Goal: Task Accomplishment & Management: Use online tool/utility

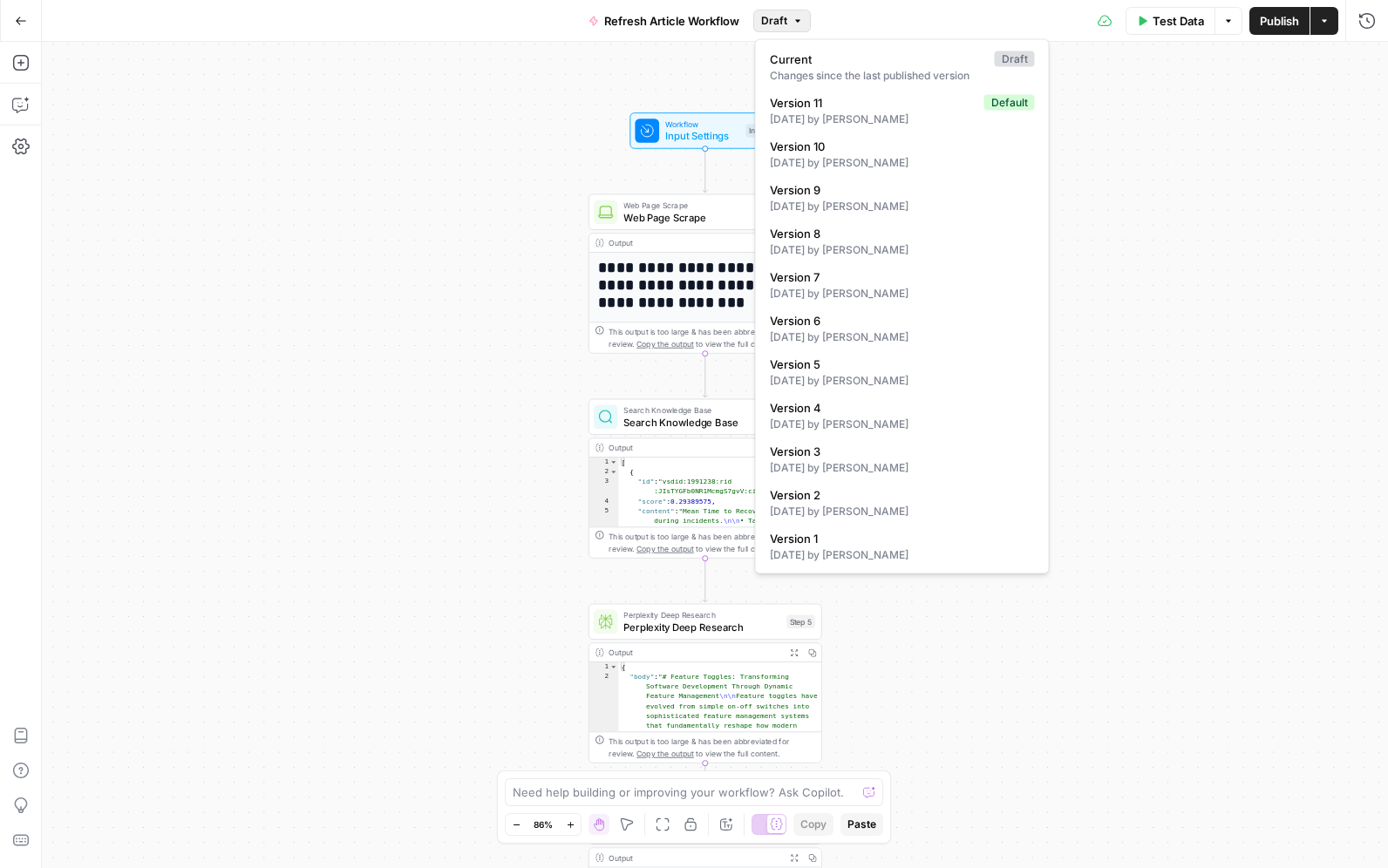
click at [789, 20] on button "Draft" at bounding box center [781, 21] width 57 height 23
click at [954, 12] on div "Test Data Options Publish Actions Run History" at bounding box center [1099, 20] width 577 height 41
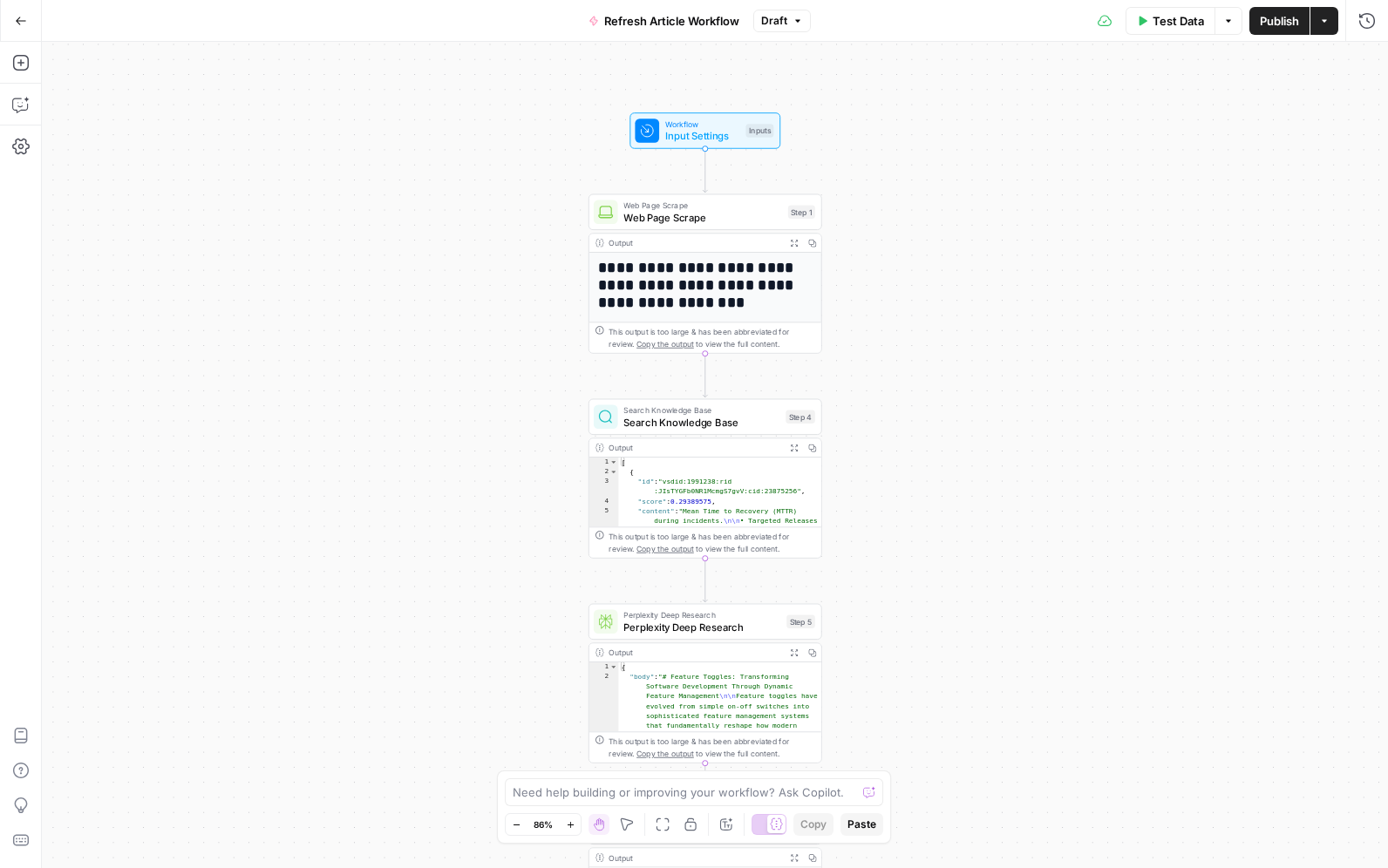
click at [24, 20] on icon "button" at bounding box center [21, 20] width 11 height 8
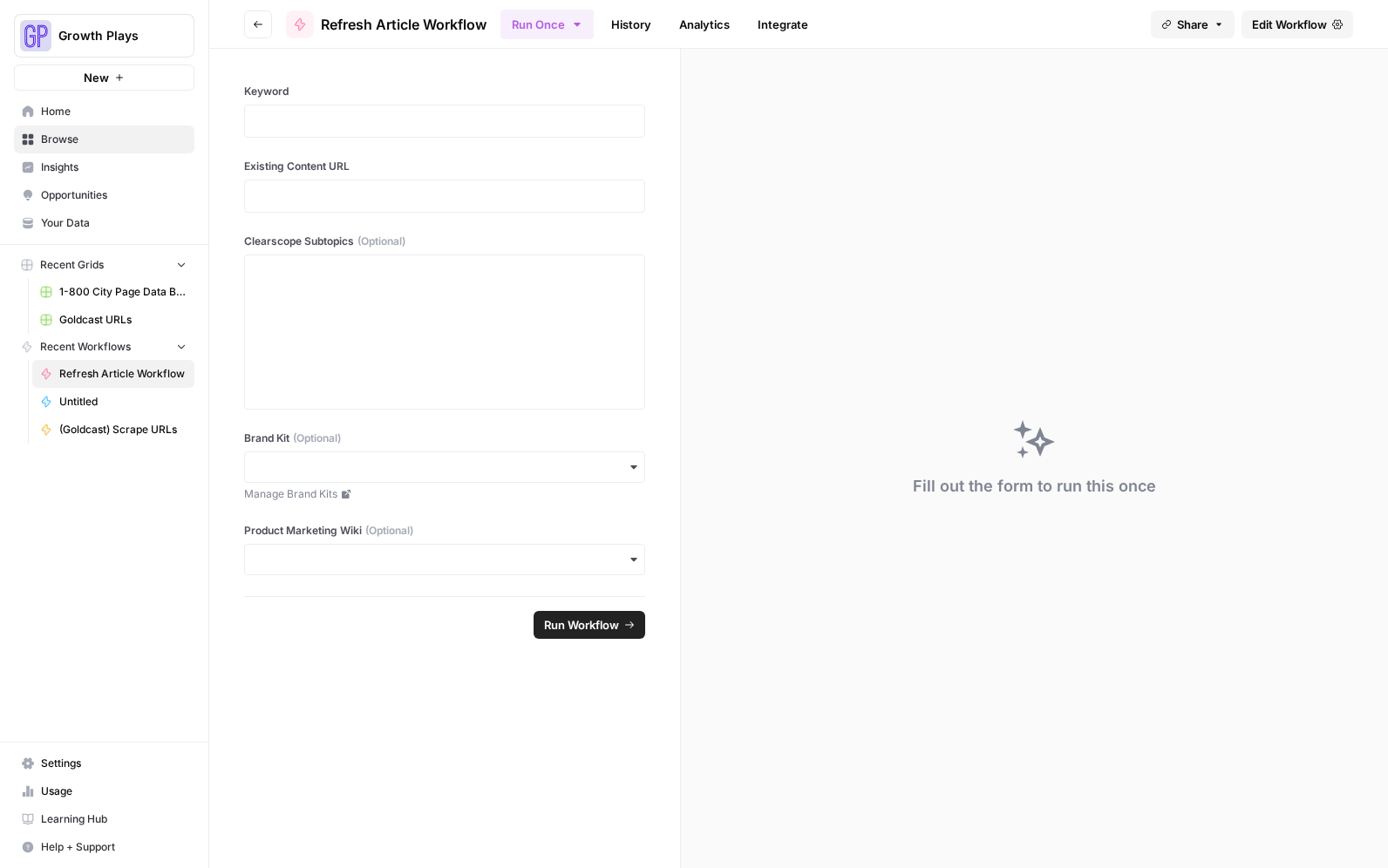
click at [255, 26] on icon "button" at bounding box center [258, 25] width 9 height 7
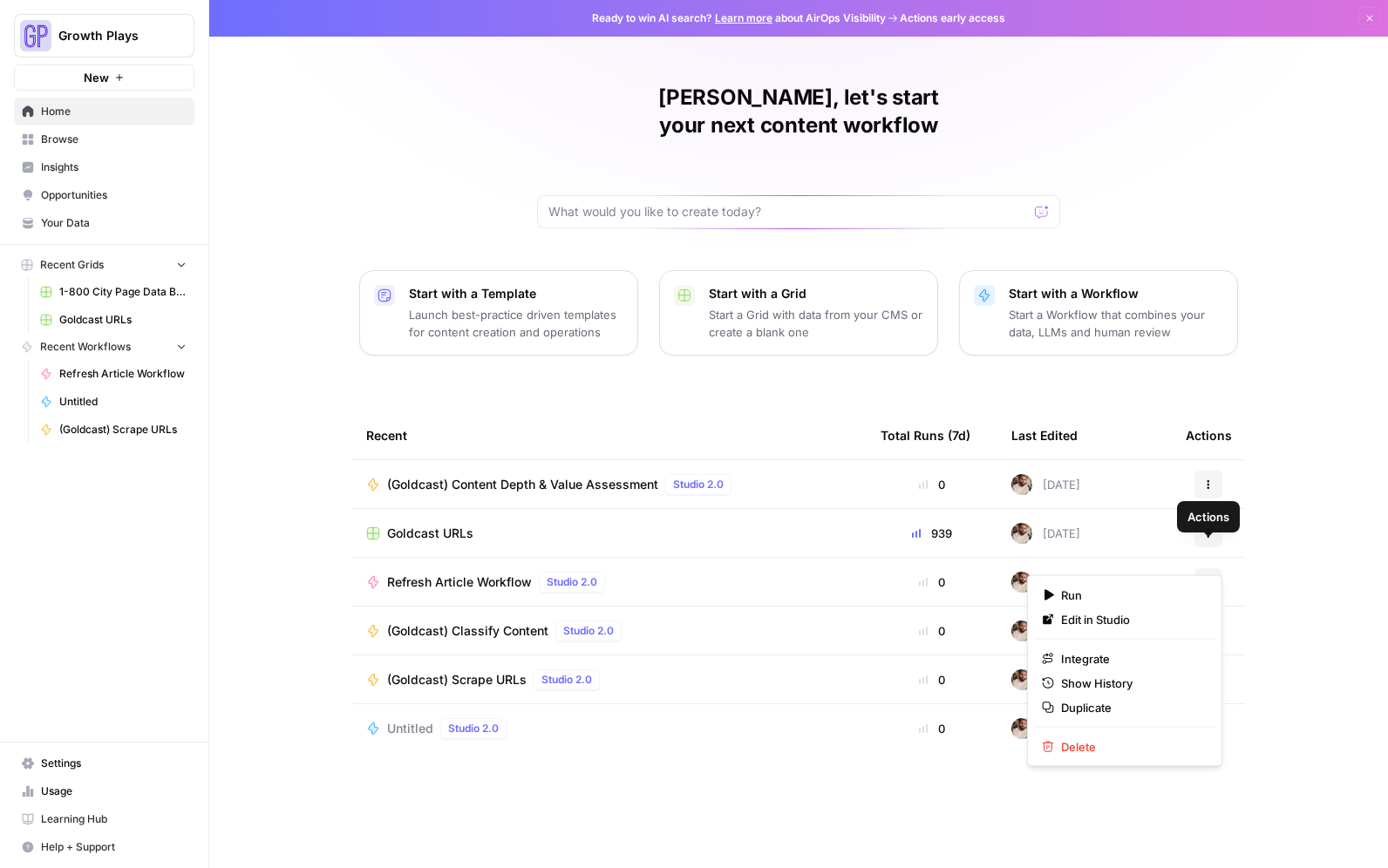
click at [1211, 569] on button "Actions" at bounding box center [1208, 583] width 28 height 28
click at [1101, 711] on span "Duplicate" at bounding box center [1130, 708] width 140 height 18
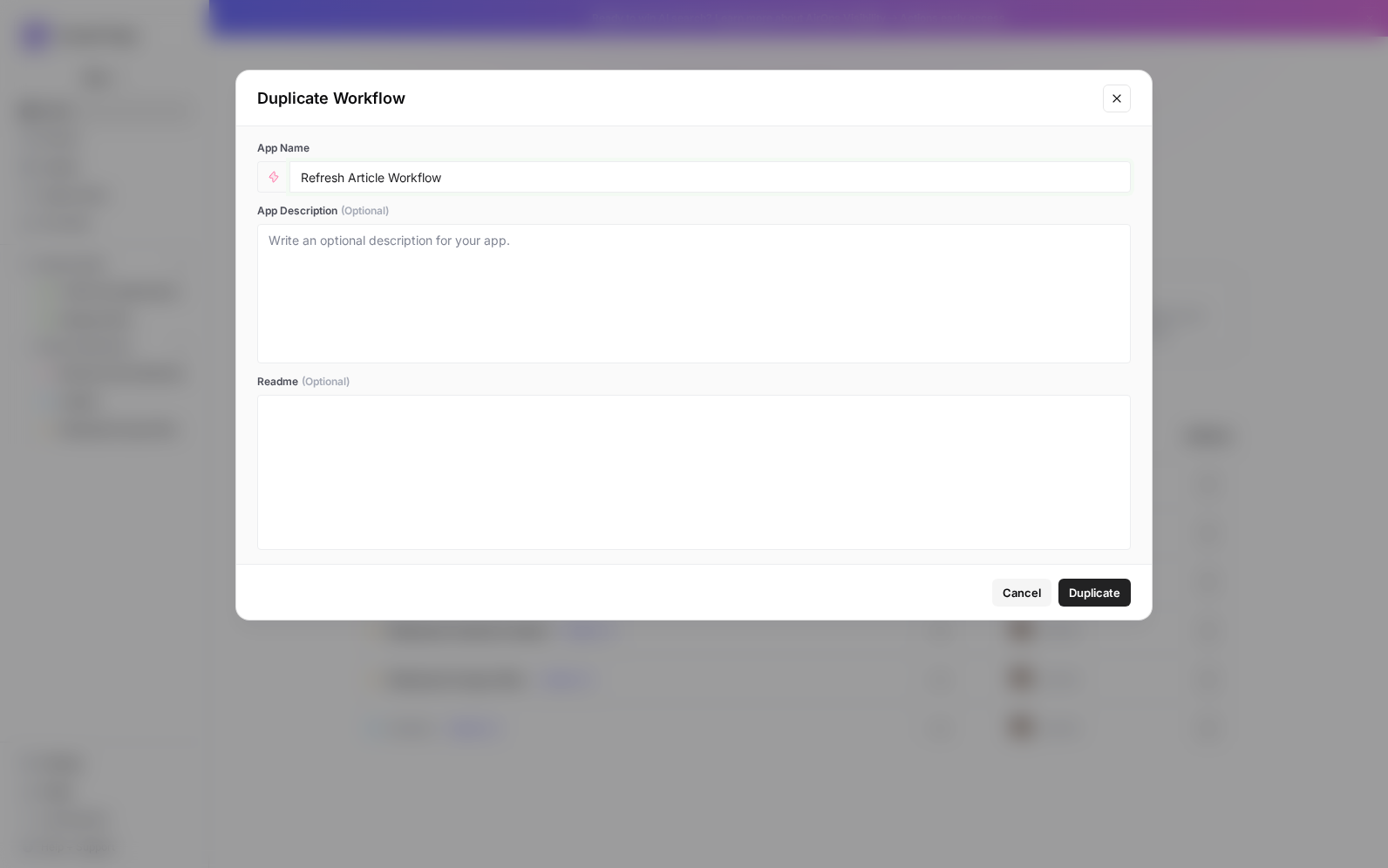
click at [524, 171] on input "Refresh Article Workflow" at bounding box center [710, 177] width 818 height 16
type input "Refresh Article Workflow (Sandbox)"
click at [1133, 596] on div "Cancel Duplicate" at bounding box center [694, 593] width 916 height 55
click at [1113, 596] on span "Duplicate" at bounding box center [1094, 593] width 51 height 18
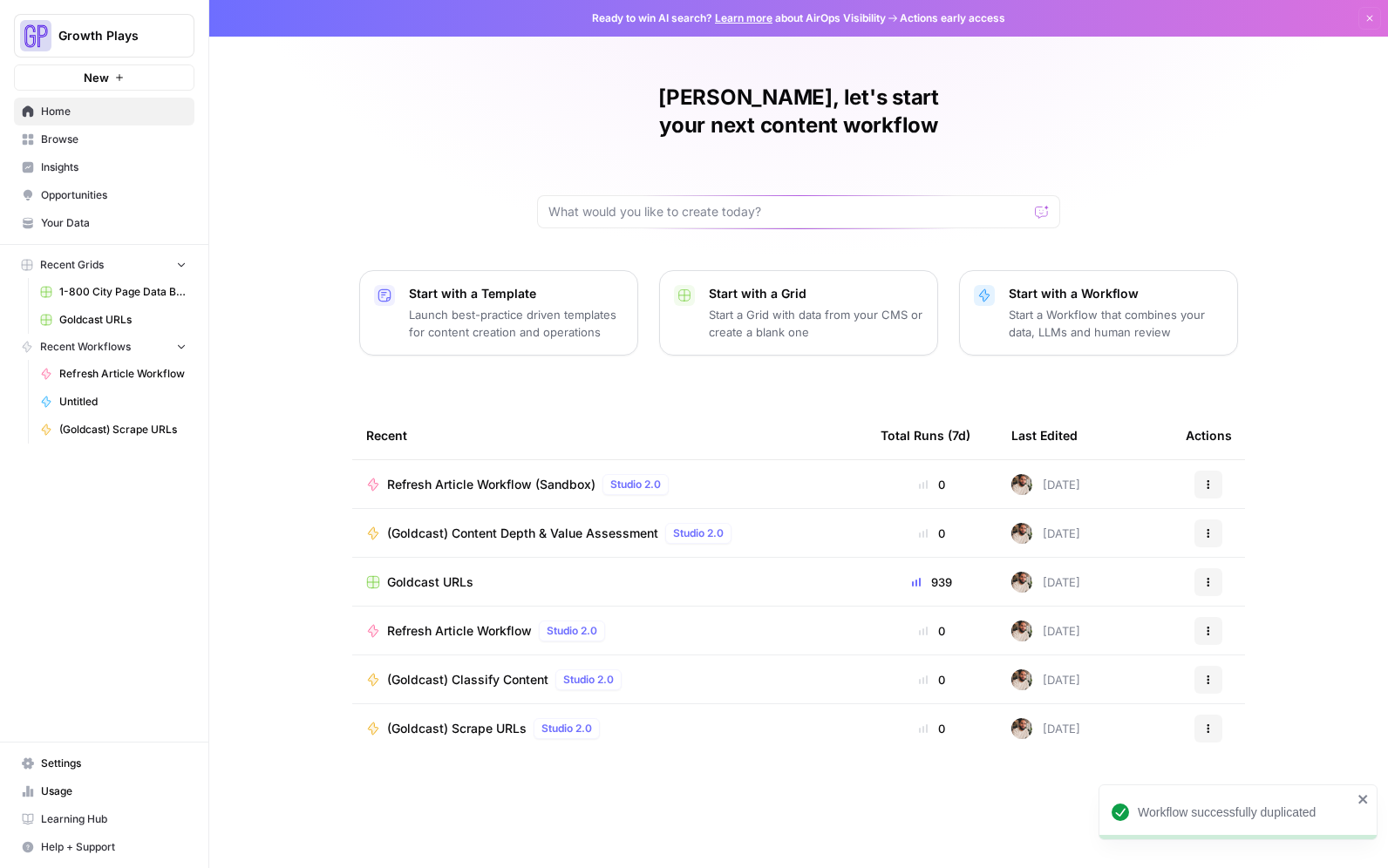
click at [476, 476] on span "Refresh Article Workflow (Sandbox)" at bounding box center [491, 485] width 208 height 18
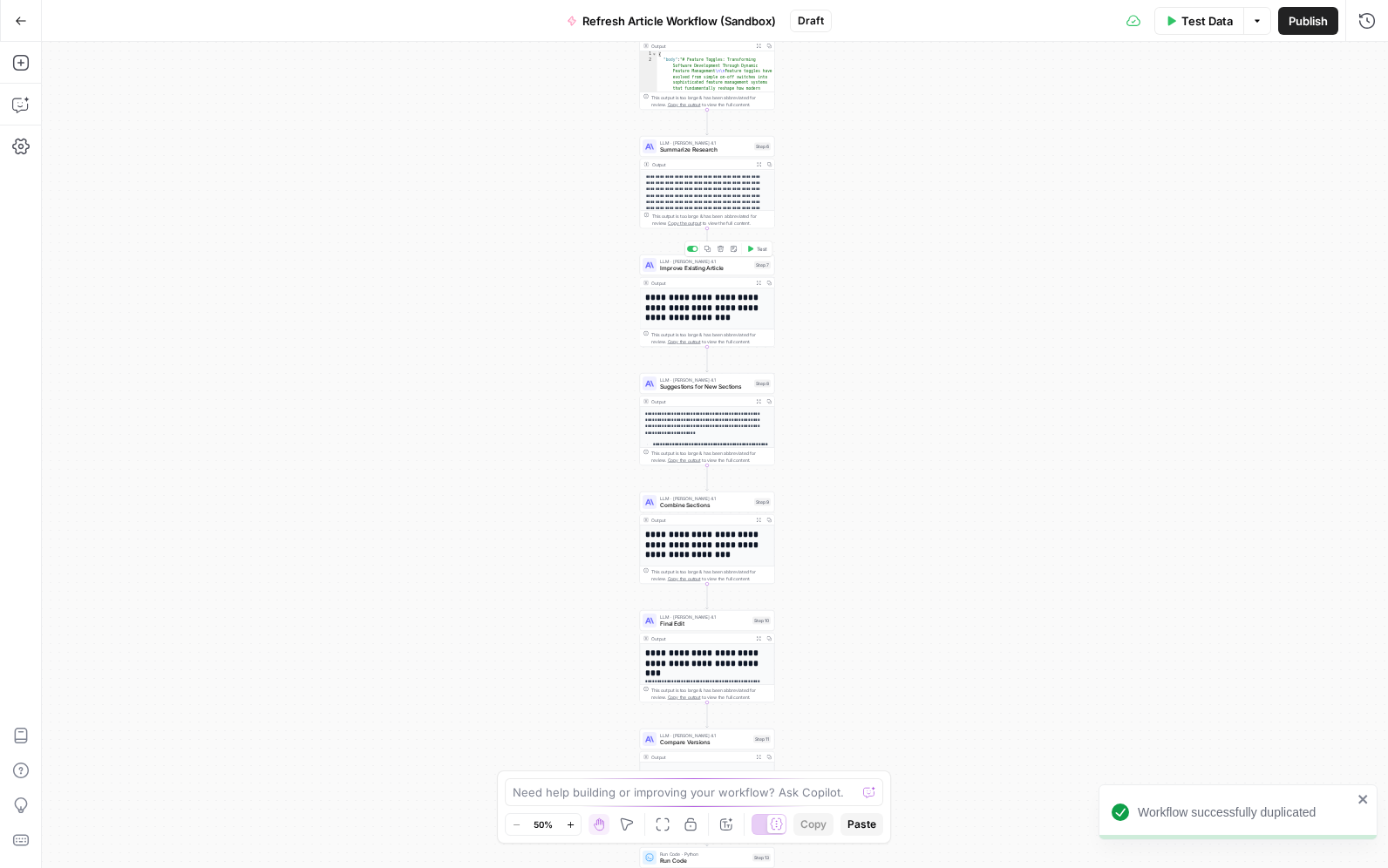
drag, startPoint x: 952, startPoint y: 115, endPoint x: 949, endPoint y: 380, distance: 265.0
click at [950, 381] on div "**********" at bounding box center [714, 455] width 1346 height 826
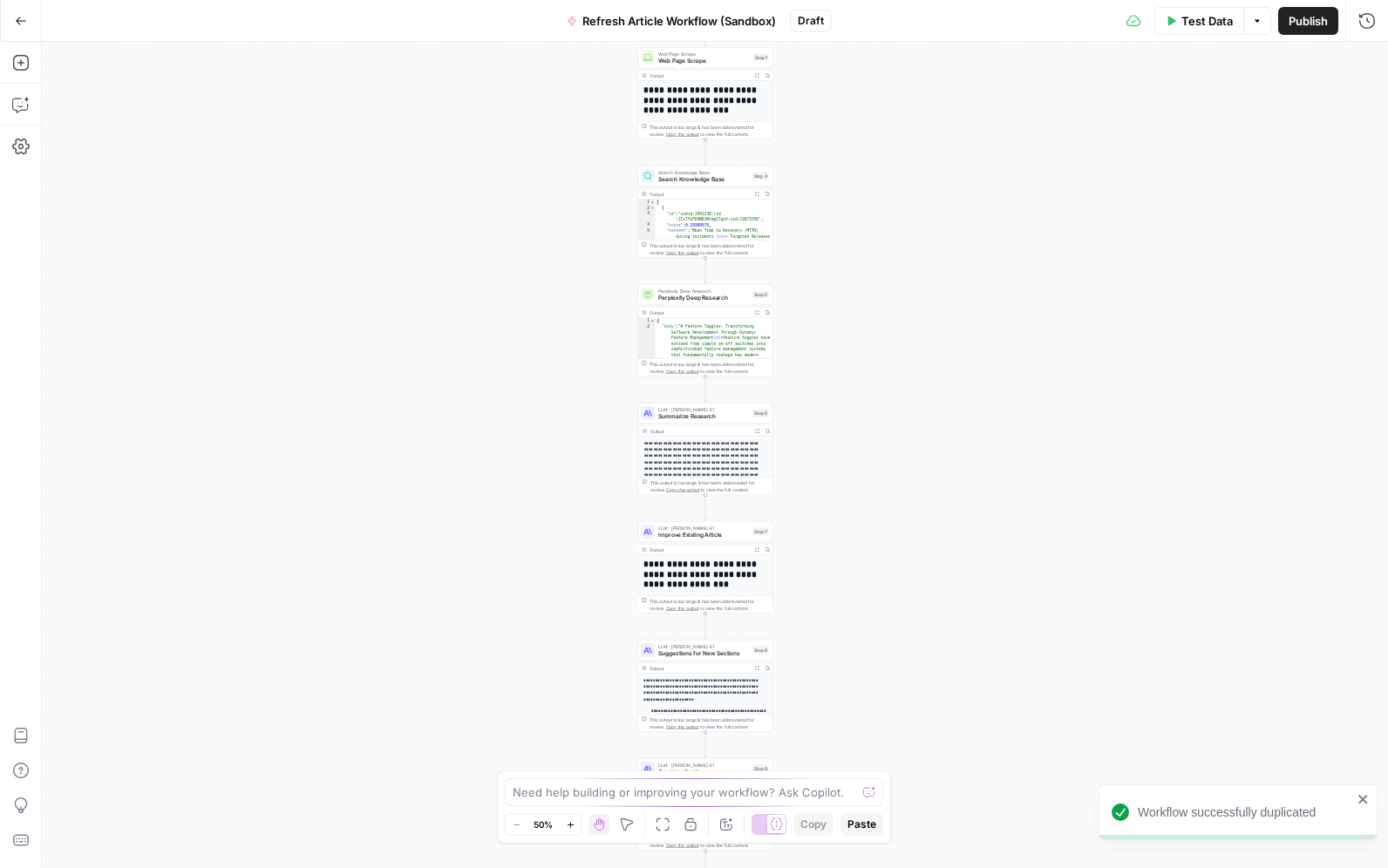
drag, startPoint x: 878, startPoint y: 279, endPoint x: 900, endPoint y: 389, distance: 112.2
click at [900, 389] on div "**********" at bounding box center [714, 455] width 1346 height 826
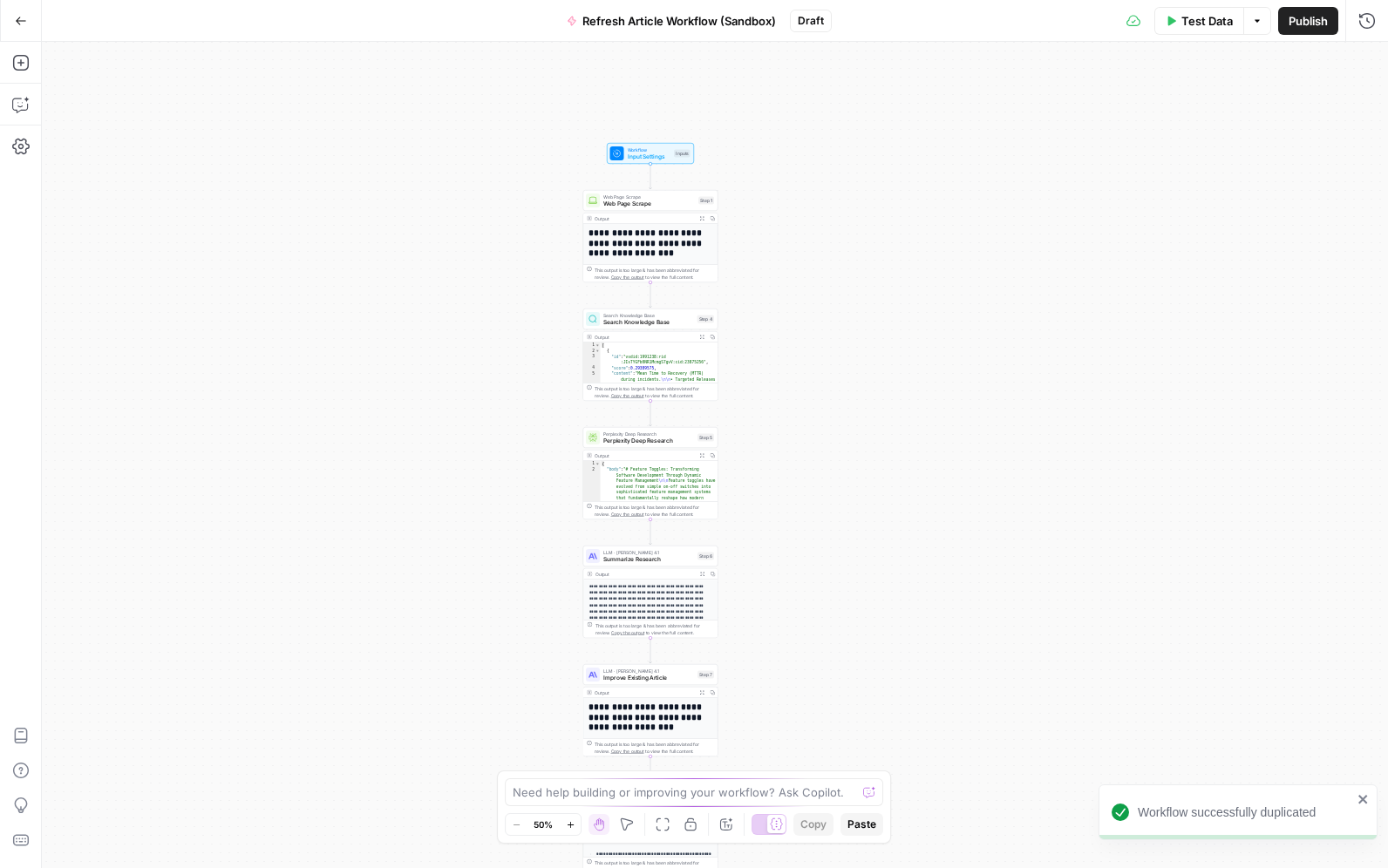
drag, startPoint x: 887, startPoint y: 207, endPoint x: 843, endPoint y: 254, distance: 64.4
click at [785, 158] on div "**********" at bounding box center [714, 455] width 1346 height 826
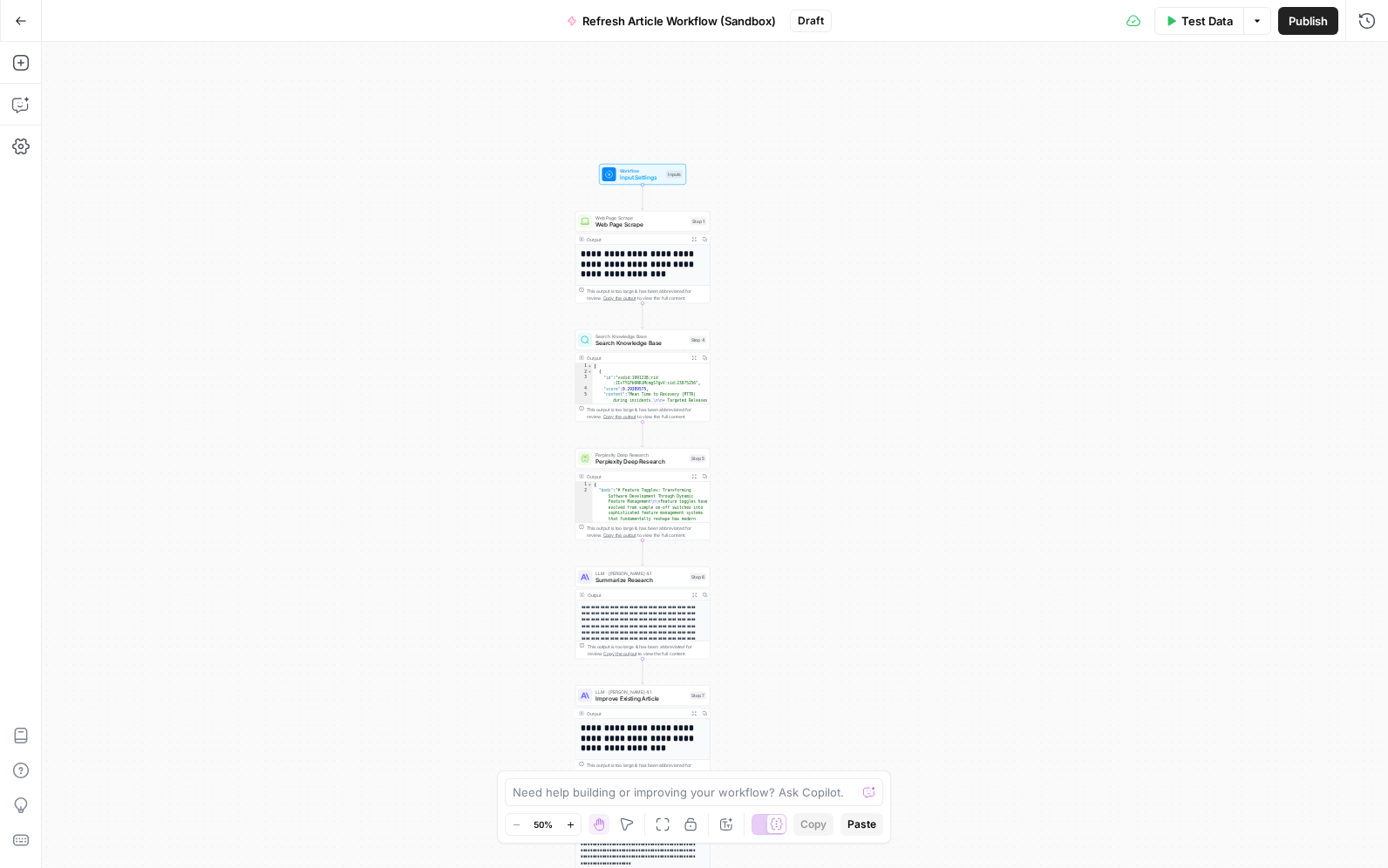
drag, startPoint x: 826, startPoint y: 221, endPoint x: 784, endPoint y: 343, distance: 129.0
click at [792, 351] on div "**********" at bounding box center [714, 455] width 1346 height 826
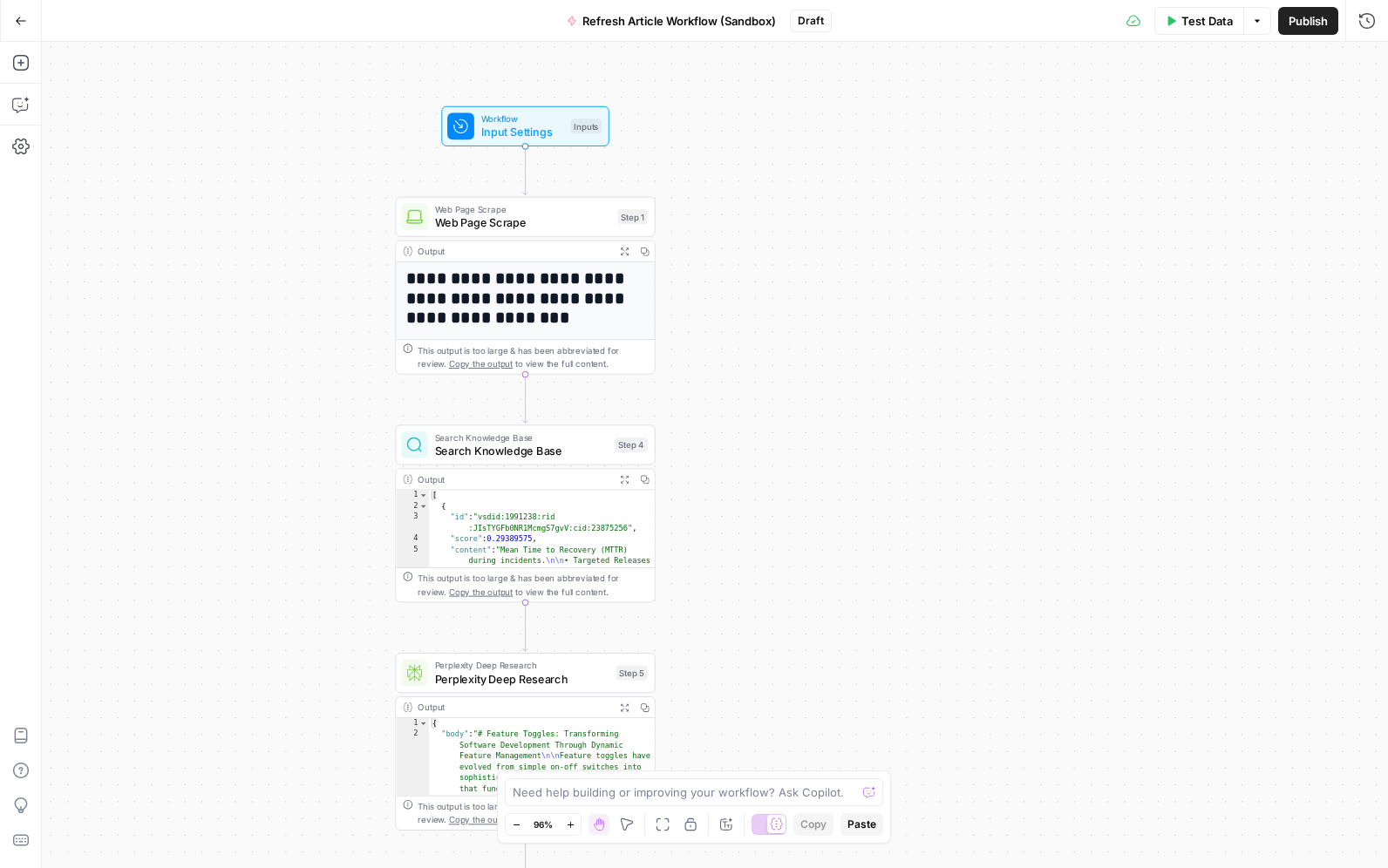
click at [522, 224] on span "Web Page Scrape" at bounding box center [523, 223] width 176 height 17
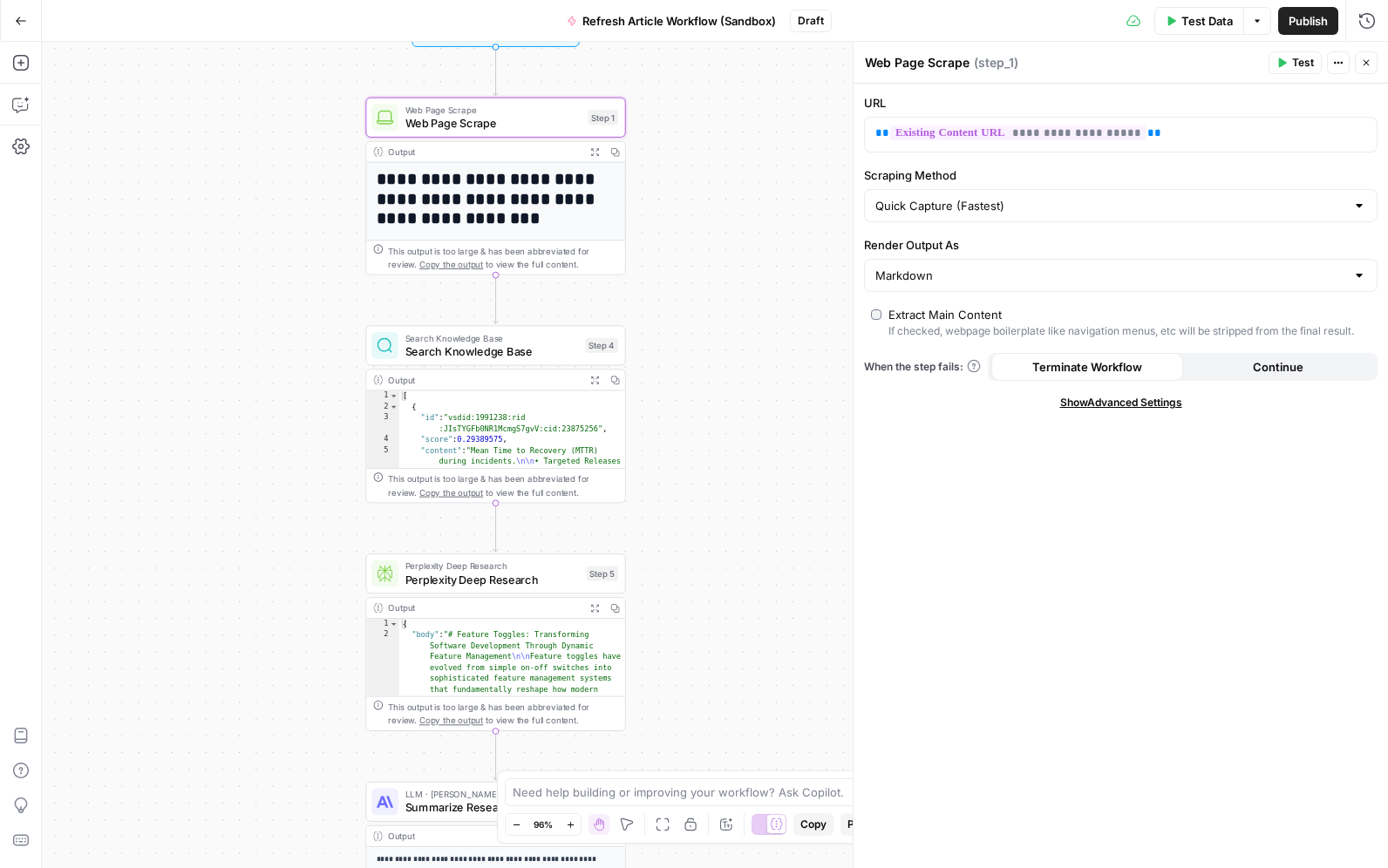
drag, startPoint x: 743, startPoint y: 423, endPoint x: 713, endPoint y: 322, distance: 105.4
click at [713, 322] on div "**********" at bounding box center [714, 455] width 1346 height 826
click at [488, 350] on span "Search Knowledge Base" at bounding box center [492, 351] width 173 height 17
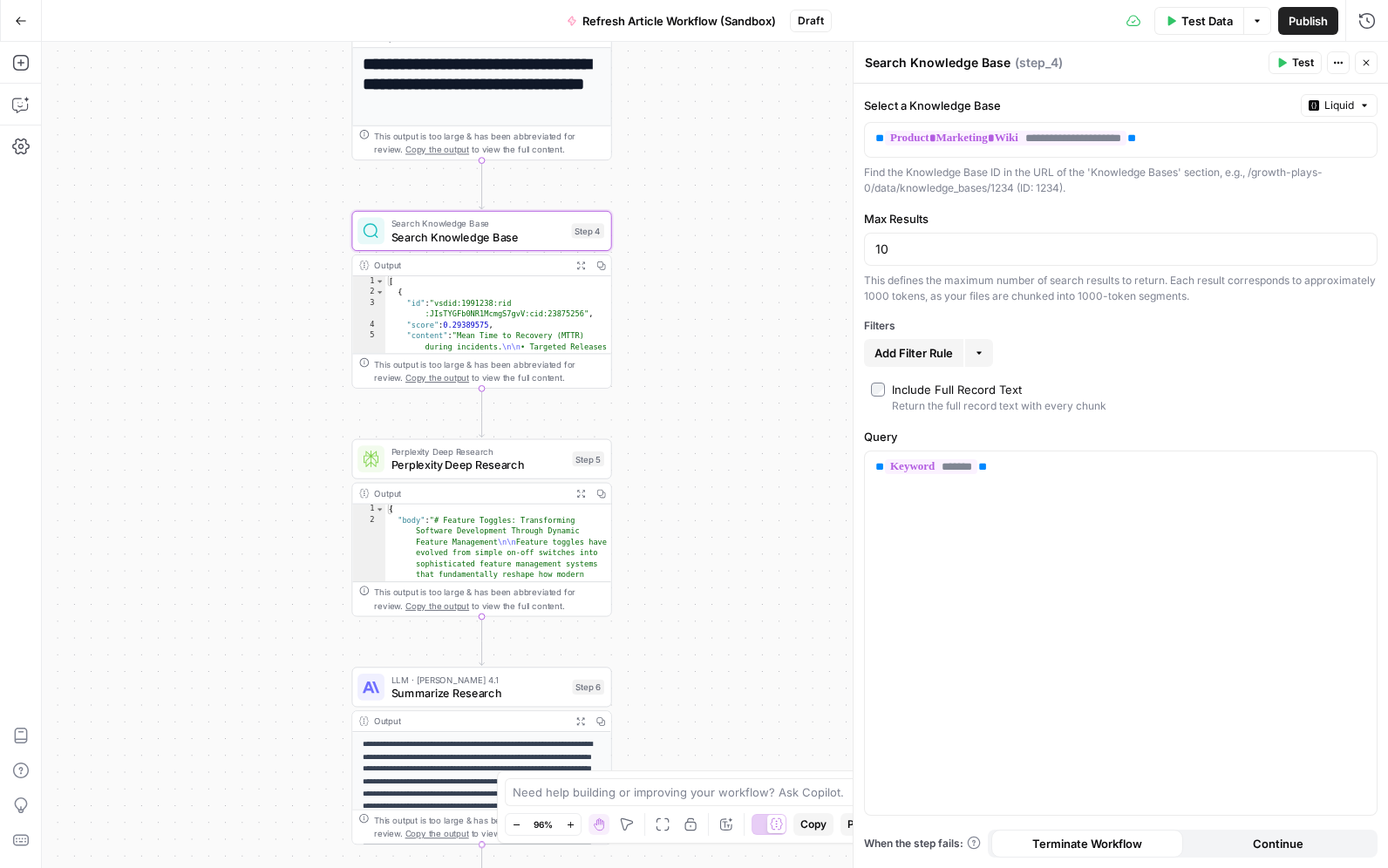
drag, startPoint x: 738, startPoint y: 517, endPoint x: 693, endPoint y: 332, distance: 190.4
click at [693, 332] on div "**********" at bounding box center [714, 455] width 1346 height 826
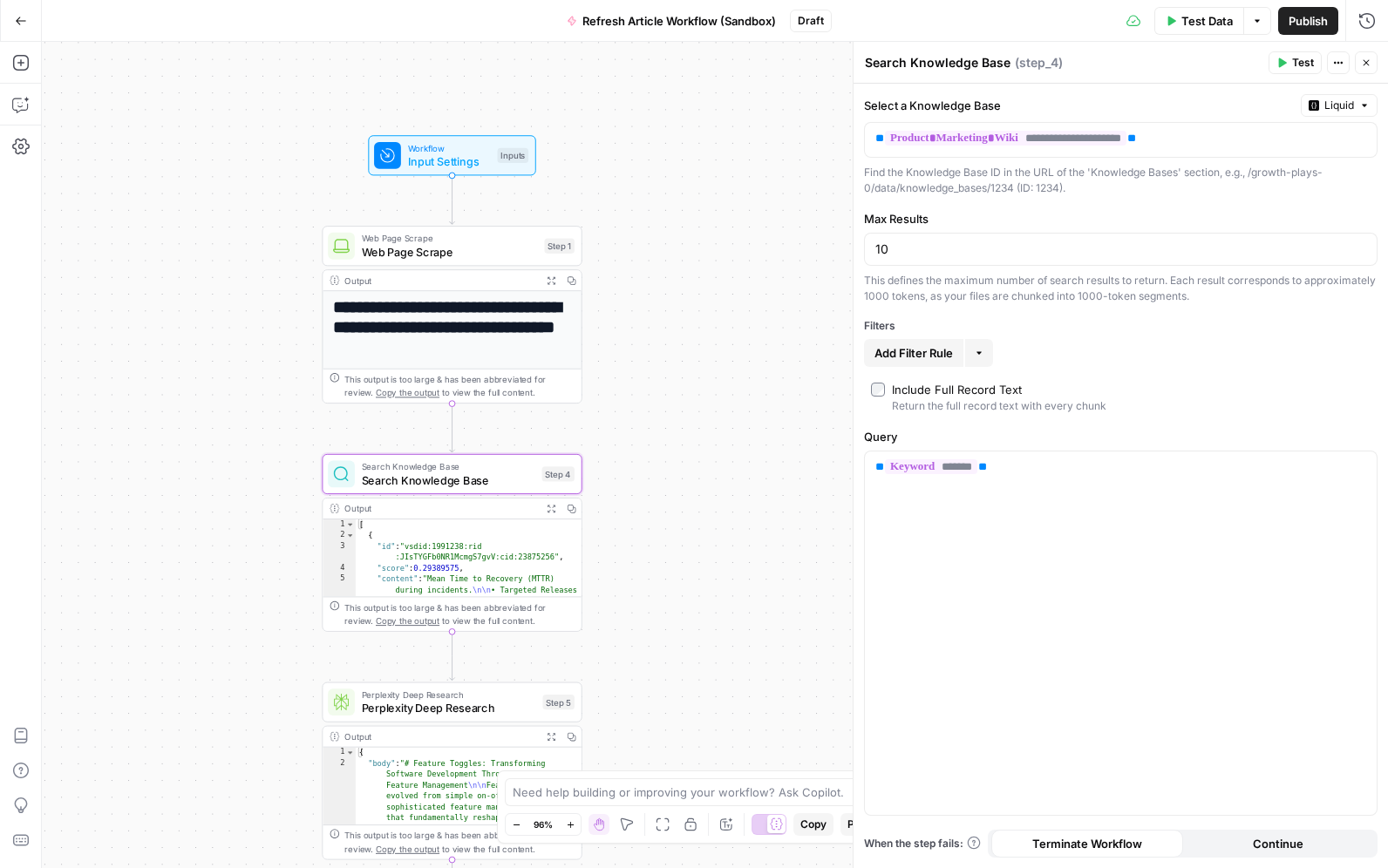
drag, startPoint x: 690, startPoint y: 327, endPoint x: 691, endPoint y: 620, distance: 293.0
click at [690, 625] on div "**********" at bounding box center [714, 455] width 1346 height 826
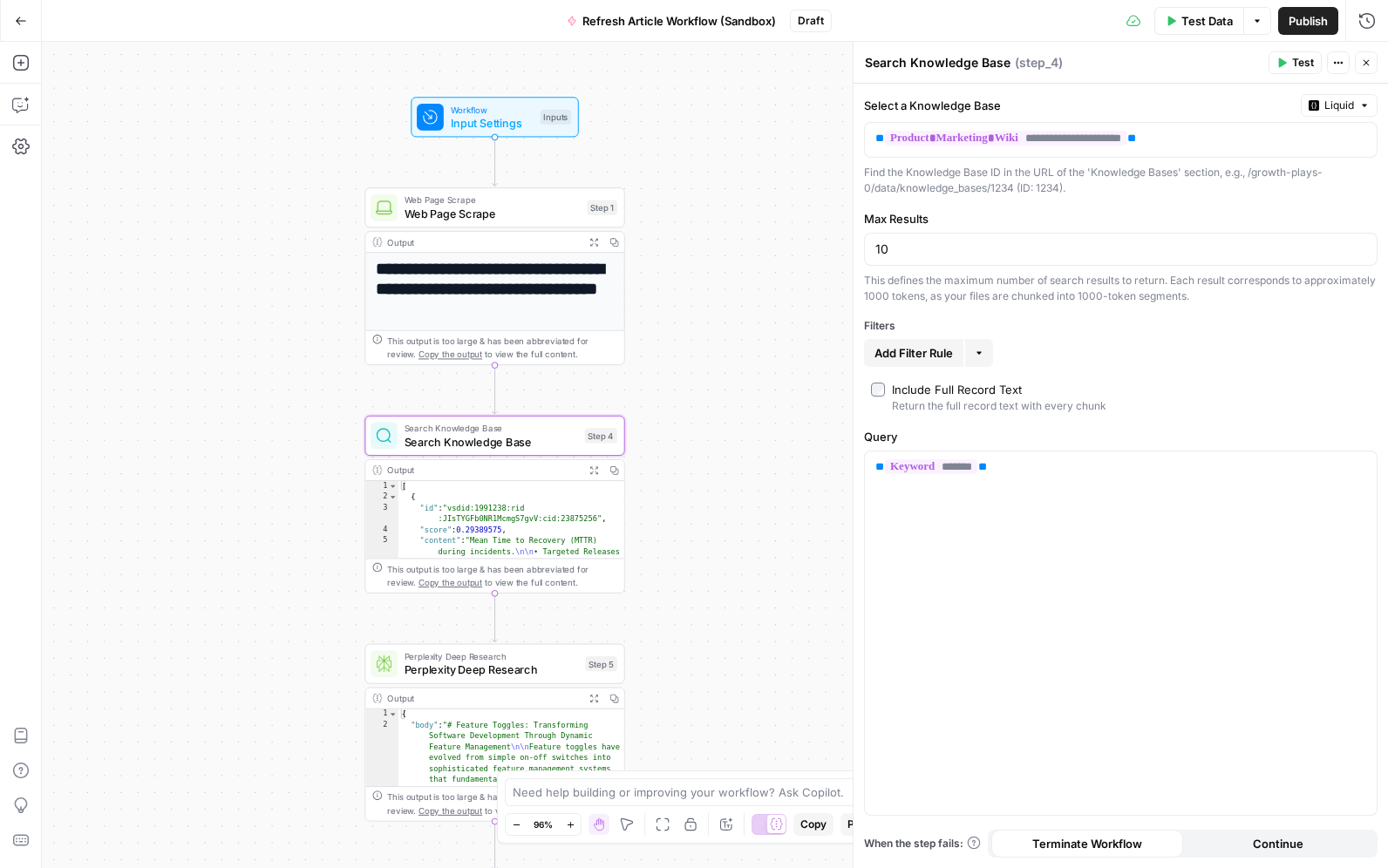
drag, startPoint x: 698, startPoint y: 277, endPoint x: 560, endPoint y: 238, distance: 143.4
click at [754, 229] on div "**********" at bounding box center [714, 455] width 1346 height 826
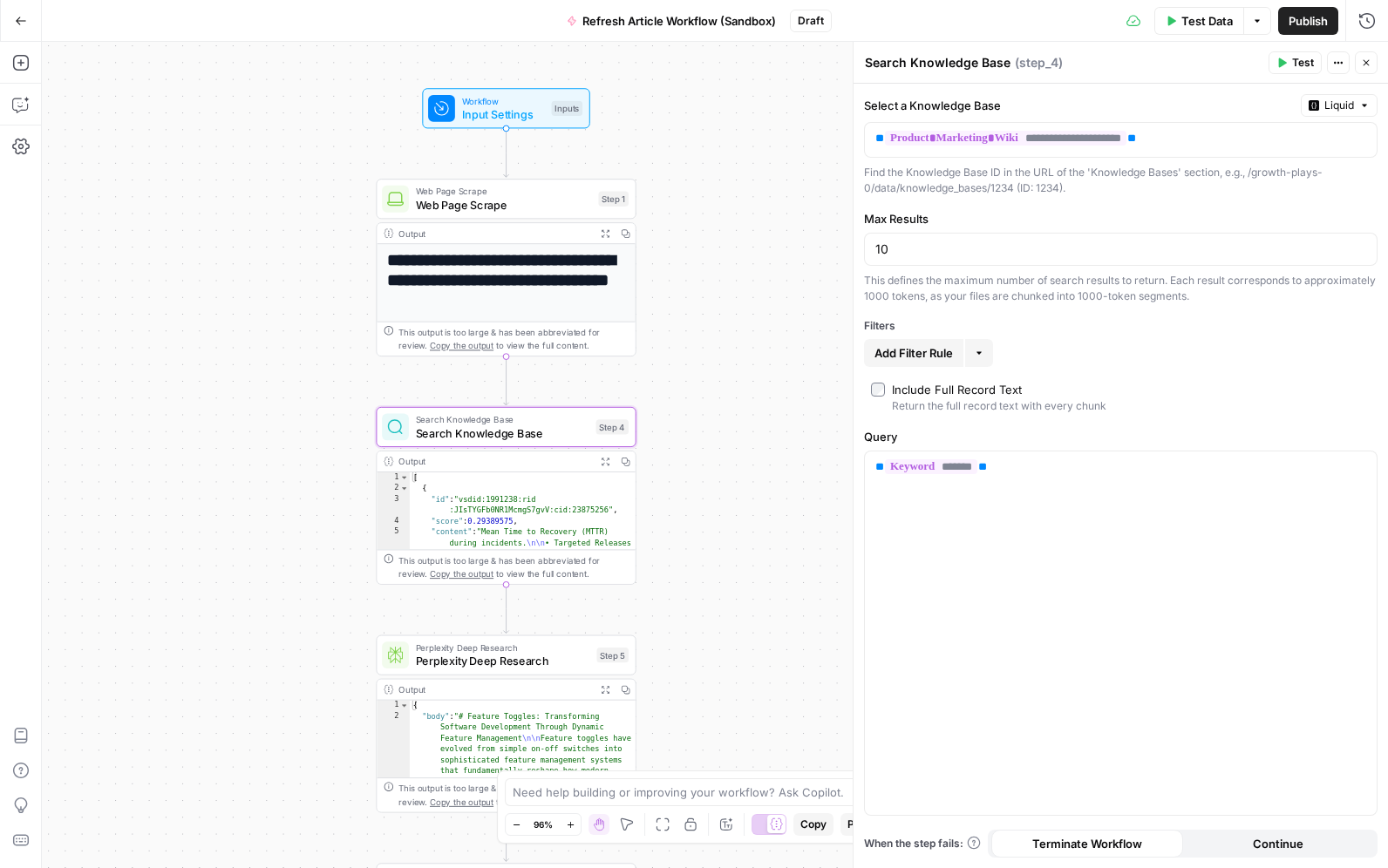
click at [494, 207] on span "Web Page Scrape" at bounding box center [503, 204] width 176 height 17
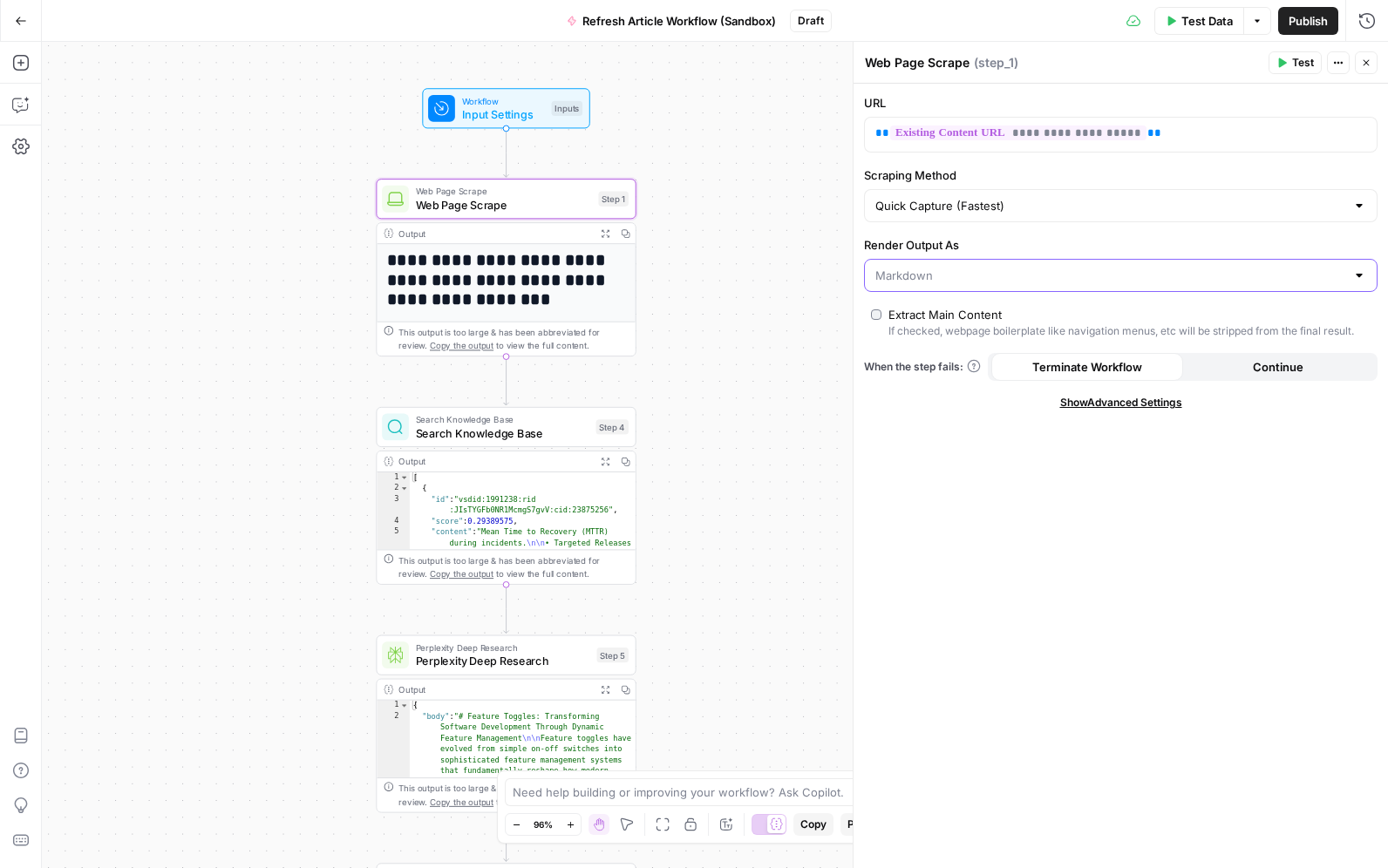
click at [989, 272] on input "Render Output As" at bounding box center [1110, 275] width 470 height 18
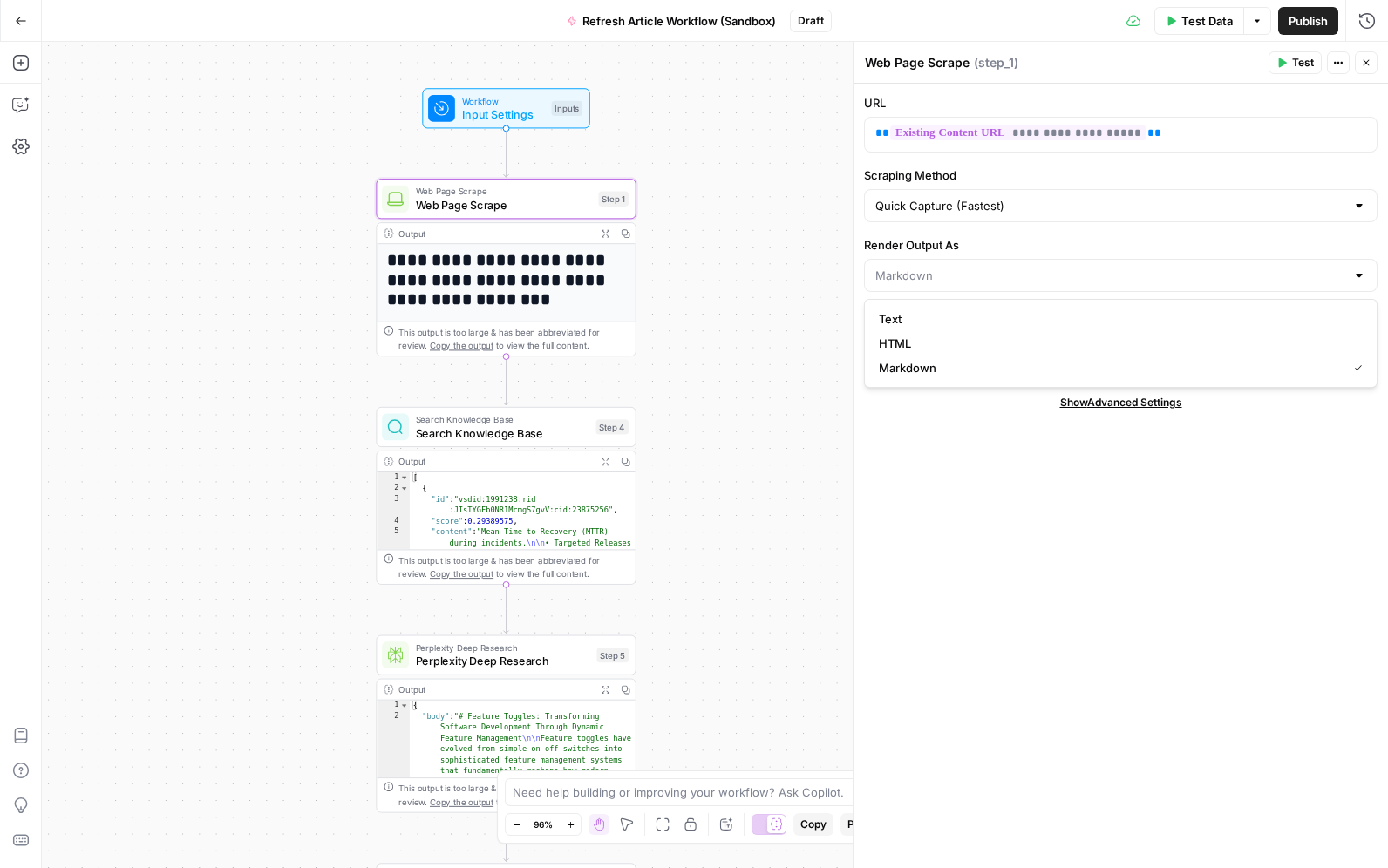
type input "Markdown"
drag, startPoint x: 958, startPoint y: 496, endPoint x: 947, endPoint y: 275, distance: 221.3
click at [959, 494] on div "**********" at bounding box center [1120, 476] width 534 height 784
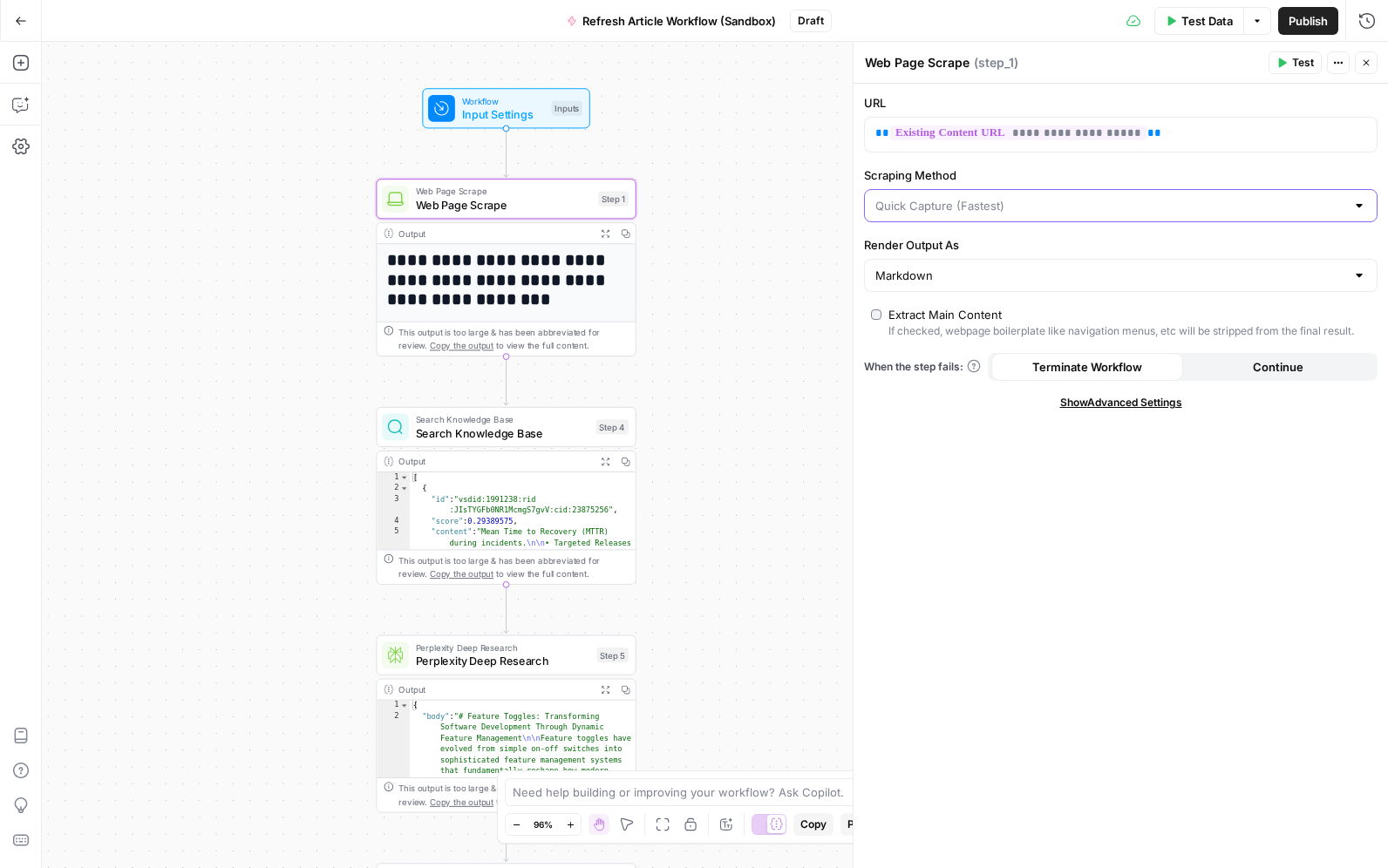
click at [964, 212] on input "Scraping Method" at bounding box center [1110, 206] width 470 height 18
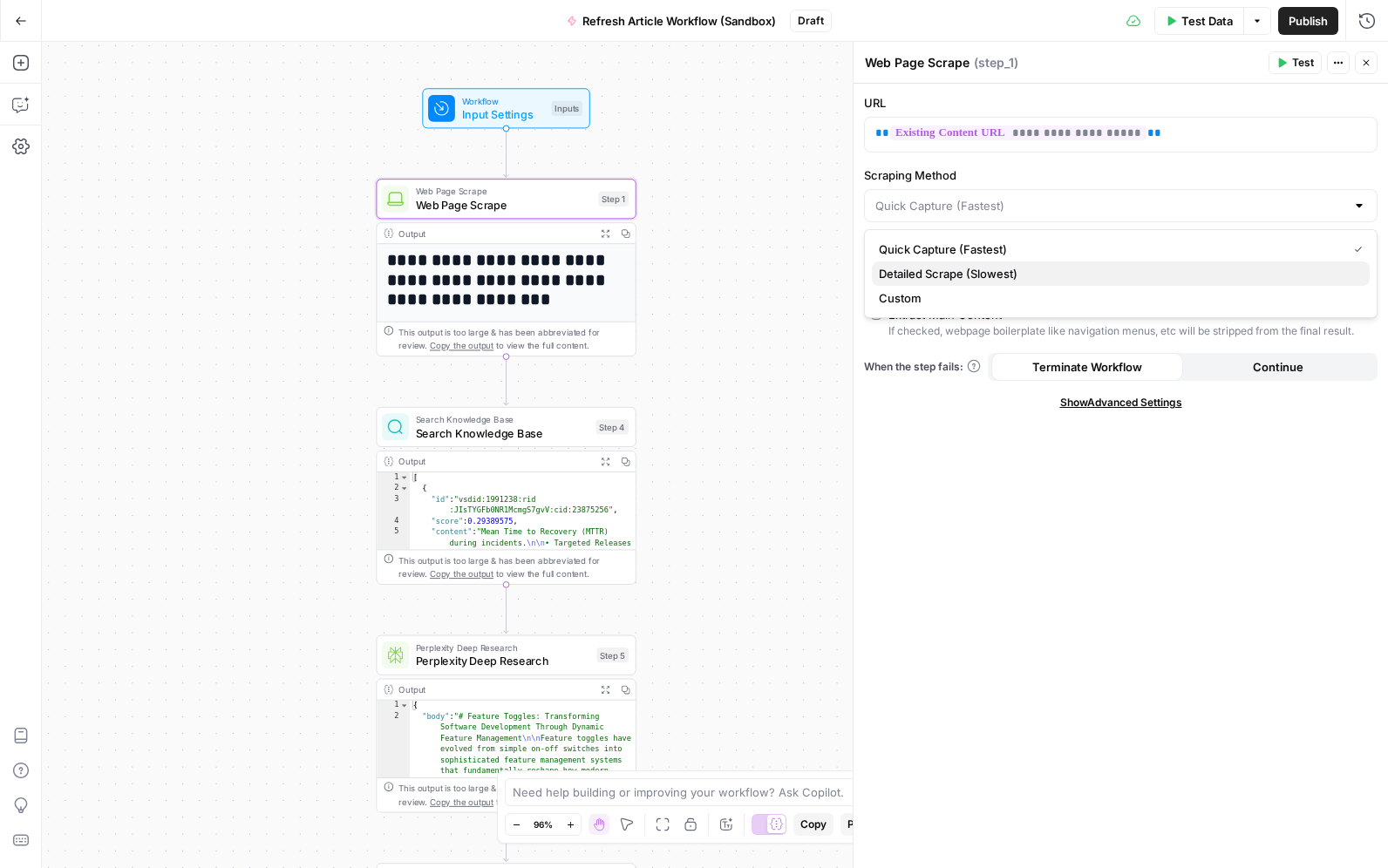
click at [928, 269] on span "Detailed Scrape (Slowest)" at bounding box center [1117, 274] width 477 height 18
type input "Detailed Scrape (Slowest)"
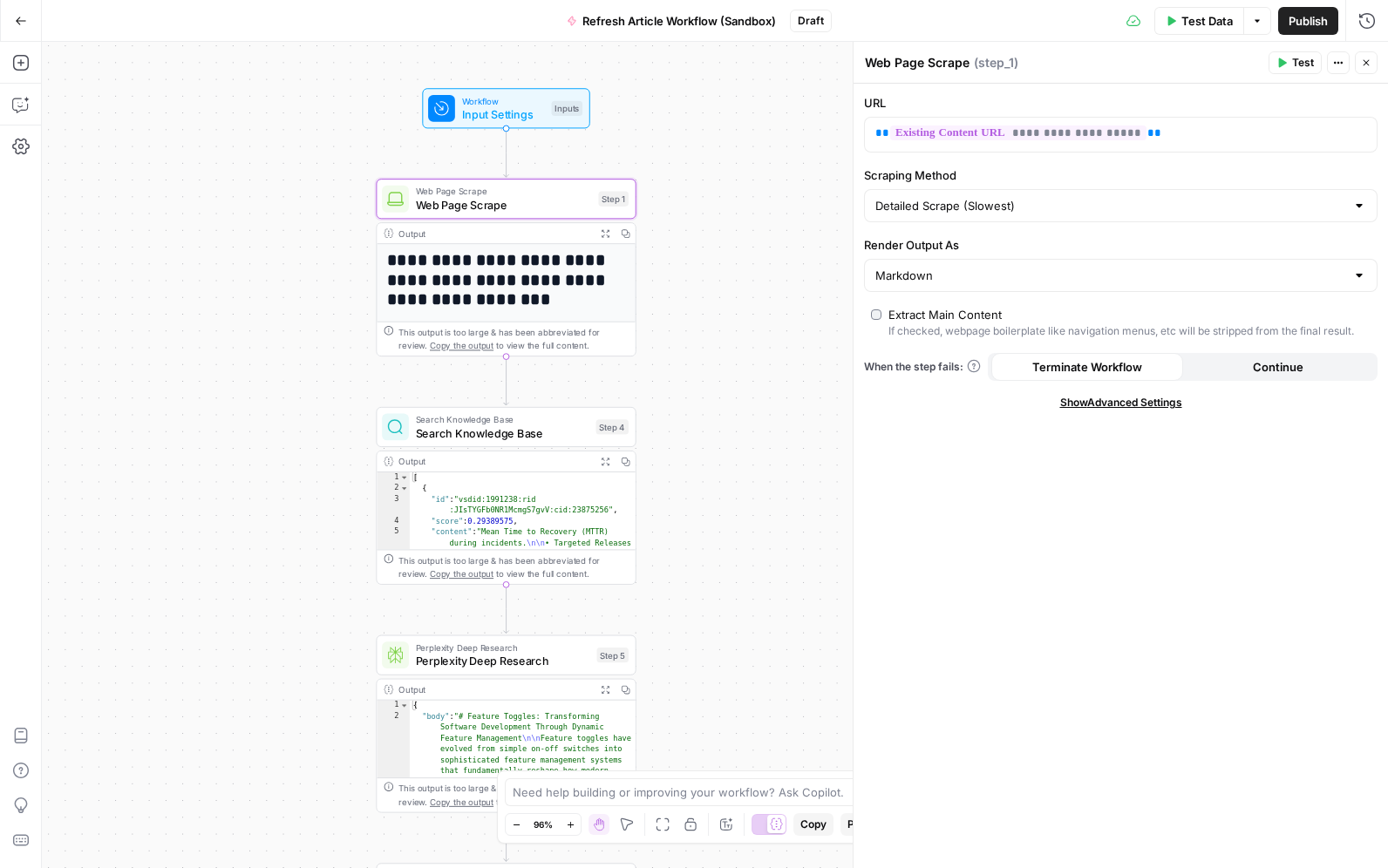
click at [959, 457] on div "**********" at bounding box center [1120, 476] width 534 height 784
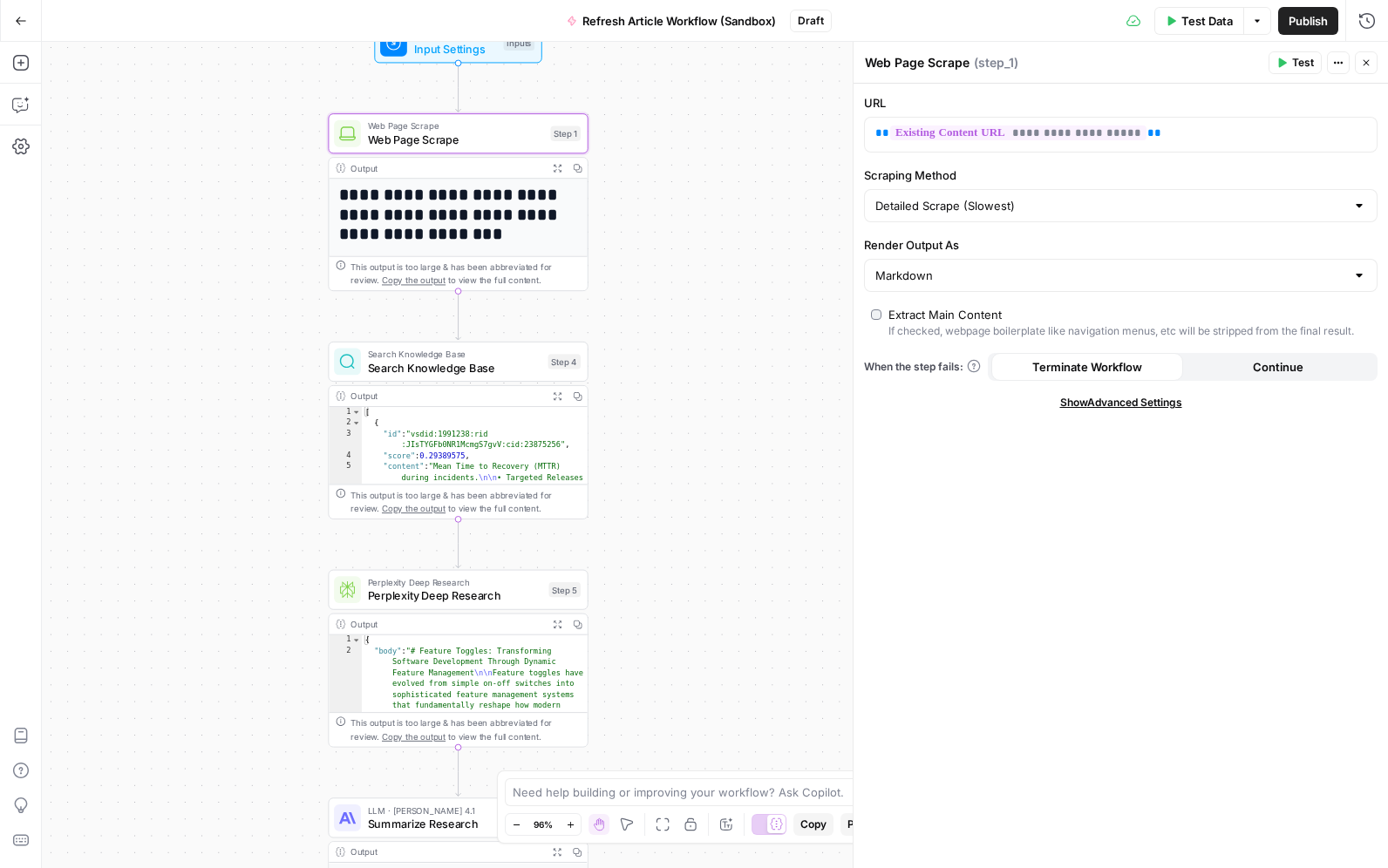
drag, startPoint x: 747, startPoint y: 290, endPoint x: 697, endPoint y: 190, distance: 111.8
click at [697, 190] on div "**********" at bounding box center [714, 455] width 1346 height 826
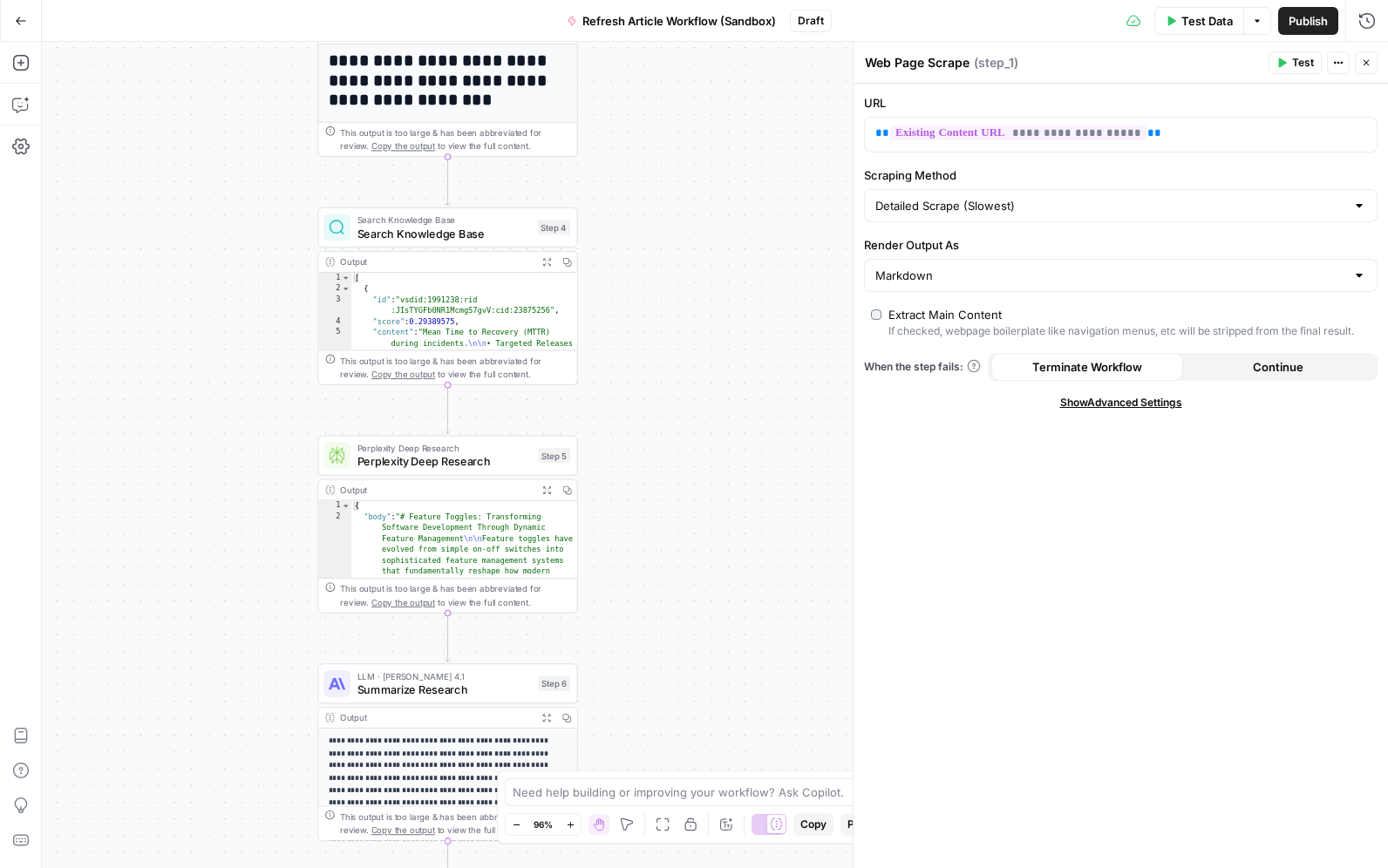
drag, startPoint x: 715, startPoint y: 417, endPoint x: 707, endPoint y: 313, distance: 104.3
click at [707, 313] on div "**********" at bounding box center [714, 455] width 1346 height 826
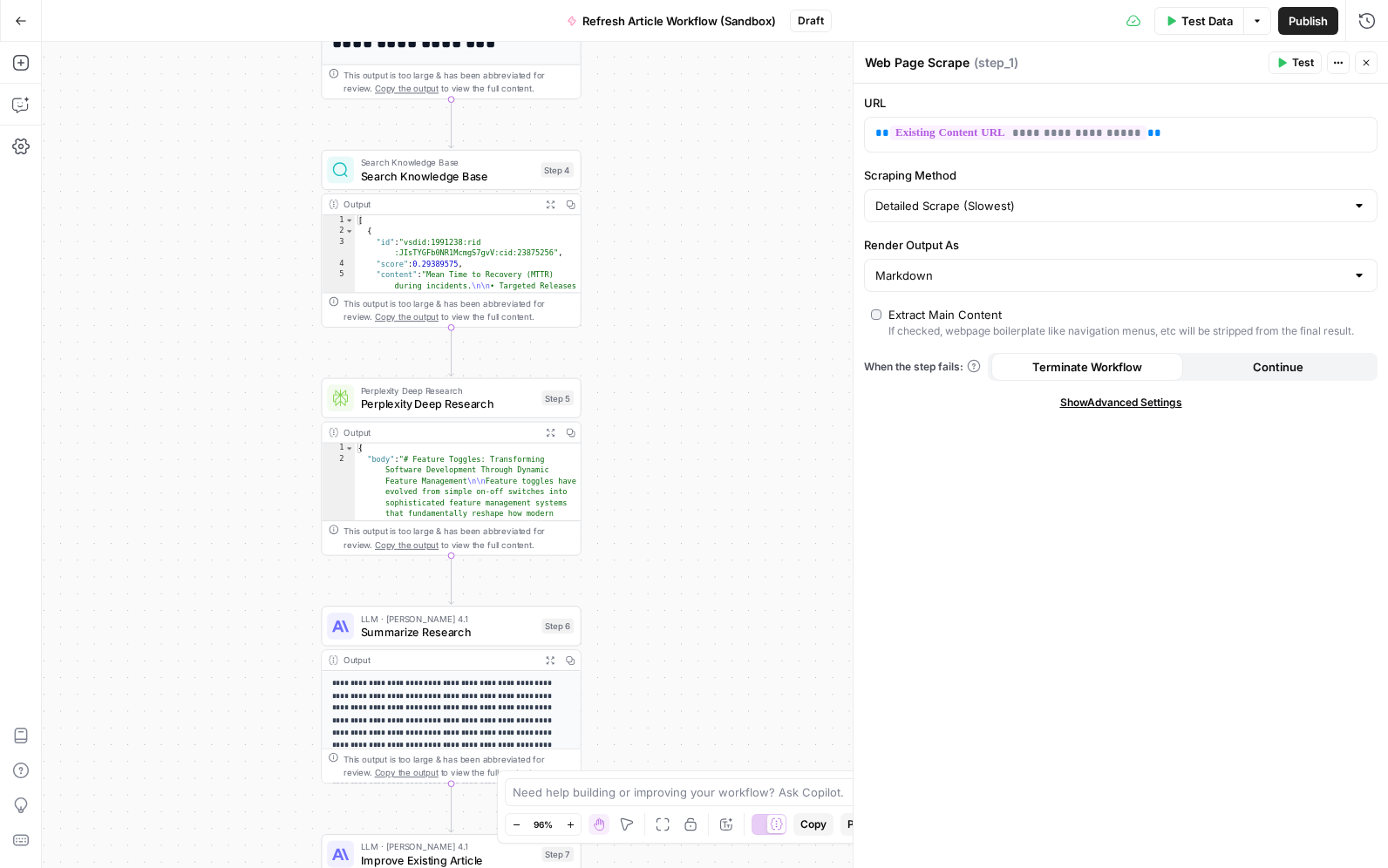
drag, startPoint x: 703, startPoint y: 426, endPoint x: 787, endPoint y: 396, distance: 89.2
click at [707, 372] on div "**********" at bounding box center [714, 455] width 1346 height 826
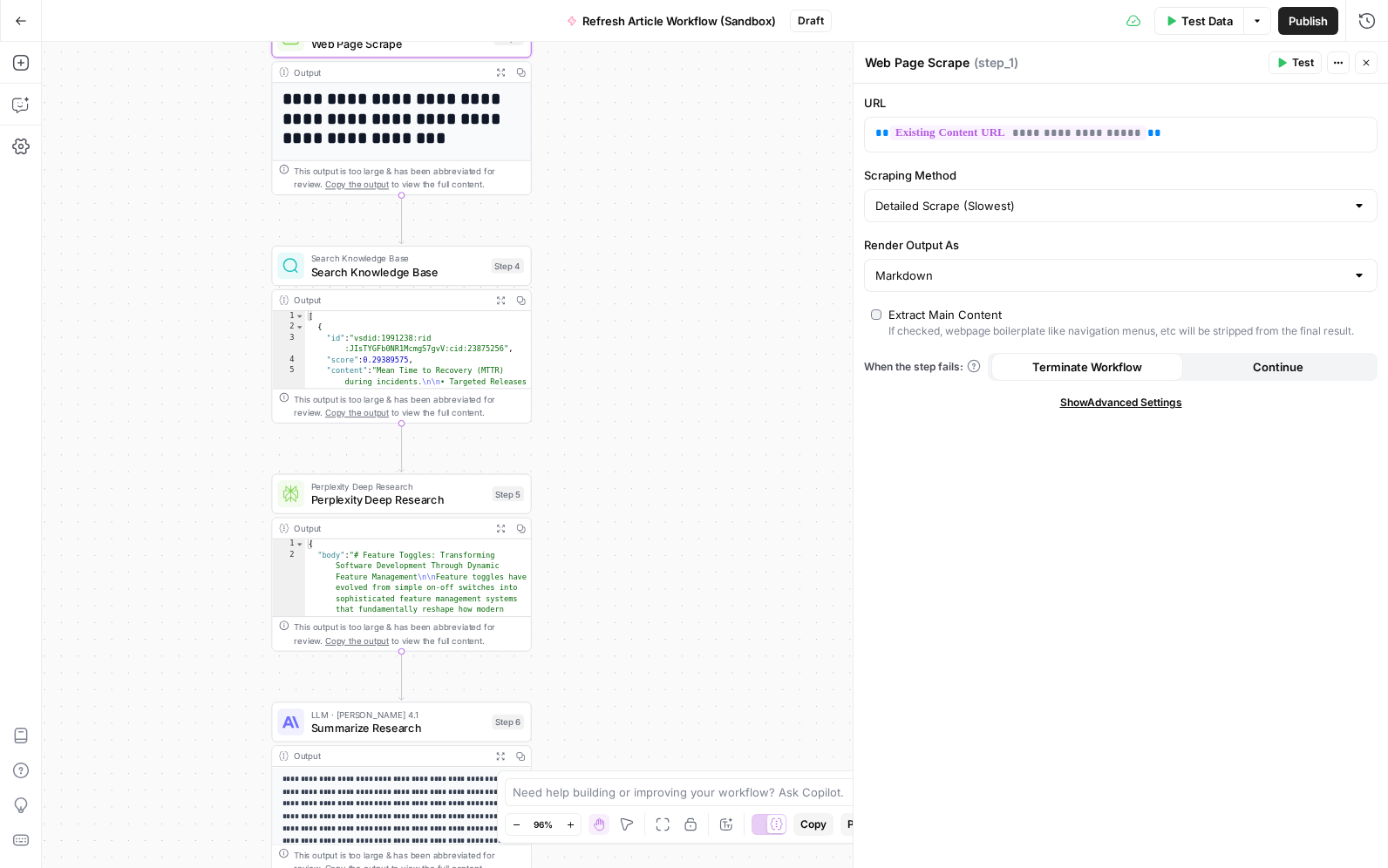
drag, startPoint x: 675, startPoint y: 348, endPoint x: 628, endPoint y: 430, distance: 94.5
click at [625, 434] on div "**********" at bounding box center [714, 455] width 1346 height 826
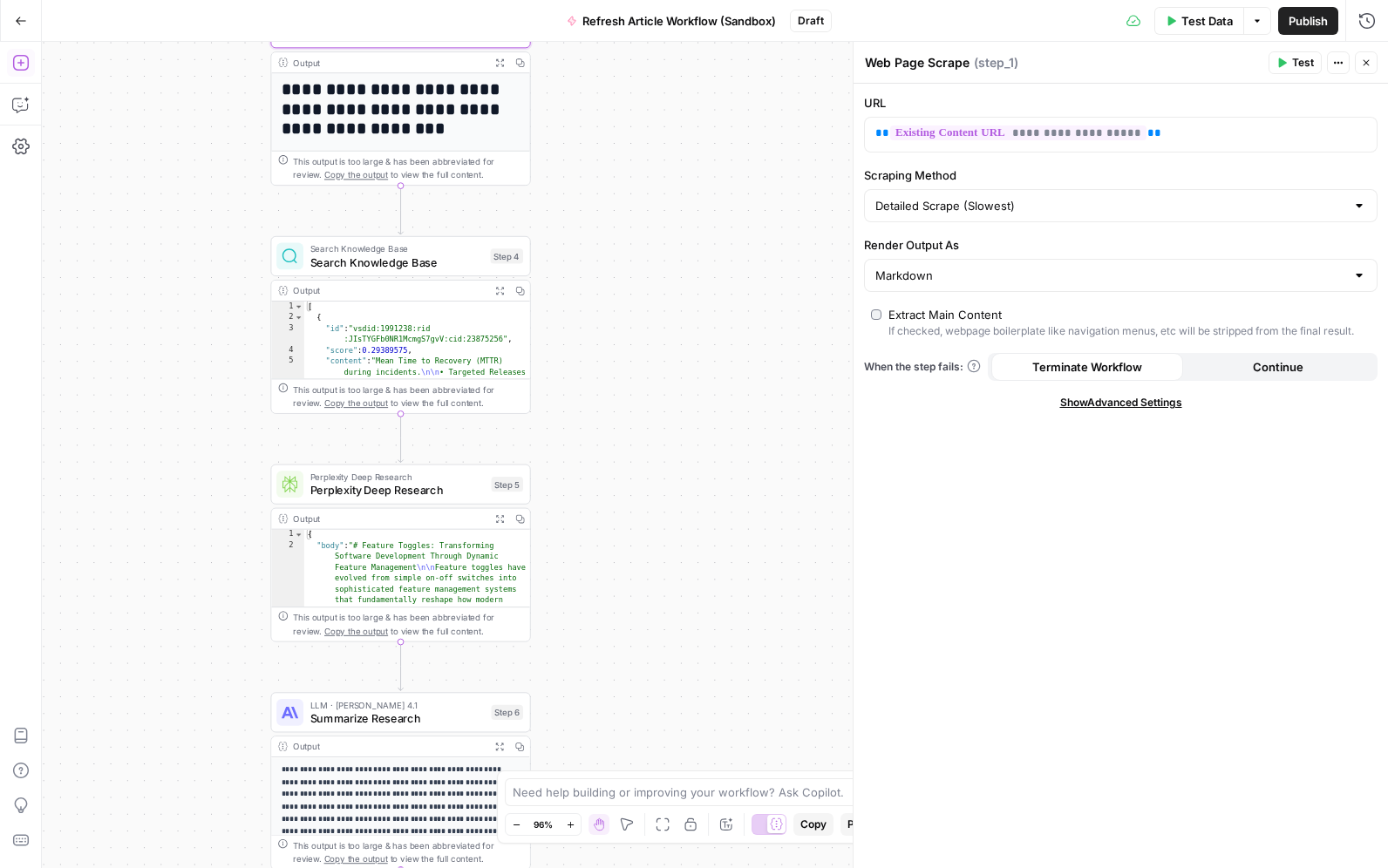
click at [24, 56] on icon "button" at bounding box center [20, 63] width 16 height 16
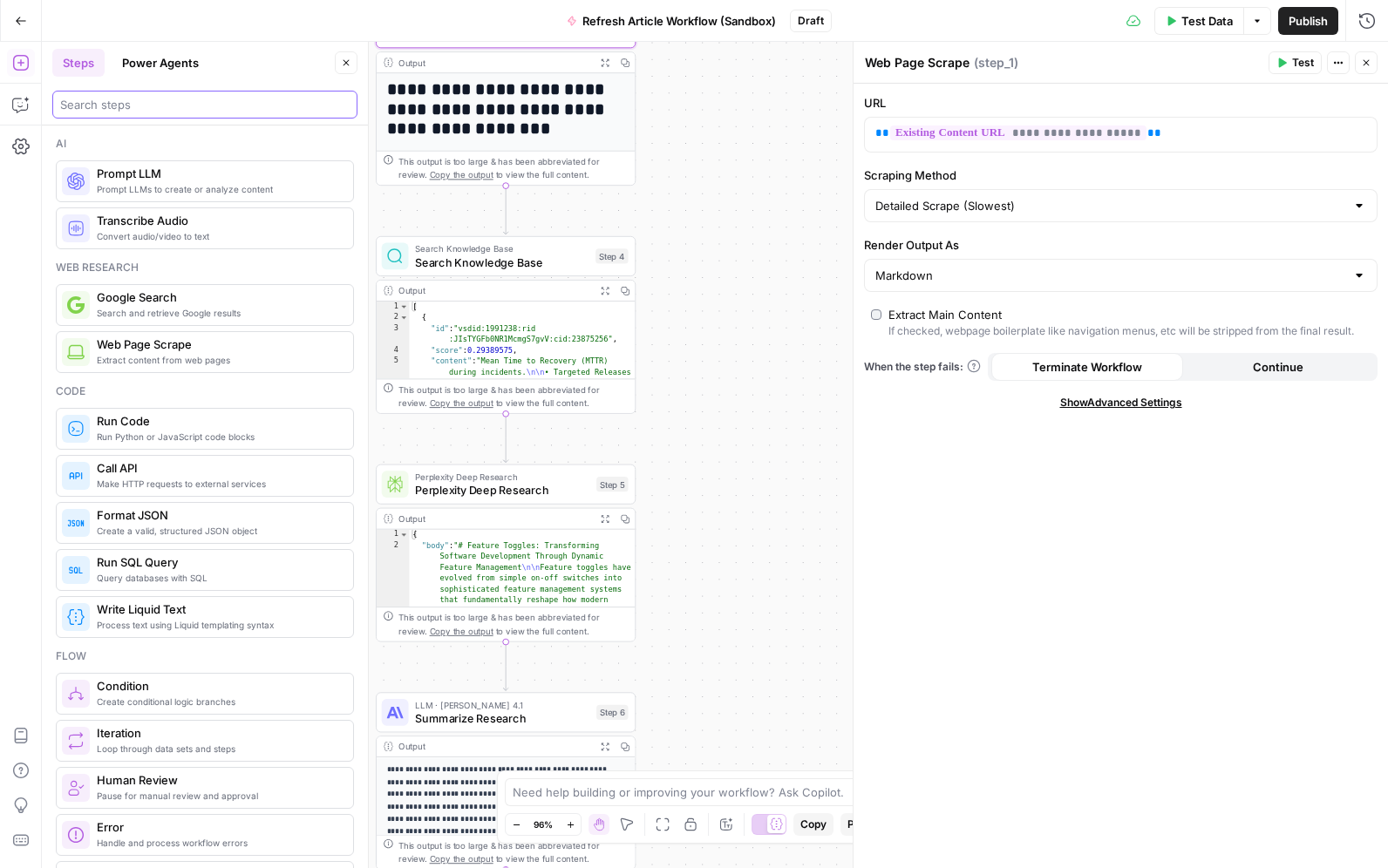
click at [124, 107] on input "search" at bounding box center [205, 105] width 290 height 18
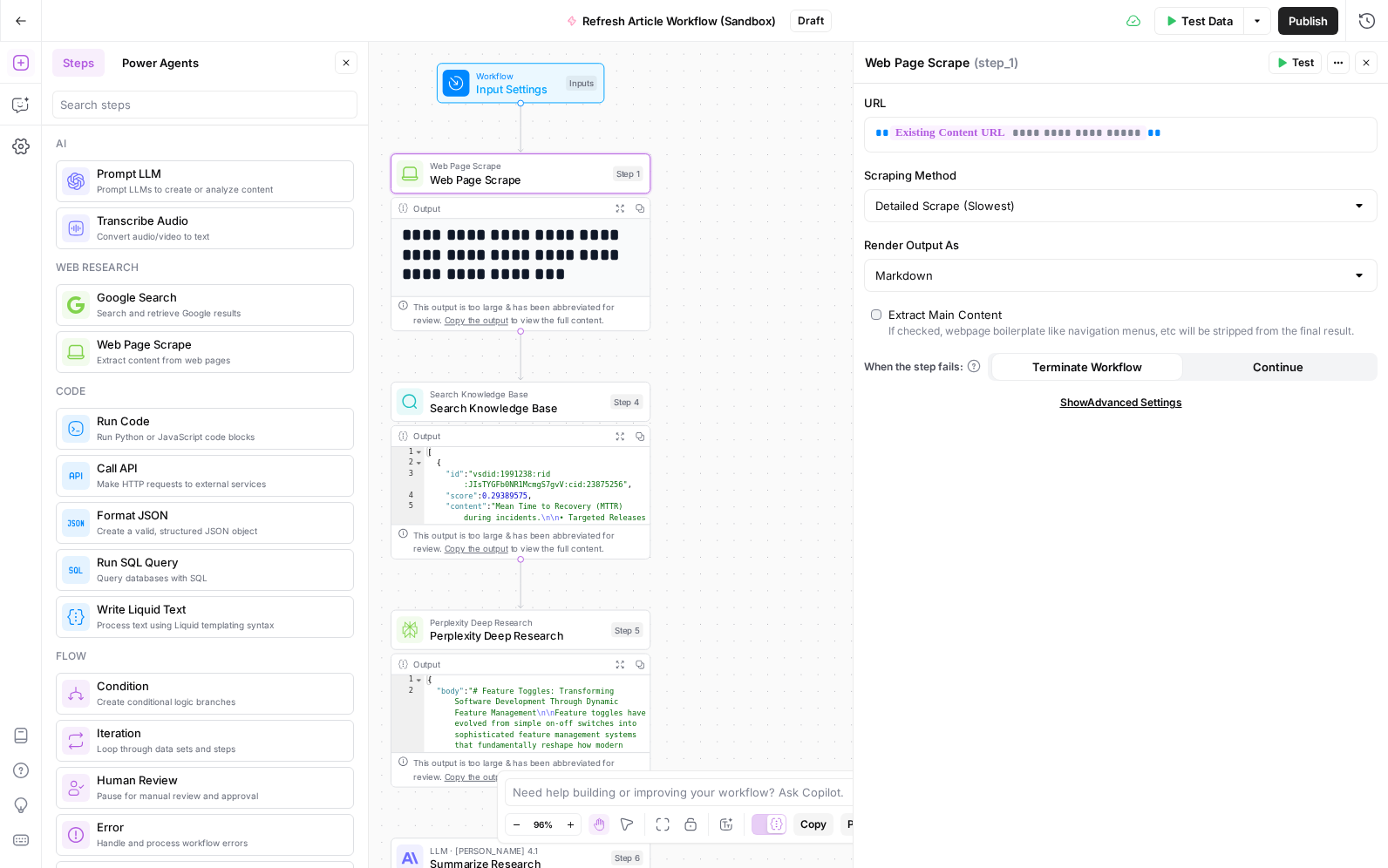
drag, startPoint x: 766, startPoint y: 216, endPoint x: 236, endPoint y: 418, distance: 567.2
click at [782, 363] on div "**********" at bounding box center [714, 455] width 1346 height 826
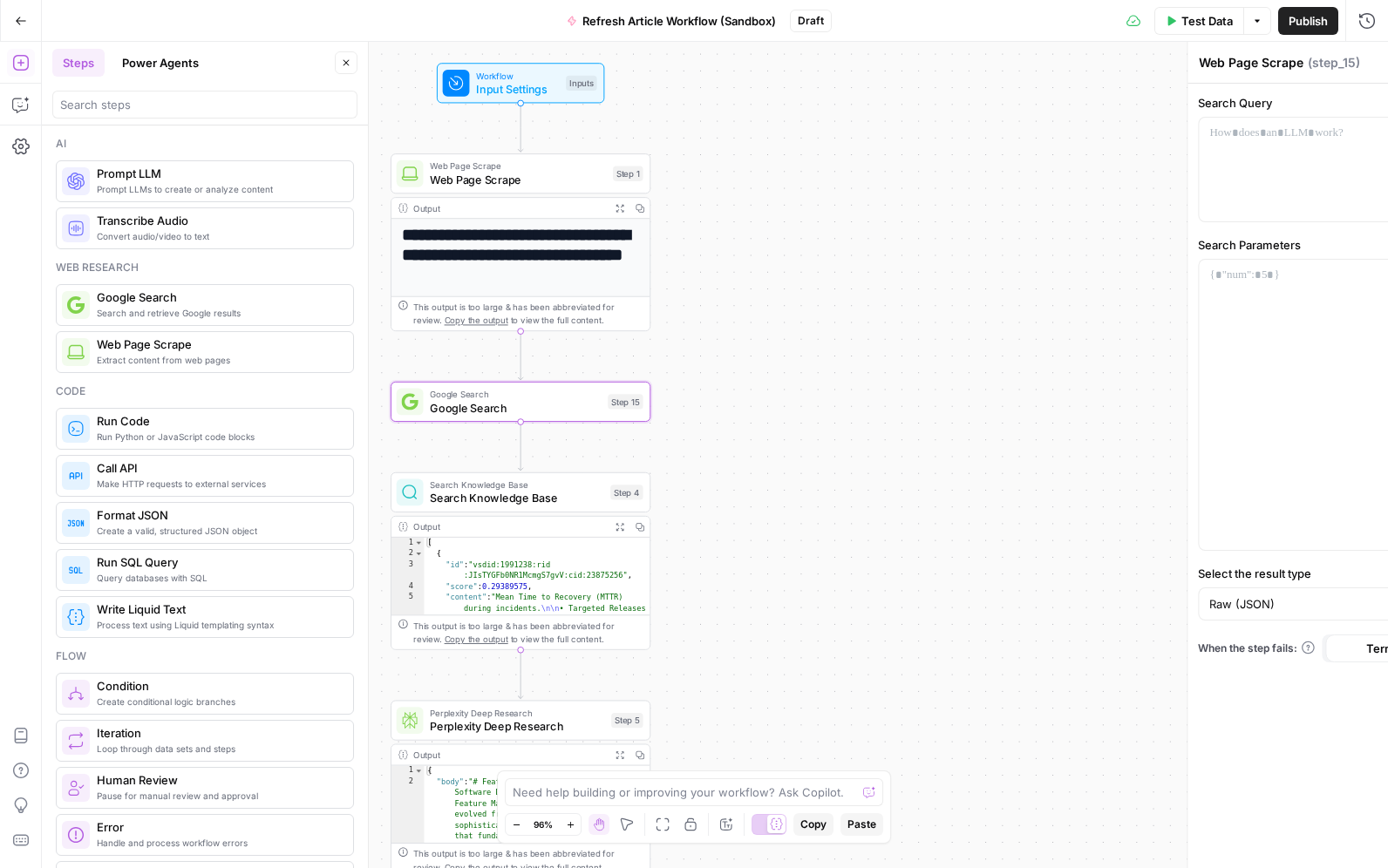
type textarea "Google Search"
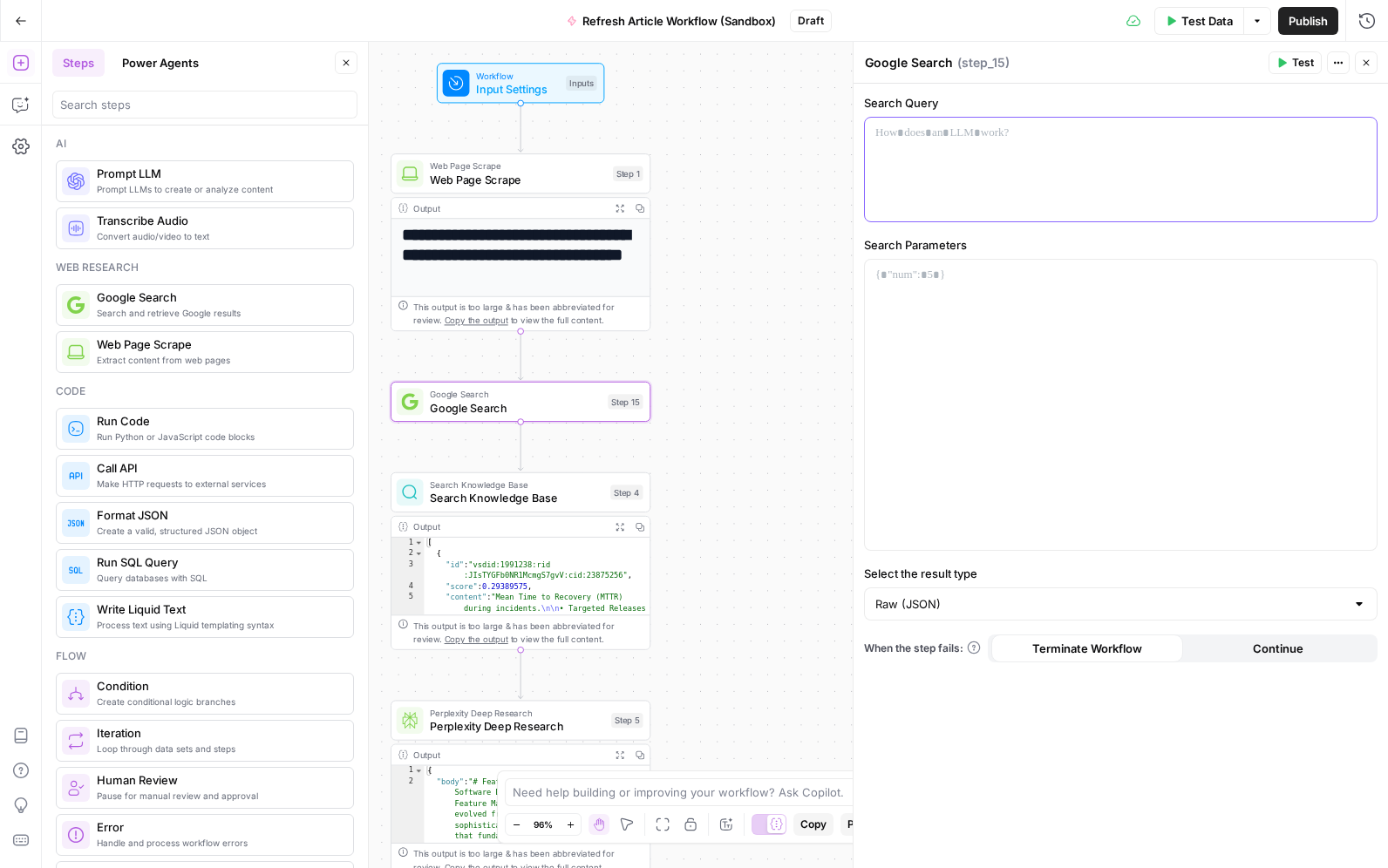
click at [964, 187] on div at bounding box center [1120, 169] width 511 height 103
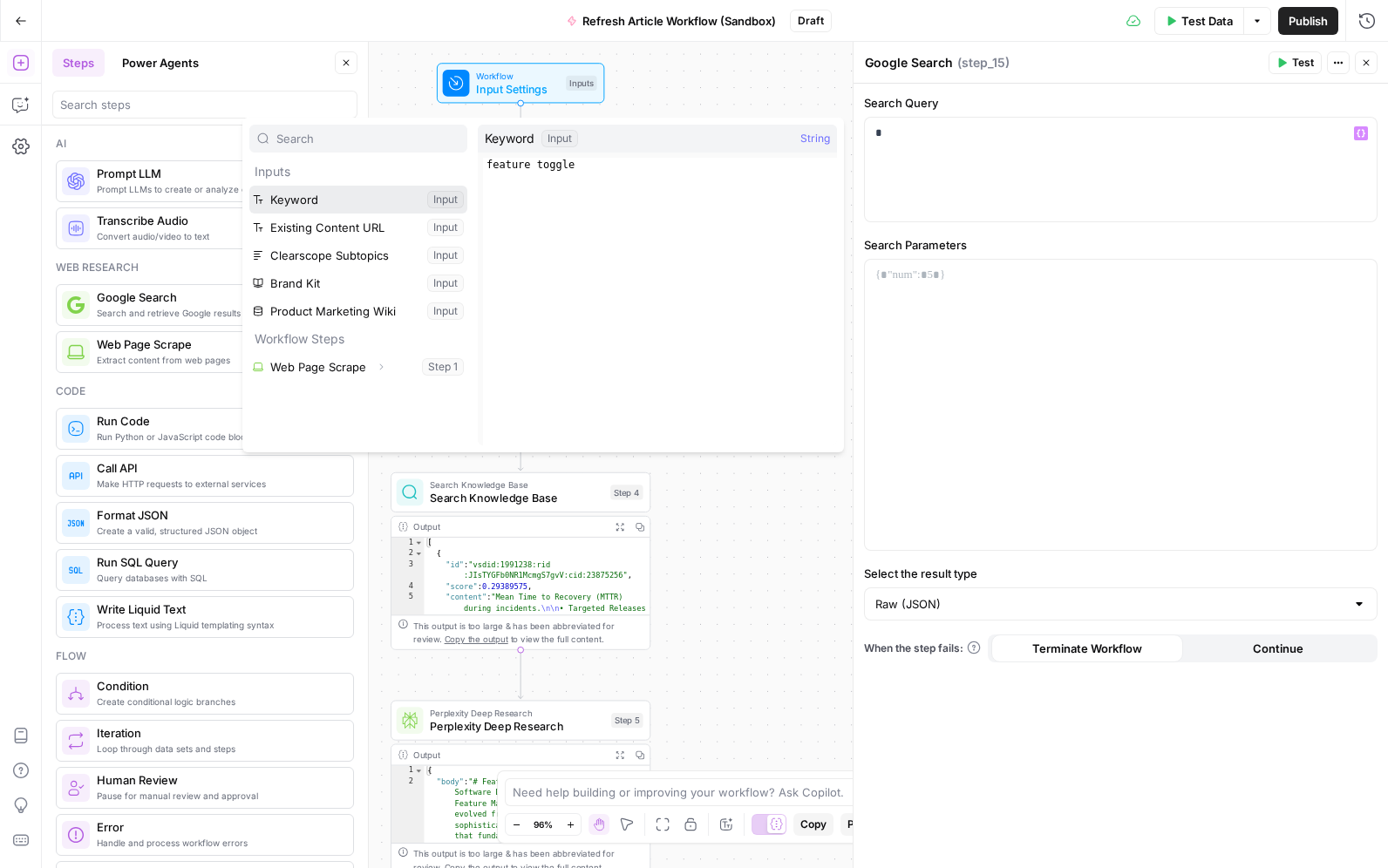
click at [294, 204] on button "Select variable Keyword" at bounding box center [358, 200] width 218 height 28
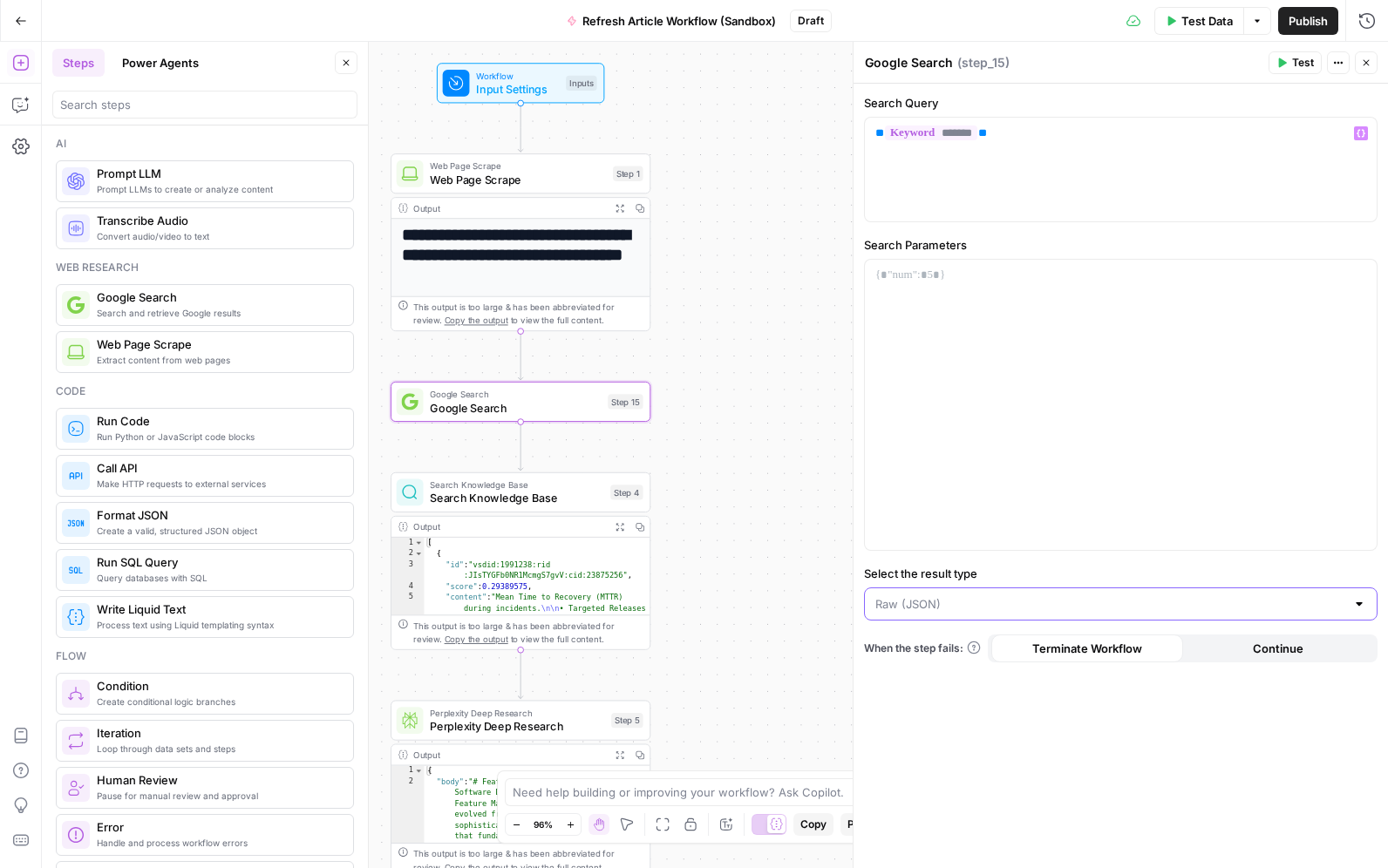
click at [955, 608] on input "Select the result type" at bounding box center [1110, 604] width 470 height 18
click at [1030, 647] on span "Links Only (List)" at bounding box center [1117, 648] width 477 height 18
type input "Links Only (List)"
click at [966, 283] on p at bounding box center [1120, 275] width 491 height 18
click at [1129, 319] on div "**" at bounding box center [1120, 404] width 511 height 291
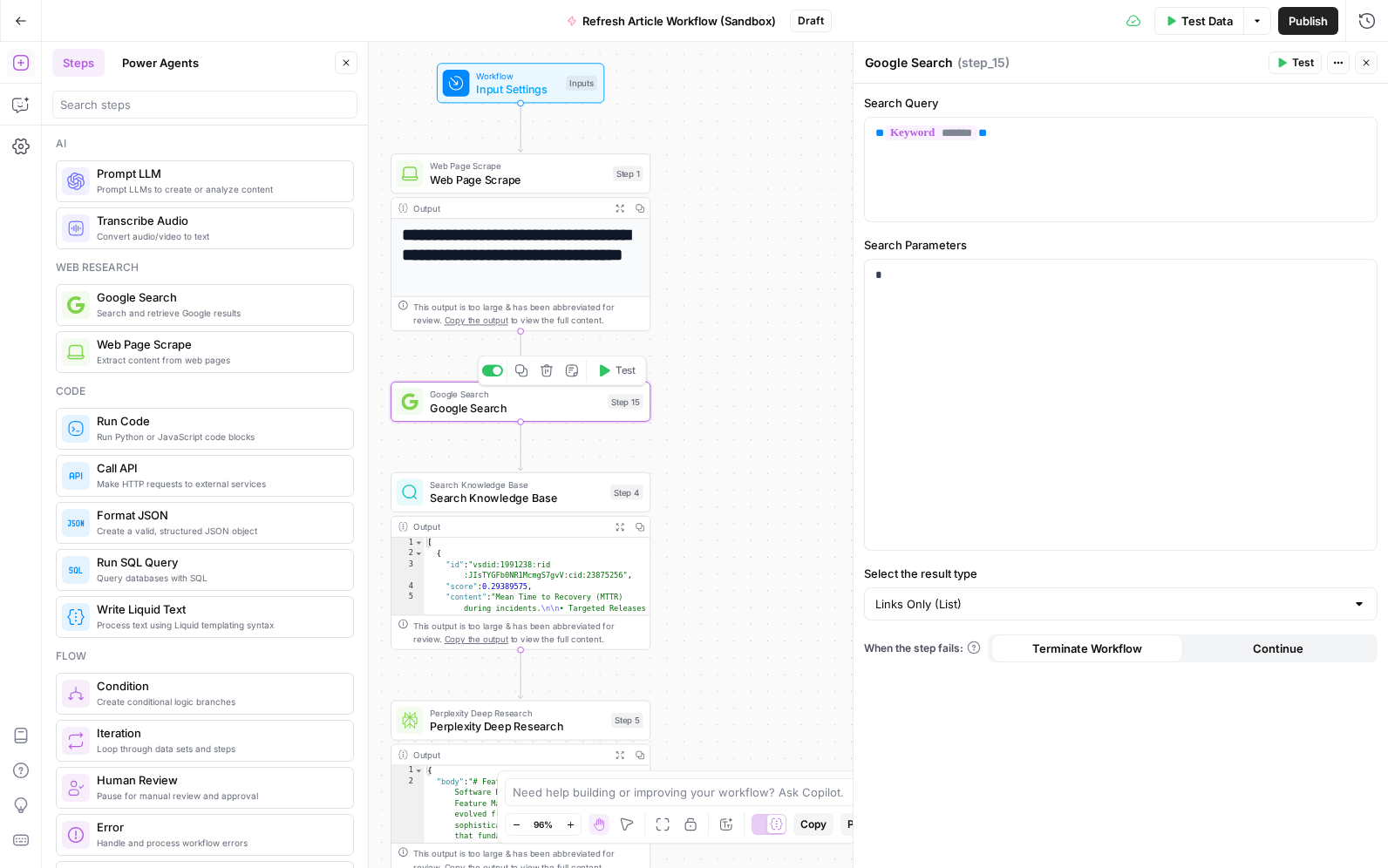
click at [542, 369] on icon "button" at bounding box center [546, 371] width 13 height 13
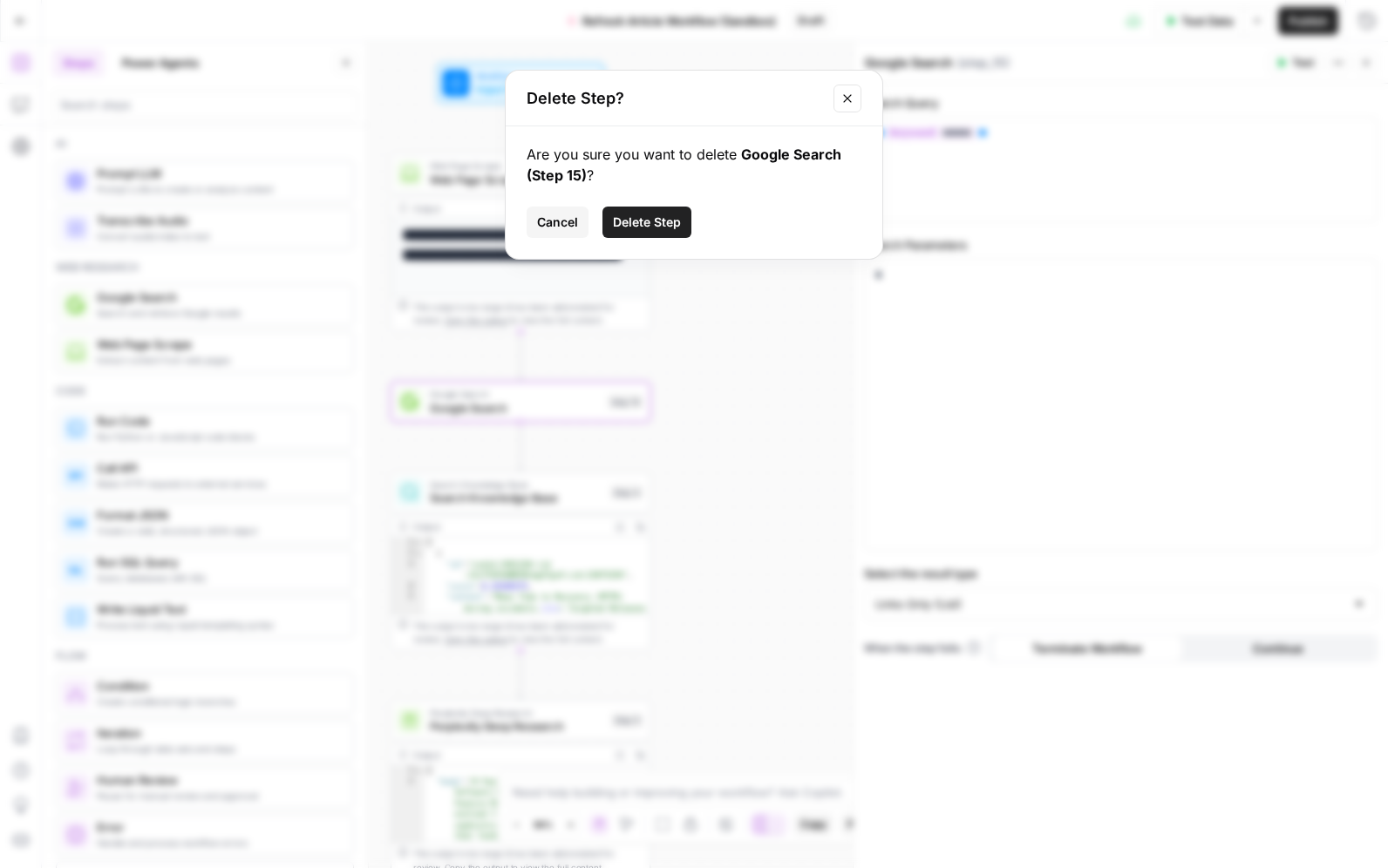
click at [654, 235] on button "Delete Step" at bounding box center [646, 223] width 89 height 32
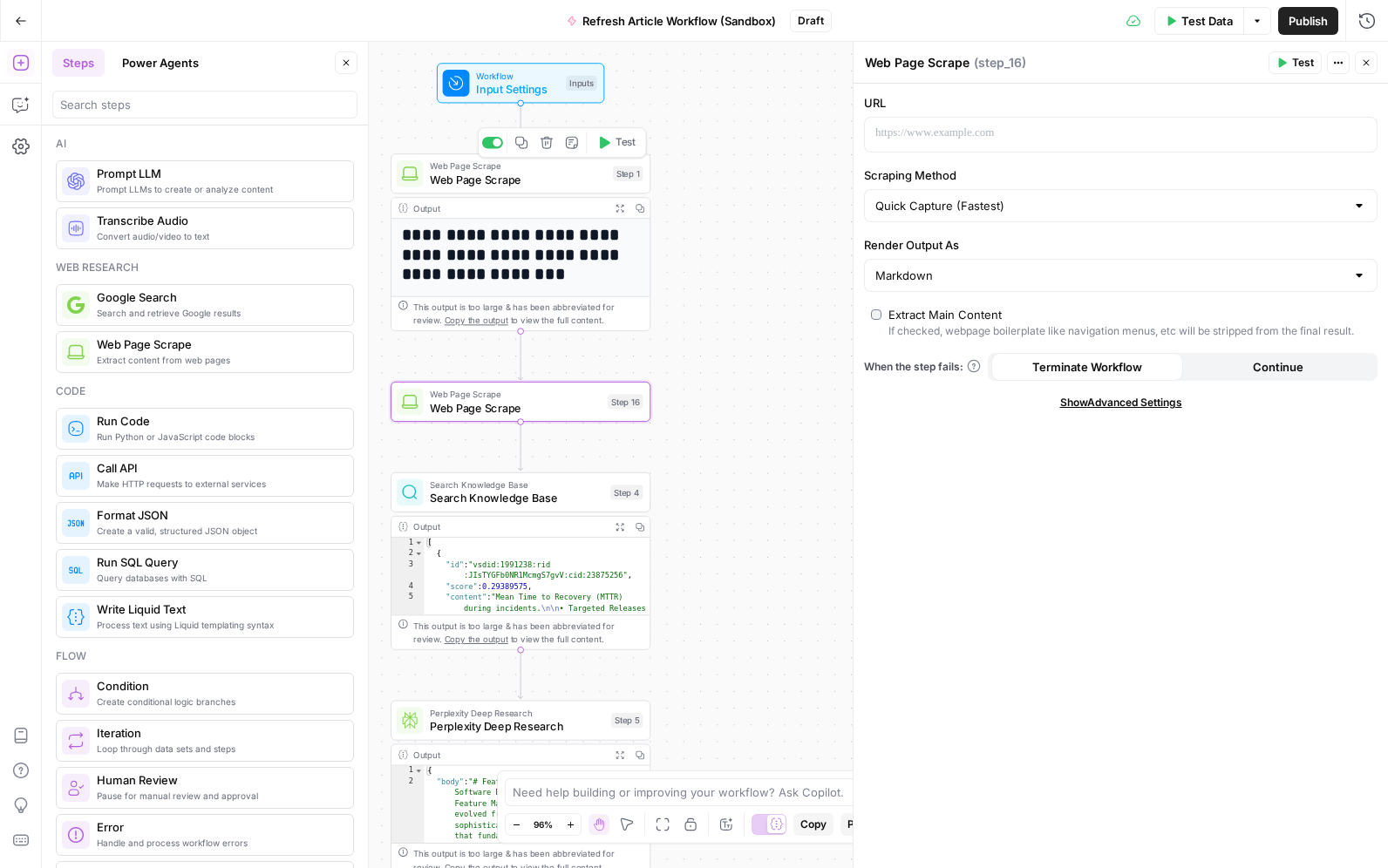
click at [465, 191] on div "Web Page Scrape Web Page Scrape Step 1 Copy step Delete step Add Note Test" at bounding box center [520, 173] width 260 height 40
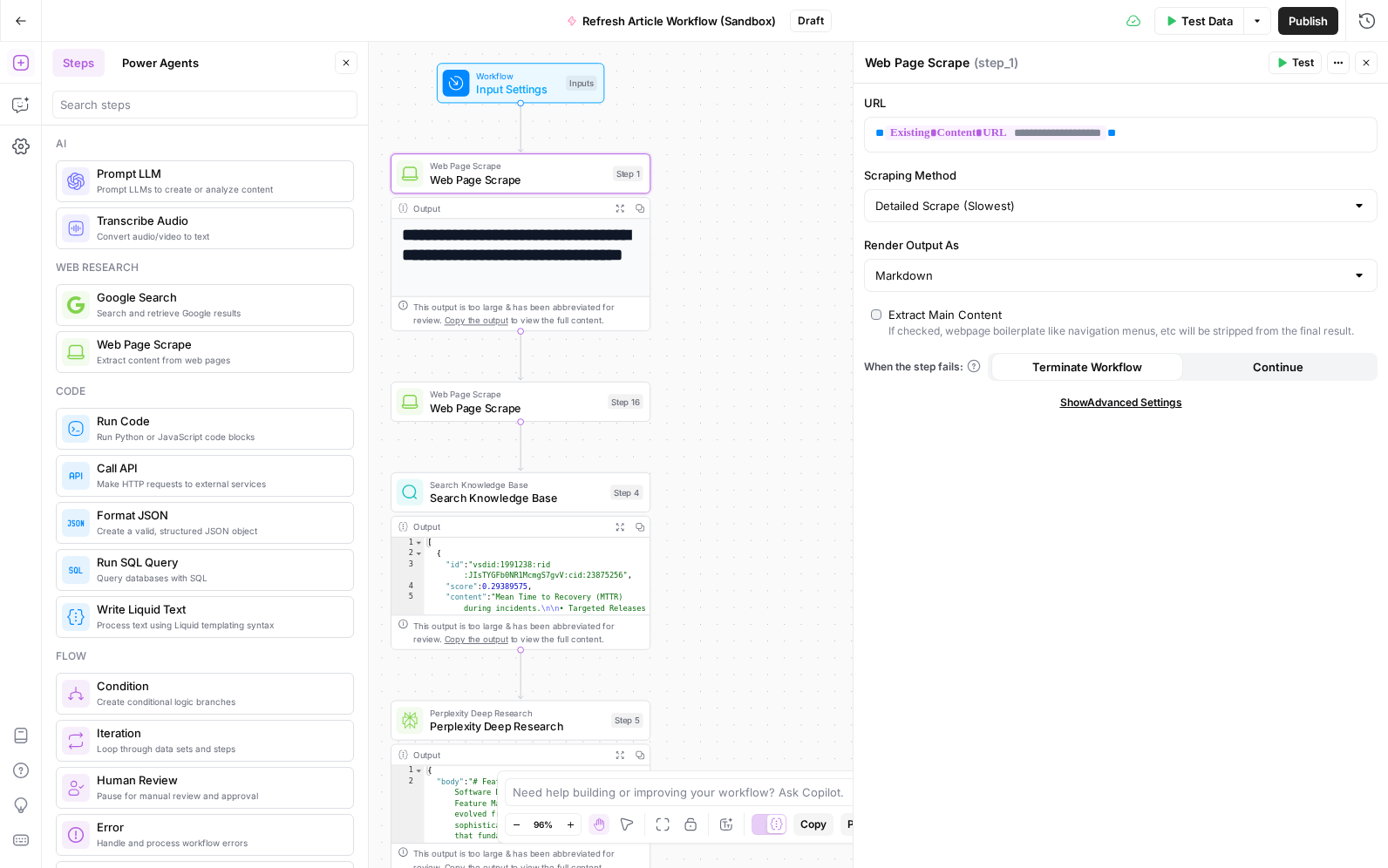
click at [933, 62] on textarea "Web Page Scrape" at bounding box center [917, 63] width 104 height 18
type textarea "Scrape Existing URL"
click at [524, 403] on span "Web Page Scrape" at bounding box center [515, 407] width 170 height 17
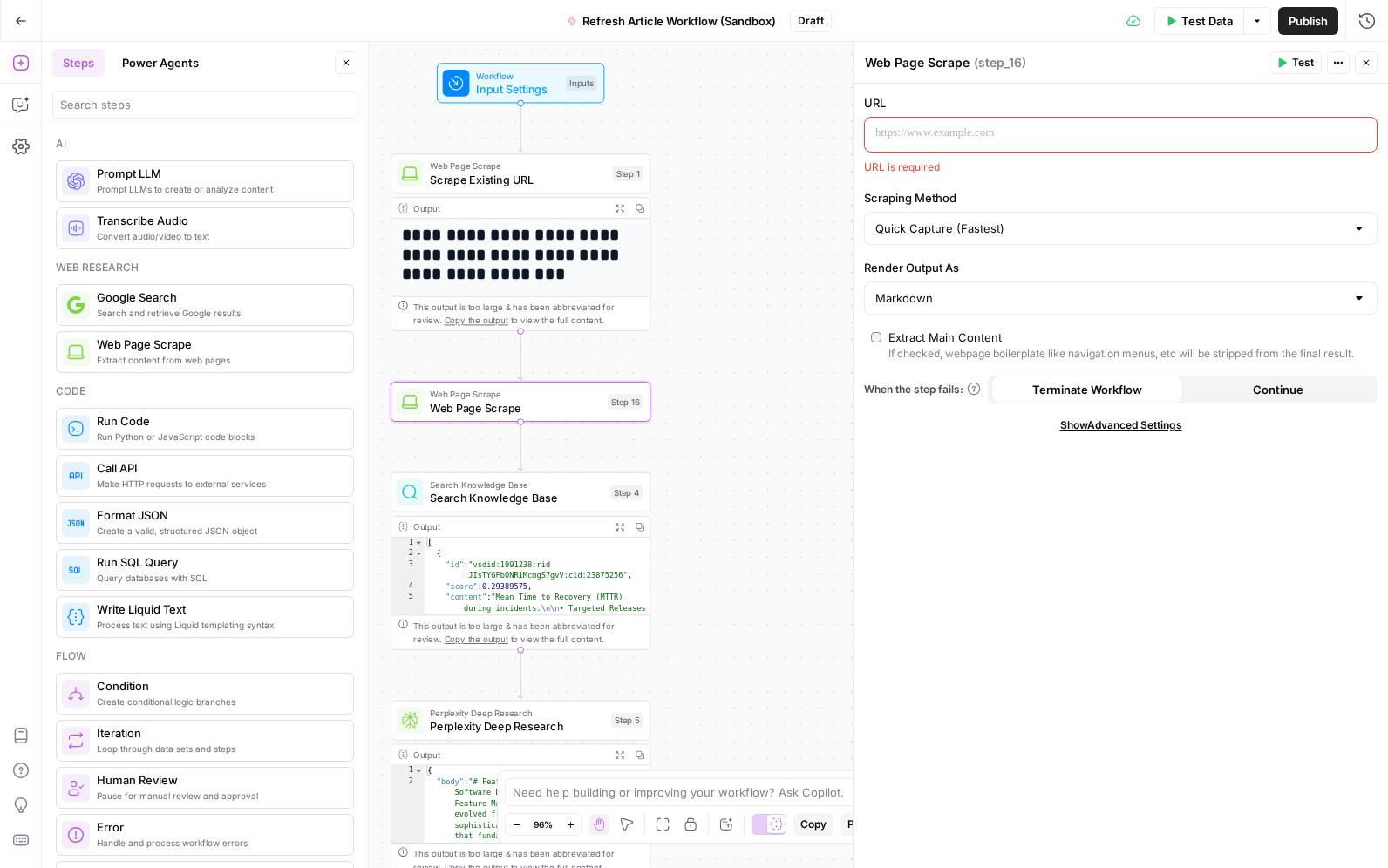
click at [932, 63] on textarea "Web Page Scrape" at bounding box center [917, 63] width 104 height 18
type textarea "Scrape Competitor URL"
click at [965, 121] on div at bounding box center [1106, 134] width 484 height 34
click at [964, 222] on input "Scraping Method" at bounding box center [1110, 229] width 470 height 18
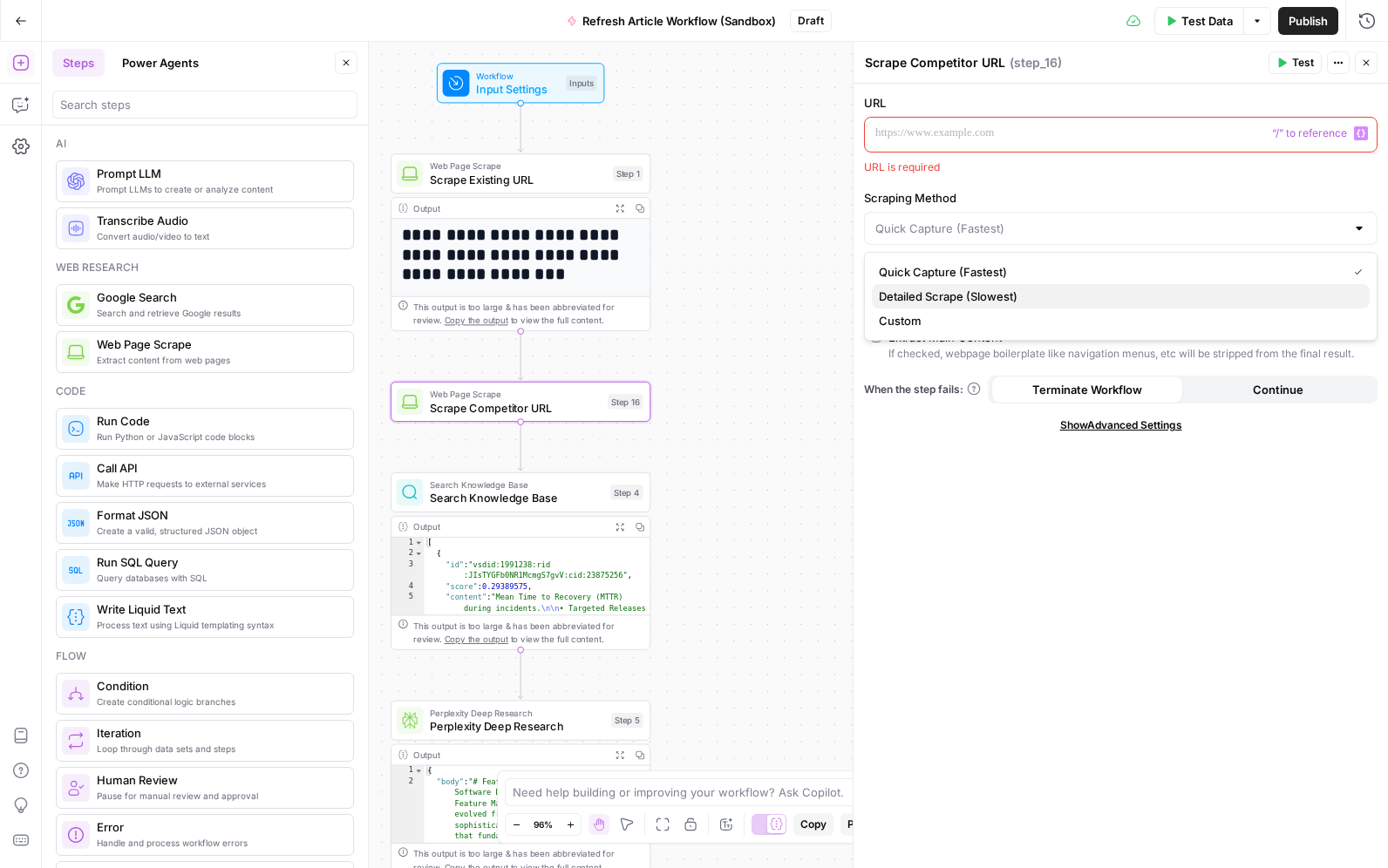
click at [955, 291] on span "Detailed Scrape (Slowest)" at bounding box center [1117, 297] width 477 height 18
type input "Detailed Scrape (Slowest)"
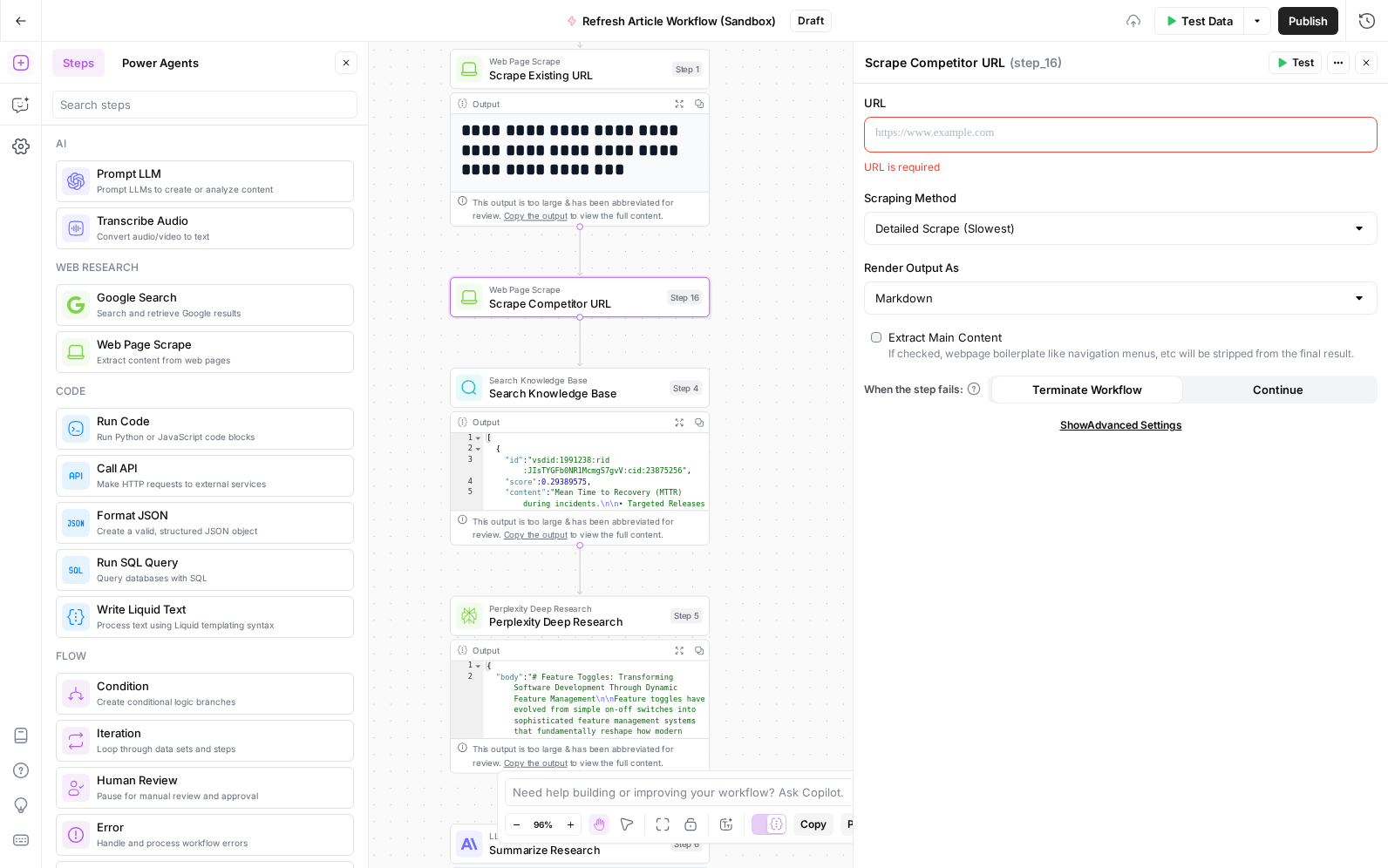
drag, startPoint x: 736, startPoint y: 436, endPoint x: 356, endPoint y: 411, distance: 380.8
click at [796, 331] on div "**********" at bounding box center [714, 455] width 1346 height 826
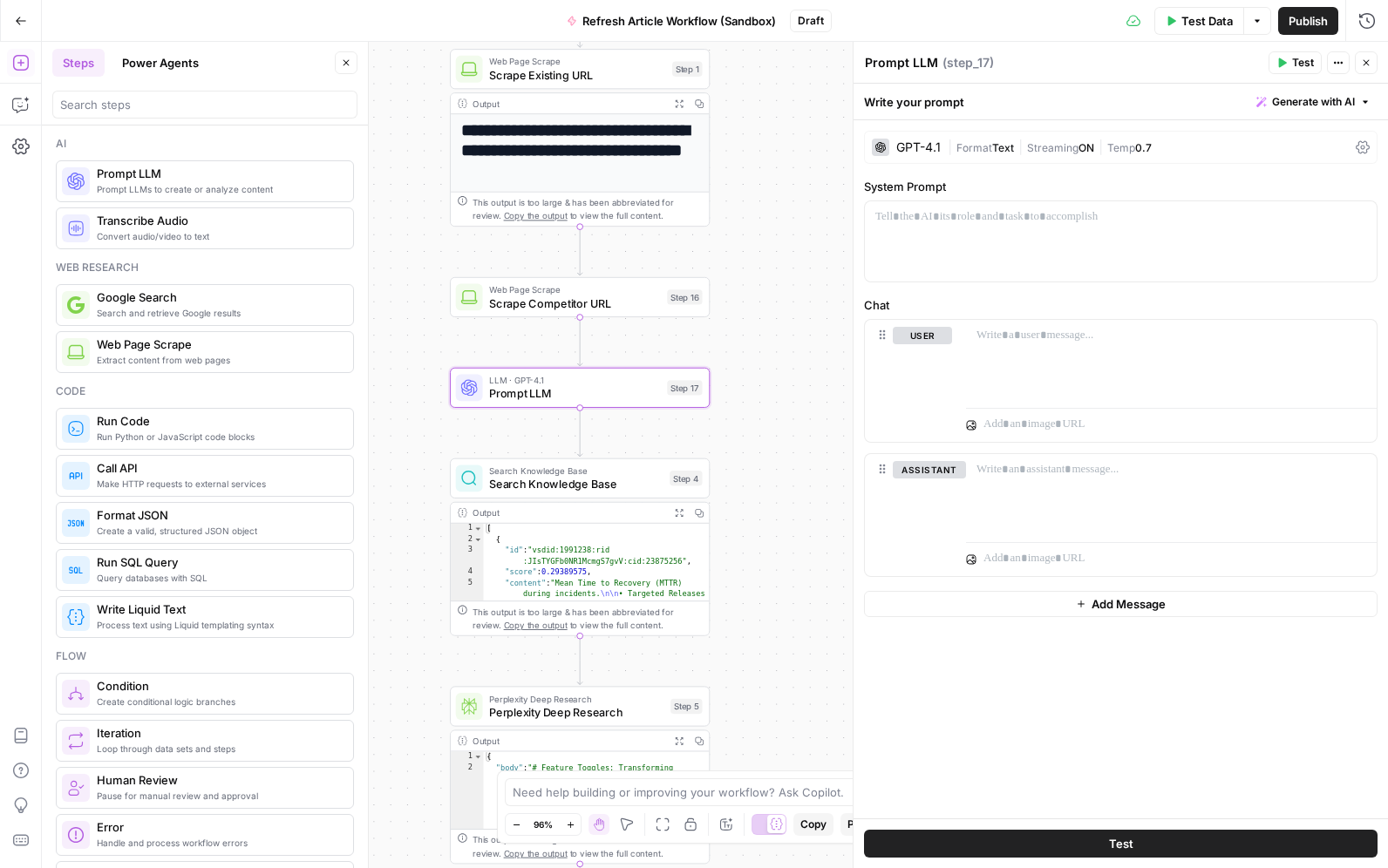
click at [900, 66] on textarea "Prompt LLM" at bounding box center [901, 63] width 73 height 18
type textarea "Compare Scrapes"
click at [996, 236] on div at bounding box center [1120, 241] width 511 height 80
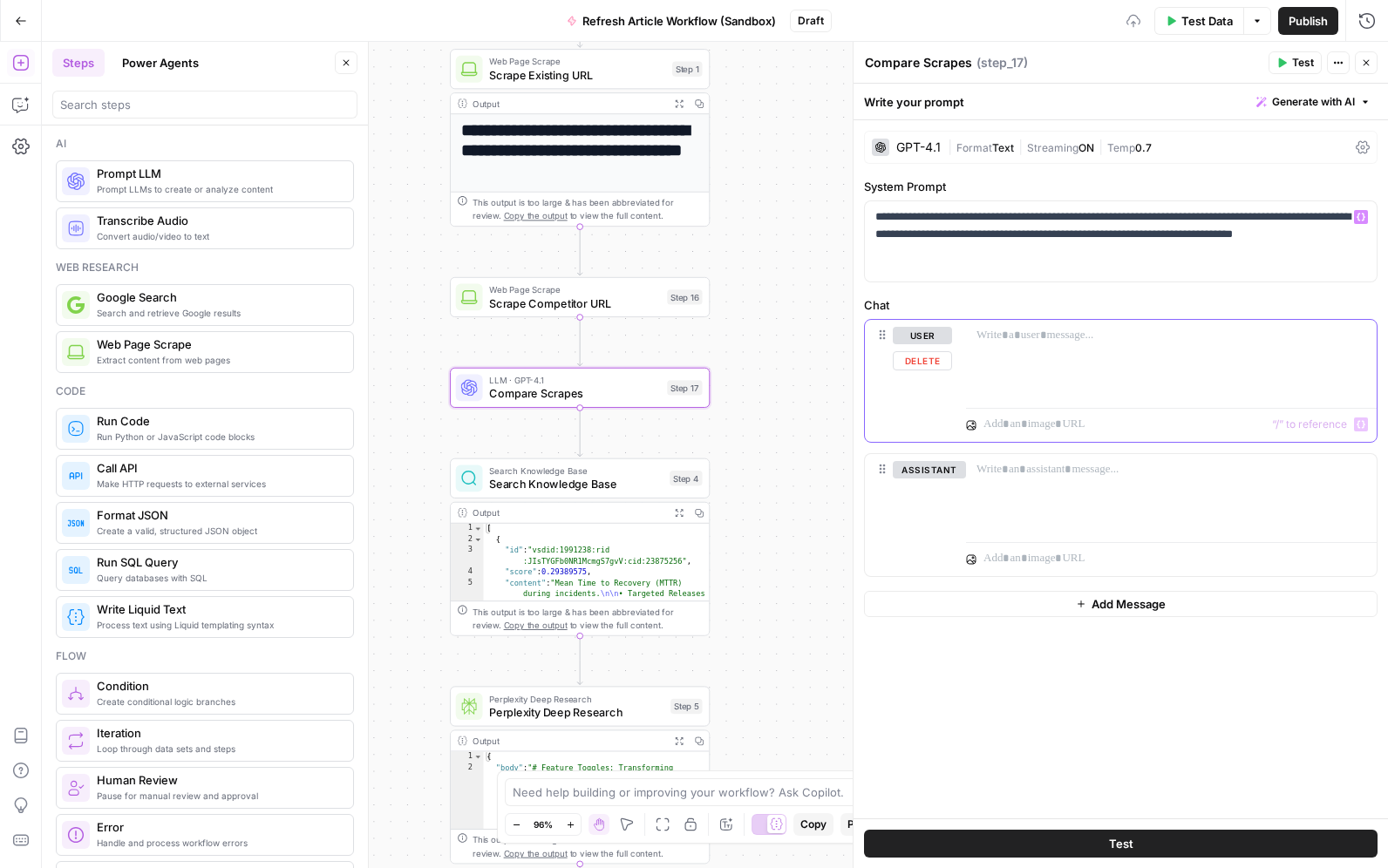
click at [1066, 365] on div at bounding box center [1171, 359] width 411 height 80
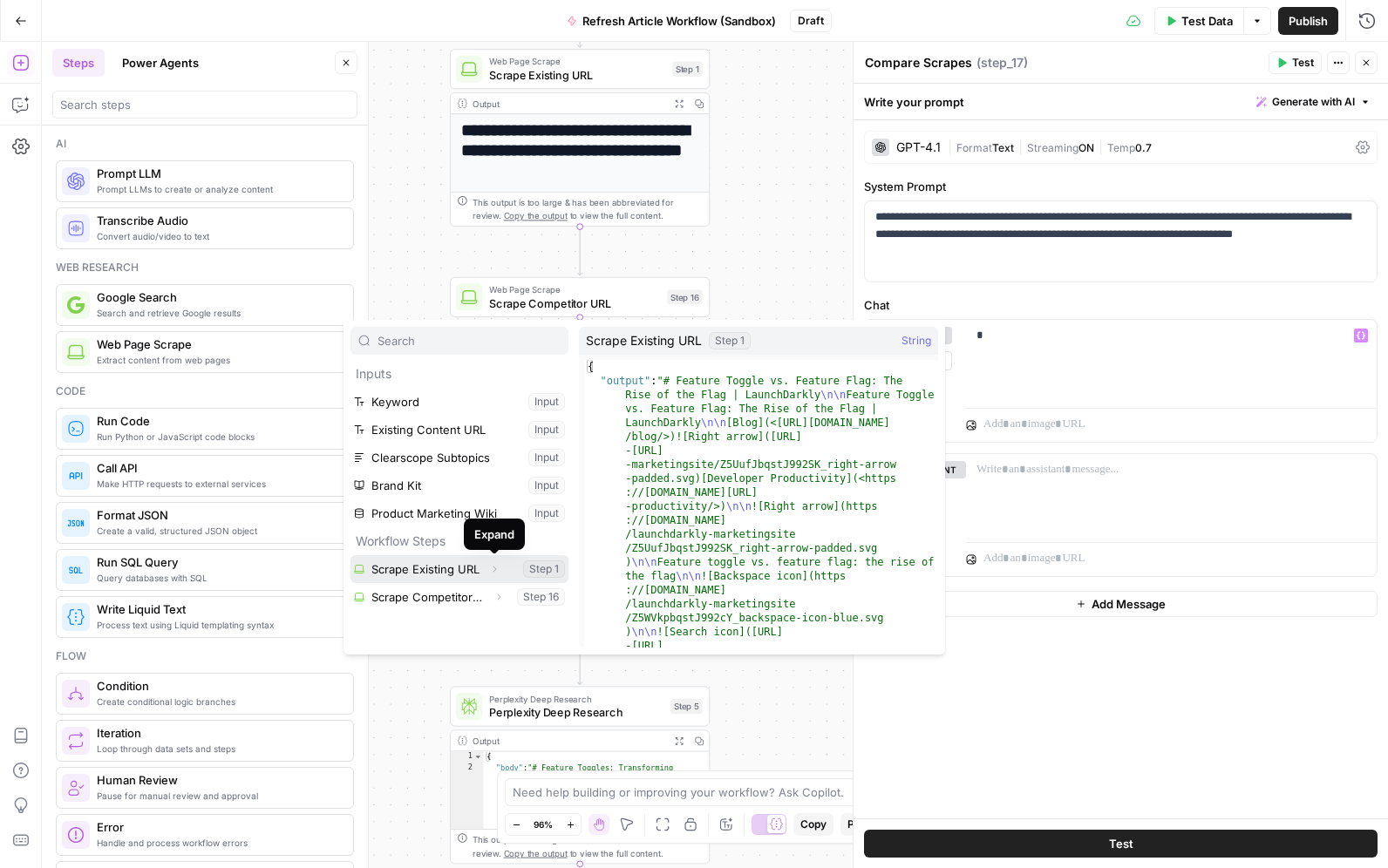
click at [454, 573] on button "Select variable Scrape Existing URL" at bounding box center [459, 570] width 218 height 28
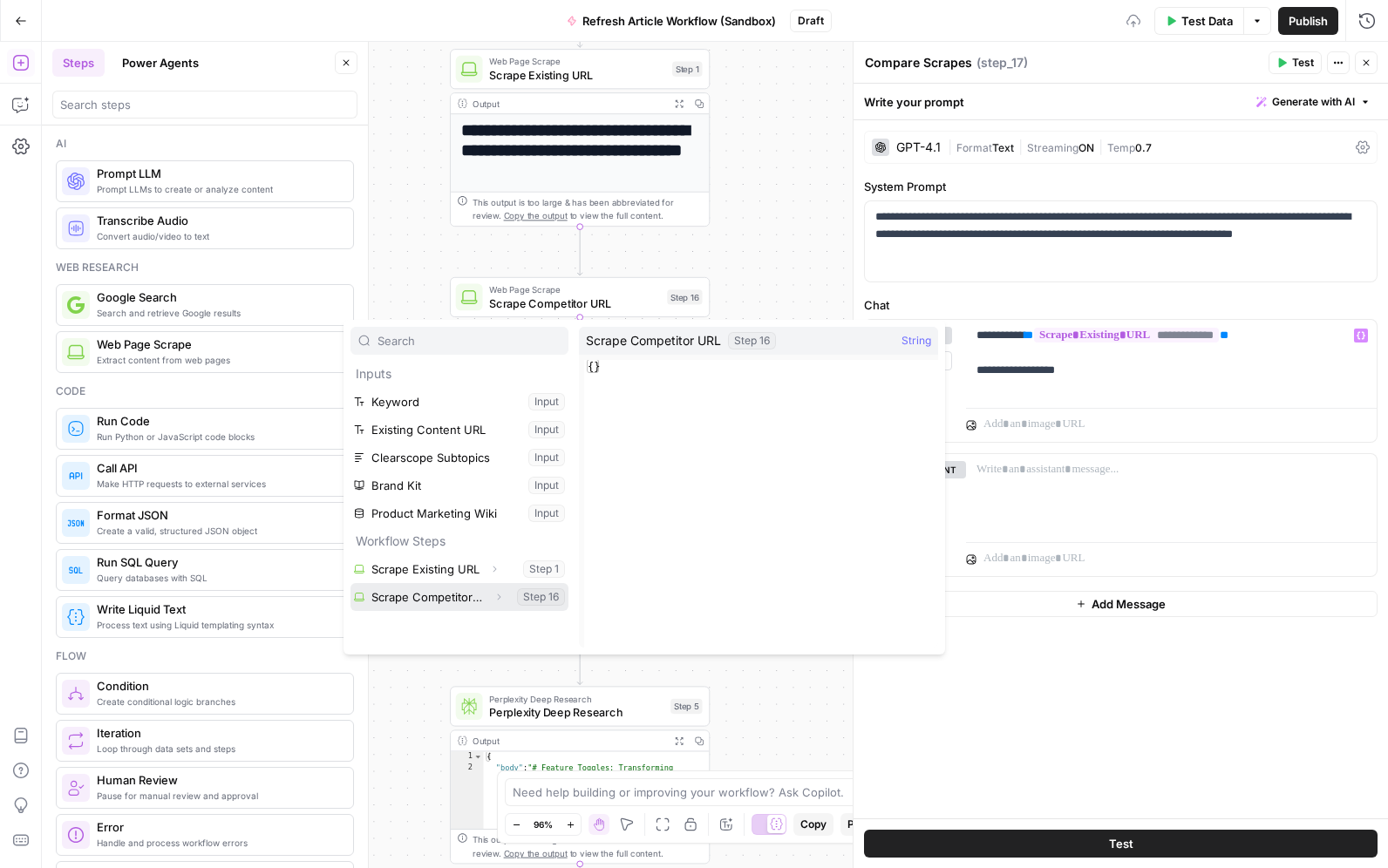
click at [460, 592] on button "Select variable Scrape Competitor URL" at bounding box center [459, 597] width 218 height 28
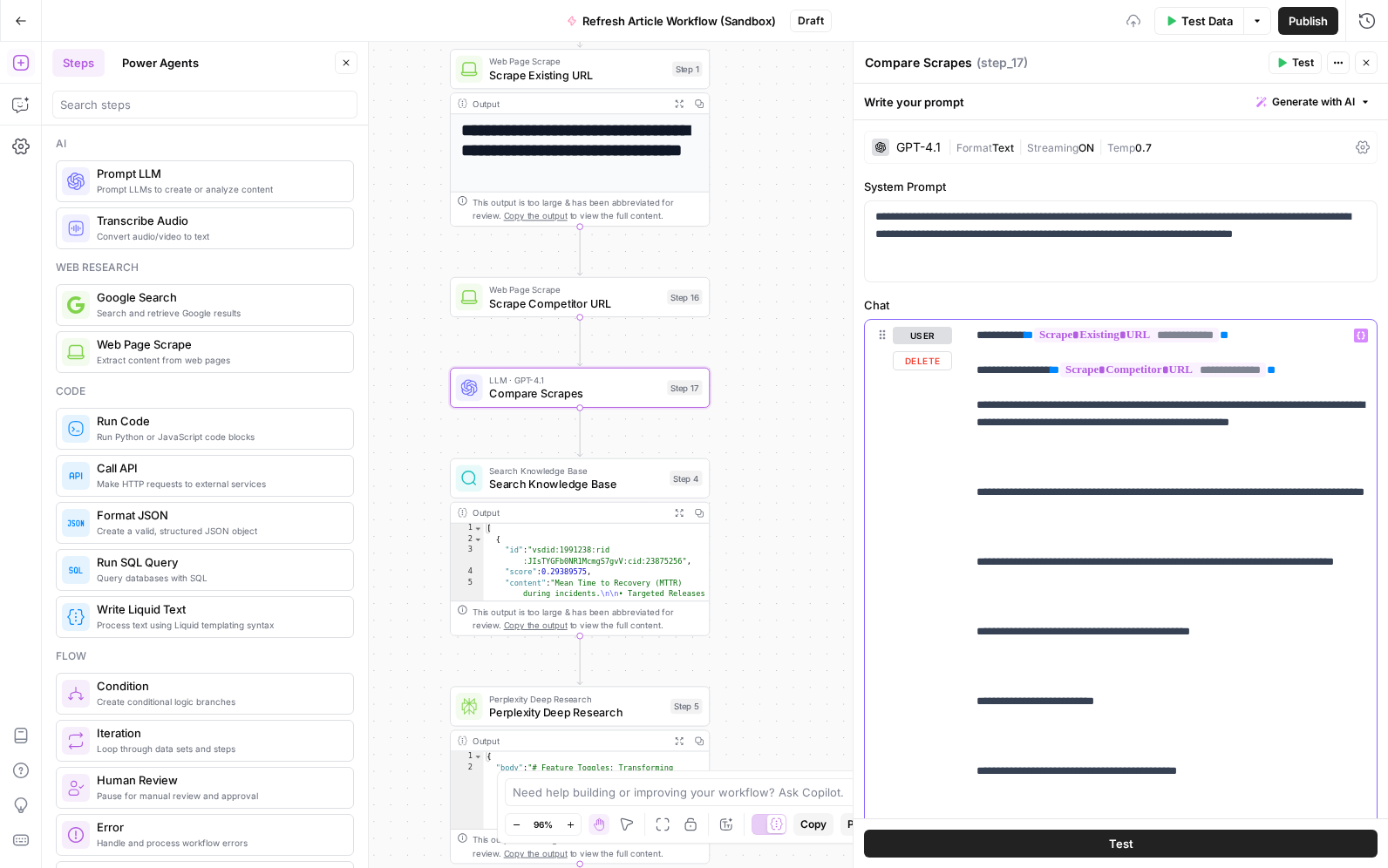
scroll to position [36, 0]
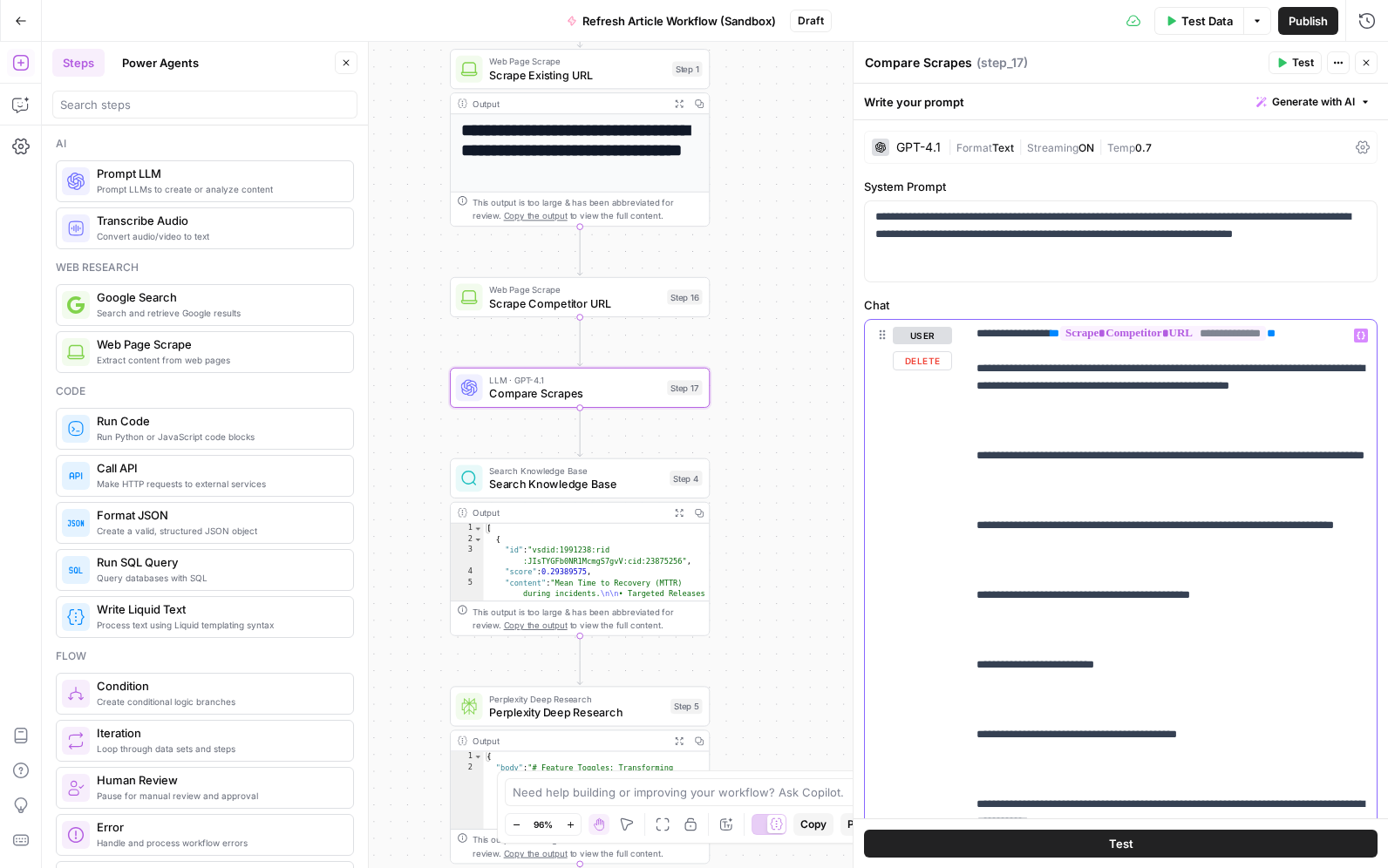
click at [1052, 506] on p "**********" at bounding box center [1171, 691] width 389 height 802
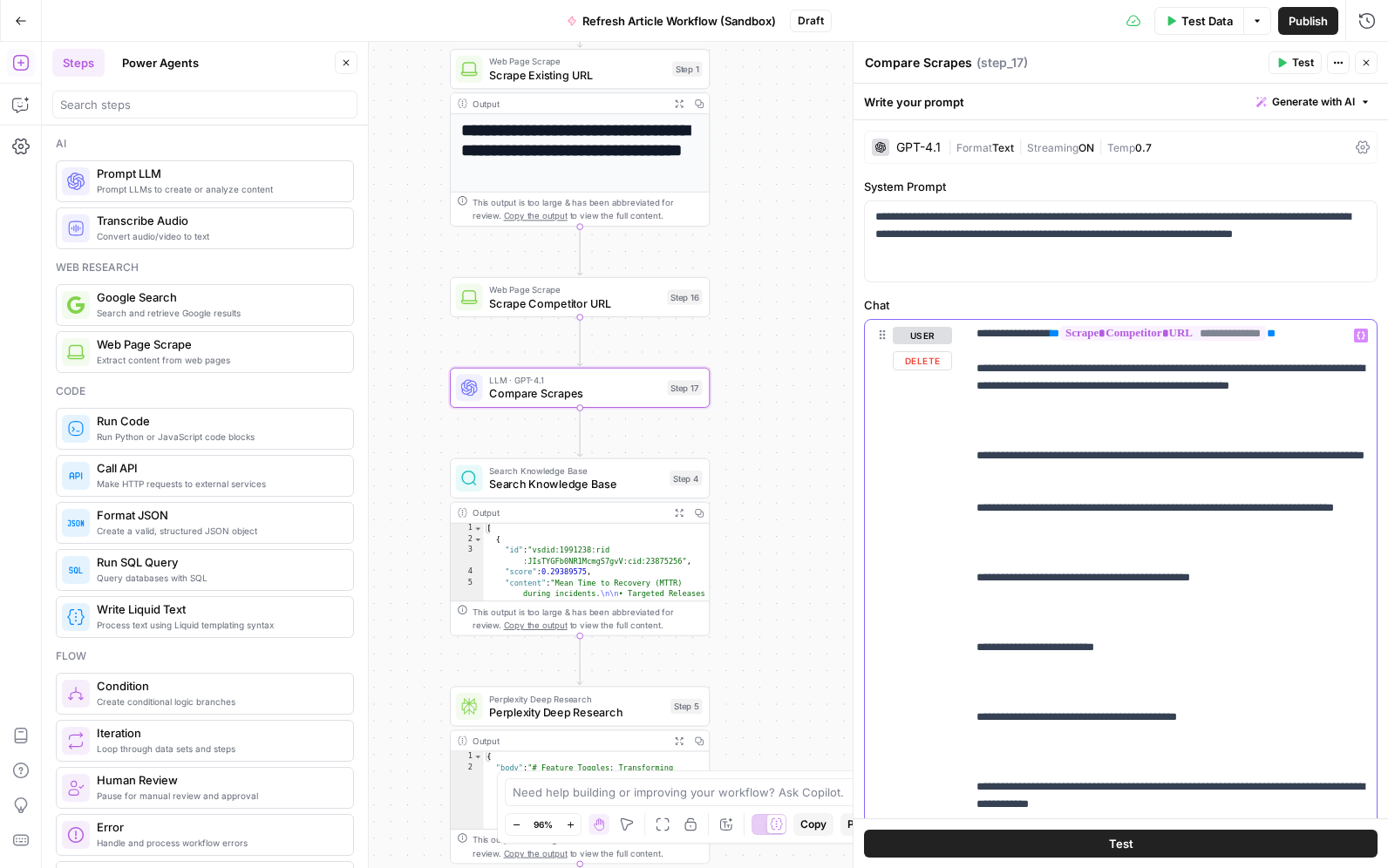
click at [1057, 575] on p "**********" at bounding box center [1171, 683] width 389 height 784
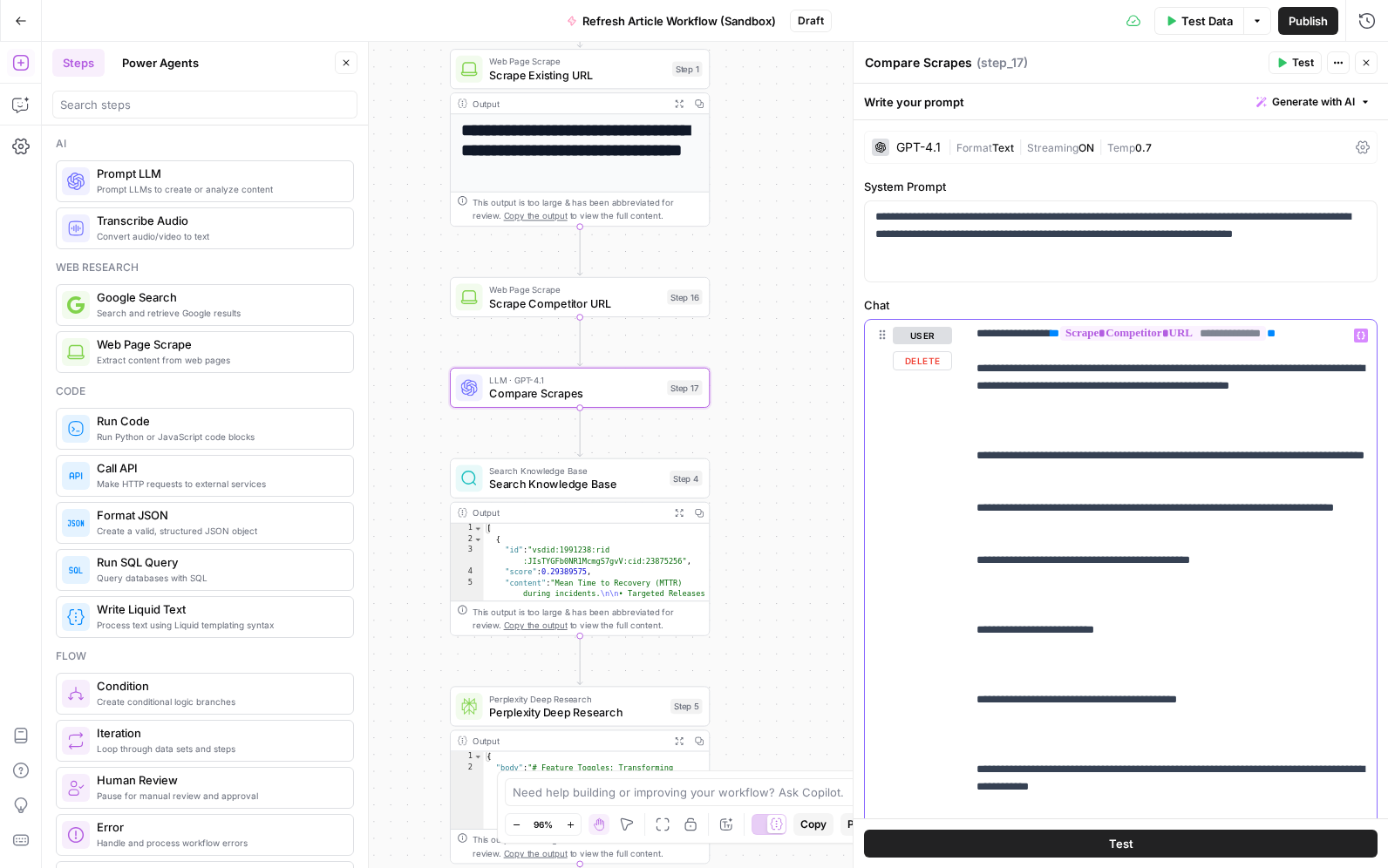
click at [1042, 638] on p "**********" at bounding box center [1171, 674] width 389 height 767
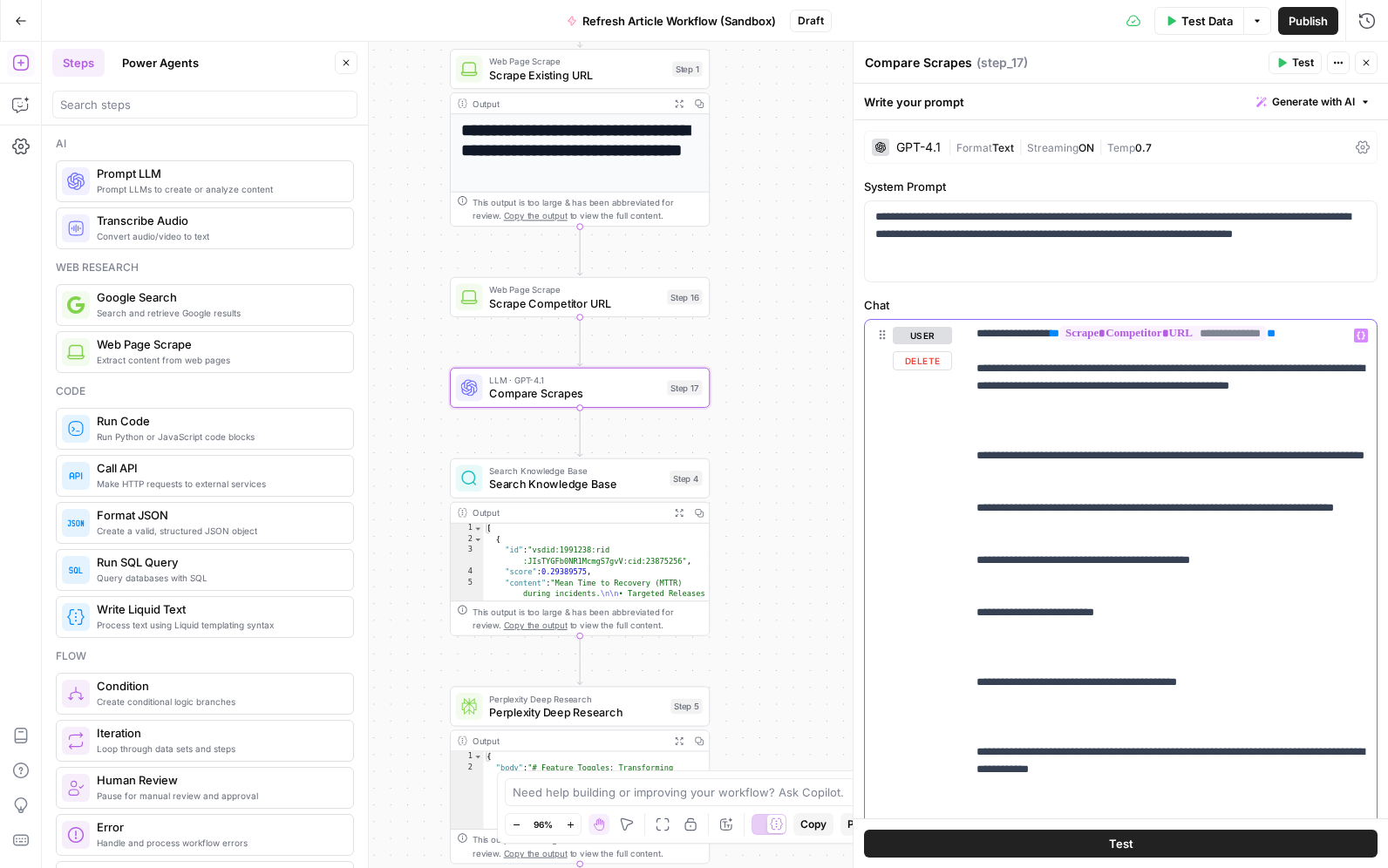
click at [1015, 683] on p "**********" at bounding box center [1171, 665] width 389 height 750
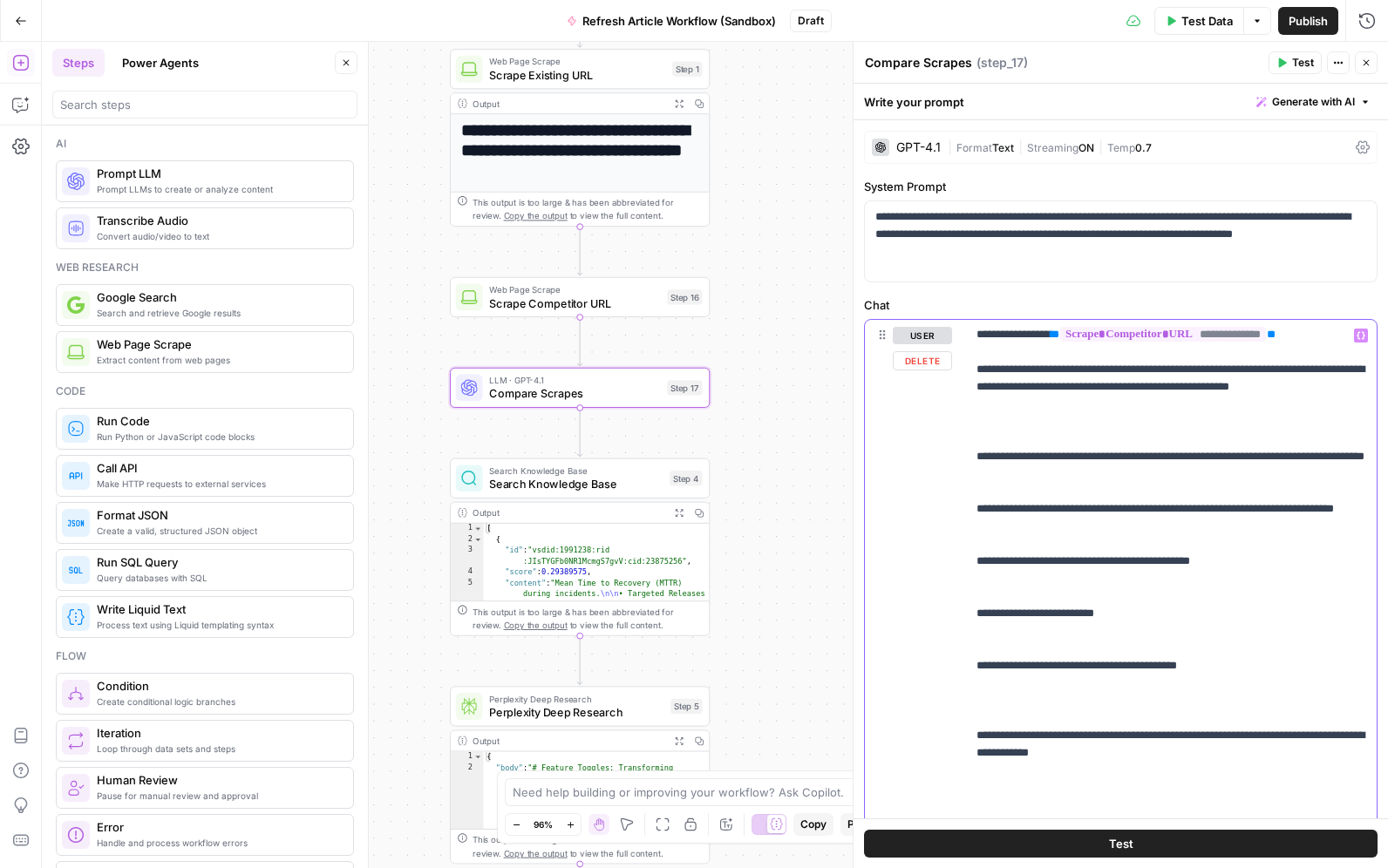
scroll to position [123, 0]
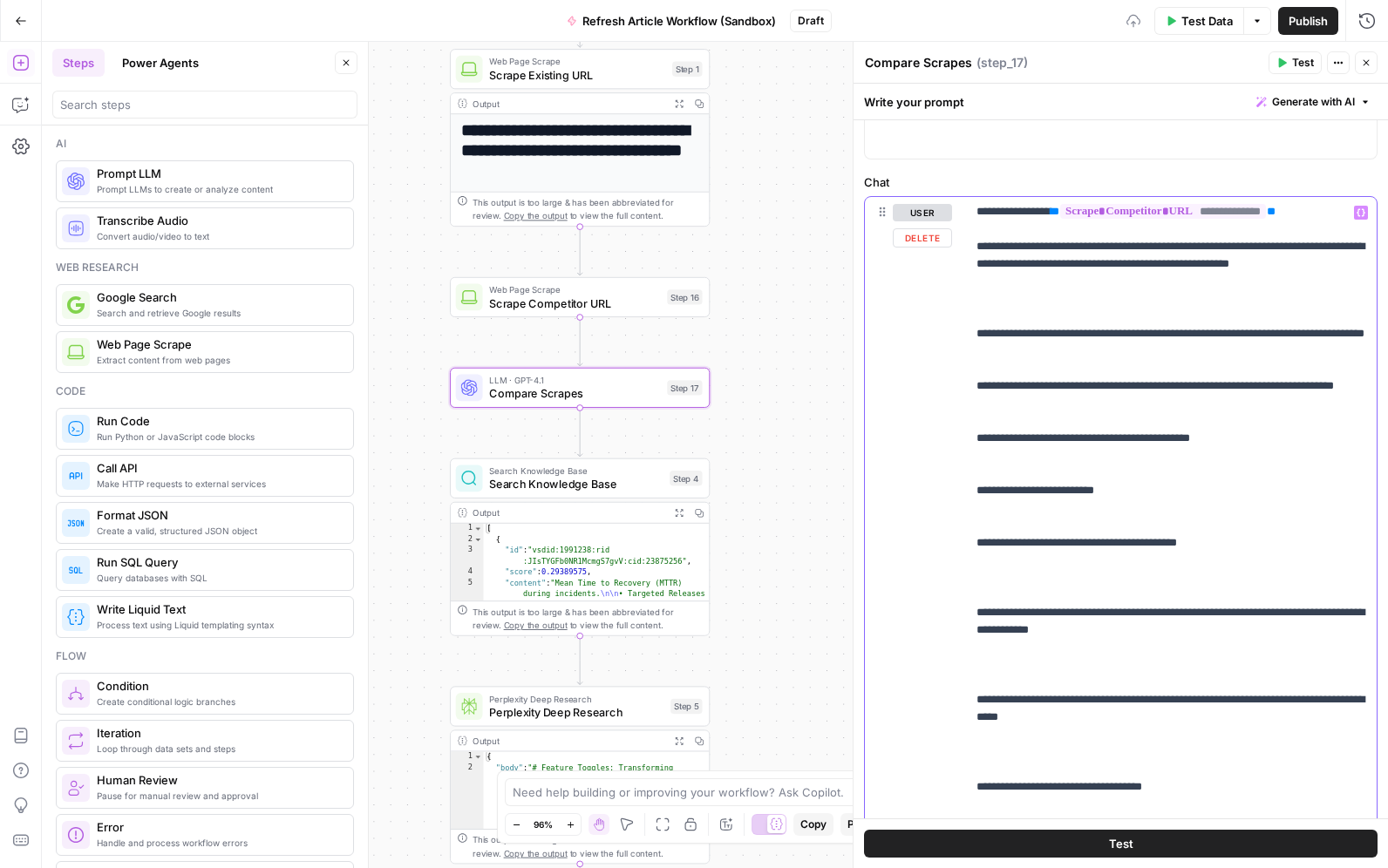
click at [1030, 619] on p "**********" at bounding box center [1171, 534] width 389 height 732
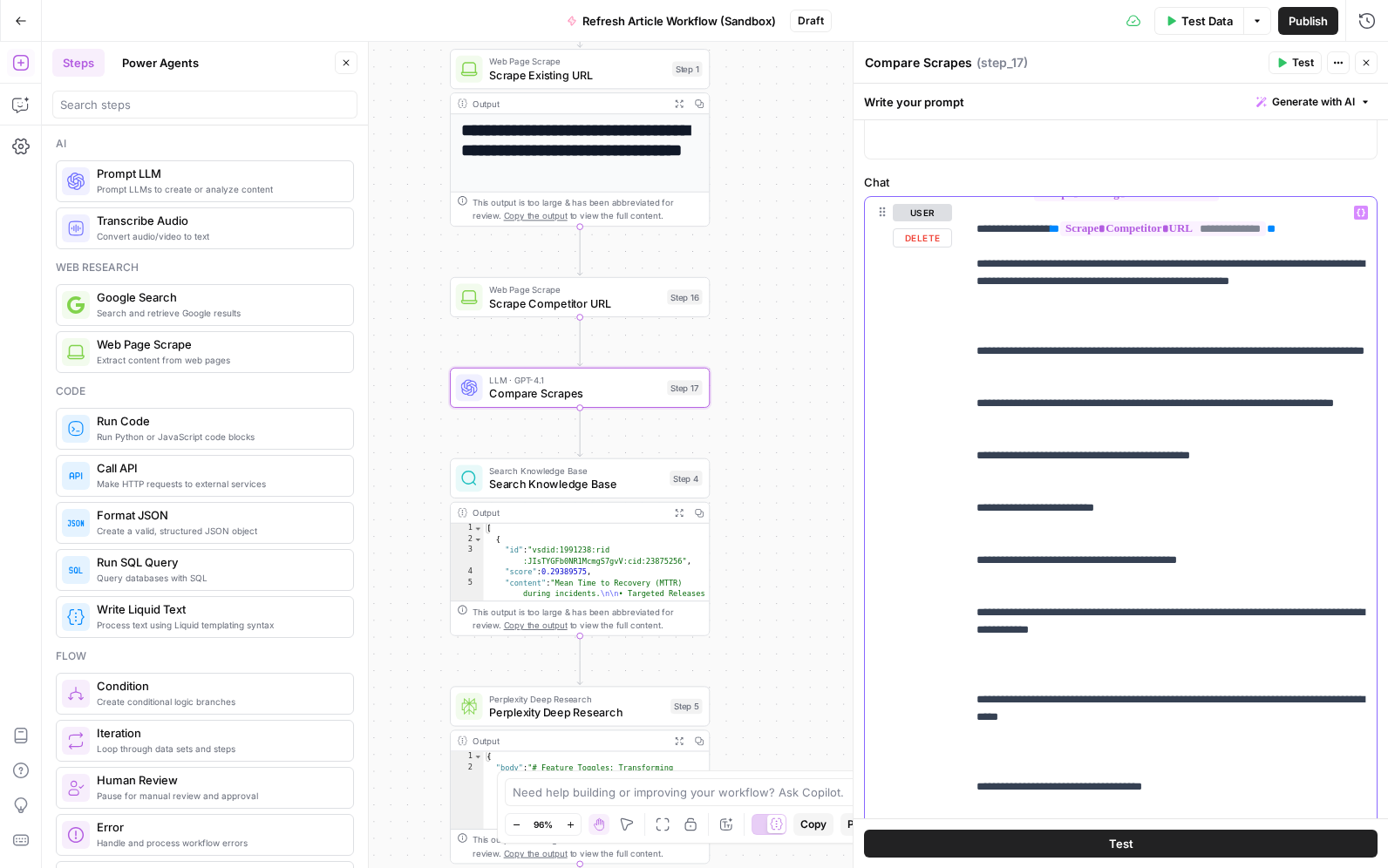
click at [1040, 704] on p "**********" at bounding box center [1171, 542] width 389 height 714
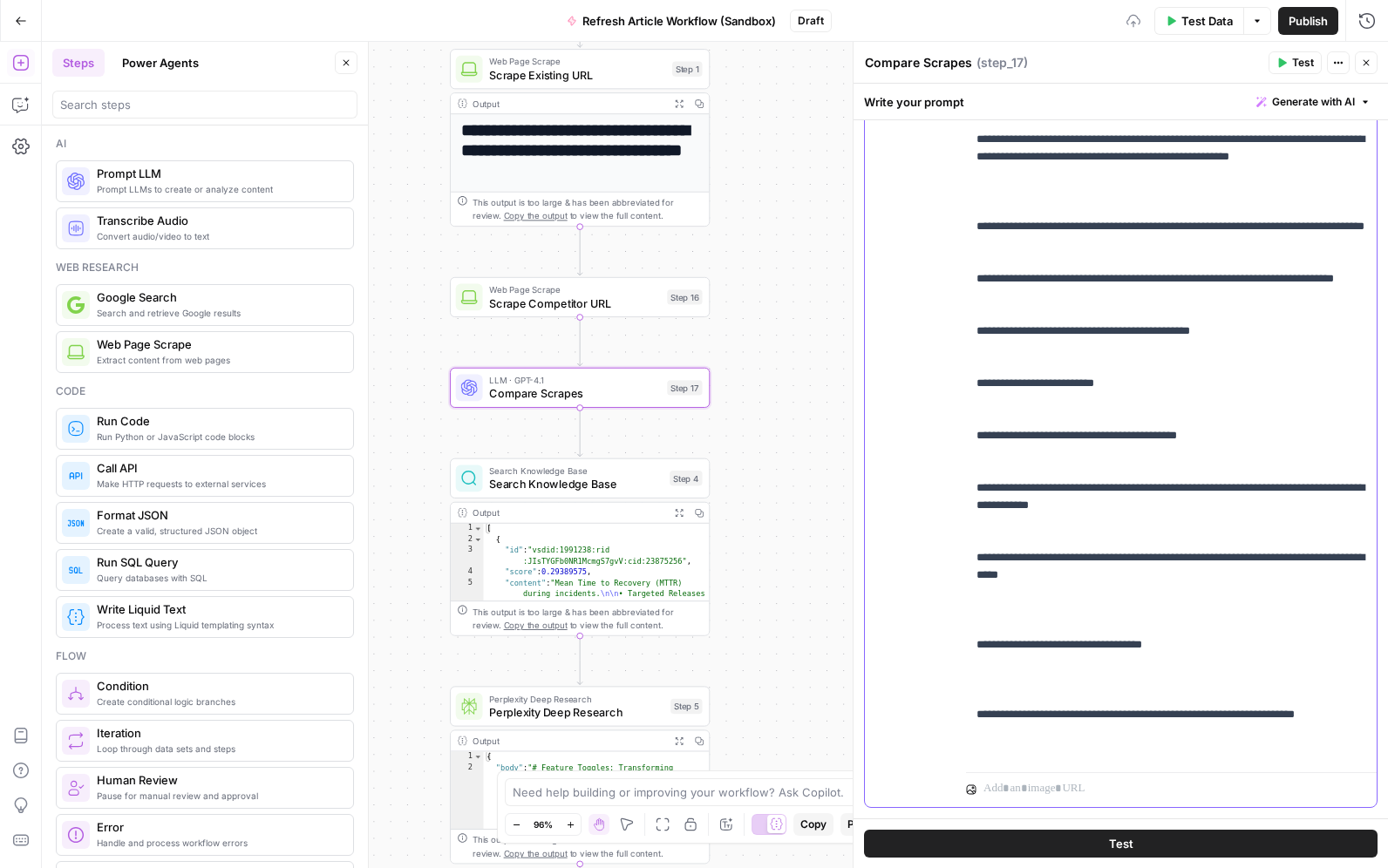
scroll to position [266, 0]
click at [1032, 626] on p "**********" at bounding box center [1171, 409] width 389 height 698
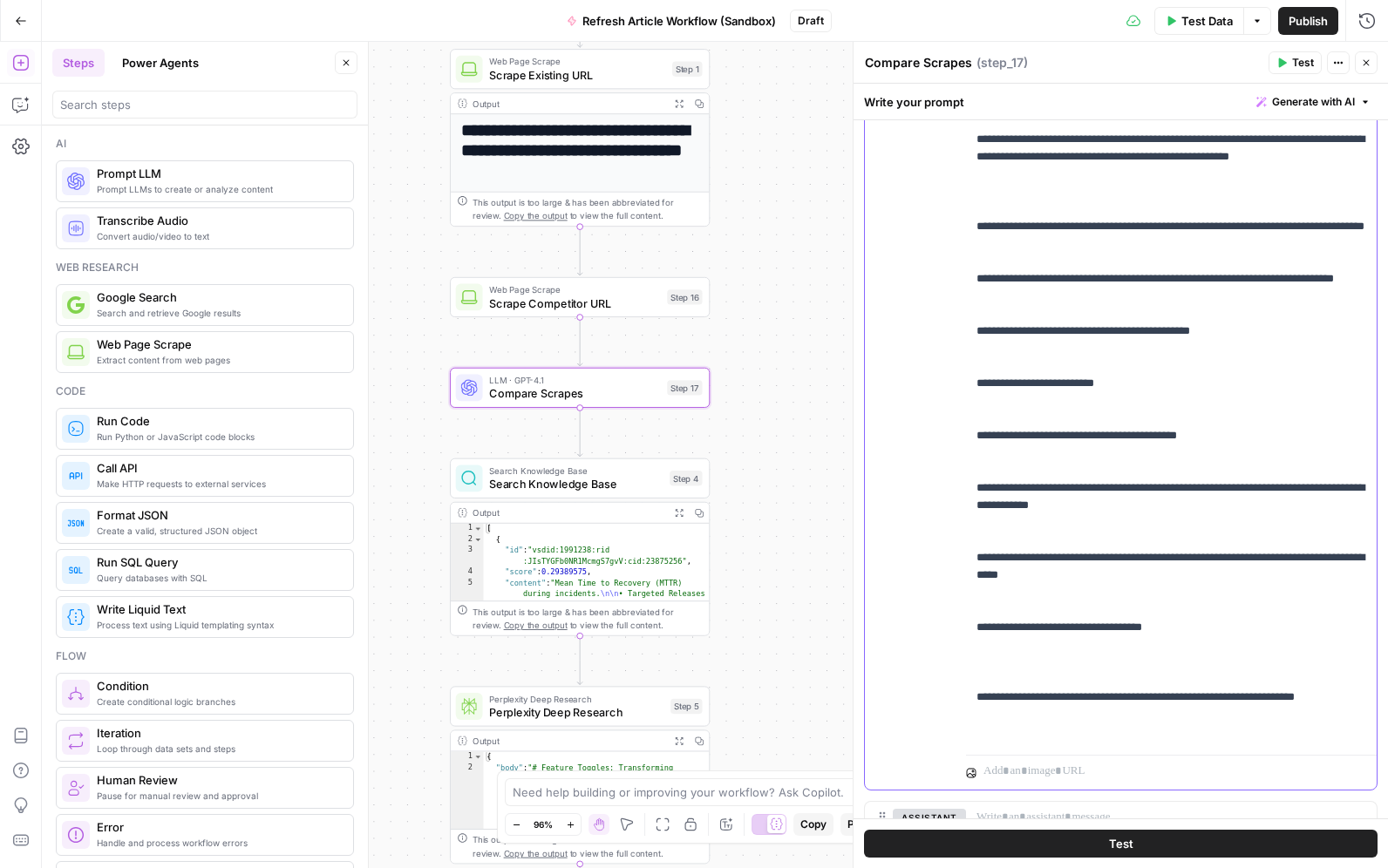
scroll to position [0, 0]
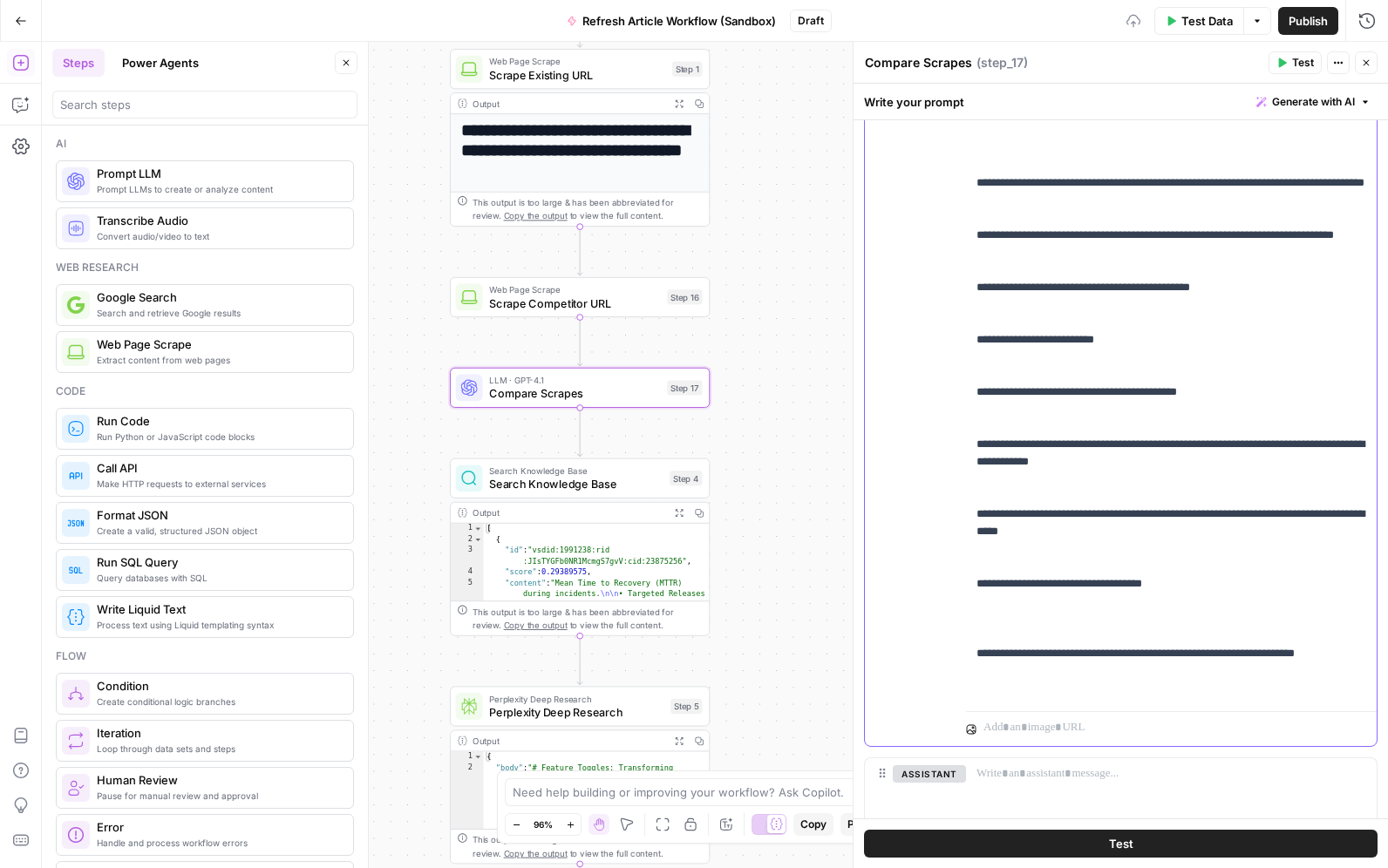
click at [1043, 644] on p "**********" at bounding box center [1171, 358] width 389 height 680
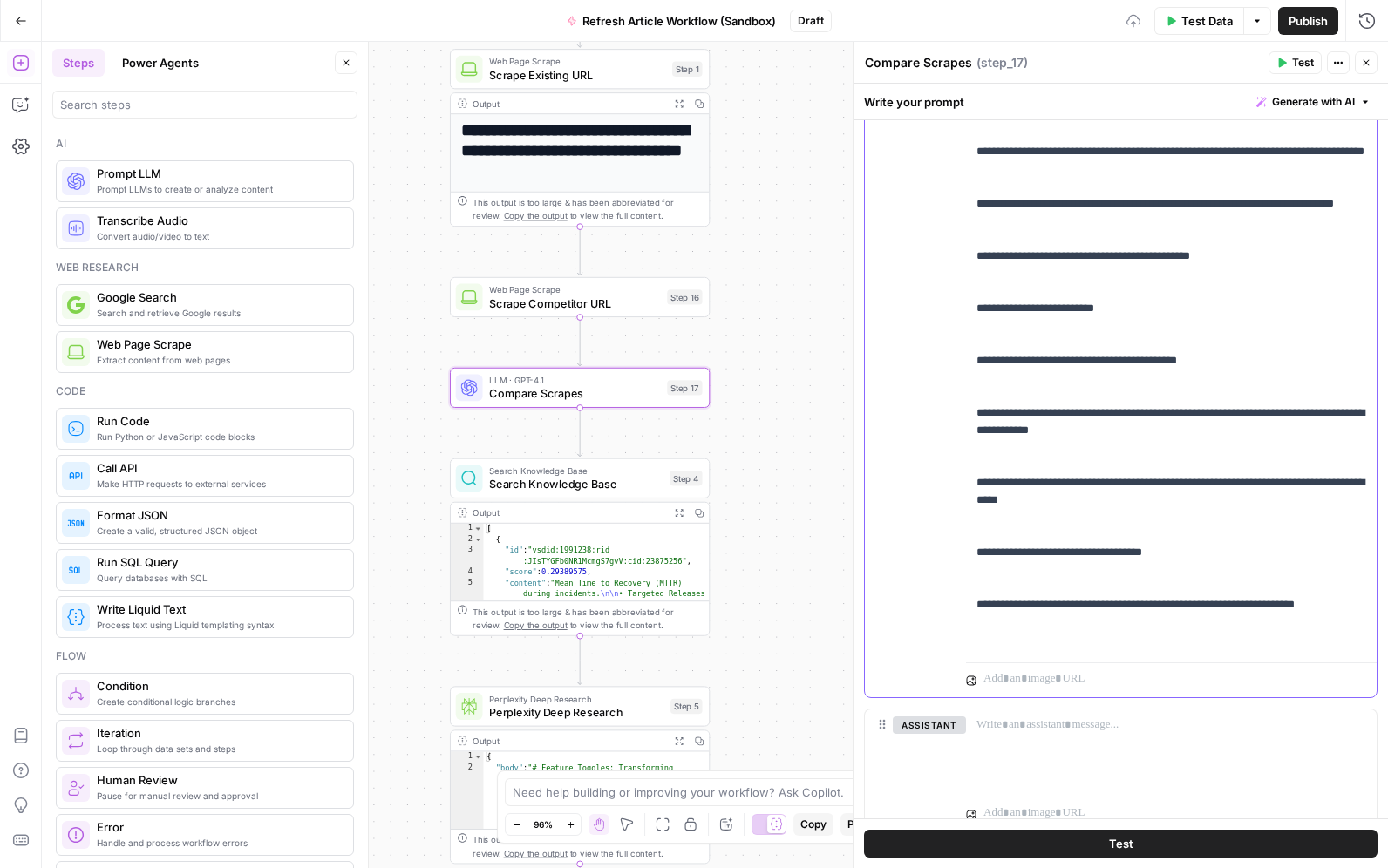
scroll to position [343, 0]
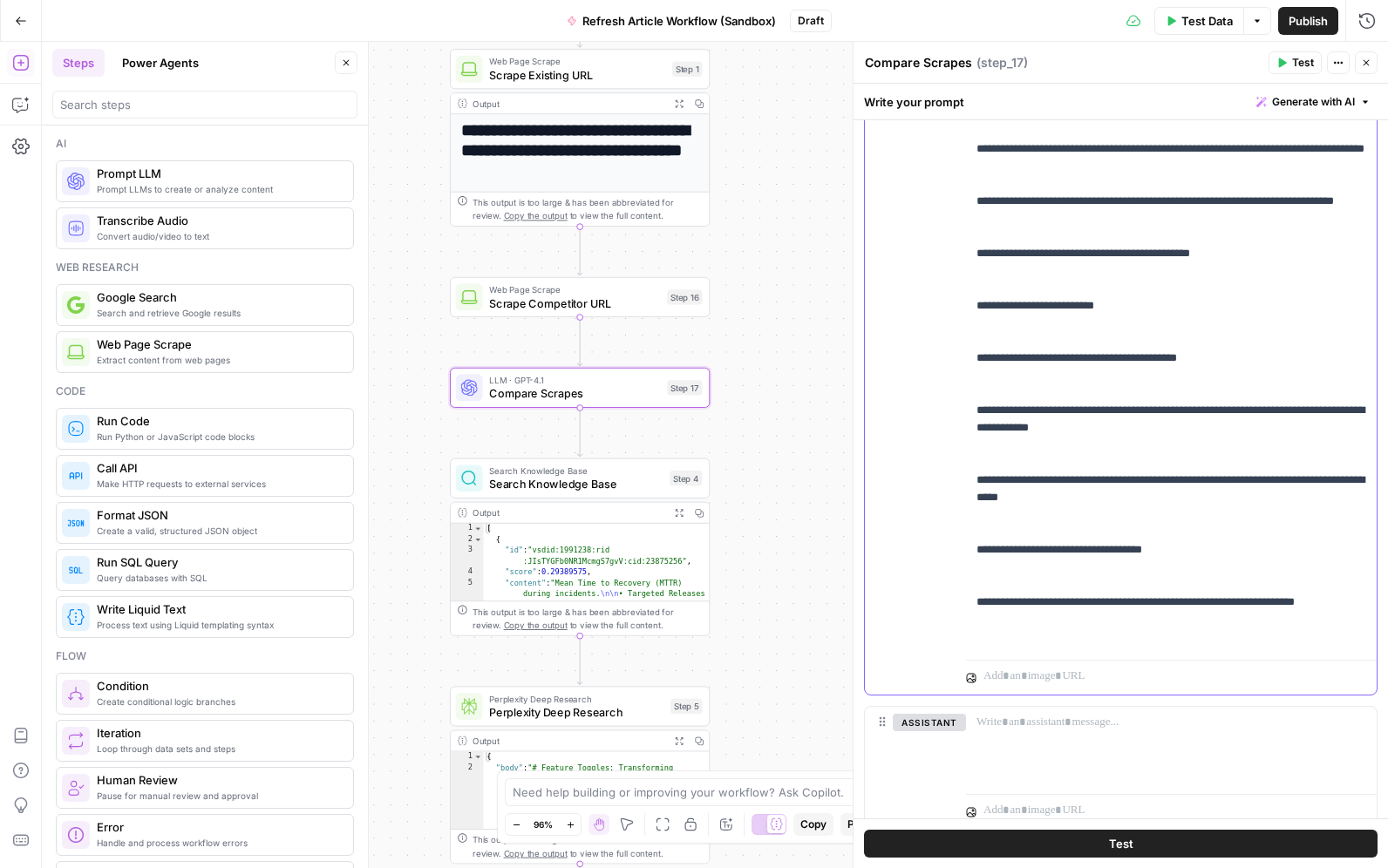
click at [1105, 642] on p "**********" at bounding box center [1171, 314] width 389 height 662
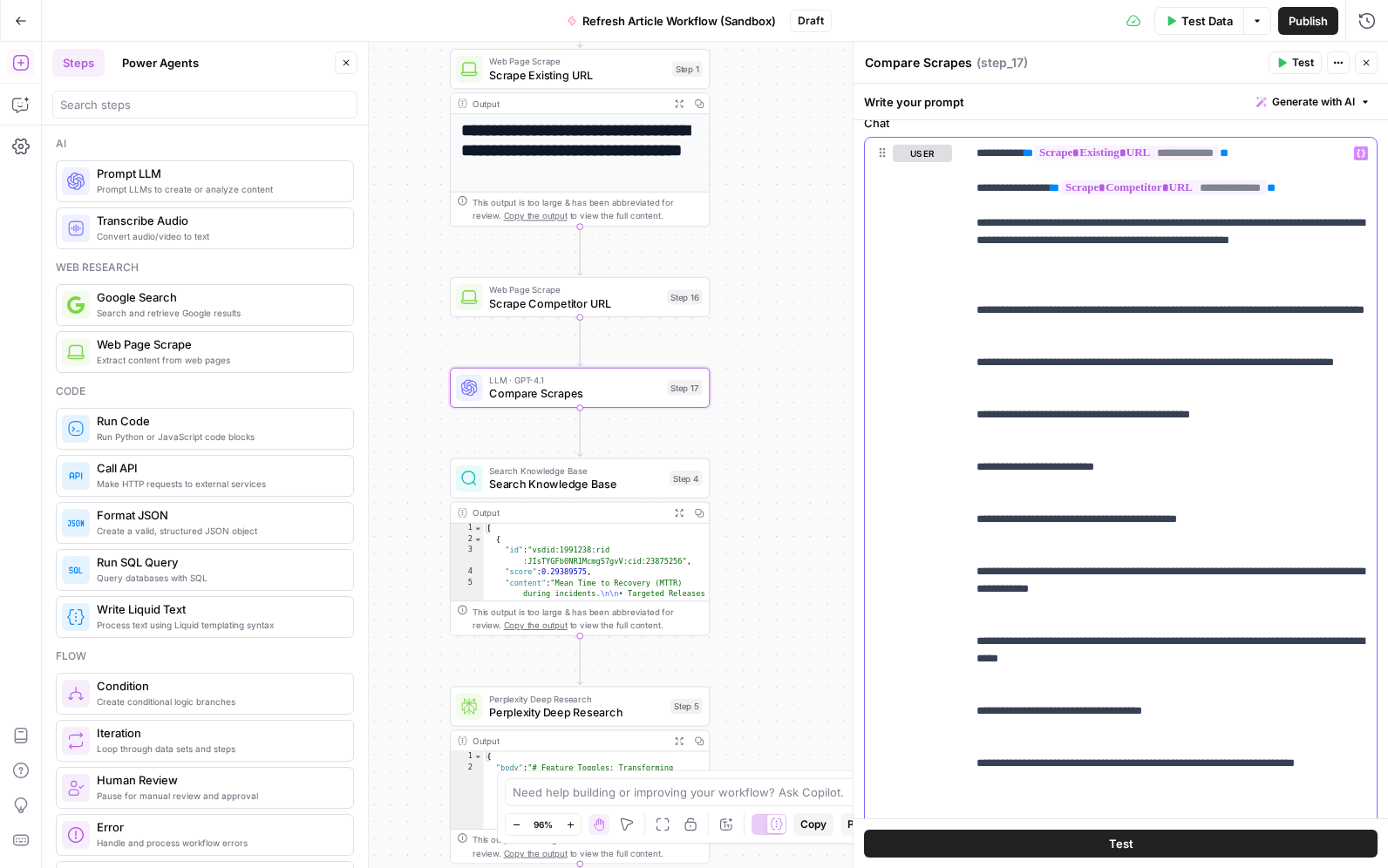
scroll to position [0, 0]
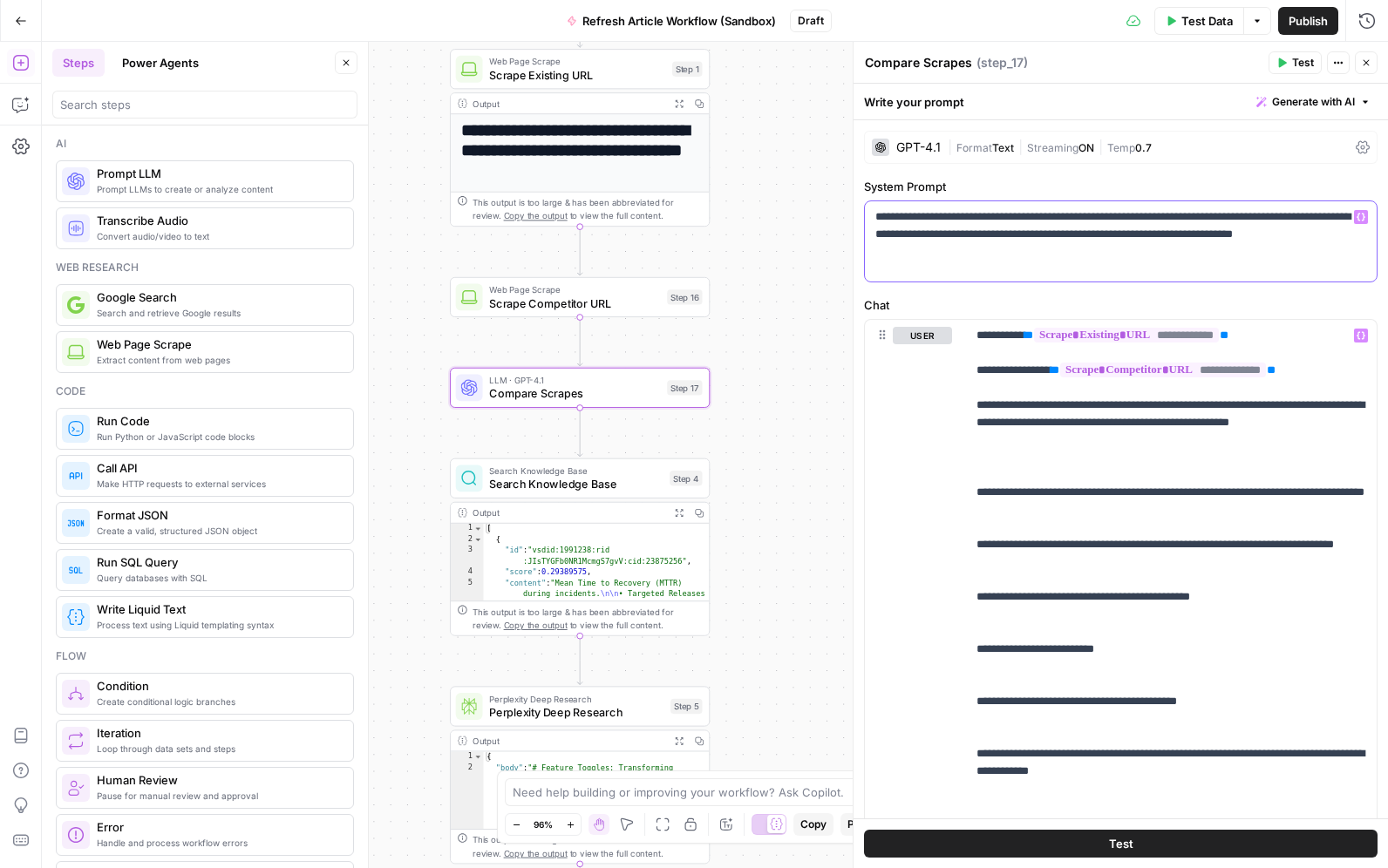
click at [985, 231] on p "**********" at bounding box center [1120, 234] width 491 height 52
click at [902, 148] on div "GPT-4.1" at bounding box center [918, 147] width 44 height 12
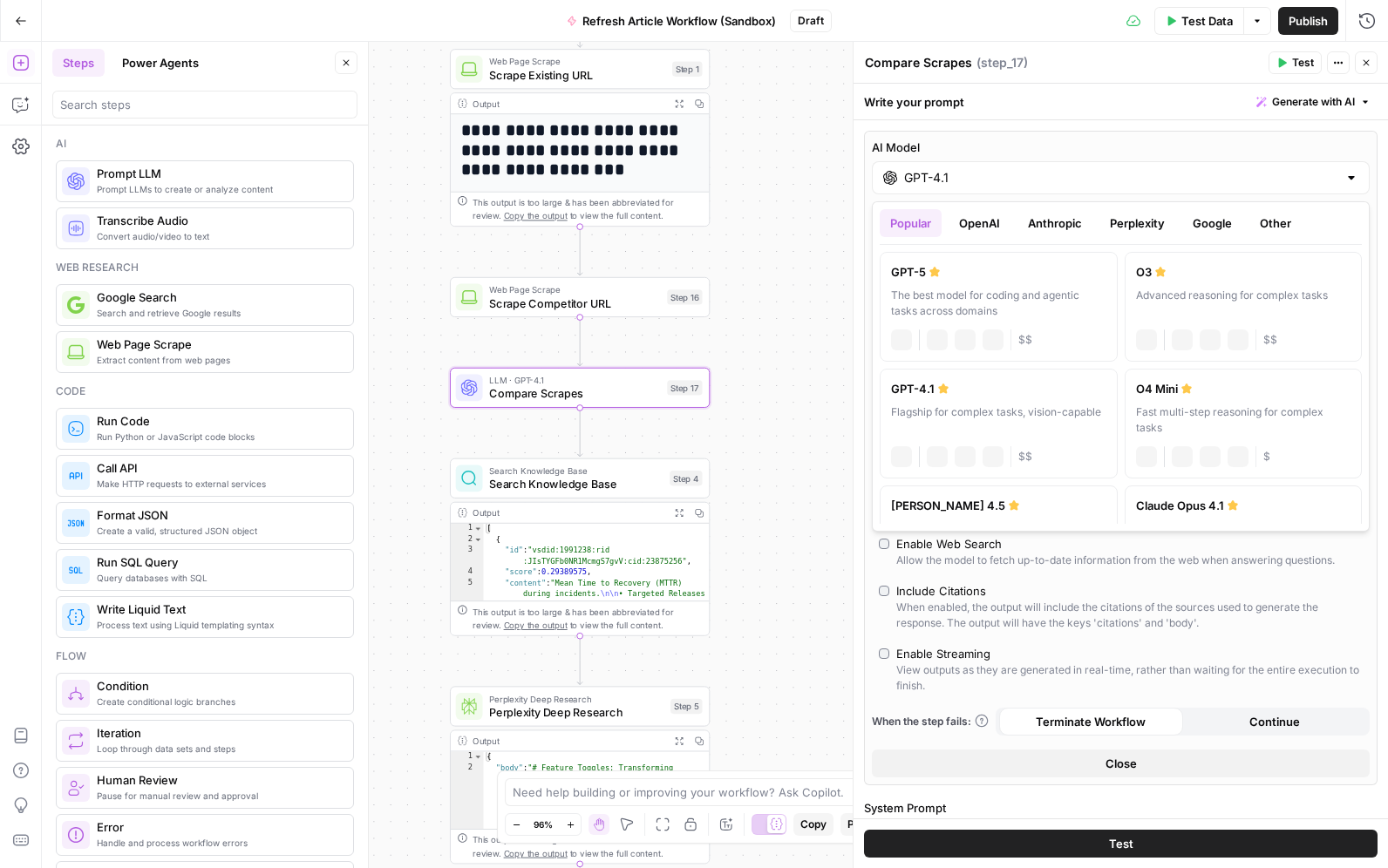
click at [971, 186] on div "GPT-4.1" at bounding box center [1120, 178] width 498 height 34
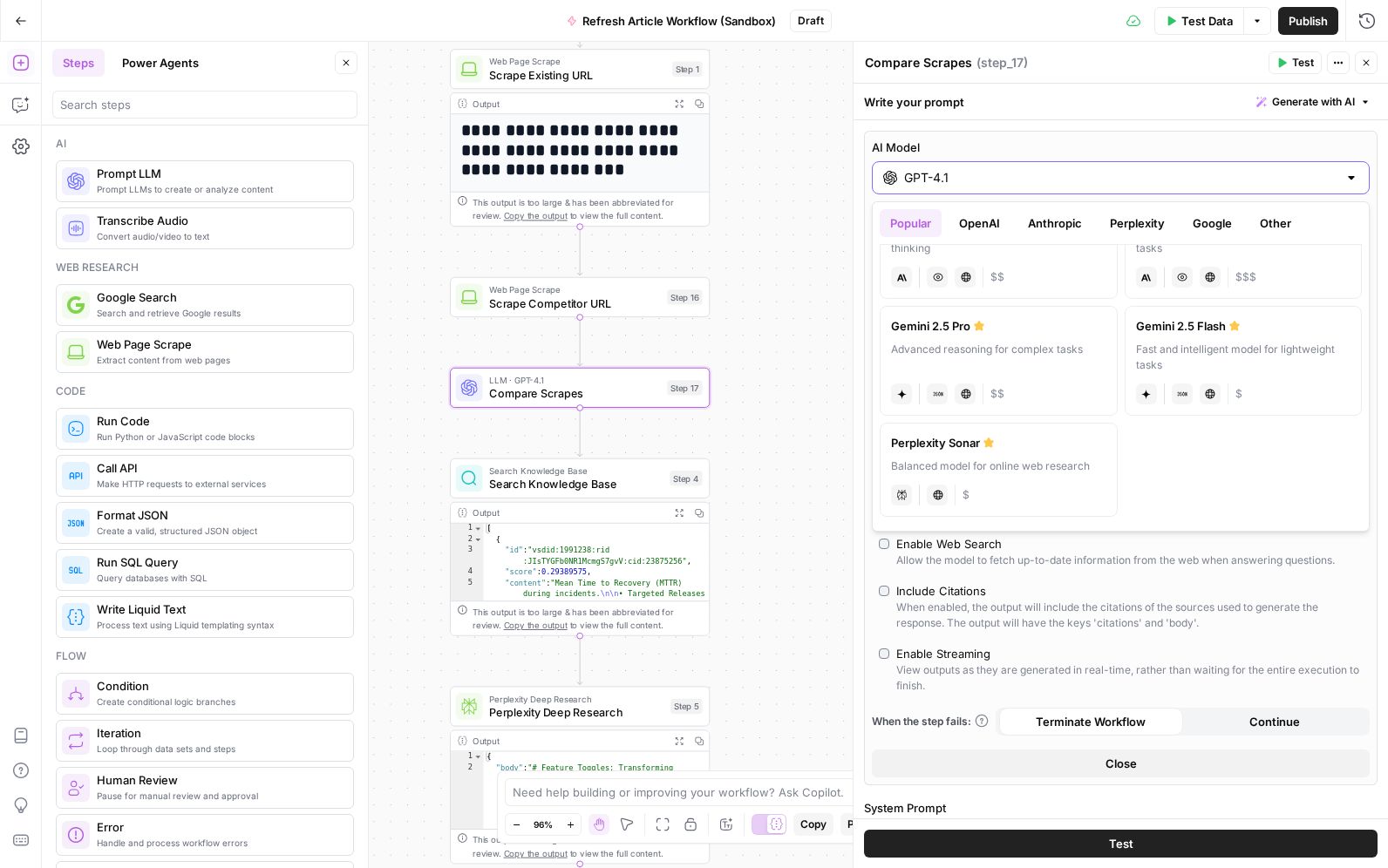
scroll to position [123, 0]
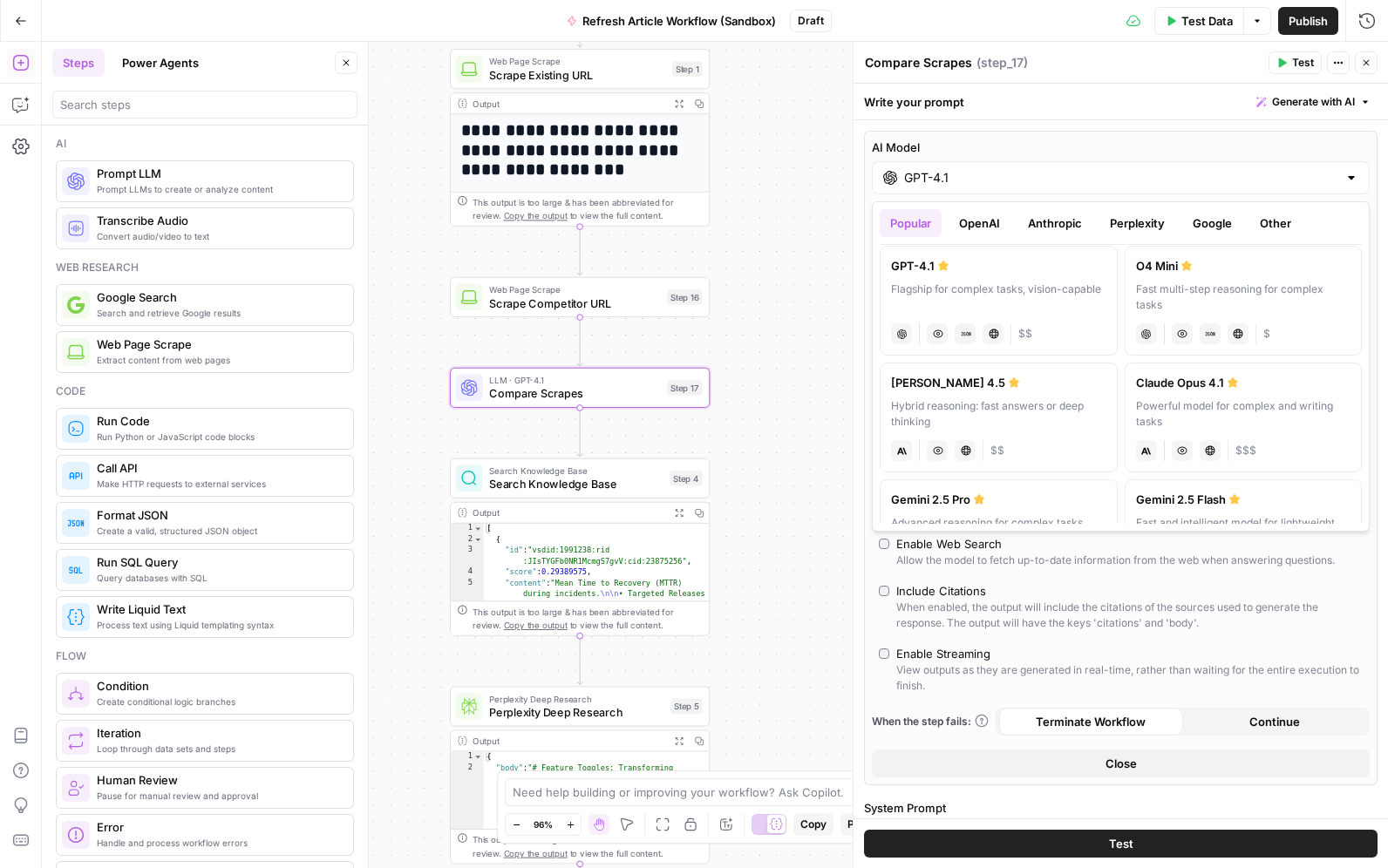
click at [1003, 407] on div "Hybrid reasoning: fast answers or deep thinking" at bounding box center [999, 414] width 215 height 32
type input "Claude Sonnet 4.5"
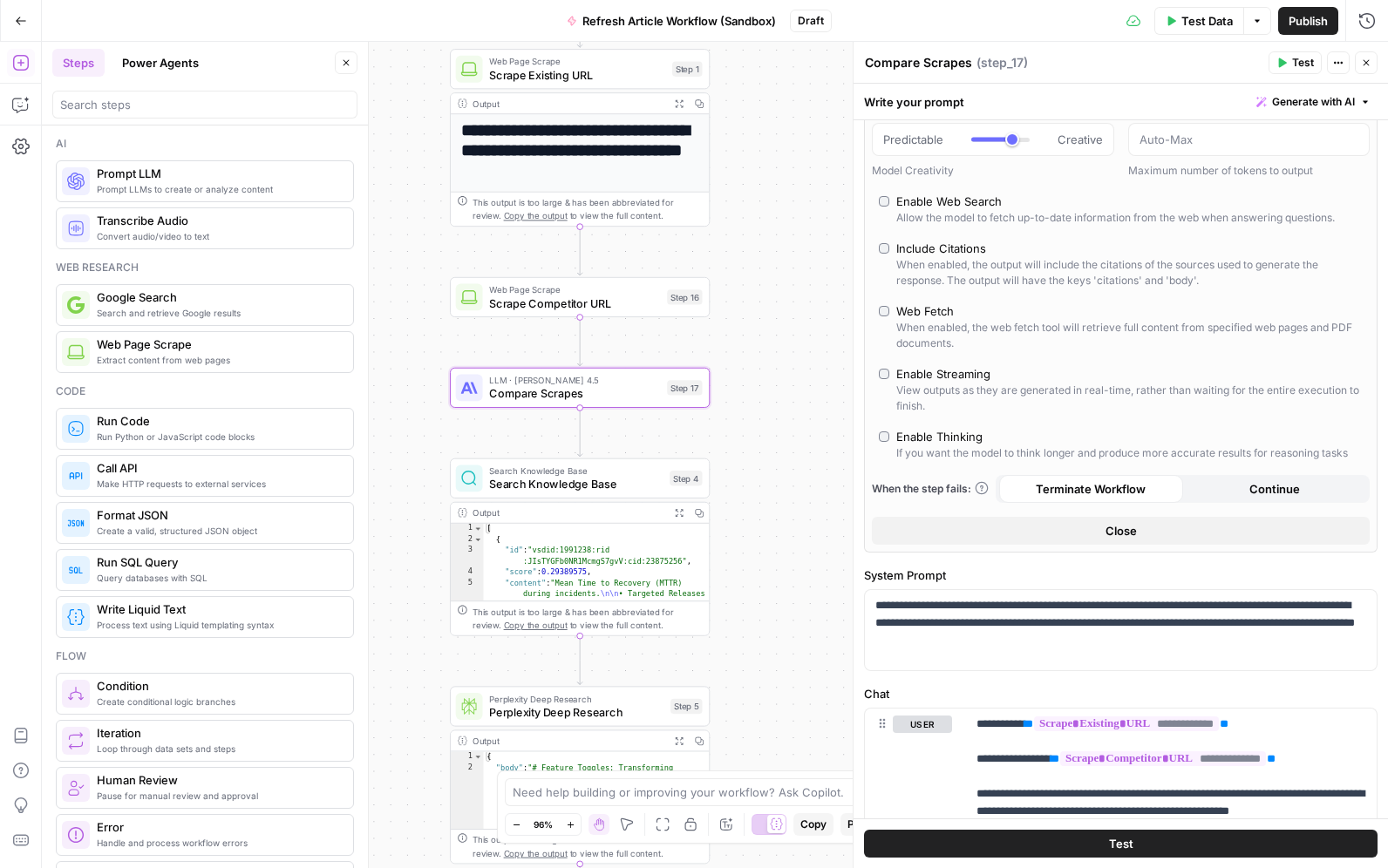
click at [933, 434] on div "Enable Thinking" at bounding box center [939, 437] width 87 height 18
type input "*"
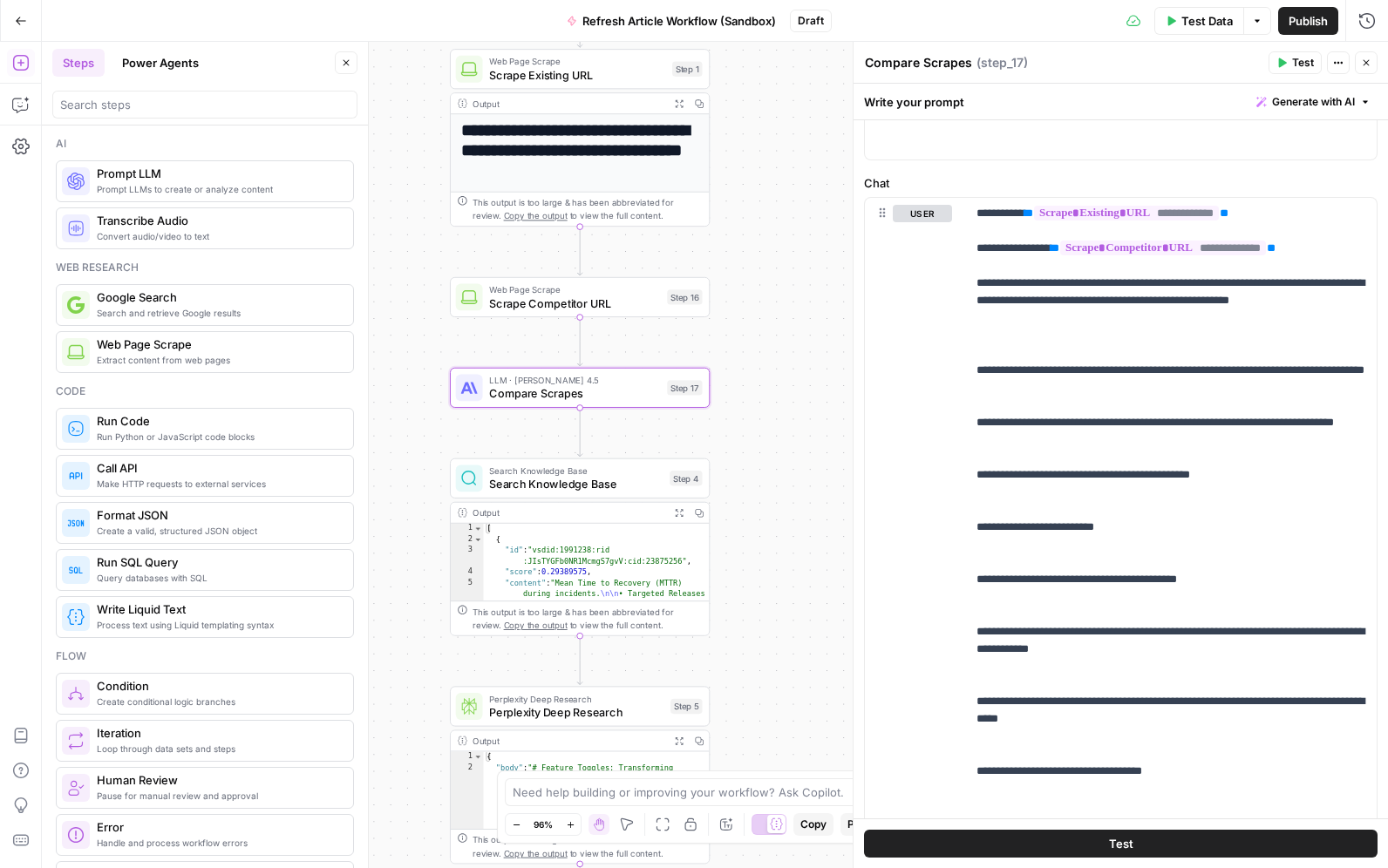
scroll to position [513, 0]
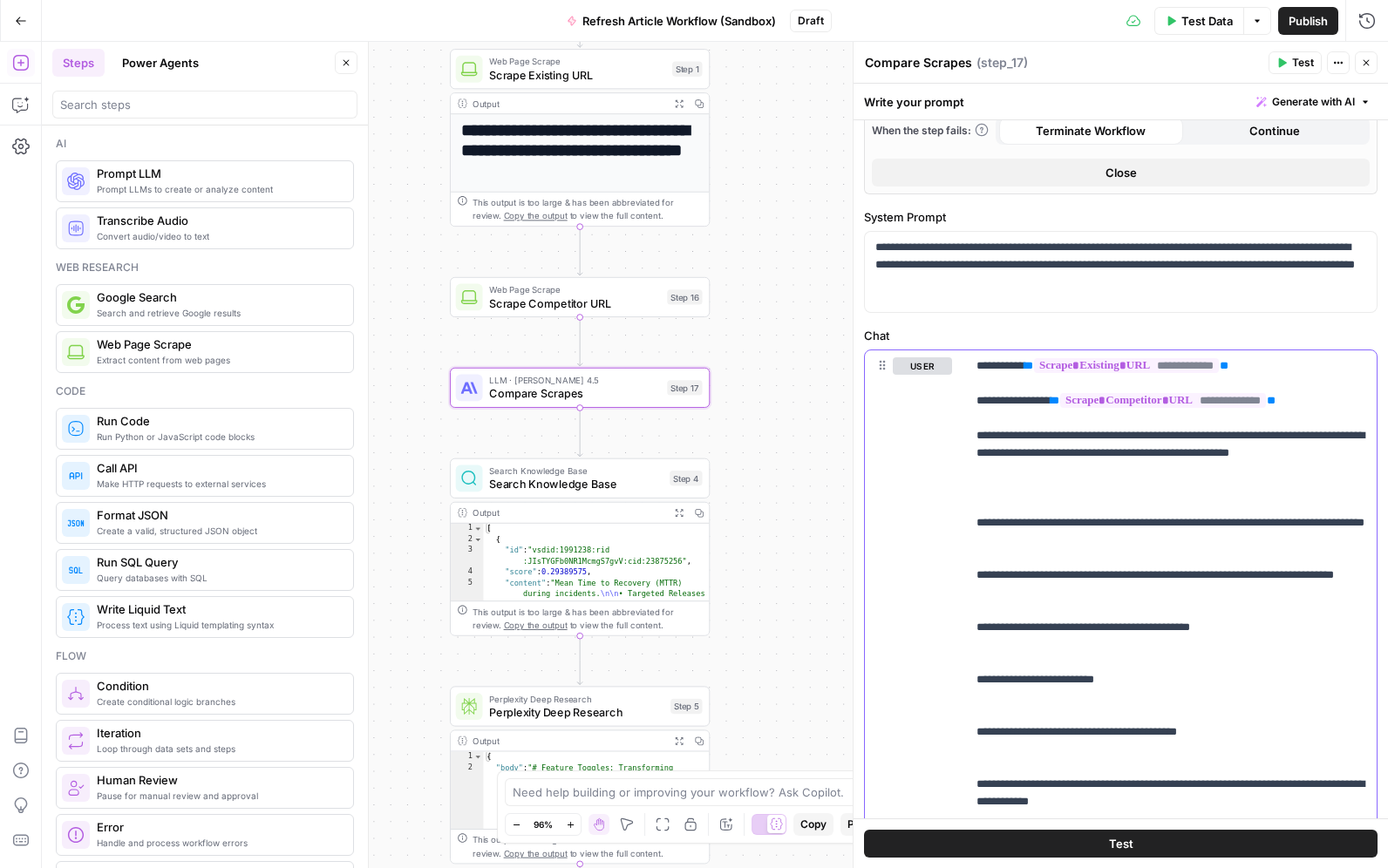
click at [1022, 457] on p "**********" at bounding box center [1171, 689] width 389 height 662
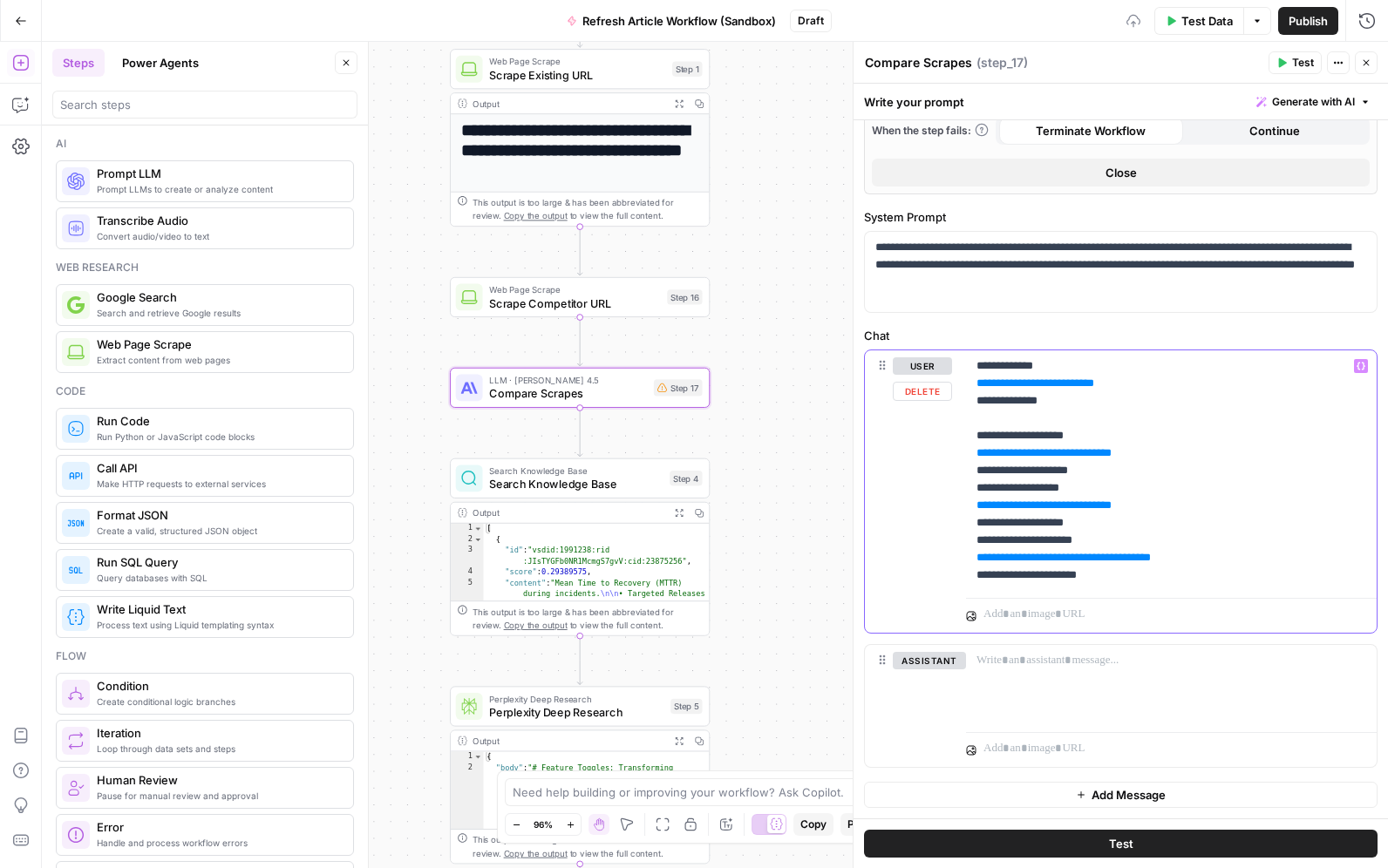
scroll to position [425, 0]
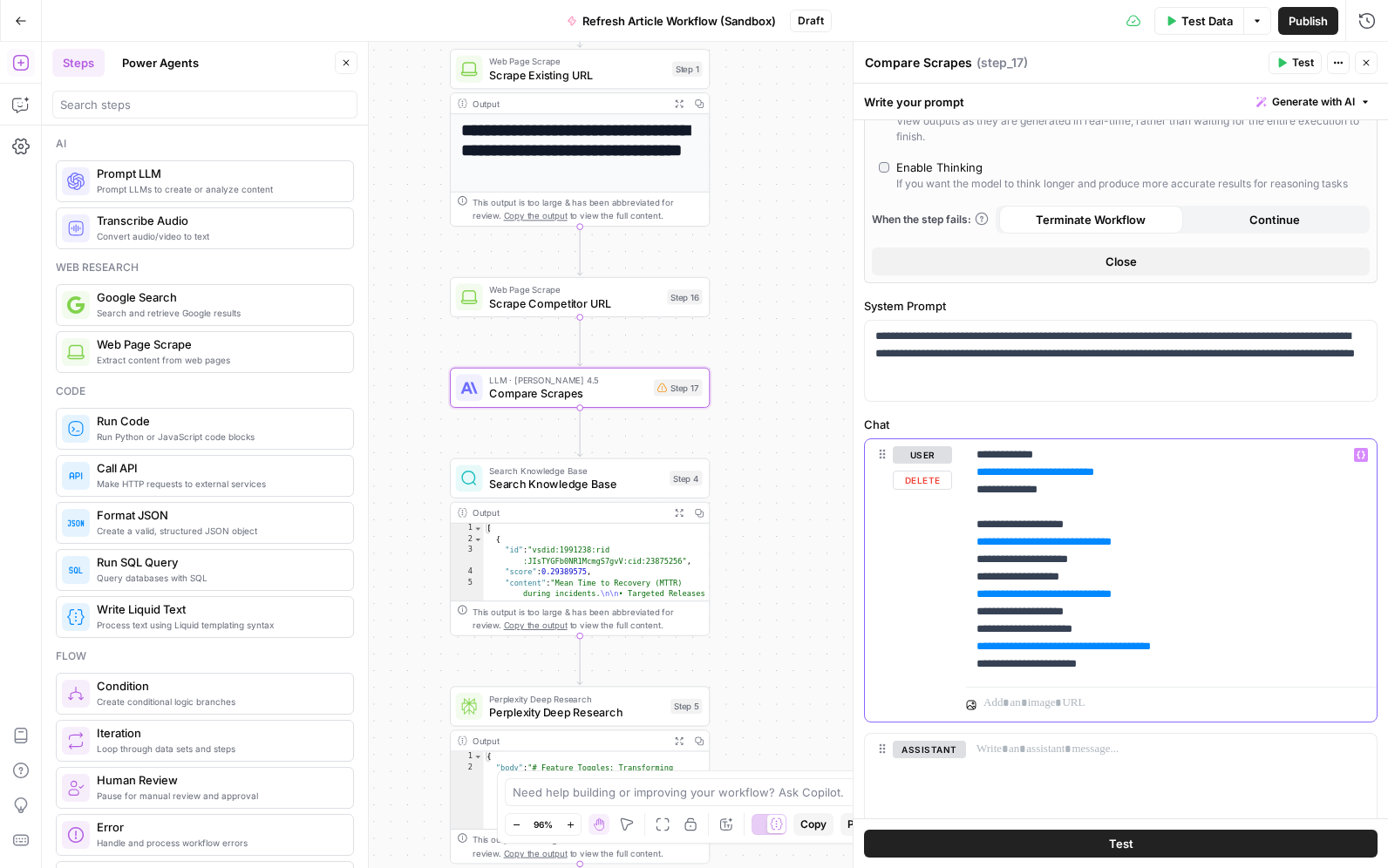
click at [1121, 562] on p "**********" at bounding box center [1171, 559] width 389 height 227
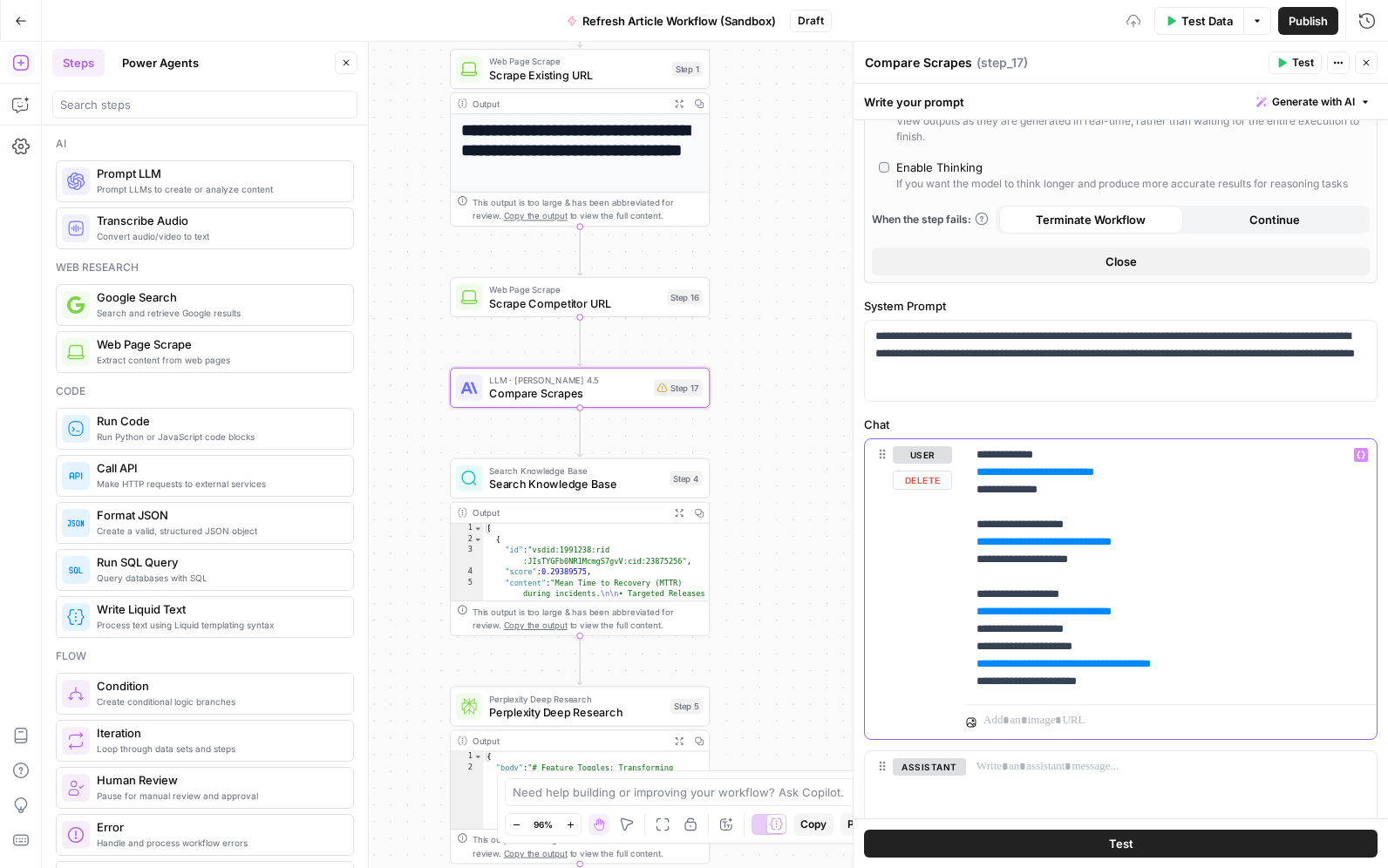
click at [1115, 629] on p "**********" at bounding box center [1171, 568] width 389 height 244
drag, startPoint x: 1178, startPoint y: 465, endPoint x: 967, endPoint y: 479, distance: 211.5
click at [967, 479] on div "**********" at bounding box center [1171, 577] width 411 height 275
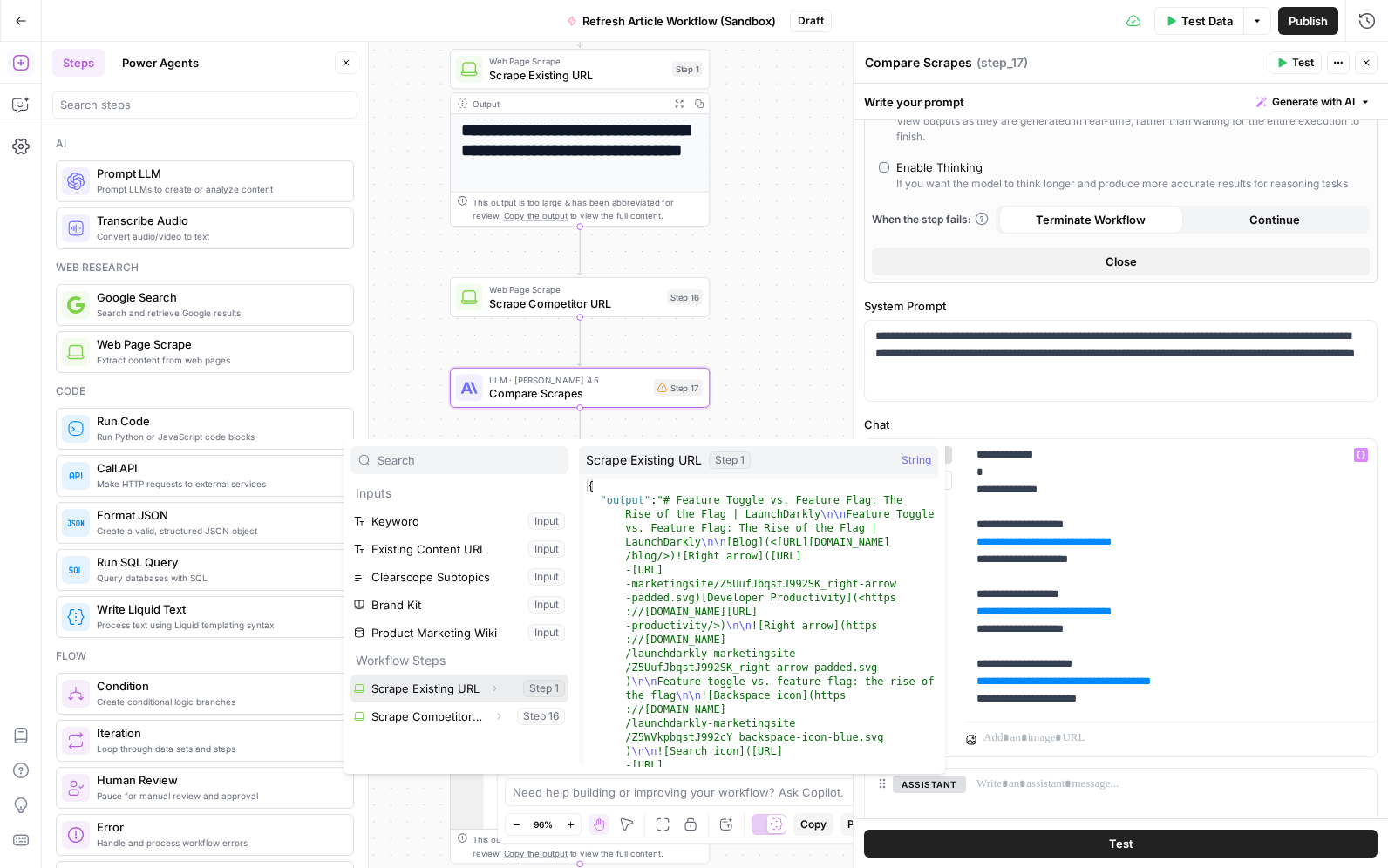
click at [383, 692] on button "Select variable Scrape Existing URL" at bounding box center [459, 689] width 218 height 28
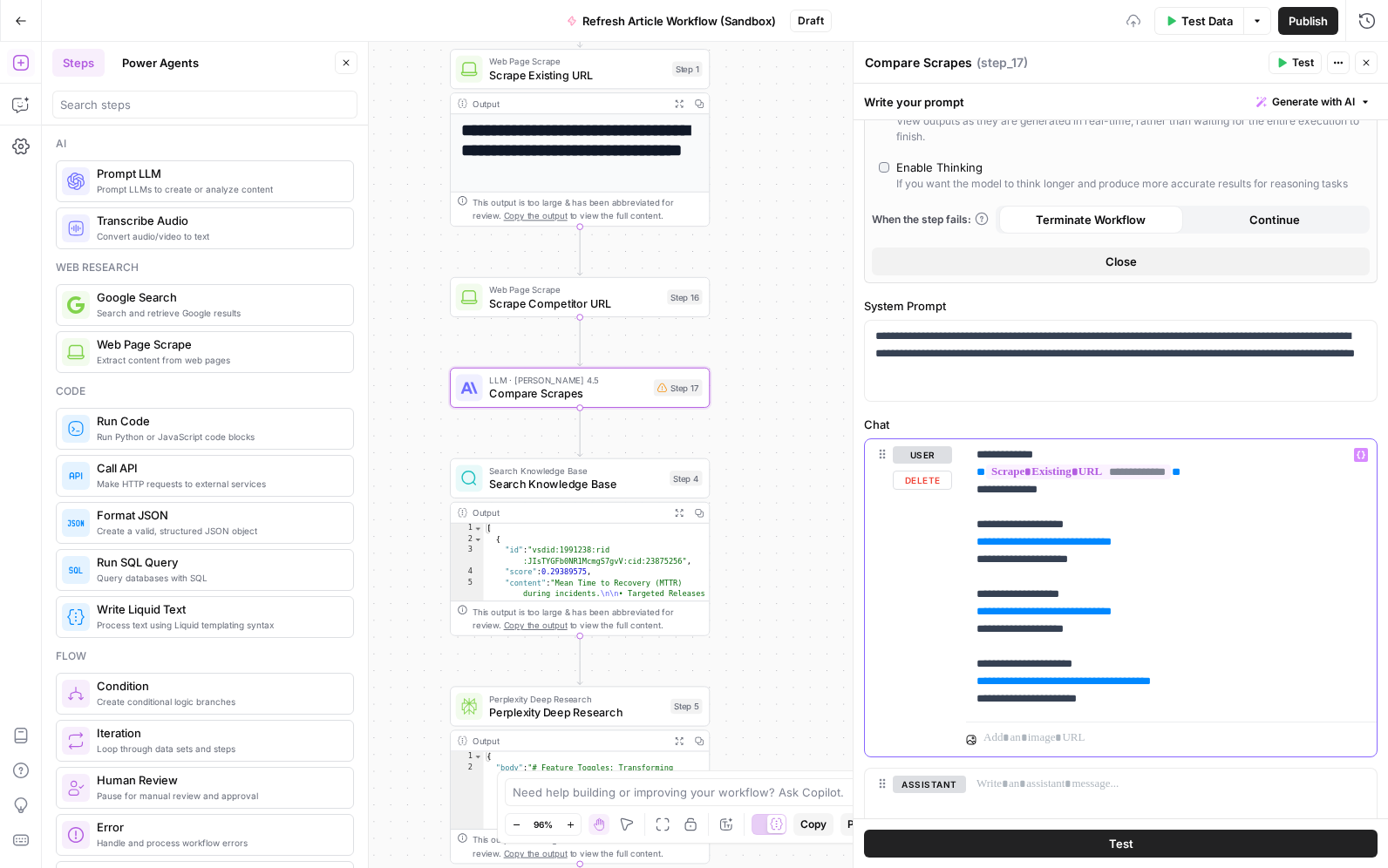
click at [1195, 542] on p "**********" at bounding box center [1171, 577] width 389 height 261
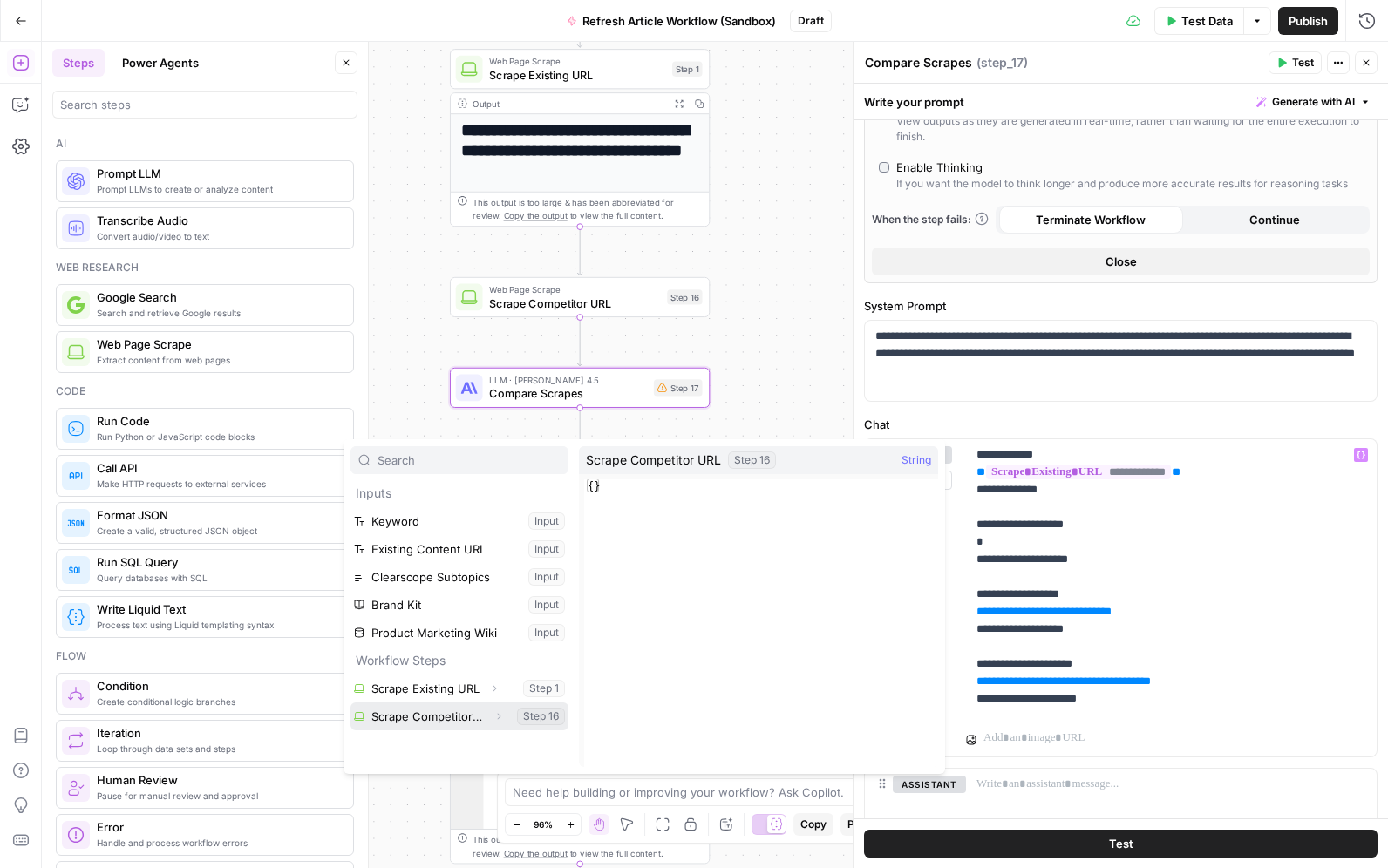
drag, startPoint x: 461, startPoint y: 713, endPoint x: 478, endPoint y: 708, distance: 17.7
click at [461, 714] on button "Select variable Scrape Competitor URL" at bounding box center [459, 717] width 218 height 28
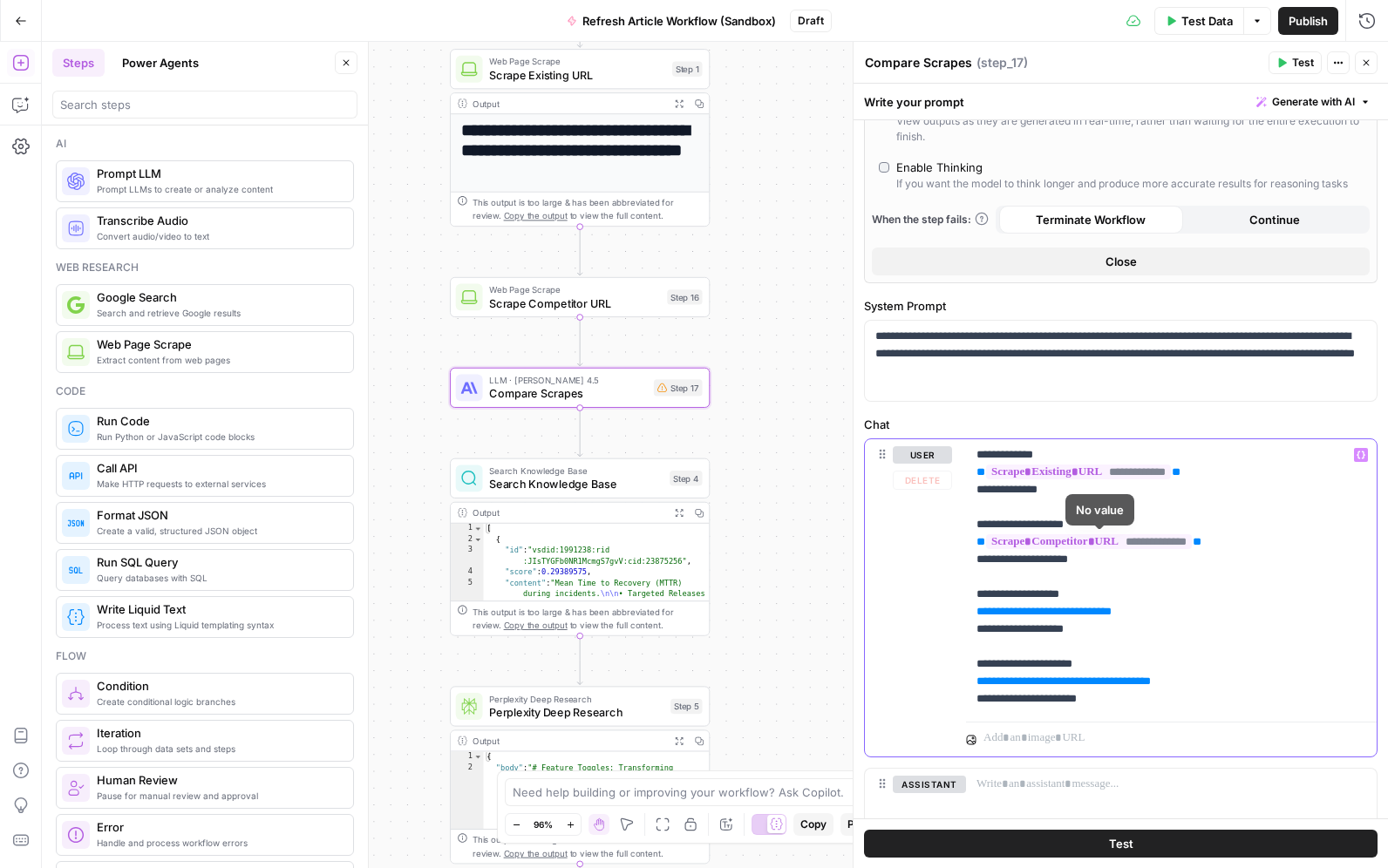
scroll to position [439, 0]
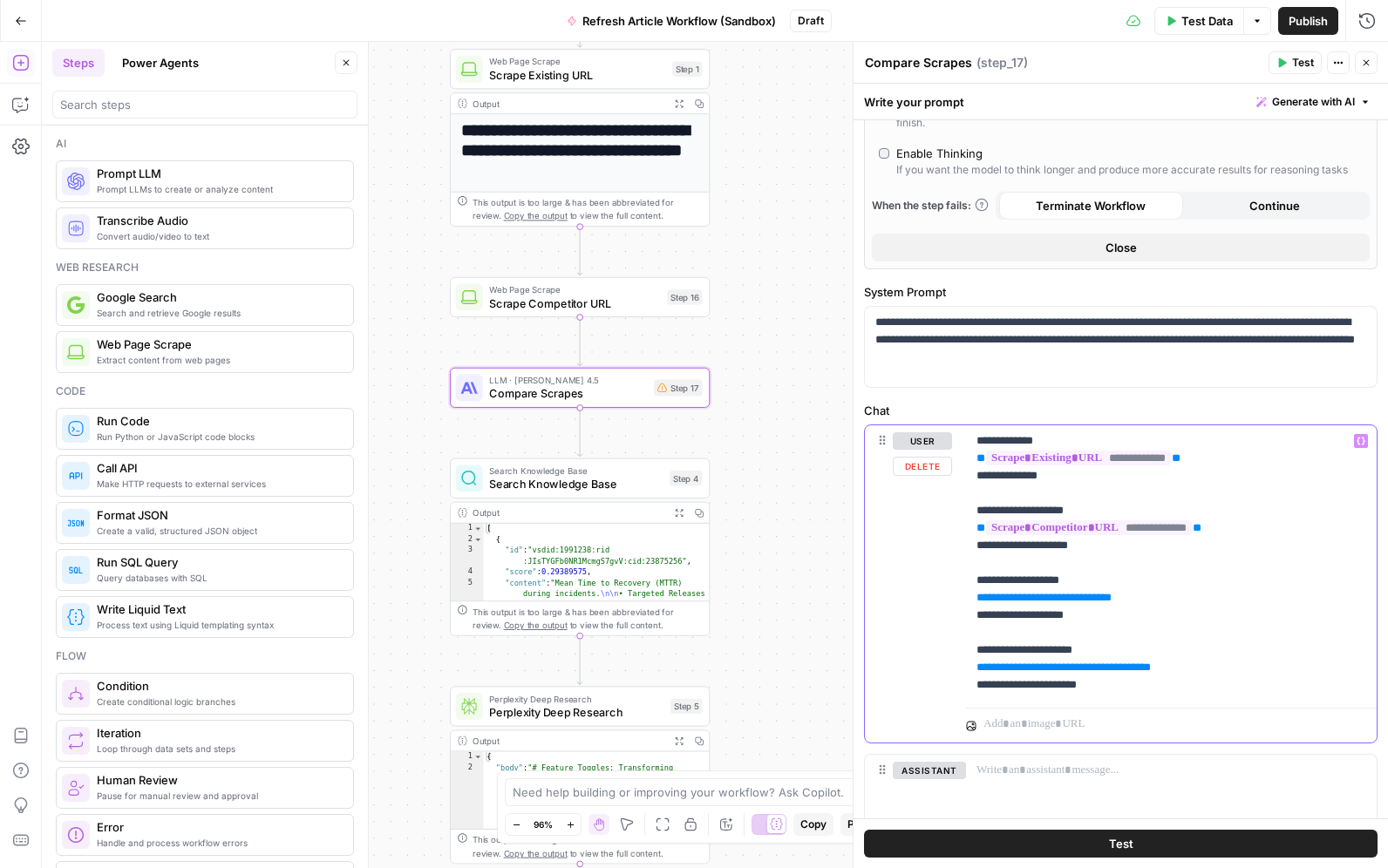
click at [1199, 593] on p "**********" at bounding box center [1171, 563] width 389 height 261
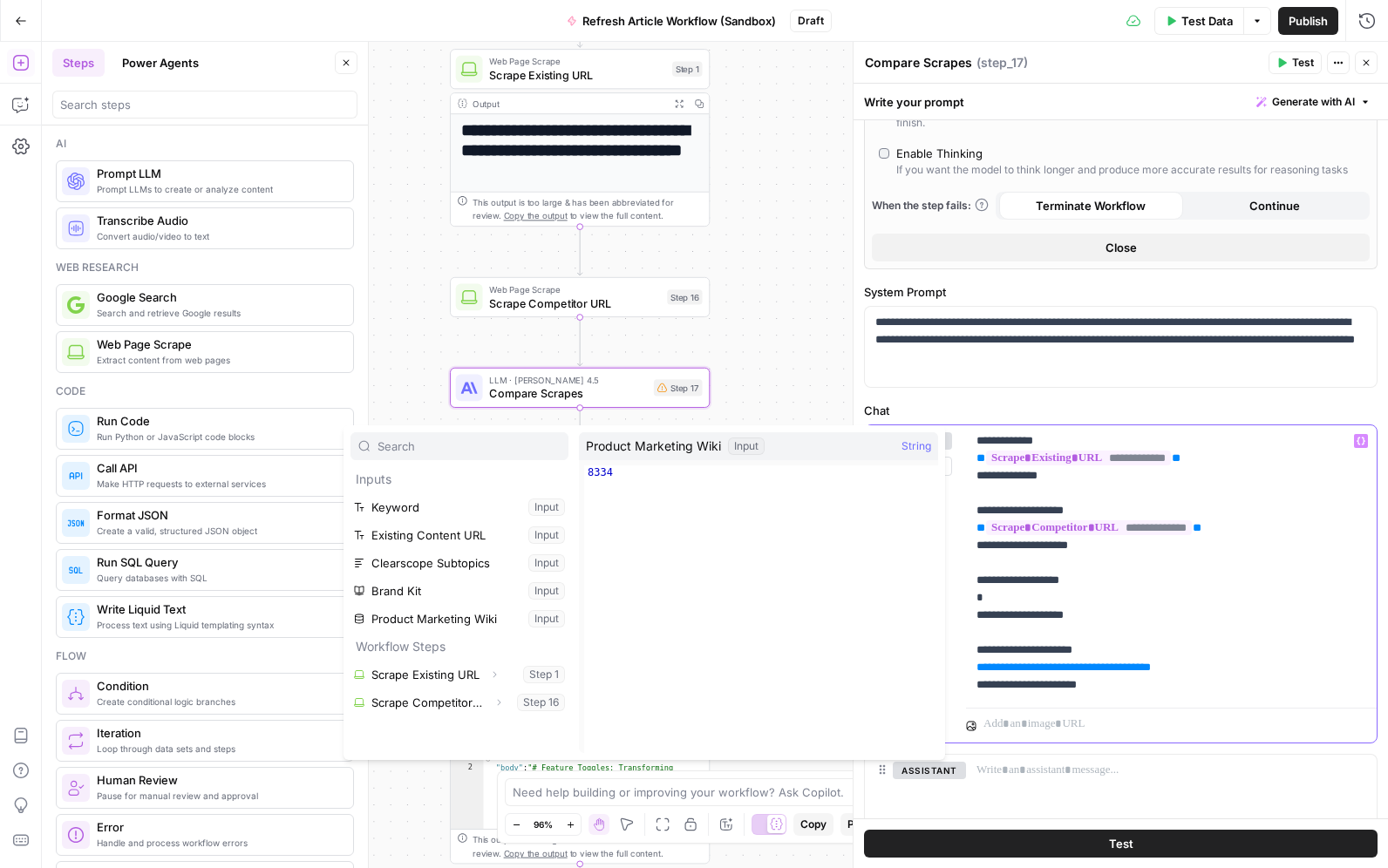
click at [1038, 594] on p "**********" at bounding box center [1171, 563] width 389 height 261
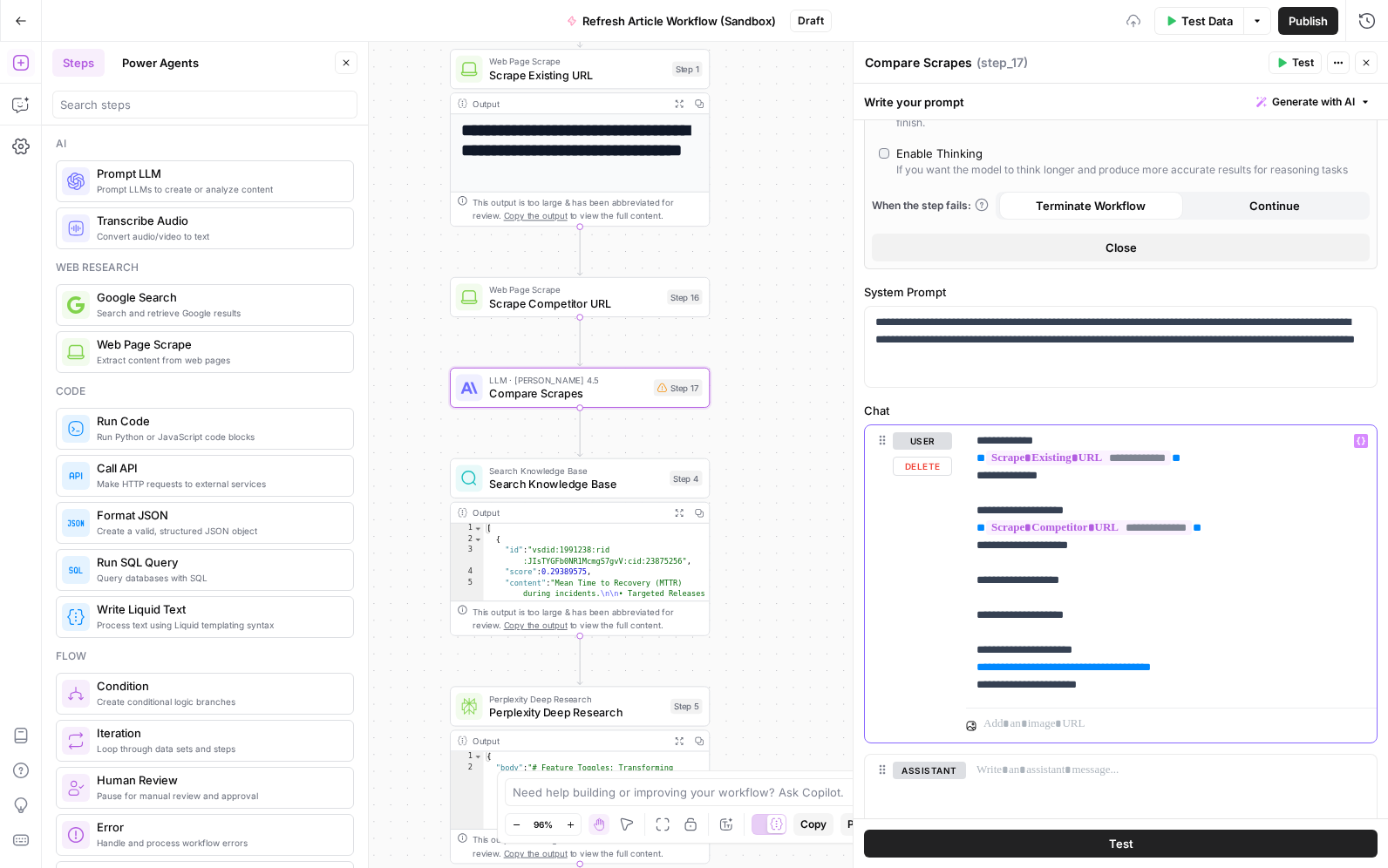
scroll to position [494, 0]
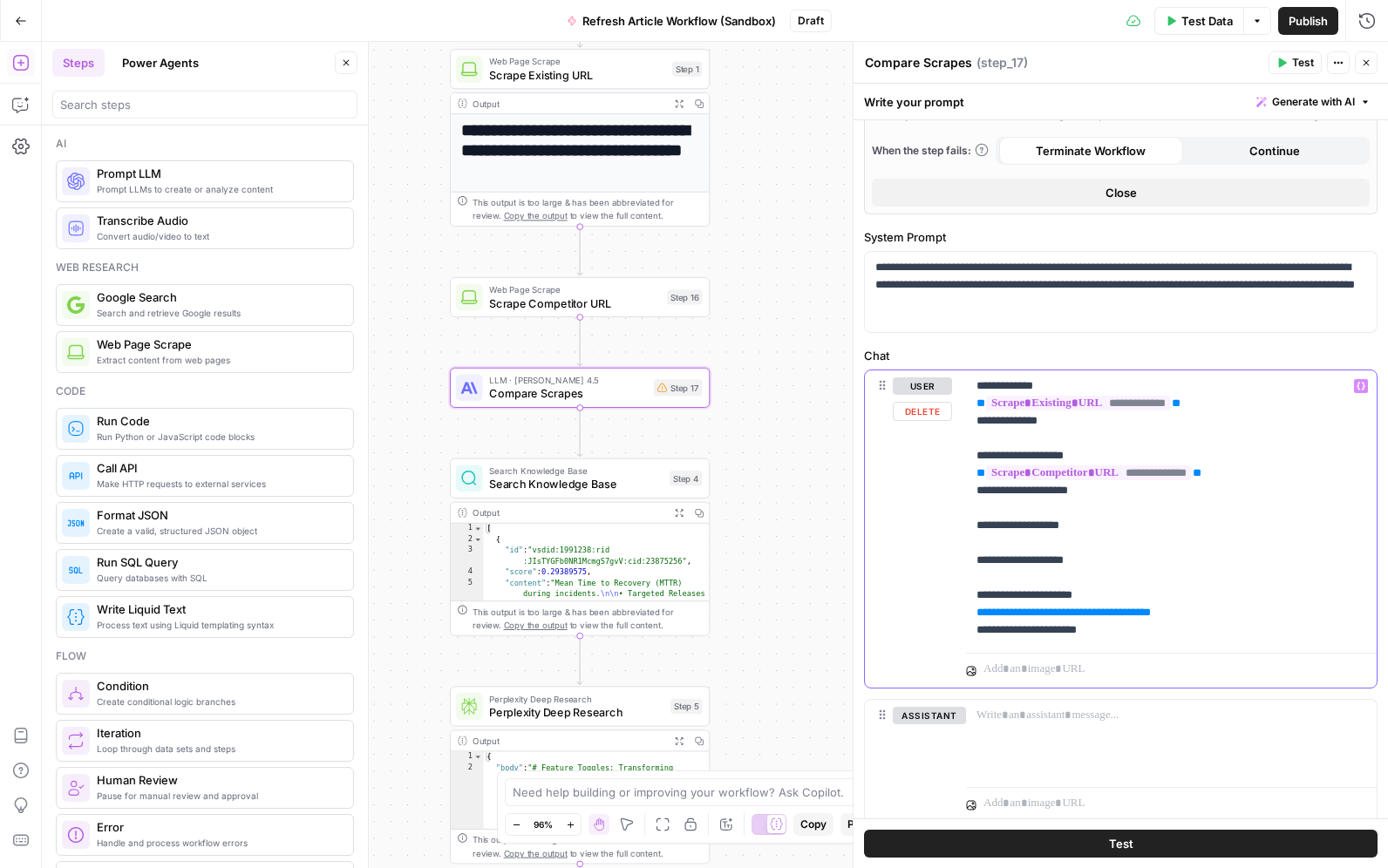
drag, startPoint x: 1274, startPoint y: 611, endPoint x: 977, endPoint y: 609, distance: 297.0
click at [970, 610] on div "**********" at bounding box center [1171, 509] width 411 height 275
click at [1135, 629] on p "**********" at bounding box center [1171, 508] width 389 height 261
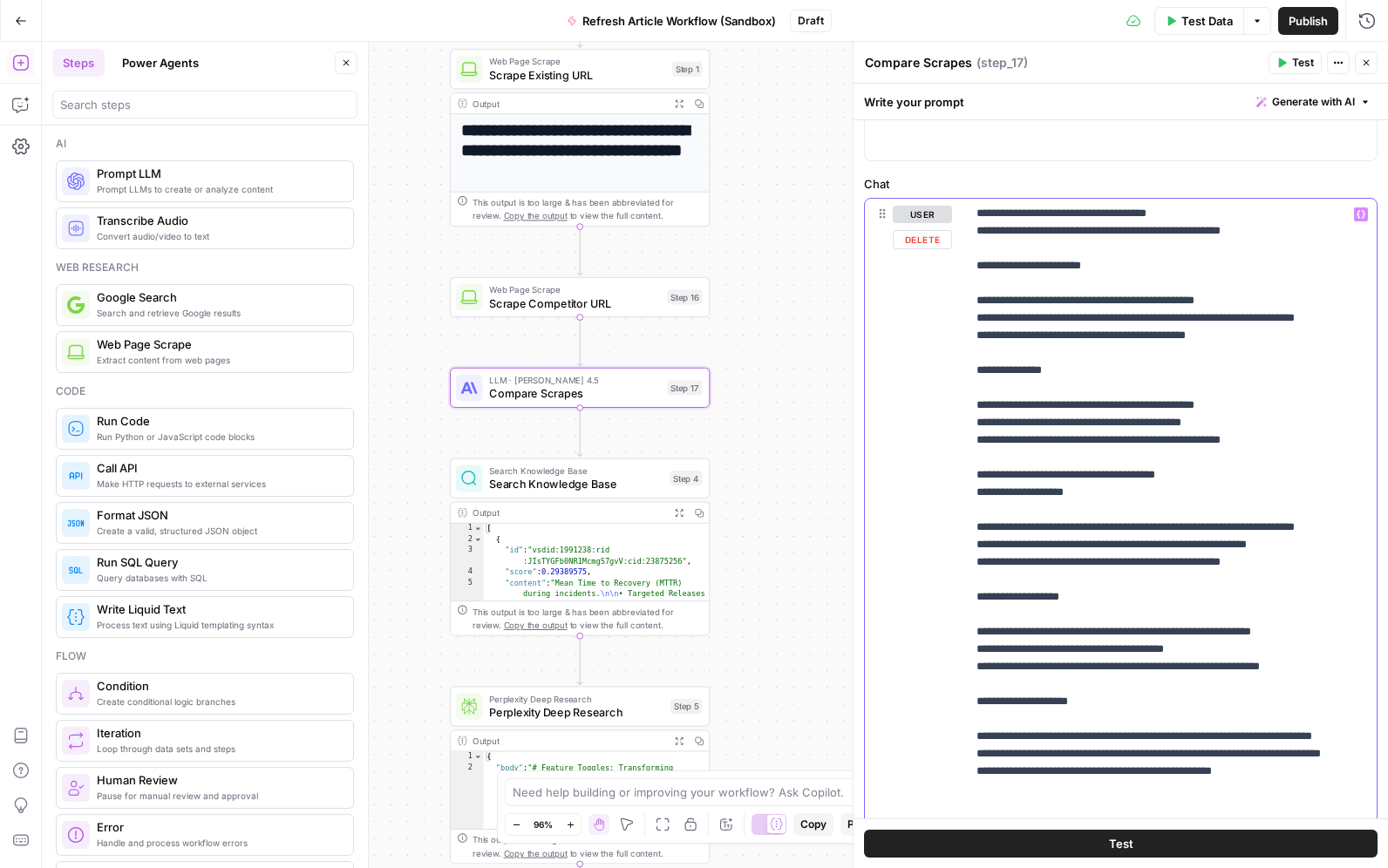
scroll to position [879, 0]
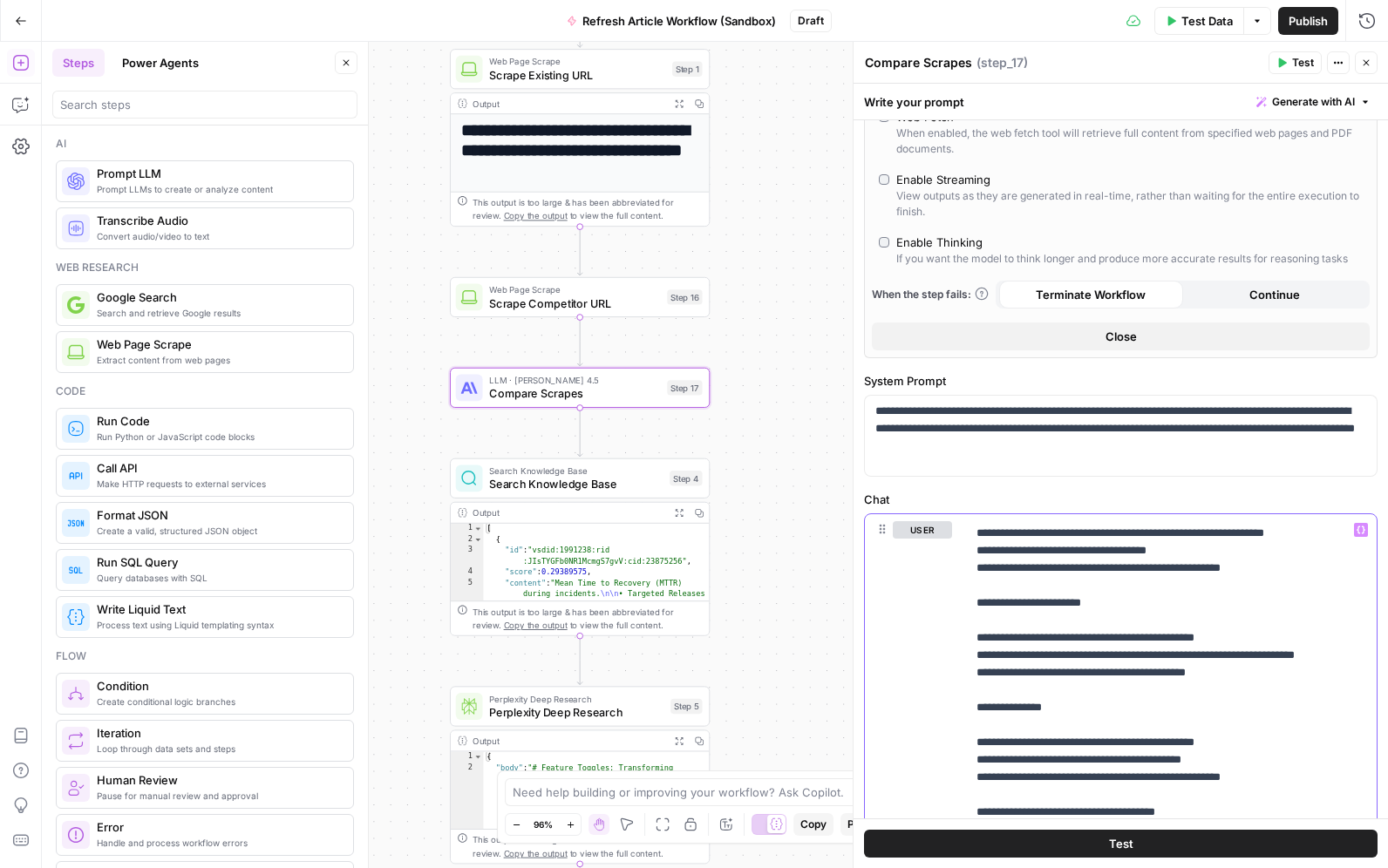
scroll to position [0, 0]
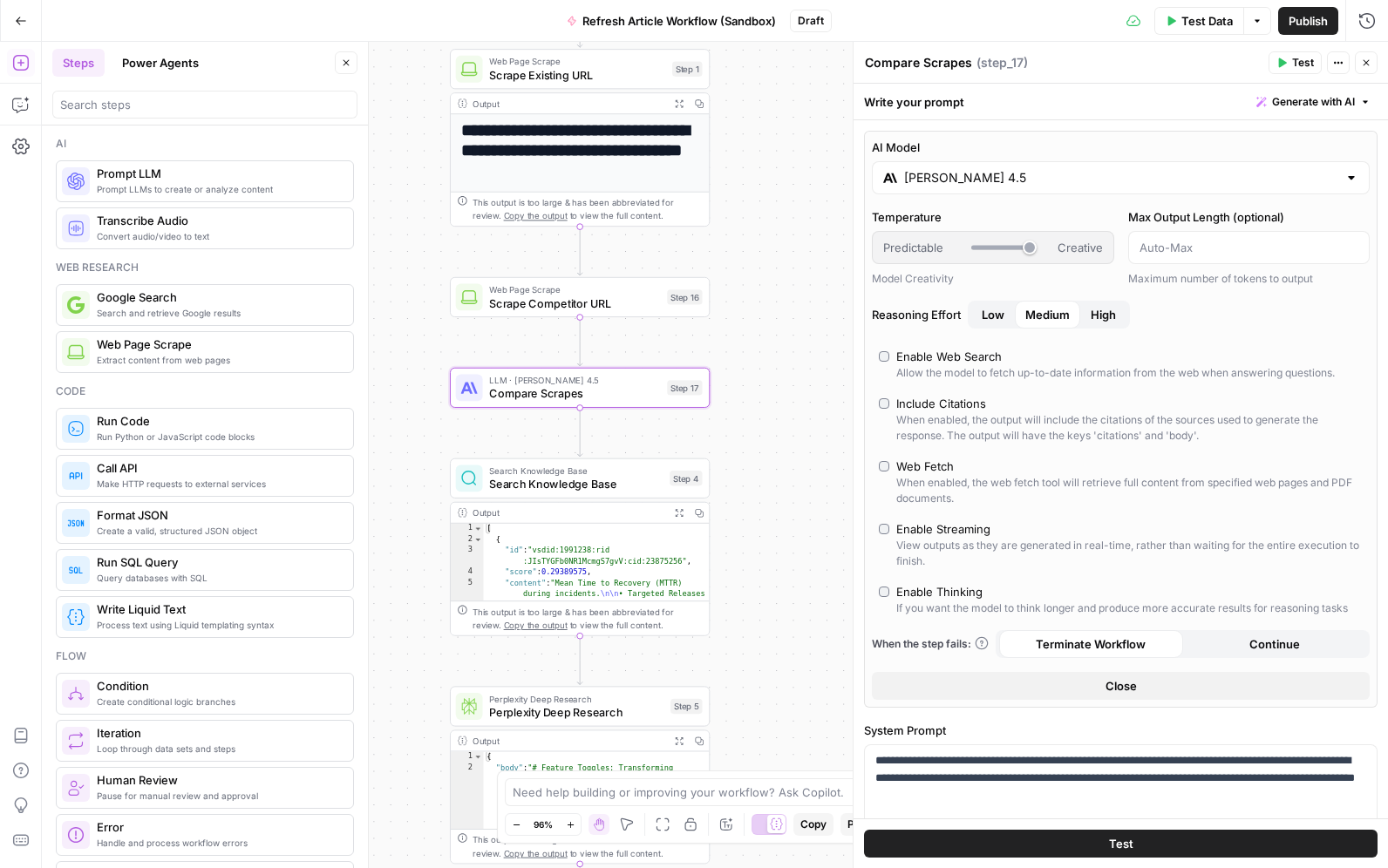
click at [1104, 322] on span "High" at bounding box center [1103, 314] width 26 height 18
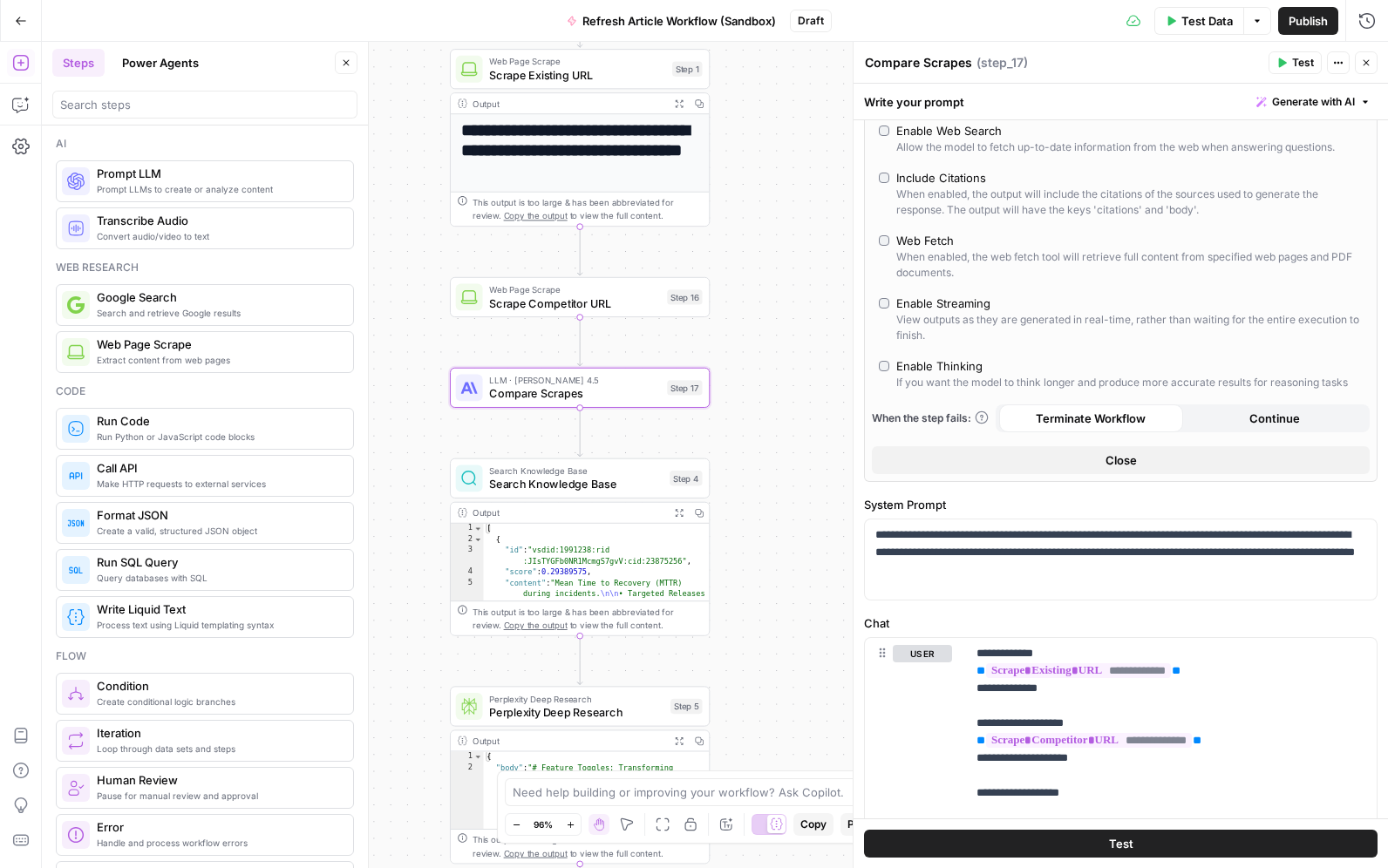
scroll to position [223, 0]
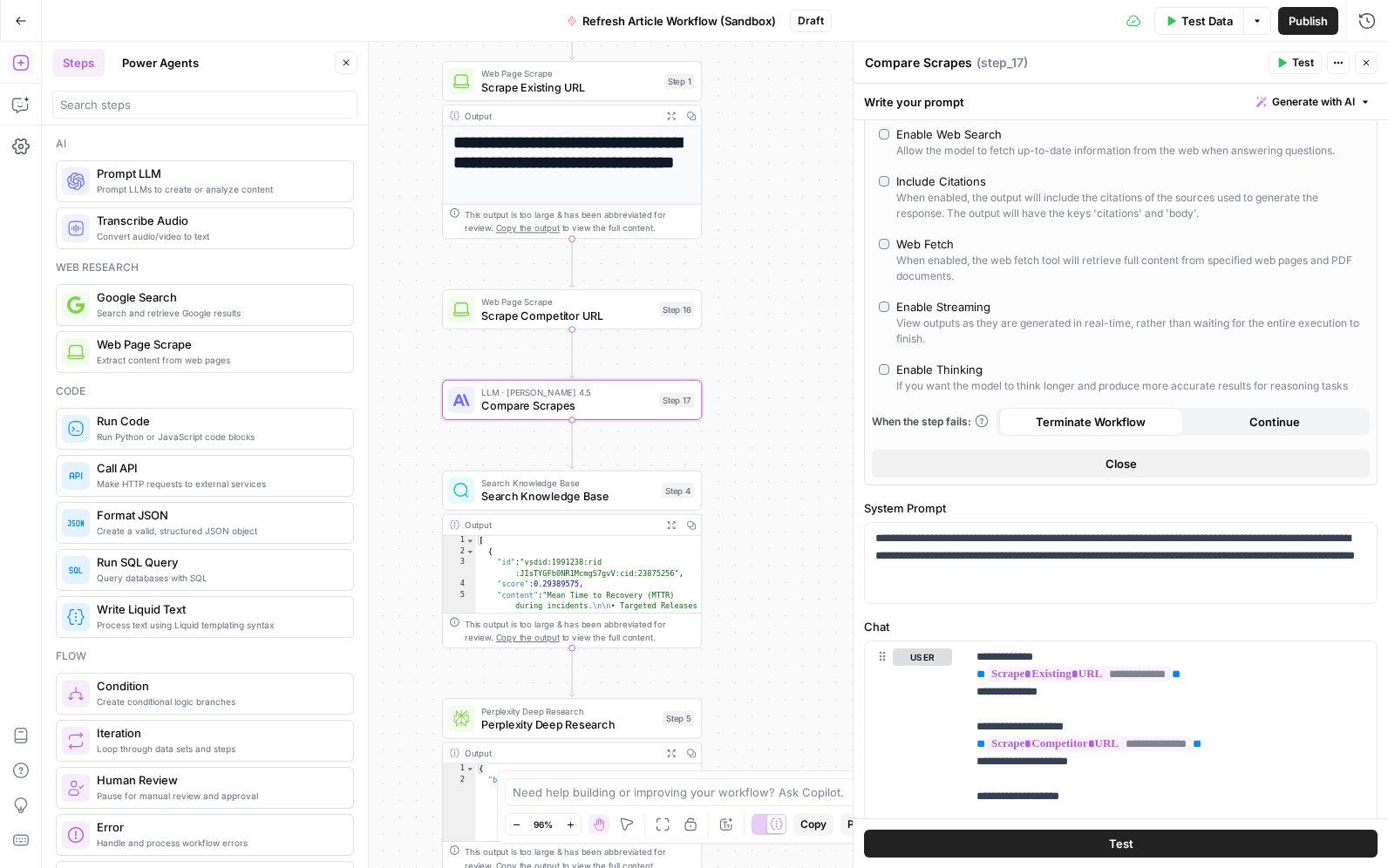
drag, startPoint x: 773, startPoint y: 340, endPoint x: 766, endPoint y: 352, distance: 13.9
click at [766, 352] on div "**********" at bounding box center [714, 455] width 1346 height 826
click at [259, 102] on input "search" at bounding box center [205, 105] width 290 height 18
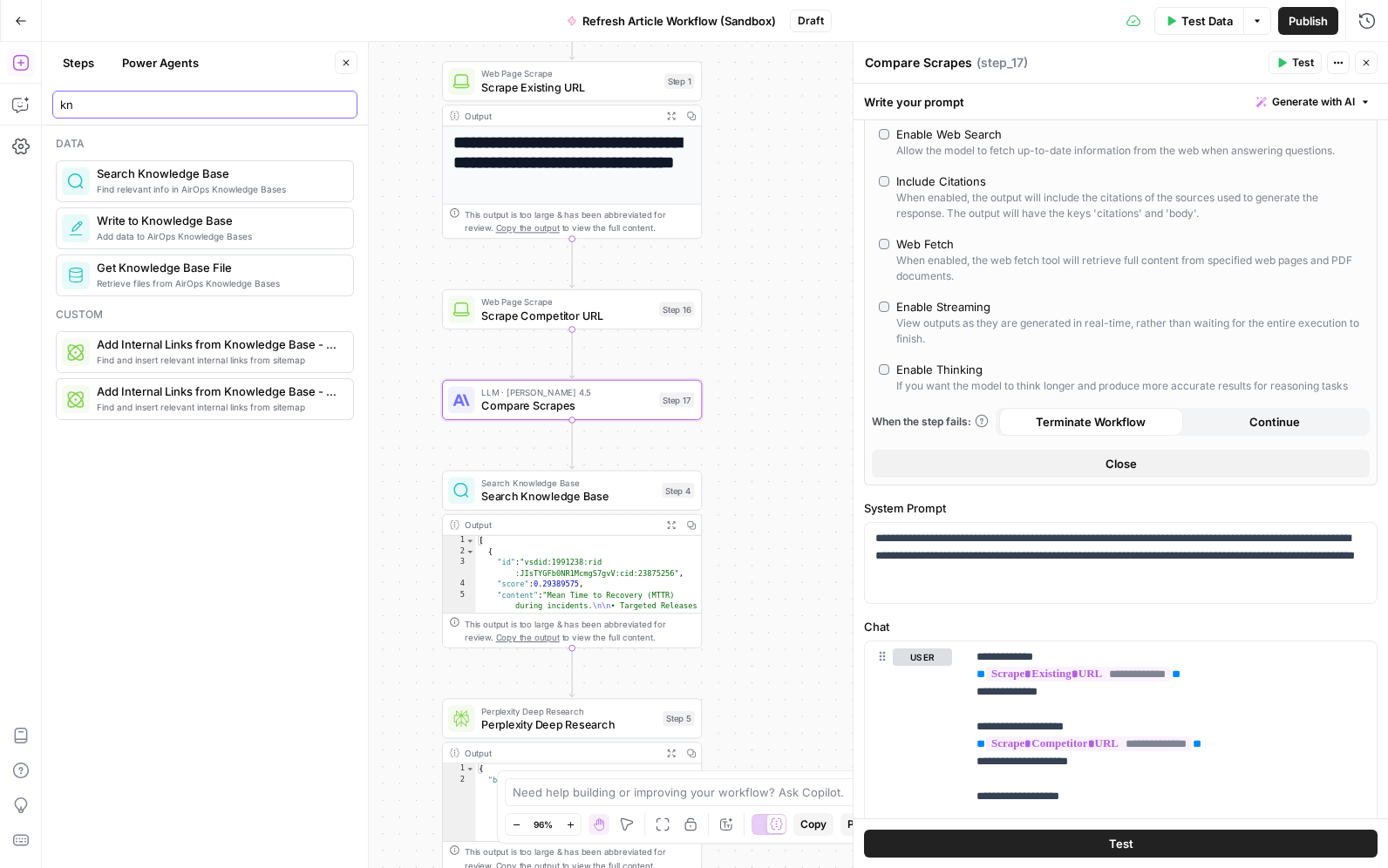
type input "kn"
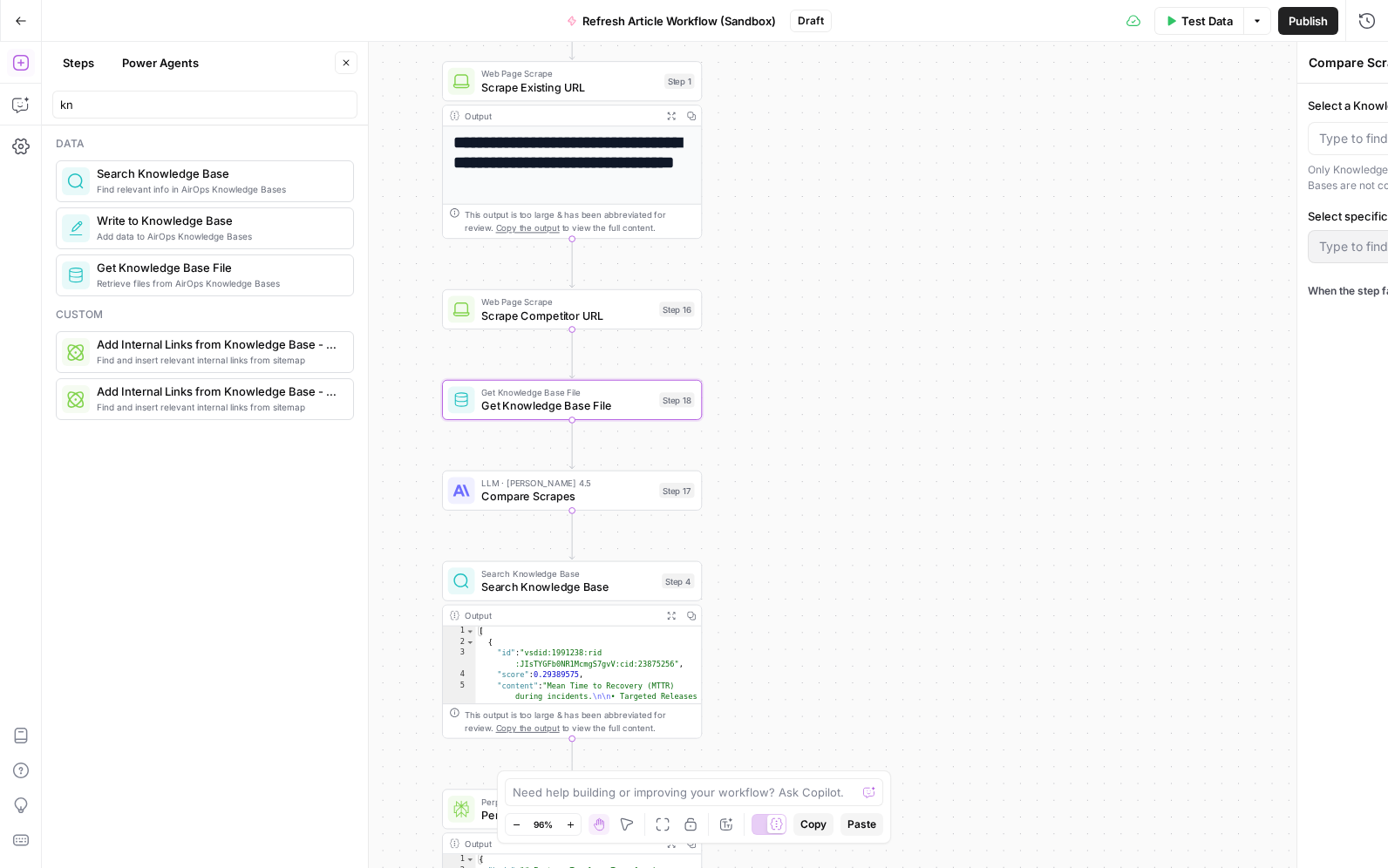
type textarea "Get Knowledge Base File"
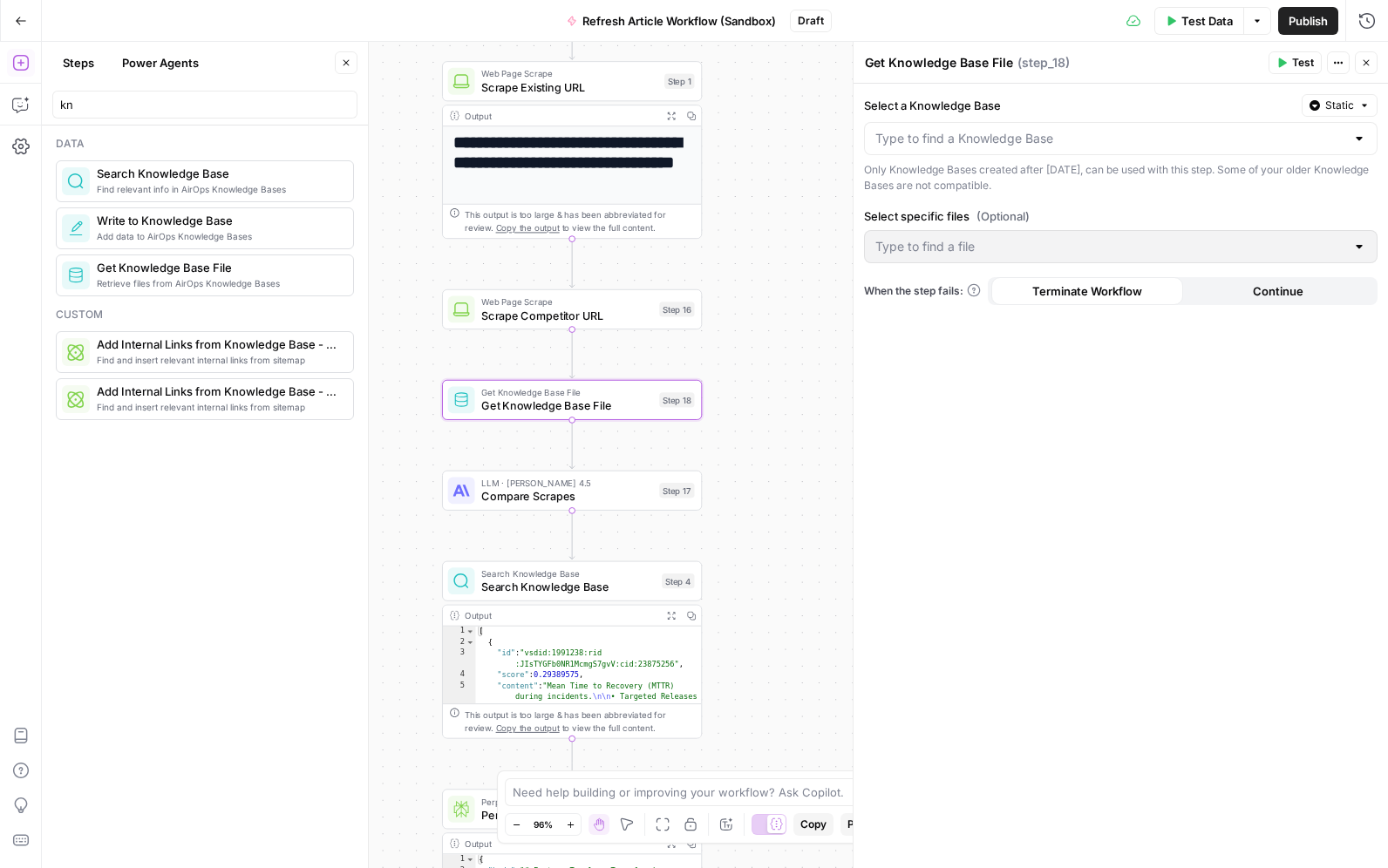
click at [1128, 155] on div "Select a Knowledge Base Static Only Knowledge Bases created after June 1st, 202…" at bounding box center [1120, 144] width 513 height 100
click at [1128, 141] on input "Select a Knowledge Base" at bounding box center [1110, 139] width 470 height 18
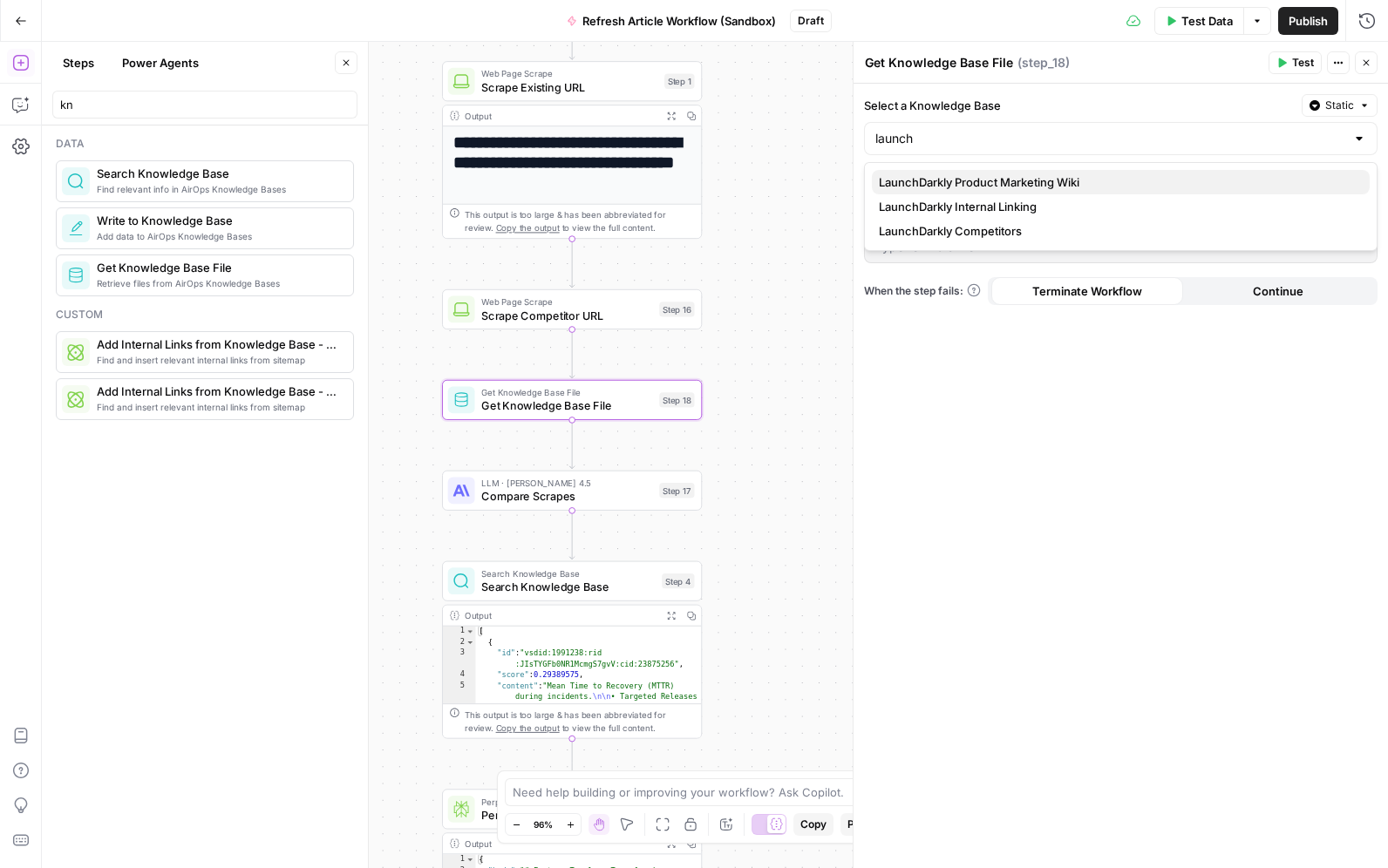
click at [1076, 170] on button "LaunchDarkly Product Marketing Wiki" at bounding box center [1120, 182] width 498 height 25
type input "LaunchDarkly Product Marketing Wiki"
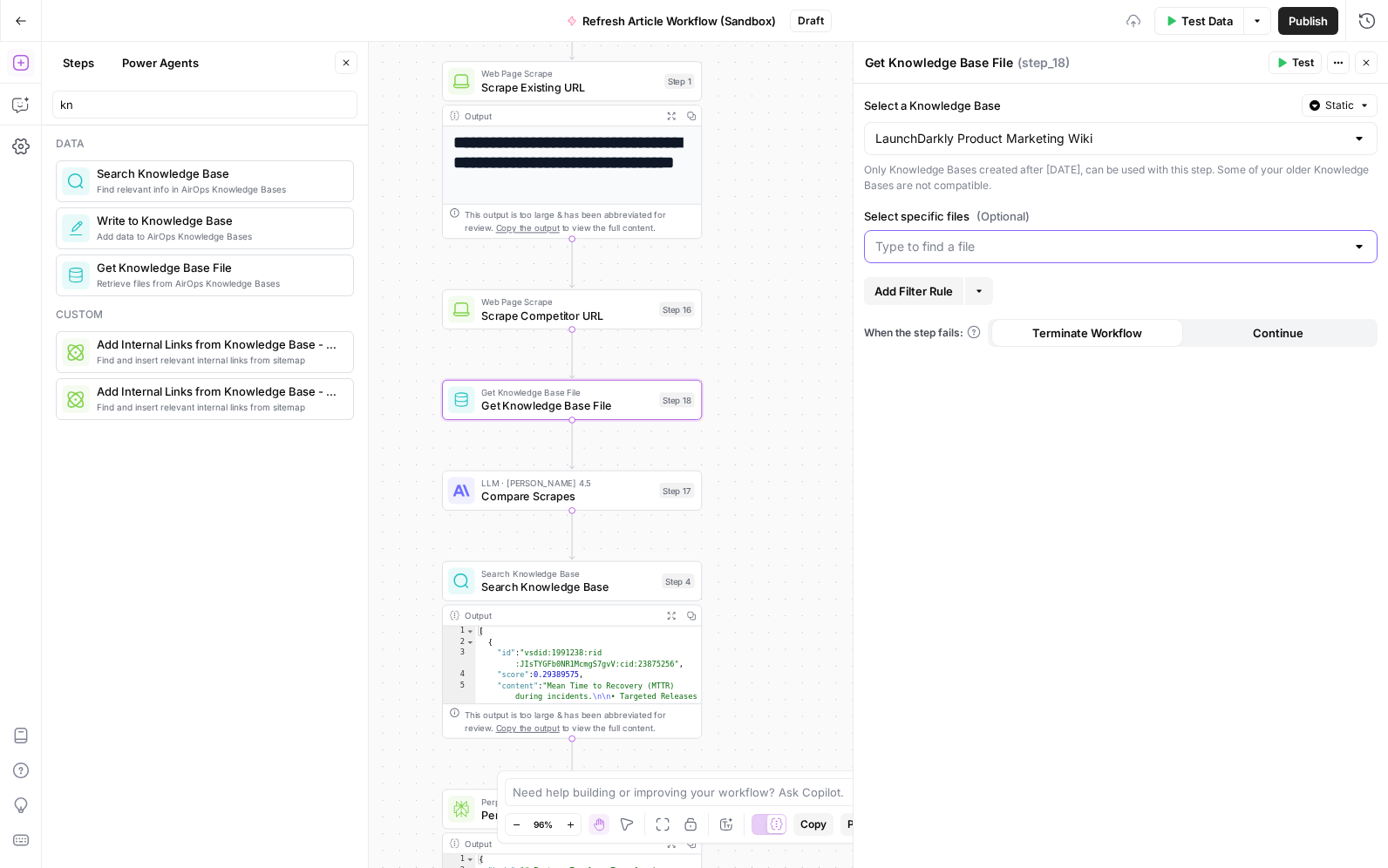
click at [1007, 246] on input "Select specific files (Optional)" at bounding box center [1110, 246] width 470 height 18
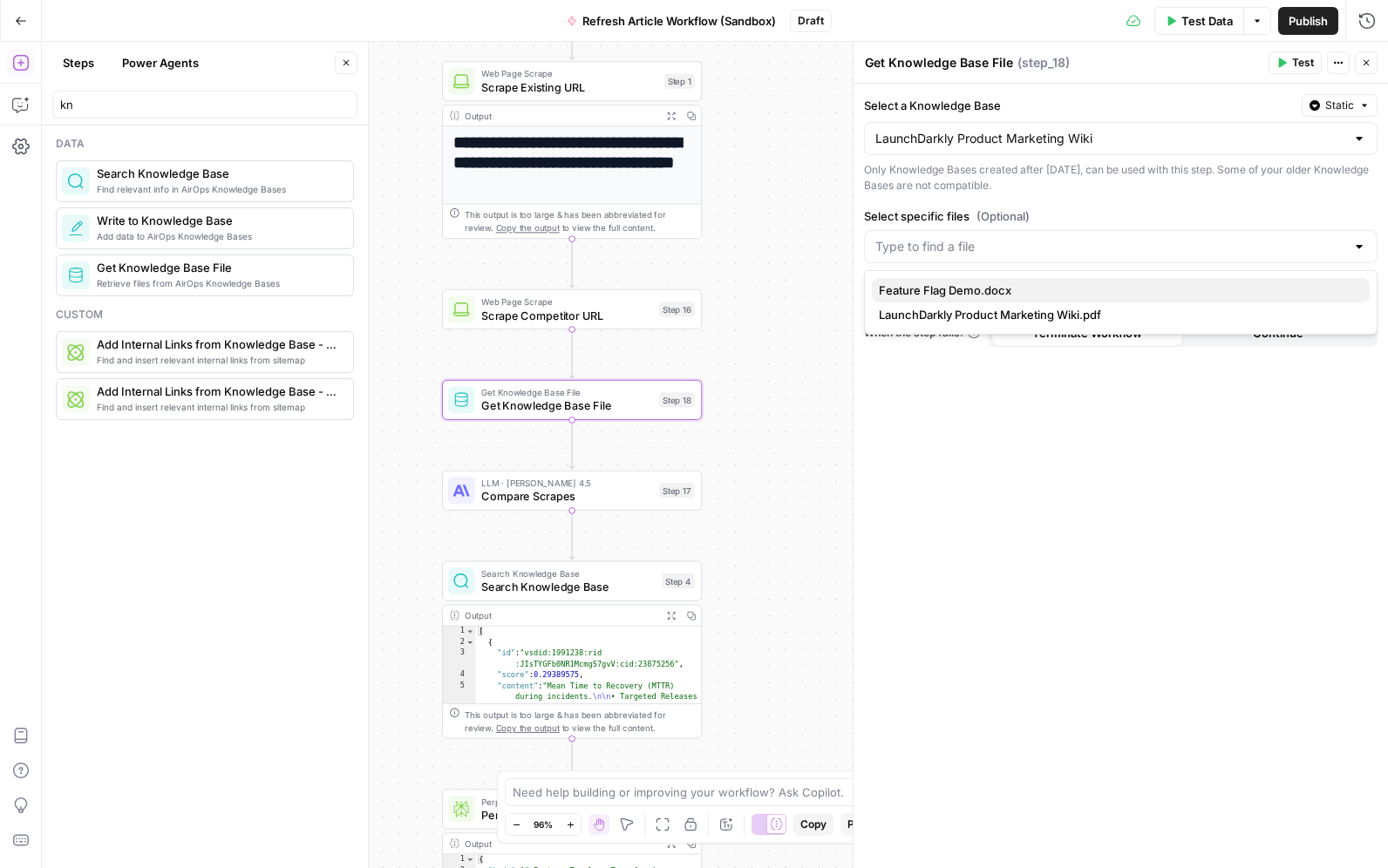
click at [1045, 287] on span "Feature Flag Demo.docx" at bounding box center [1117, 291] width 477 height 18
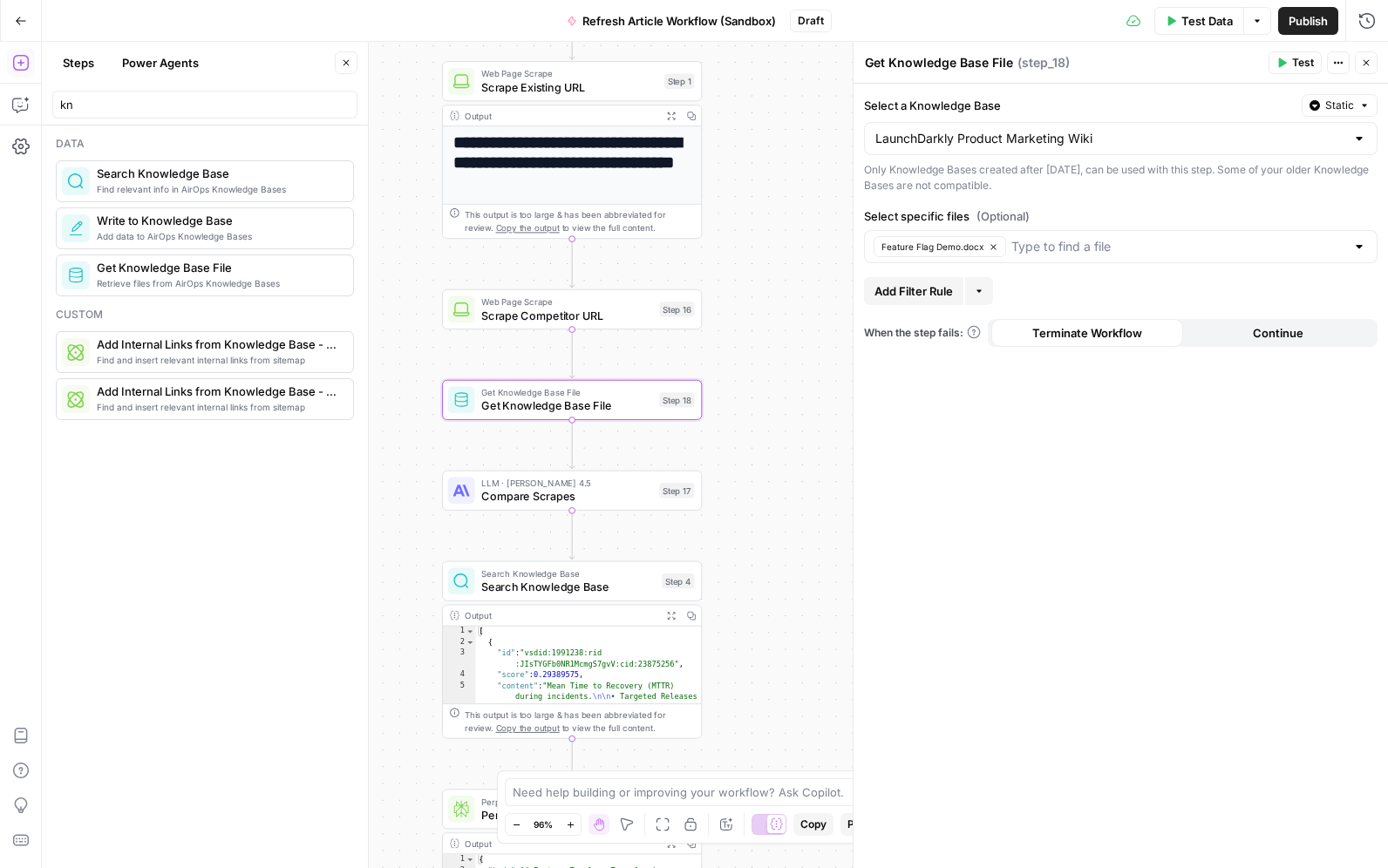
click at [1121, 194] on div "Select a Knowledge Base Static LaunchDarkly Product Marketing Wiki Only Knowled…" at bounding box center [1120, 476] width 534 height 784
click at [1117, 188] on div "Only Knowledge Bases created after June 1st, 2024, can be used with this step. …" at bounding box center [1120, 178] width 513 height 32
click at [1142, 238] on input "Select specific files (Optional)" at bounding box center [1178, 246] width 334 height 18
click at [1148, 198] on div "Select a Knowledge Base Static LaunchDarkly Product Marketing Wiki Only Knowled…" at bounding box center [1120, 476] width 534 height 784
click at [1369, 57] on button "Close" at bounding box center [1366, 63] width 23 height 23
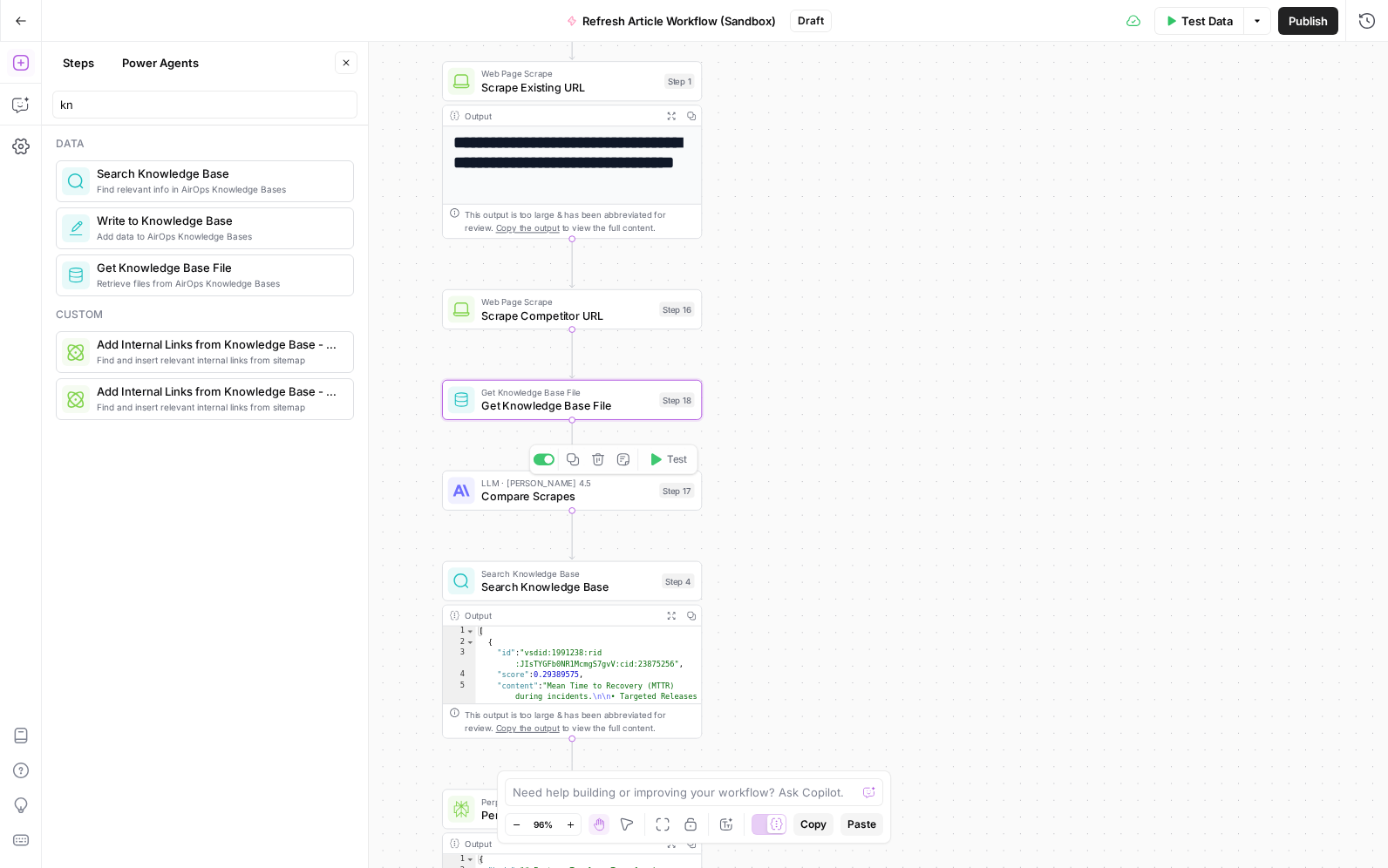
click at [605, 404] on span "Get Knowledge Base File" at bounding box center [566, 405] width 170 height 17
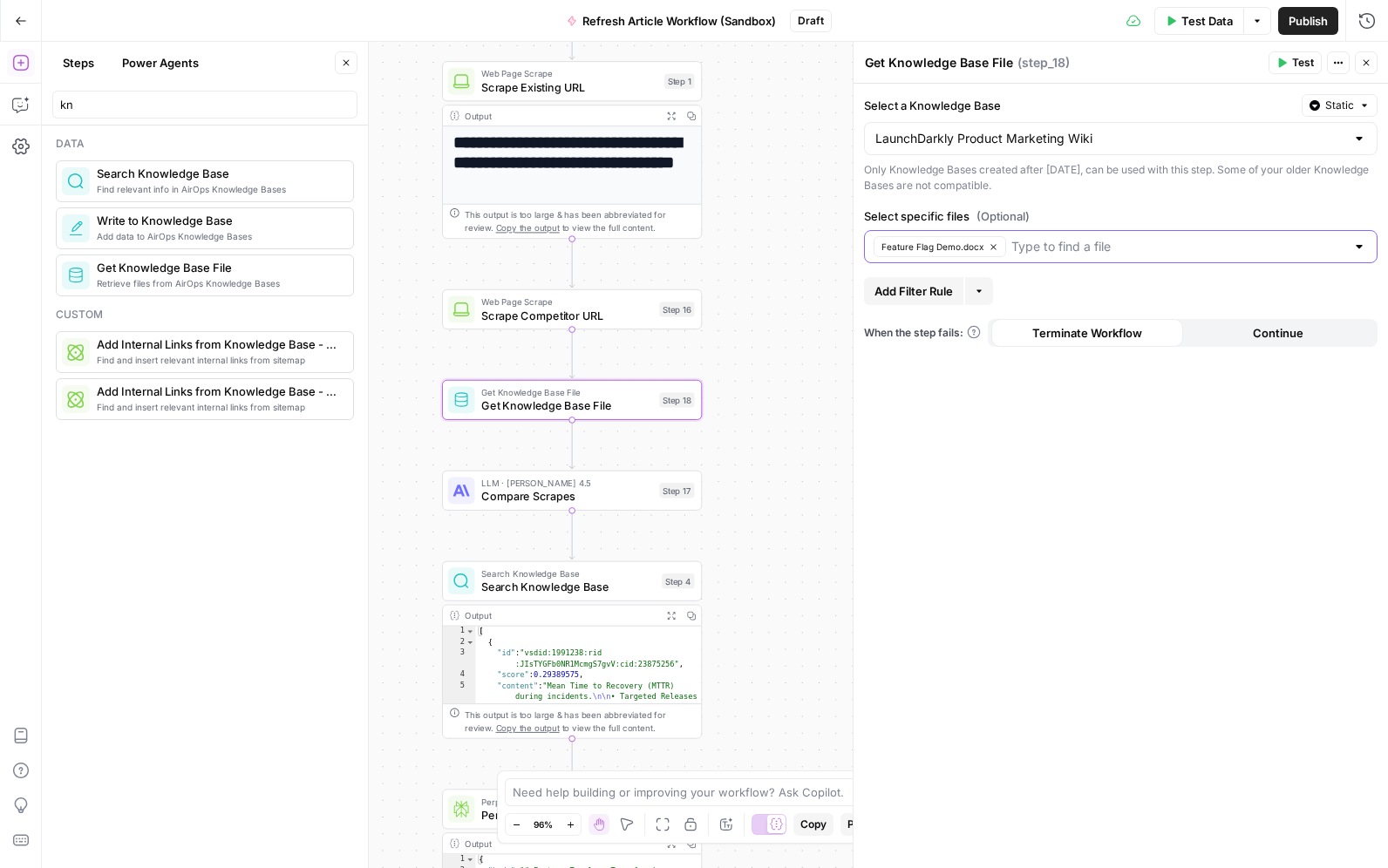
click at [1068, 243] on input "Select specific files (Optional)" at bounding box center [1178, 246] width 334 height 18
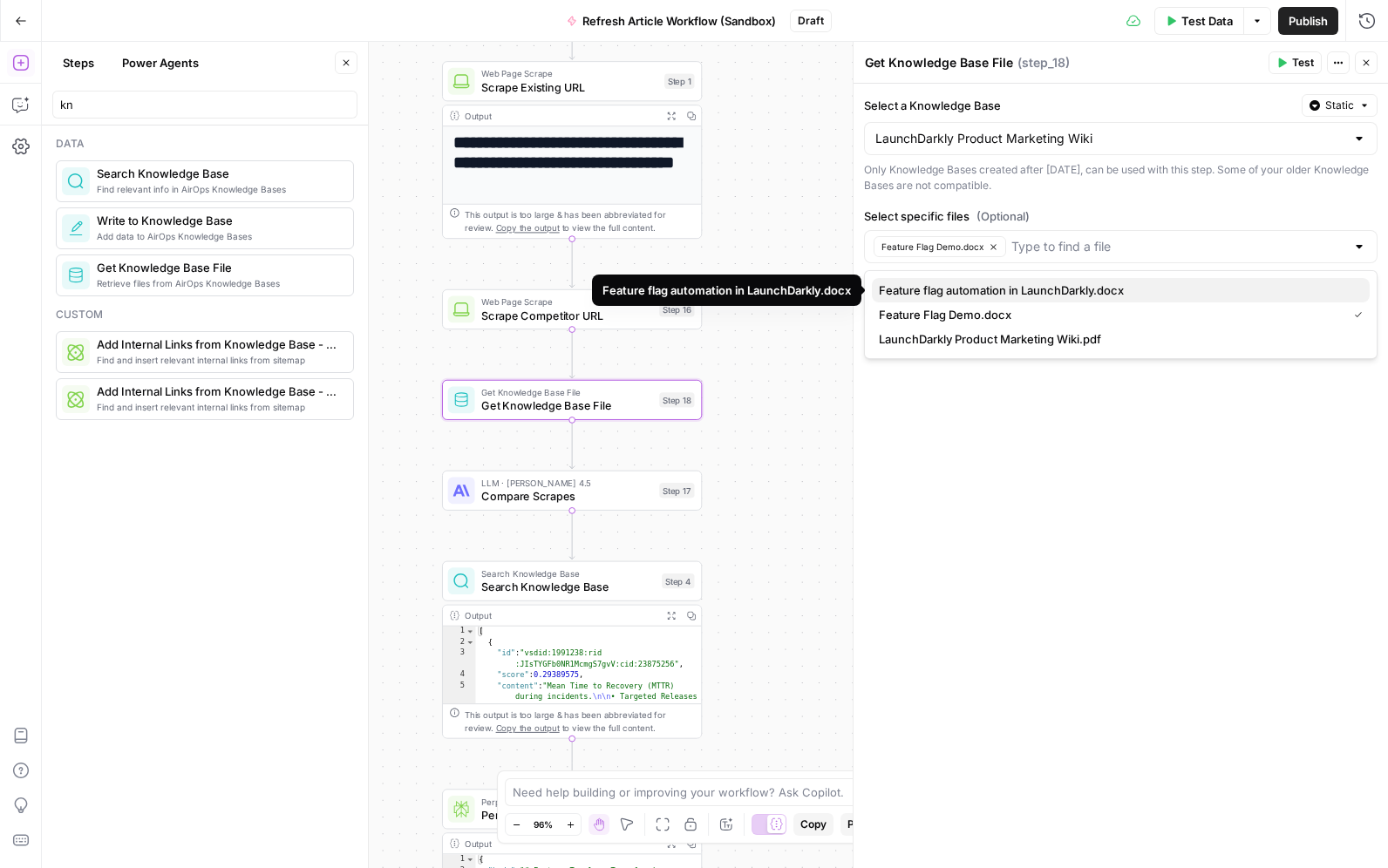
click at [1031, 291] on span "Feature flag automation in LaunchDarkly.docx" at bounding box center [1117, 291] width 477 height 18
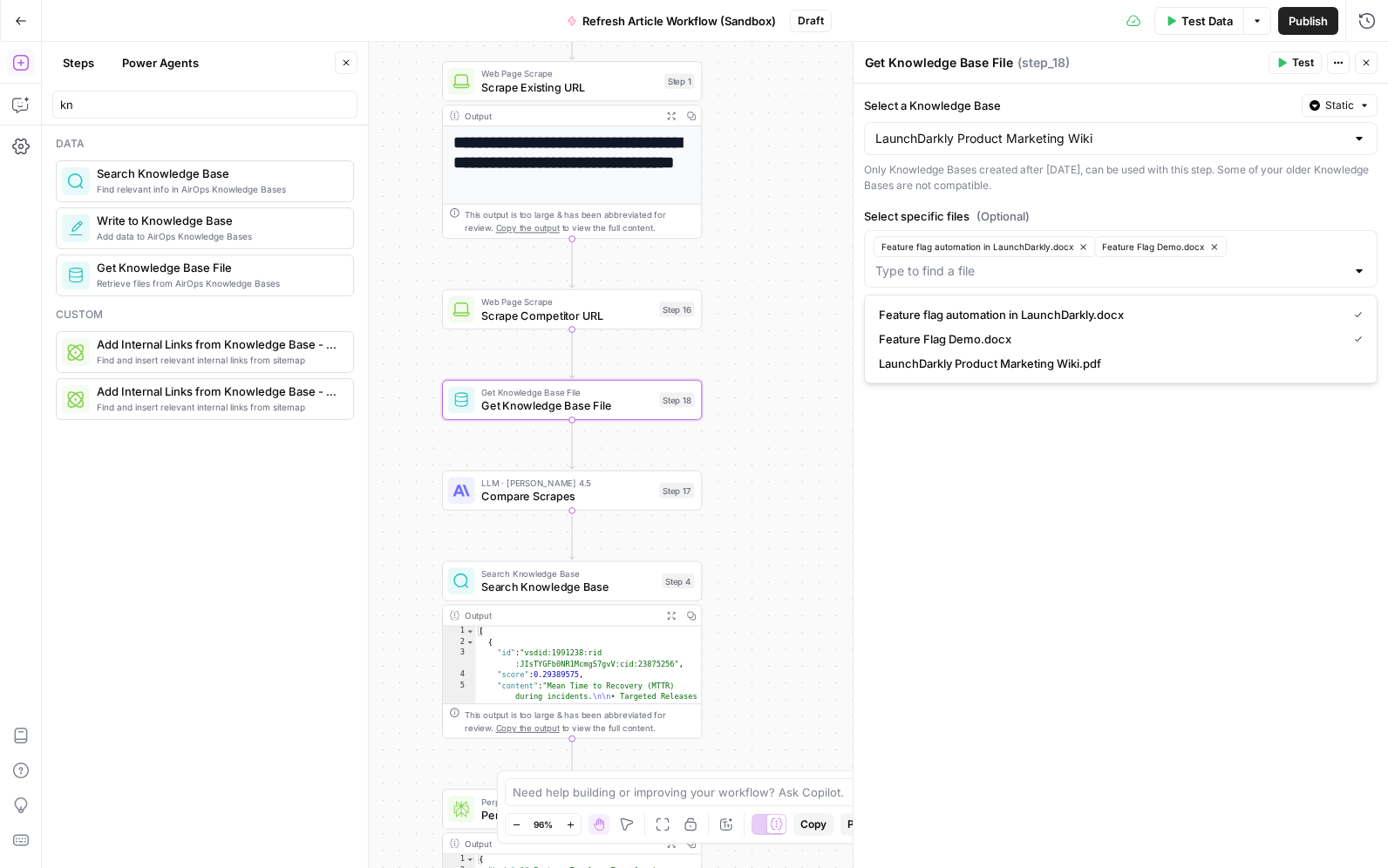
click at [1136, 531] on div "Select a Knowledge Base Static LaunchDarkly Product Marketing Wiki Only Knowled…" at bounding box center [1120, 476] width 534 height 784
click at [1137, 519] on div "Select a Knowledge Base Static LaunchDarkly Product Marketing Wiki Only Knowled…" at bounding box center [1120, 476] width 534 height 784
click at [962, 61] on textarea "Get Knowledge Base File" at bounding box center [939, 63] width 148 height 18
click at [962, 61] on textarea "Get Knowledge Base File" at bounding box center [939, 63] width 148 height 18
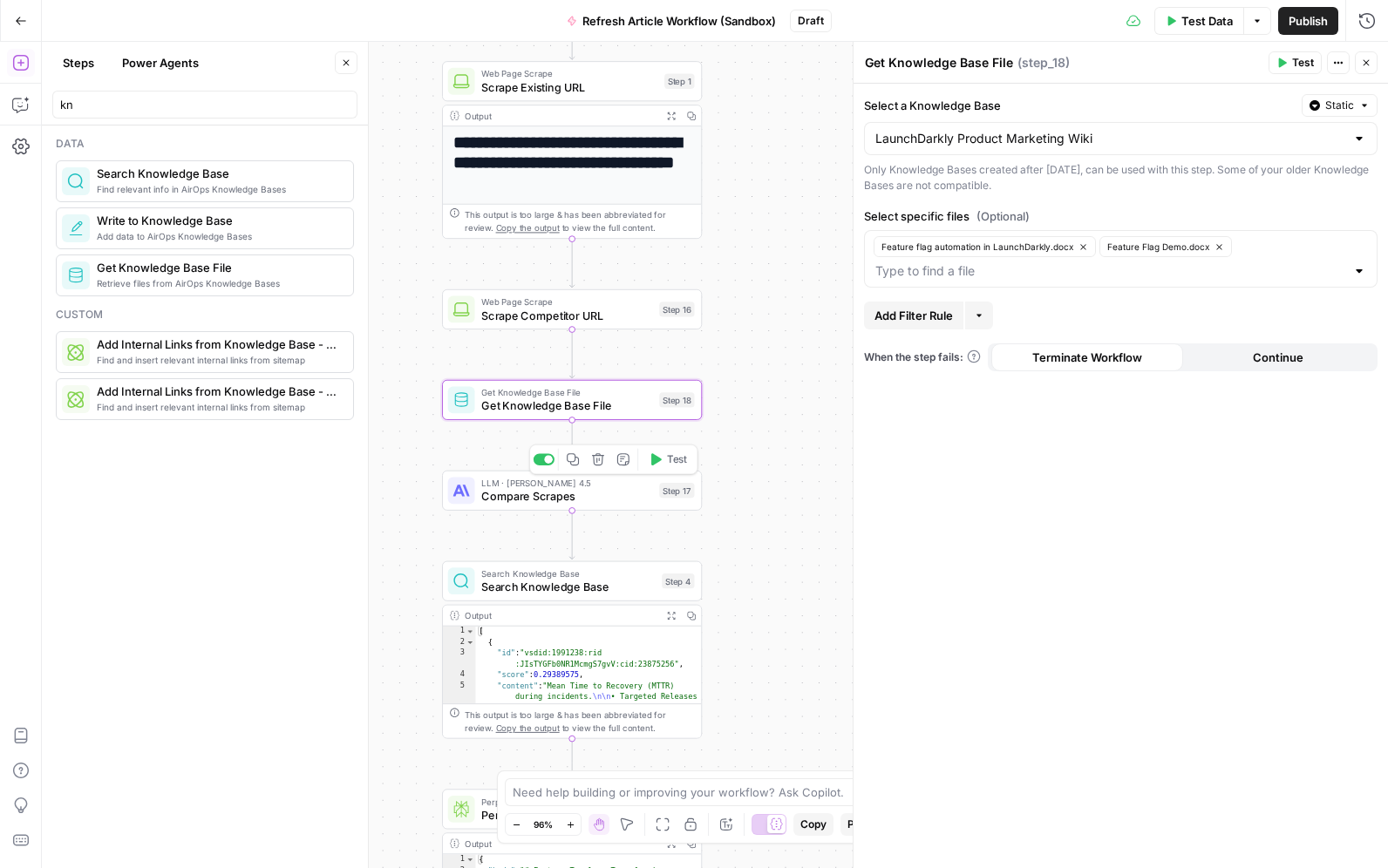
click at [598, 494] on span "Compare Scrapes" at bounding box center [566, 496] width 170 height 17
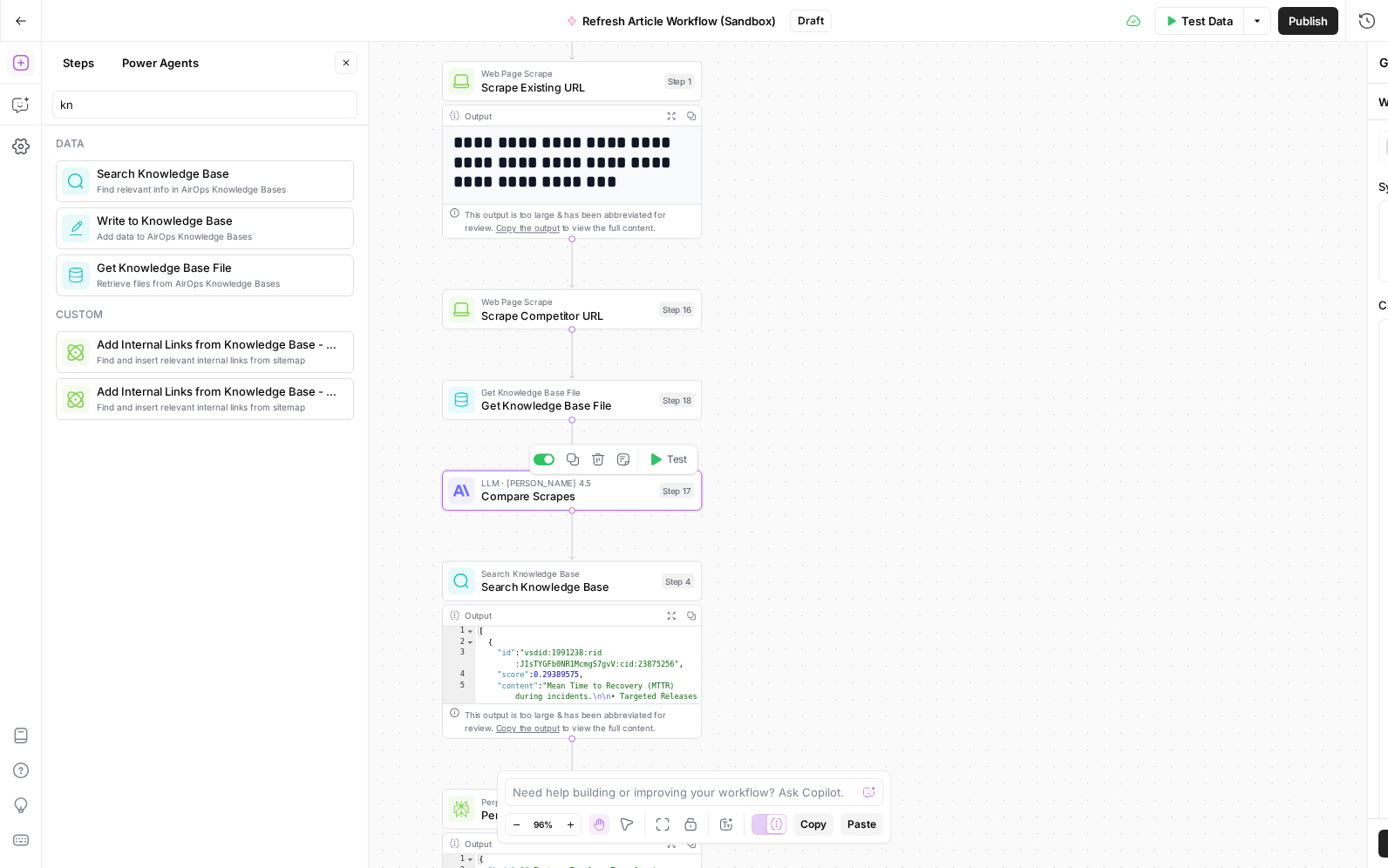
type textarea "Compare Scrapes"
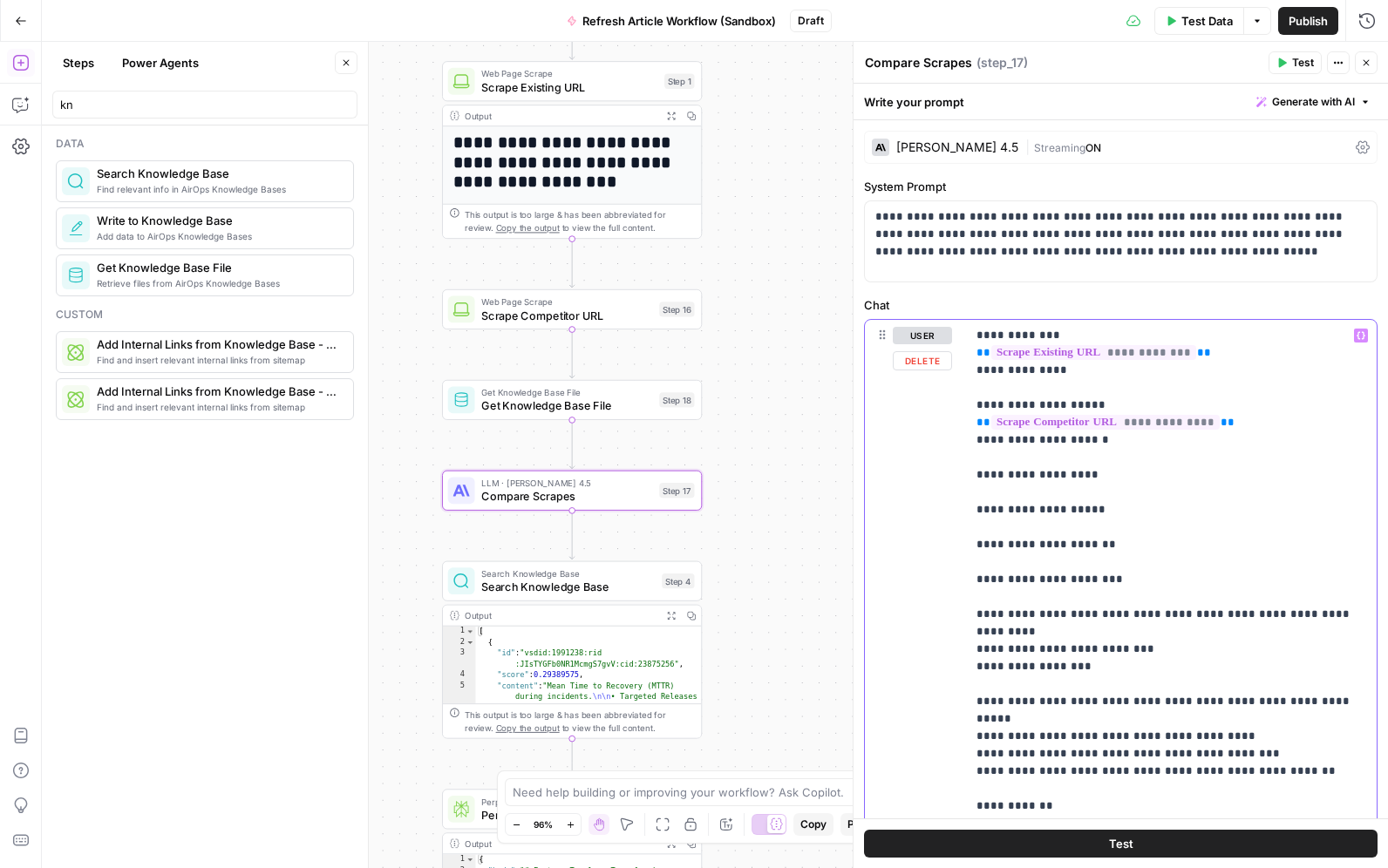
drag, startPoint x: 1105, startPoint y: 495, endPoint x: 1074, endPoint y: 527, distance: 44.6
drag, startPoint x: 1049, startPoint y: 562, endPoint x: 1060, endPoint y: 559, distance: 11.4
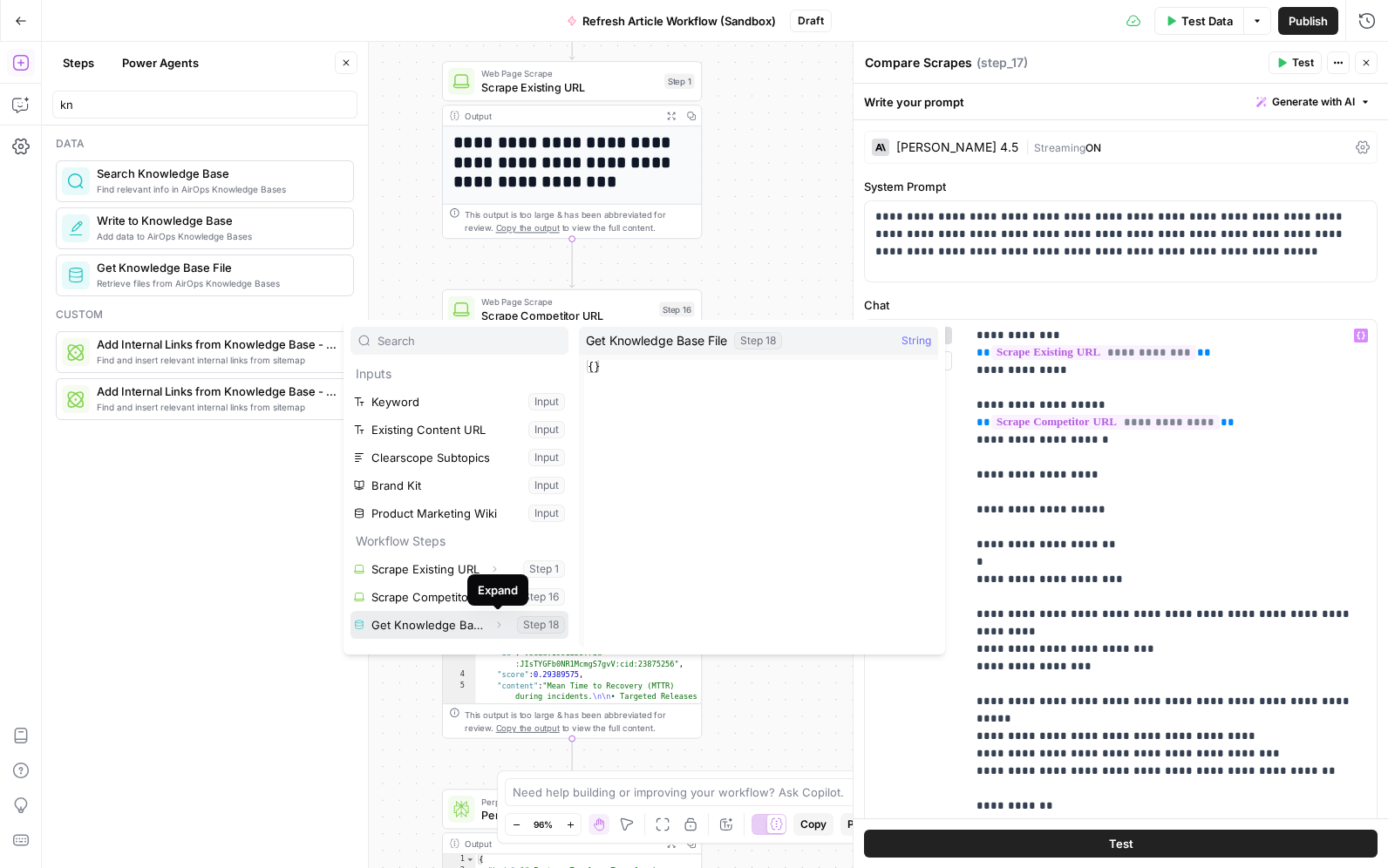
click at [498, 626] on icon "button" at bounding box center [500, 625] width 4 height 6
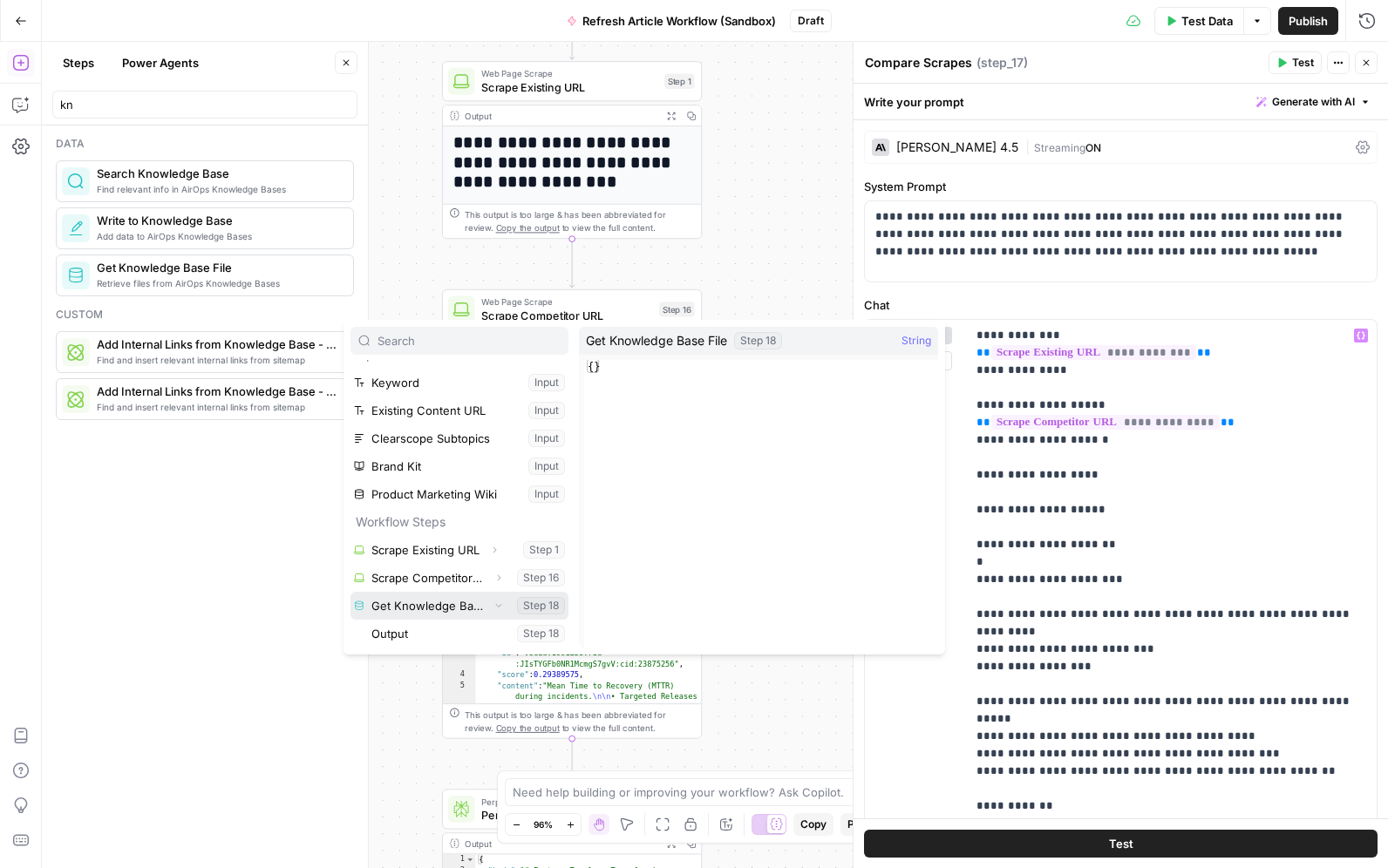
click at [451, 610] on button "Select variable Get Knowledge Base File" at bounding box center [459, 606] width 218 height 28
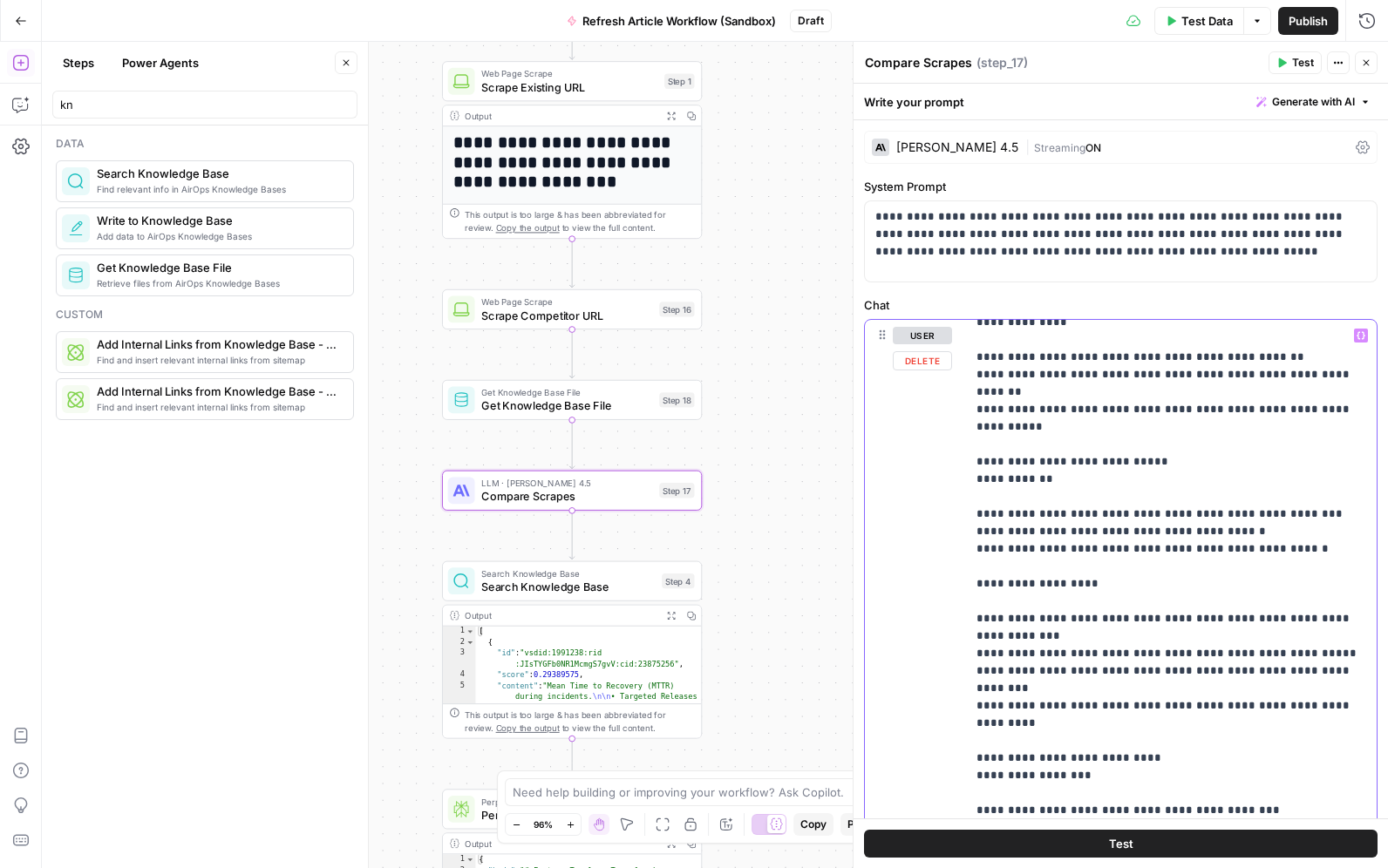
scroll to position [774, 0]
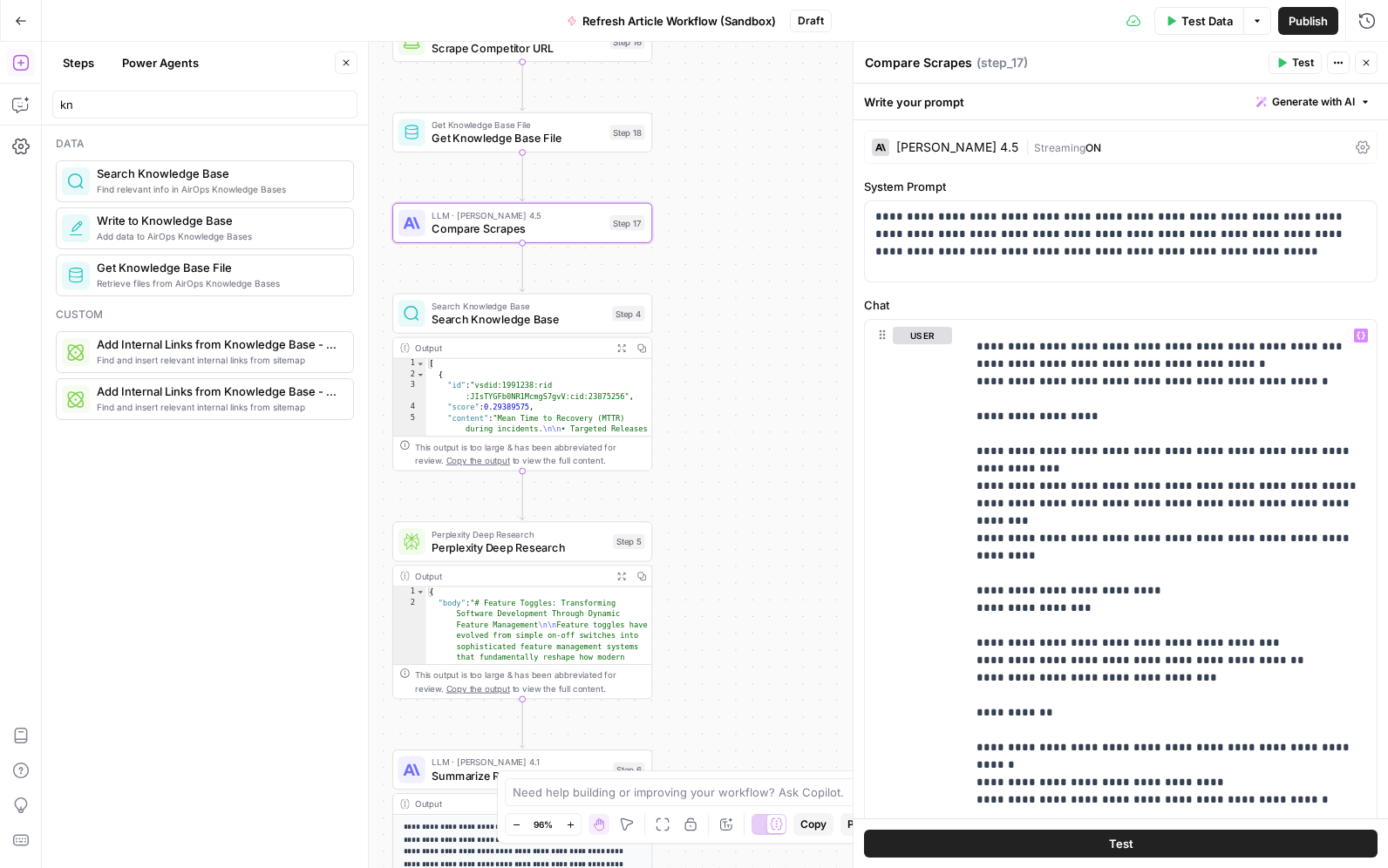
drag, startPoint x: 811, startPoint y: 483, endPoint x: 750, endPoint y: 318, distance: 175.9
click at [749, 317] on div "**********" at bounding box center [714, 455] width 1346 height 826
click at [550, 517] on icon "button" at bounding box center [549, 512] width 12 height 12
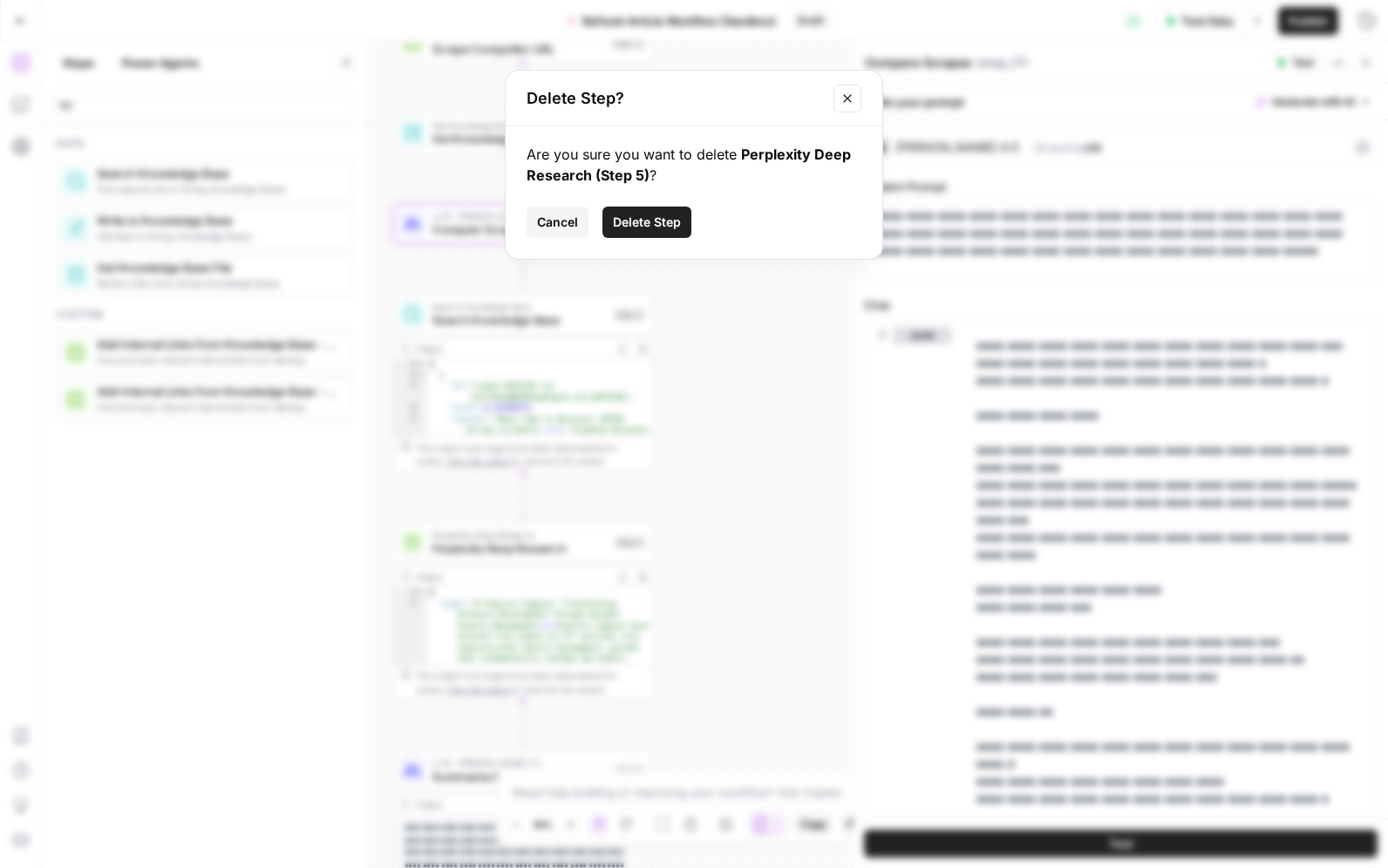
drag, startPoint x: 622, startPoint y: 223, endPoint x: 631, endPoint y: 231, distance: 12.0
click at [622, 223] on span "Delete Step" at bounding box center [646, 223] width 68 height 18
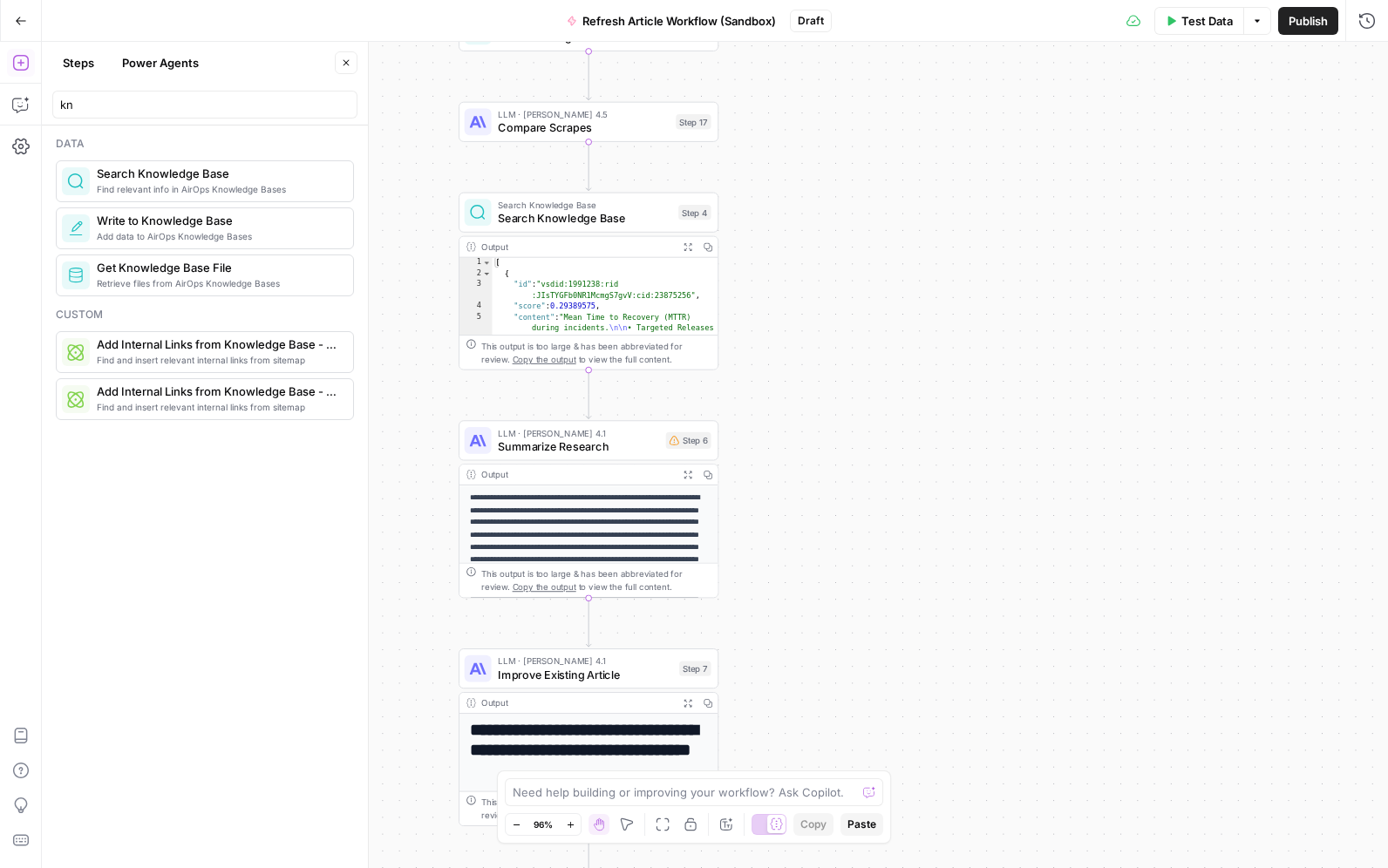
drag, startPoint x: 928, startPoint y: 512, endPoint x: 969, endPoint y: 475, distance: 55.2
click at [976, 473] on div "**********" at bounding box center [714, 455] width 1346 height 826
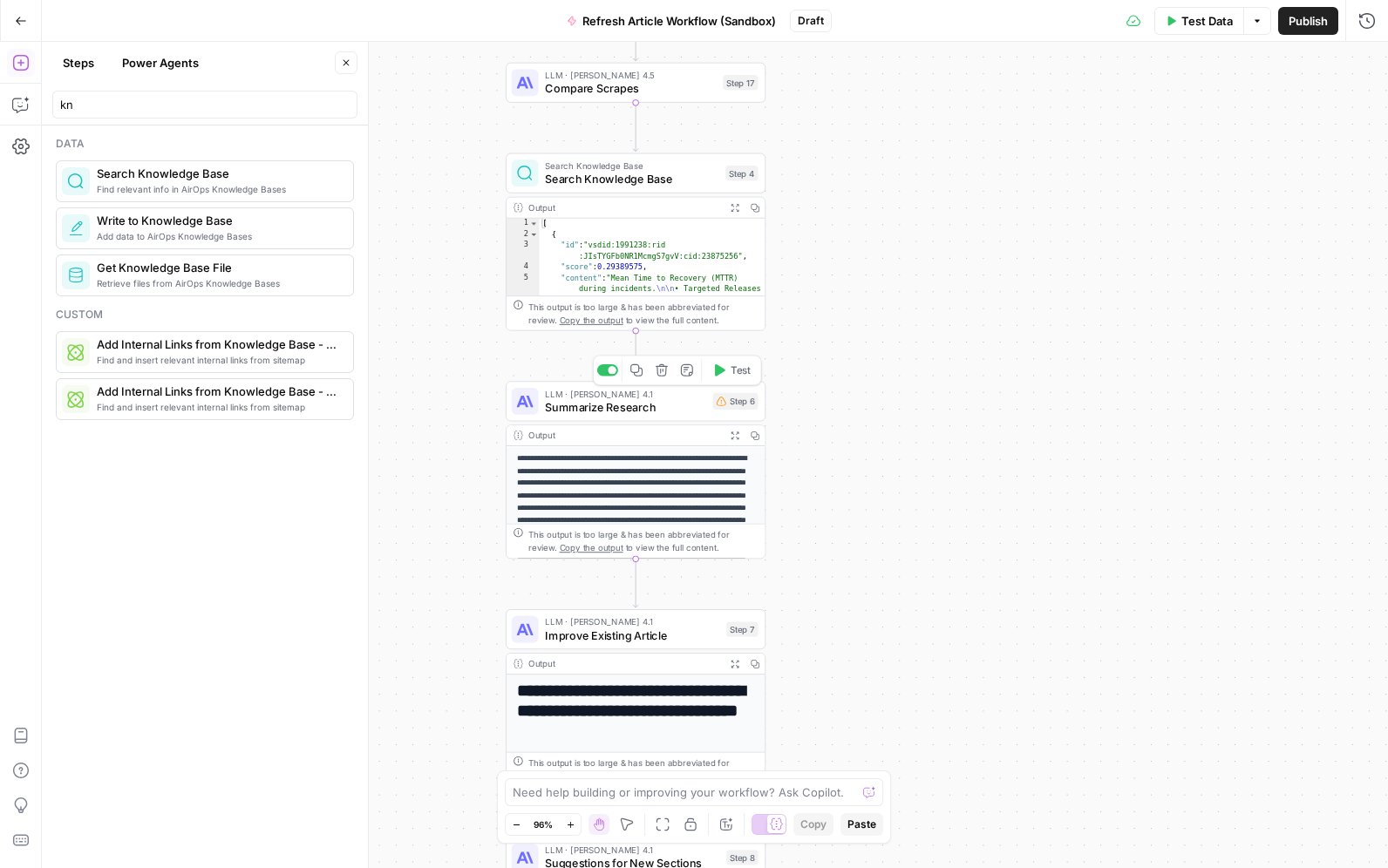
click at [666, 378] on button "Delete step" at bounding box center [660, 370] width 22 height 22
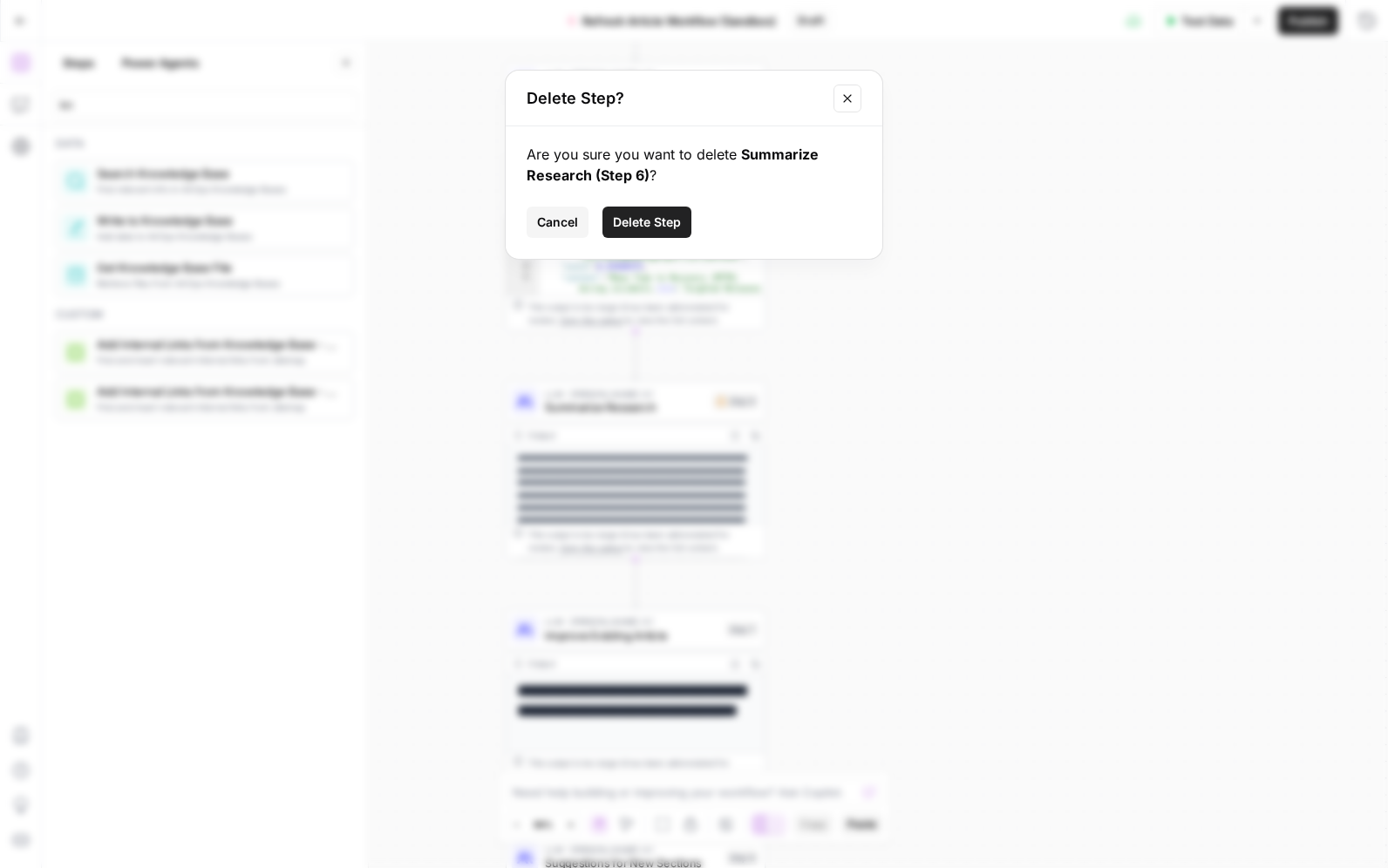
drag, startPoint x: 657, startPoint y: 221, endPoint x: 649, endPoint y: 392, distance: 171.2
click at [660, 219] on span "Delete Step" at bounding box center [646, 223] width 68 height 18
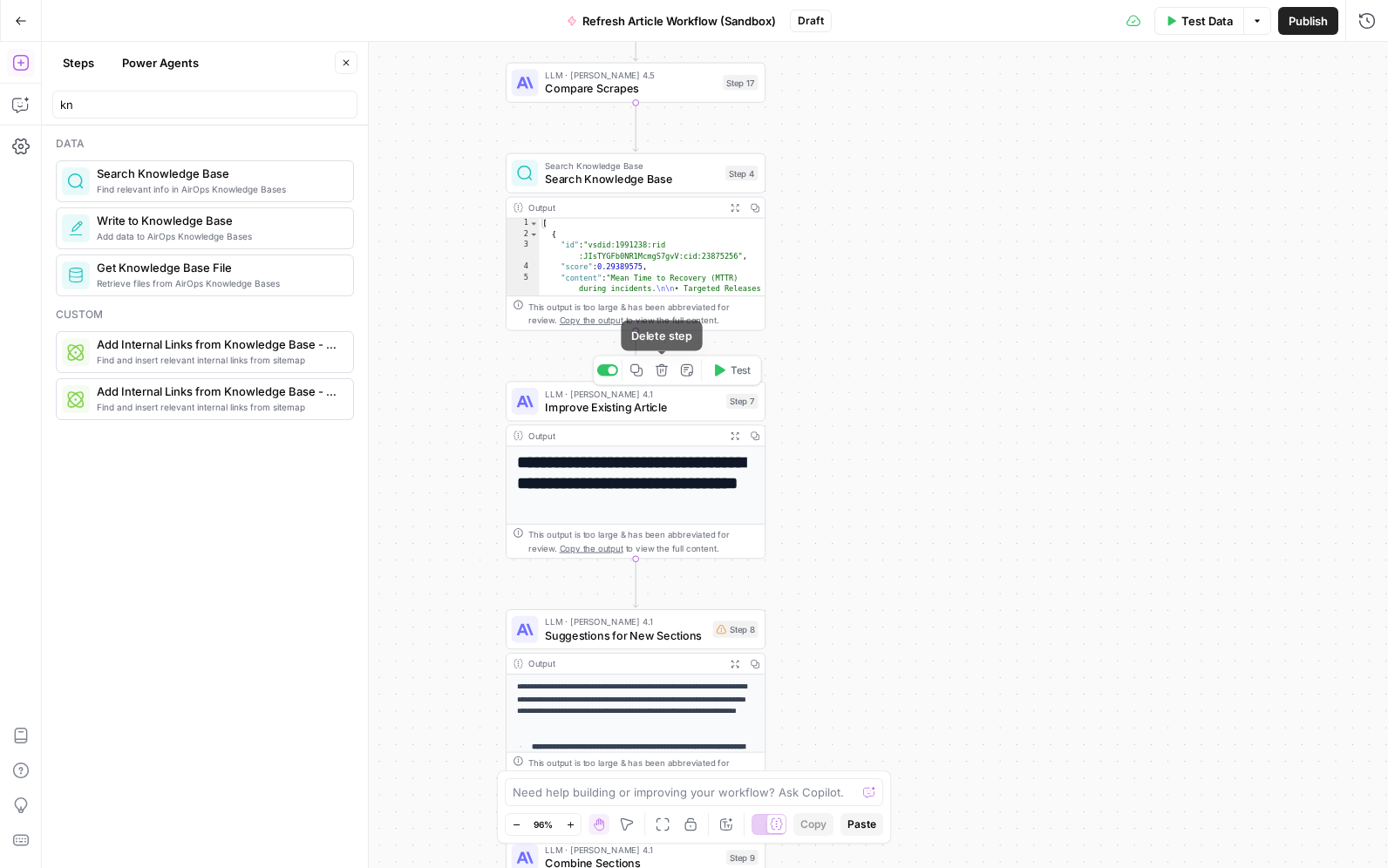
click at [660, 374] on icon "button" at bounding box center [660, 370] width 13 height 13
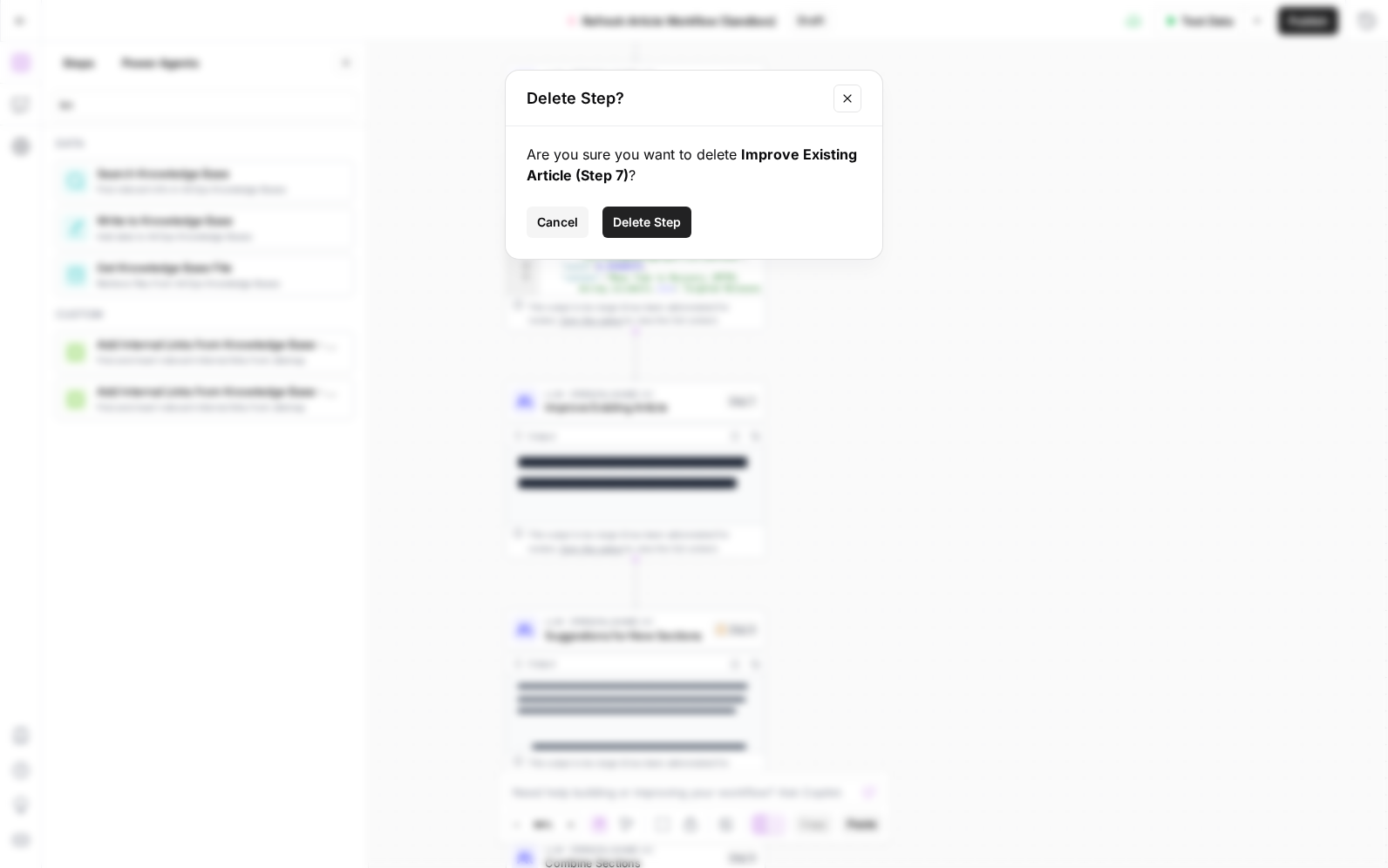
drag, startPoint x: 644, startPoint y: 227, endPoint x: 633, endPoint y: 240, distance: 17.0
click at [643, 227] on span "Delete Step" at bounding box center [646, 223] width 68 height 18
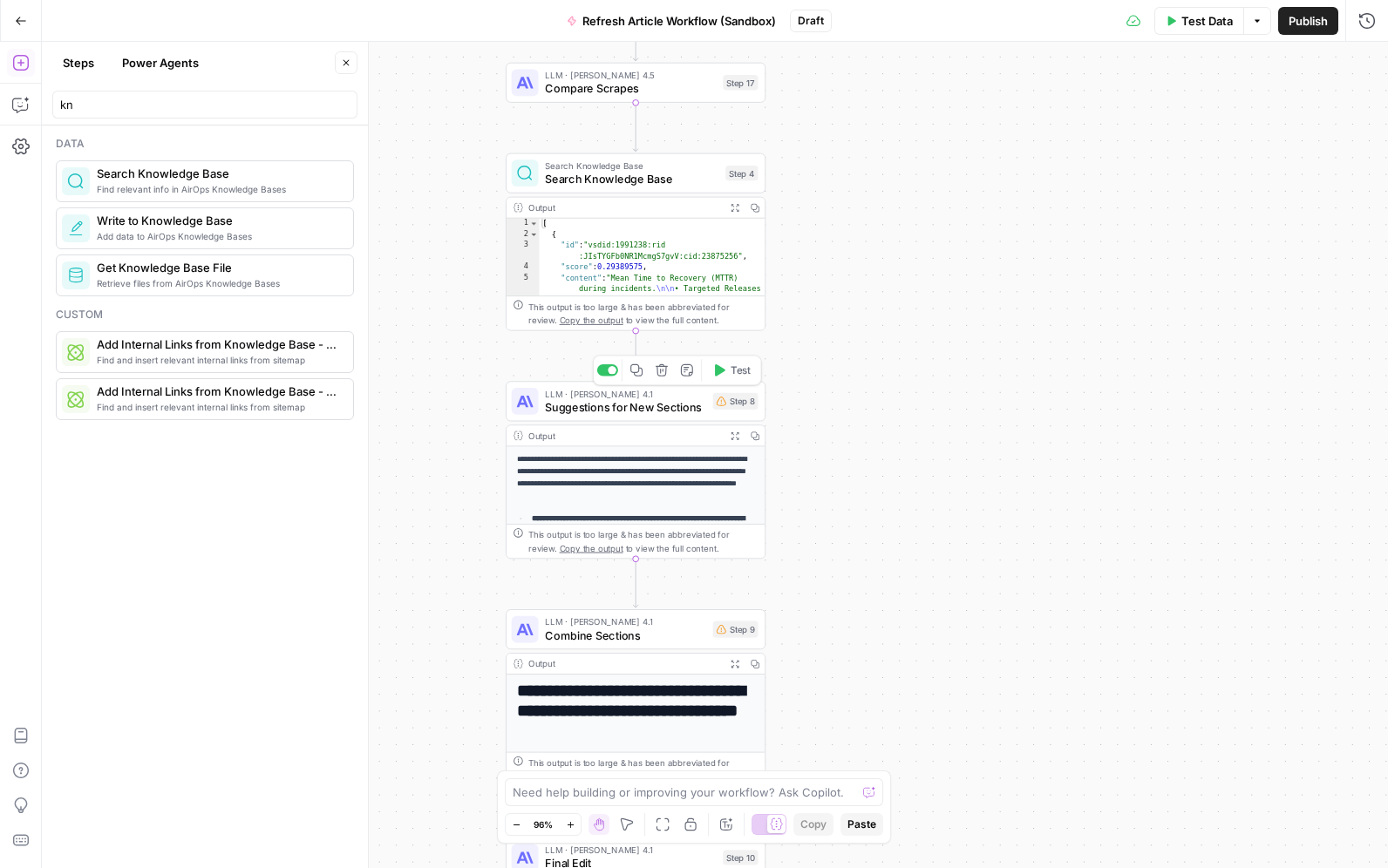
click at [664, 376] on button "Delete step" at bounding box center [660, 370] width 22 height 22
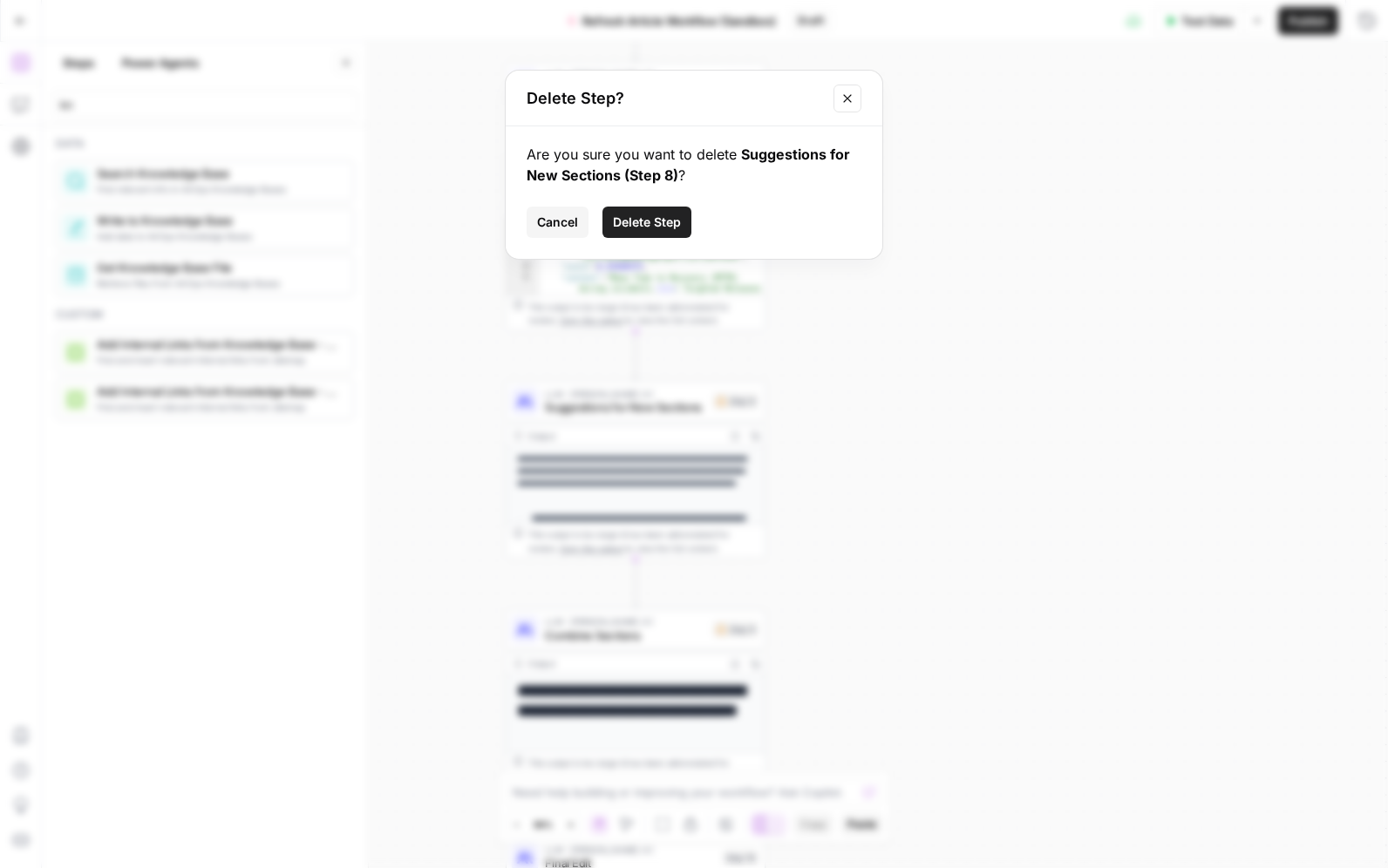
click at [650, 219] on span "Delete Step" at bounding box center [646, 223] width 68 height 18
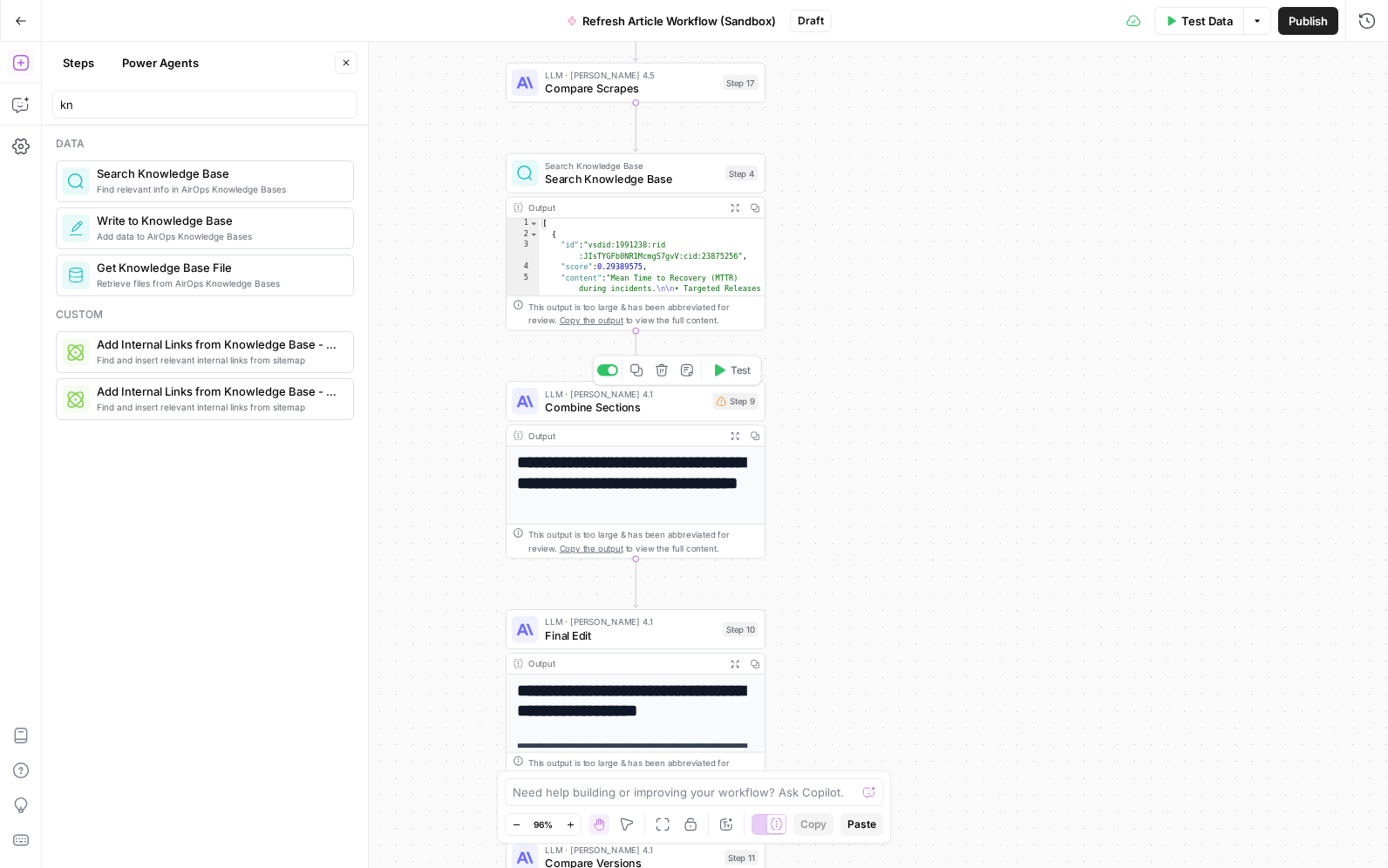
click at [661, 374] on icon "button" at bounding box center [660, 370] width 13 height 13
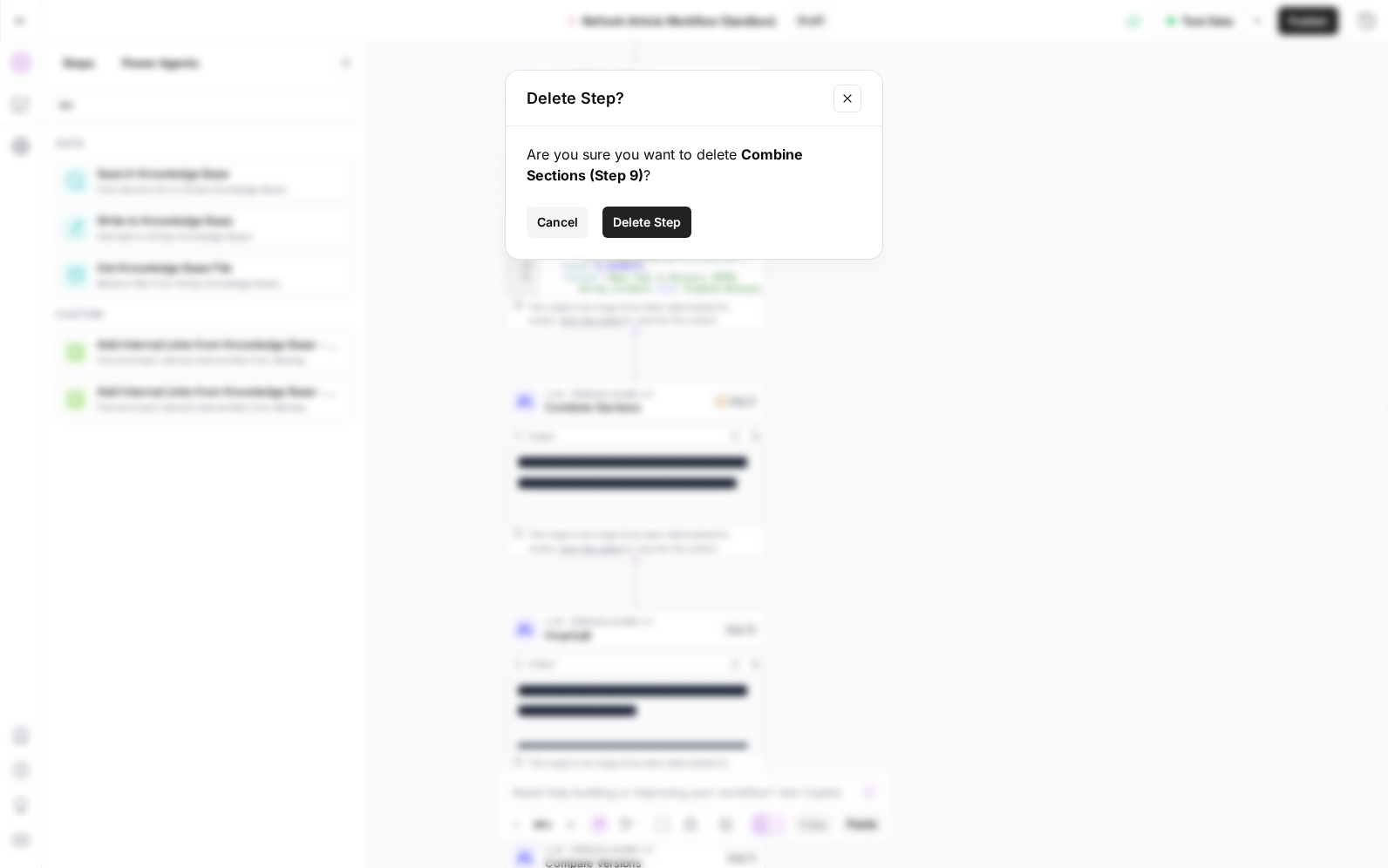
click at [634, 223] on span "Delete Step" at bounding box center [646, 223] width 68 height 18
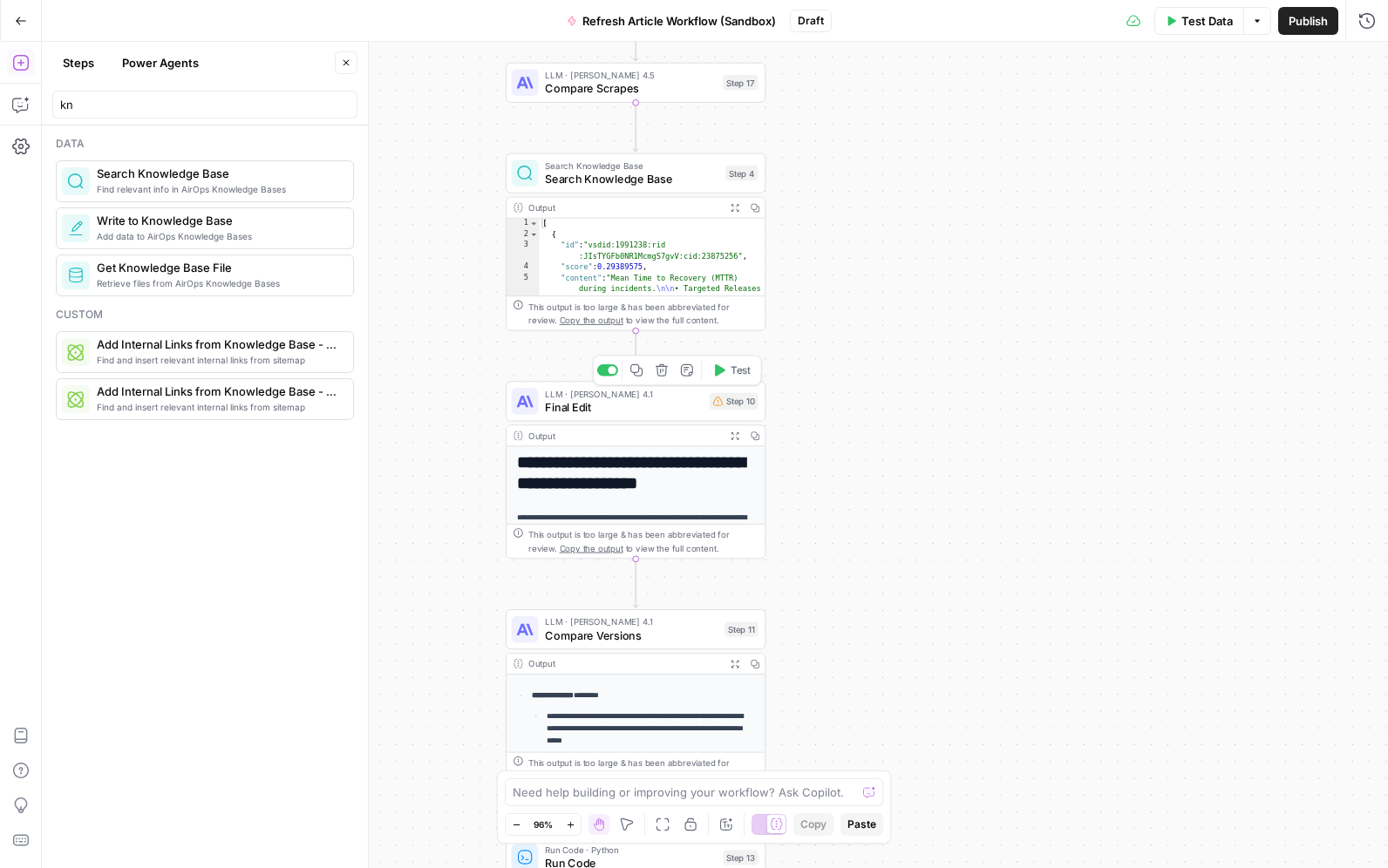
click at [662, 374] on icon "button" at bounding box center [660, 370] width 13 height 13
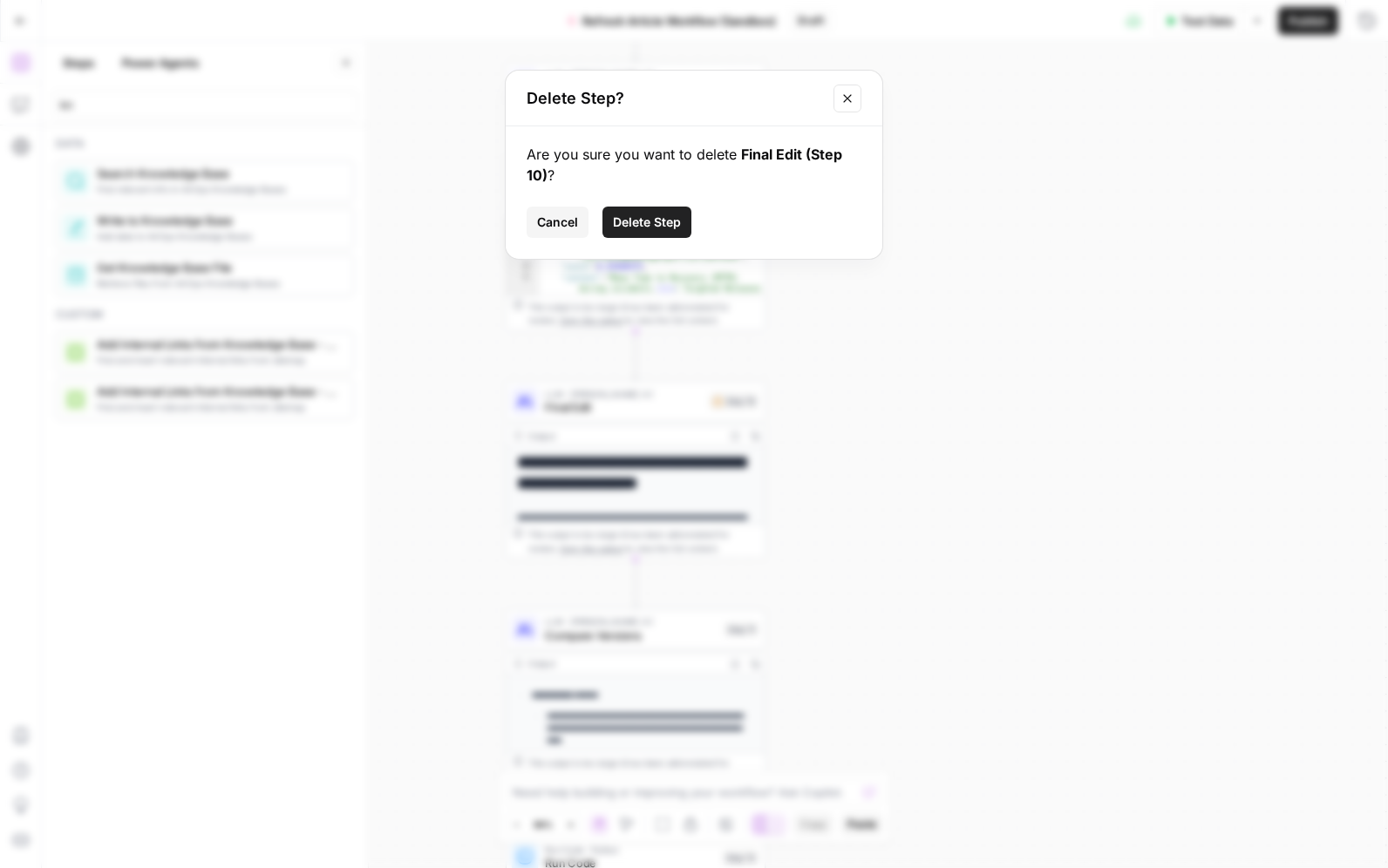
drag, startPoint x: 655, startPoint y: 202, endPoint x: 645, endPoint y: 215, distance: 16.4
click at [650, 209] on div "Are you sure you want to delete Final Edit (Step 10) ? Cancel Delete Step" at bounding box center [694, 192] width 376 height 132
click at [645, 216] on span "Delete Step" at bounding box center [646, 223] width 68 height 18
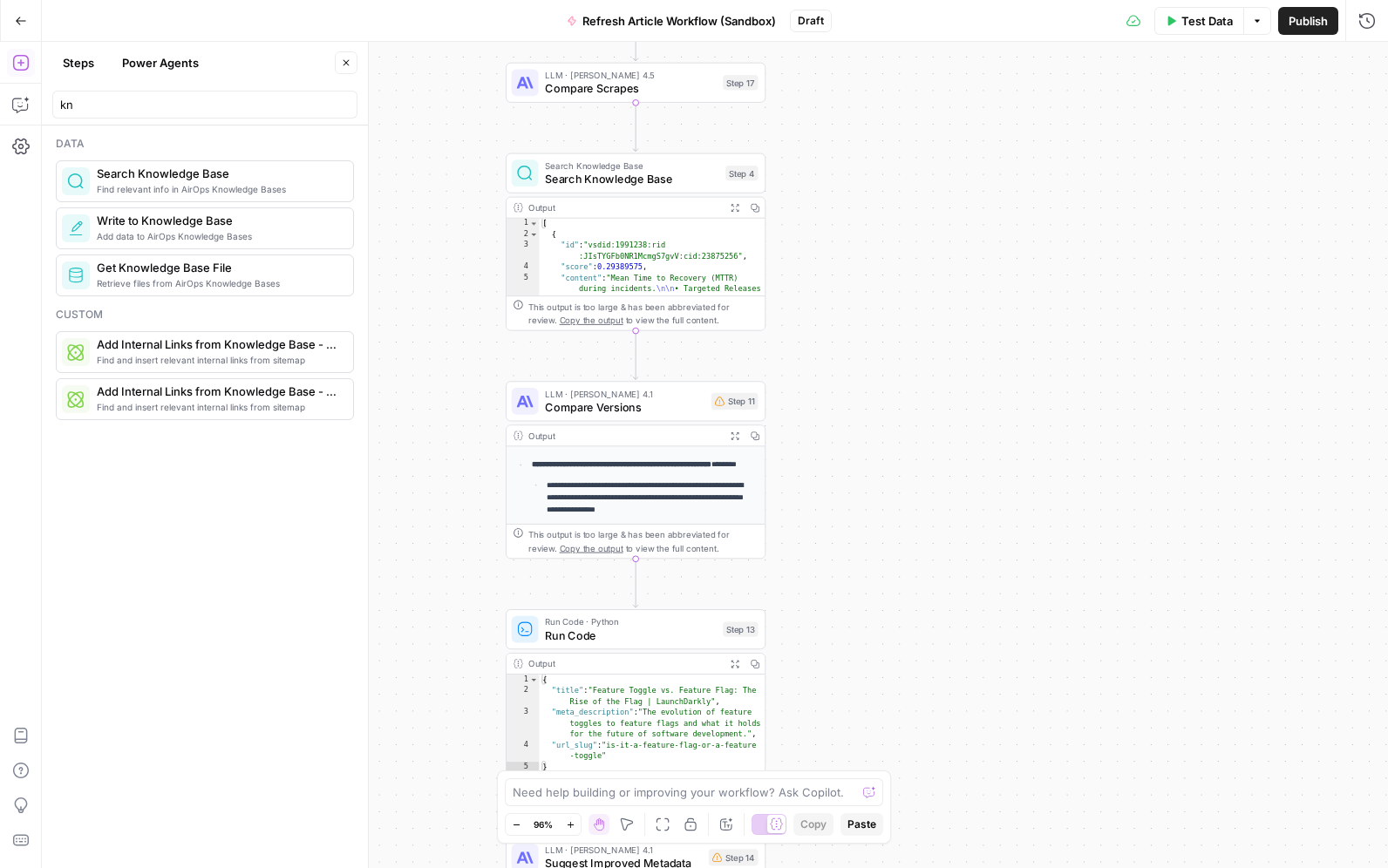
scroll to position [141, 0]
click at [658, 374] on icon "button" at bounding box center [661, 371] width 12 height 12
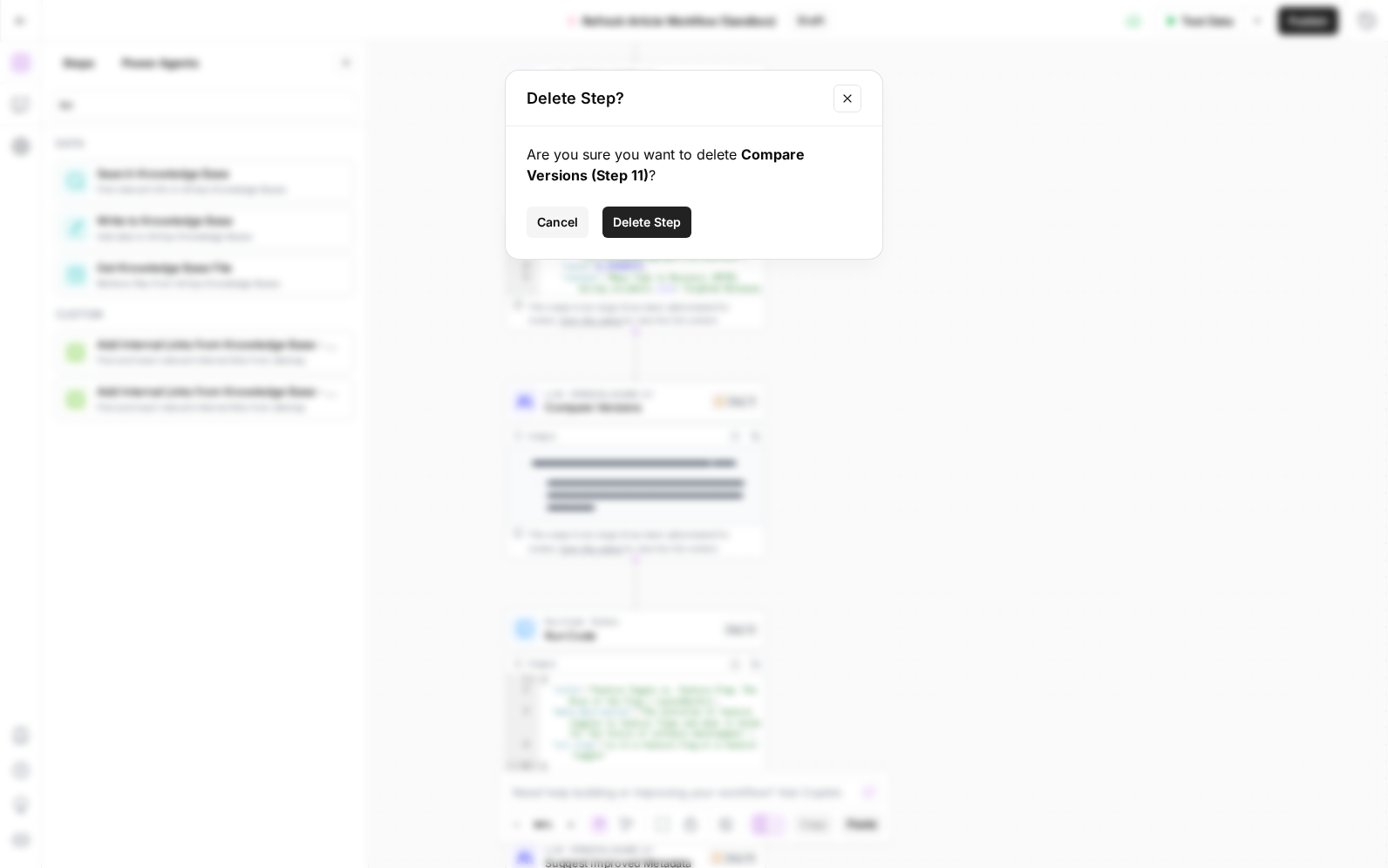
drag, startPoint x: 654, startPoint y: 223, endPoint x: 645, endPoint y: 223, distance: 9.0
click at [648, 223] on span "Delete Step" at bounding box center [646, 223] width 68 height 18
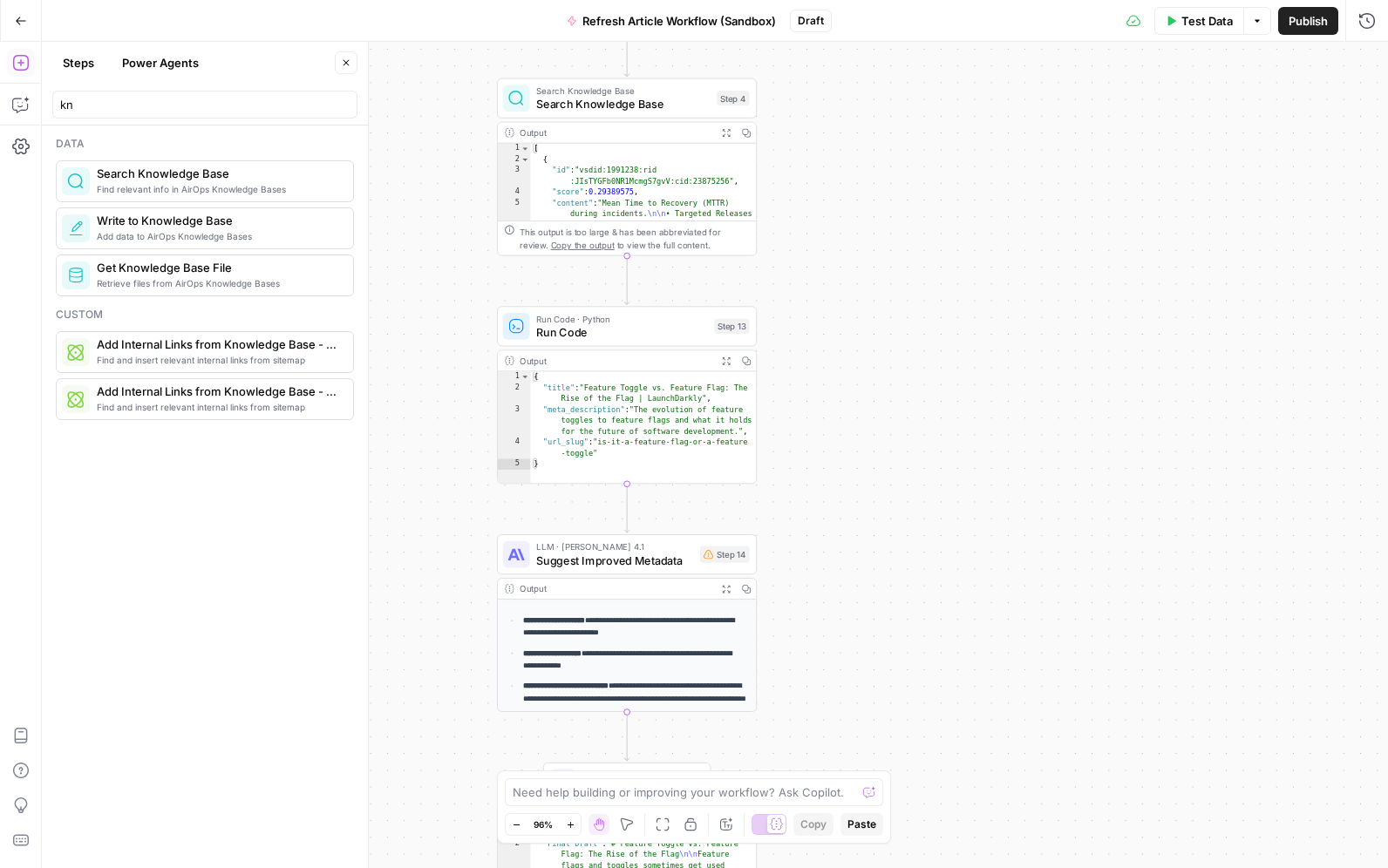
drag, startPoint x: 941, startPoint y: 415, endPoint x: 938, endPoint y: 373, distance: 42.1
click at [936, 373] on div "**********" at bounding box center [714, 455] width 1346 height 826
drag, startPoint x: 935, startPoint y: 403, endPoint x: 923, endPoint y: 406, distance: 12.4
click at [934, 404] on div "**********" at bounding box center [714, 455] width 1346 height 826
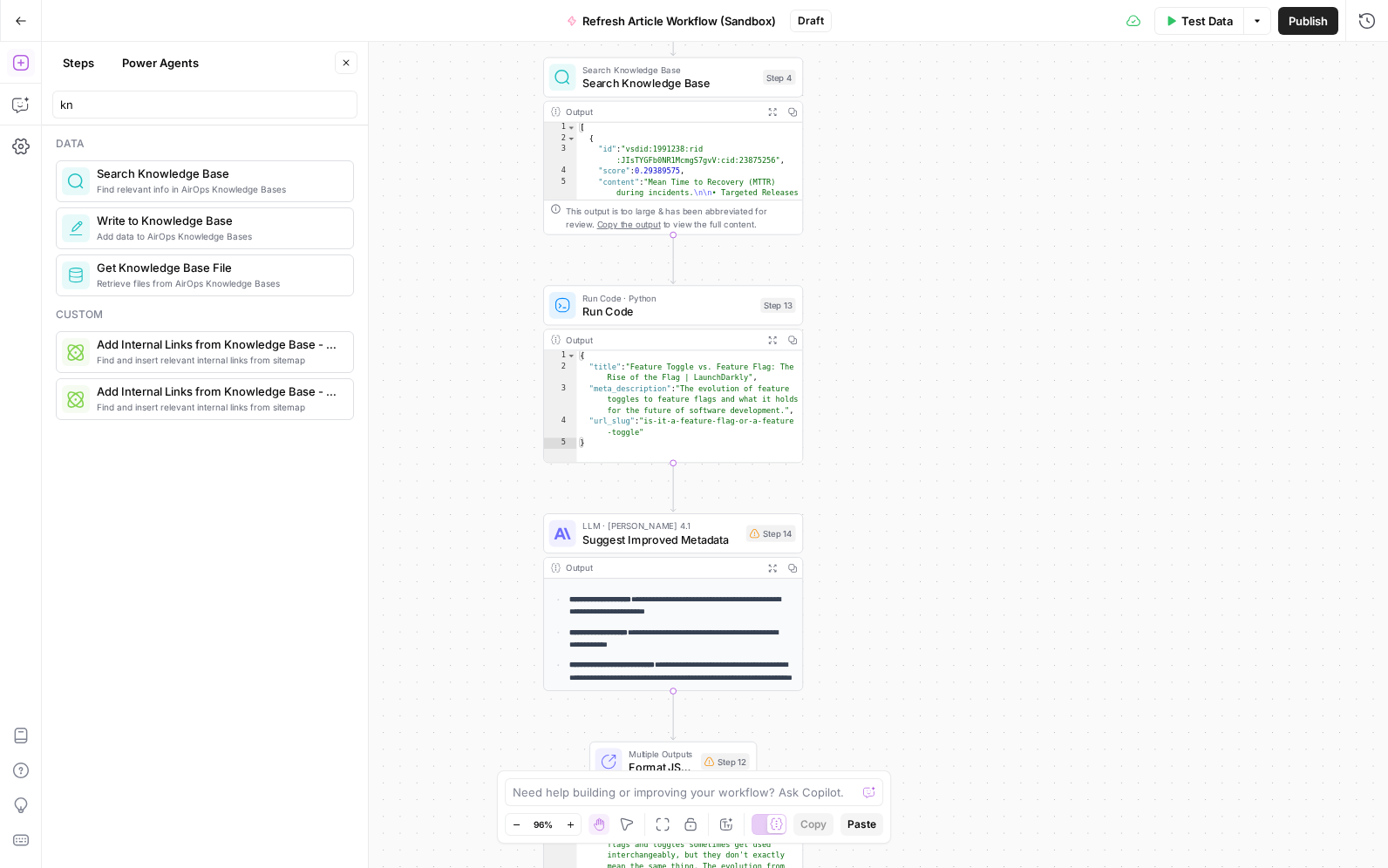
click at [630, 309] on span "Run Code" at bounding box center [667, 312] width 170 height 17
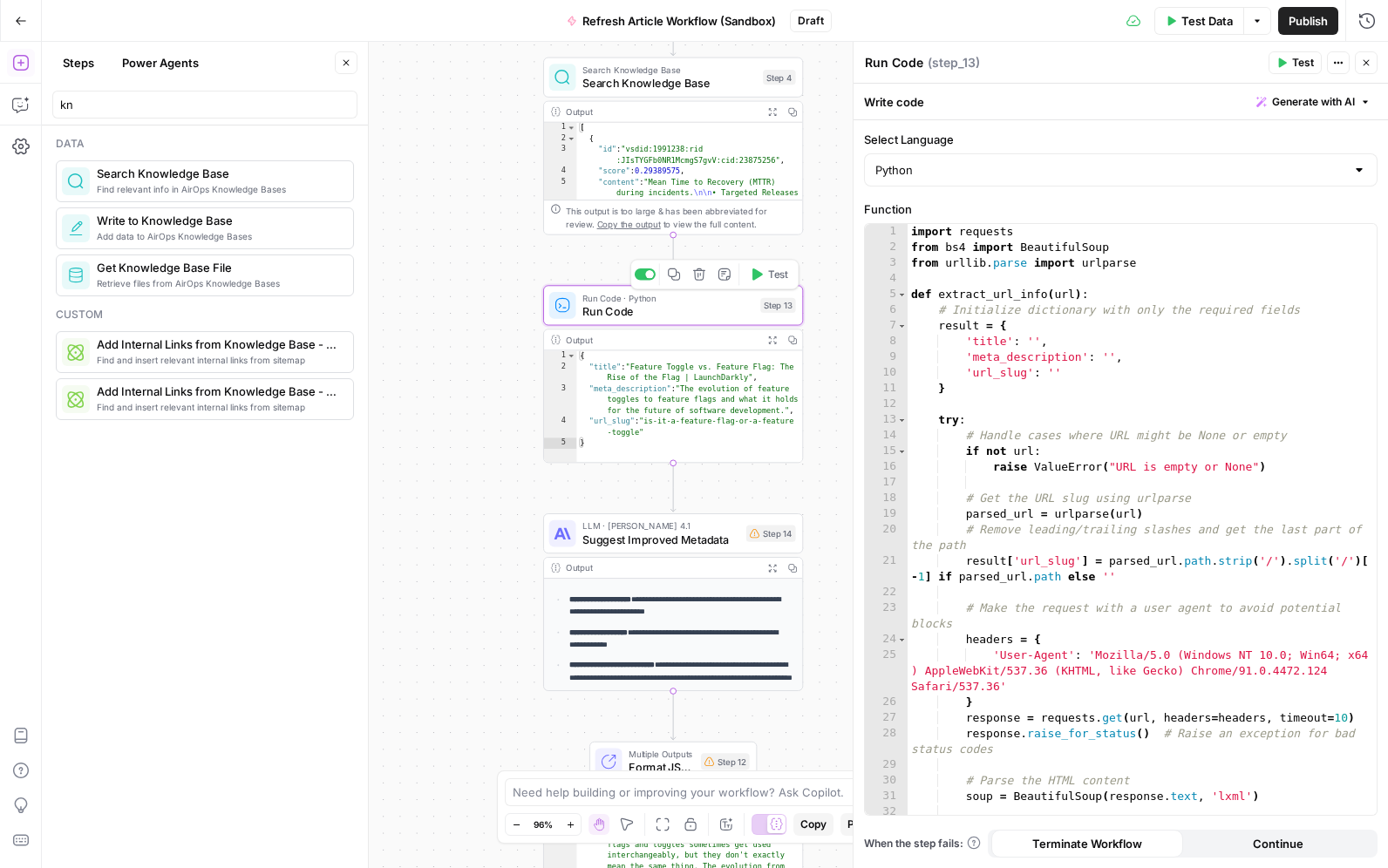
click at [699, 283] on button "Delete step" at bounding box center [698, 274] width 22 height 22
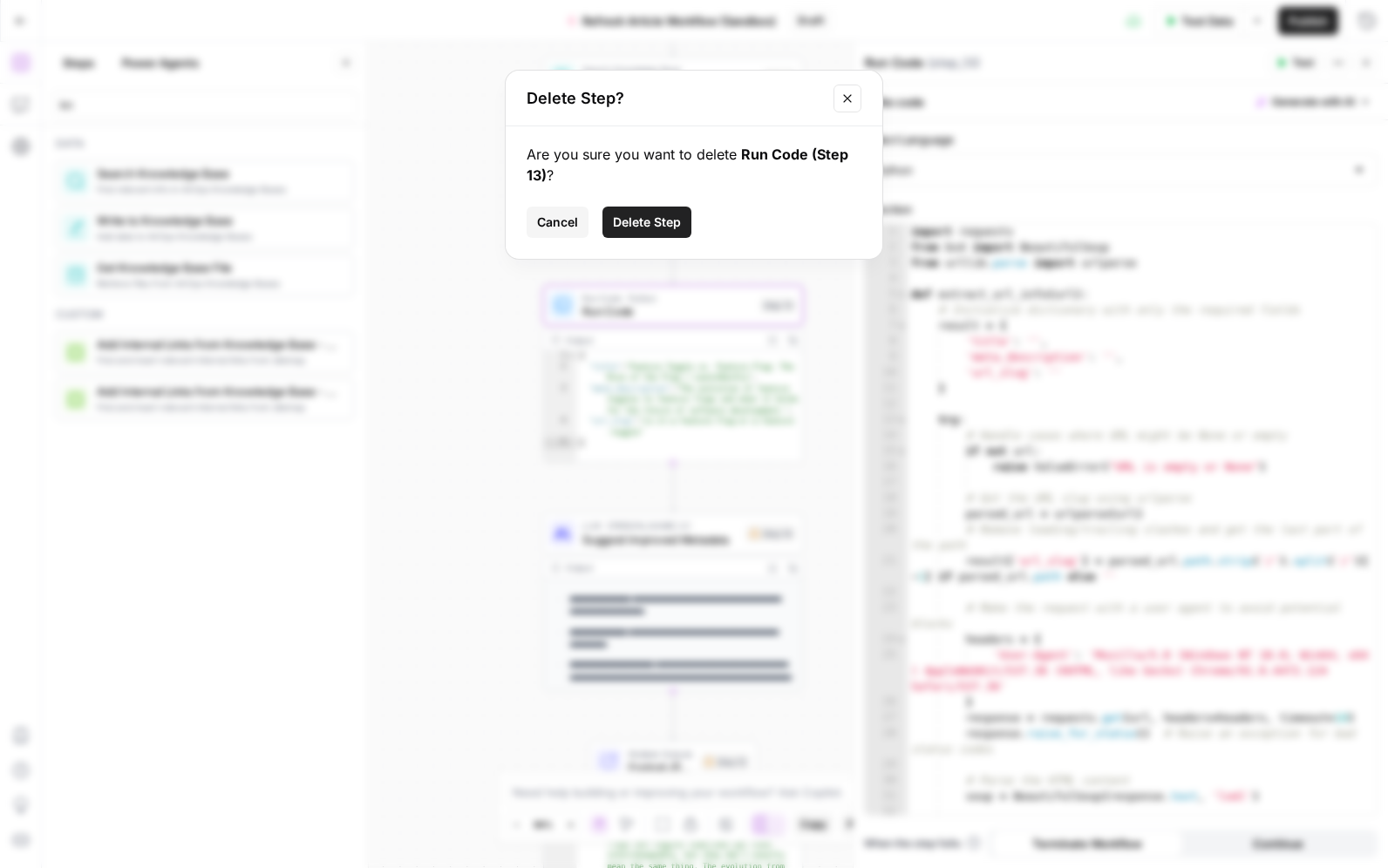
click at [659, 230] on span "Delete Step" at bounding box center [646, 223] width 68 height 18
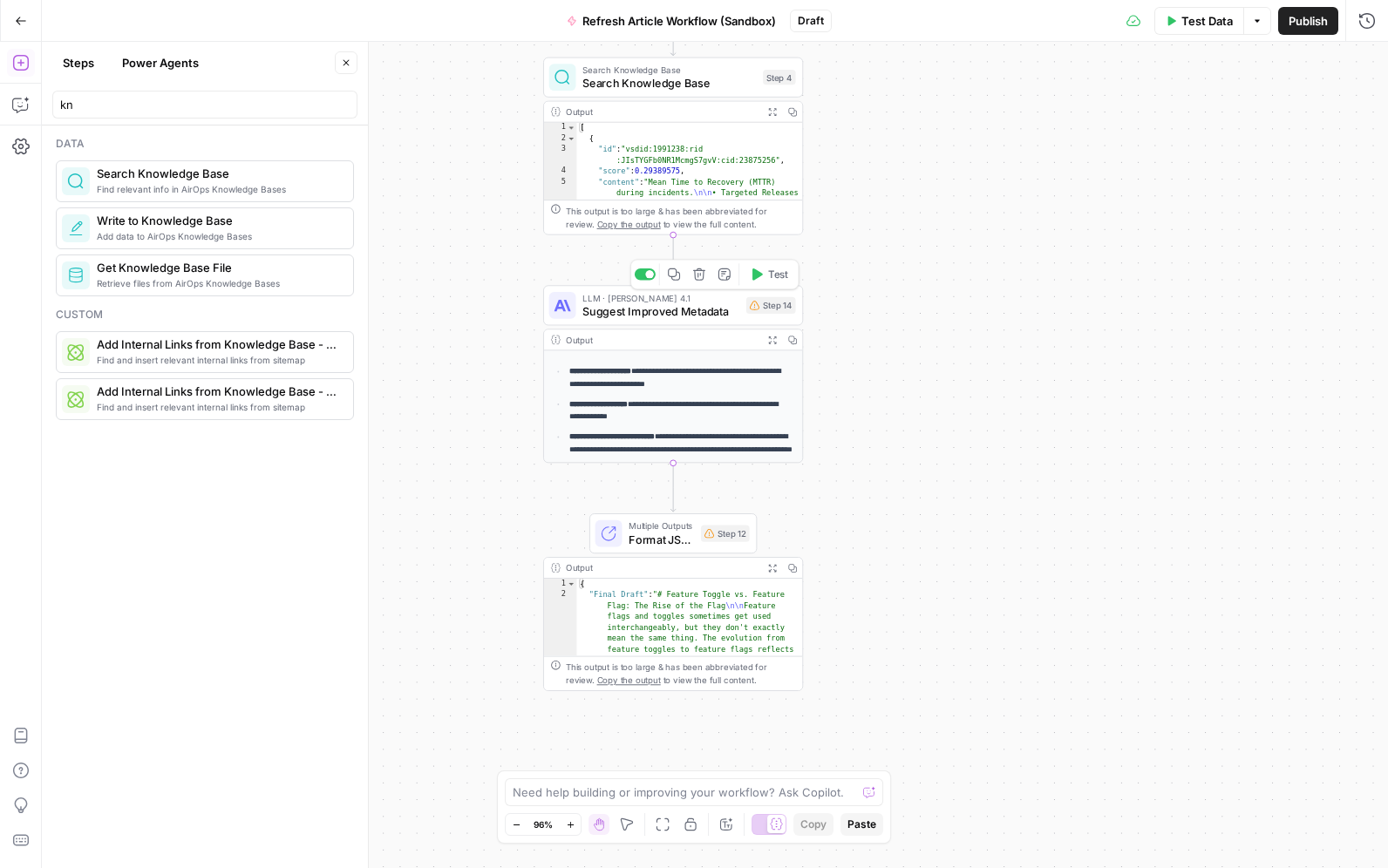
click at [698, 280] on icon "button" at bounding box center [699, 275] width 12 height 12
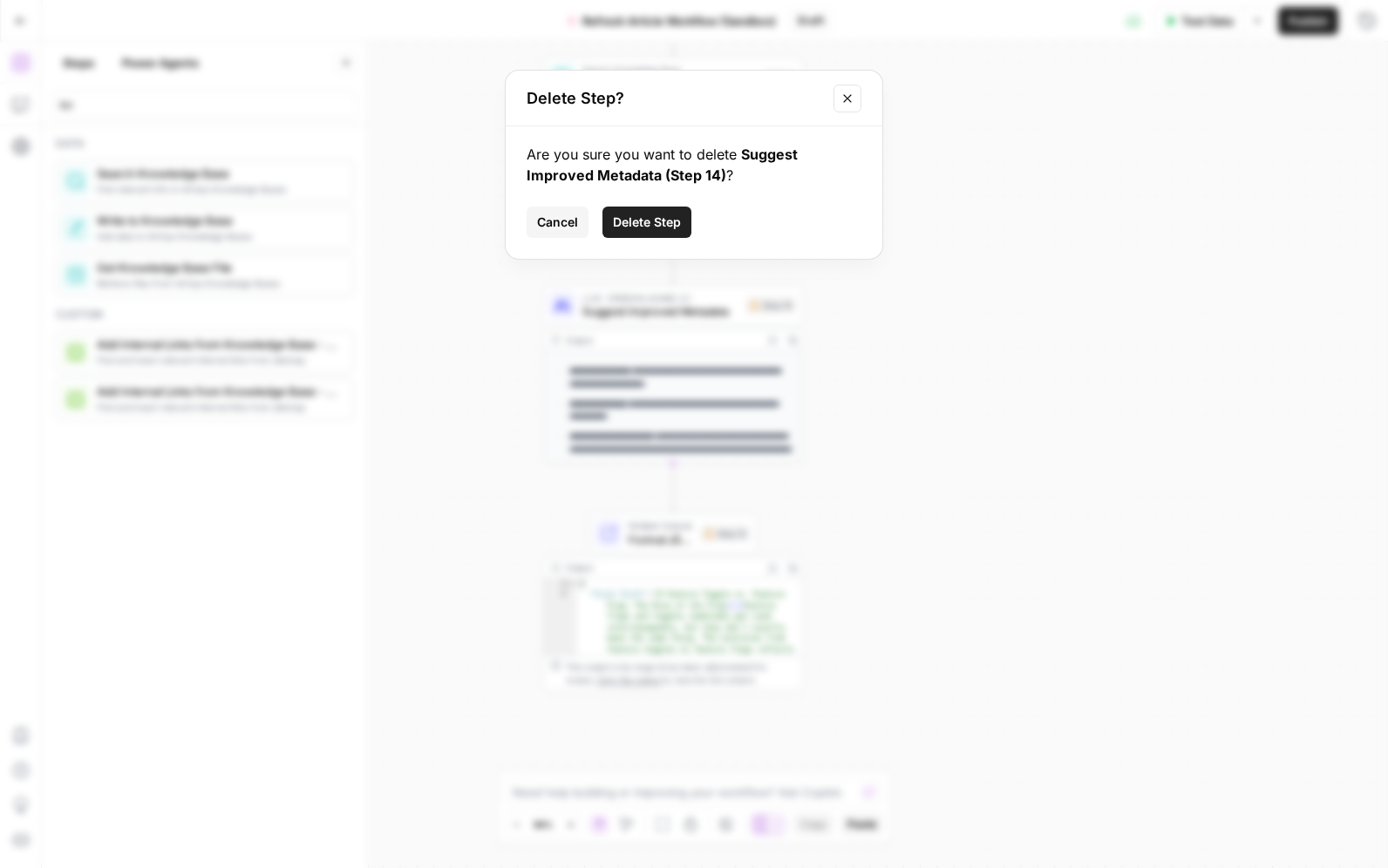
click at [653, 229] on span "Delete Step" at bounding box center [646, 223] width 68 height 18
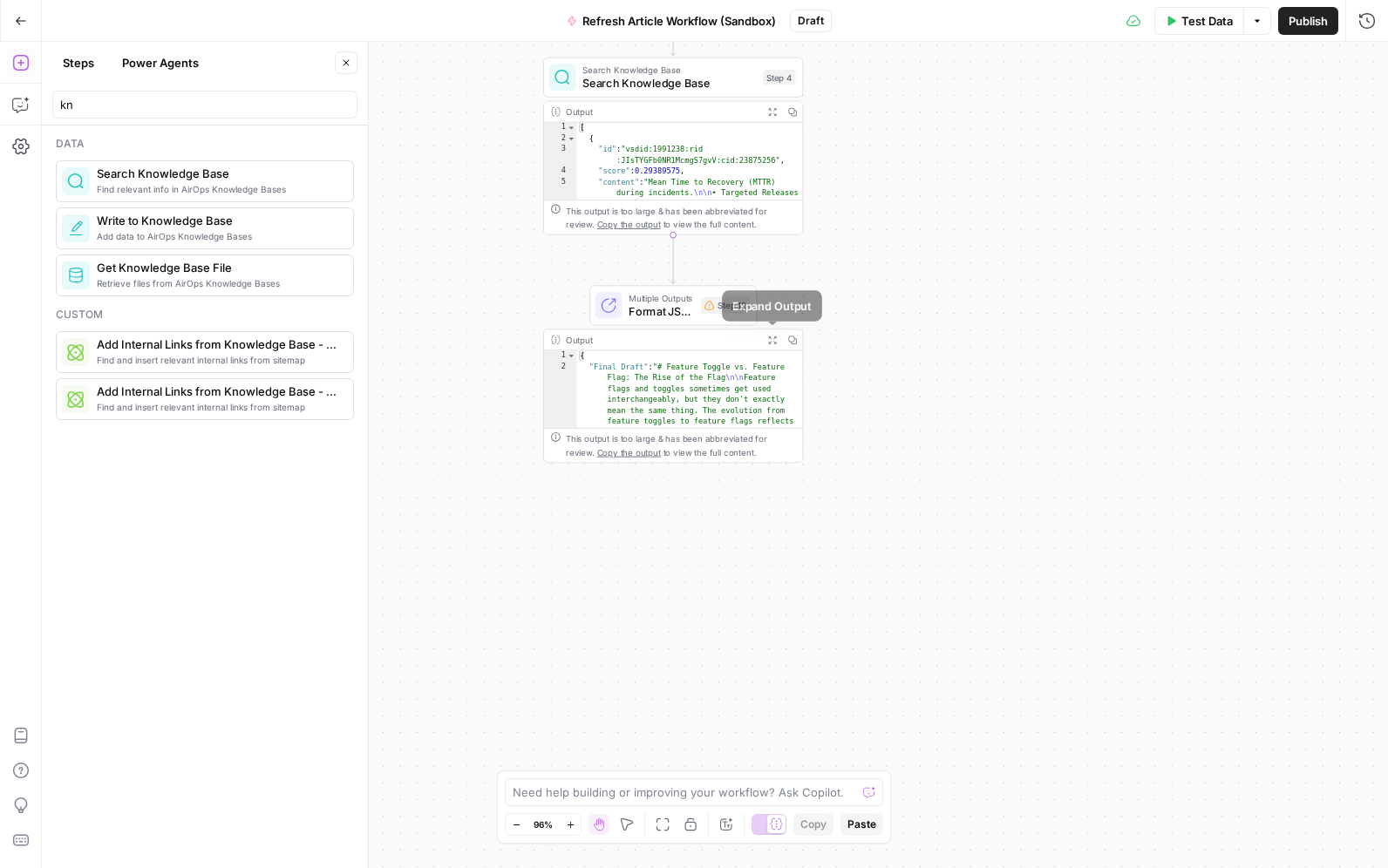
click at [774, 343] on icon "button" at bounding box center [772, 340] width 10 height 10
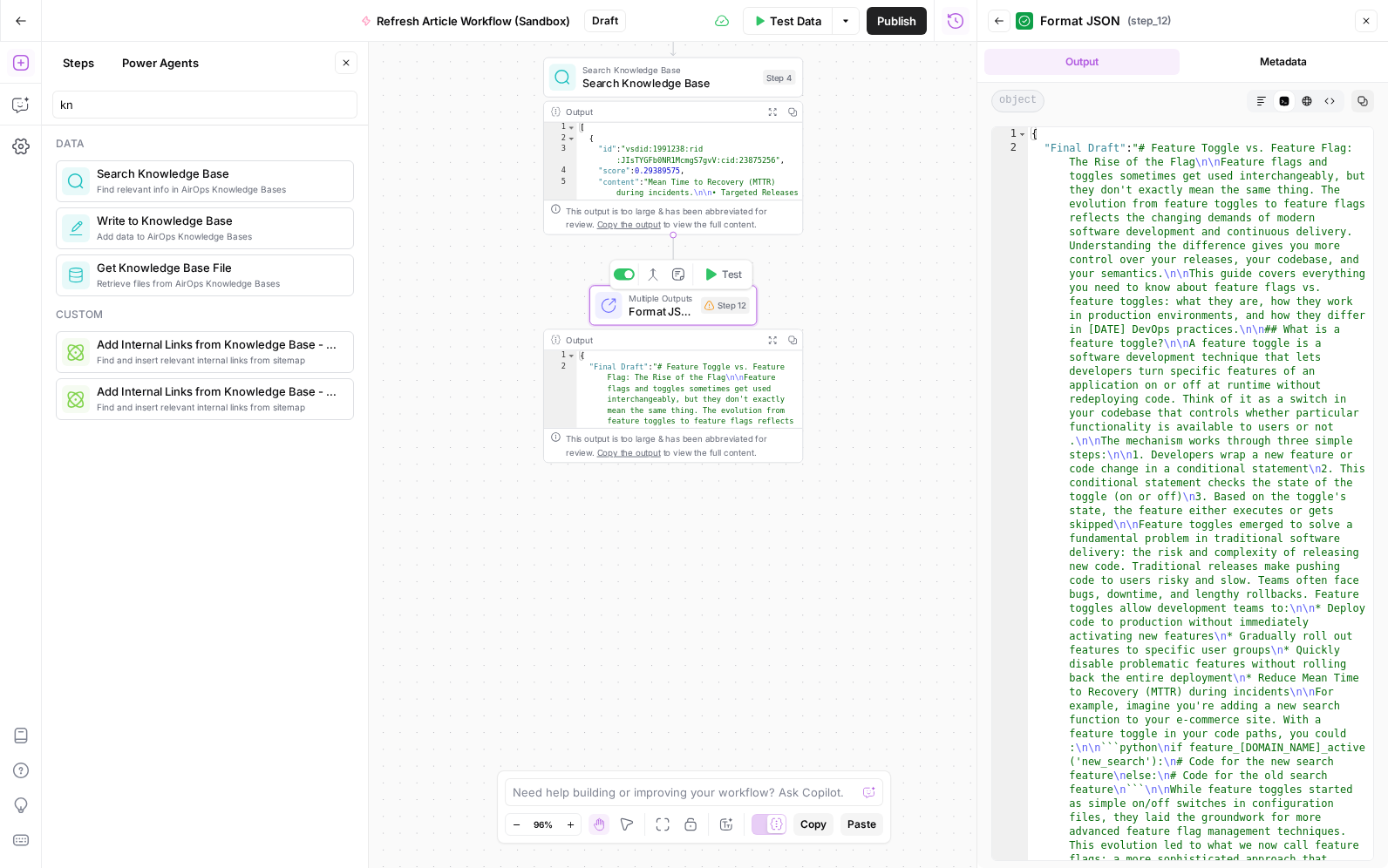
click at [641, 310] on span "Format JSON" at bounding box center [661, 312] width 65 height 17
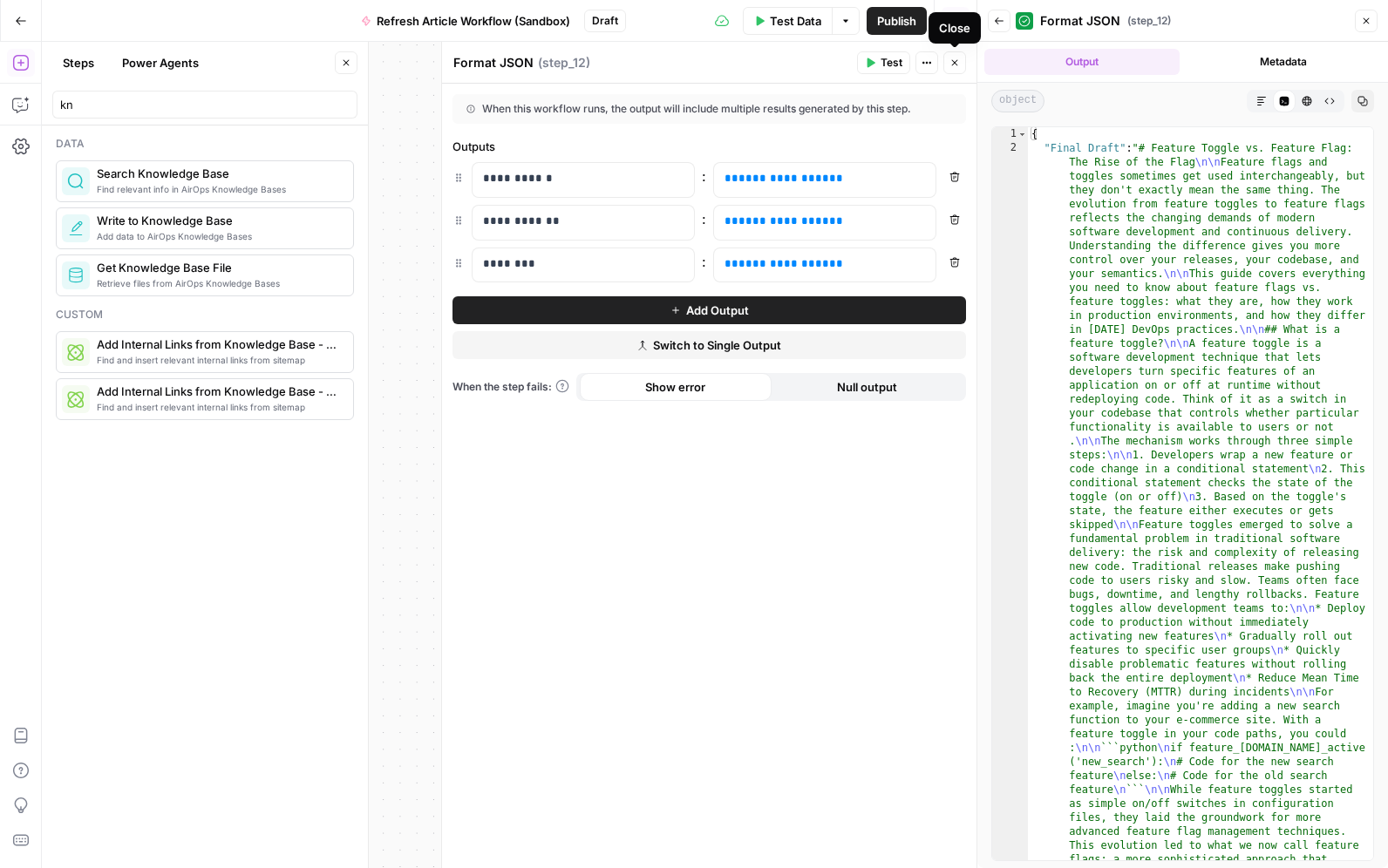
click at [954, 68] on button "Close" at bounding box center [954, 63] width 23 height 23
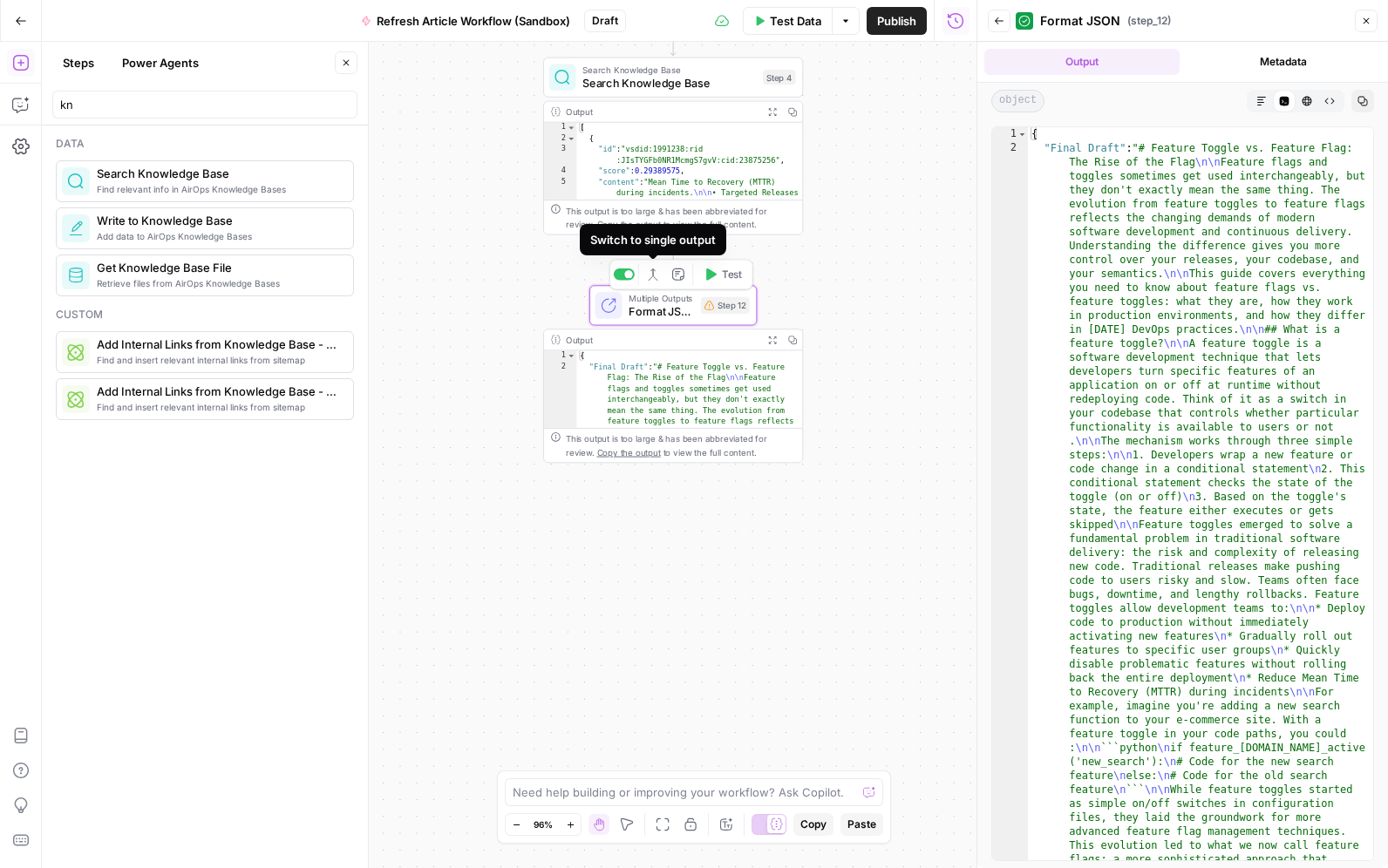
click at [651, 277] on icon "button" at bounding box center [650, 275] width 4 height 11
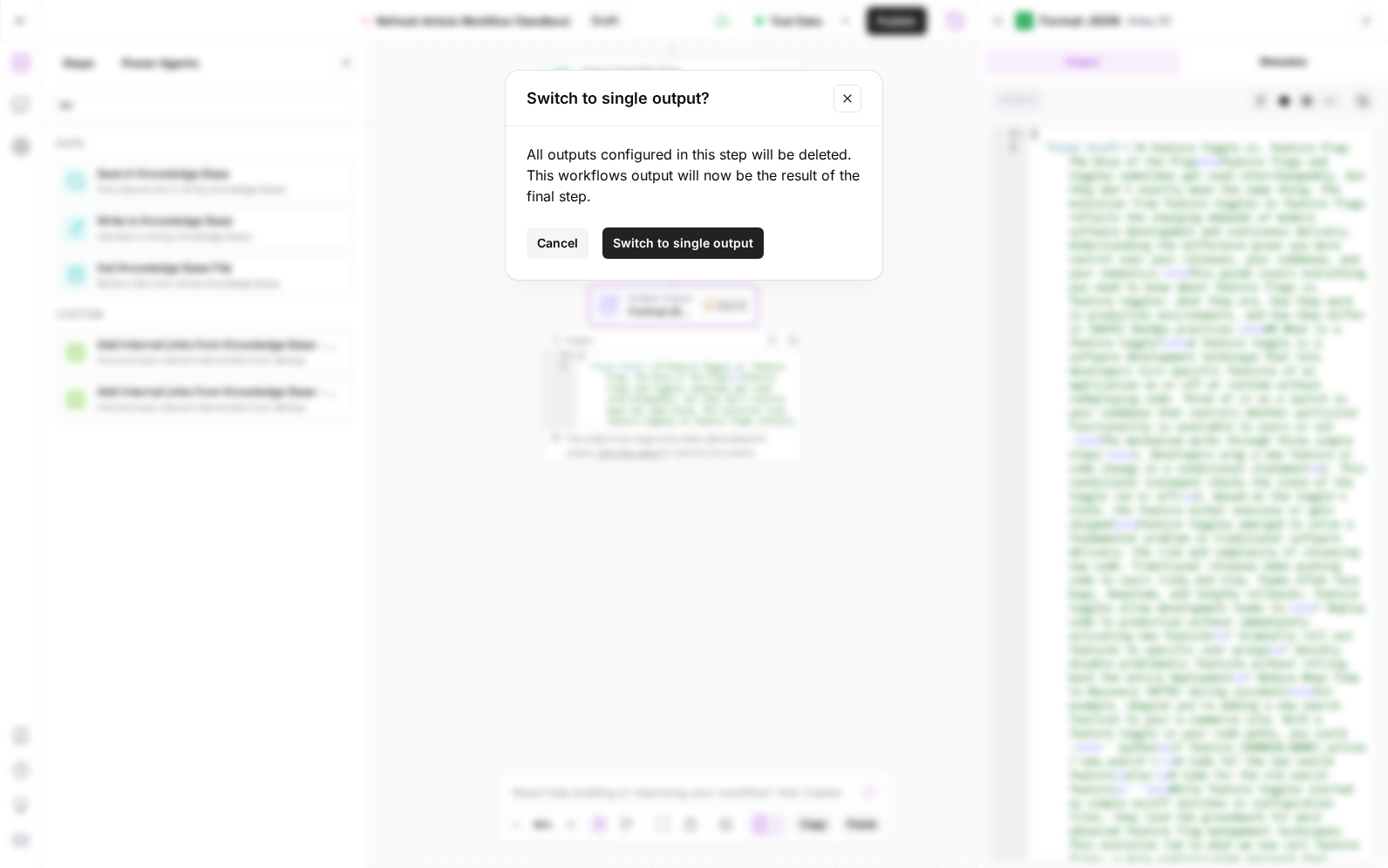
click at [665, 244] on span "Switch to single output" at bounding box center [683, 244] width 140 height 18
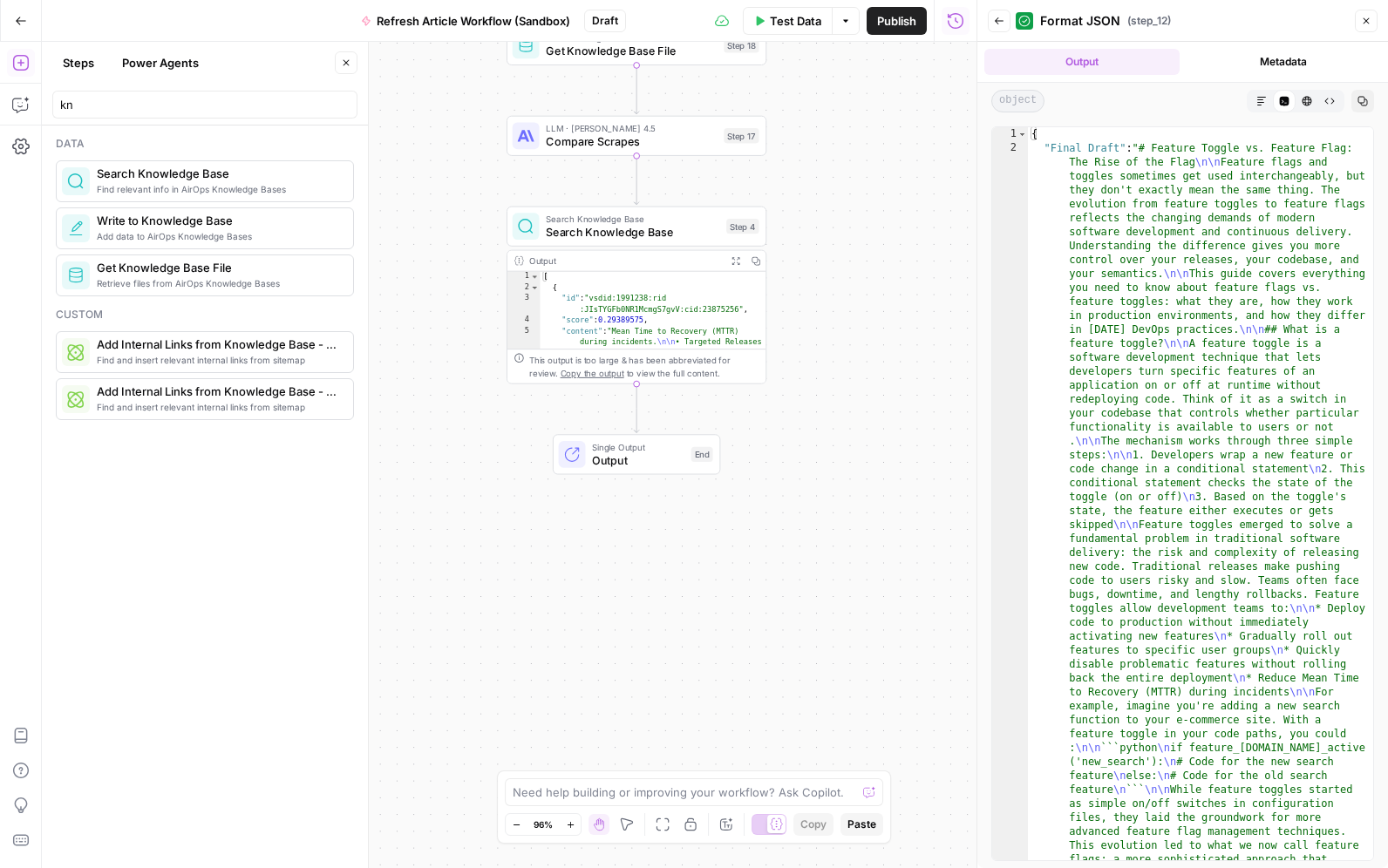
drag, startPoint x: 925, startPoint y: 230, endPoint x: 889, endPoint y: 379, distance: 153.3
click at [889, 379] on div "**********" at bounding box center [509, 455] width 934 height 826
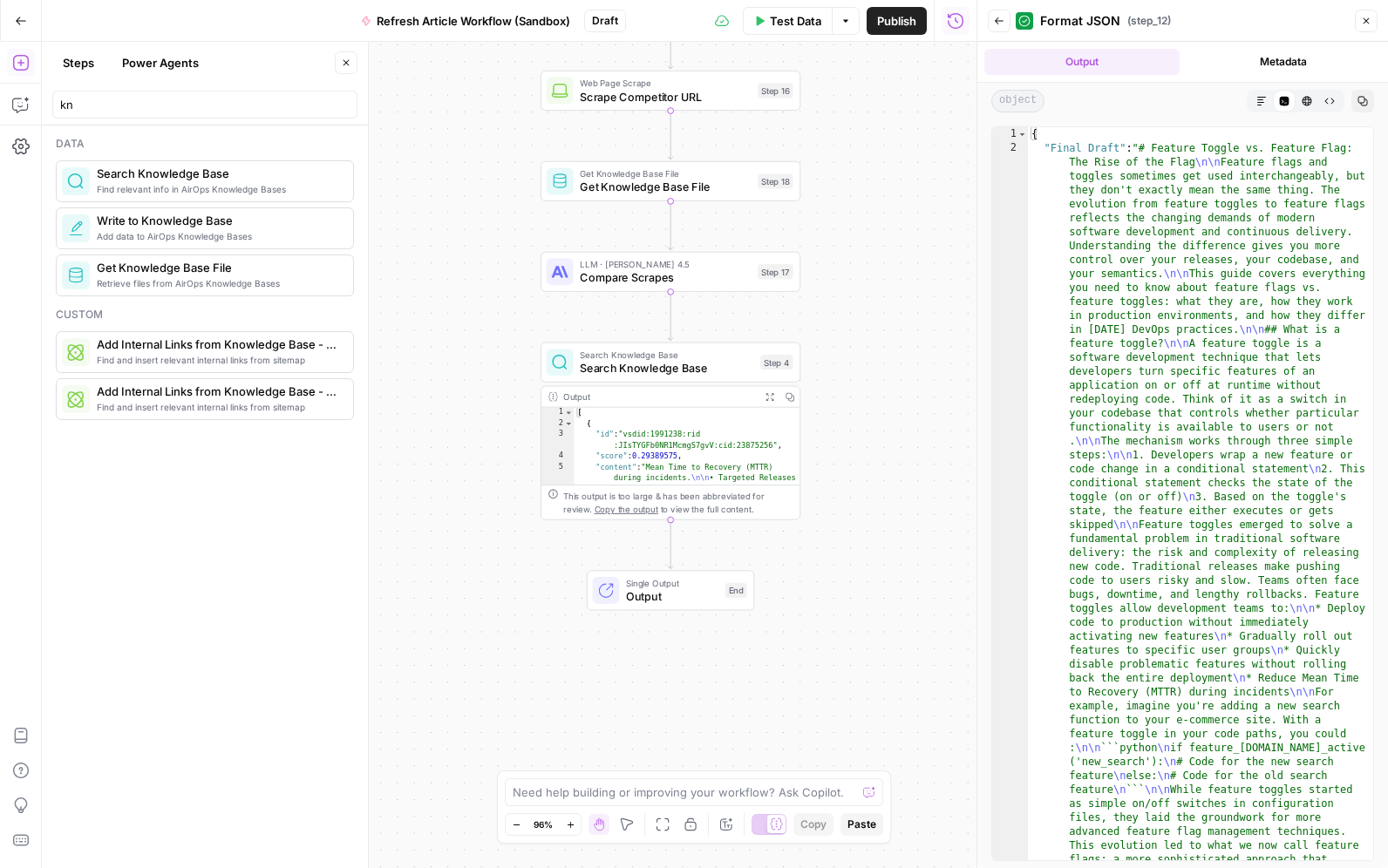
drag, startPoint x: 856, startPoint y: 255, endPoint x: 889, endPoint y: 387, distance: 136.1
click at [889, 387] on div "**********" at bounding box center [509, 455] width 934 height 826
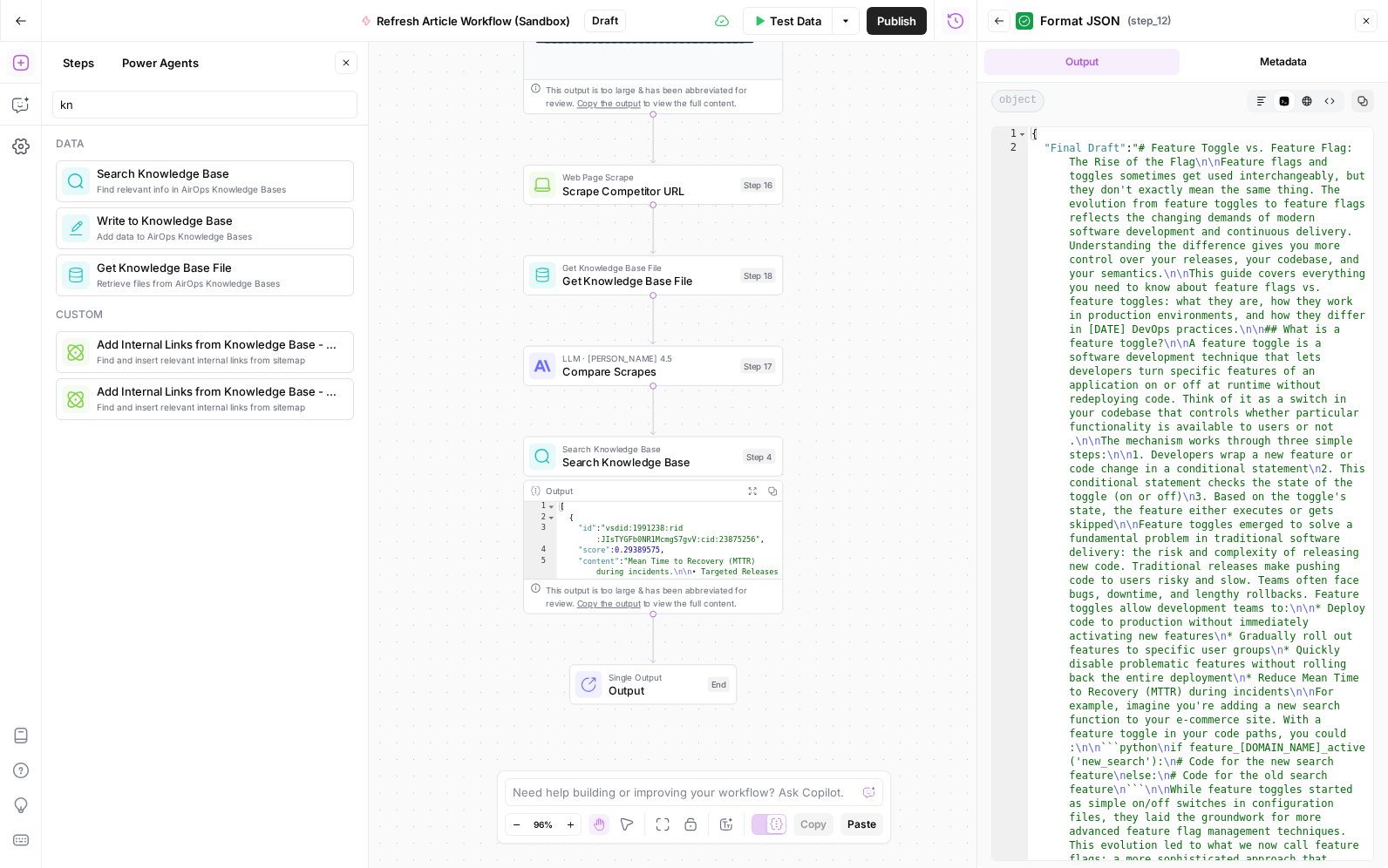
drag, startPoint x: 868, startPoint y: 229, endPoint x: 845, endPoint y: 344, distance: 117.3
click at [845, 344] on div "**********" at bounding box center [509, 455] width 934 height 826
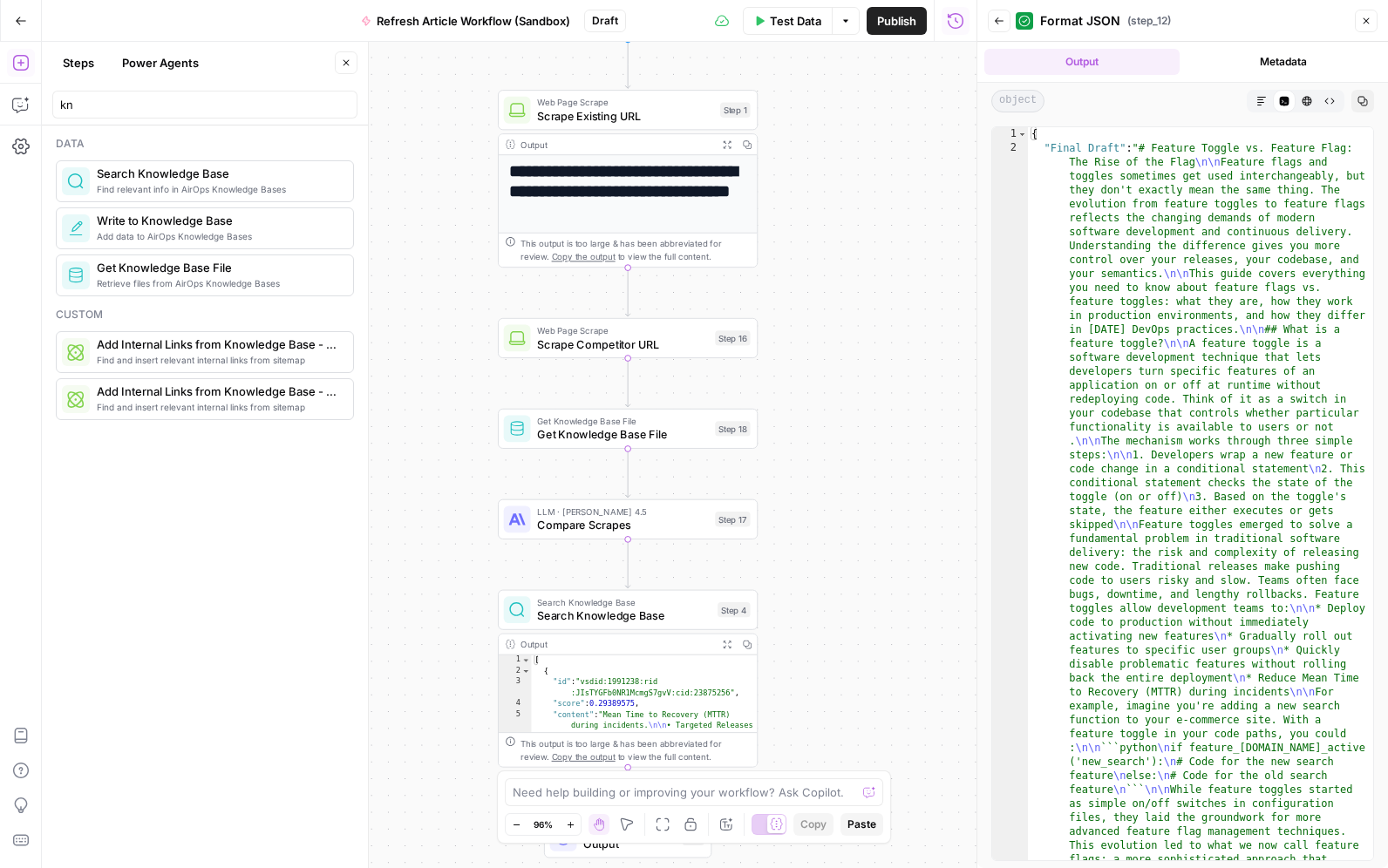
drag, startPoint x: 859, startPoint y: 291, endPoint x: 848, endPoint y: 407, distance: 116.5
click at [848, 407] on div "**********" at bounding box center [509, 455] width 934 height 826
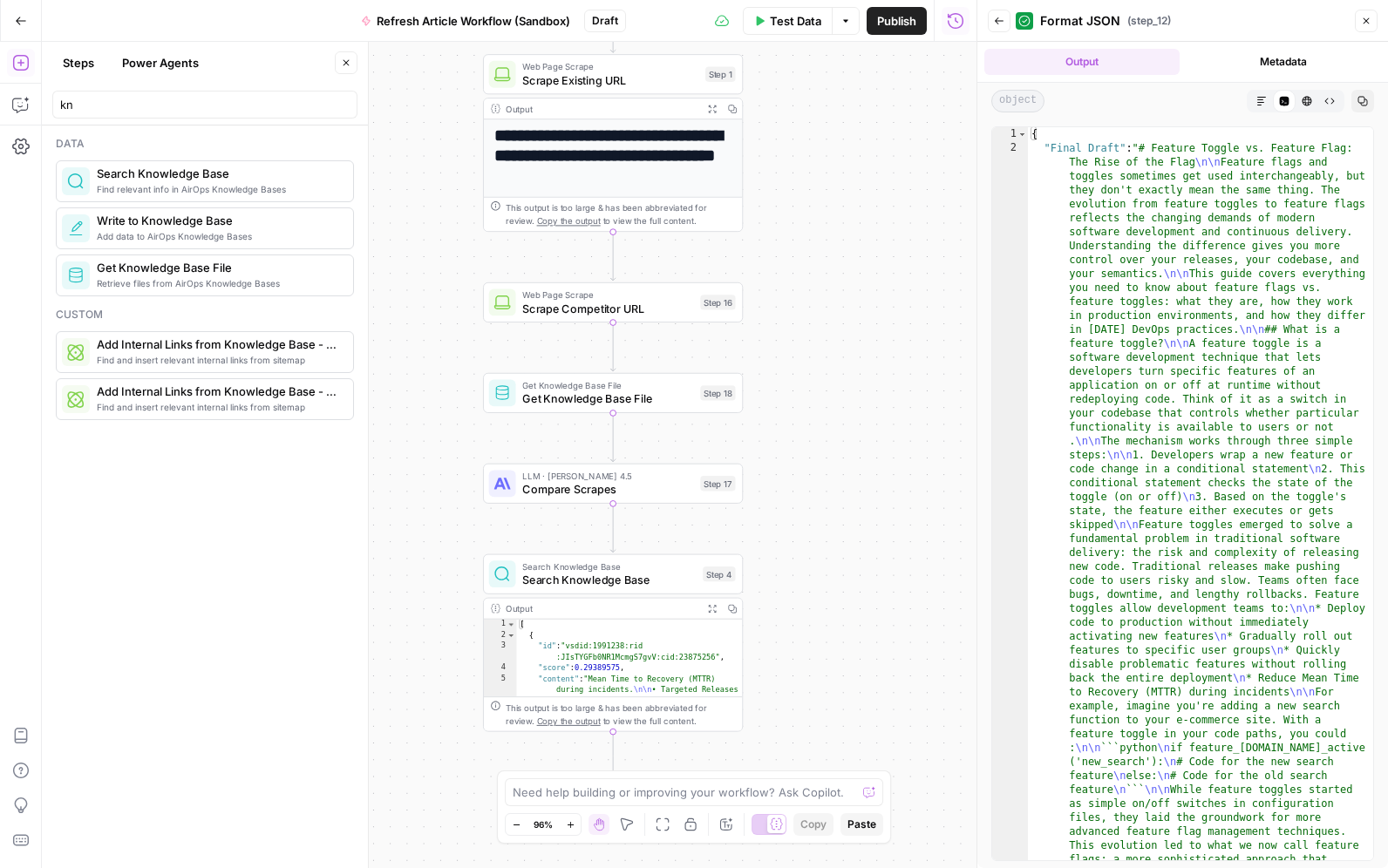
drag, startPoint x: 854, startPoint y: 215, endPoint x: 838, endPoint y: 162, distance: 55.4
click at [838, 162] on div "**********" at bounding box center [509, 455] width 934 height 826
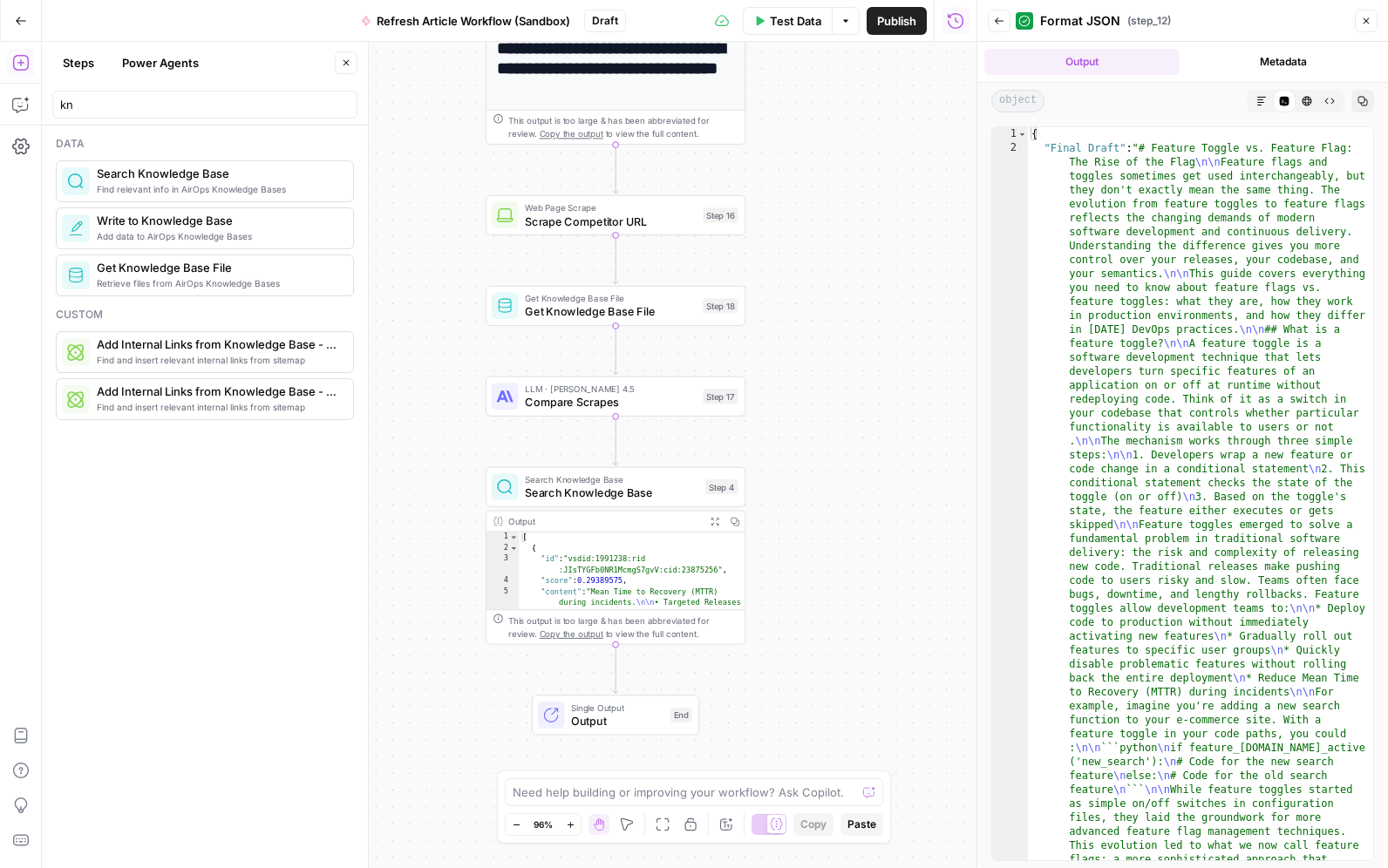
drag, startPoint x: 875, startPoint y: 362, endPoint x: 839, endPoint y: 327, distance: 50.2
click at [879, 292] on div "**********" at bounding box center [509, 455] width 934 height 826
click at [641, 456] on icon "button" at bounding box center [641, 455] width 13 height 13
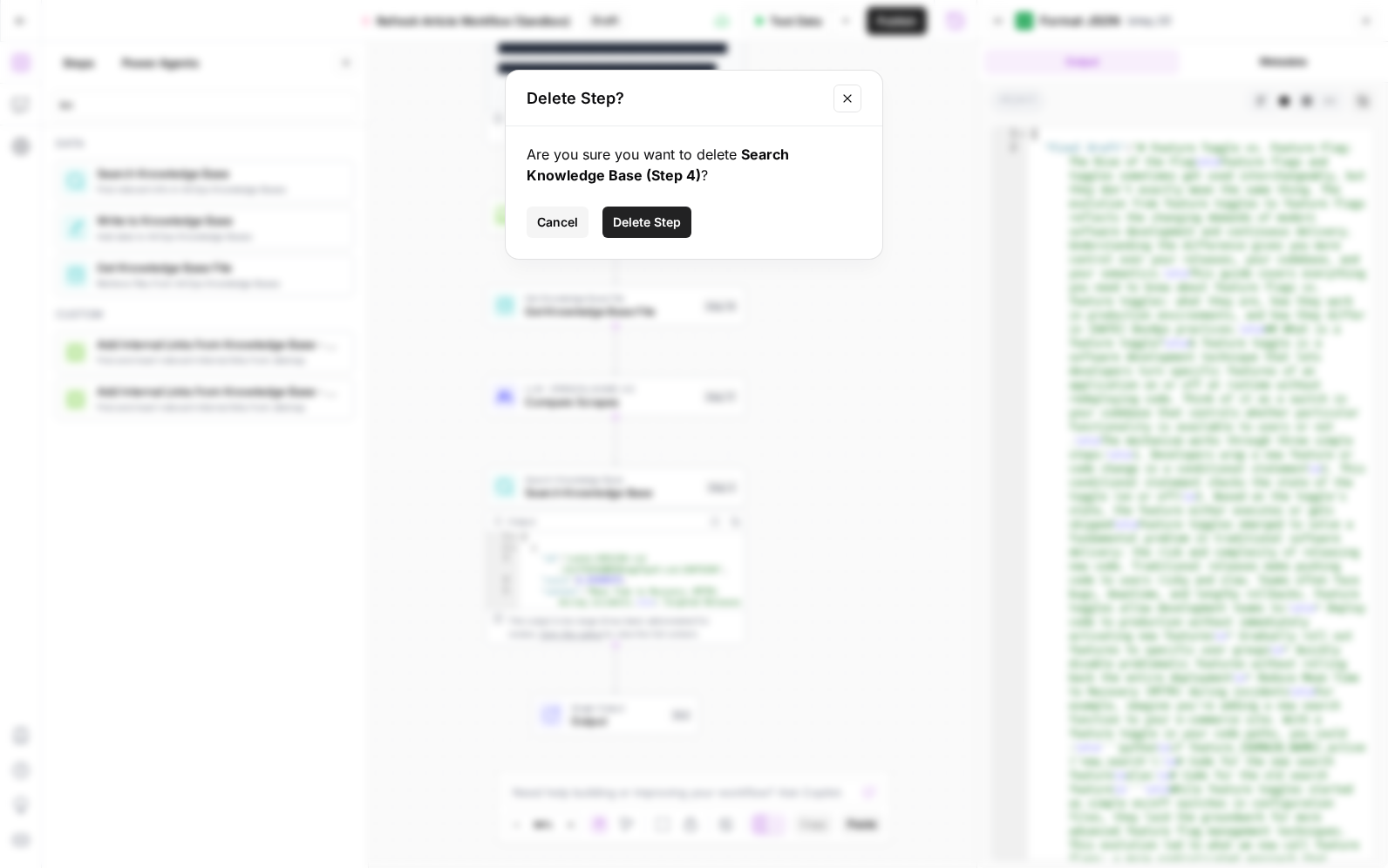
click at [645, 214] on span "Delete Step" at bounding box center [646, 223] width 68 height 18
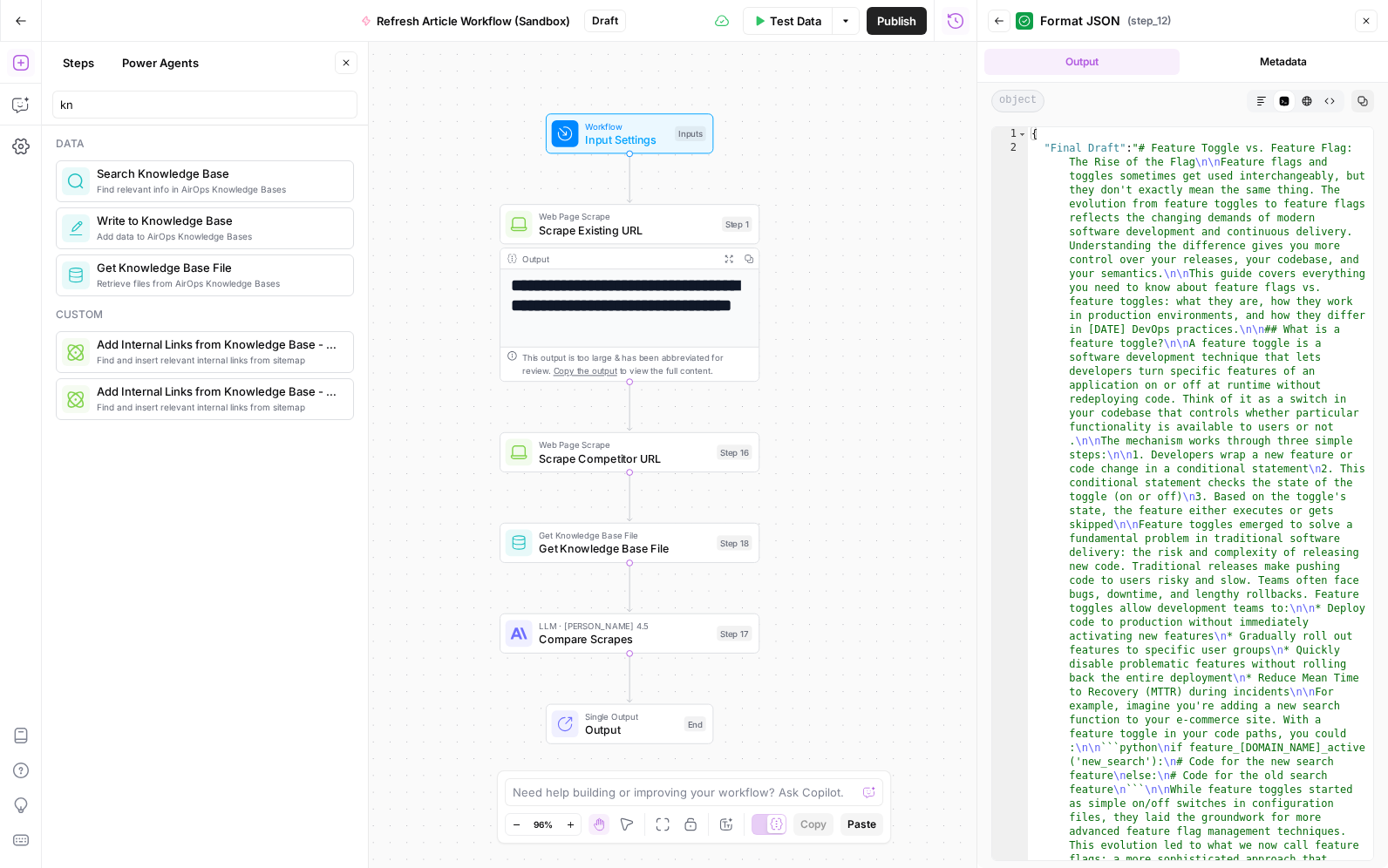
drag, startPoint x: 831, startPoint y: 256, endPoint x: 841, endPoint y: 503, distance: 247.2
click at [841, 502] on div "**********" at bounding box center [509, 455] width 934 height 826
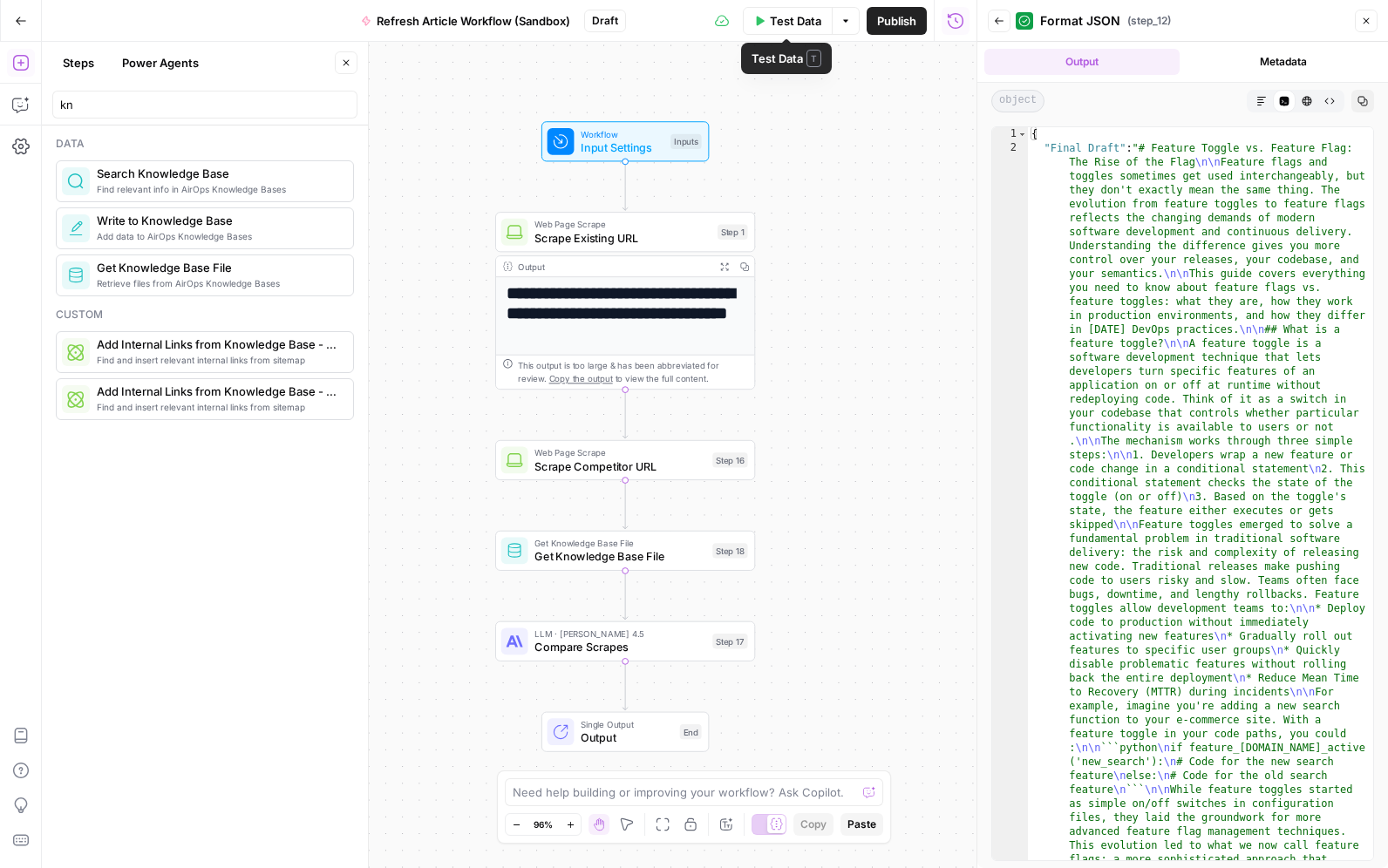
click at [770, 22] on span "Test Data" at bounding box center [796, 21] width 51 height 18
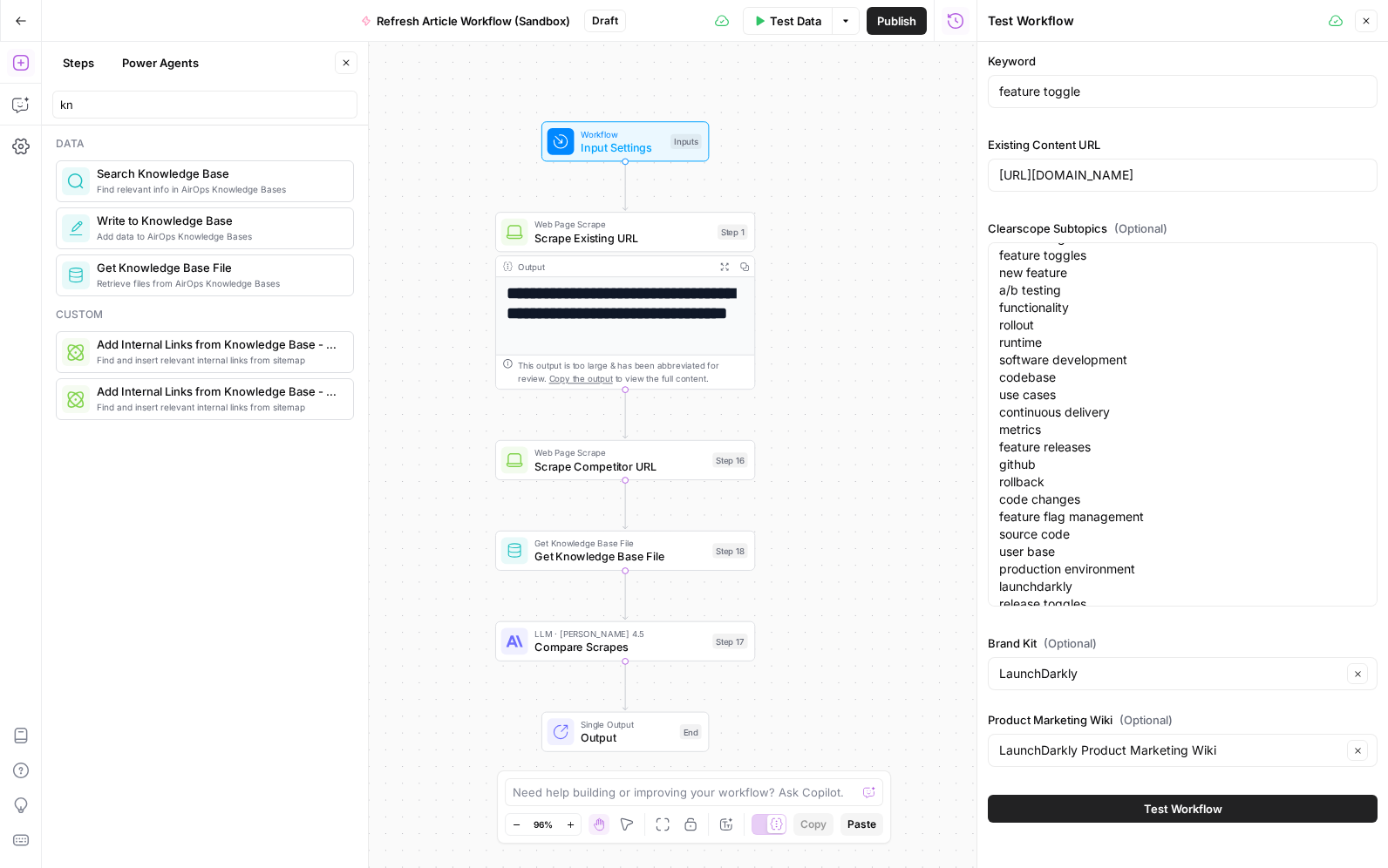
scroll to position [0, 0]
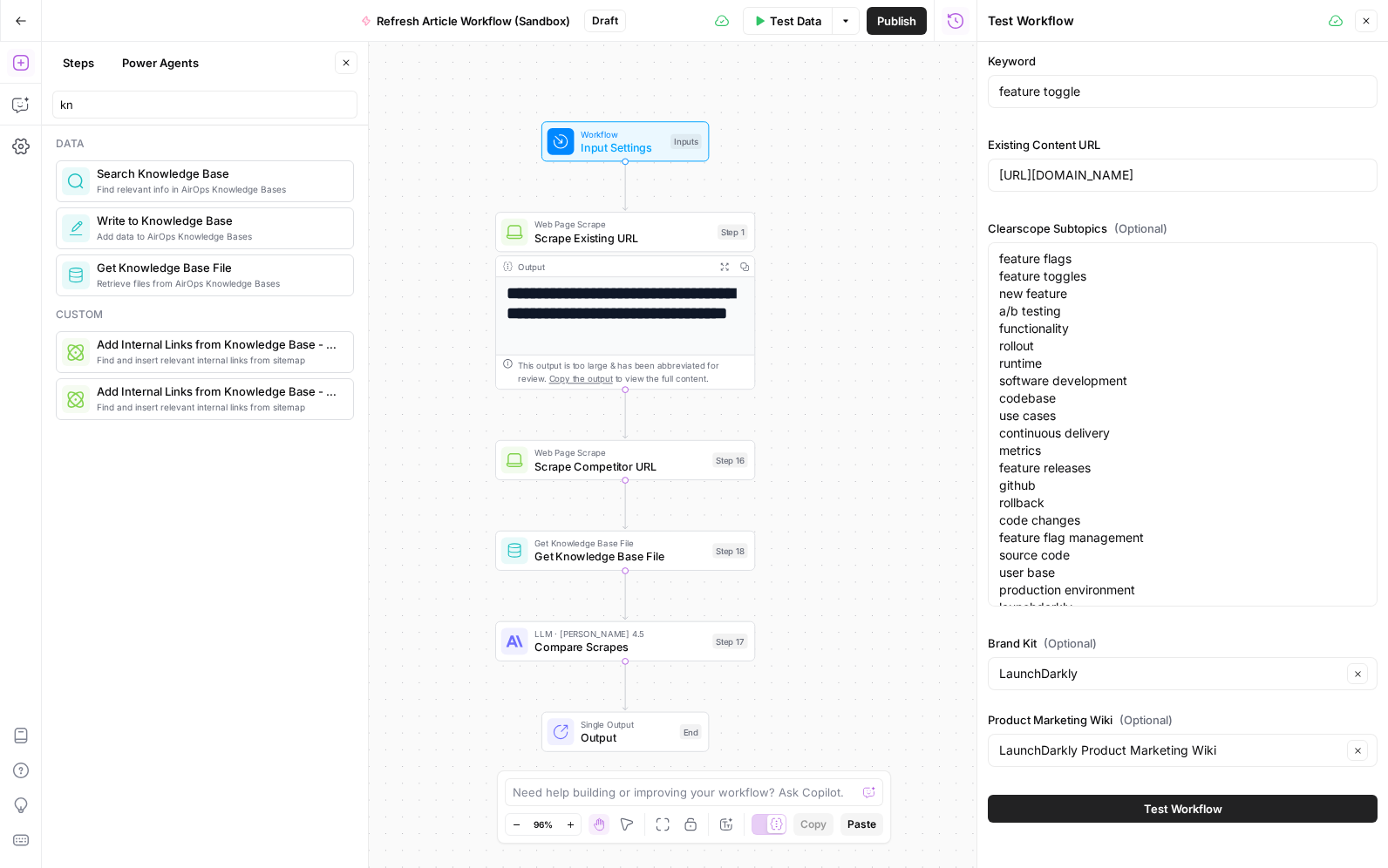
click at [1172, 808] on span "Test Workflow" at bounding box center [1182, 809] width 79 height 18
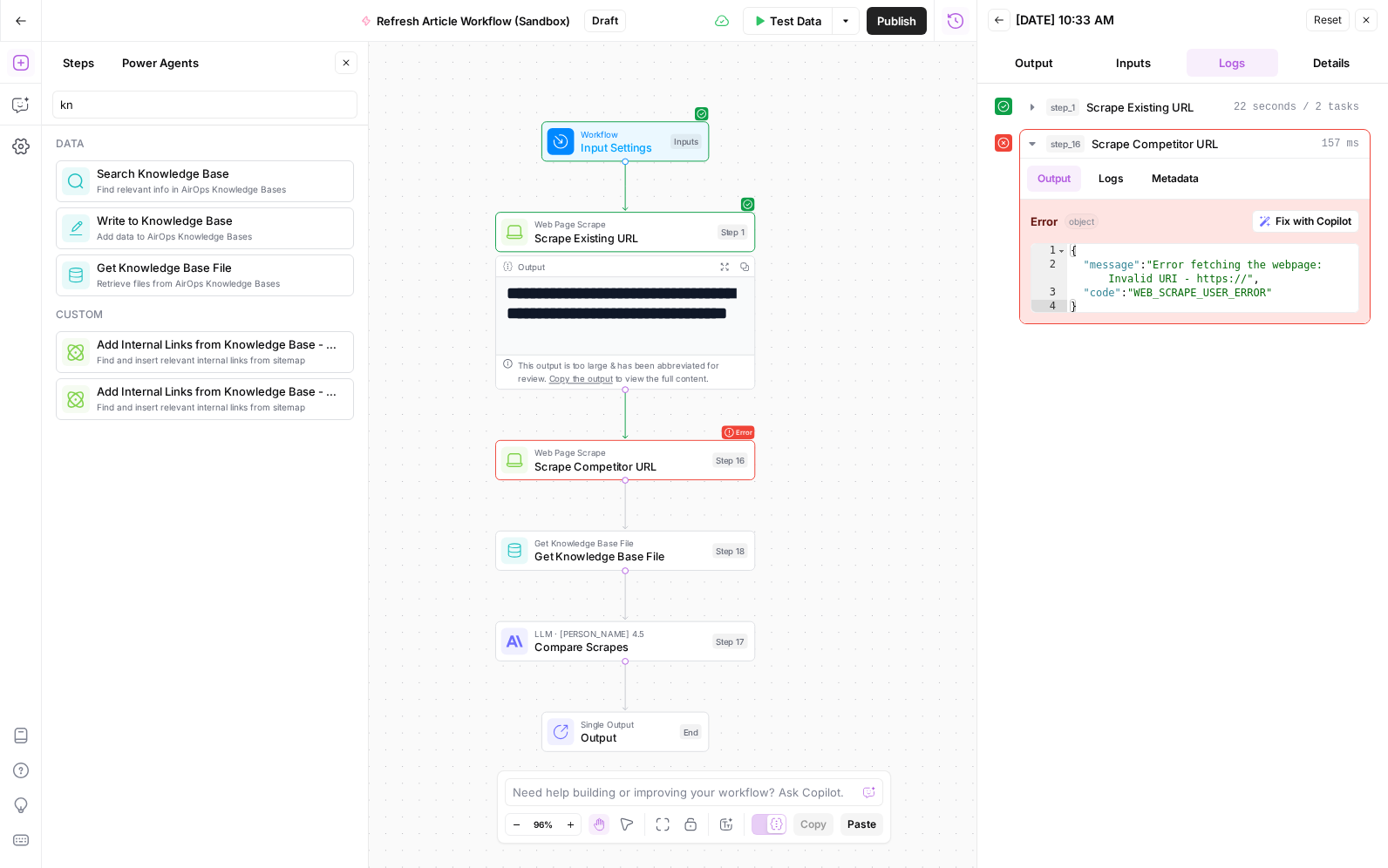
click at [608, 142] on span "Input Settings" at bounding box center [622, 147] width 83 height 17
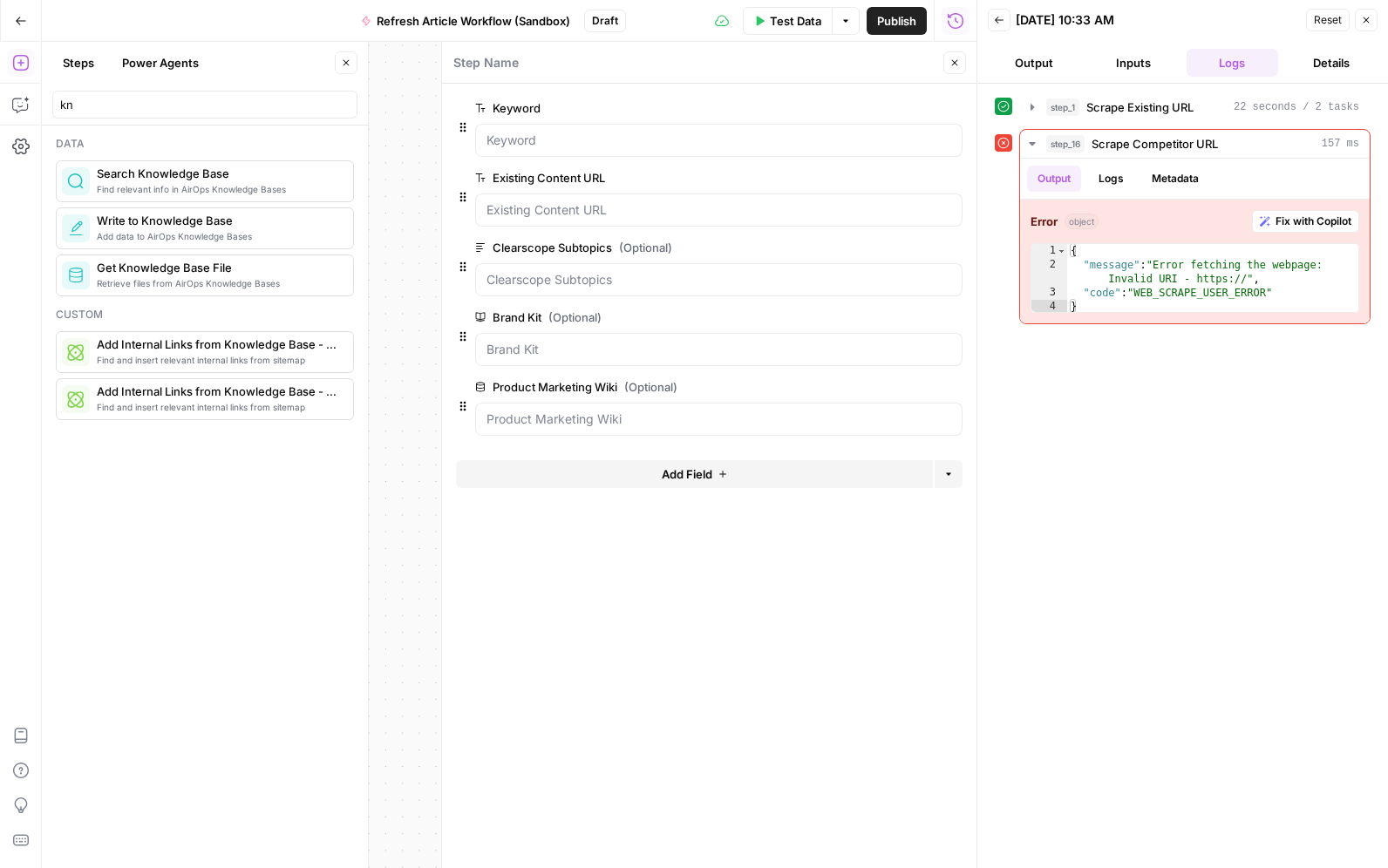
click at [639, 469] on button "Add Field" at bounding box center [694, 474] width 477 height 28
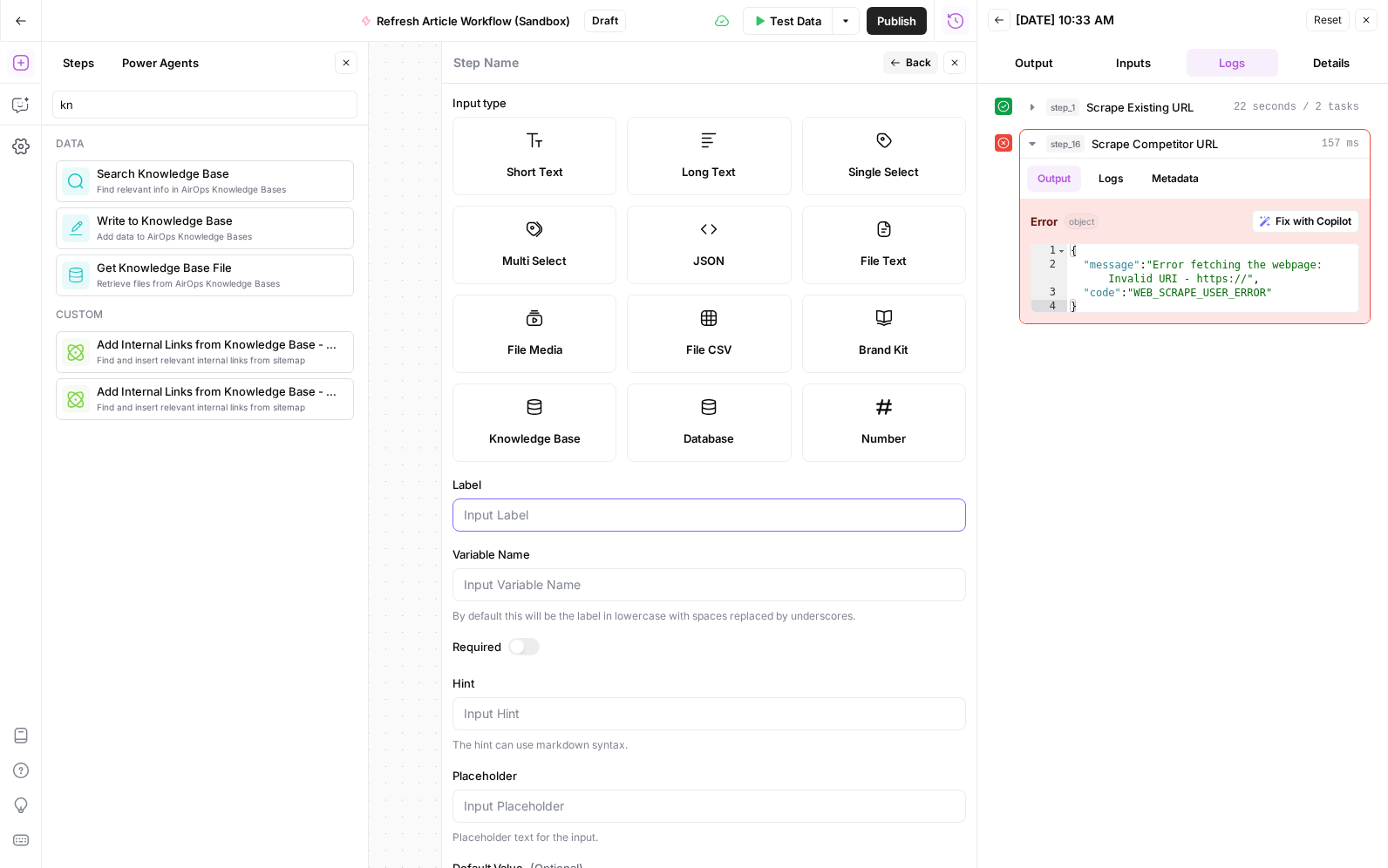
click at [561, 520] on input "Label" at bounding box center [709, 516] width 491 height 18
type input "competitor_url"
drag, startPoint x: 515, startPoint y: 645, endPoint x: 524, endPoint y: 642, distance: 9.5
click at [516, 645] on div at bounding box center [517, 647] width 14 height 14
click at [905, 64] on button "Back" at bounding box center [910, 63] width 55 height 23
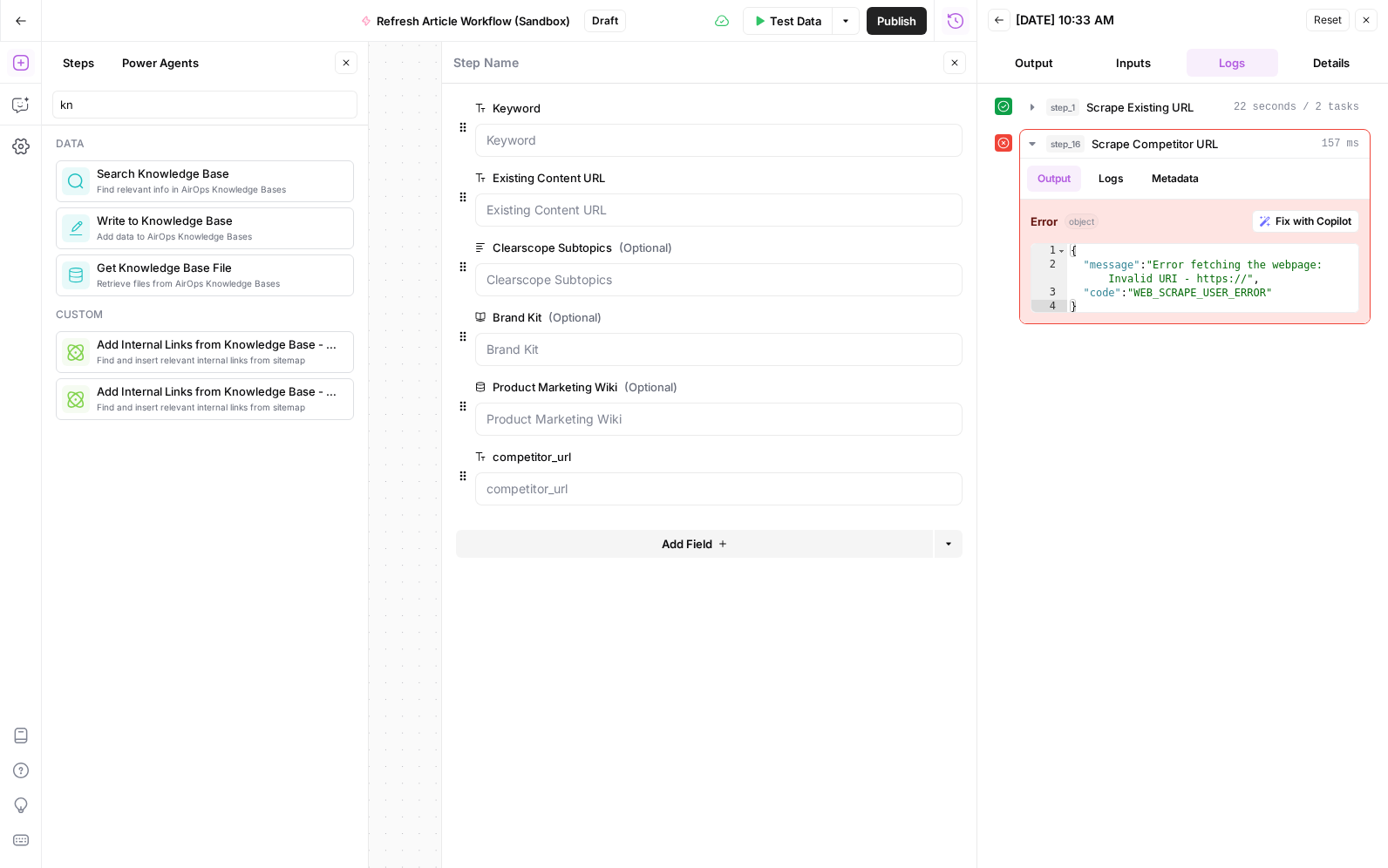
click at [763, 24] on icon "button" at bounding box center [759, 21] width 11 height 11
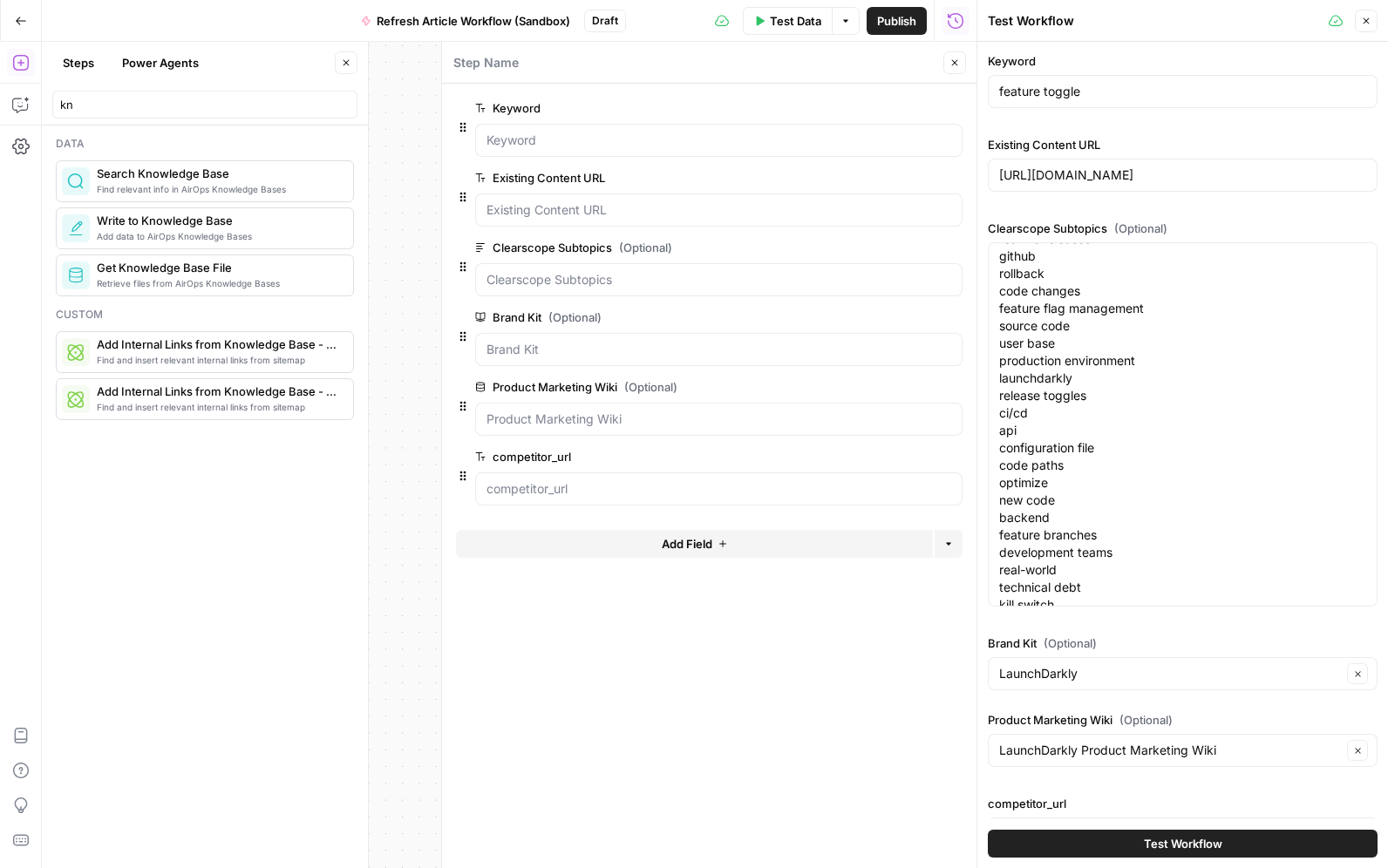
scroll to position [49, 0]
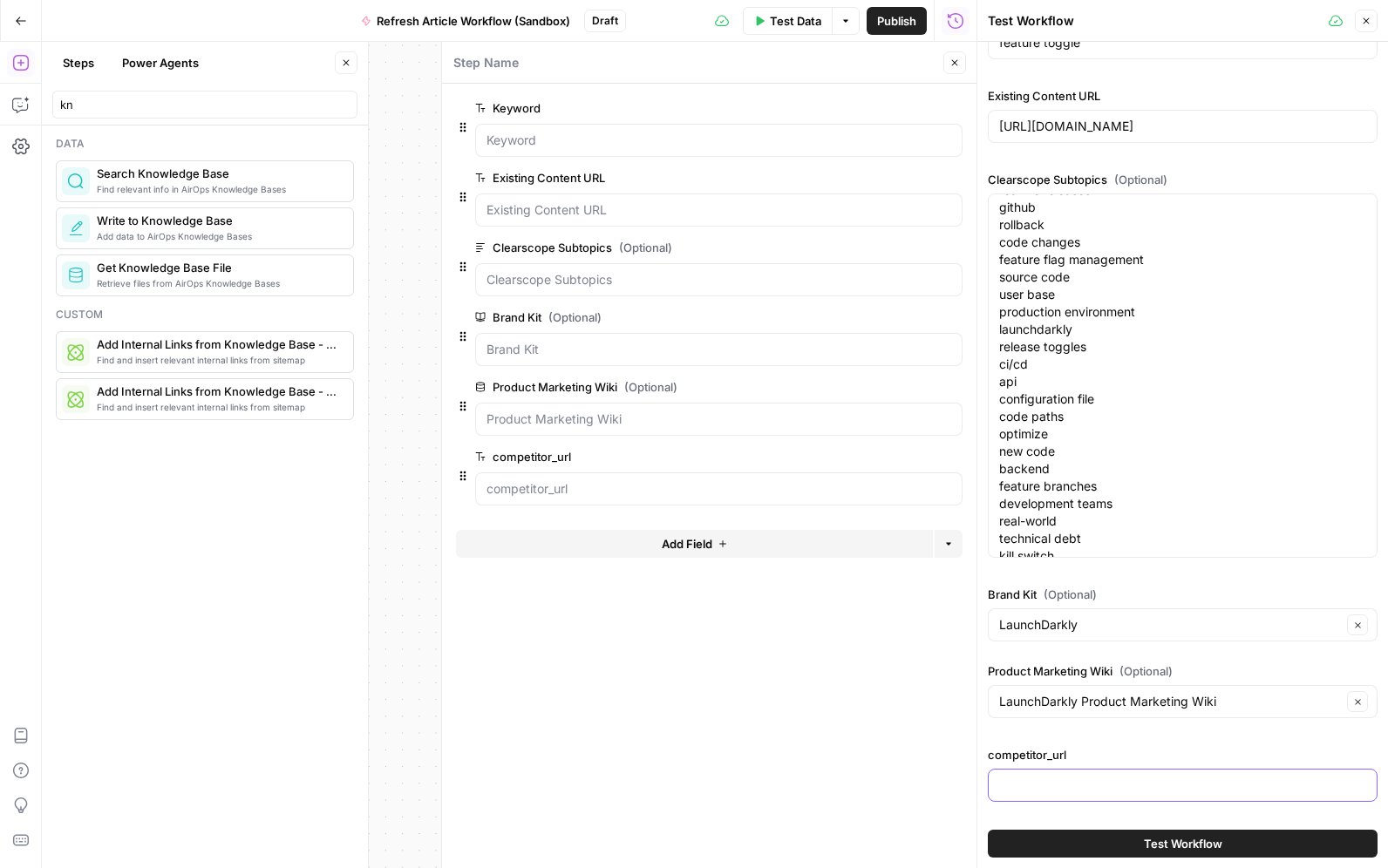
click at [1175, 778] on input "competitor_url" at bounding box center [1182, 786] width 367 height 18
paste input "https://martinfowler.com/articles/feature-toggles.html"
type input "https://martinfowler.com/articles/feature-toggles.html"
click at [1185, 842] on span "Test Workflow" at bounding box center [1182, 844] width 79 height 18
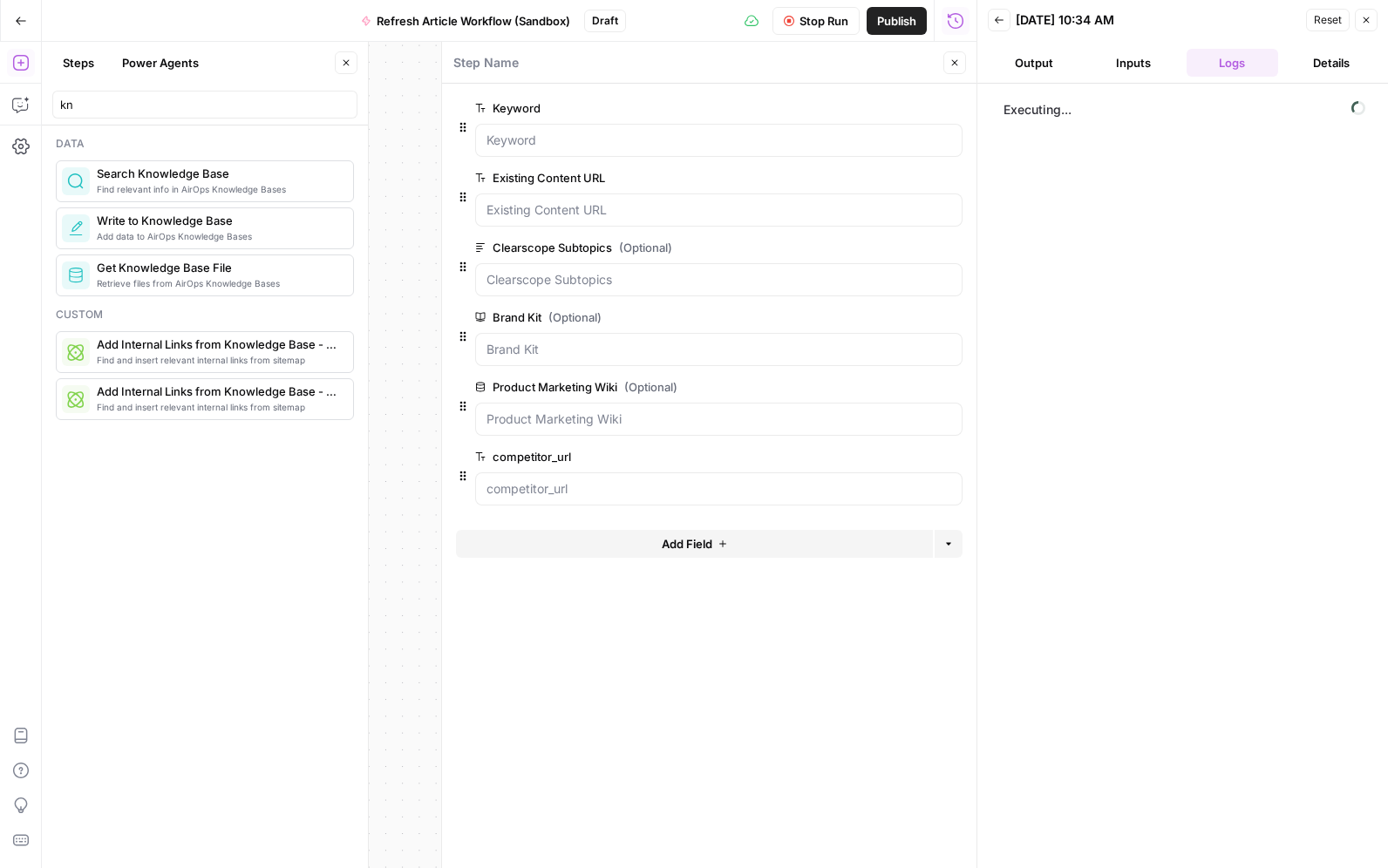
click at [961, 65] on button "Close" at bounding box center [954, 63] width 23 height 23
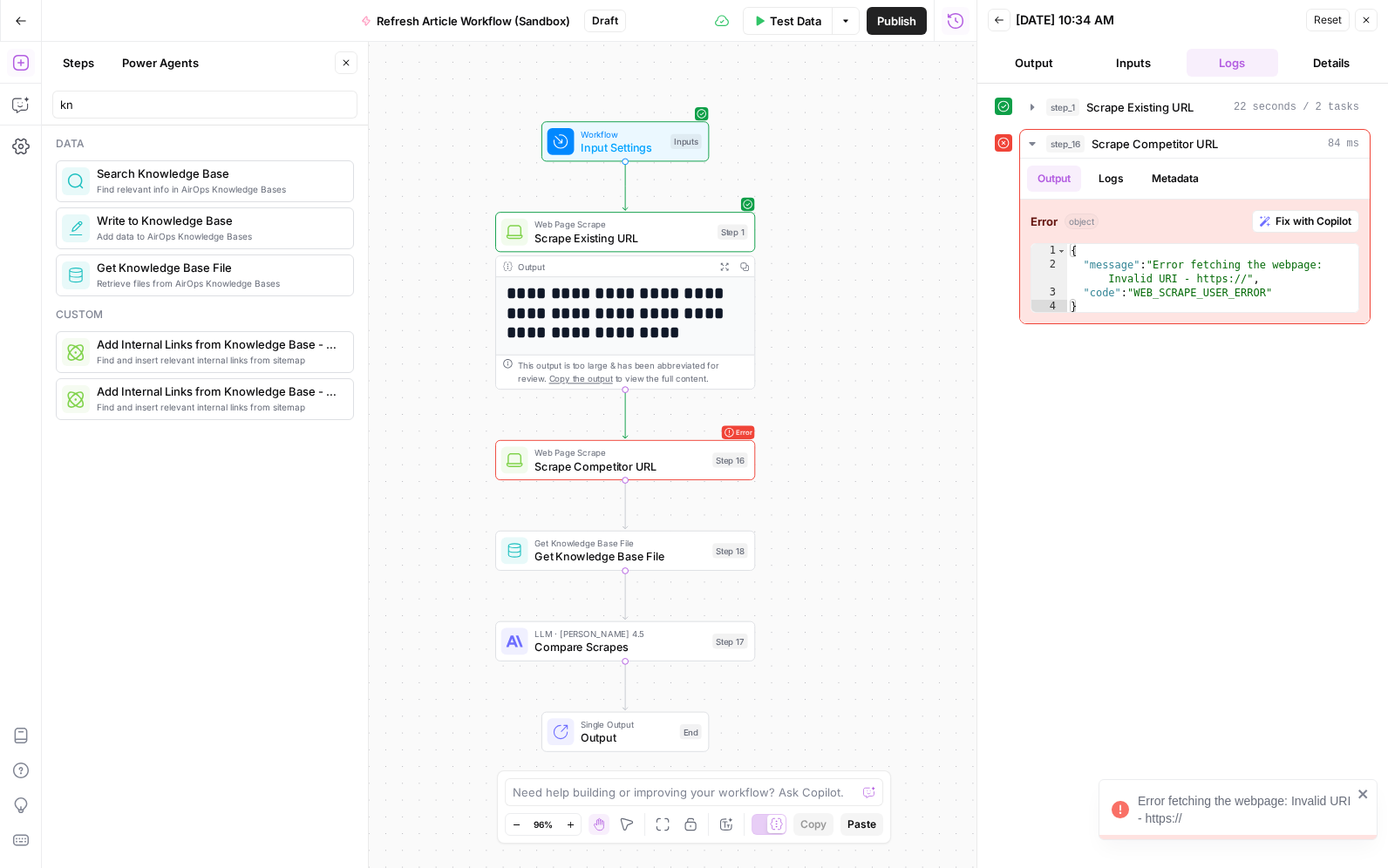
click at [645, 470] on span "Scrape Competitor URL" at bounding box center [619, 465] width 170 height 17
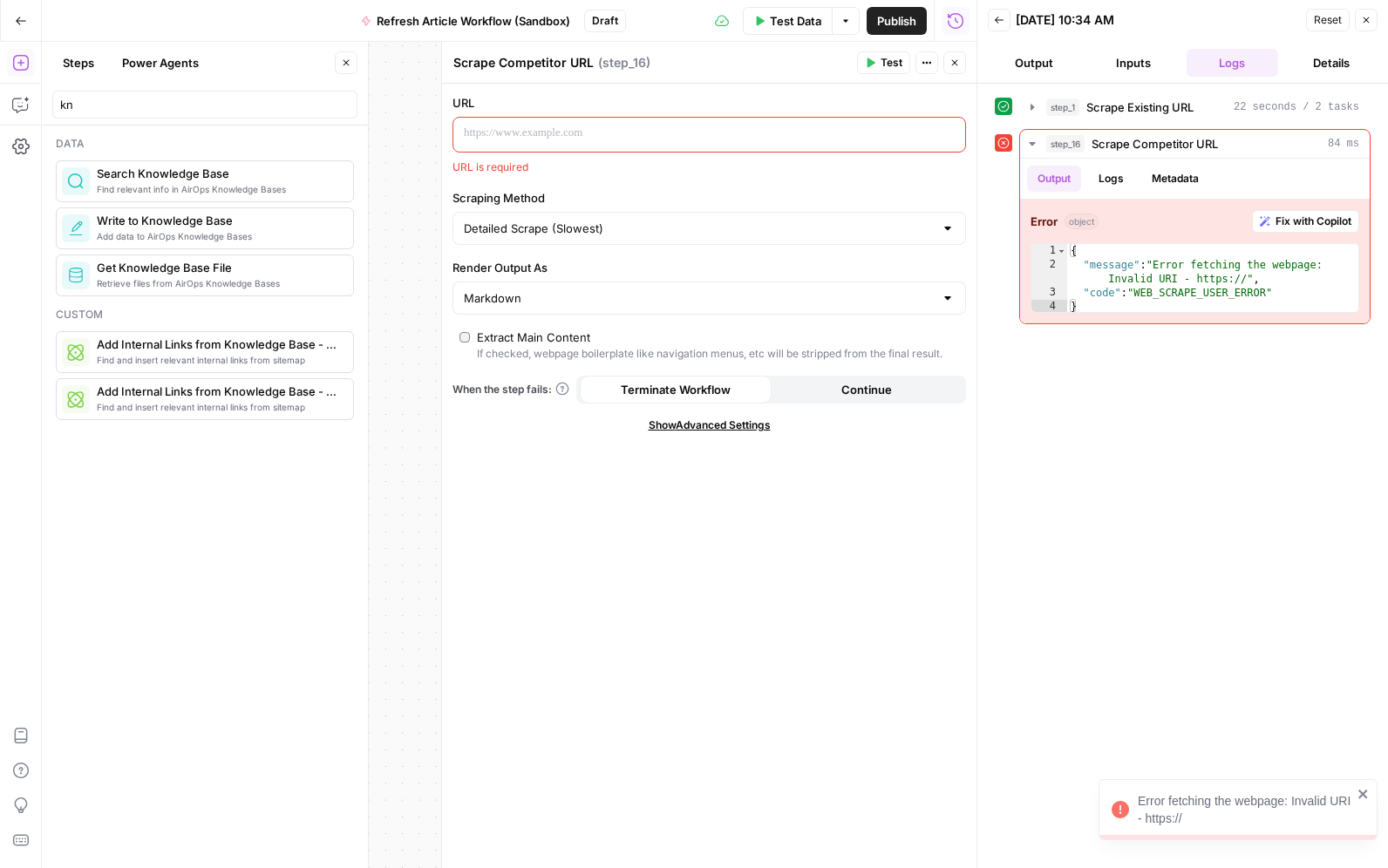
click at [532, 131] on p at bounding box center [695, 133] width 463 height 18
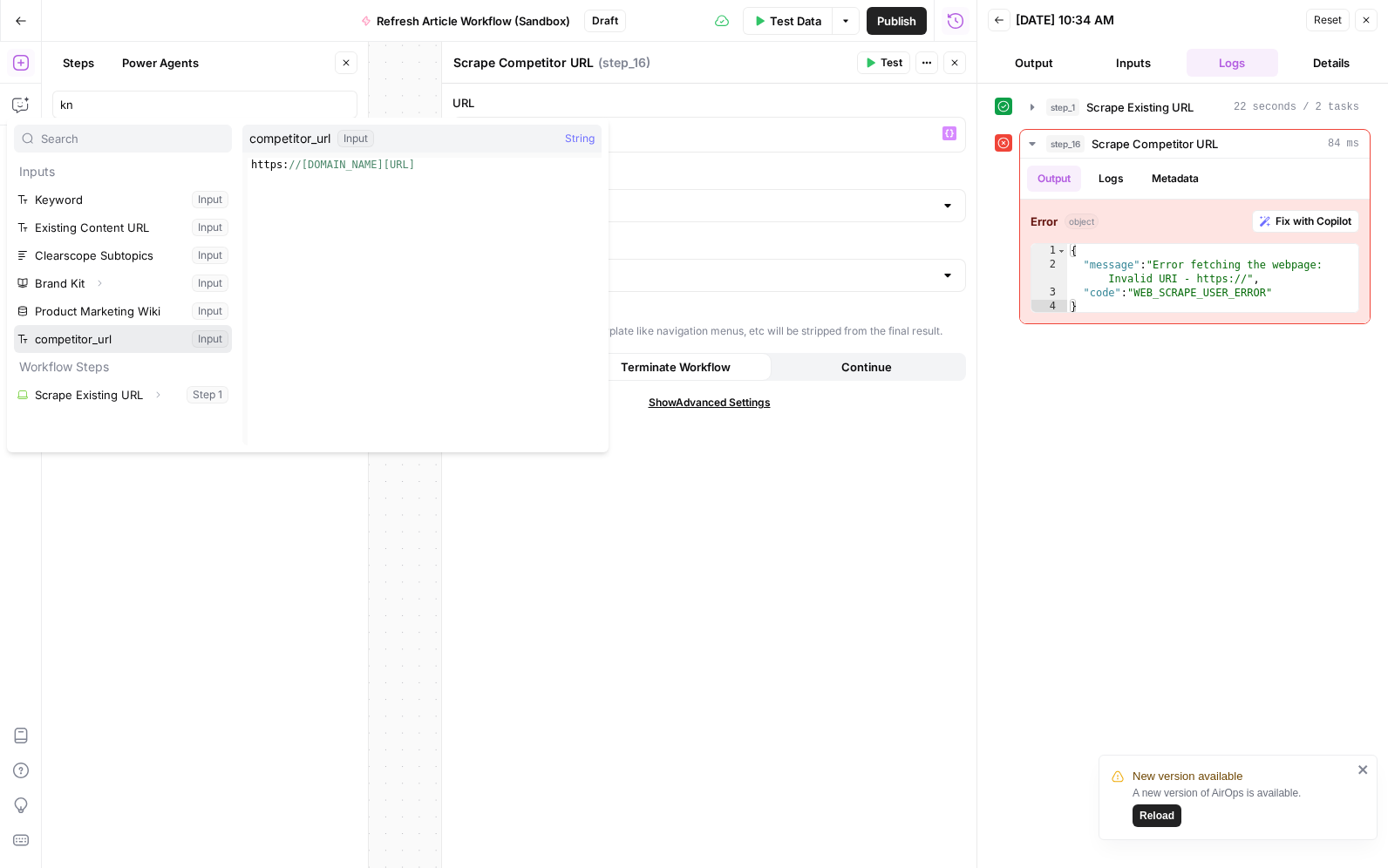
click at [102, 334] on button "Select variable competitor_url" at bounding box center [123, 339] width 218 height 28
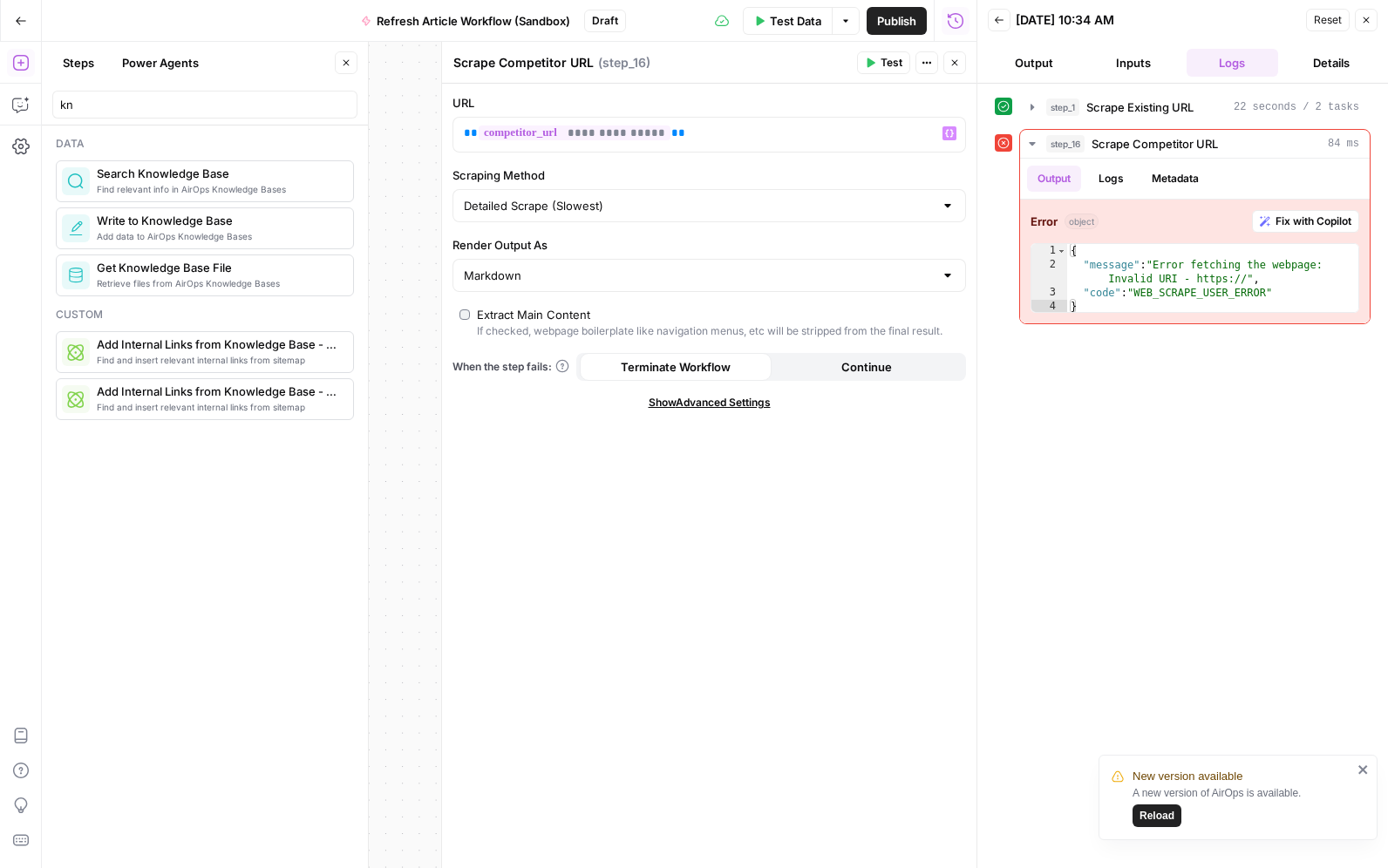
click at [878, 63] on button "Test" at bounding box center [883, 63] width 53 height 23
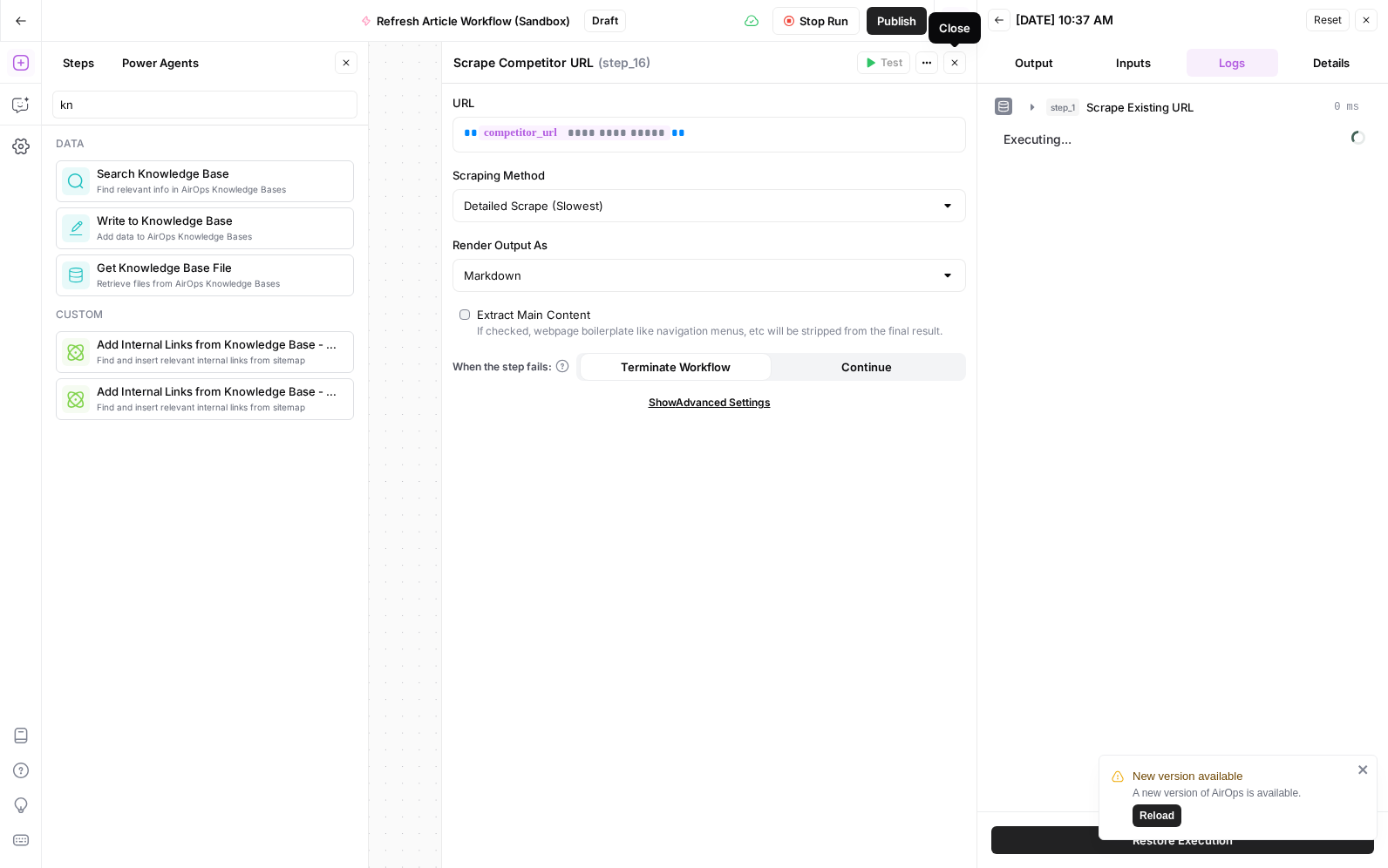
click at [959, 63] on icon "button" at bounding box center [954, 63] width 11 height 11
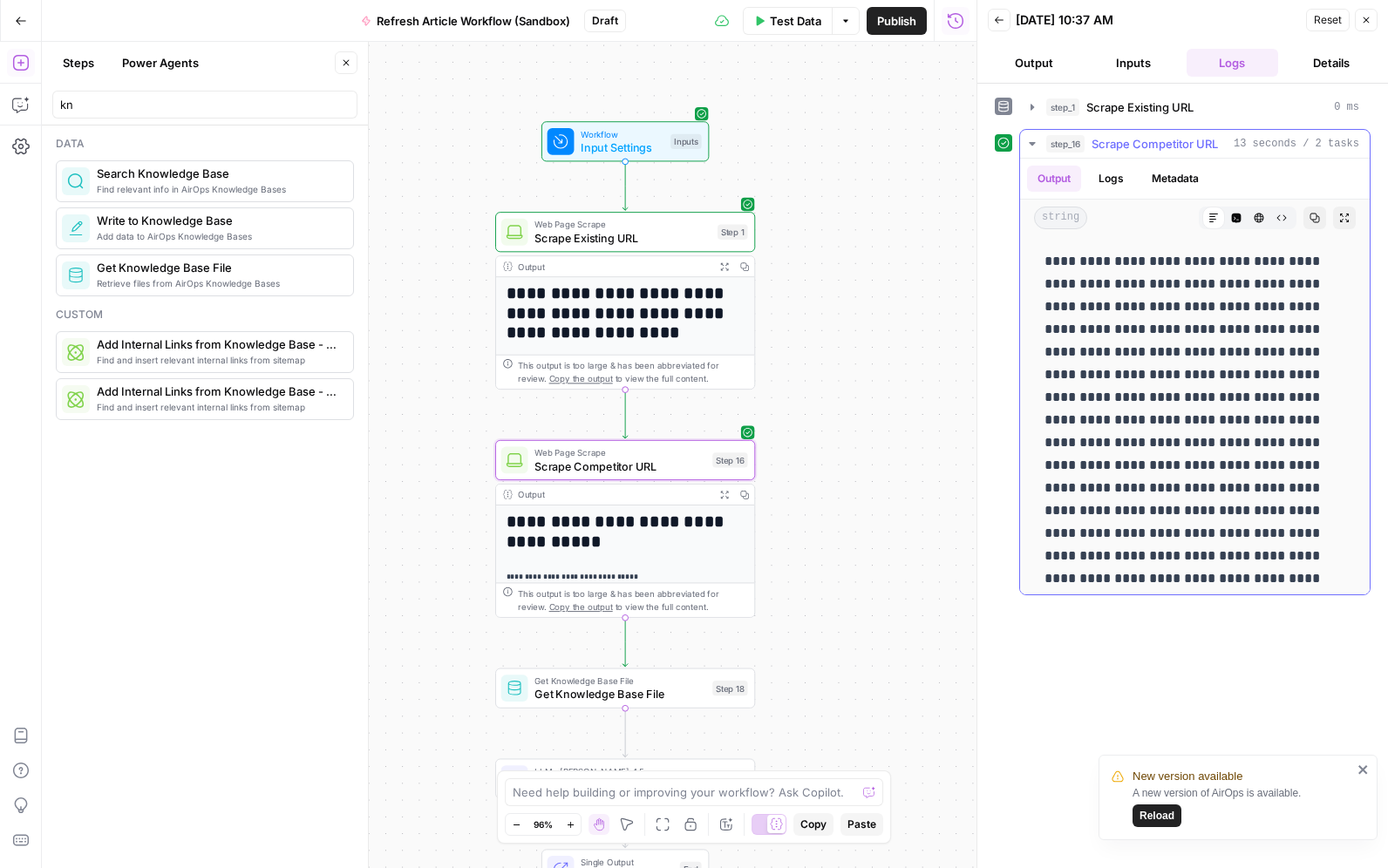
scroll to position [9240, 0]
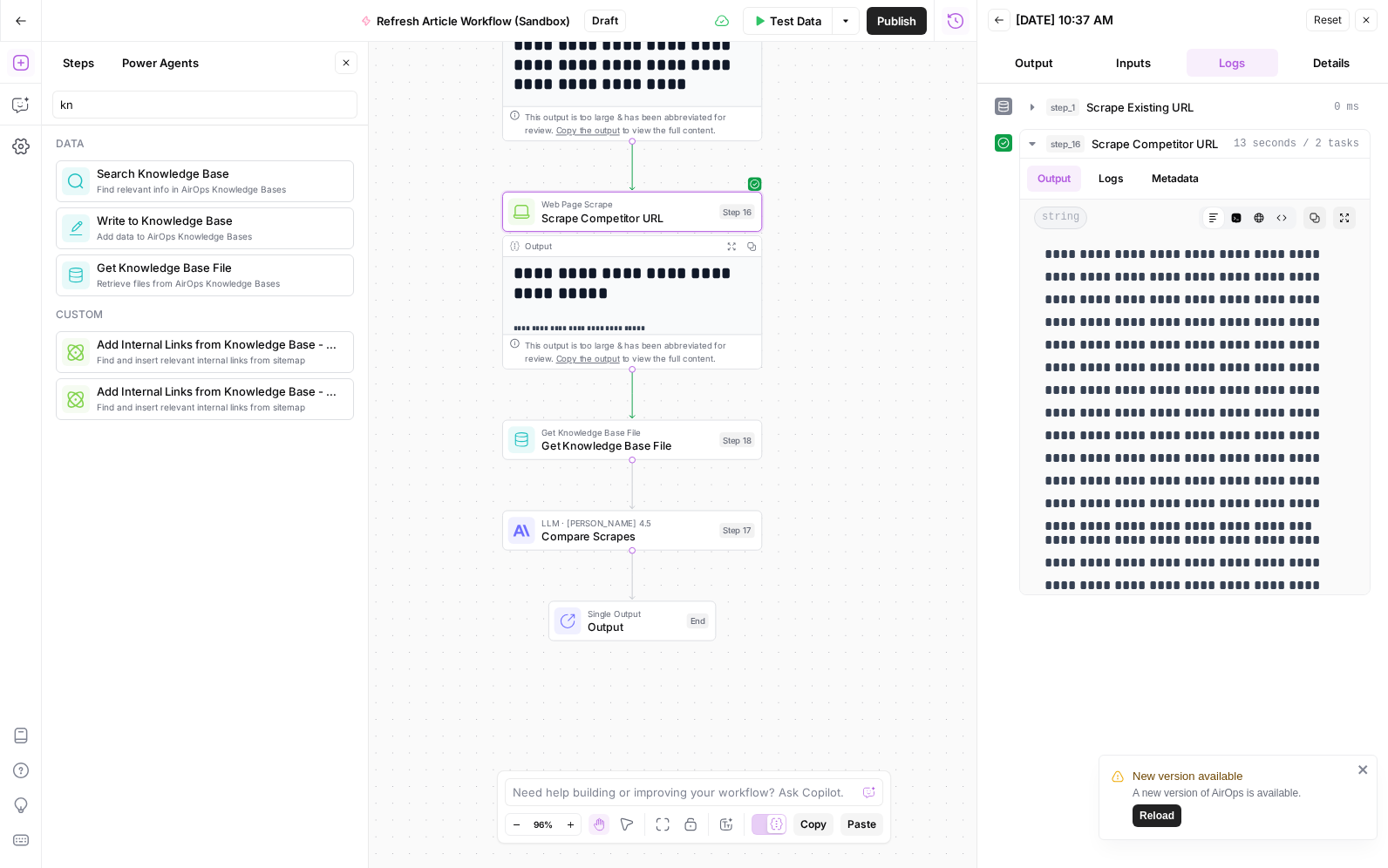
drag, startPoint x: 857, startPoint y: 585, endPoint x: 863, endPoint y: 338, distance: 247.1
click at [863, 338] on div "**********" at bounding box center [509, 455] width 934 height 826
click at [632, 438] on span "Get Knowledge Base File" at bounding box center [626, 446] width 170 height 17
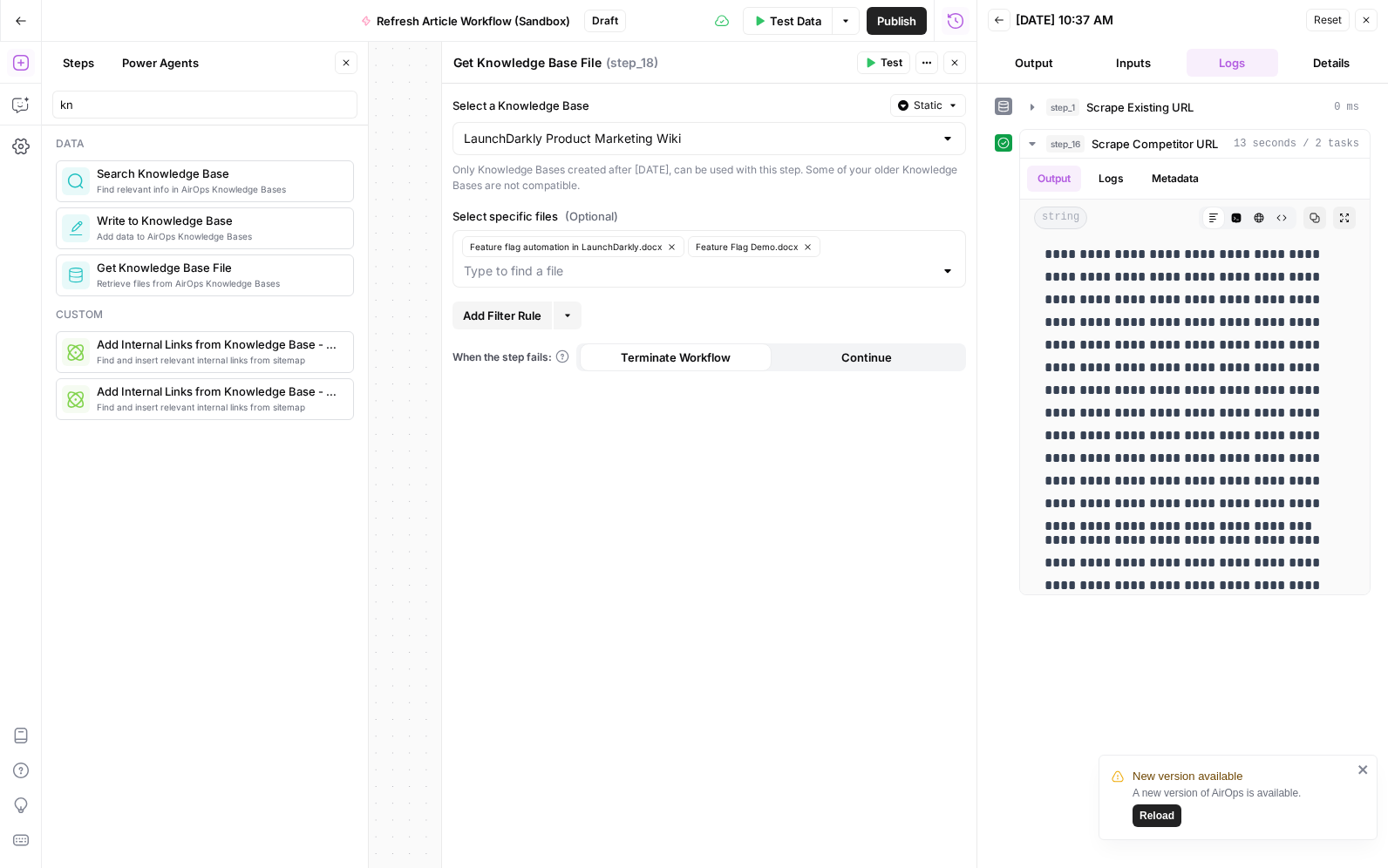
click at [889, 63] on span "Test" at bounding box center [891, 63] width 22 height 16
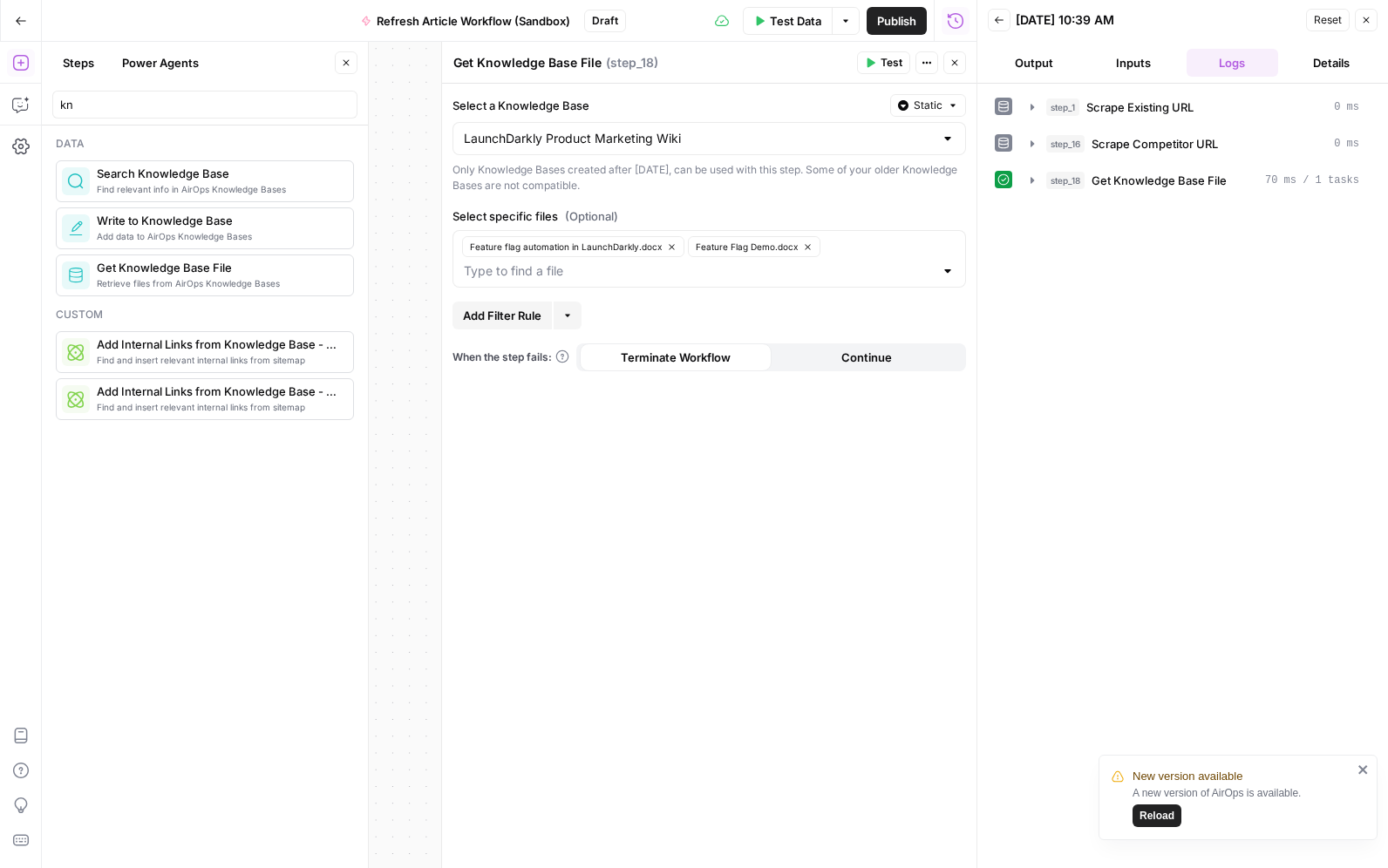
click at [947, 69] on button "Close" at bounding box center [954, 63] width 23 height 23
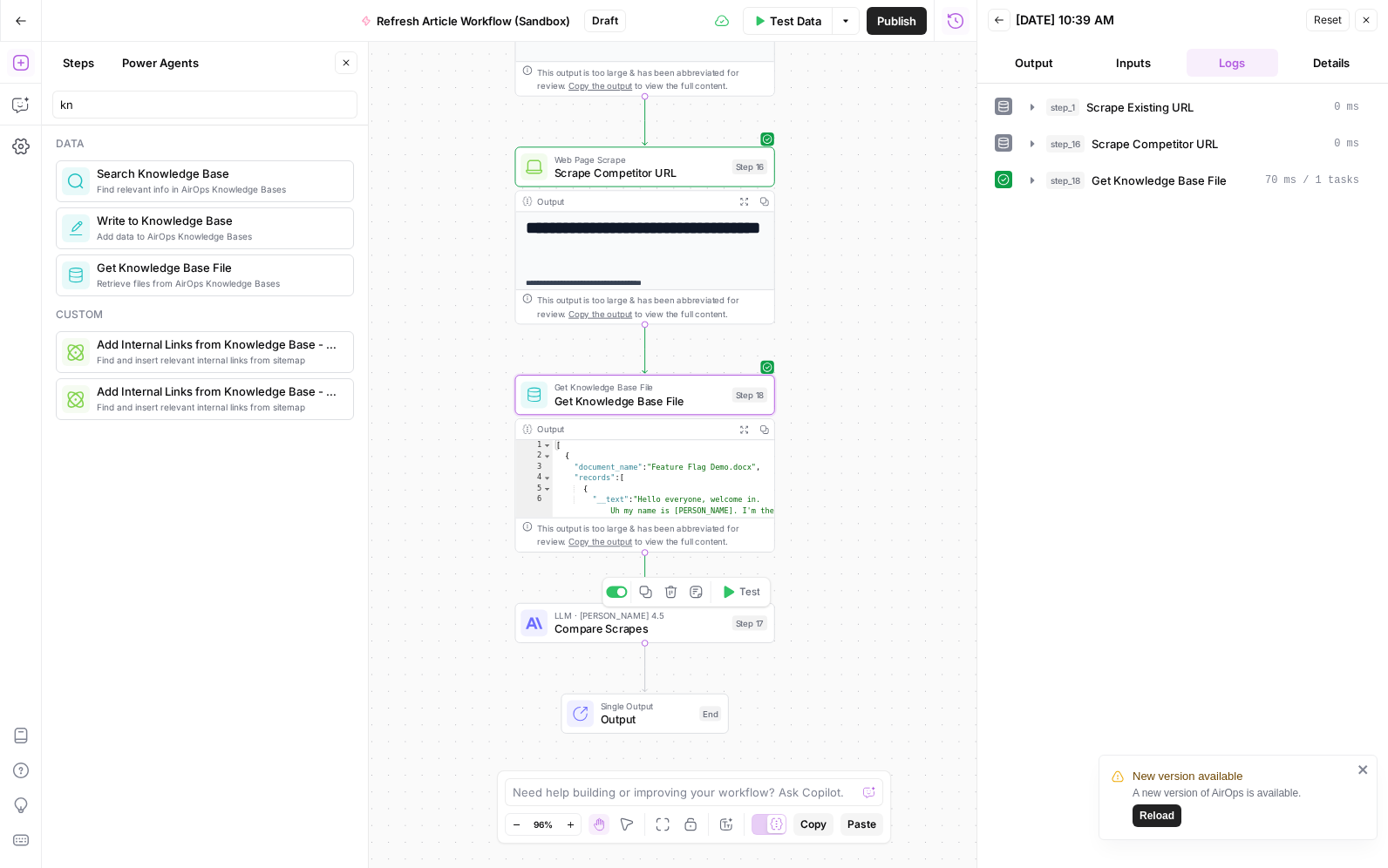
click at [612, 631] on span "Compare Scrapes" at bounding box center [639, 629] width 170 height 17
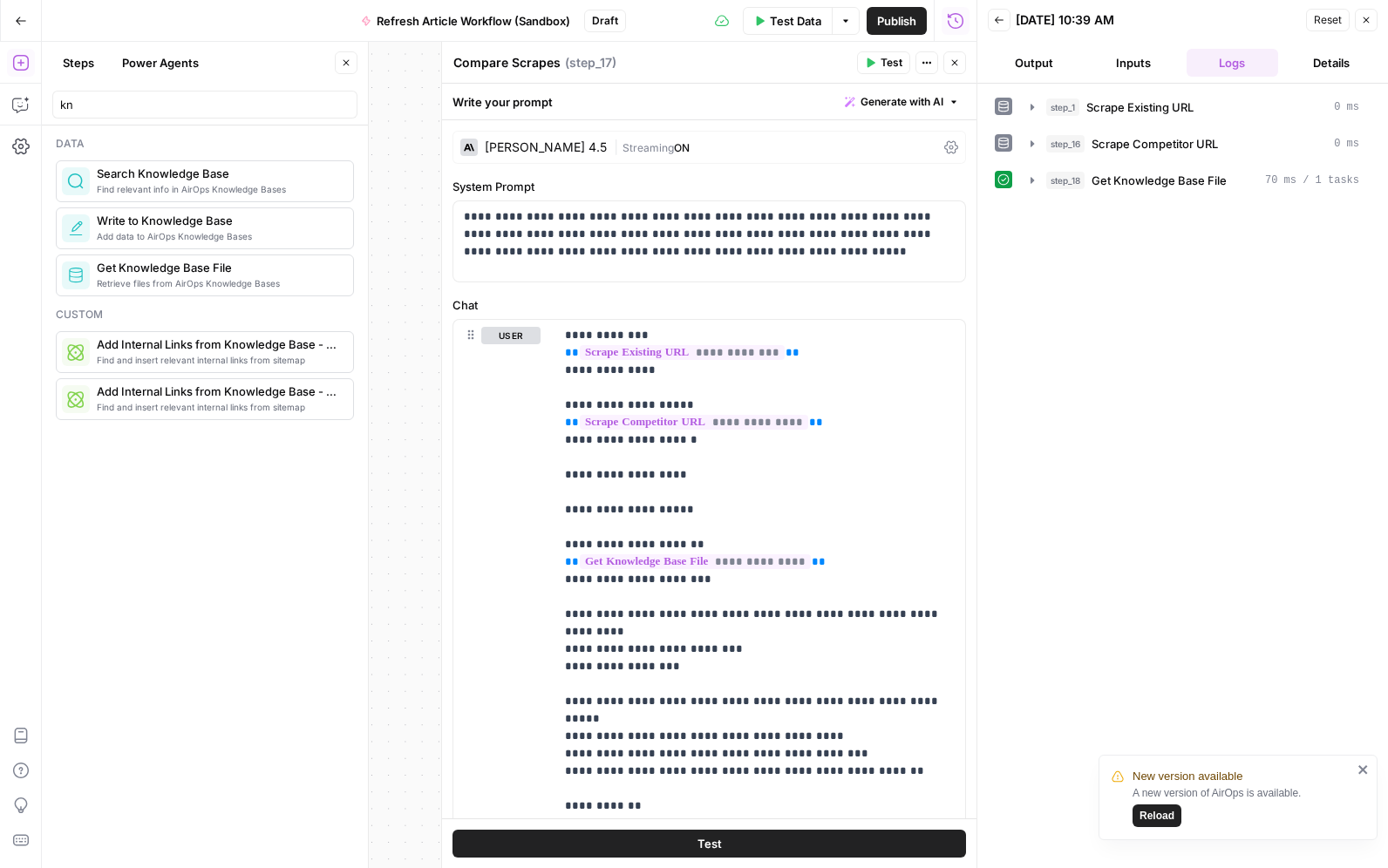
click at [879, 64] on button "Test" at bounding box center [883, 63] width 53 height 23
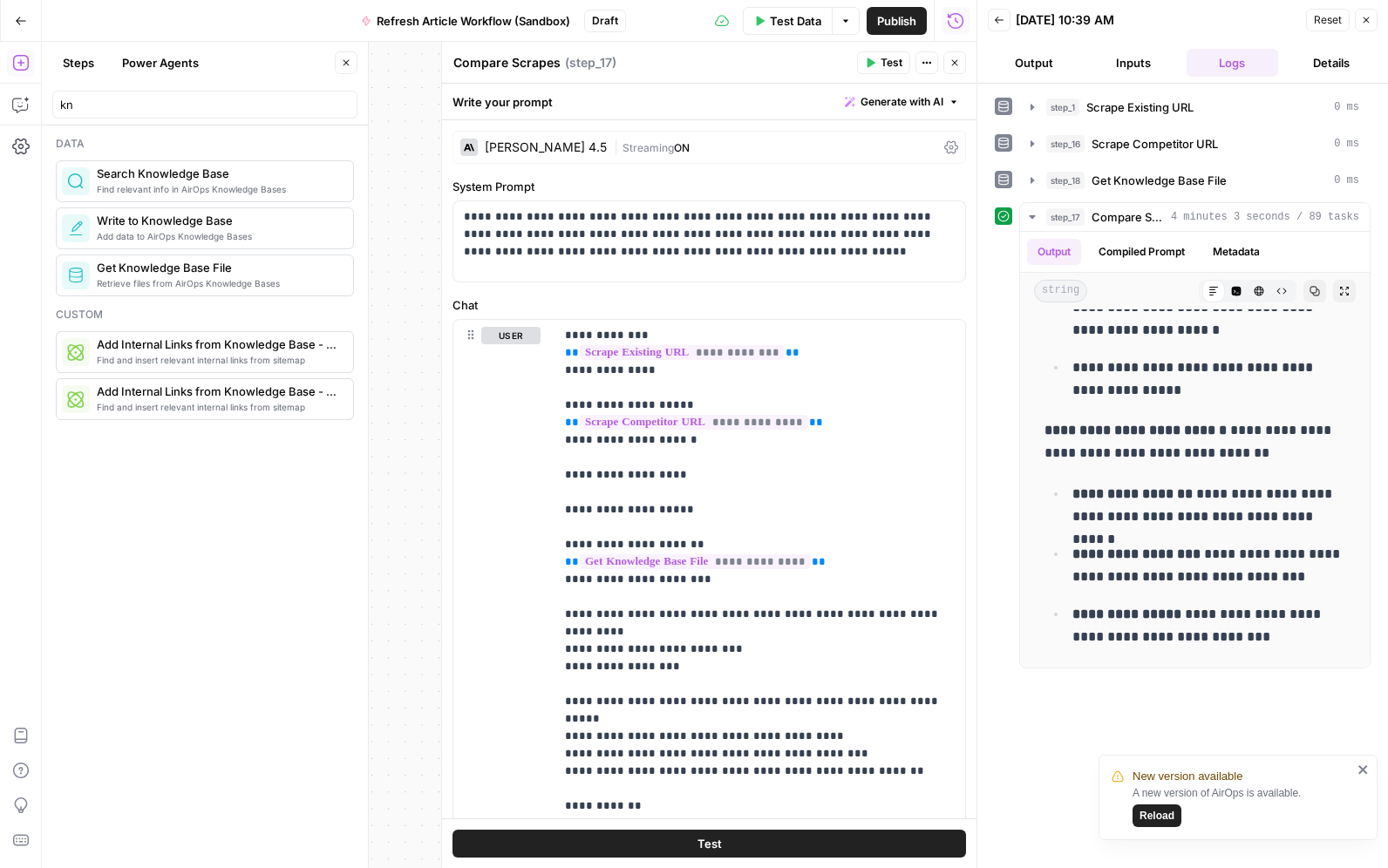
scroll to position [10090, 0]
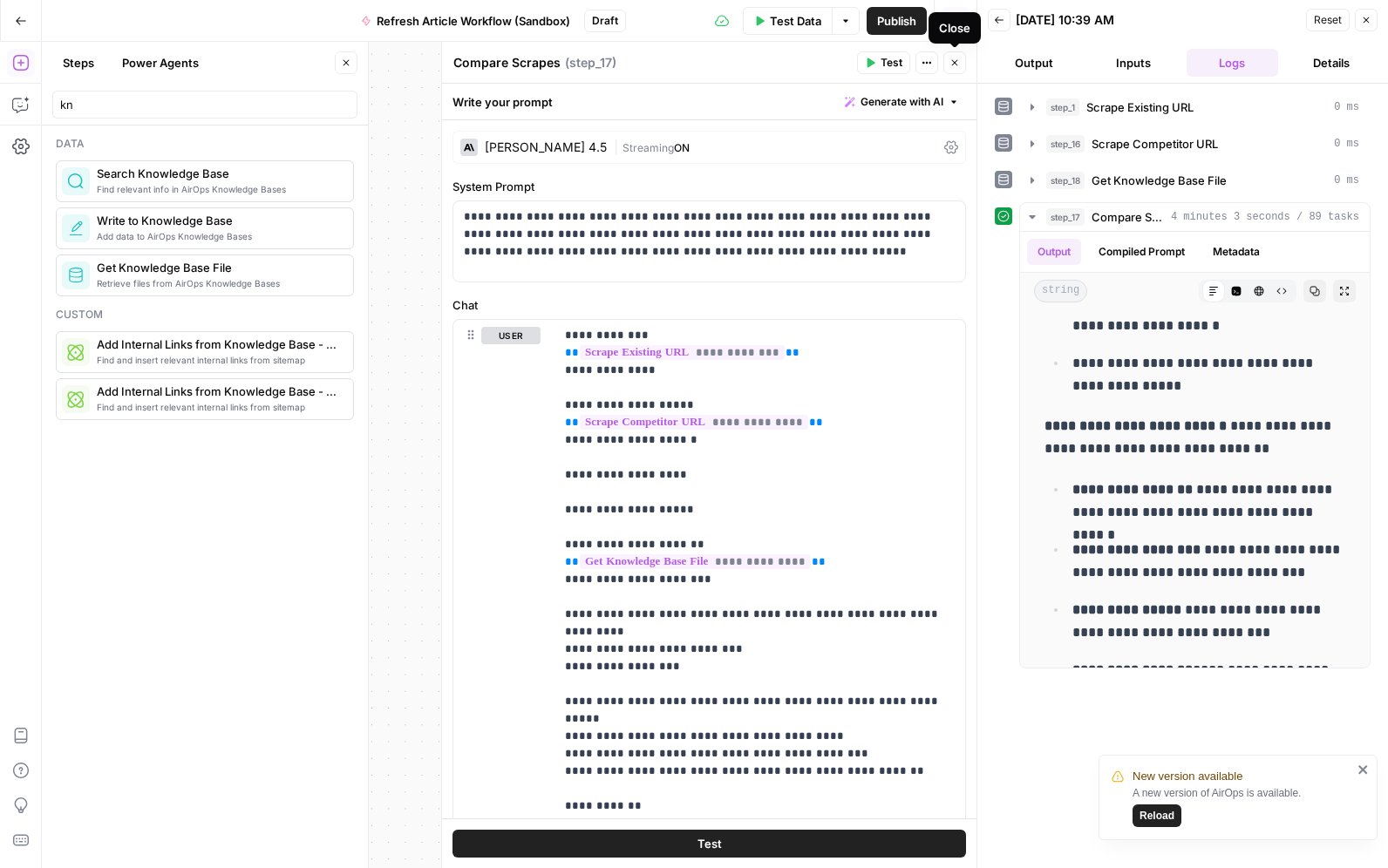
click at [955, 66] on icon "button" at bounding box center [954, 63] width 11 height 11
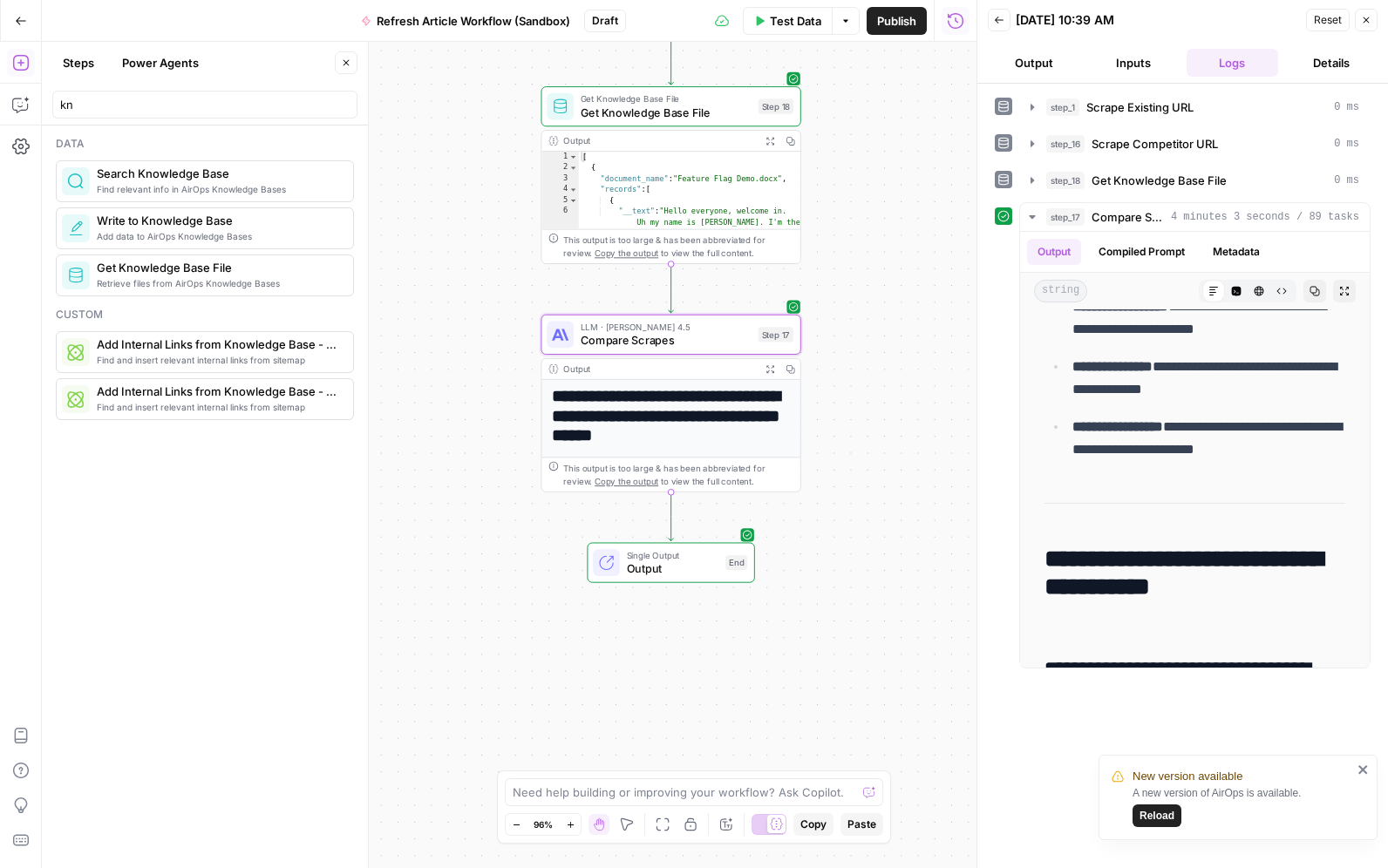
drag, startPoint x: 857, startPoint y: 618, endPoint x: 884, endPoint y: 329, distance: 290.3
click at [884, 329] on div "**********" at bounding box center [509, 455] width 934 height 826
click at [340, 105] on input "kn" at bounding box center [205, 105] width 290 height 18
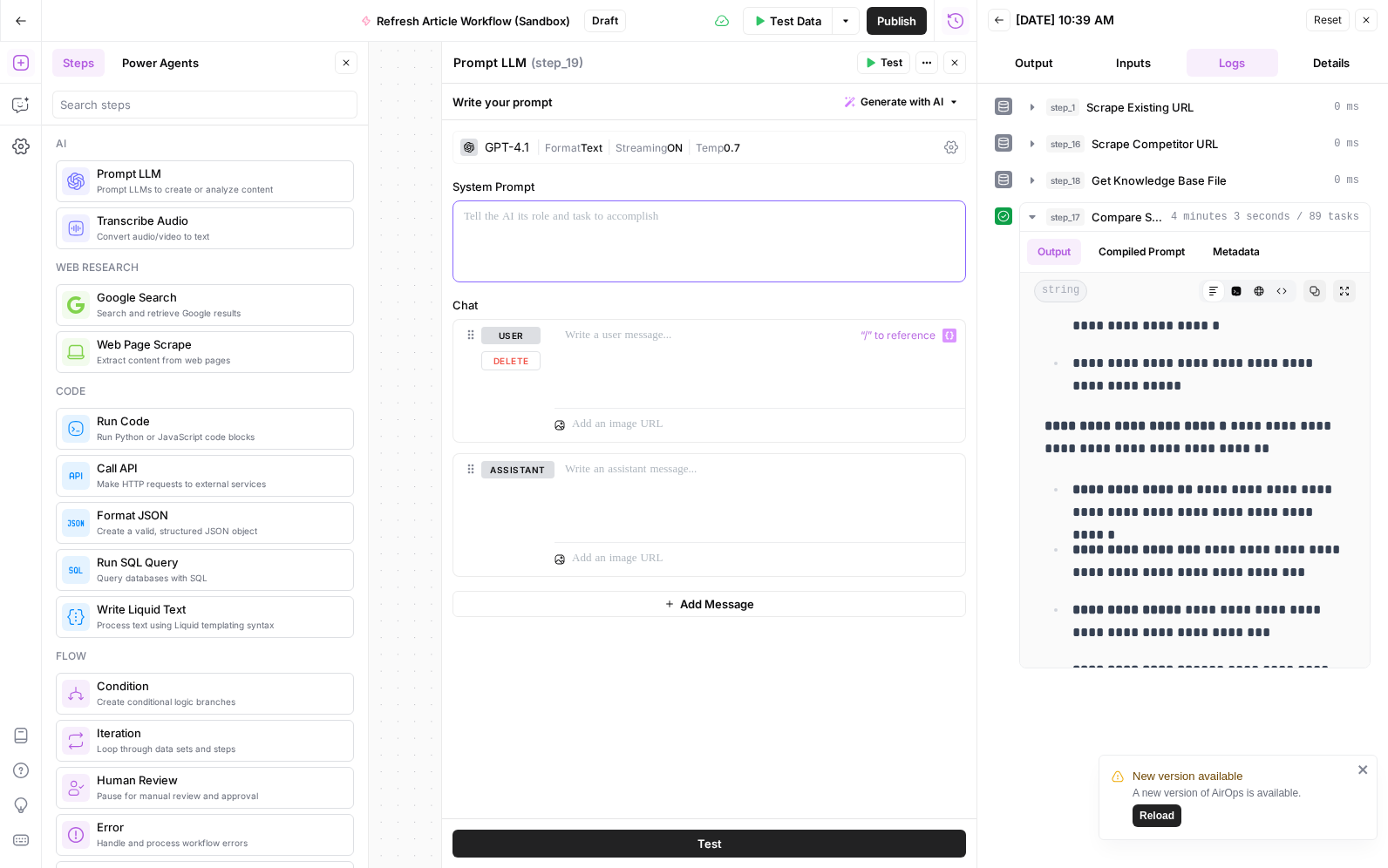
drag, startPoint x: 544, startPoint y: 216, endPoint x: 549, endPoint y: 224, distance: 9.4
click at [544, 216] on p at bounding box center [709, 217] width 491 height 18
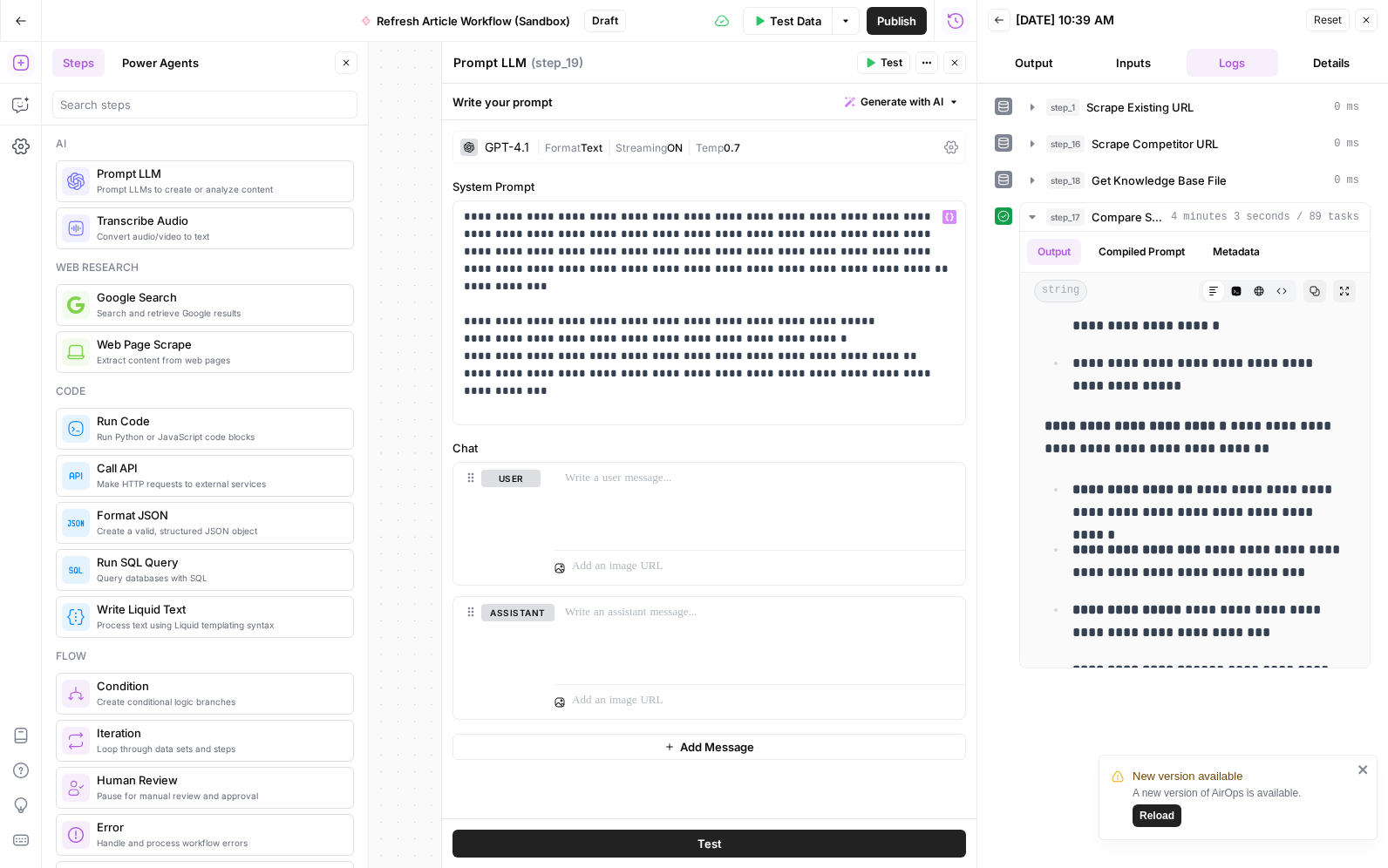
click at [512, 153] on div "GPT-4.1" at bounding box center [507, 147] width 44 height 12
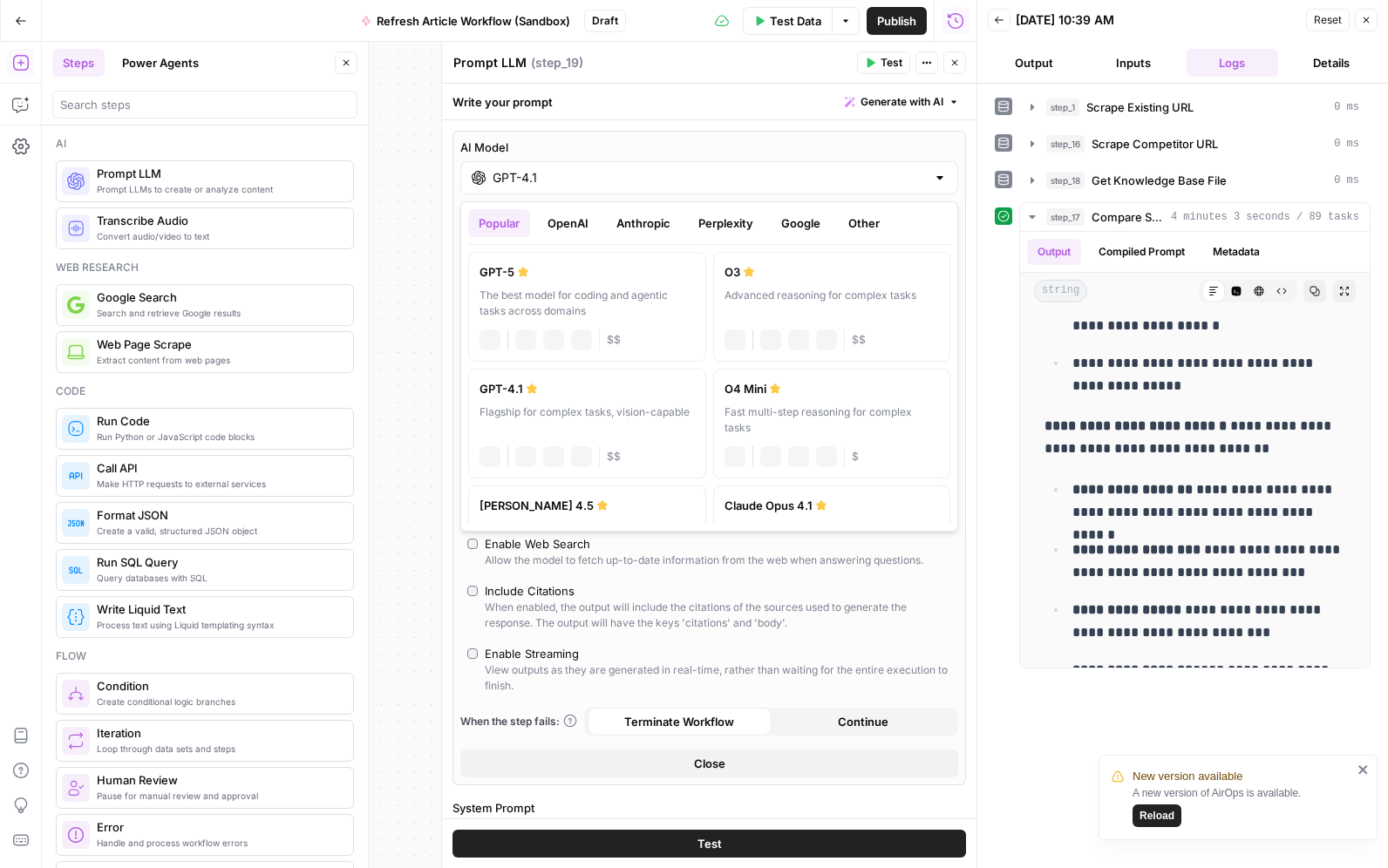
drag, startPoint x: 512, startPoint y: 176, endPoint x: 615, endPoint y: 509, distance: 348.6
click at [511, 176] on input "GPT-4.1" at bounding box center [709, 178] width 434 height 18
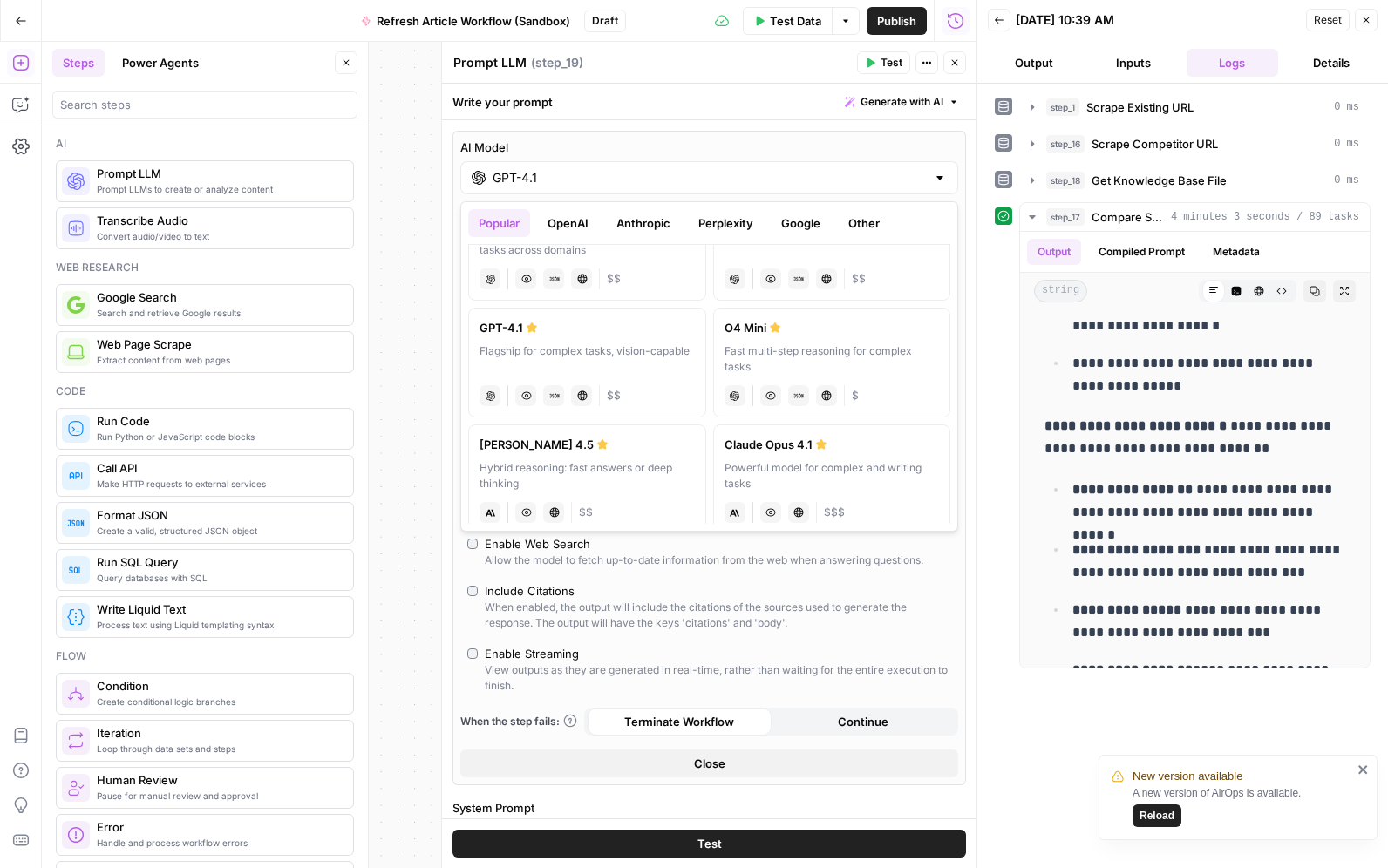
scroll to position [297, 0]
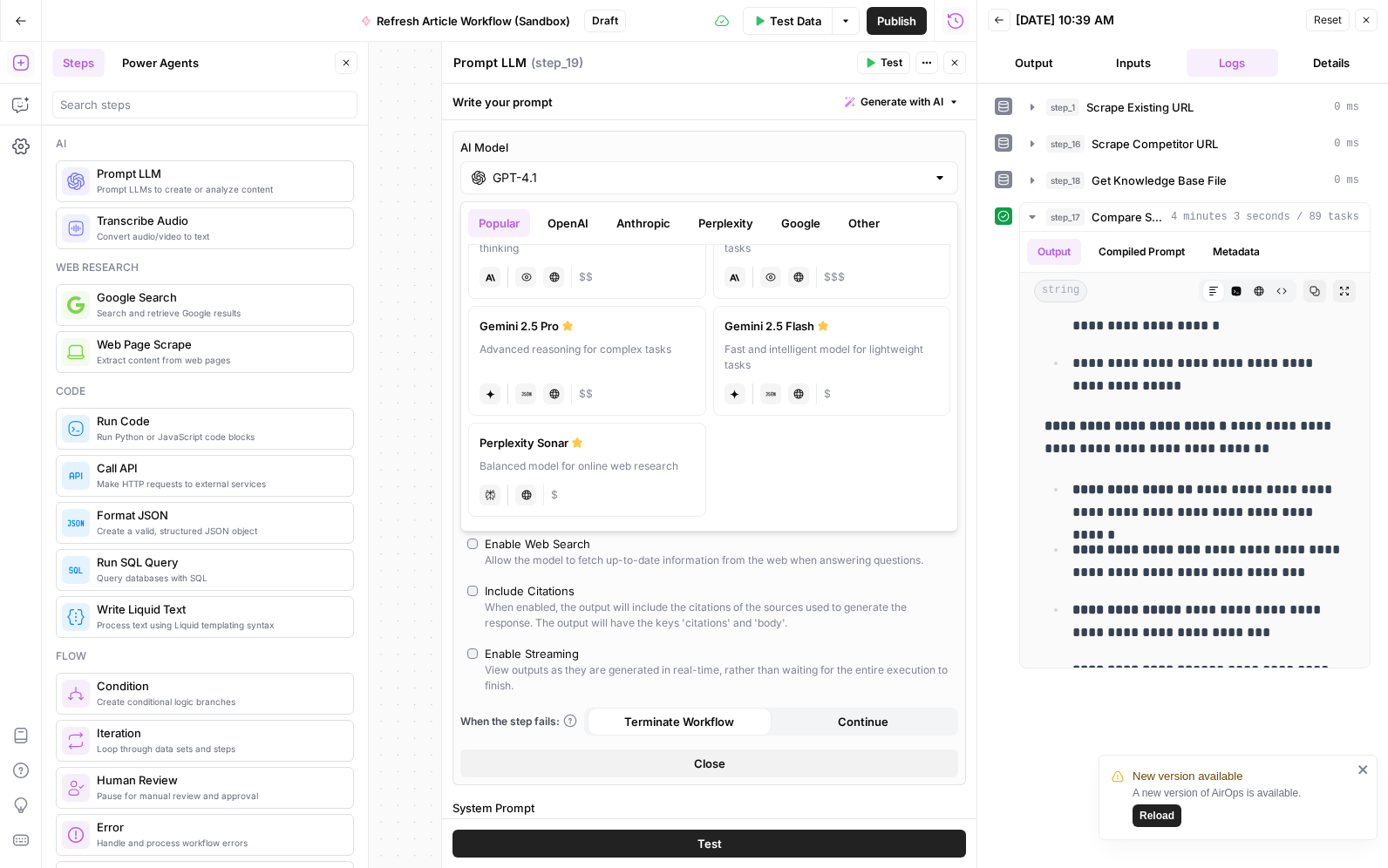
click at [590, 352] on div "Advanced reasoning for complex tasks" at bounding box center [587, 358] width 215 height 32
type input "Gemini 2.5 Pro"
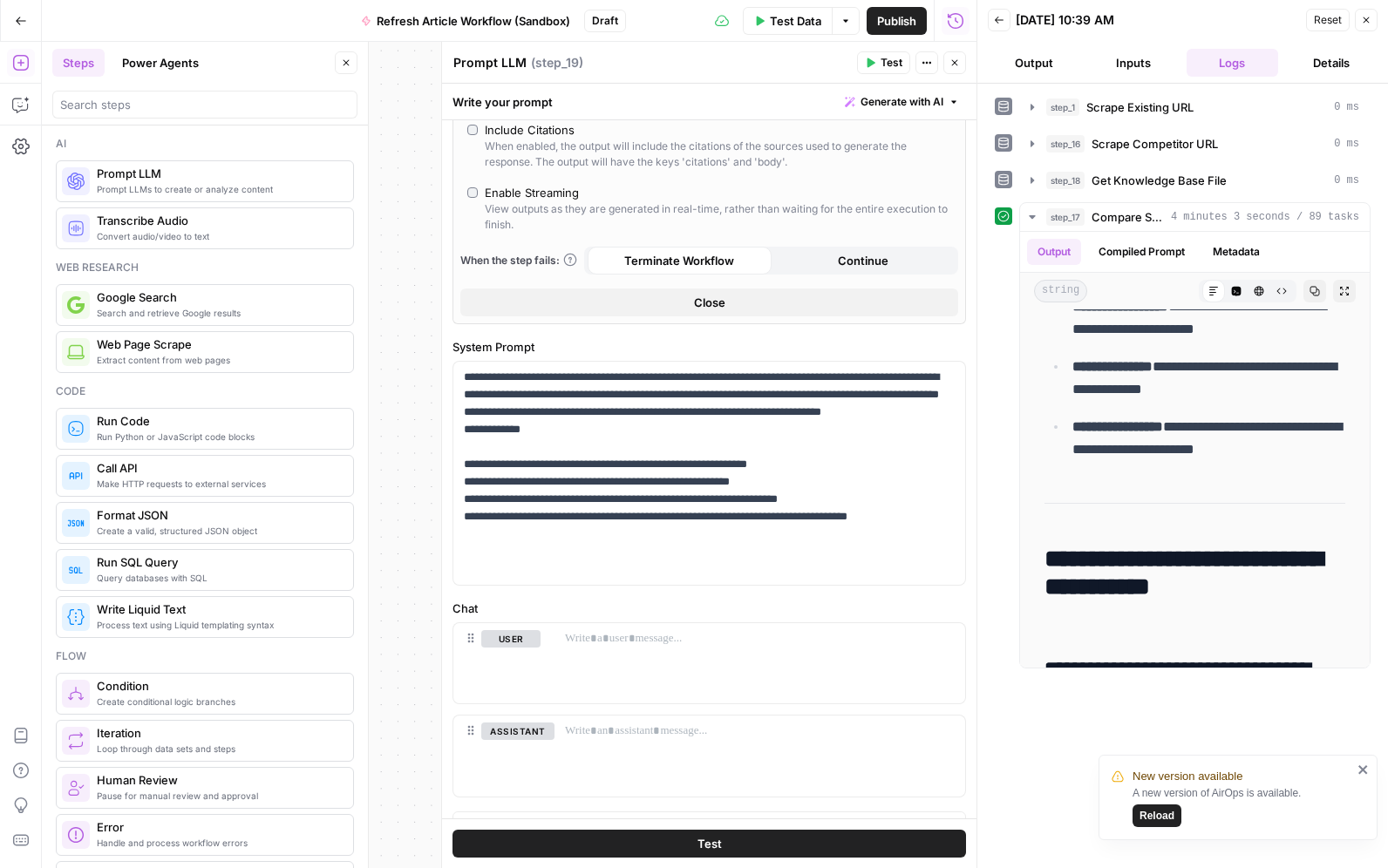
scroll to position [357, 0]
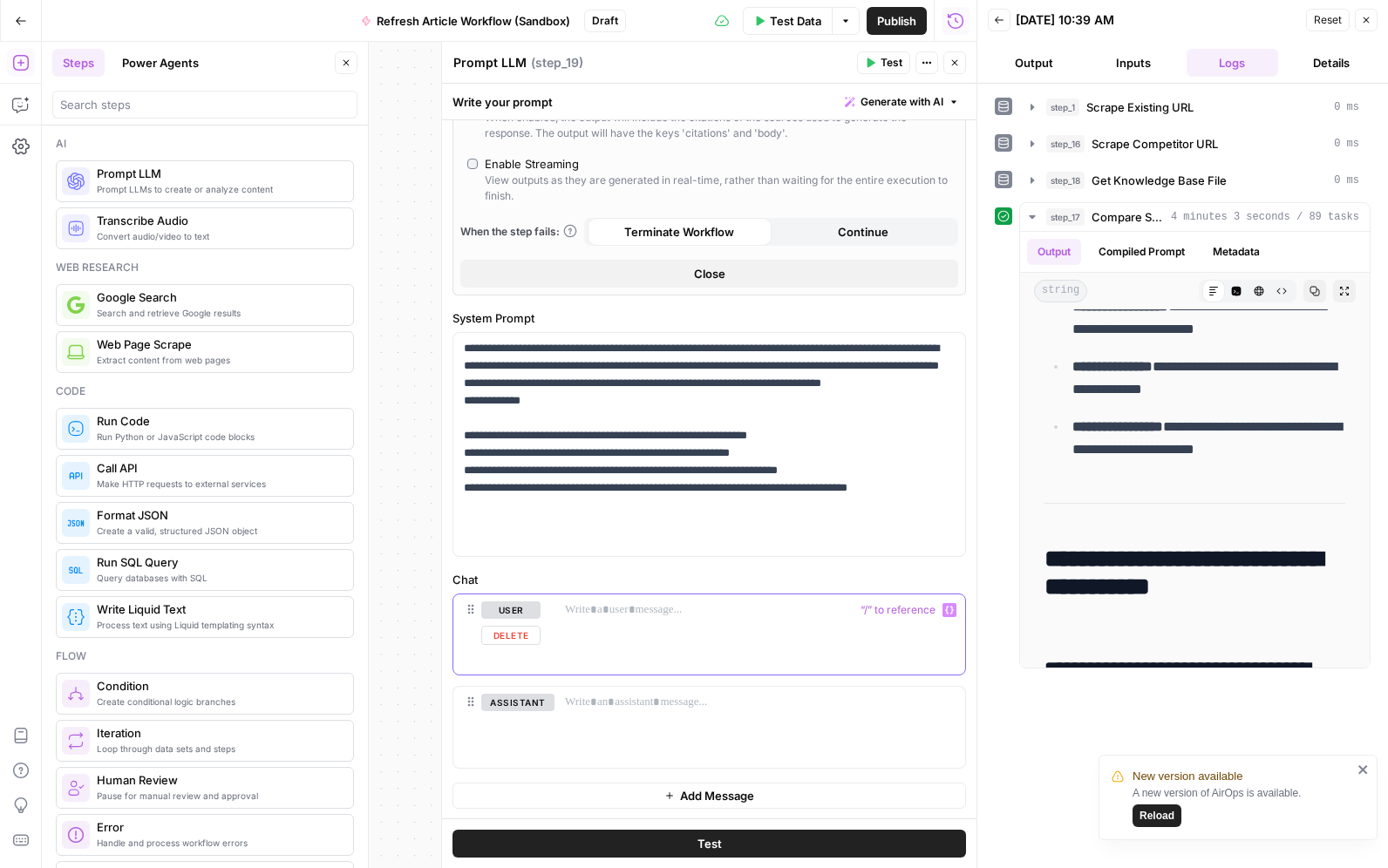
click at [632, 608] on p at bounding box center [759, 610] width 389 height 18
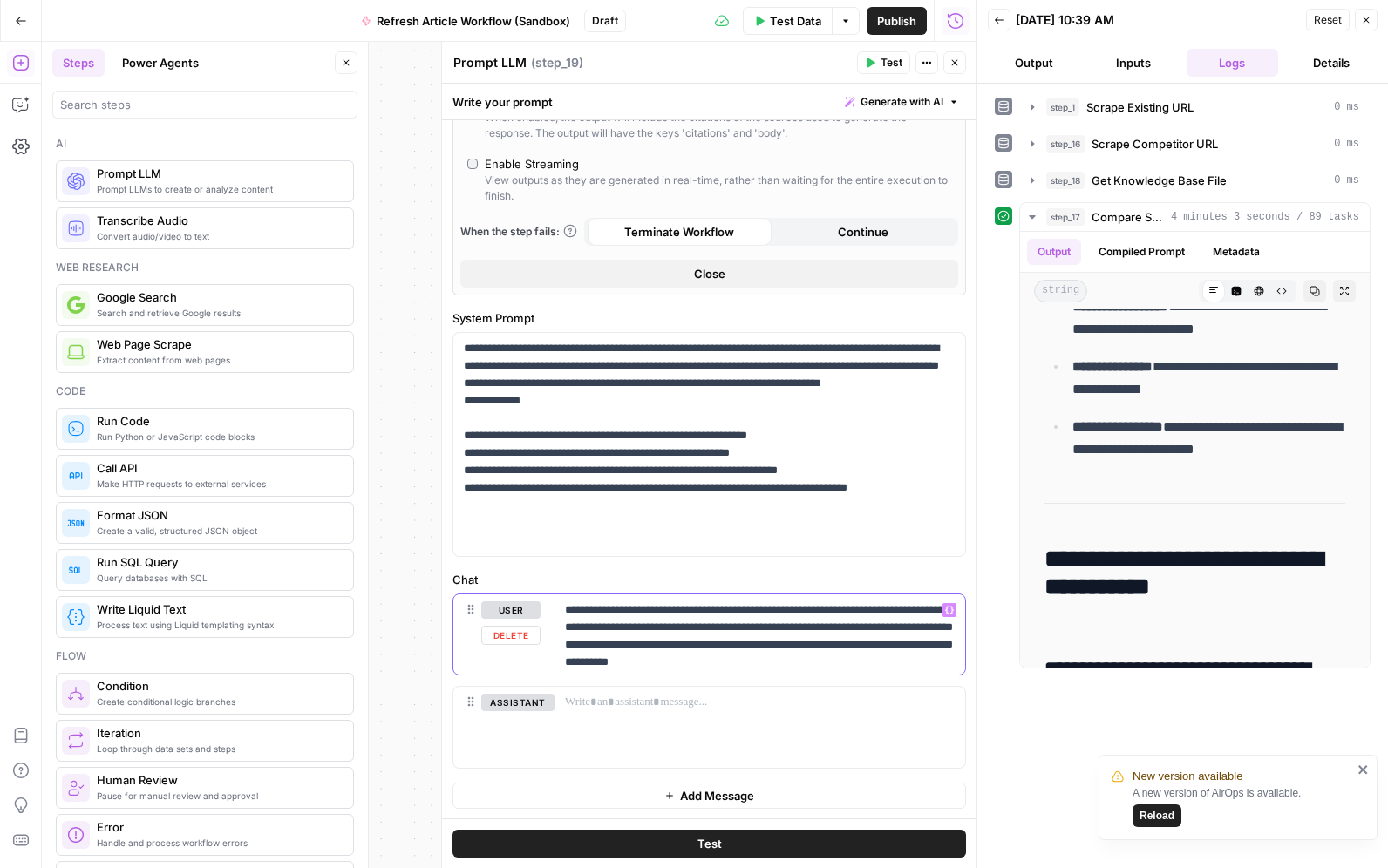
click at [861, 627] on p "**********" at bounding box center [759, 653] width 389 height 104
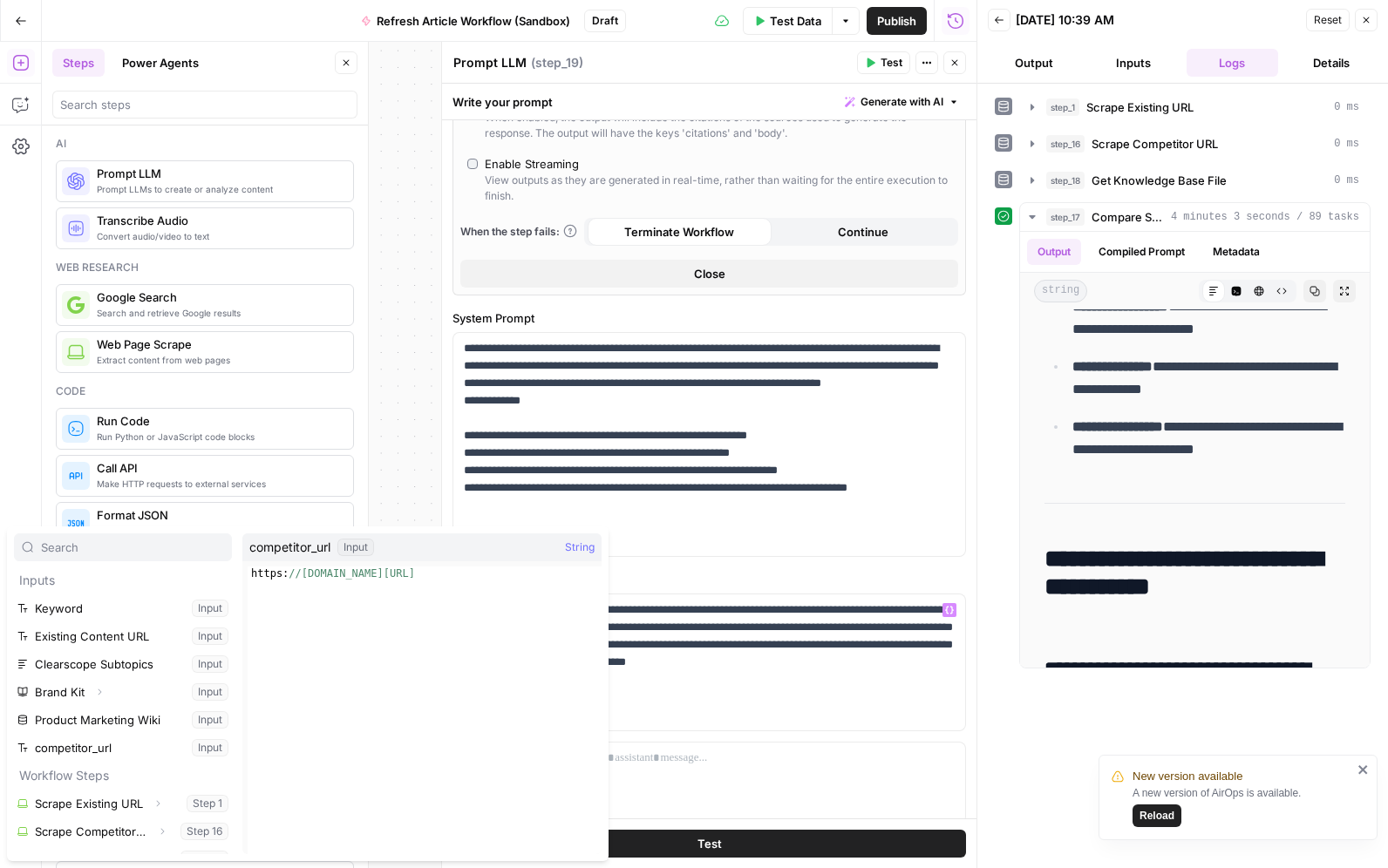
scroll to position [47, 0]
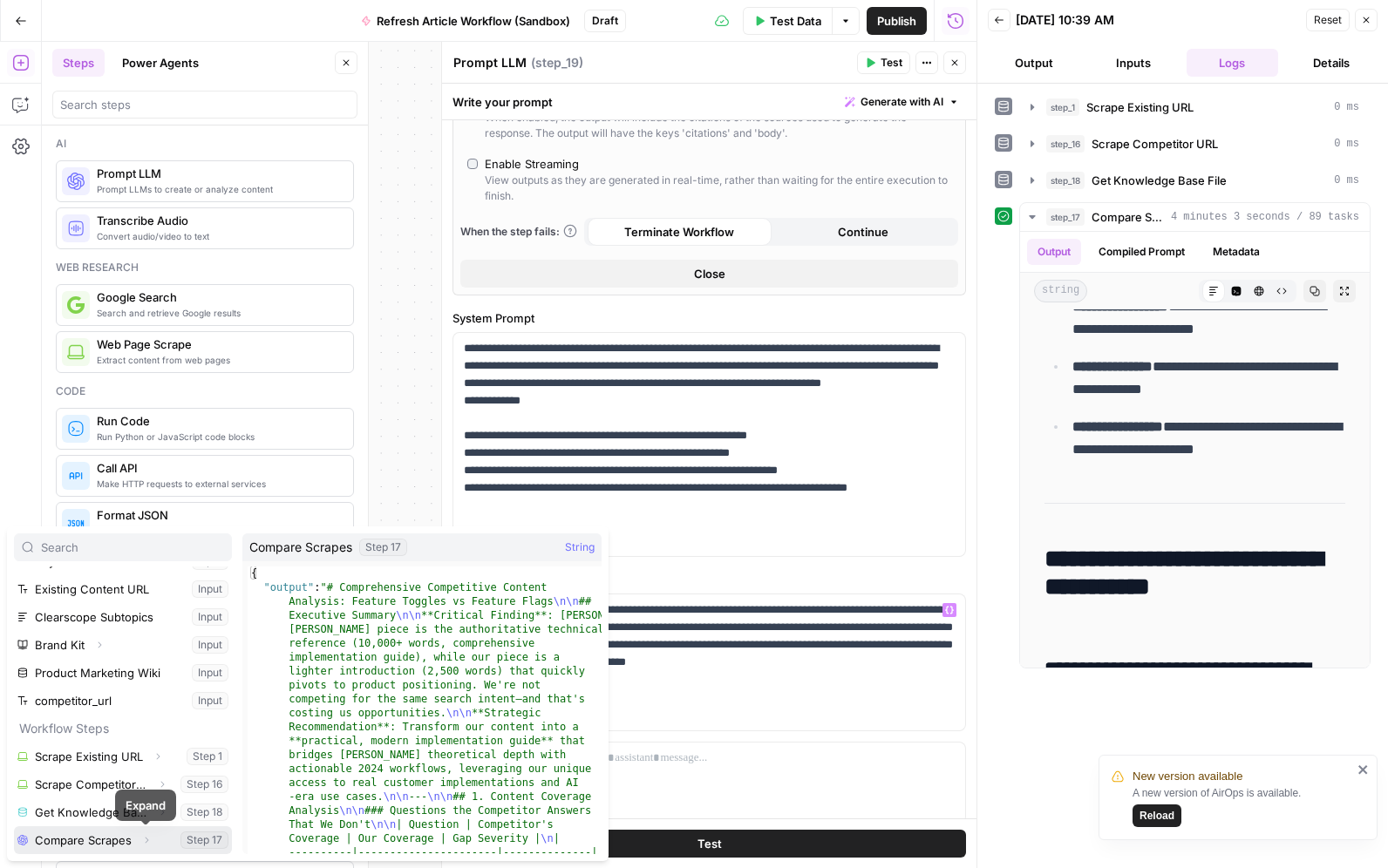
click at [148, 841] on icon "button" at bounding box center [147, 841] width 11 height 11
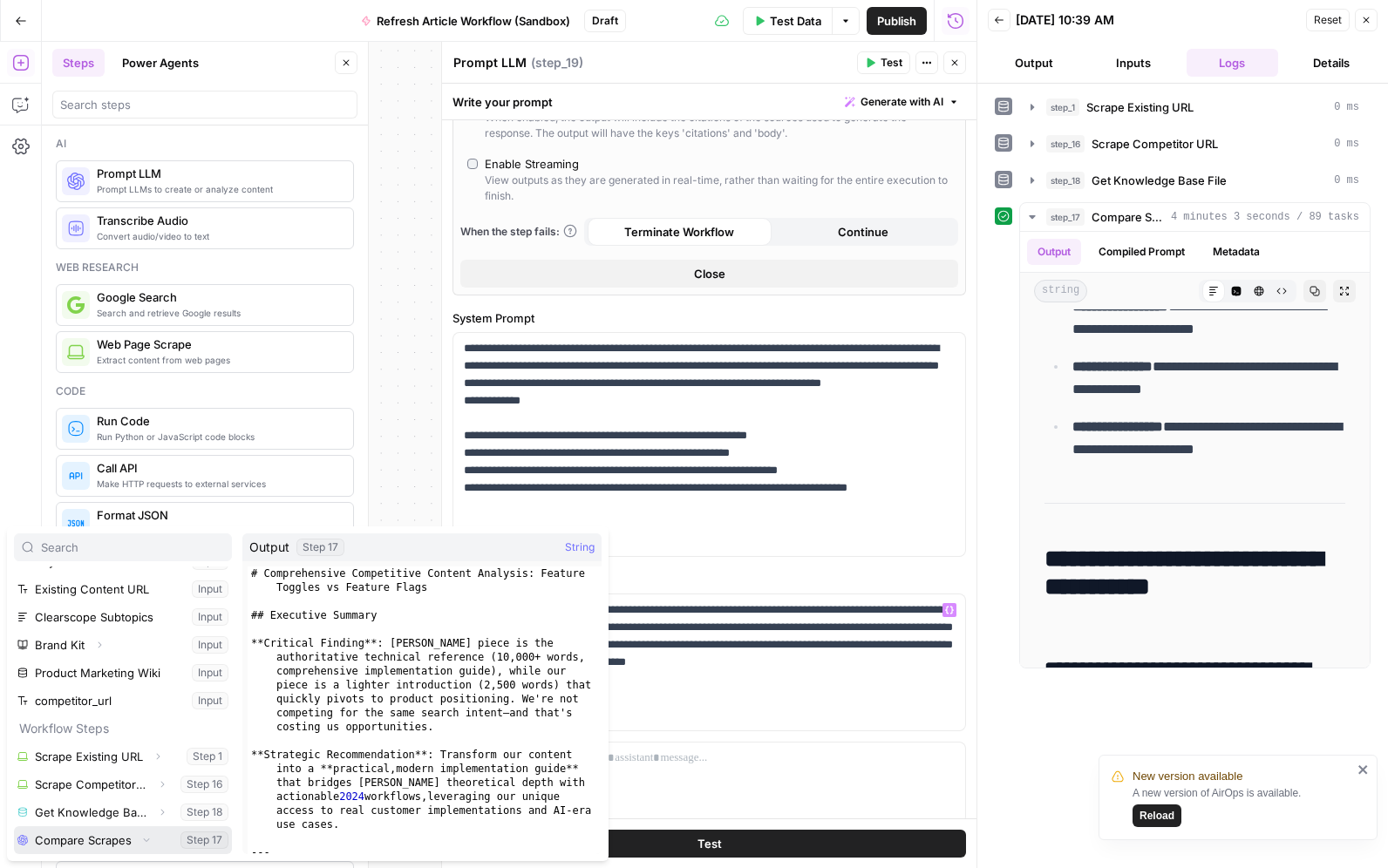
scroll to position [75, 0]
click at [116, 845] on button "Select variable Output" at bounding box center [132, 841] width 200 height 28
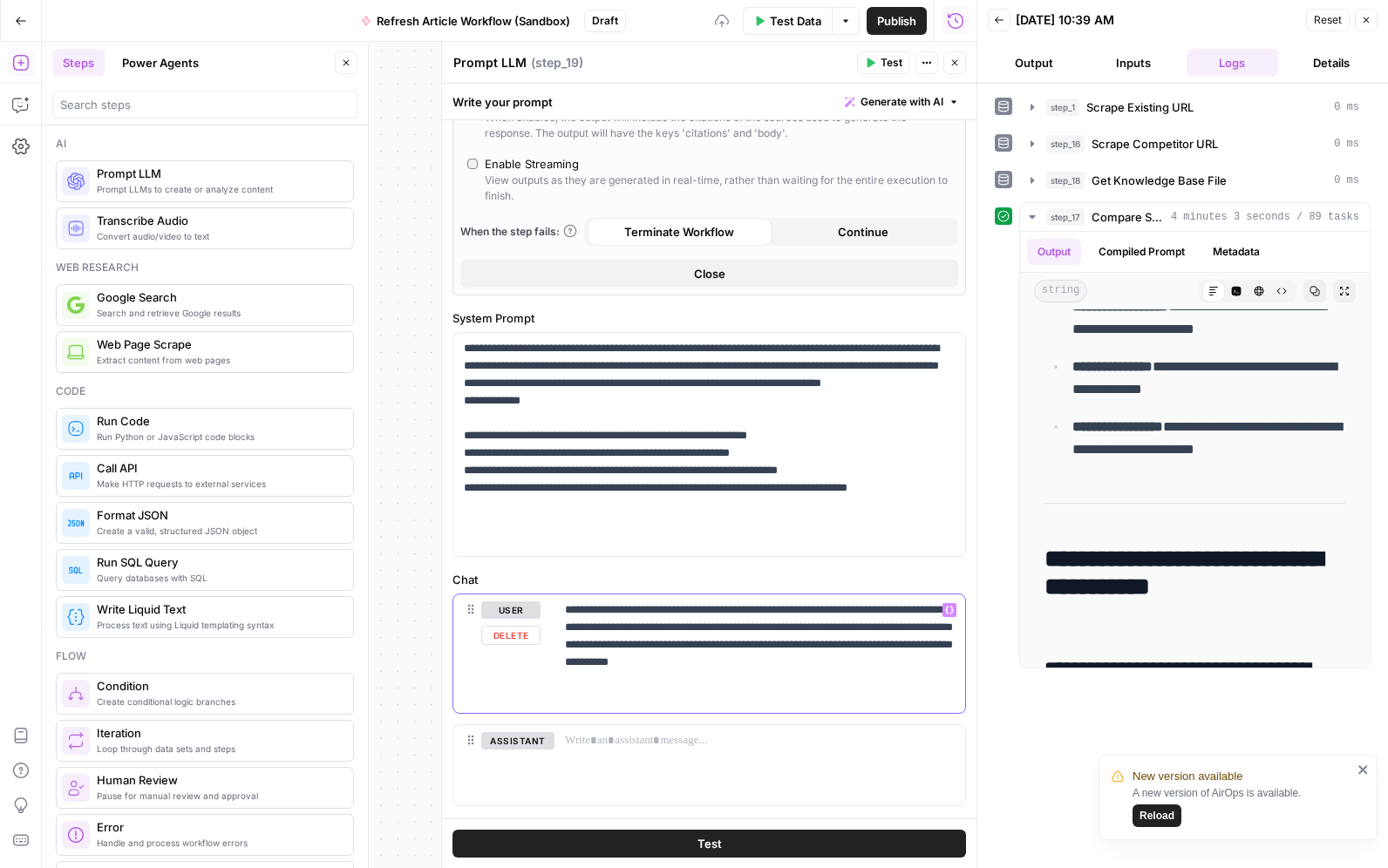
click at [753, 678] on p "**********" at bounding box center [759, 653] width 389 height 104
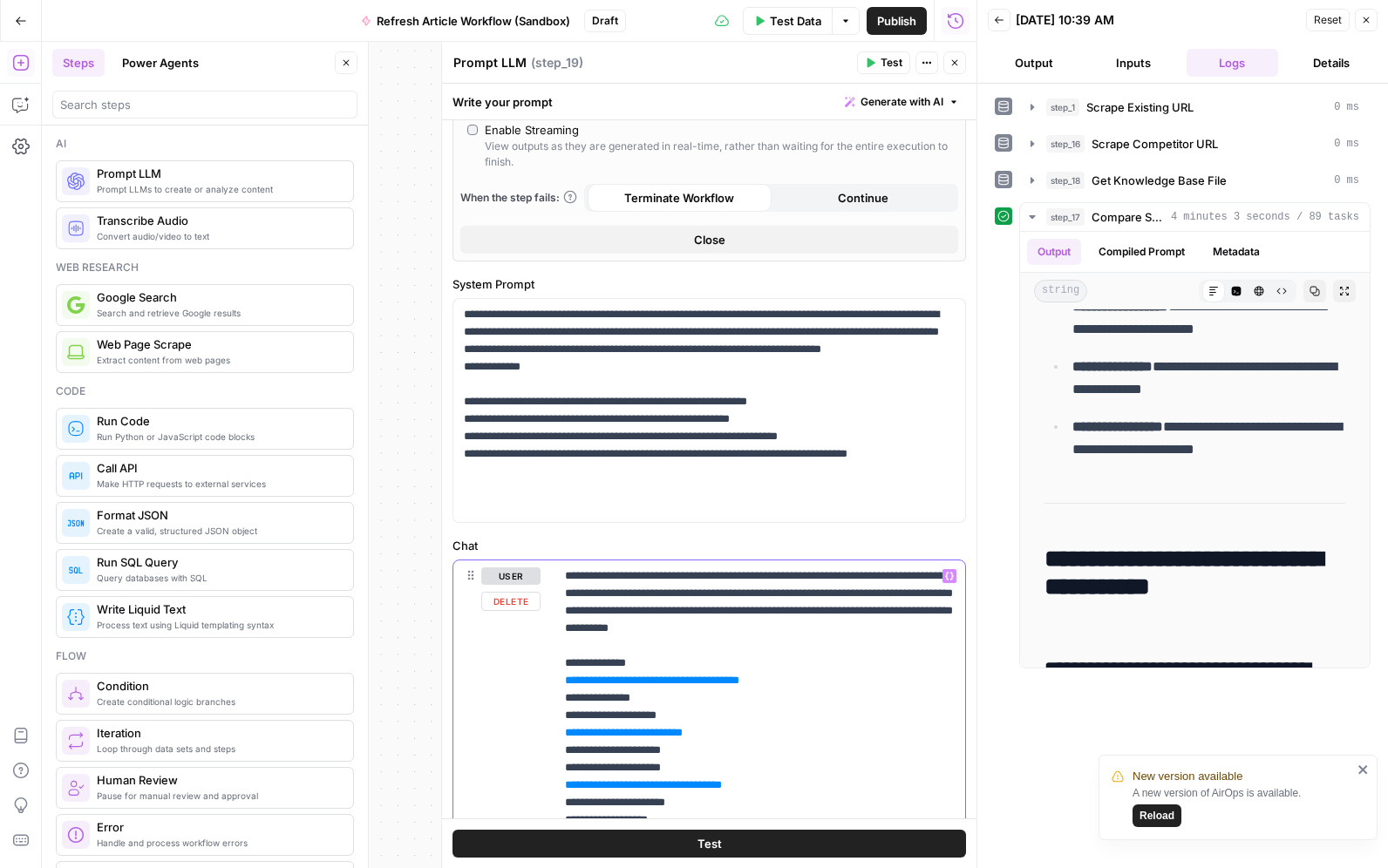
scroll to position [419, 0]
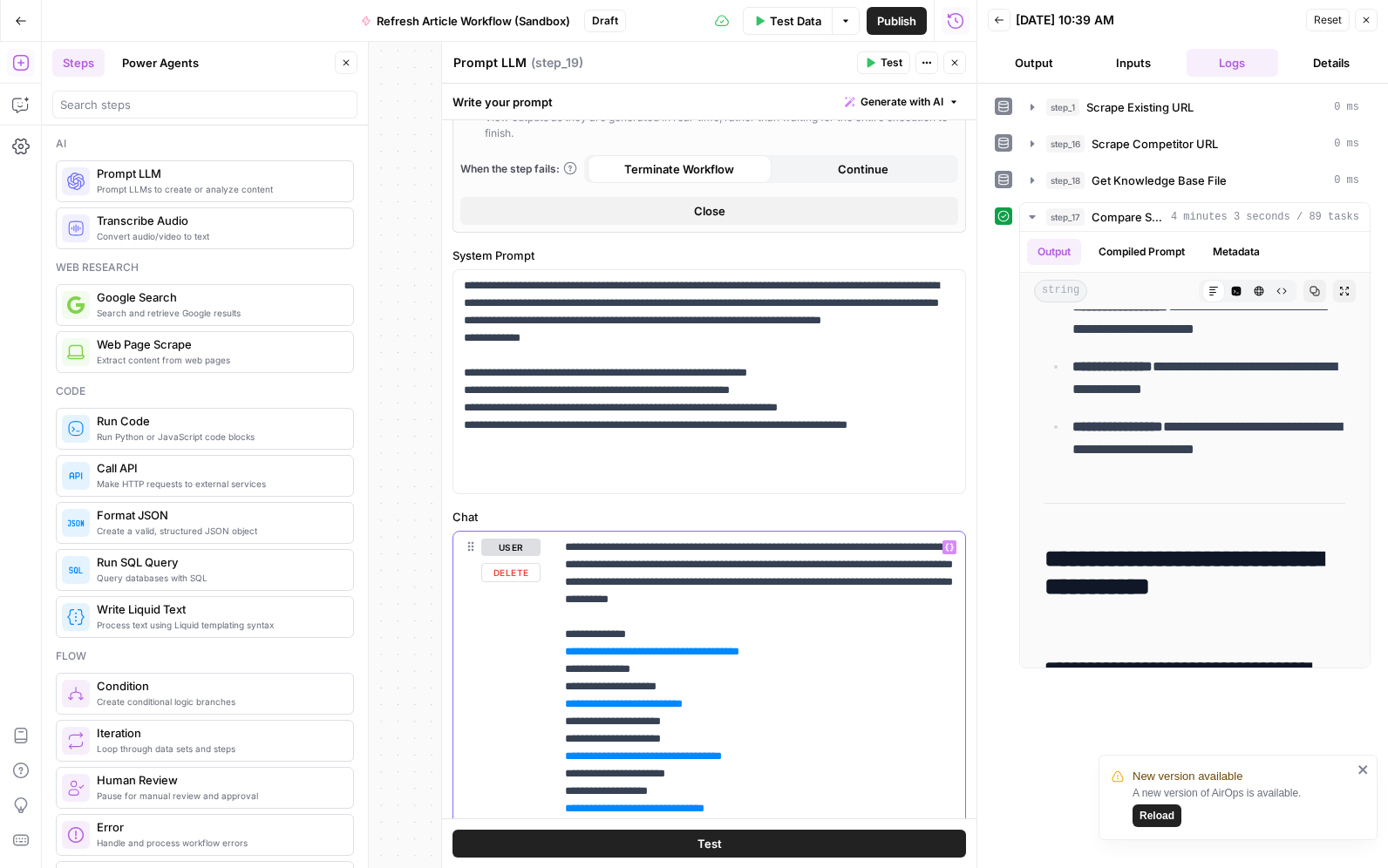
click at [860, 654] on p "**********" at bounding box center [759, 721] width 389 height 366
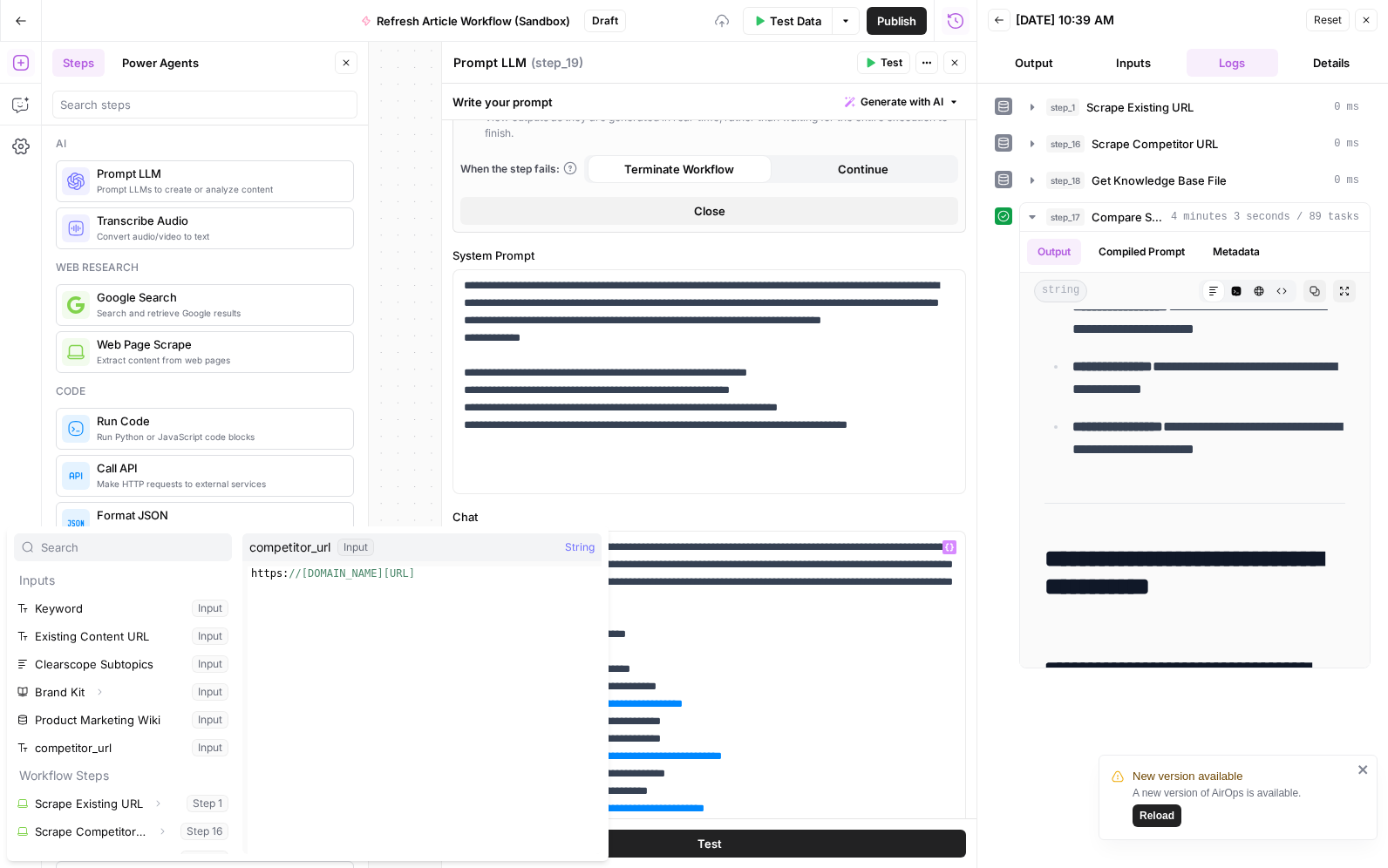
scroll to position [47, 0]
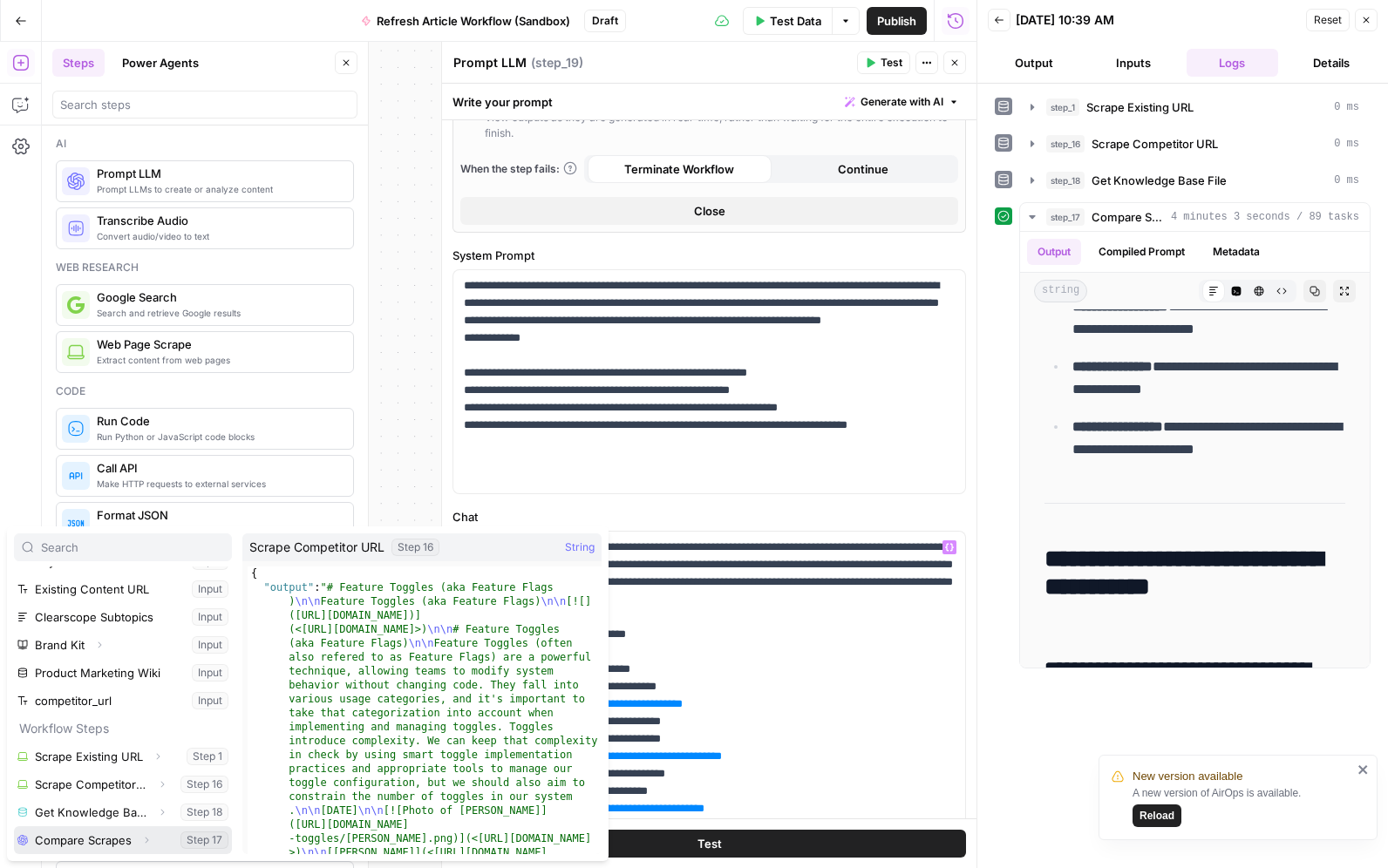
click at [150, 842] on icon "button" at bounding box center [147, 841] width 11 height 11
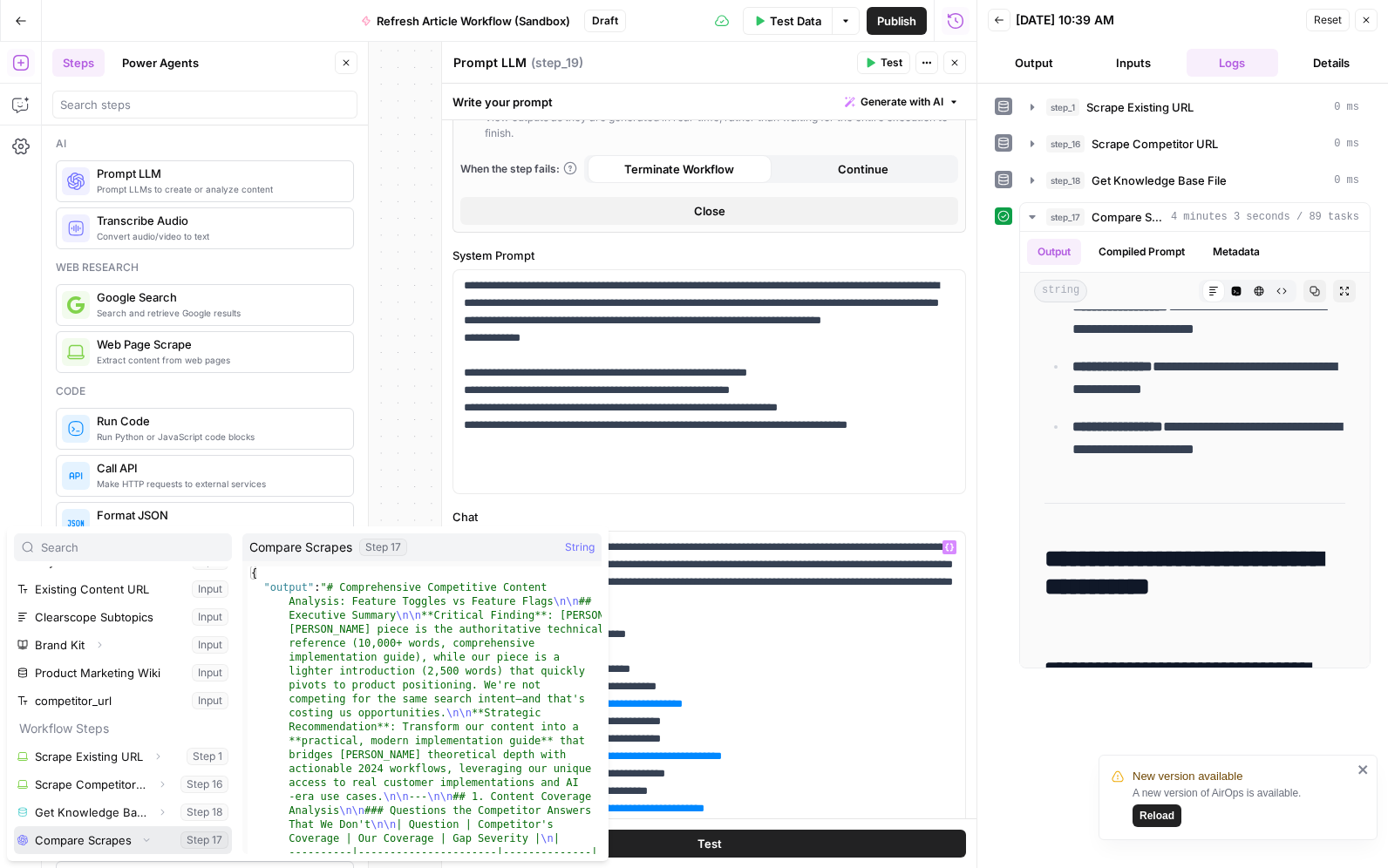
scroll to position [75, 0]
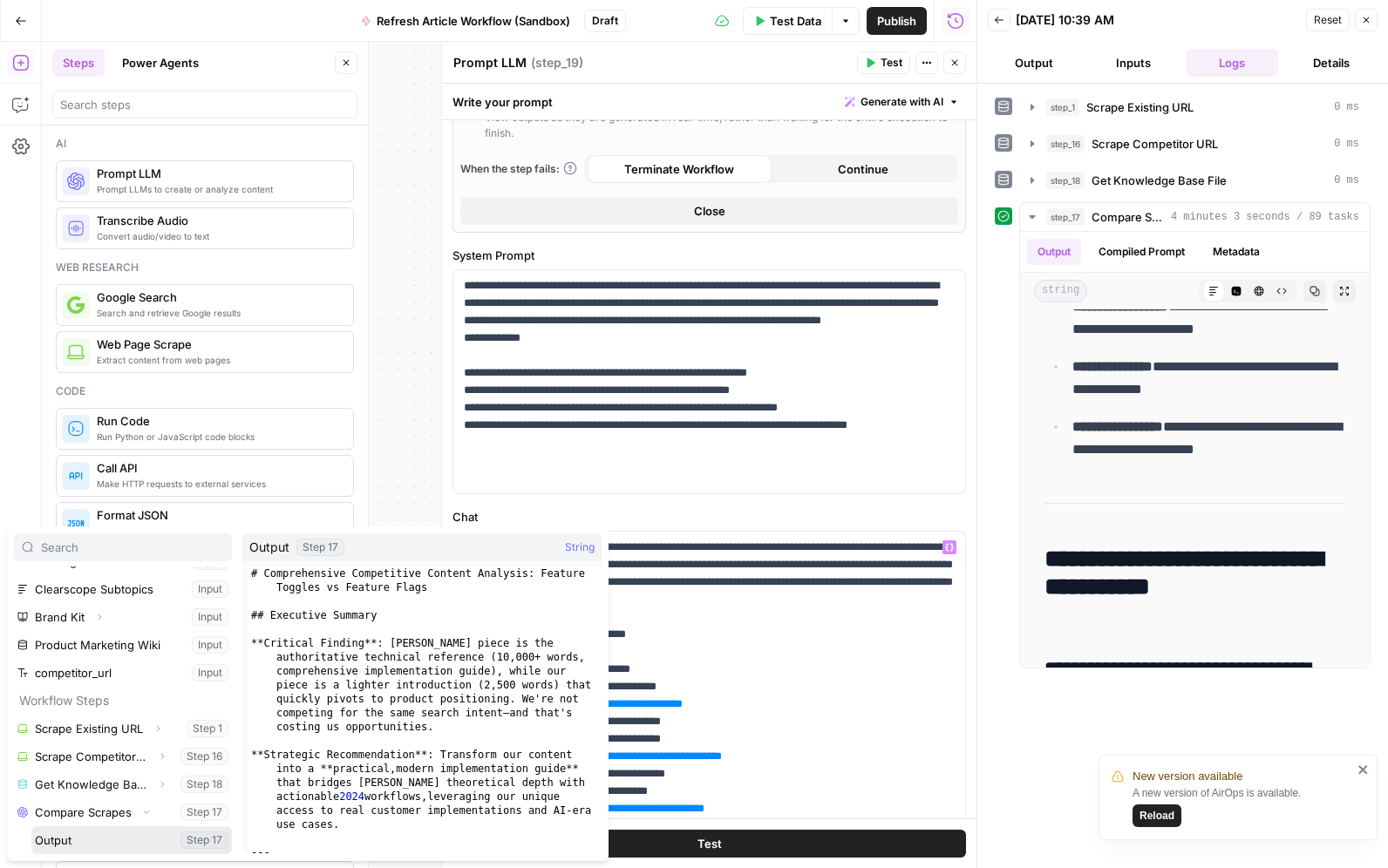
drag, startPoint x: 107, startPoint y: 839, endPoint x: 209, endPoint y: 807, distance: 106.9
click at [107, 840] on button "Select variable Output" at bounding box center [132, 841] width 200 height 28
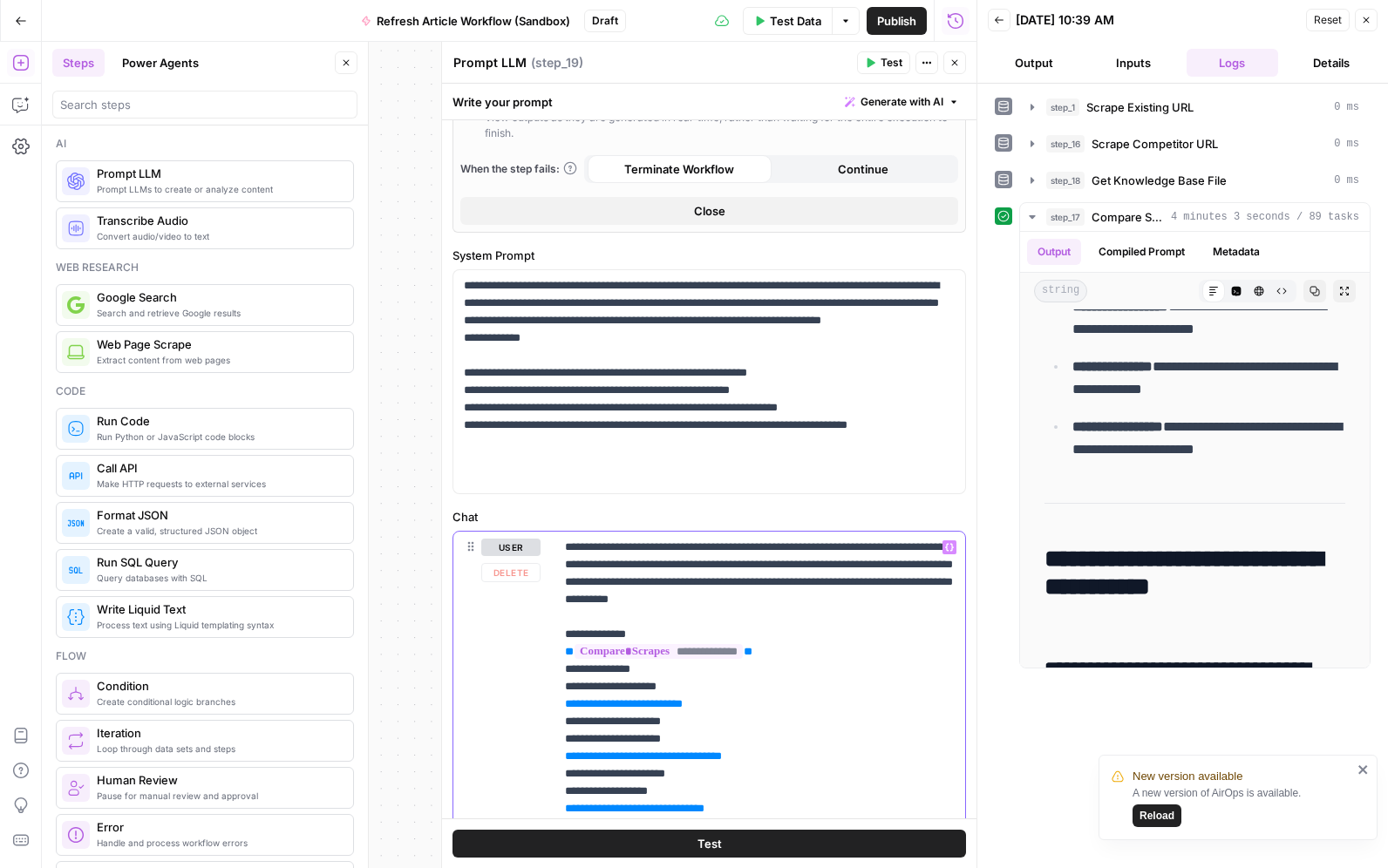
scroll to position [493, 0]
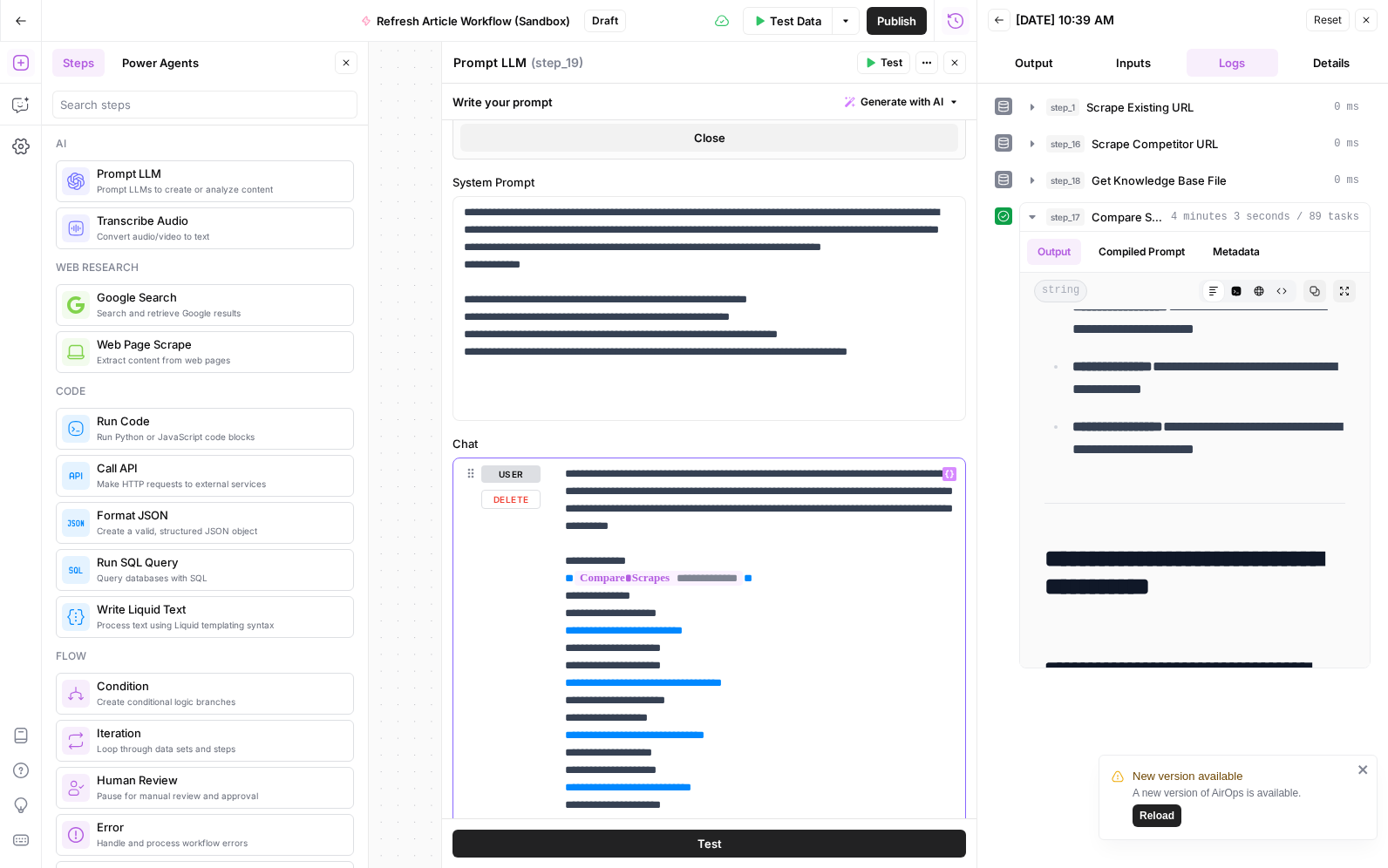
drag, startPoint x: 769, startPoint y: 631, endPoint x: 546, endPoint y: 629, distance: 223.0
click at [546, 629] on div "**********" at bounding box center [708, 648] width 511 height 380
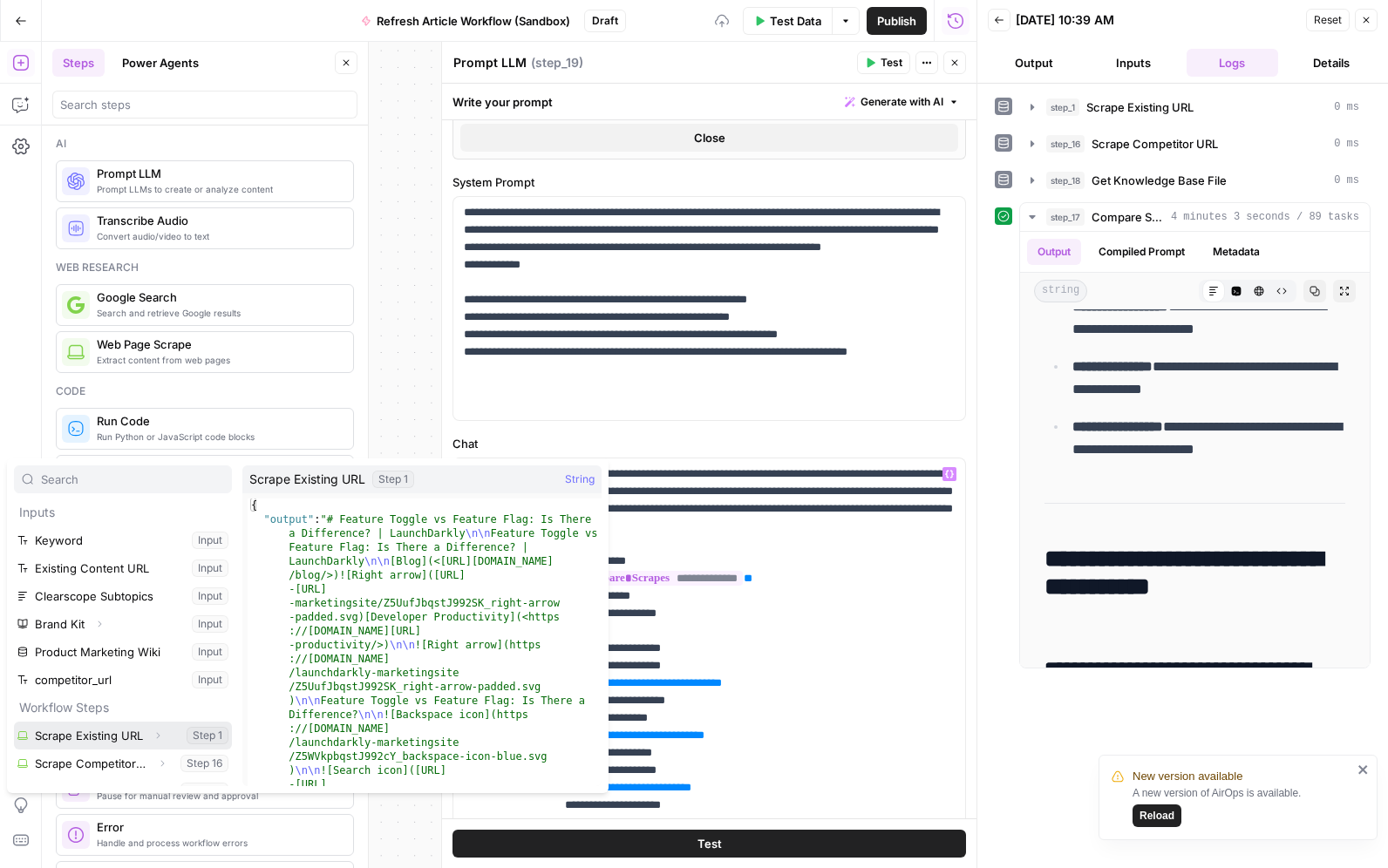
click at [129, 731] on button "Select variable Scrape Existing URL" at bounding box center [123, 736] width 218 height 28
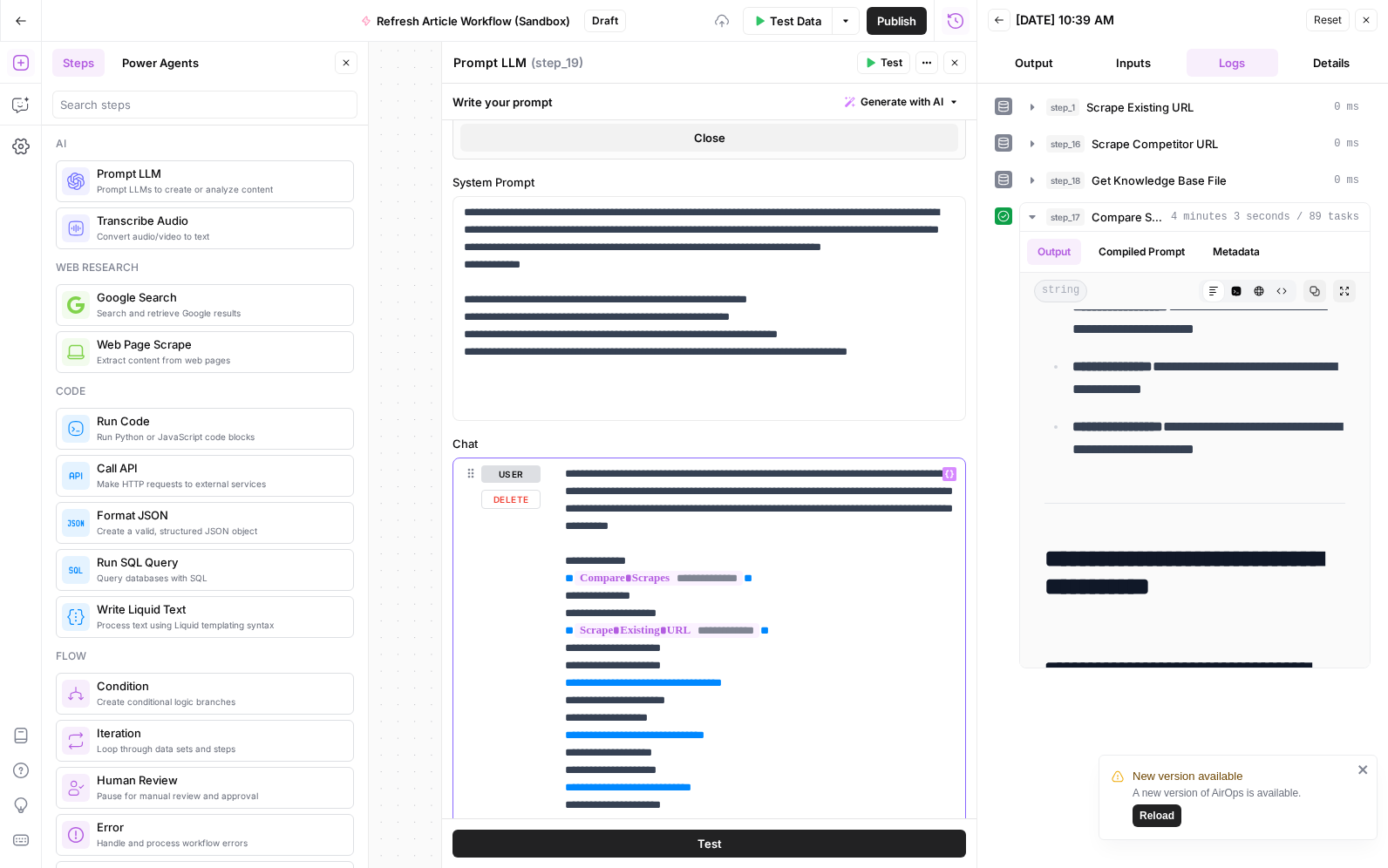
scroll to position [97, 0]
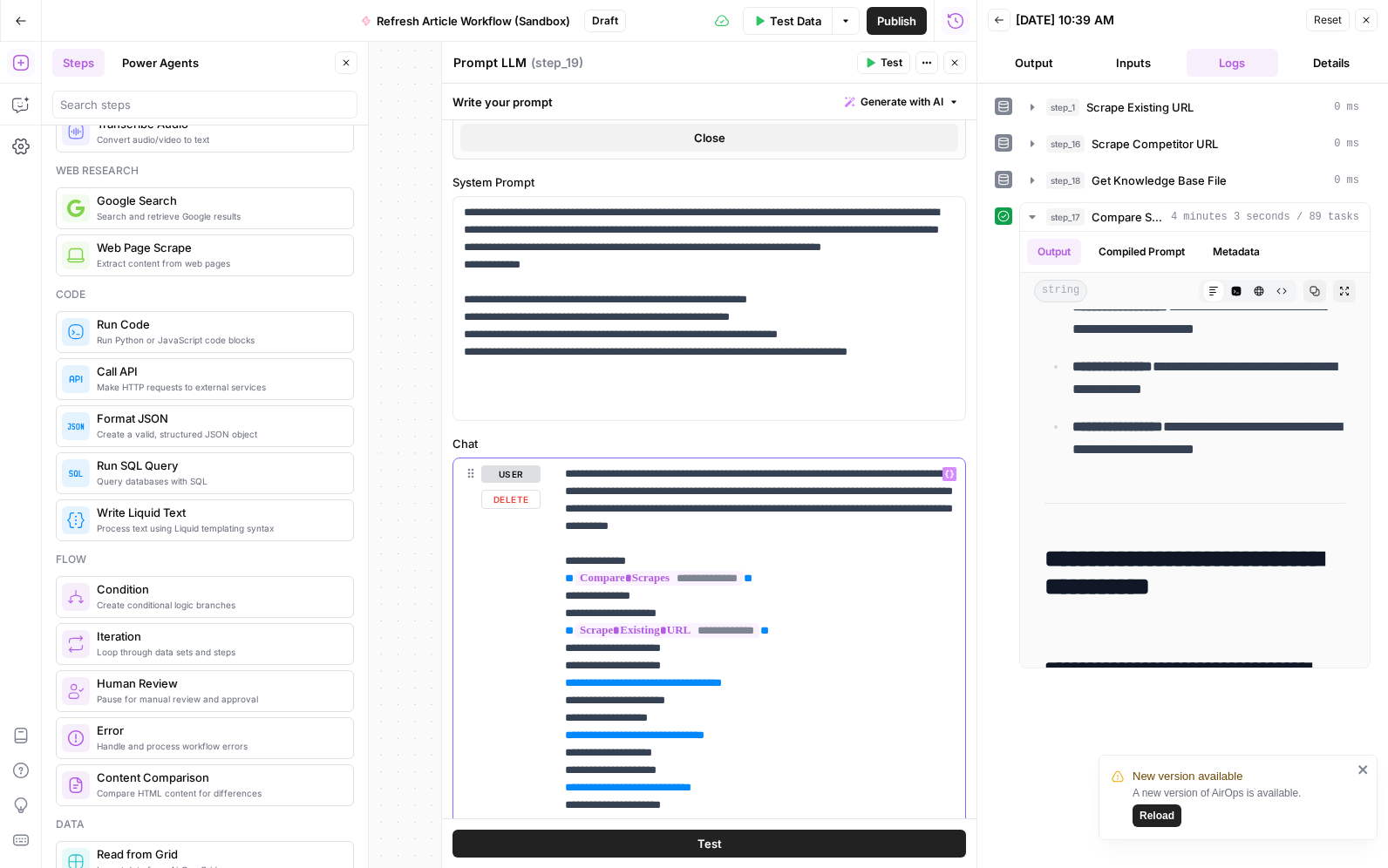
click at [832, 677] on p "**********" at bounding box center [759, 648] width 389 height 366
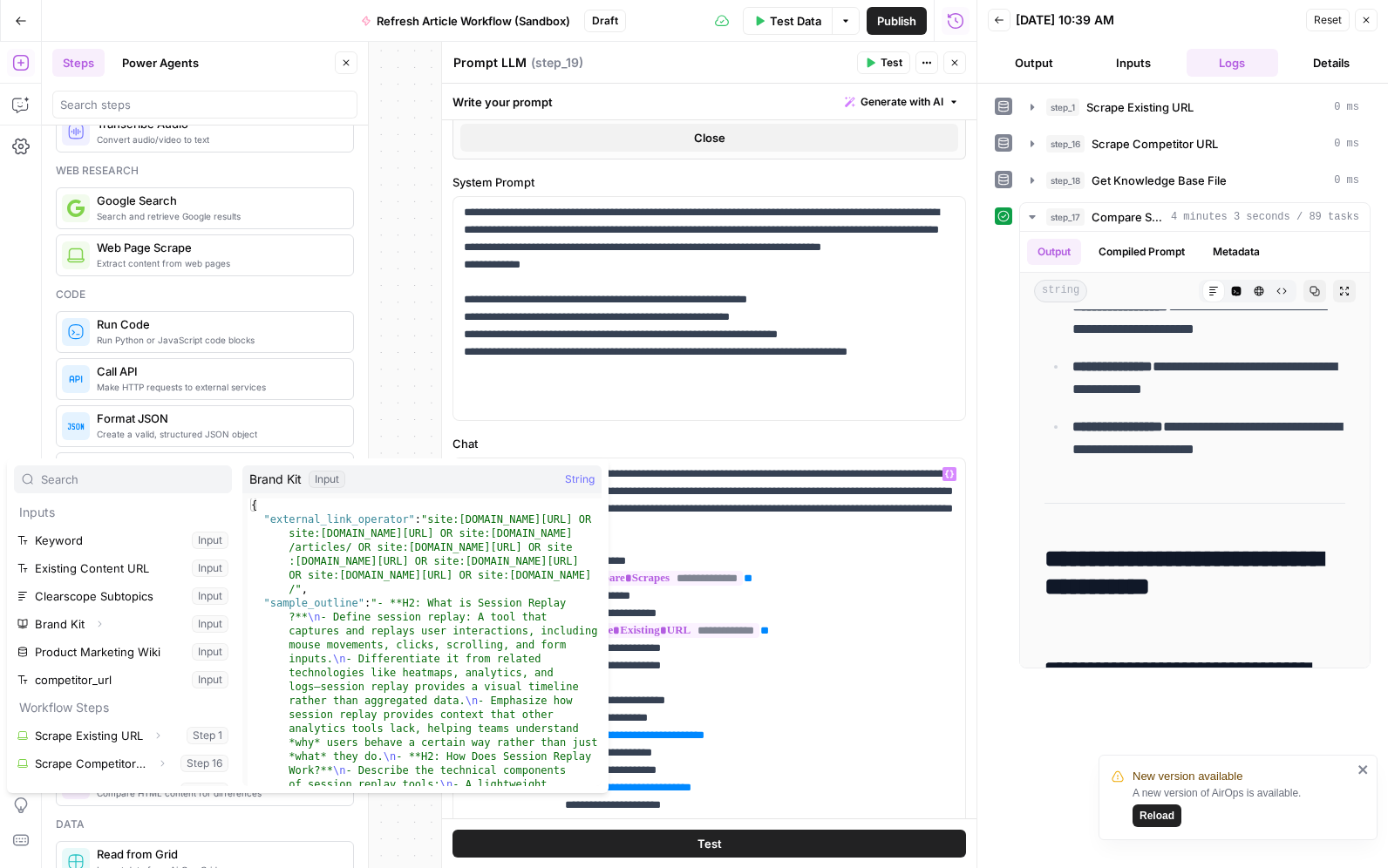
scroll to position [47, 0]
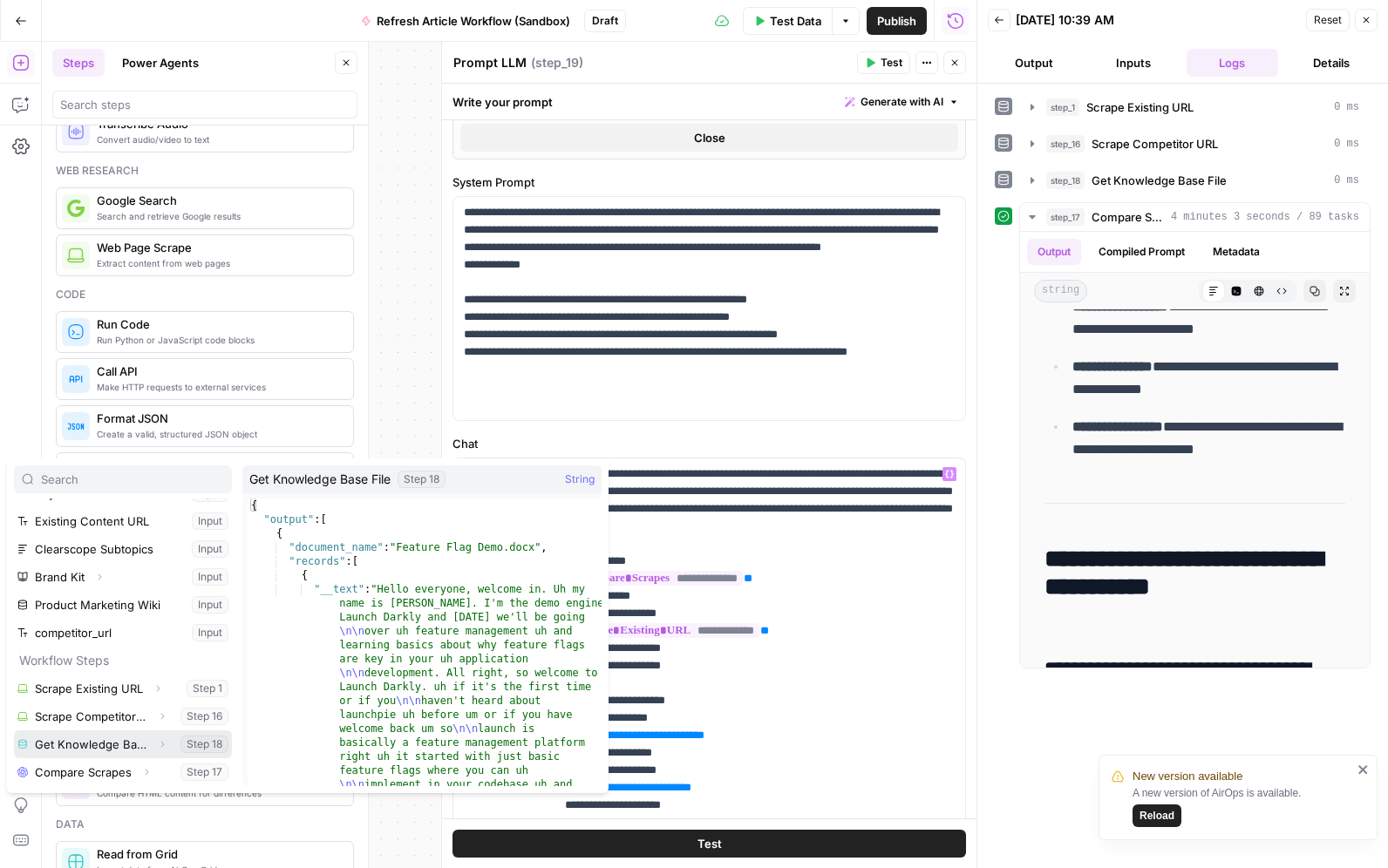
drag, startPoint x: 153, startPoint y: 744, endPoint x: 162, endPoint y: 730, distance: 16.6
click at [155, 743] on button "Expand" at bounding box center [162, 744] width 23 height 23
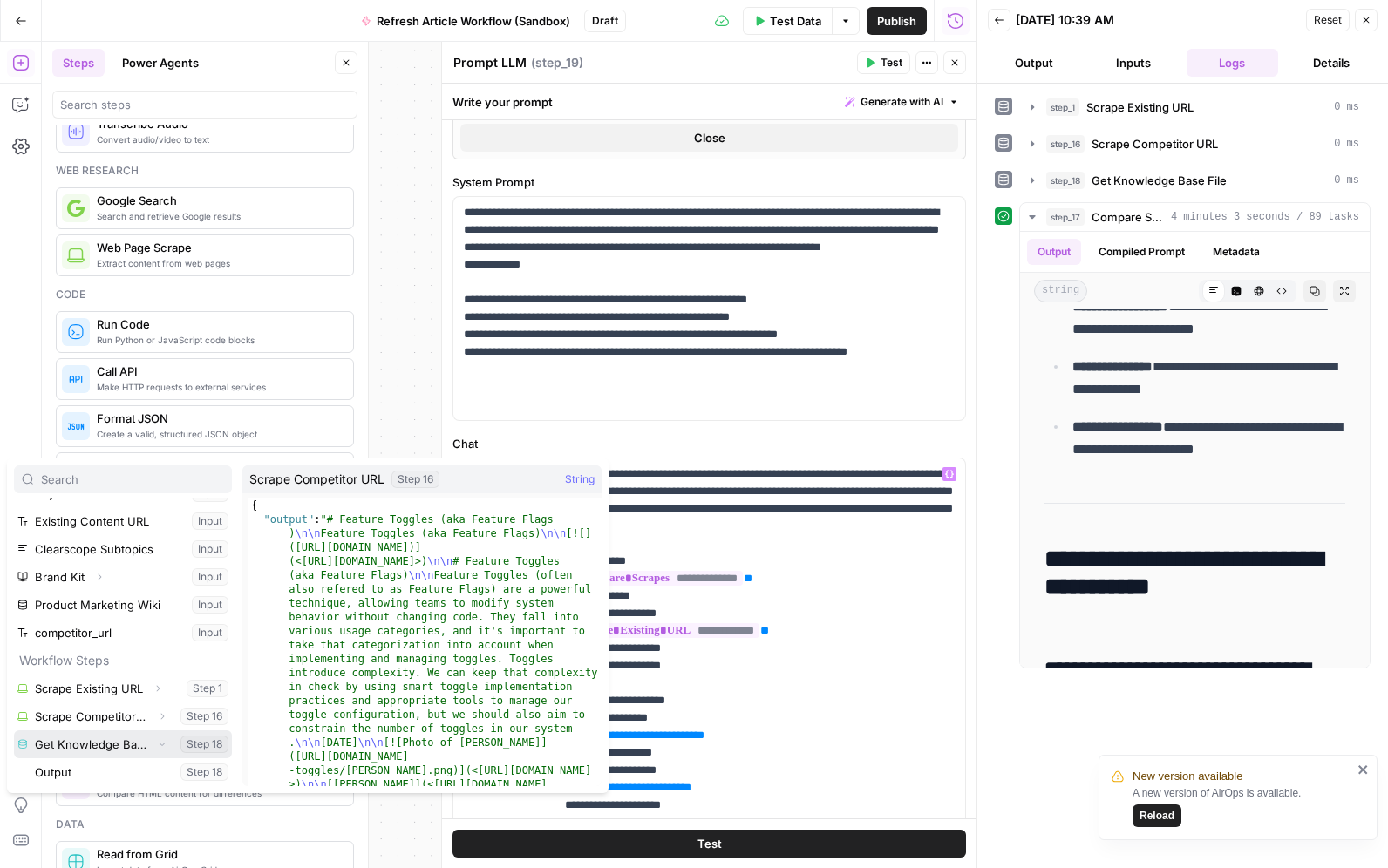
scroll to position [75, 0]
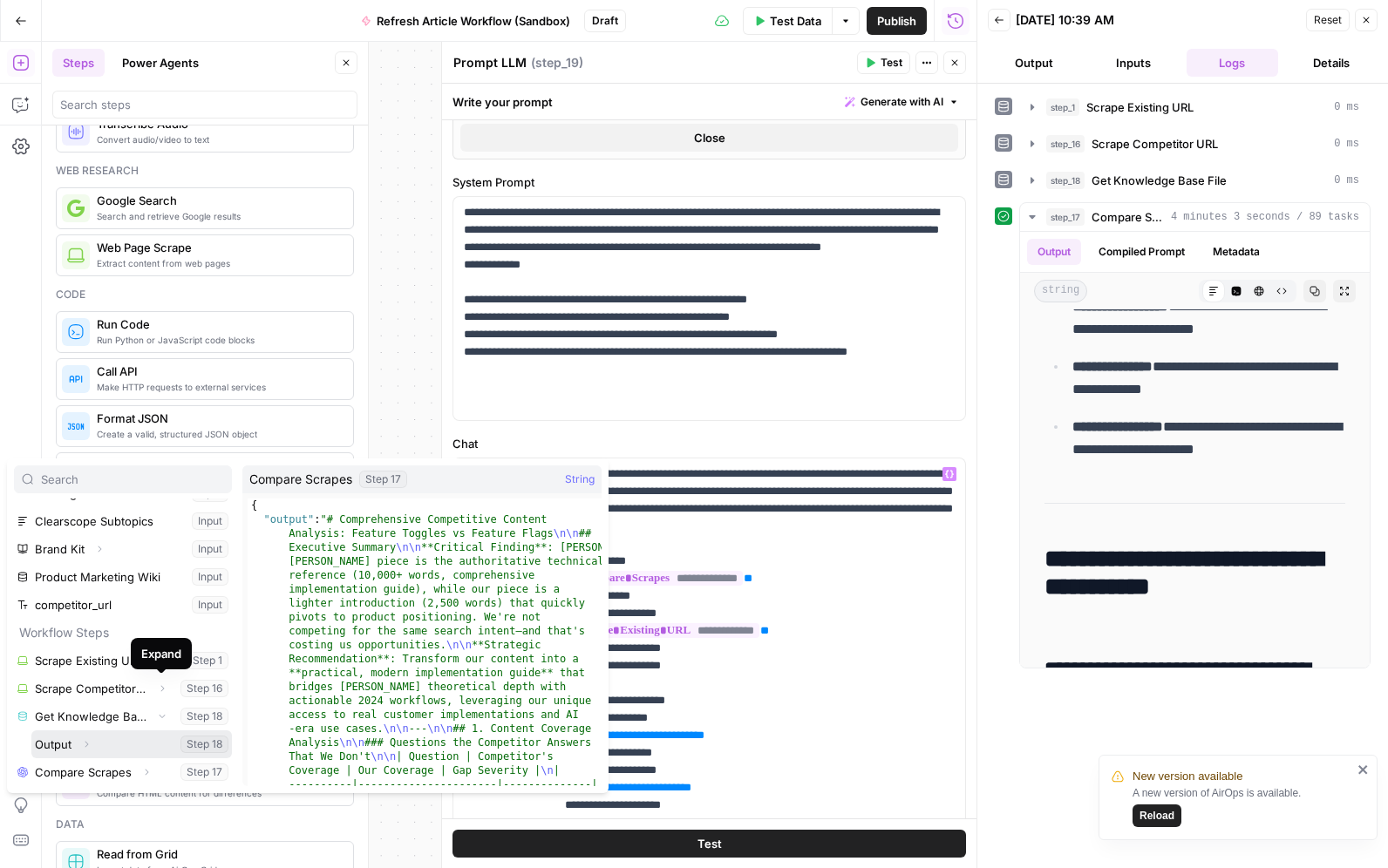
click at [94, 748] on button "Expand" at bounding box center [87, 744] width 23 height 23
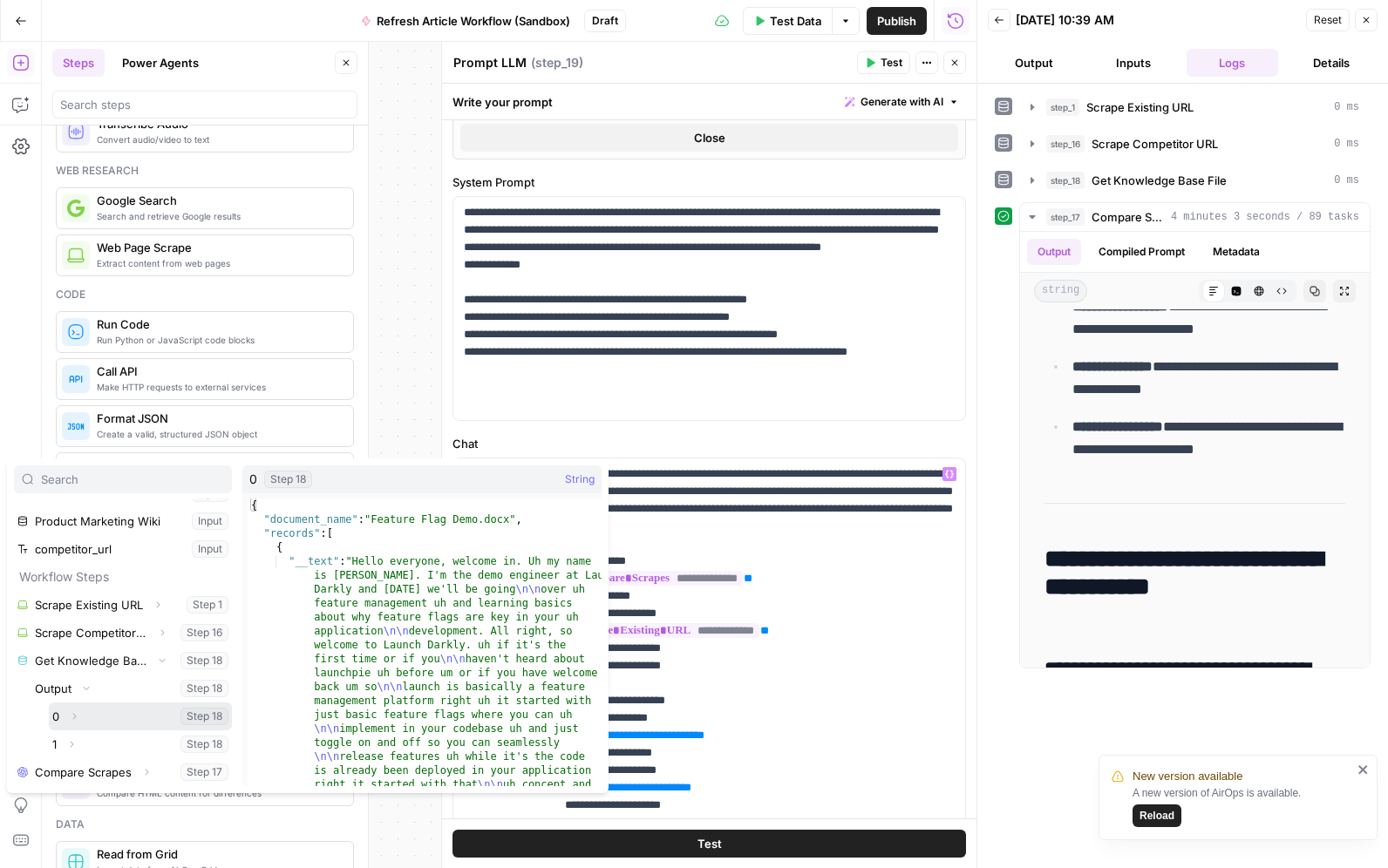
click at [70, 714] on icon "button" at bounding box center [74, 717] width 11 height 11
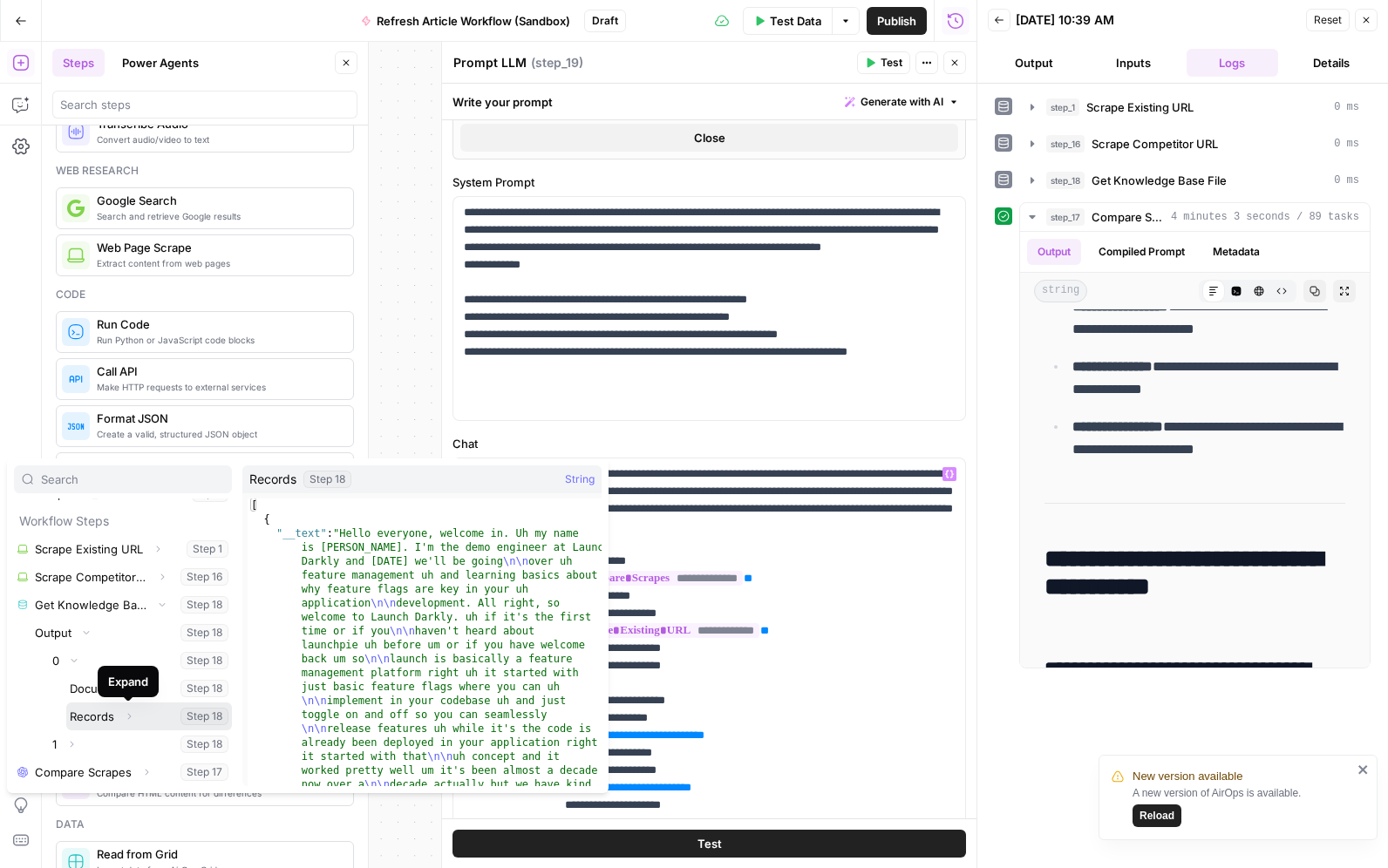
click at [131, 715] on icon "button" at bounding box center [129, 717] width 11 height 11
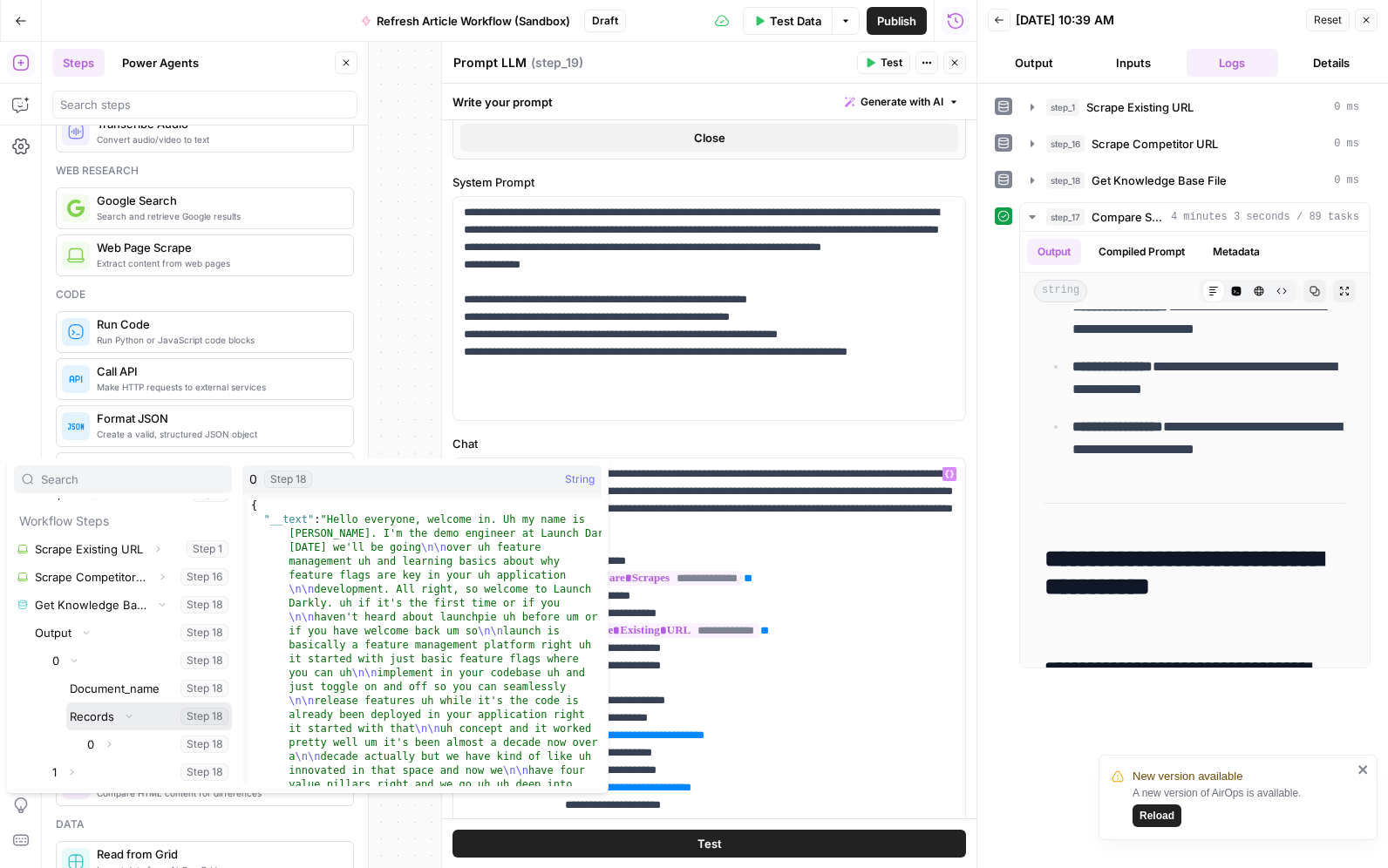
scroll to position [215, 0]
click at [105, 722] on button "Expand" at bounding box center [109, 717] width 23 height 23
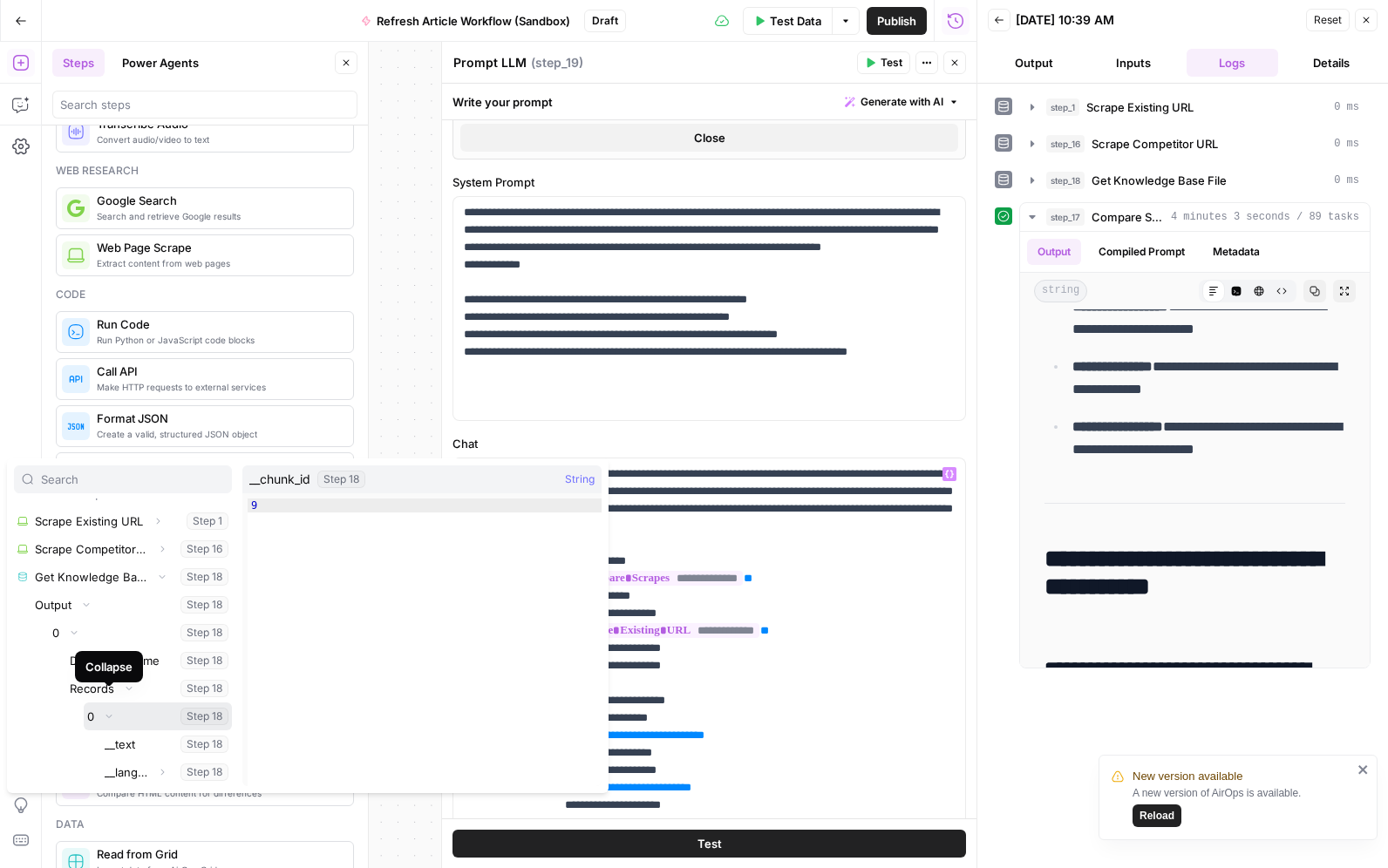
scroll to position [292, 0]
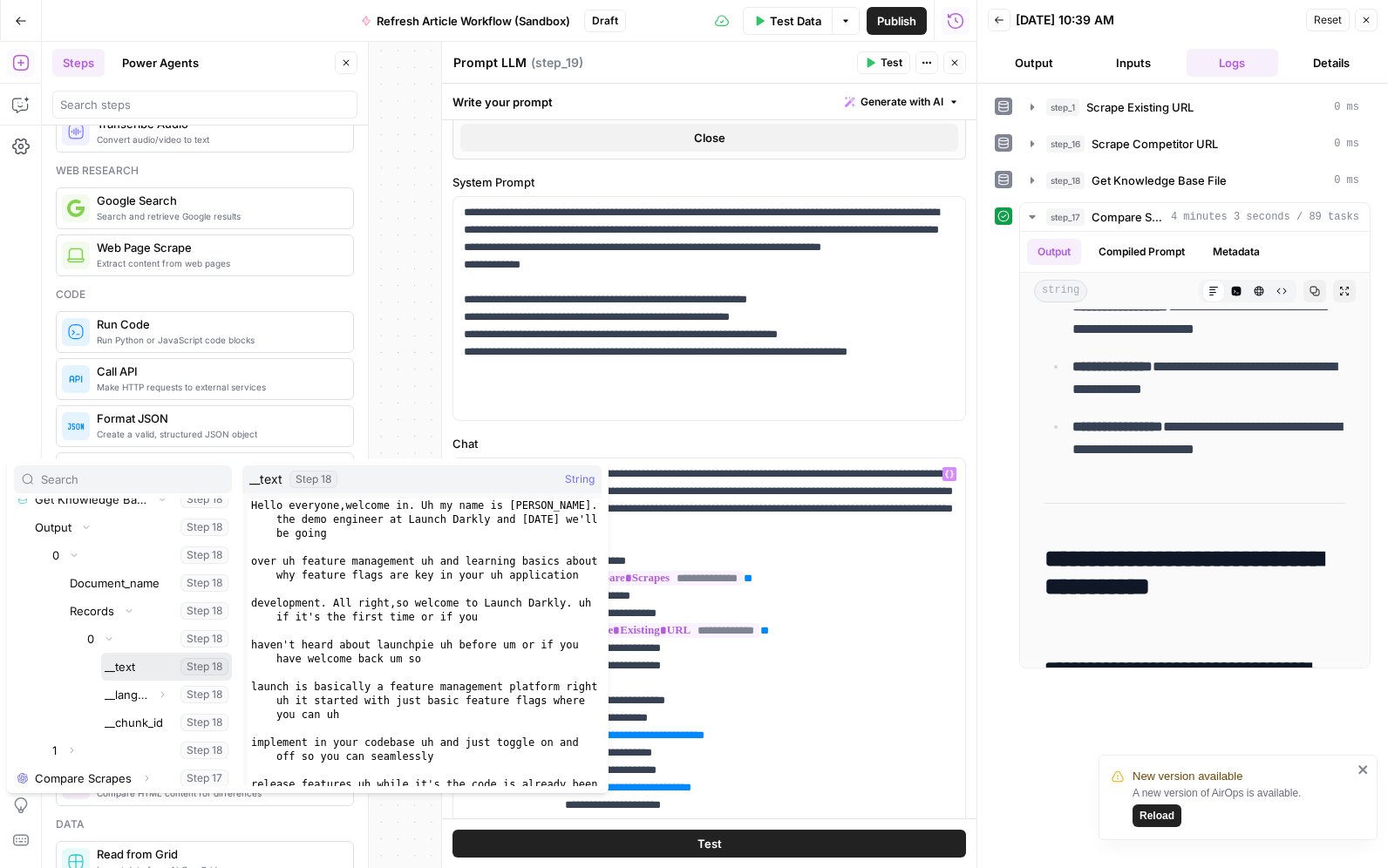
click at [124, 671] on button "Select variable __text" at bounding box center [167, 667] width 131 height 28
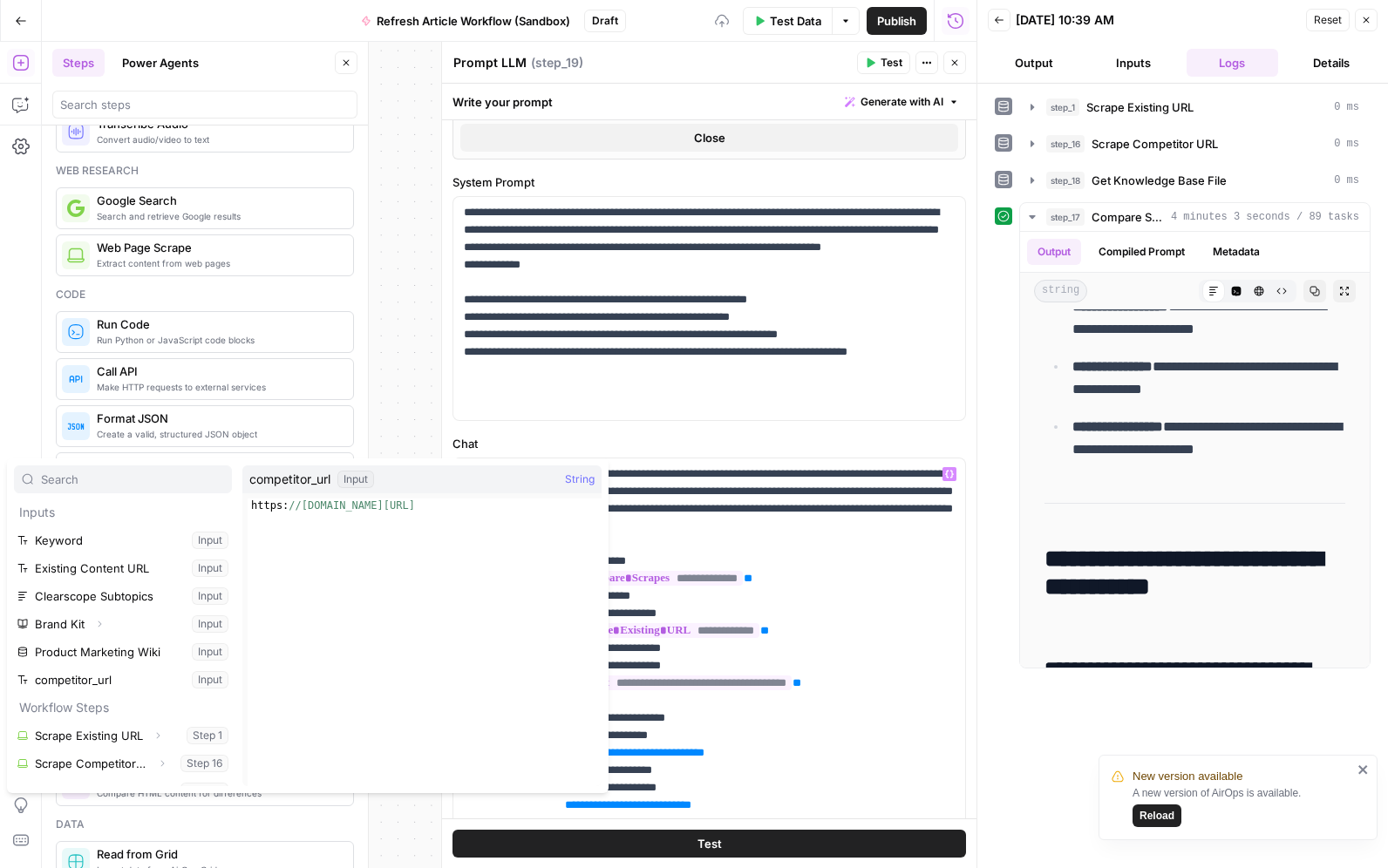
scroll to position [47, 0]
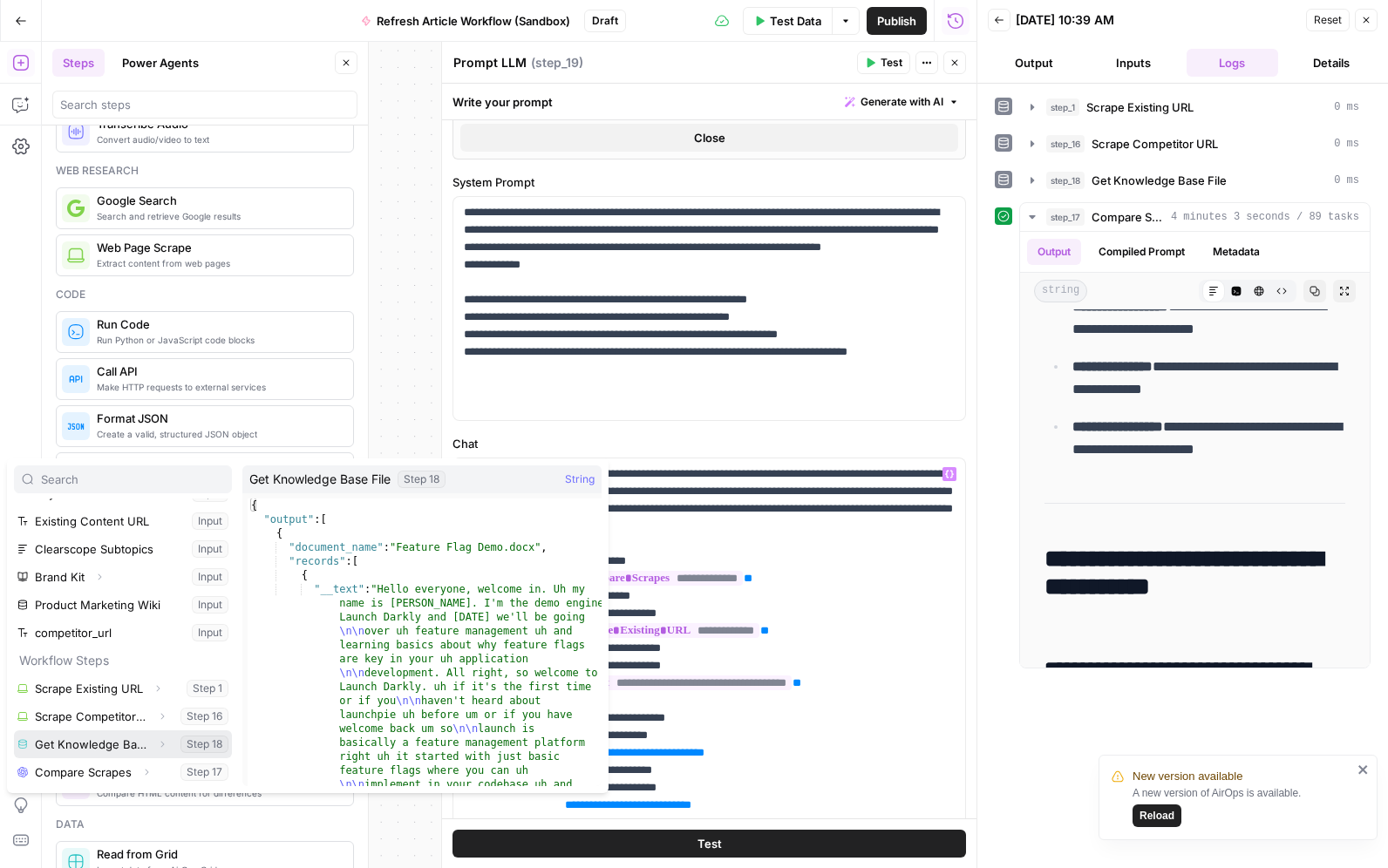
click at [161, 741] on icon "button" at bounding box center [162, 744] width 11 height 11
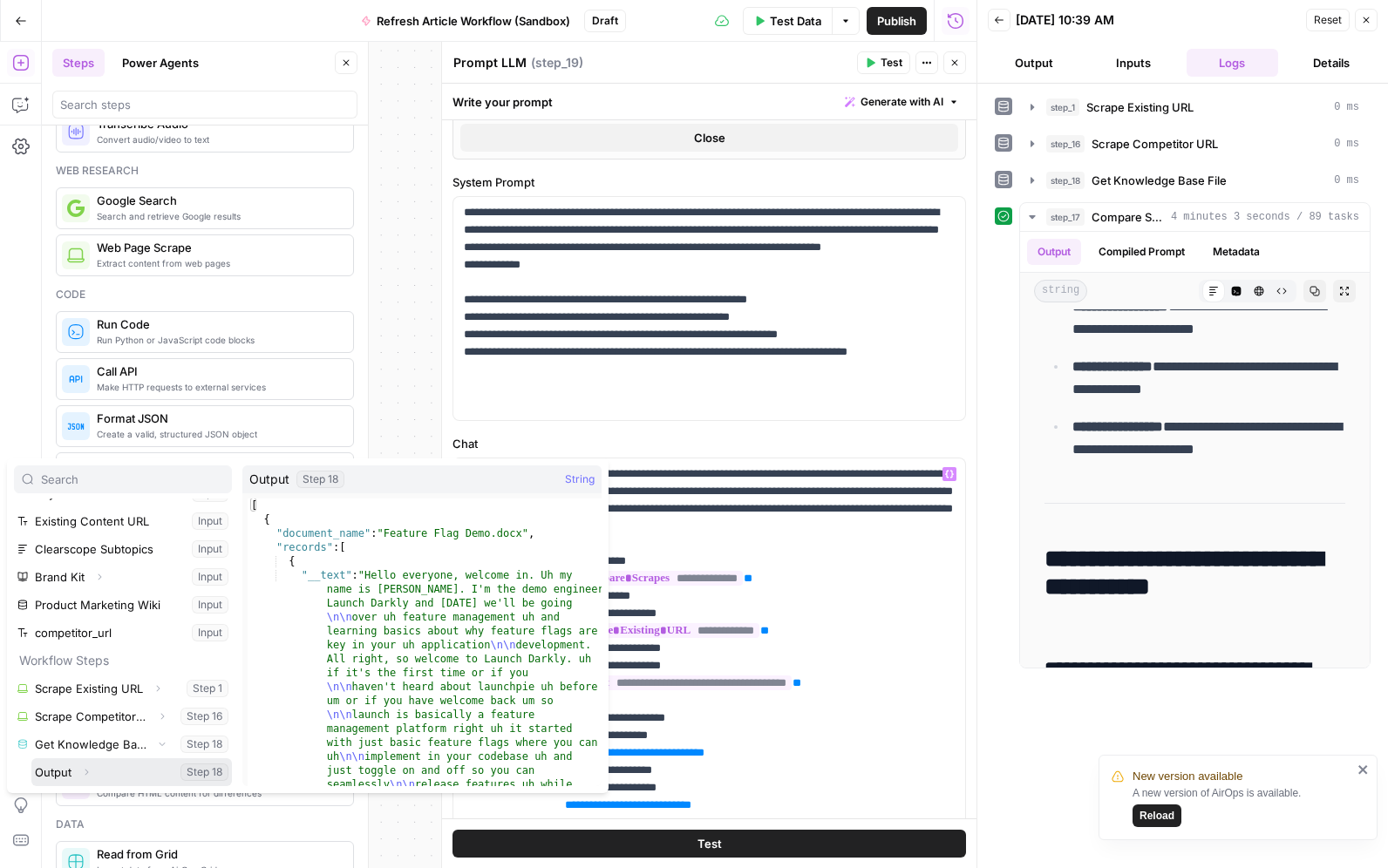
click at [93, 772] on button "Expand" at bounding box center [87, 773] width 23 height 23
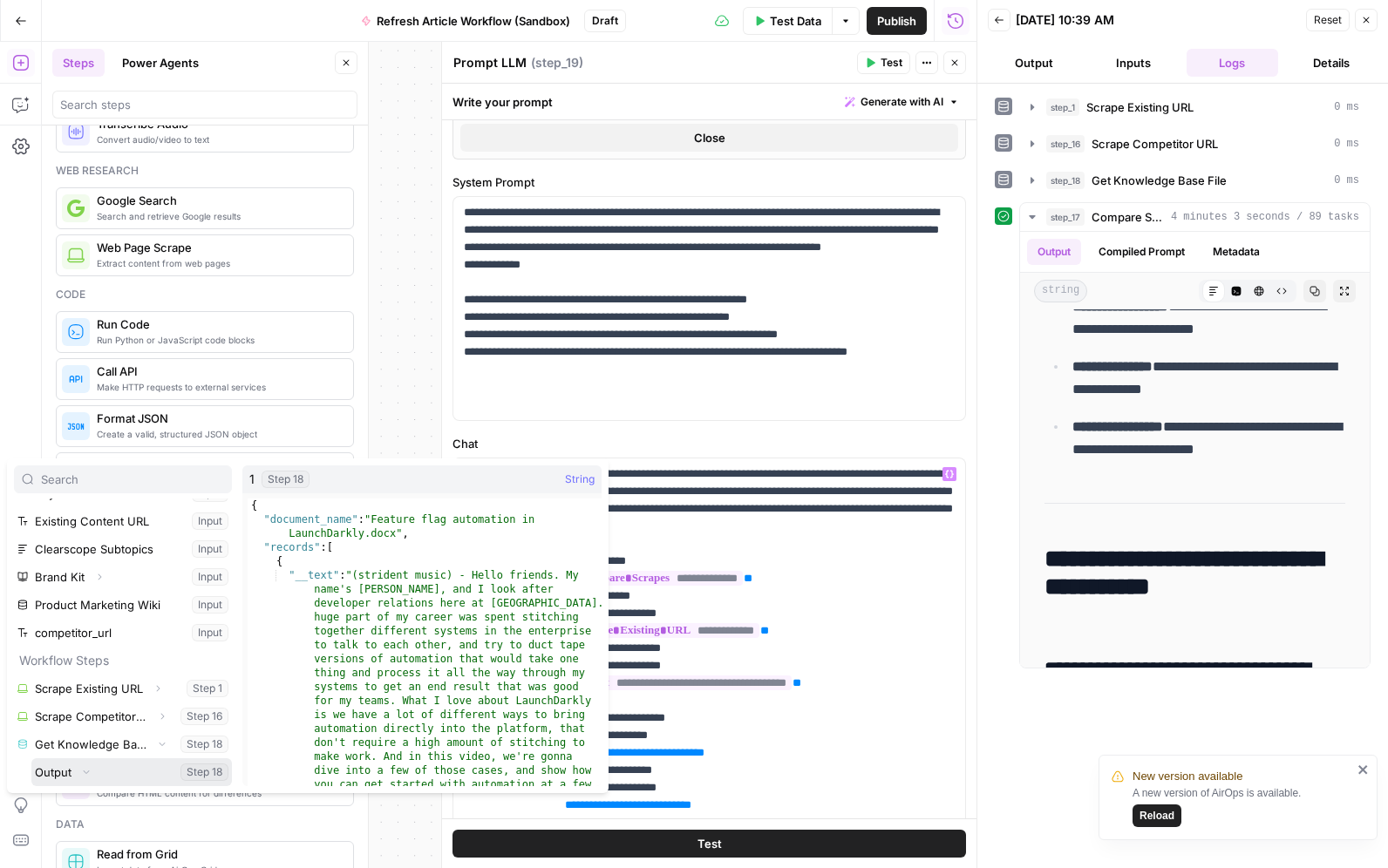
scroll to position [131, 0]
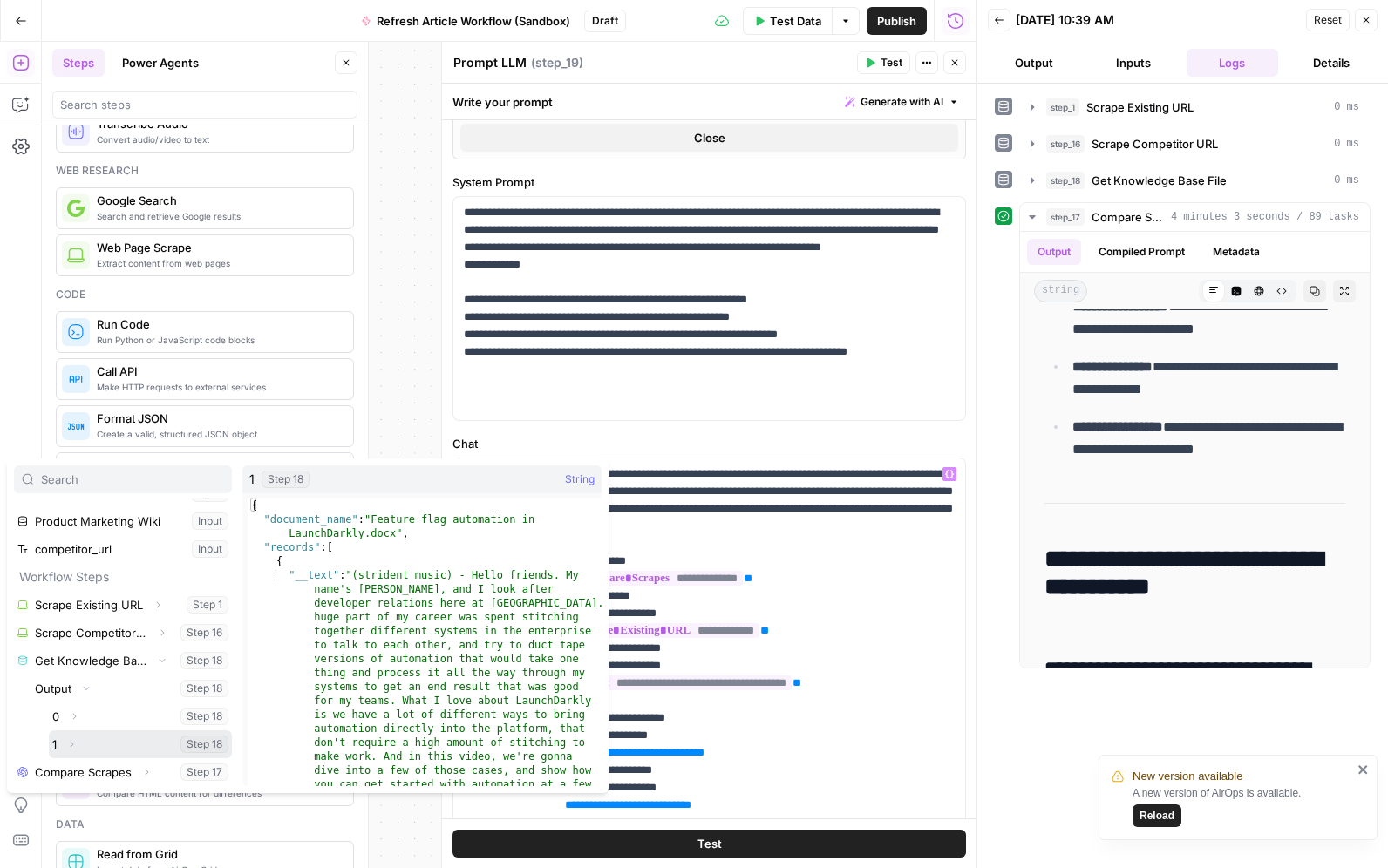
click at [79, 746] on button "Expand" at bounding box center [72, 744] width 23 height 23
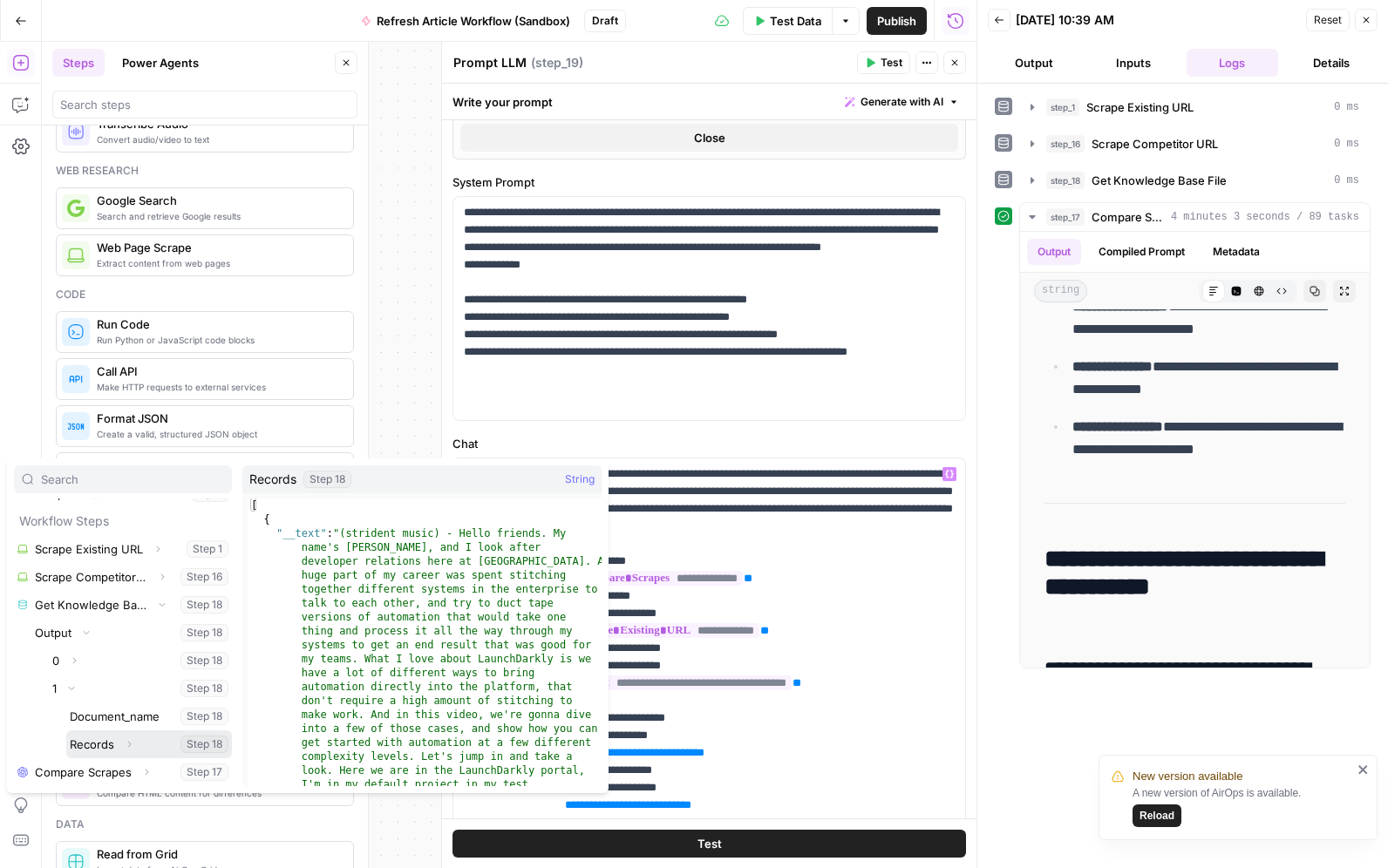
click at [130, 745] on icon "button" at bounding box center [129, 744] width 11 height 11
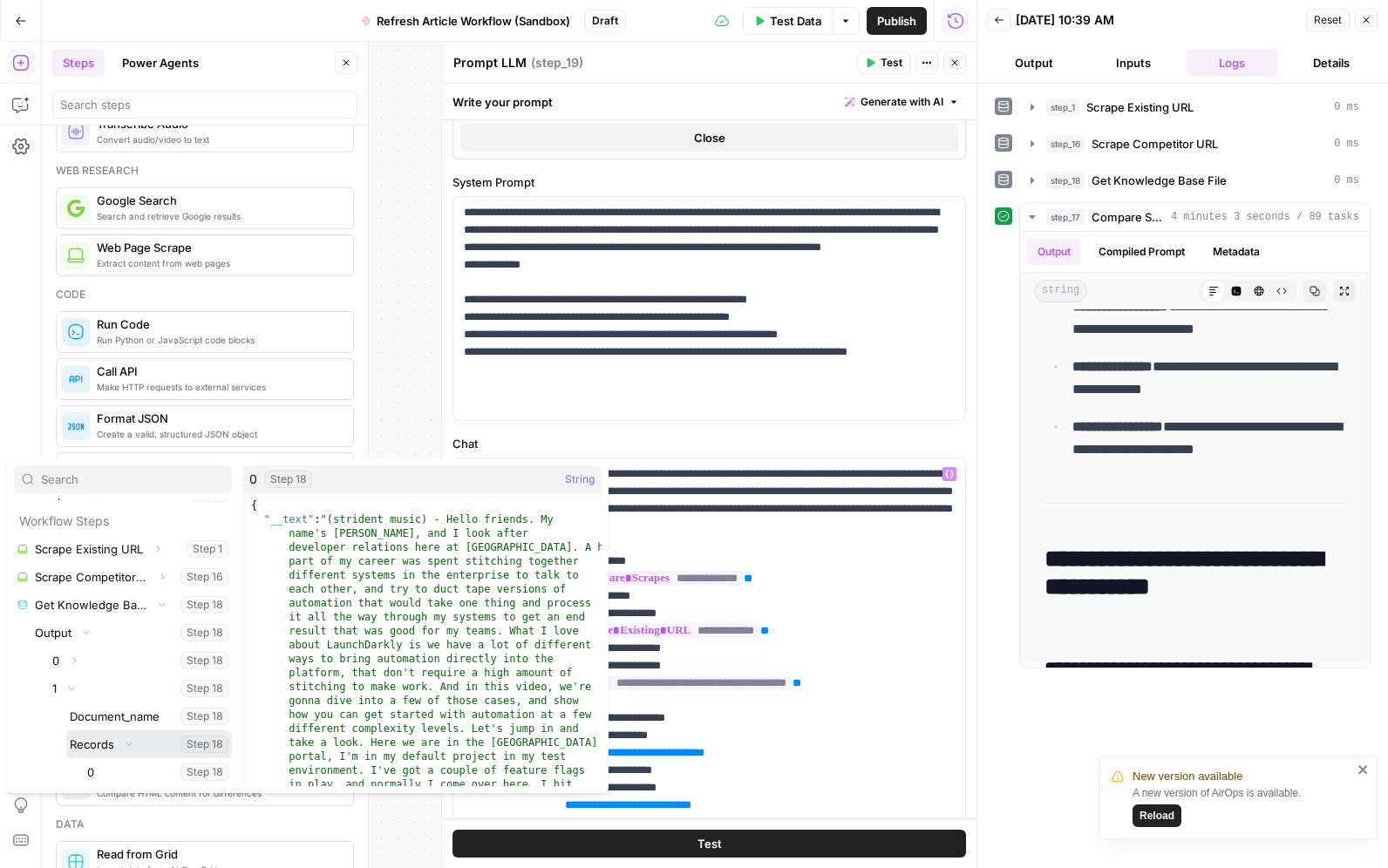
scroll to position [215, 0]
click at [112, 744] on icon "button" at bounding box center [109, 744] width 11 height 11
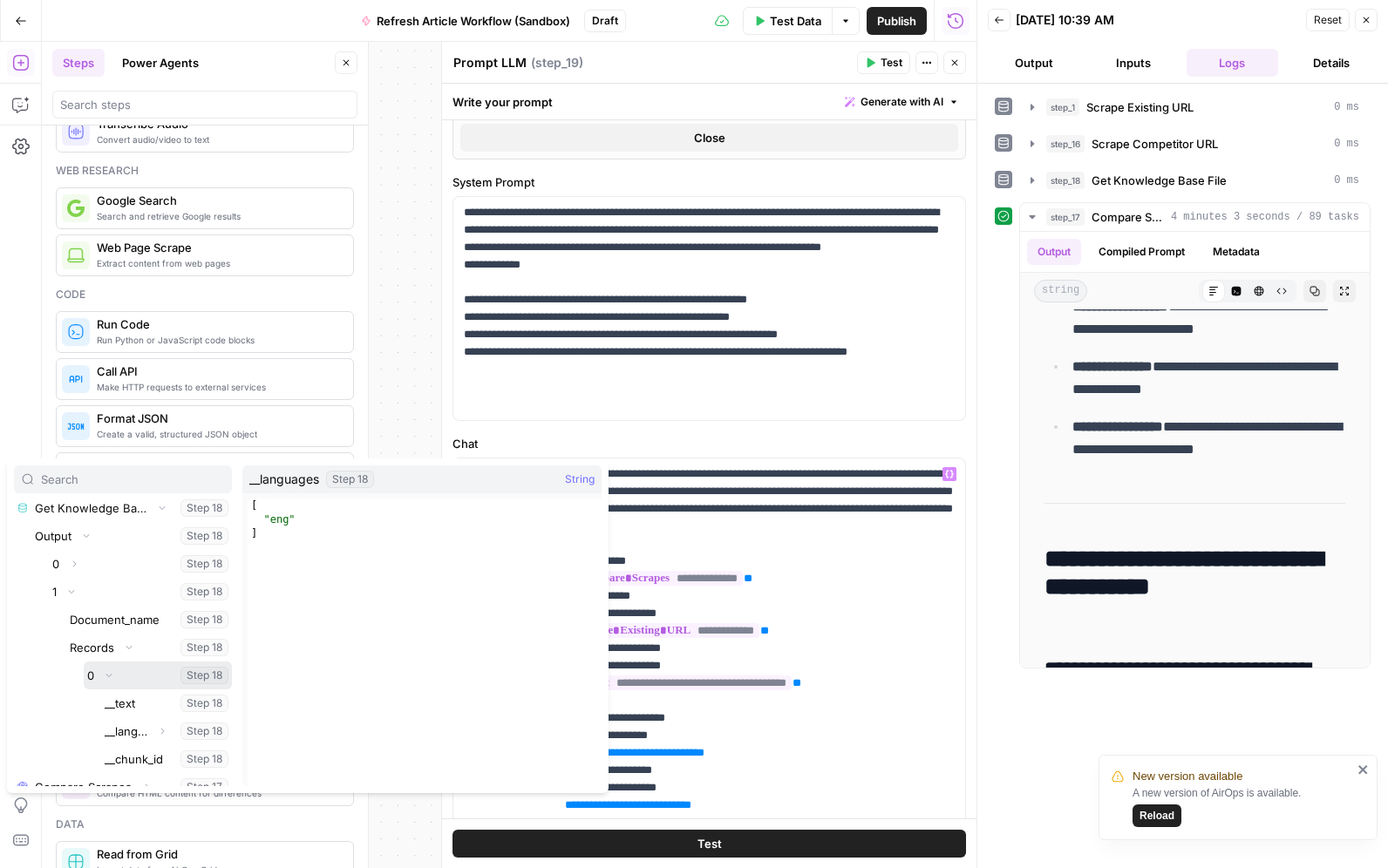
scroll to position [284, 0]
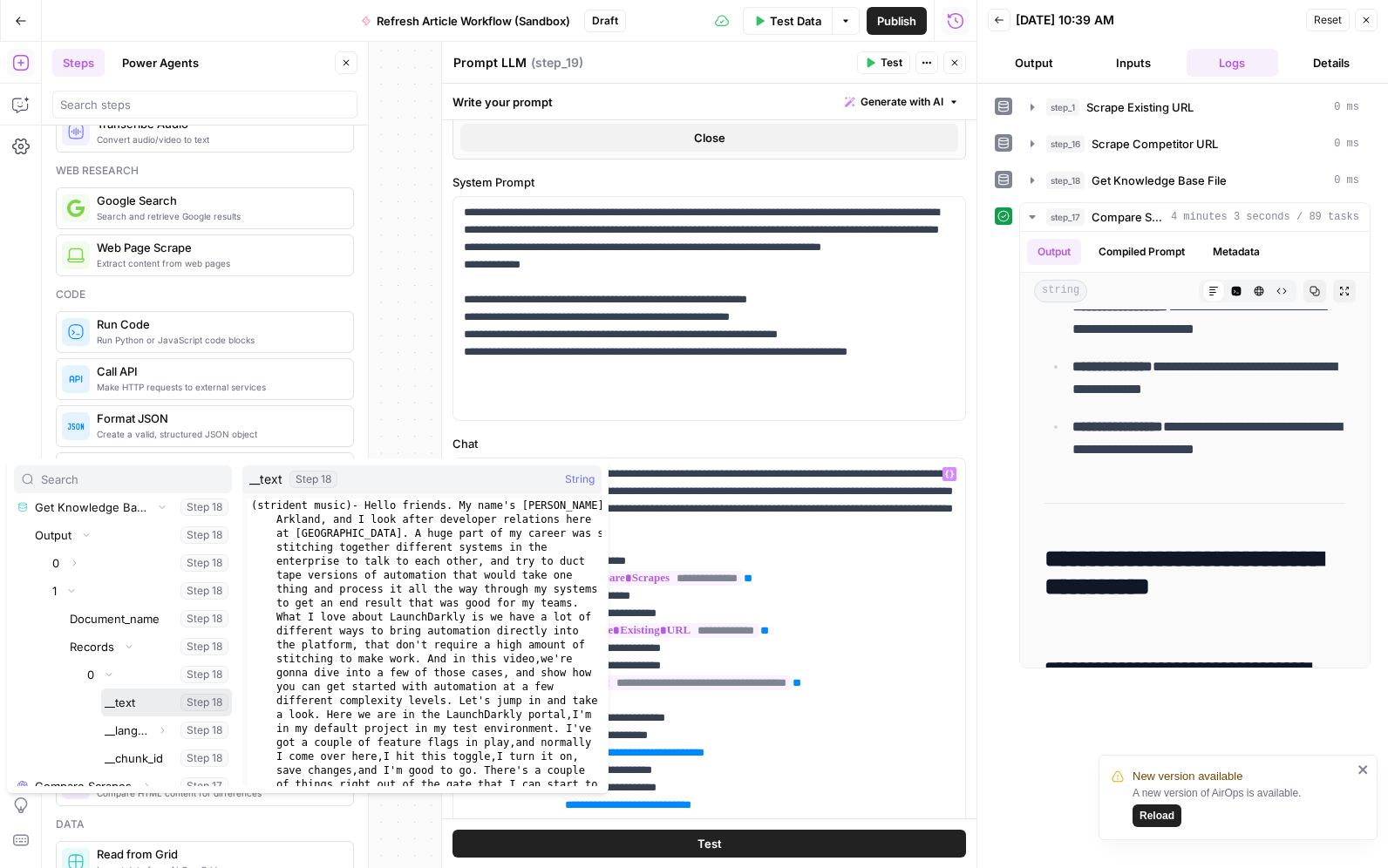
click at [130, 704] on button "Select variable __text" at bounding box center [167, 703] width 131 height 28
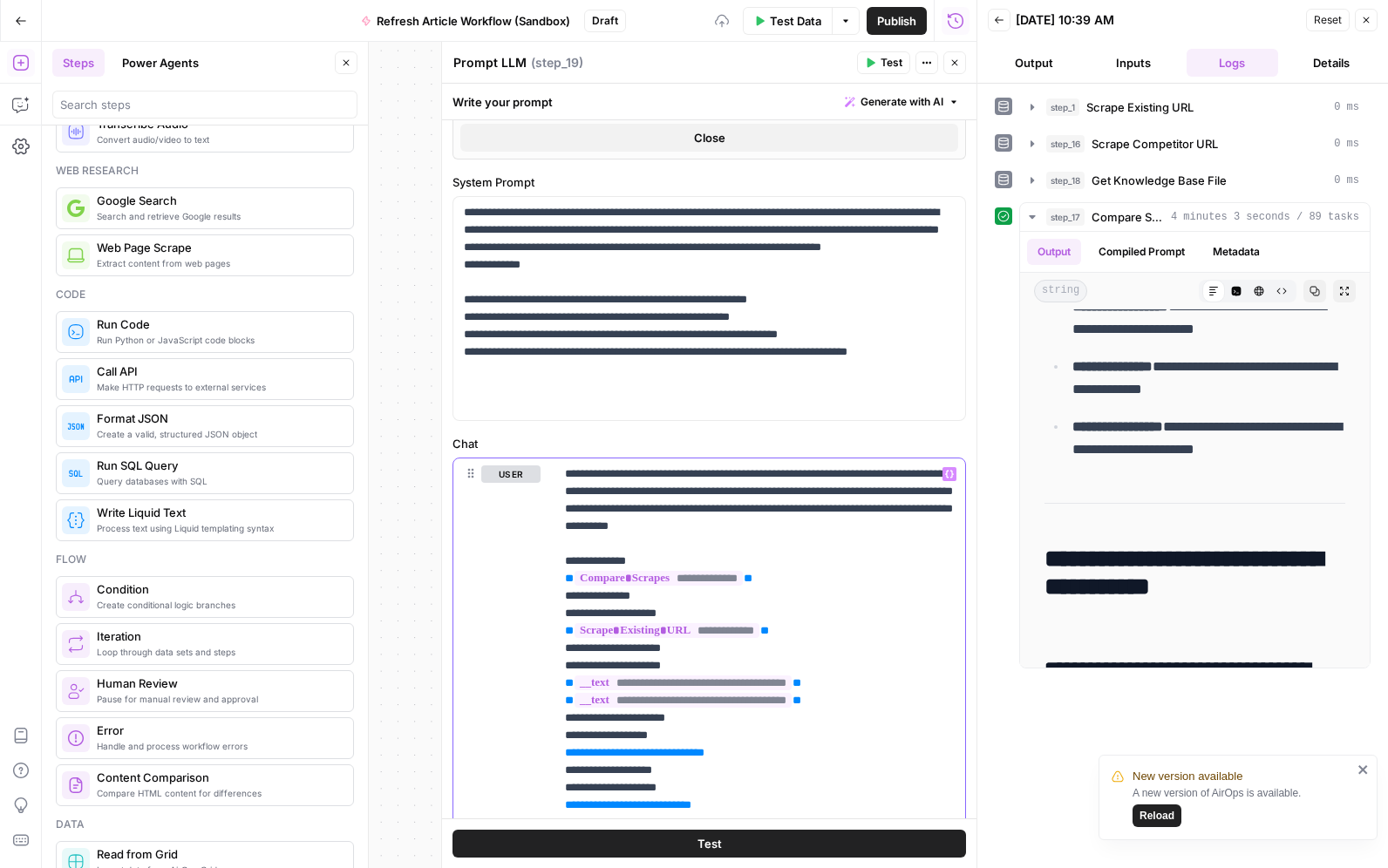
scroll to position [581, 0]
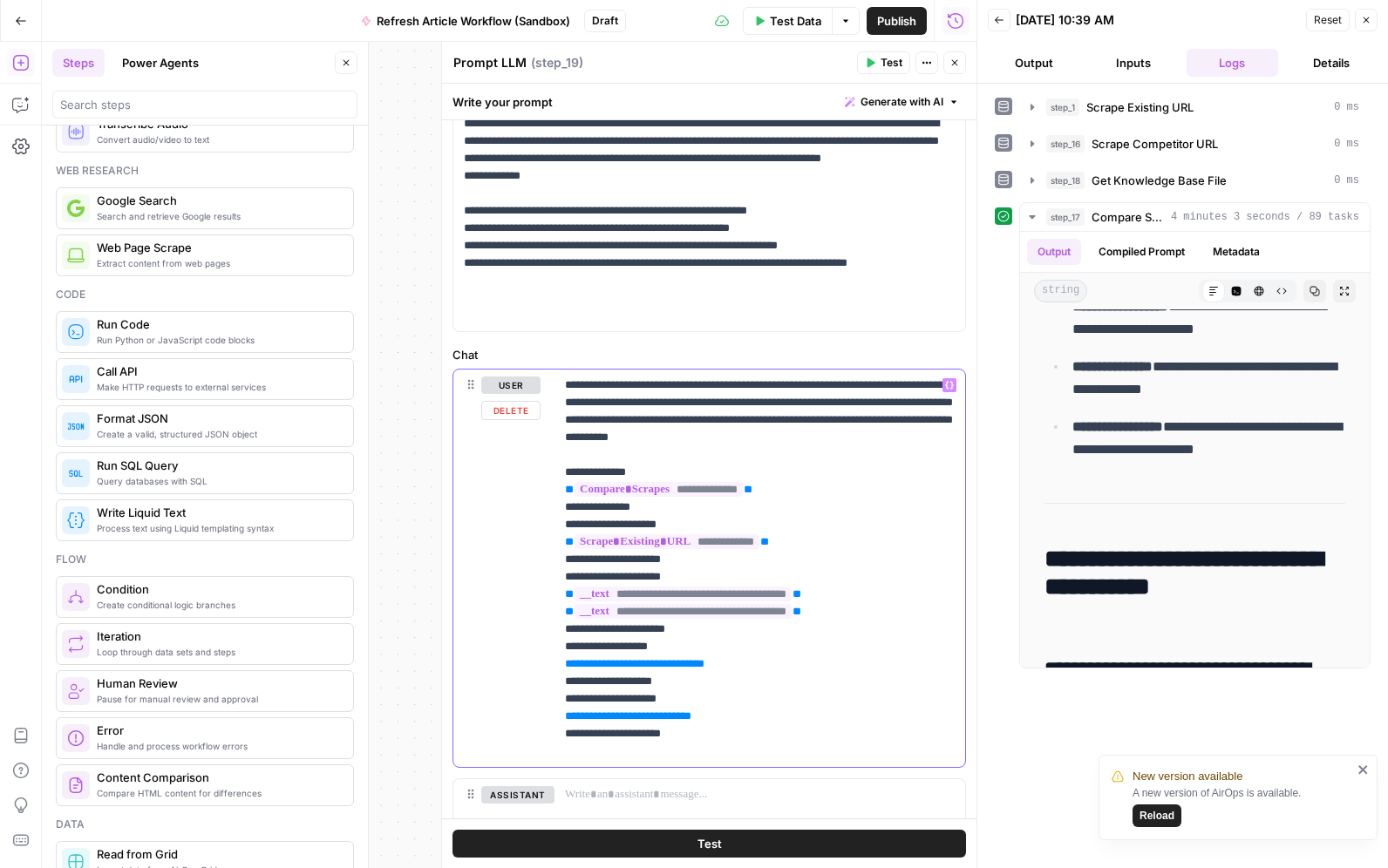
click at [796, 663] on p "**********" at bounding box center [759, 568] width 389 height 383
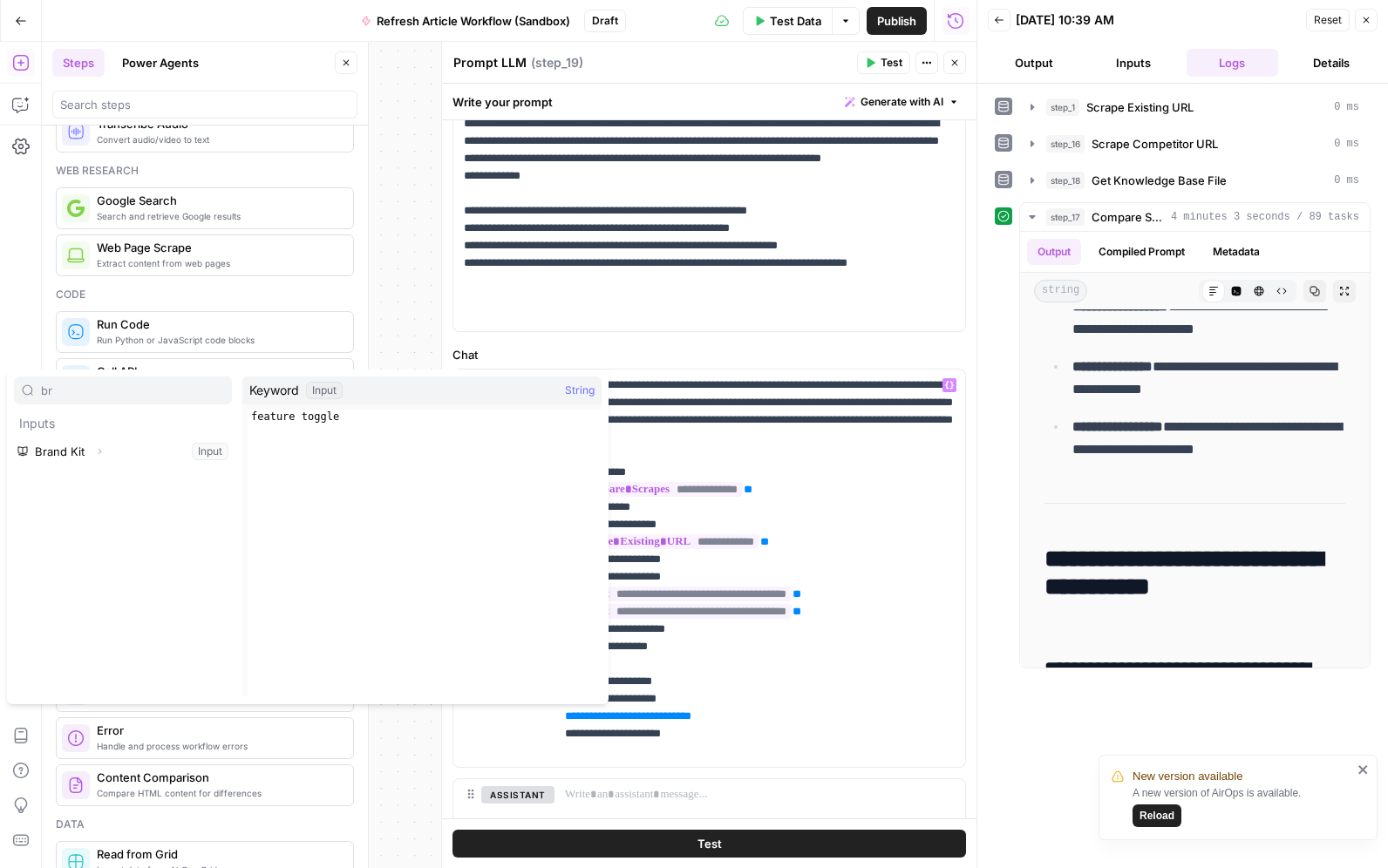
type input "bra"
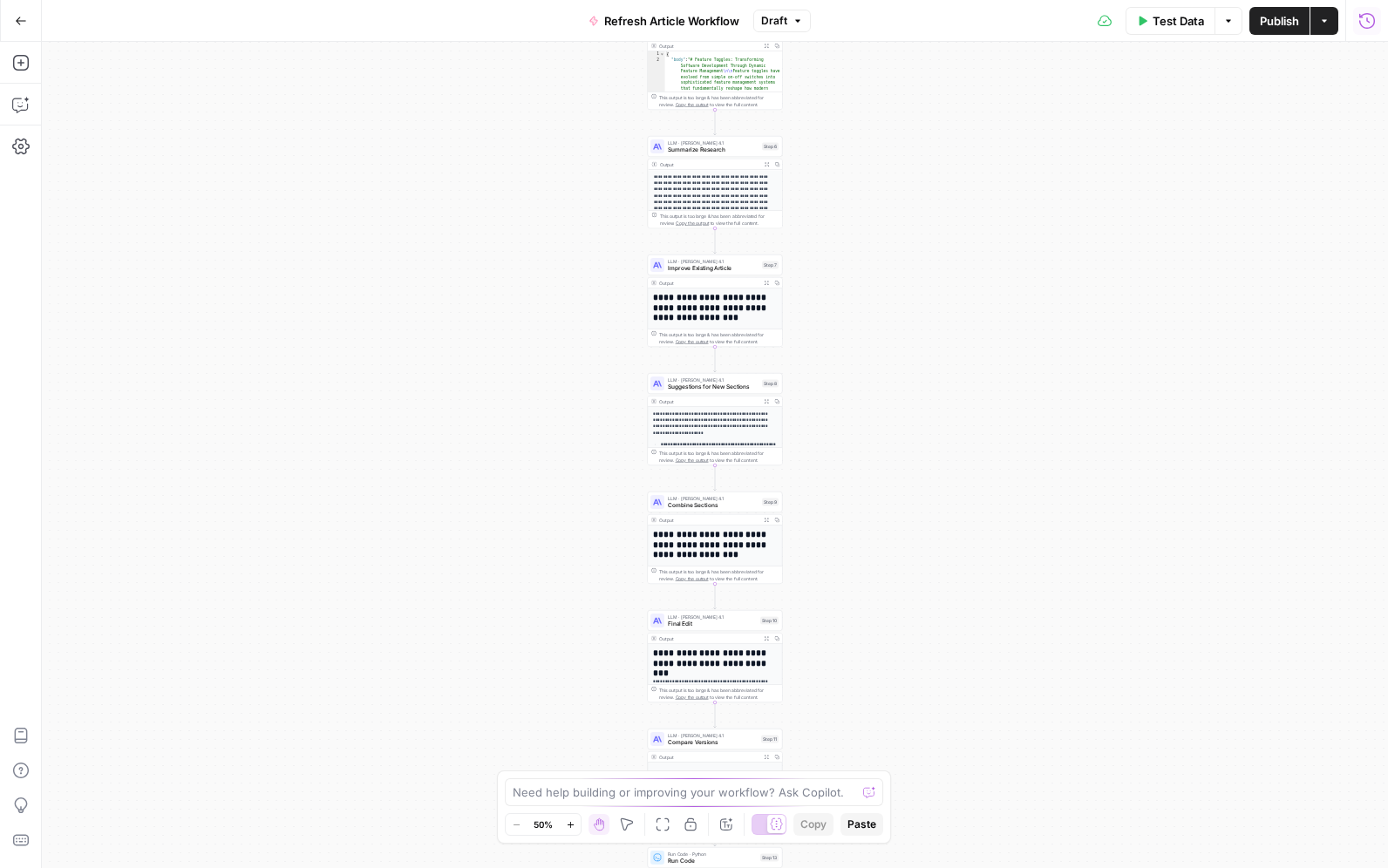
click at [1362, 26] on icon "button" at bounding box center [1367, 20] width 16 height 16
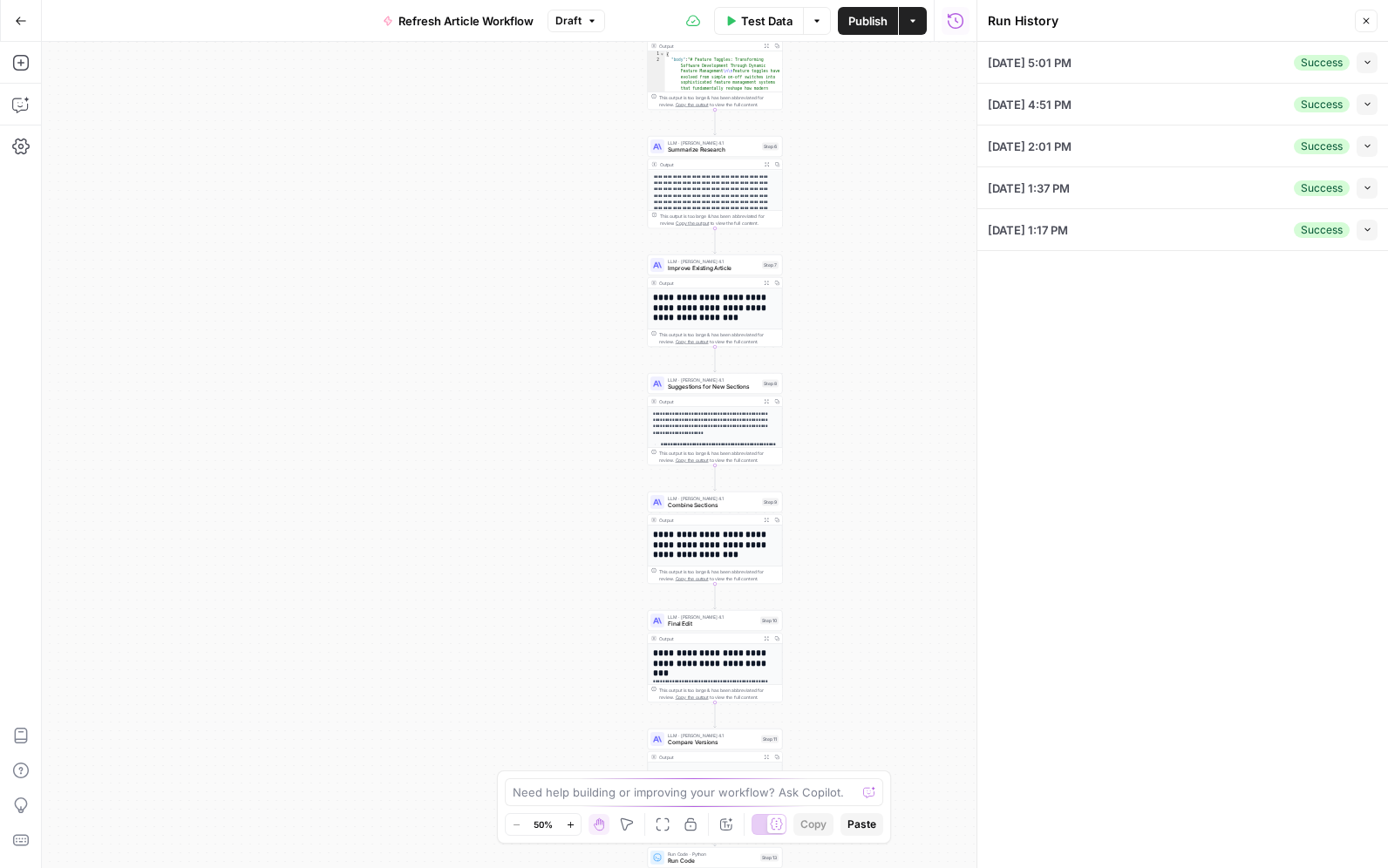
click at [1114, 67] on div "09/03/25 at 5:01 PM Success Collapse" at bounding box center [1181, 62] width 389 height 41
click at [1367, 60] on icon "button" at bounding box center [1367, 62] width 10 height 10
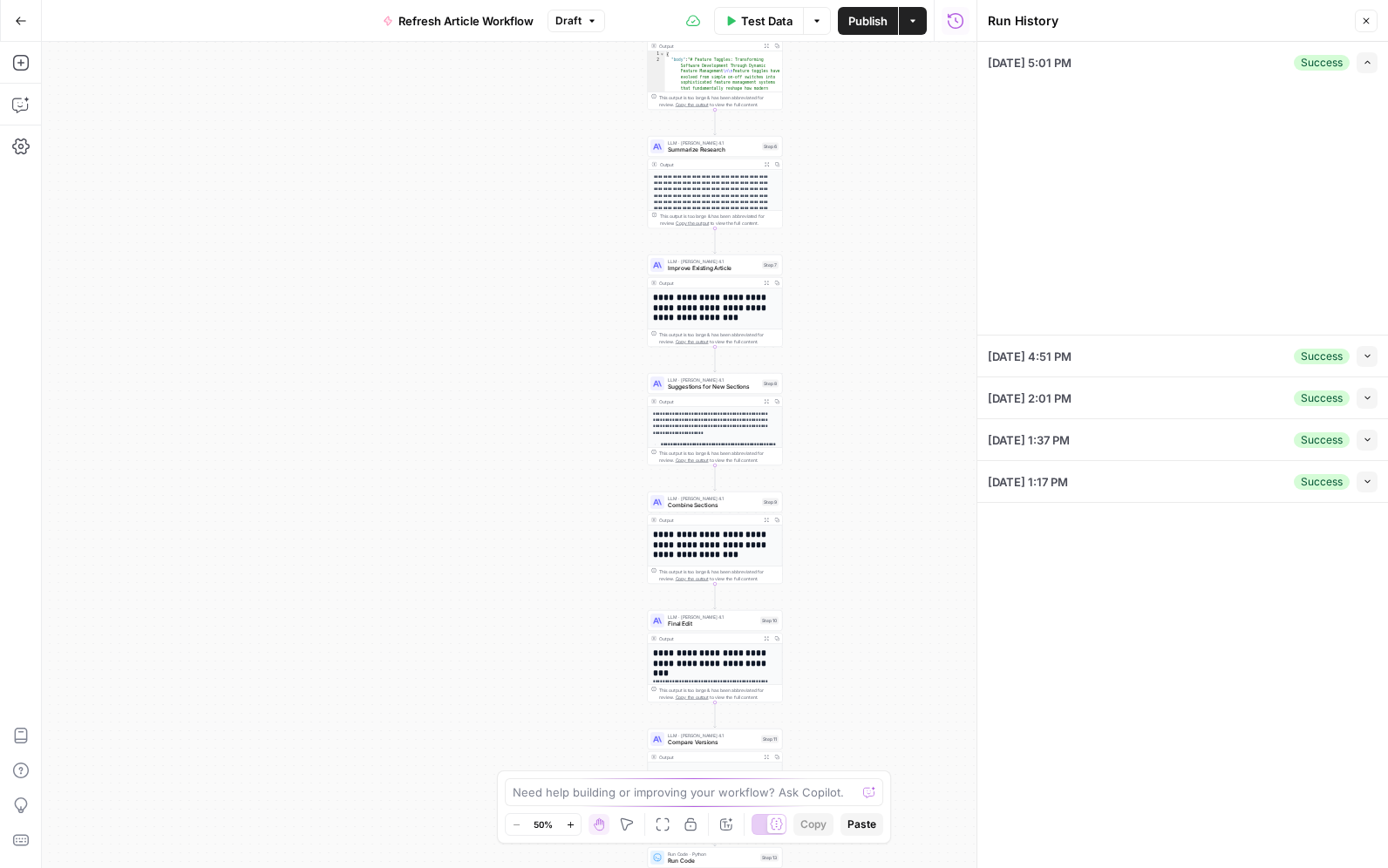
type input "Redis"
type input "Redis Product Marketing Wiki"
type input "Redis Internal Linking"
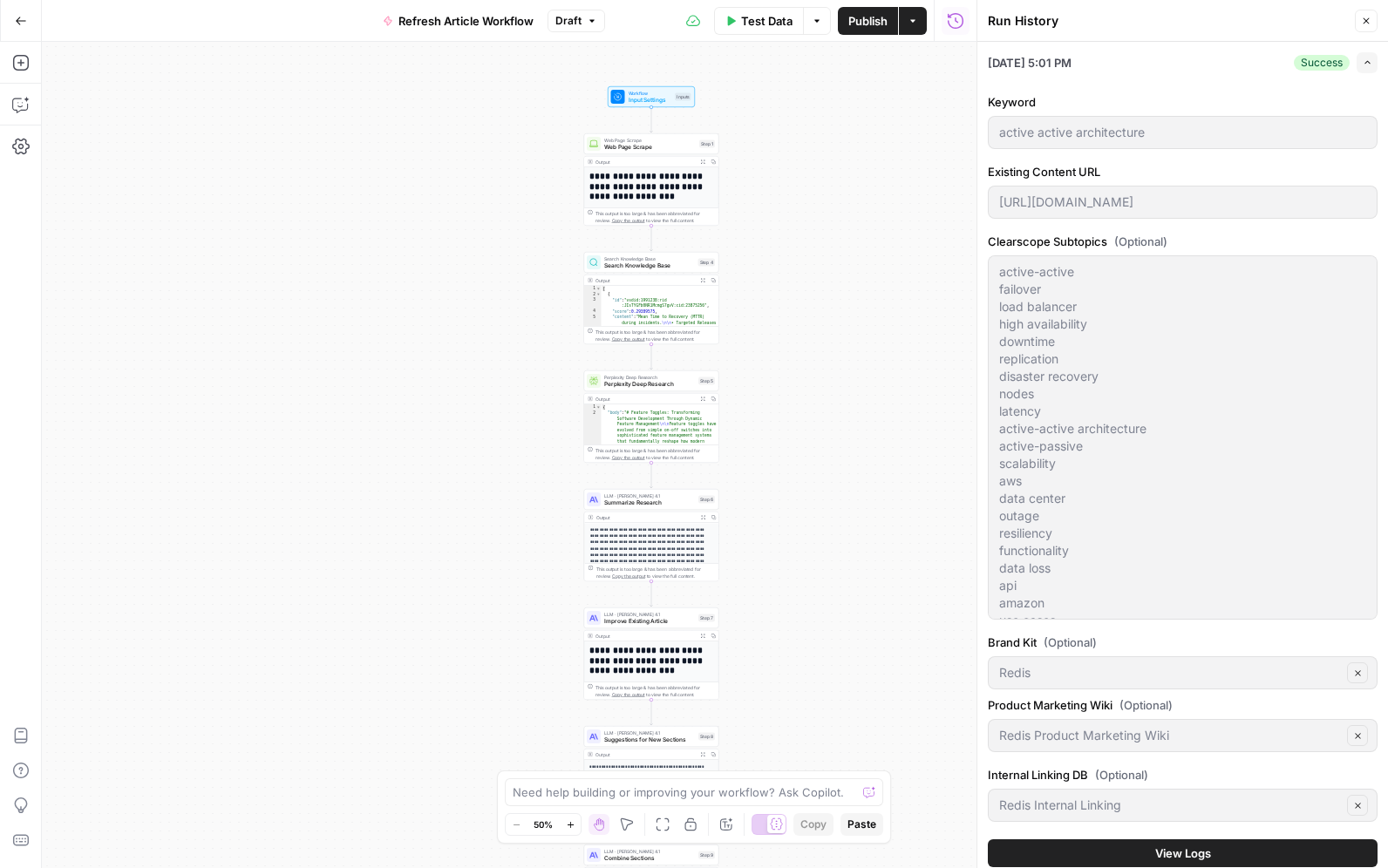
drag, startPoint x: 851, startPoint y: 186, endPoint x: 812, endPoint y: 457, distance: 273.8
click at [812, 457] on div "**********" at bounding box center [509, 455] width 934 height 826
click at [703, 280] on icon "button" at bounding box center [703, 281] width 5 height 5
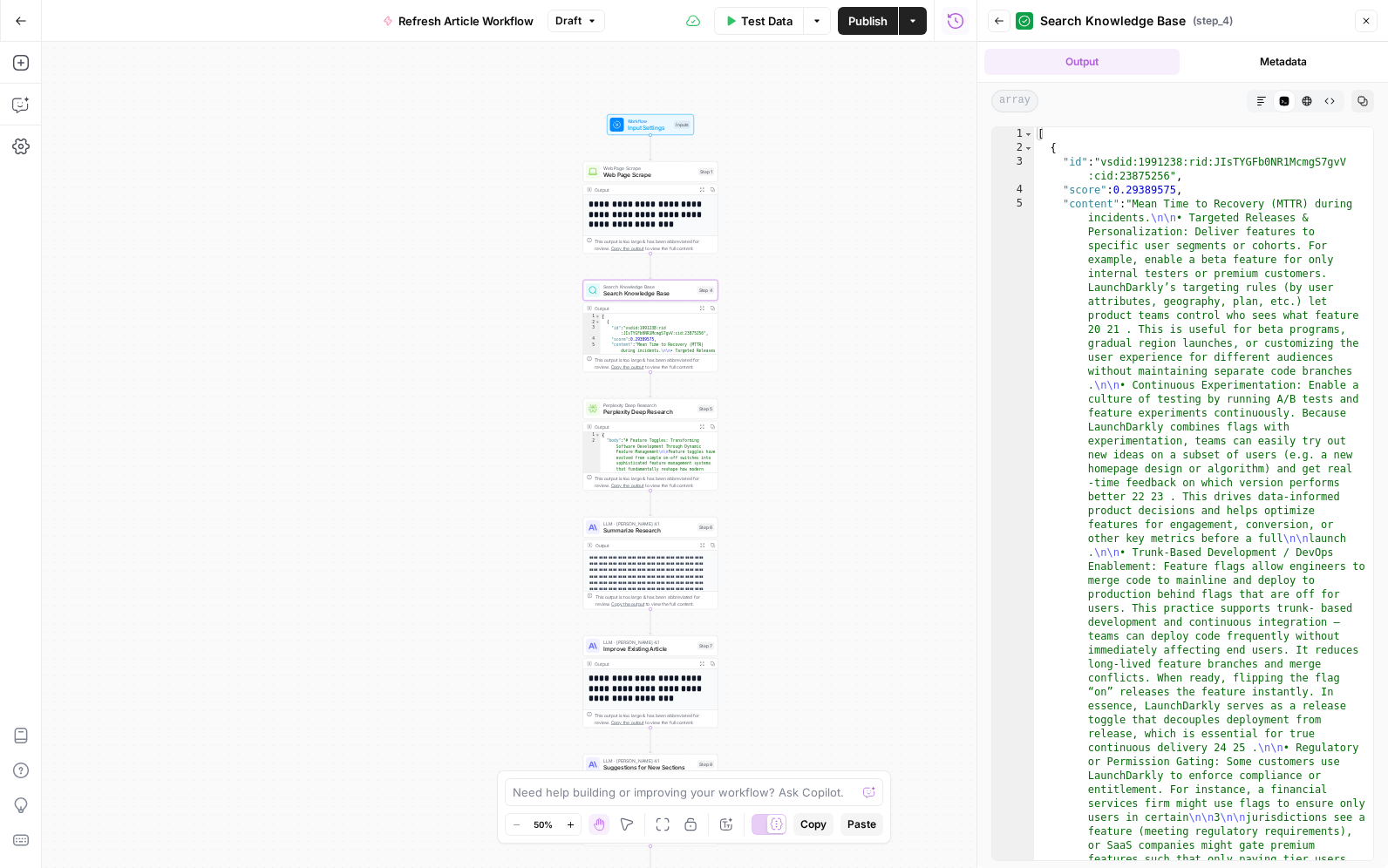
click at [1001, 24] on icon "button" at bounding box center [999, 21] width 11 height 11
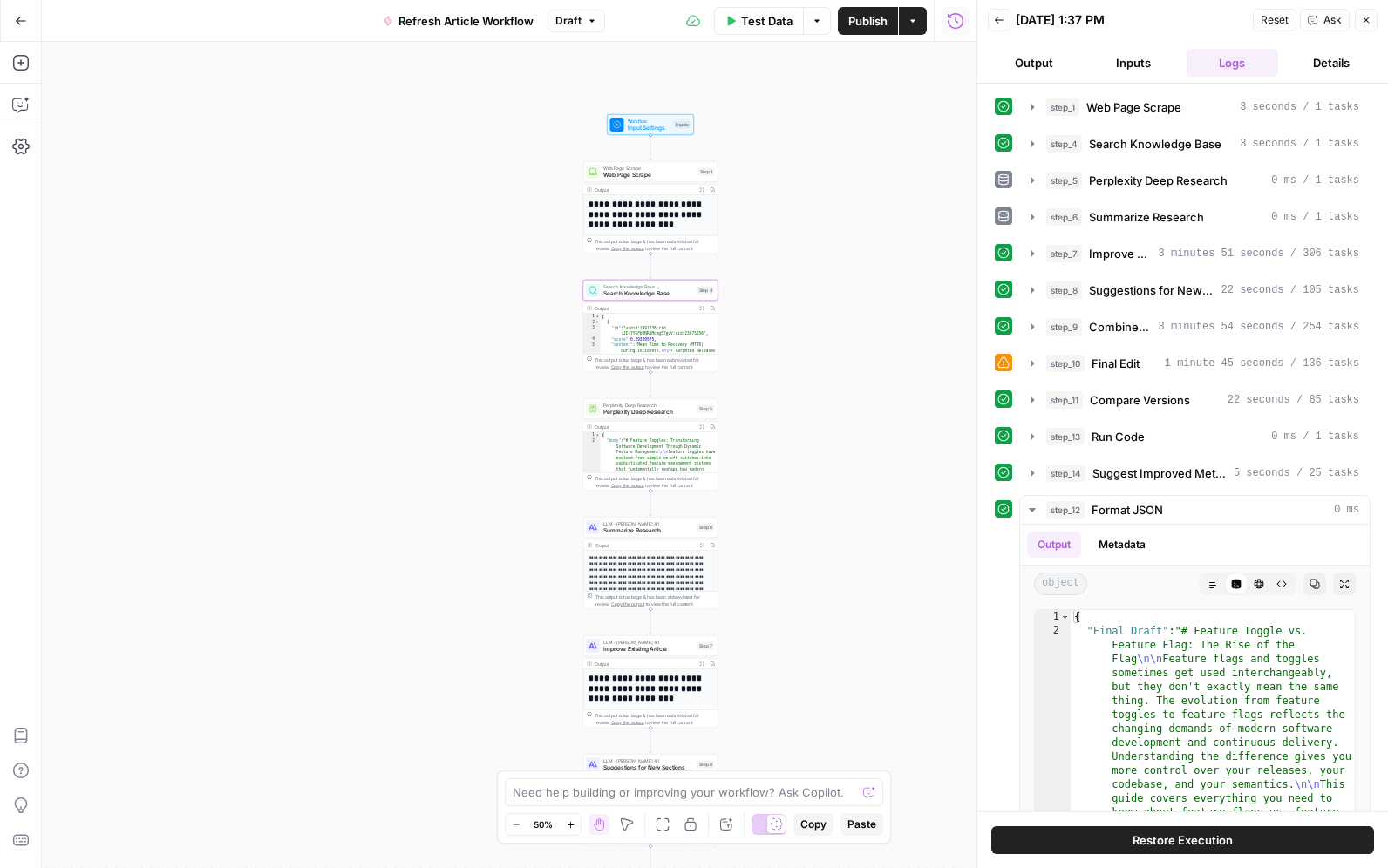
click at [1142, 64] on button "Inputs" at bounding box center [1133, 63] width 93 height 28
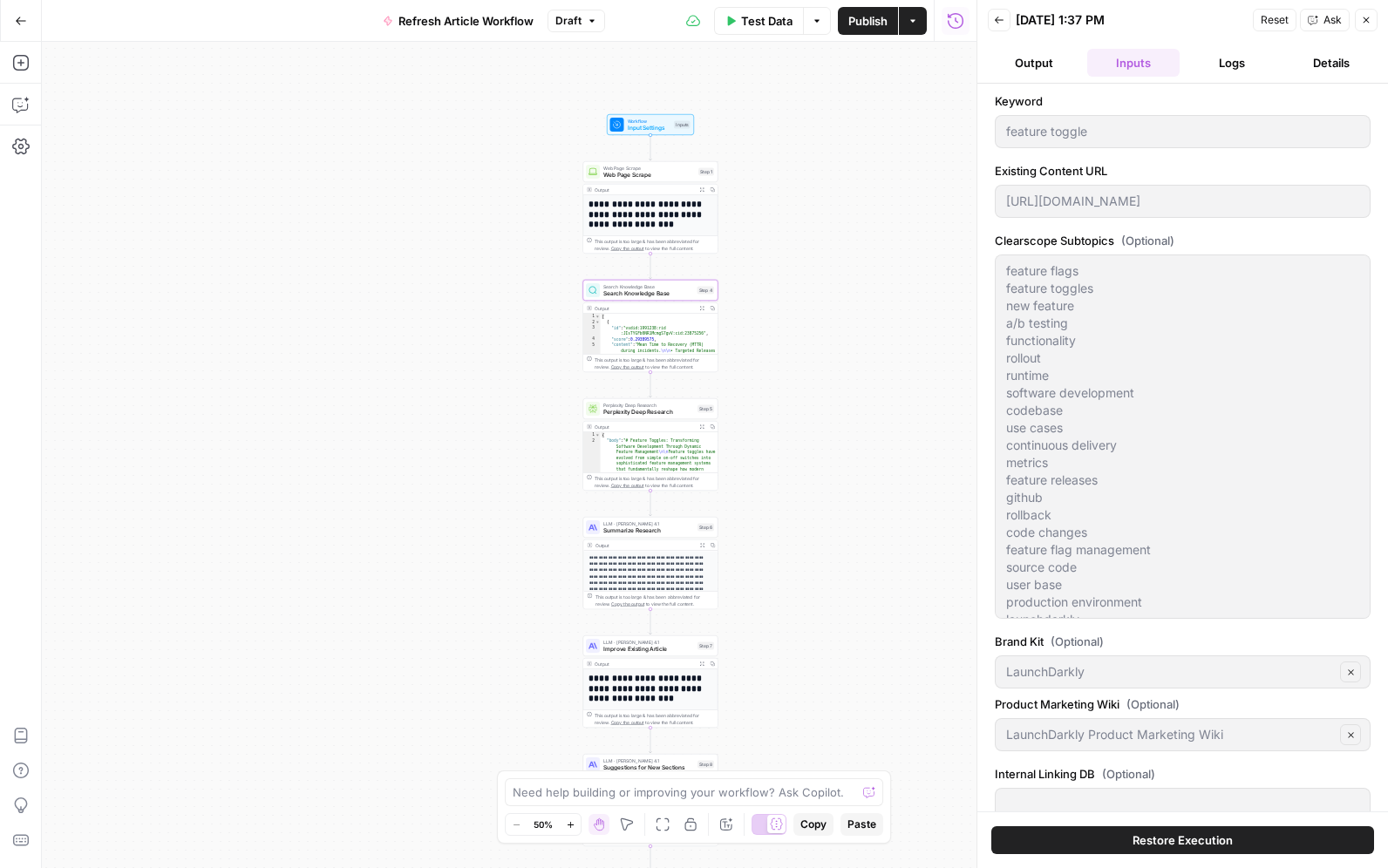
click at [638, 291] on span "Search Knowledge Base" at bounding box center [648, 294] width 91 height 9
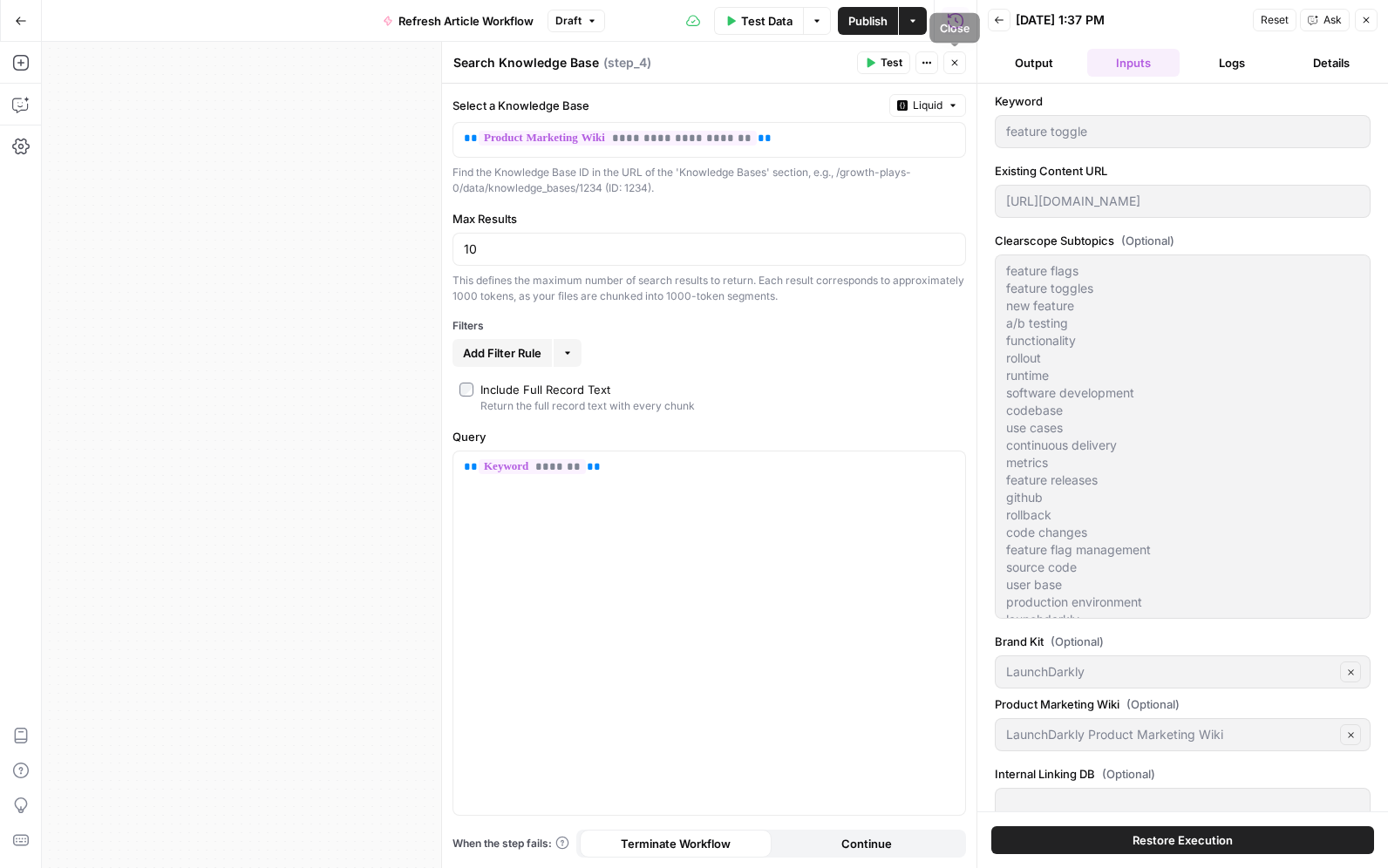
click at [951, 66] on icon "button" at bounding box center [954, 63] width 11 height 11
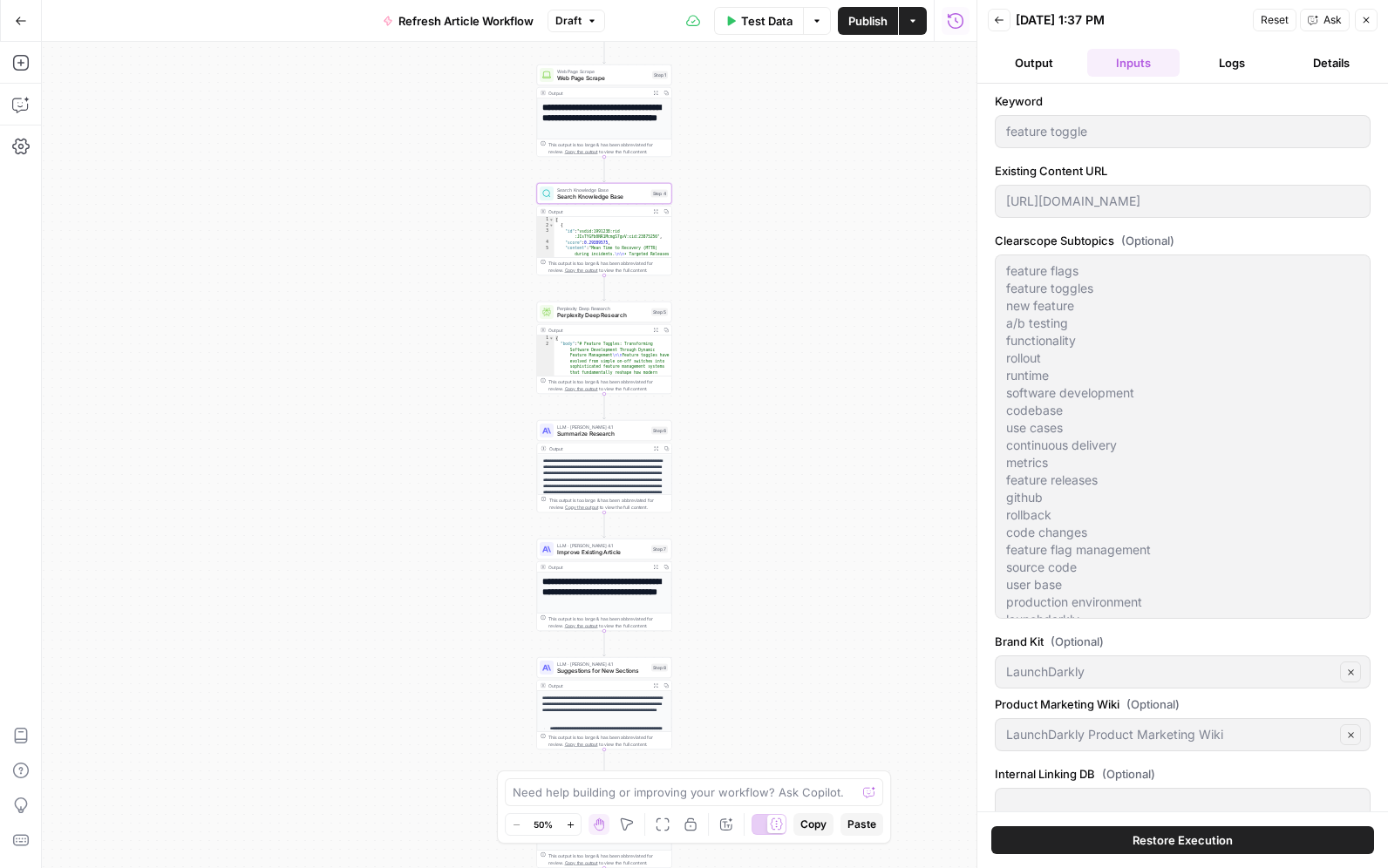
drag, startPoint x: 776, startPoint y: 287, endPoint x: 752, endPoint y: 273, distance: 27.8
click at [753, 273] on div "**********" at bounding box center [509, 455] width 934 height 826
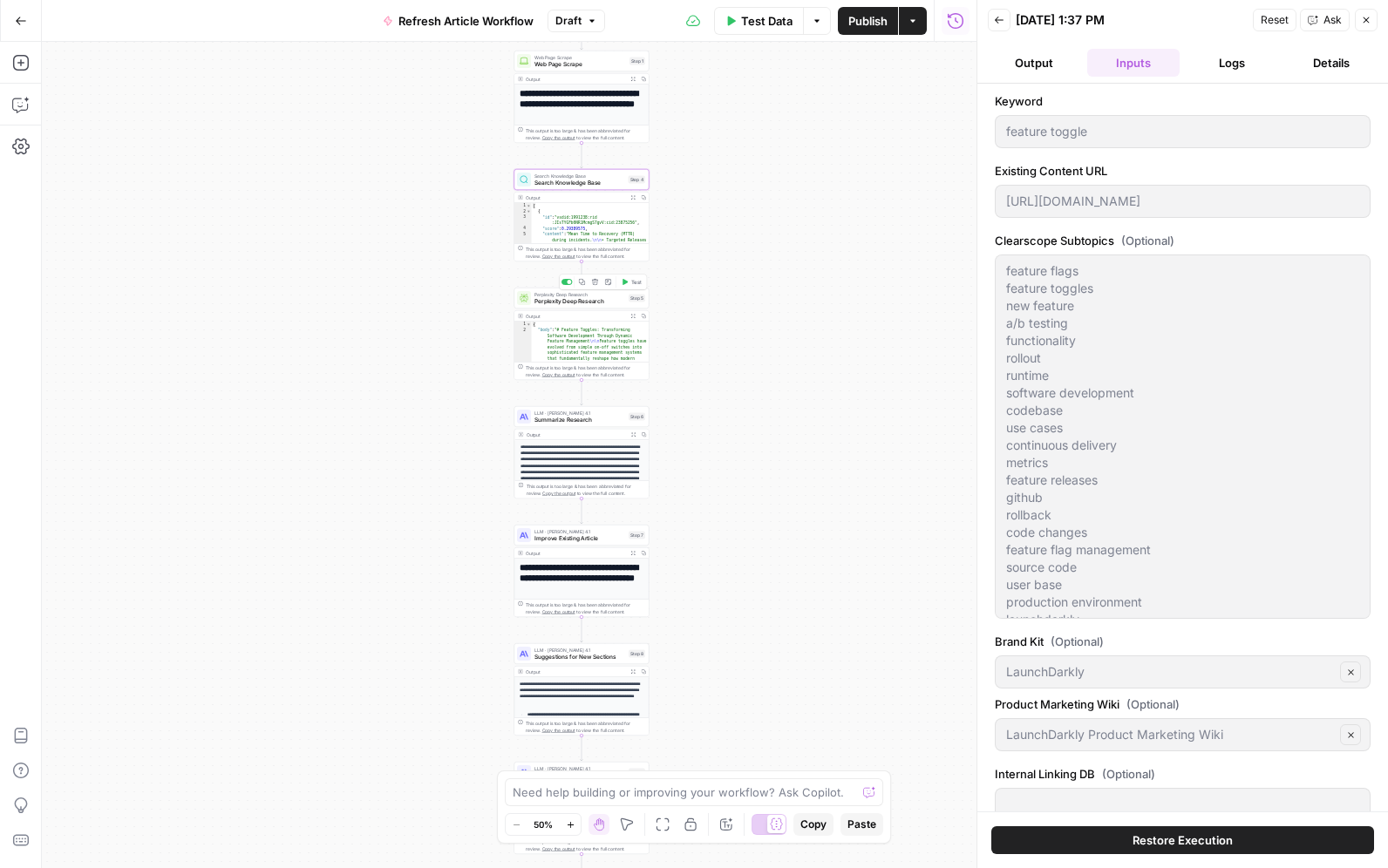
click at [567, 306] on div "Perplexity Deep Research Perplexity Deep Research Step 5 Copy step Delete step …" at bounding box center [581, 298] width 135 height 21
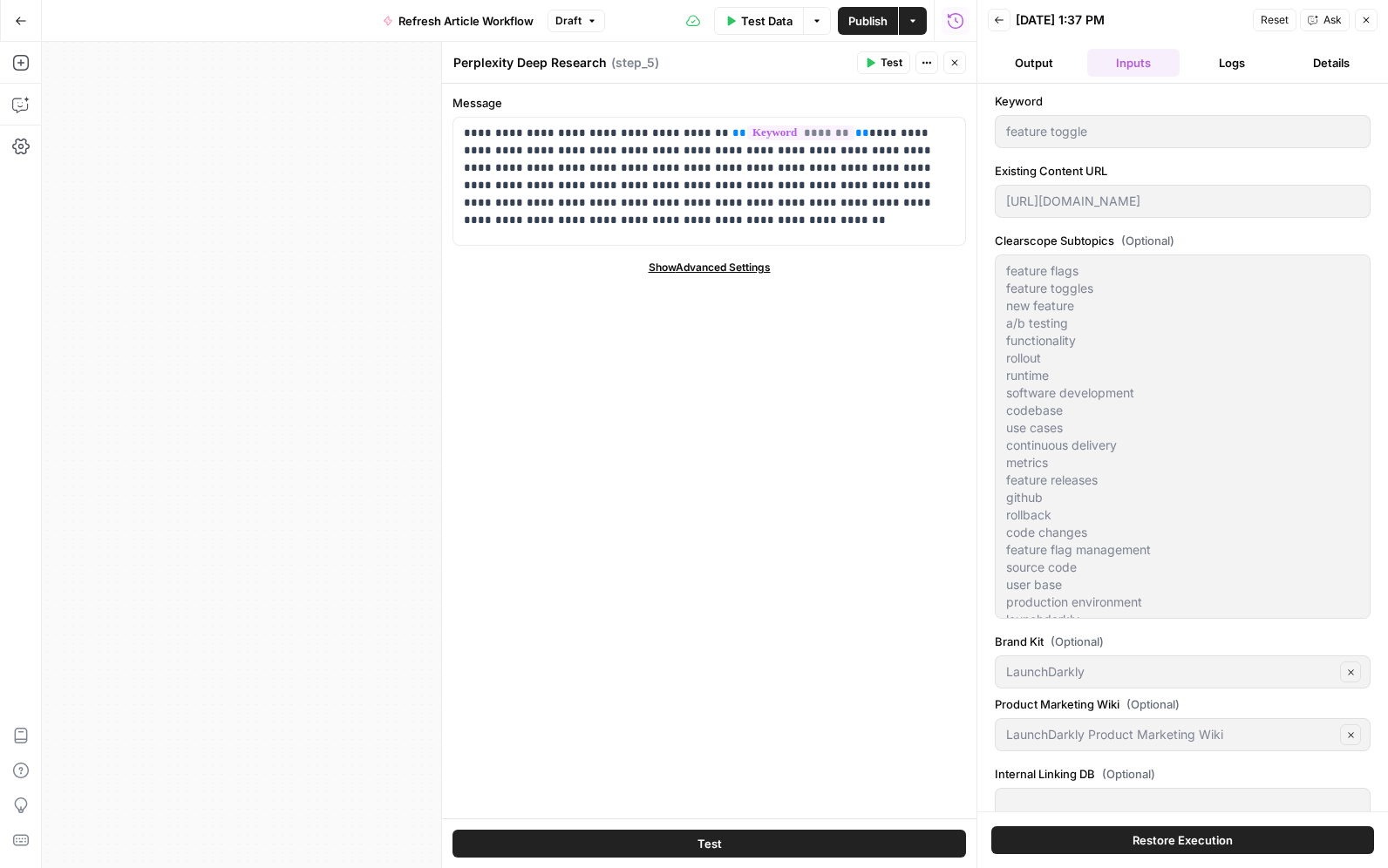
click at [961, 58] on button "Close" at bounding box center [954, 63] width 23 height 23
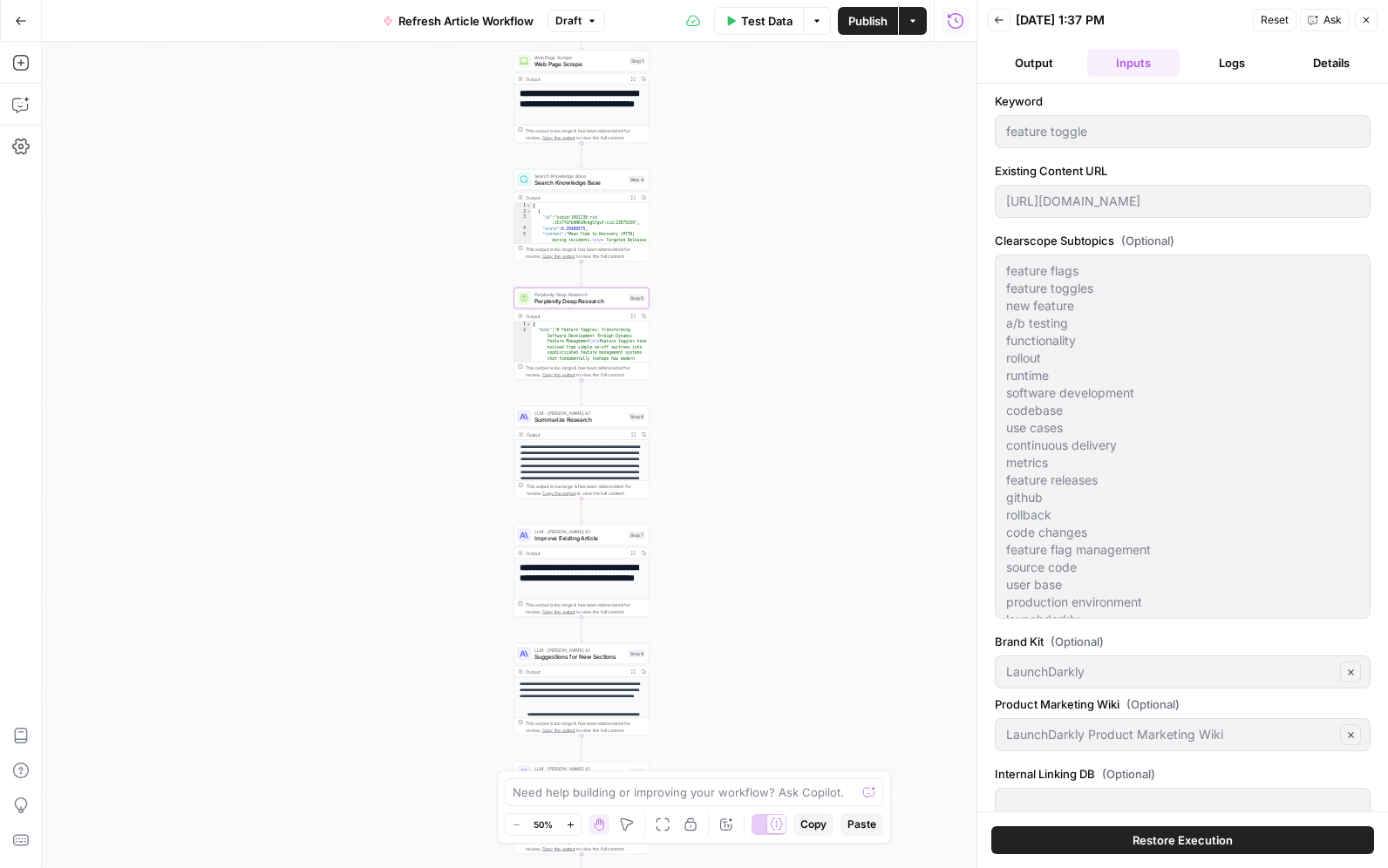
click at [634, 316] on icon "button" at bounding box center [633, 315] width 4 height 4
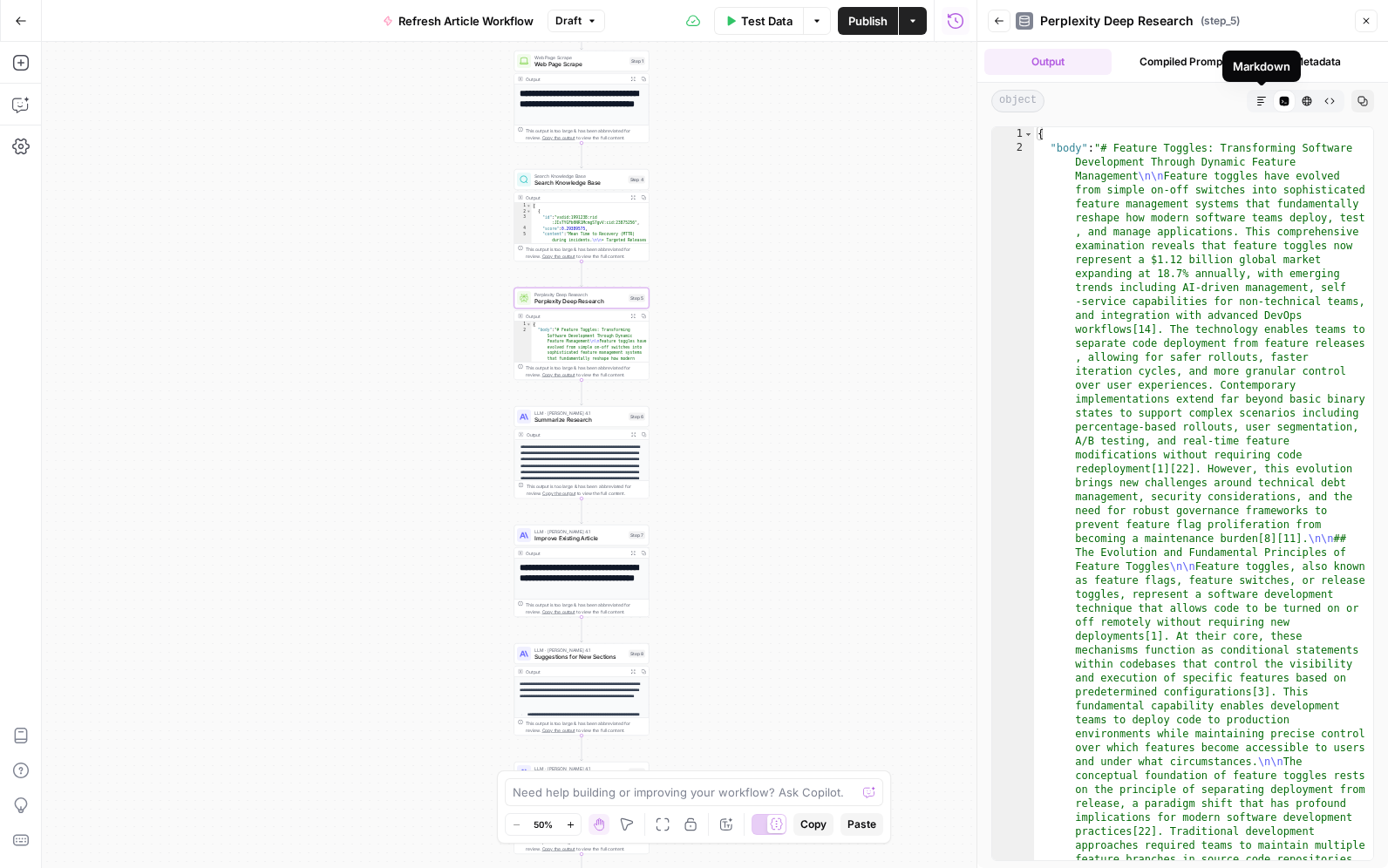
click at [1269, 106] on button "Markdown" at bounding box center [1262, 102] width 23 height 23
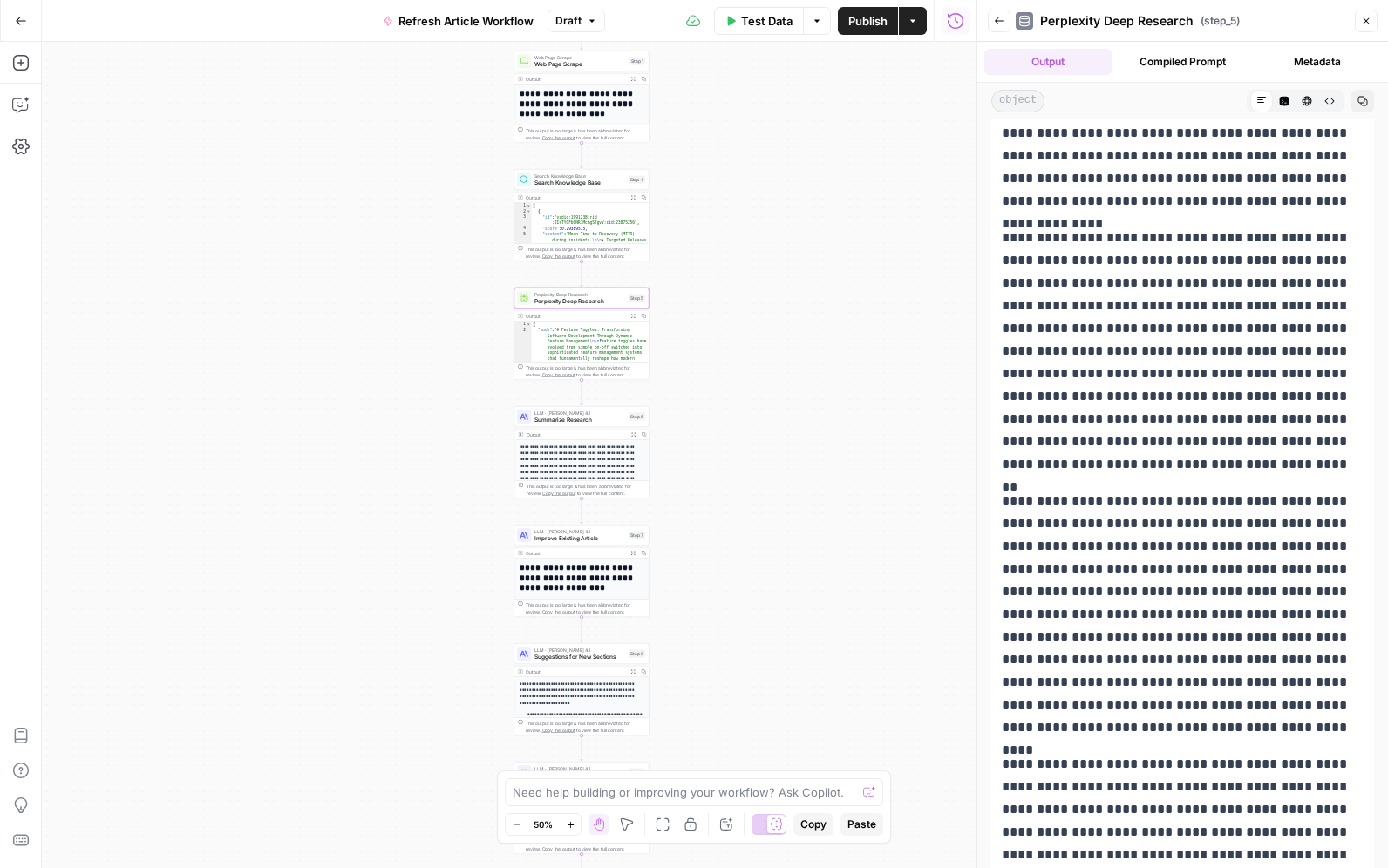
scroll to position [3126, 0]
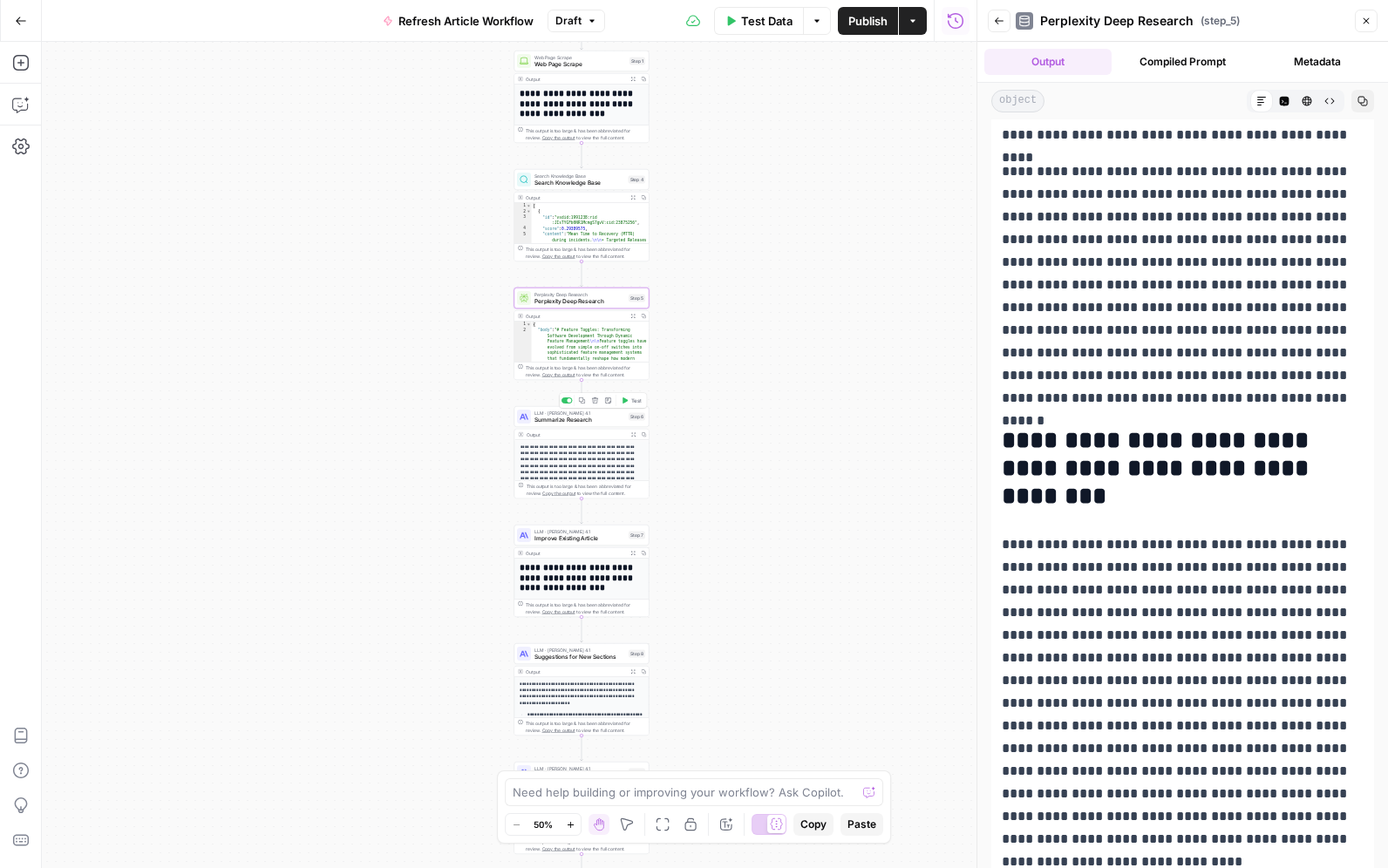
click at [568, 422] on span "Summarize Research" at bounding box center [579, 420] width 91 height 9
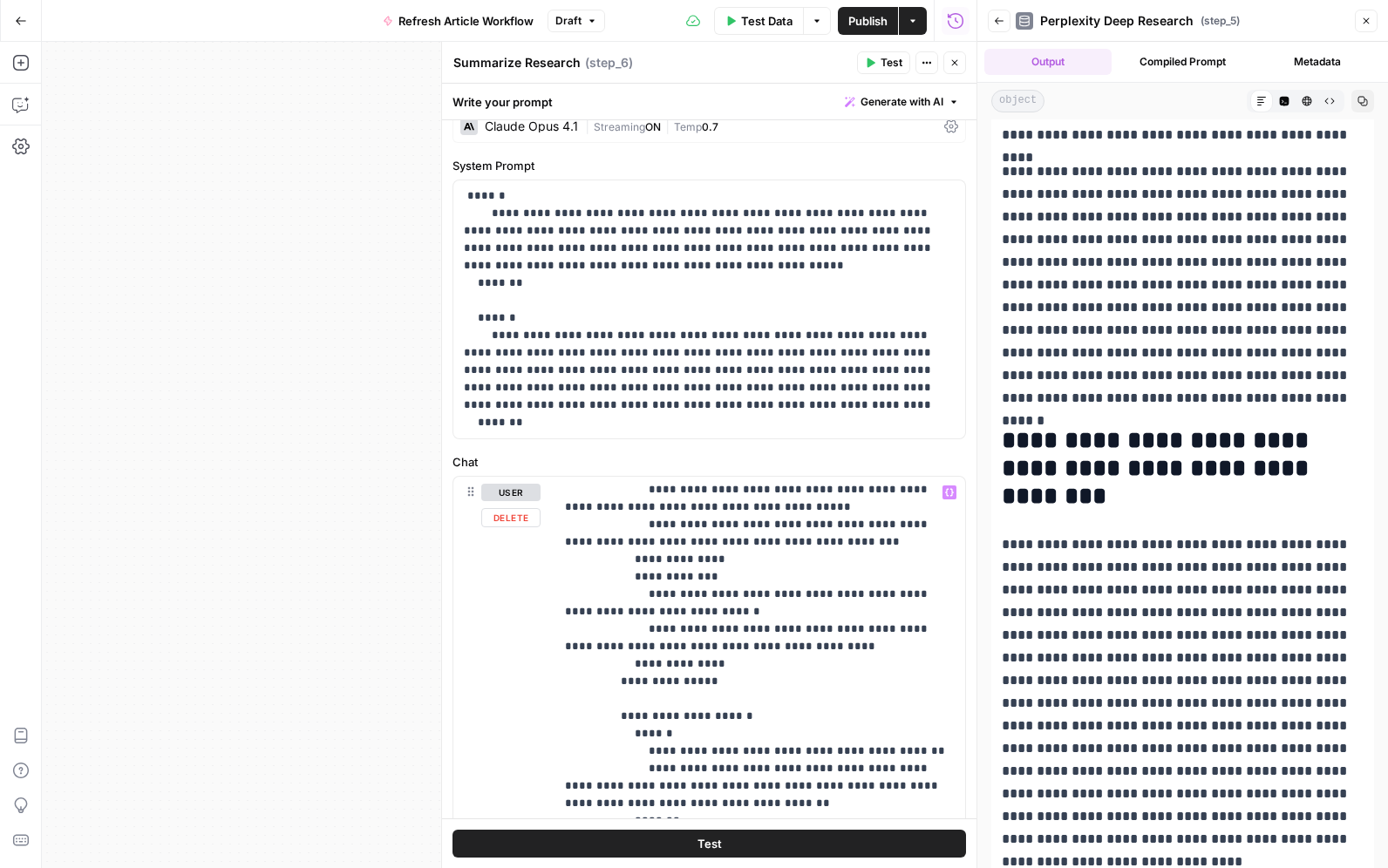
scroll to position [925, 0]
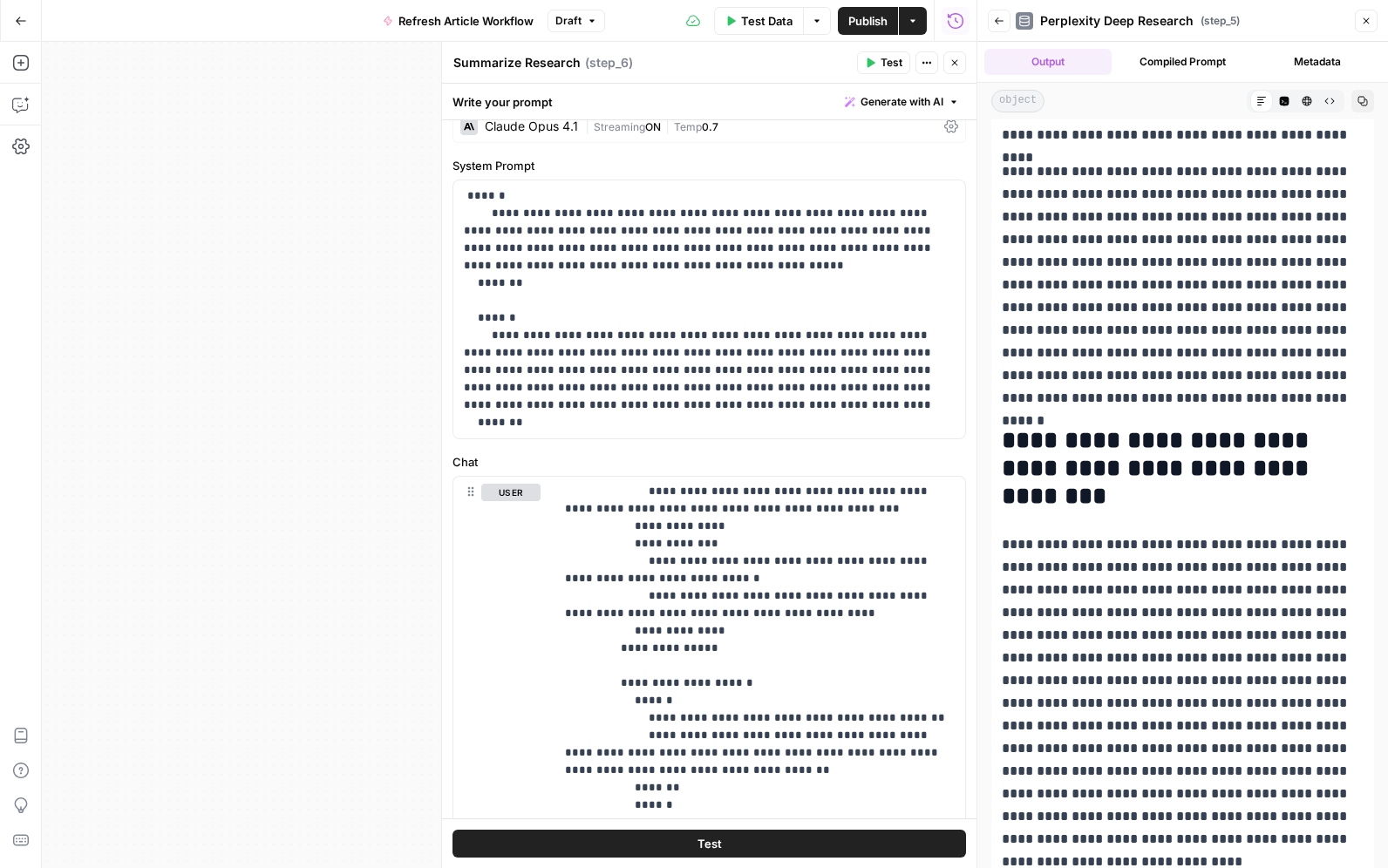
click at [956, 67] on icon "button" at bounding box center [954, 63] width 11 height 11
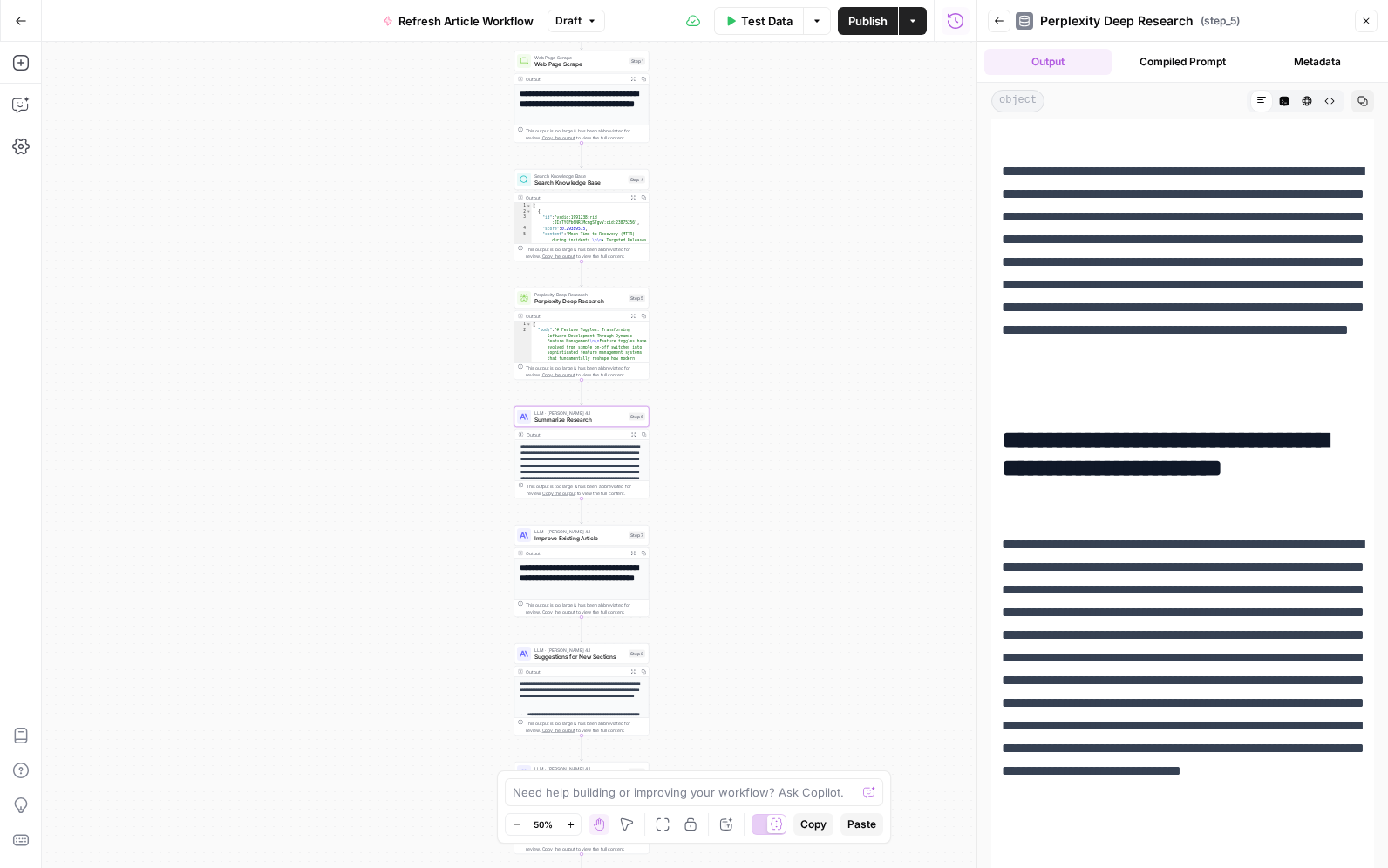
click at [633, 435] on icon "button" at bounding box center [633, 435] width 5 height 5
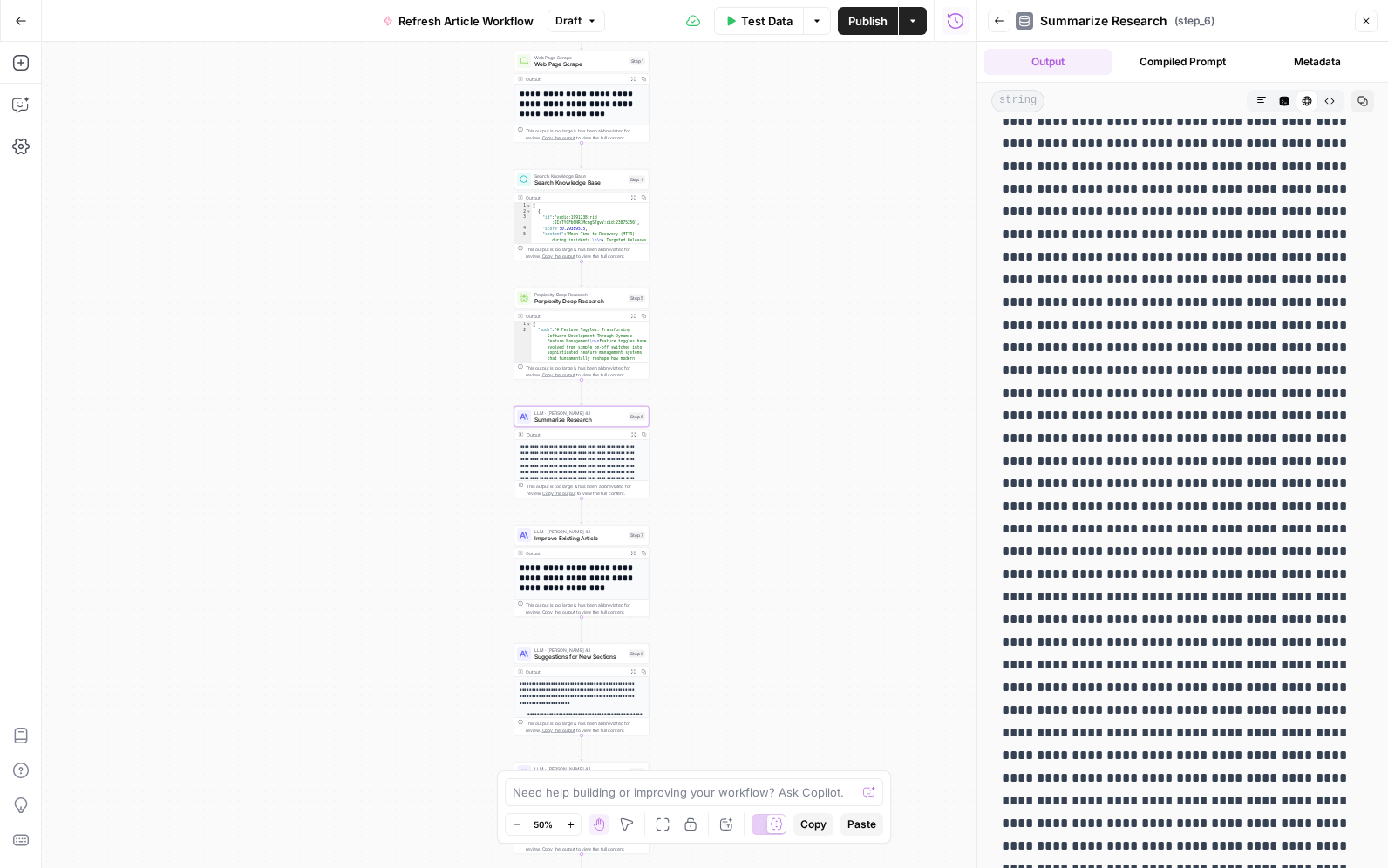
scroll to position [2543, 0]
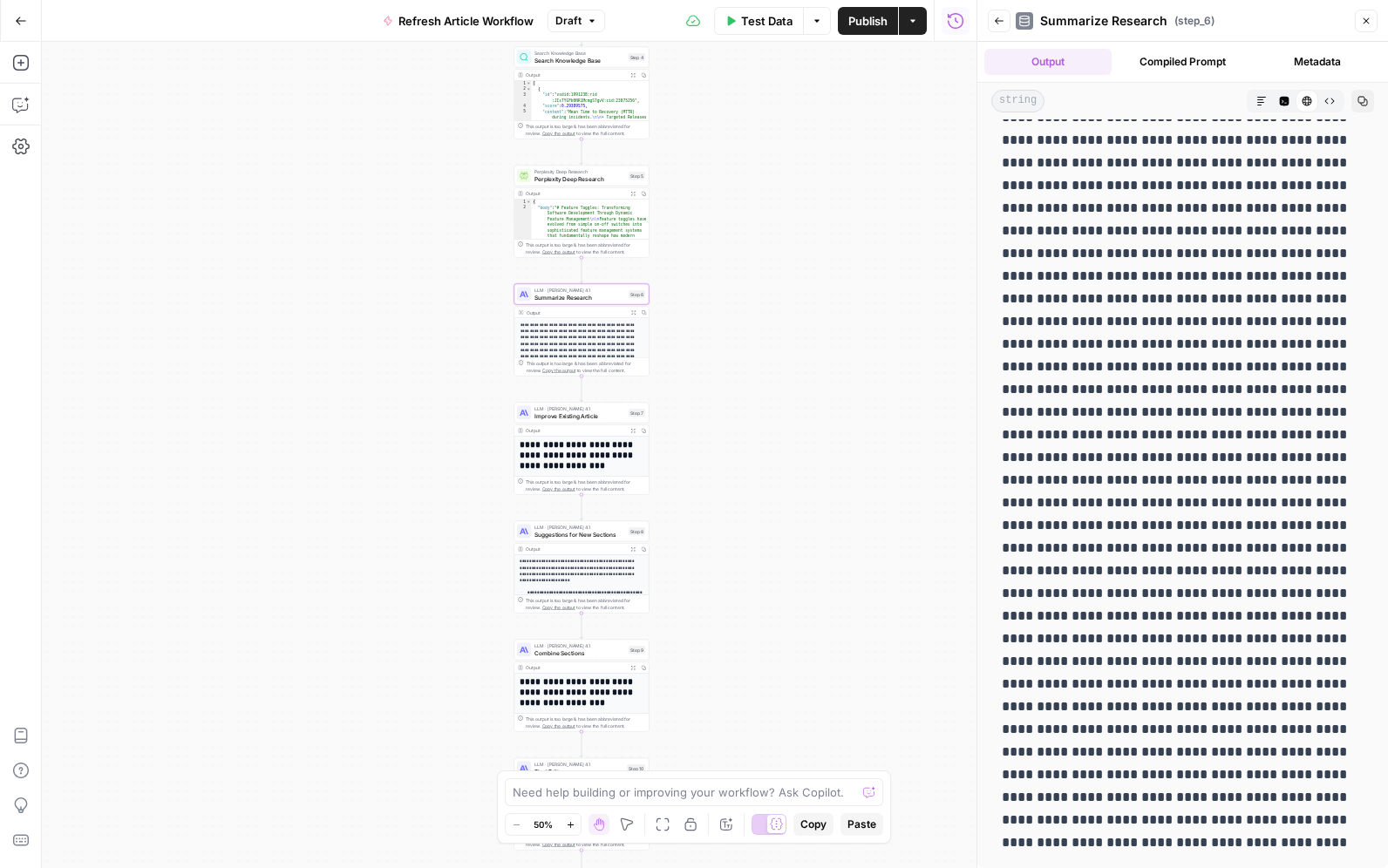
click at [1261, 102] on icon "button" at bounding box center [1262, 102] width 9 height 9
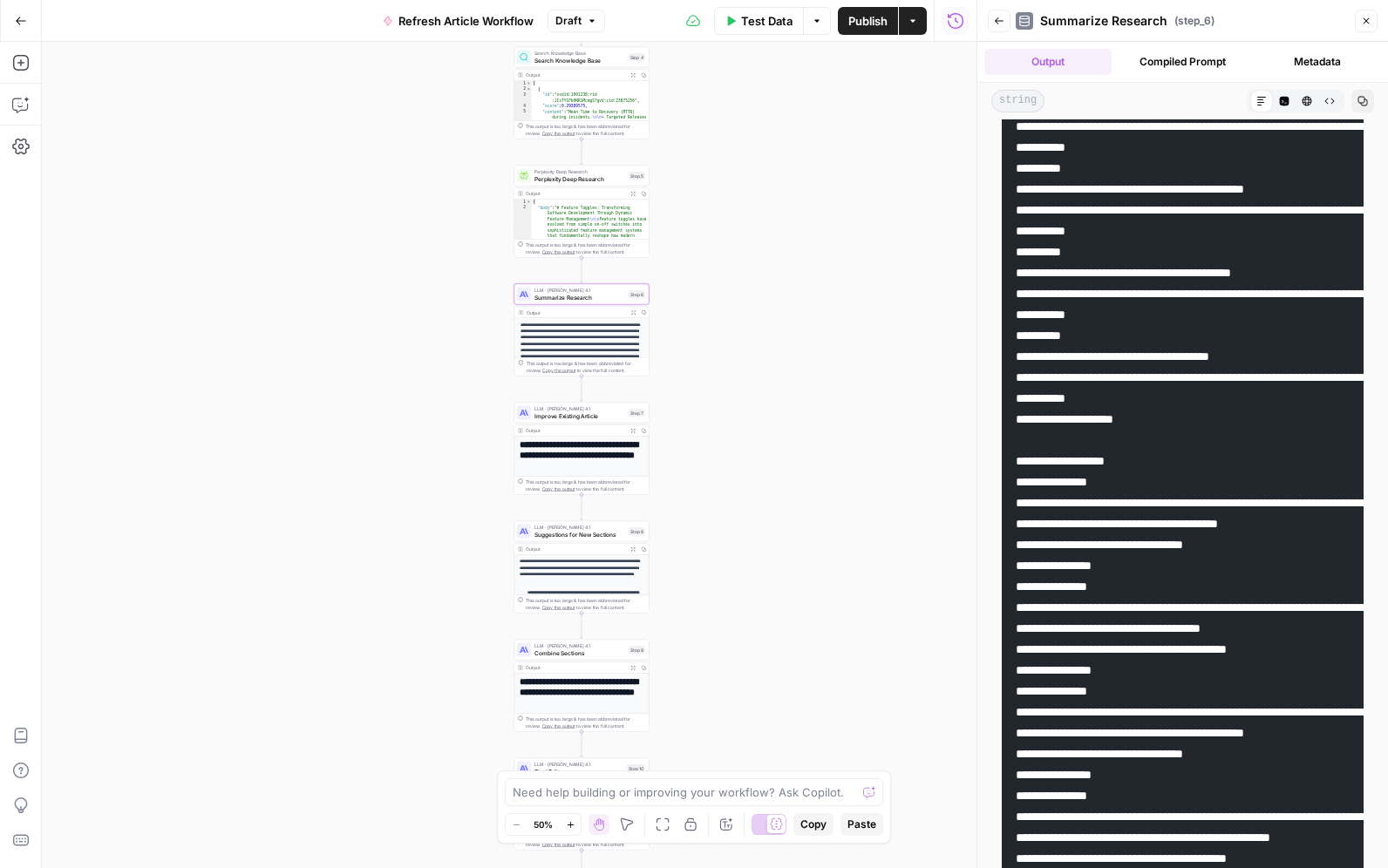
scroll to position [1559, 0]
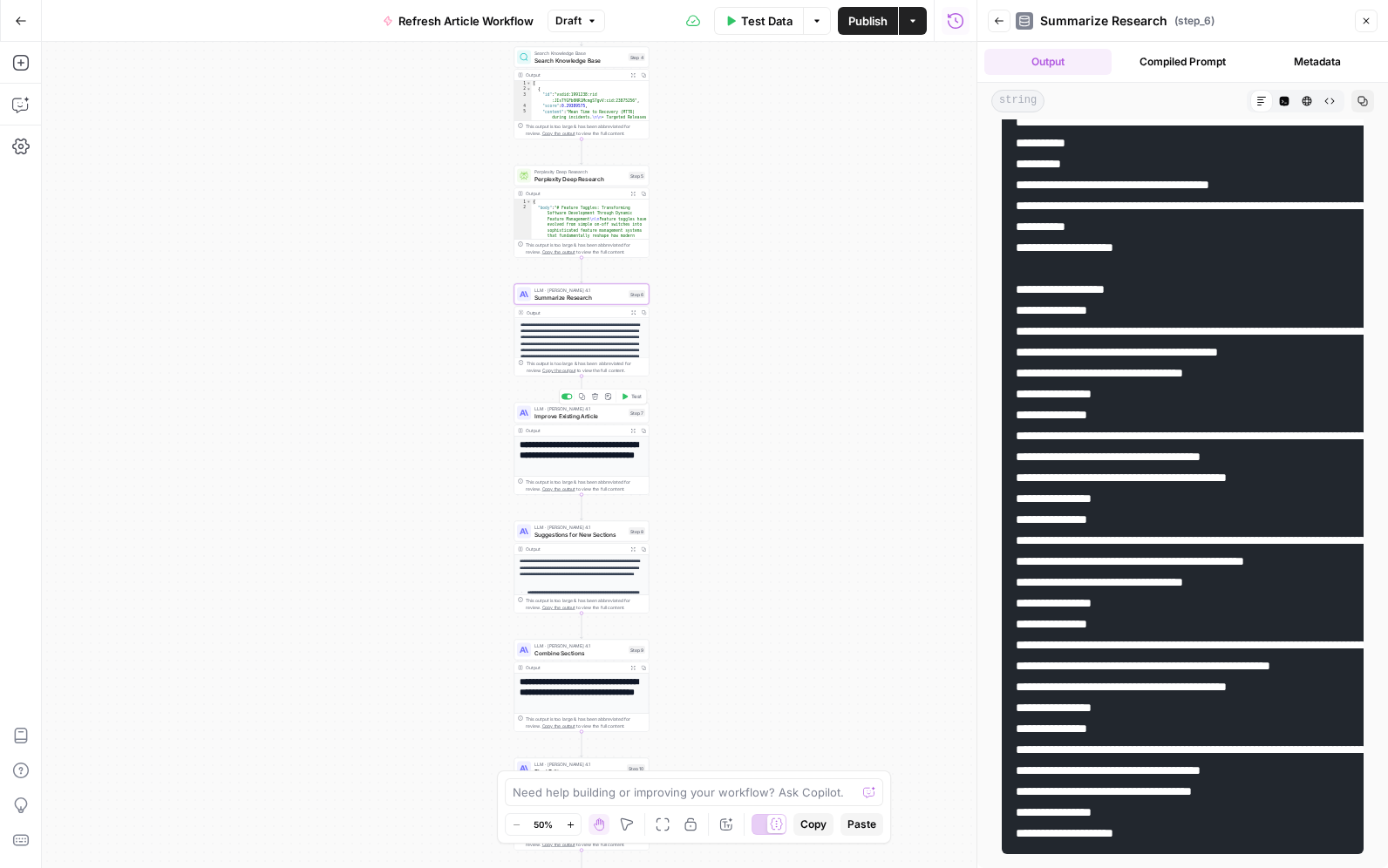
click at [558, 418] on span "Improve Existing Article" at bounding box center [579, 416] width 91 height 9
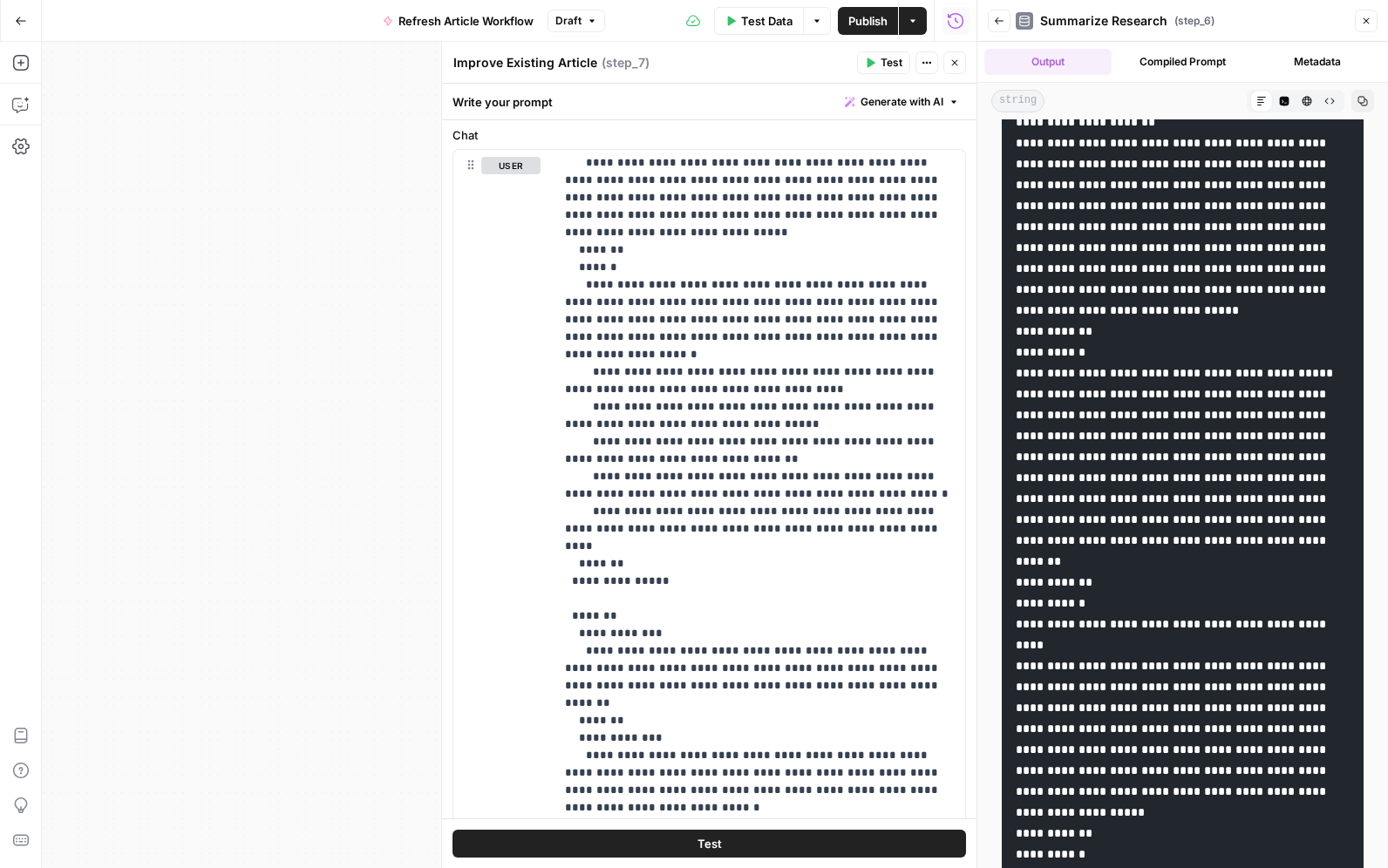
scroll to position [285, 0]
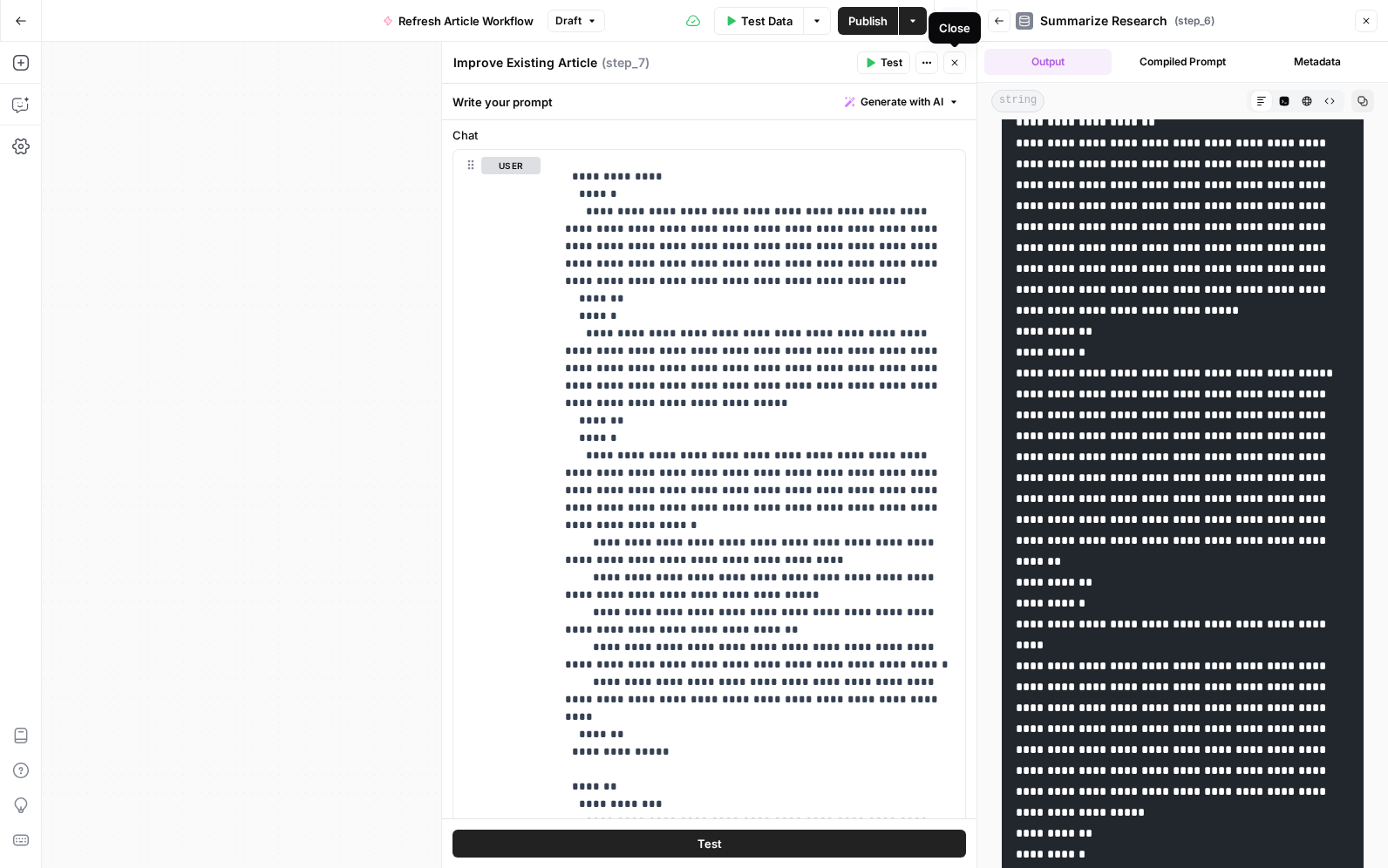
click at [955, 63] on icon "button" at bounding box center [954, 63] width 11 height 11
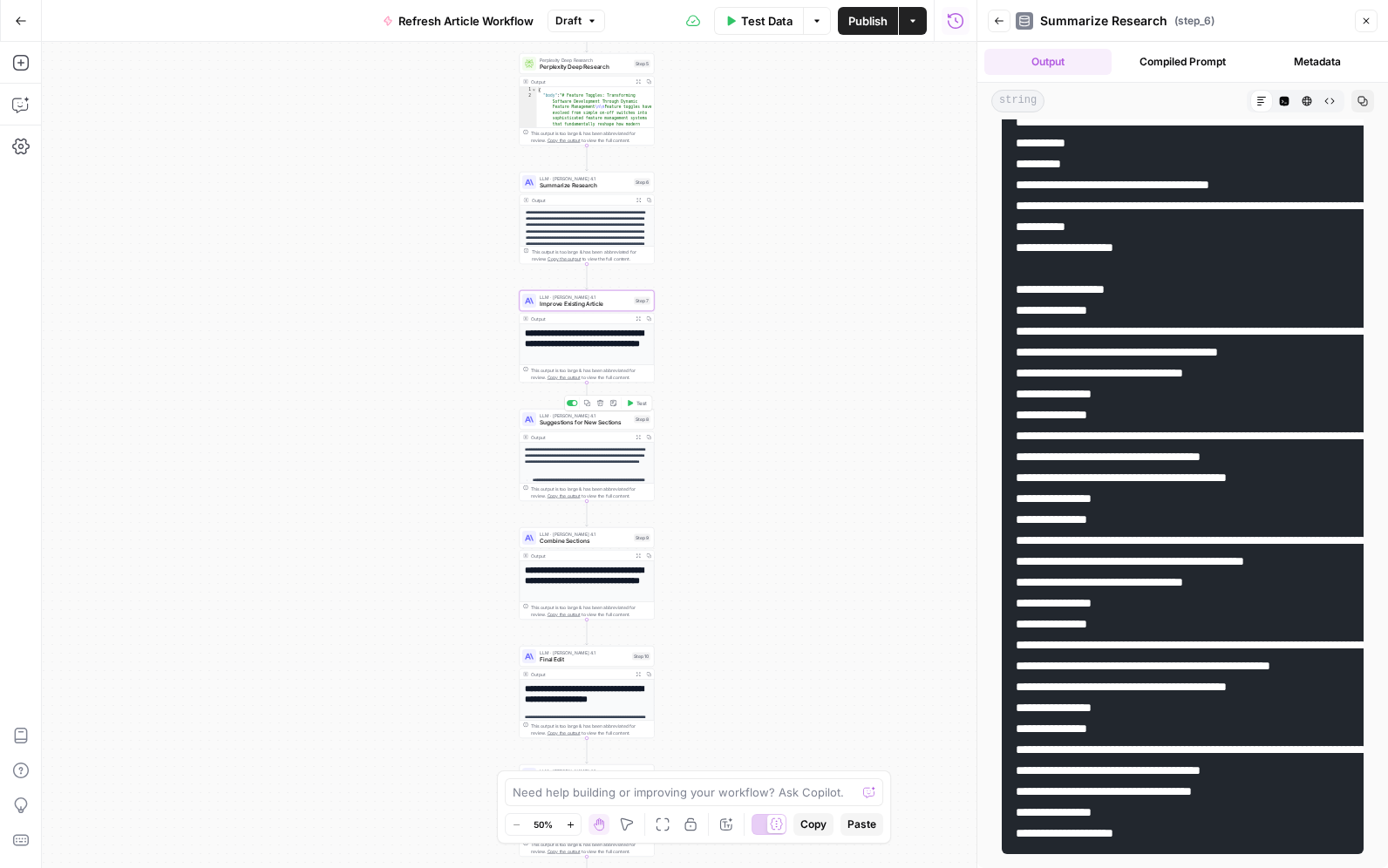
click at [559, 425] on span "Suggestions for New Sections" at bounding box center [585, 423] width 91 height 9
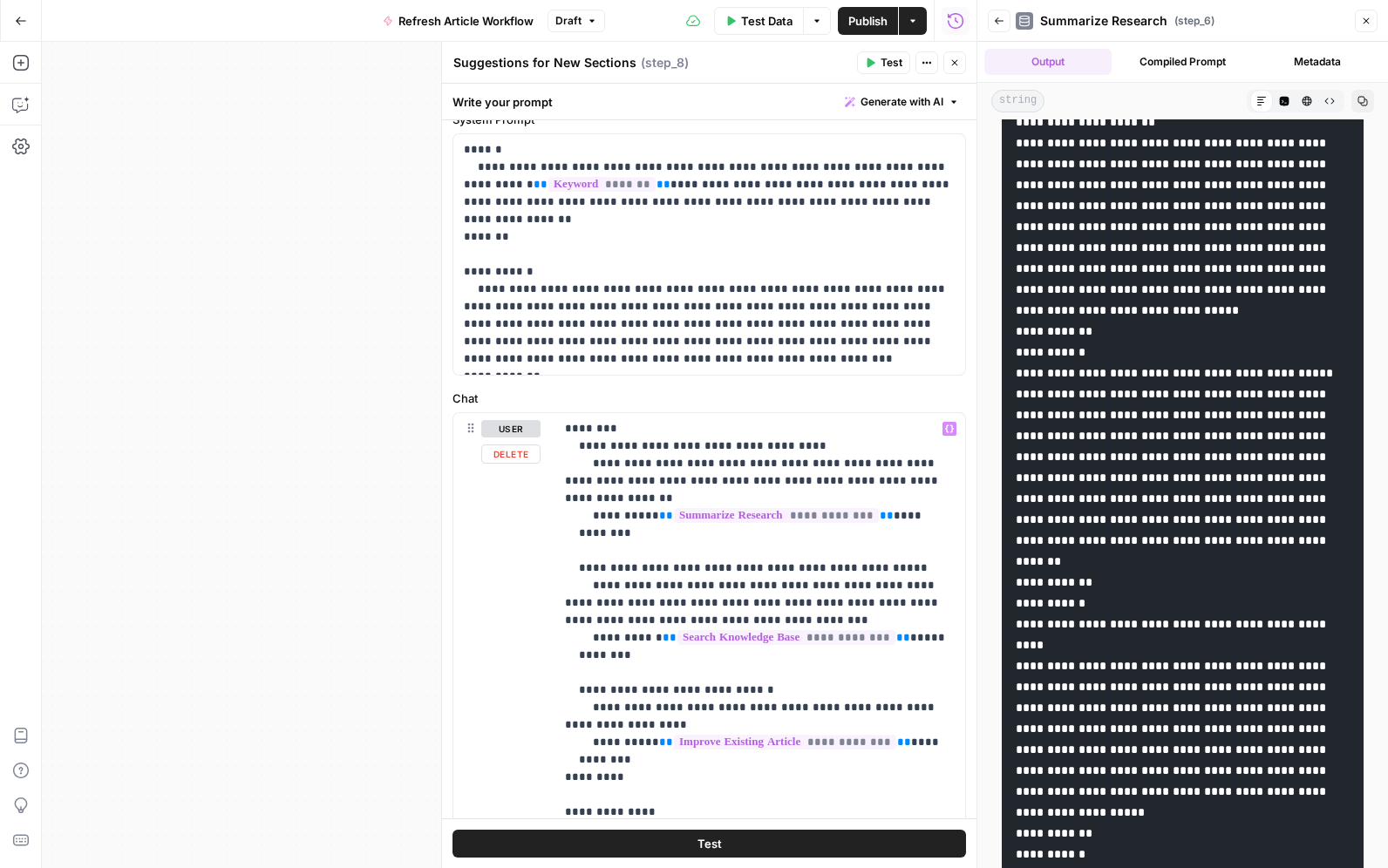
scroll to position [32, 0]
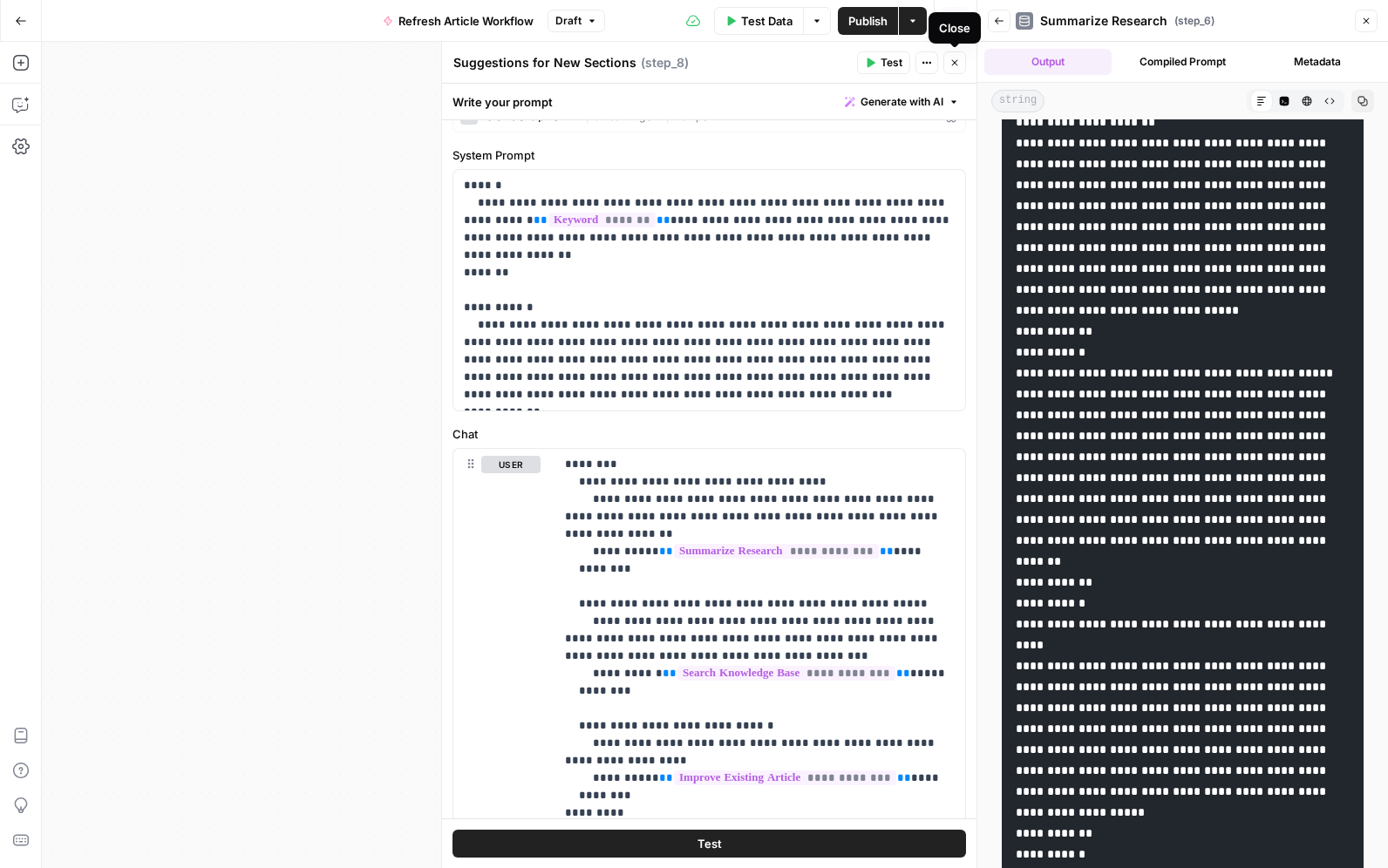
click at [952, 65] on icon "button" at bounding box center [954, 63] width 11 height 11
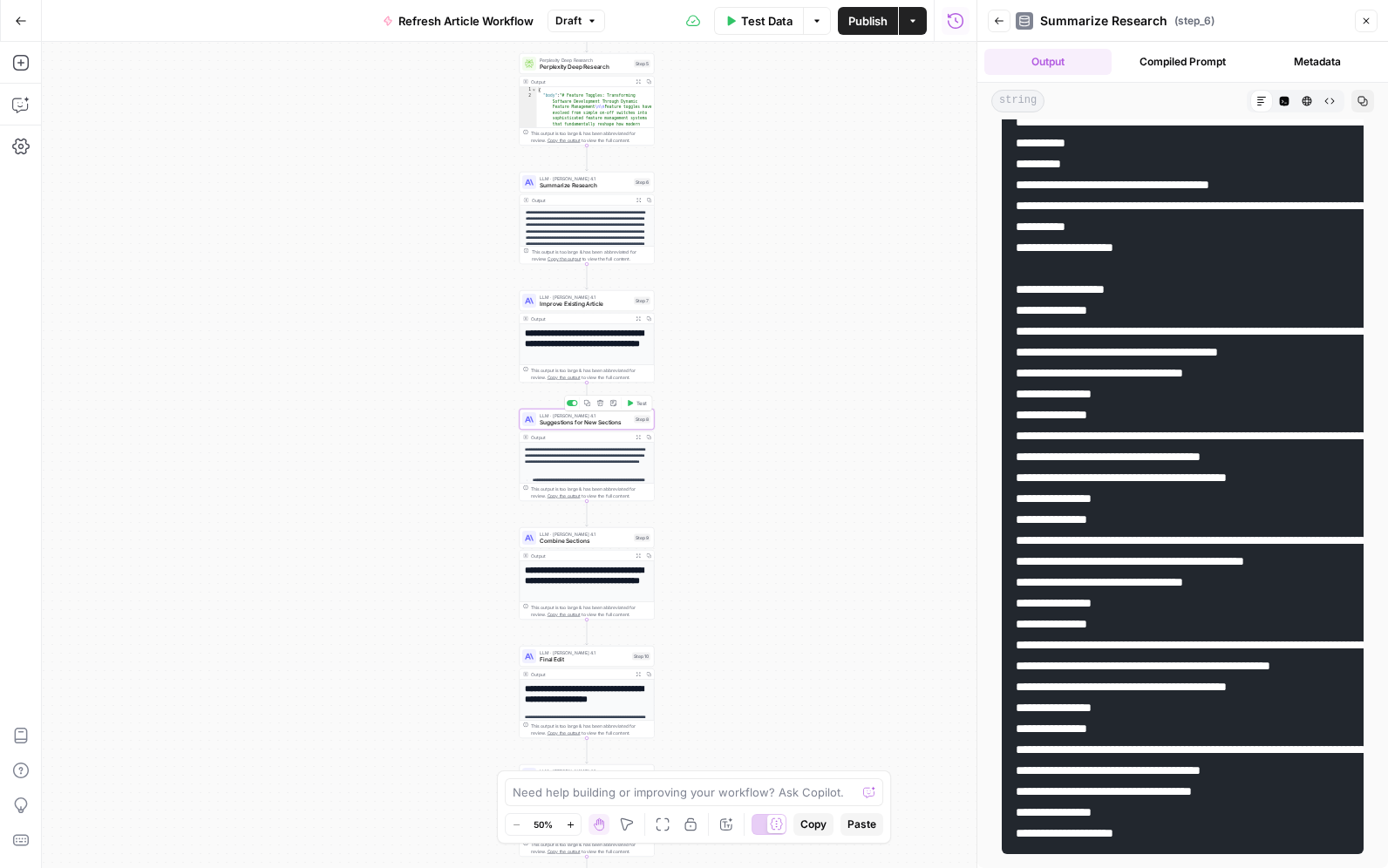
click at [563, 428] on div "LLM · Claude Opus 4.1 Suggestions for New Sections Step 8 Copy step Delete step…" at bounding box center [586, 419] width 135 height 21
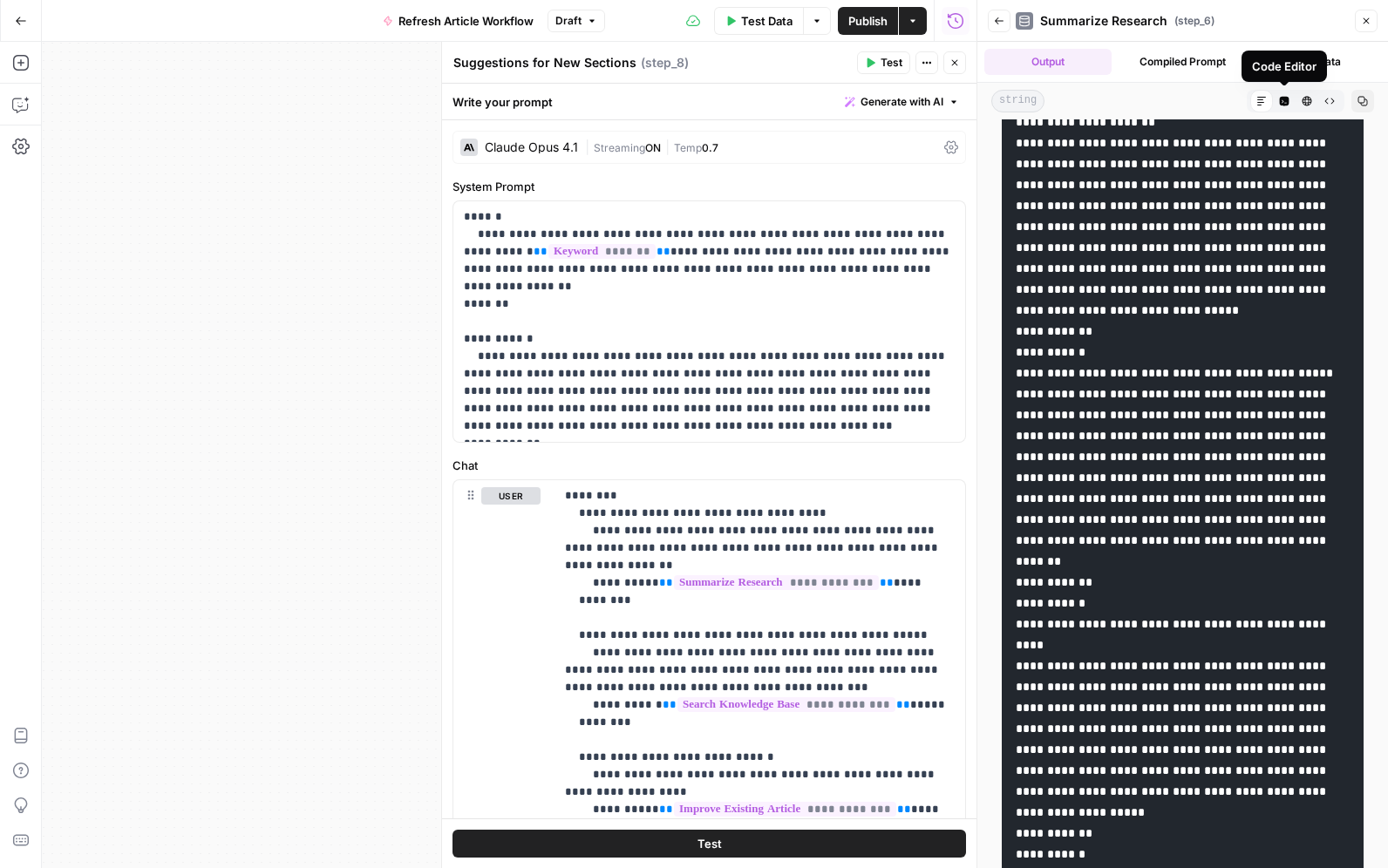
click at [1284, 102] on icon "button" at bounding box center [1284, 102] width 10 height 10
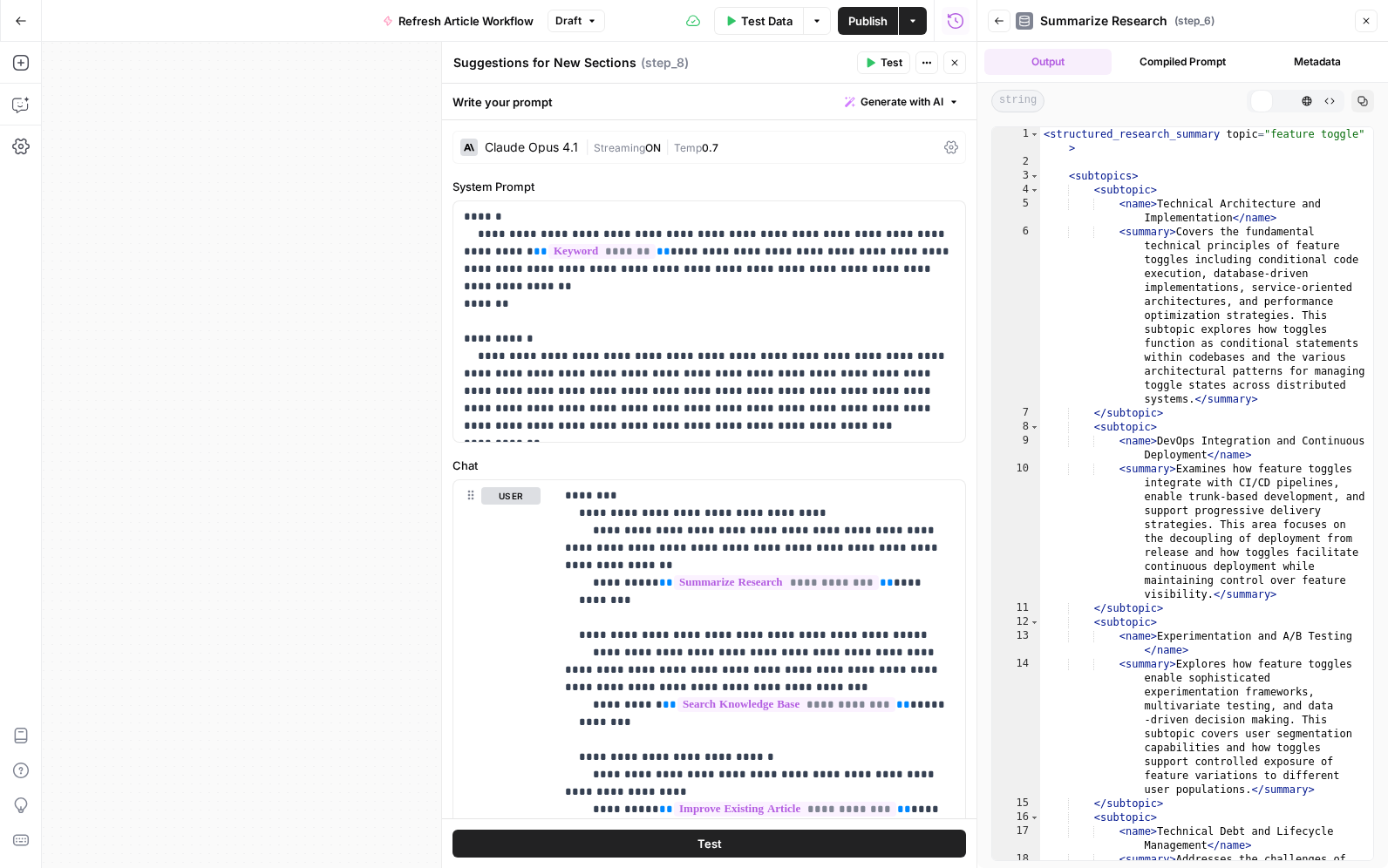
scroll to position [0, 0]
click at [1301, 102] on icon "button" at bounding box center [1307, 102] width 11 height 11
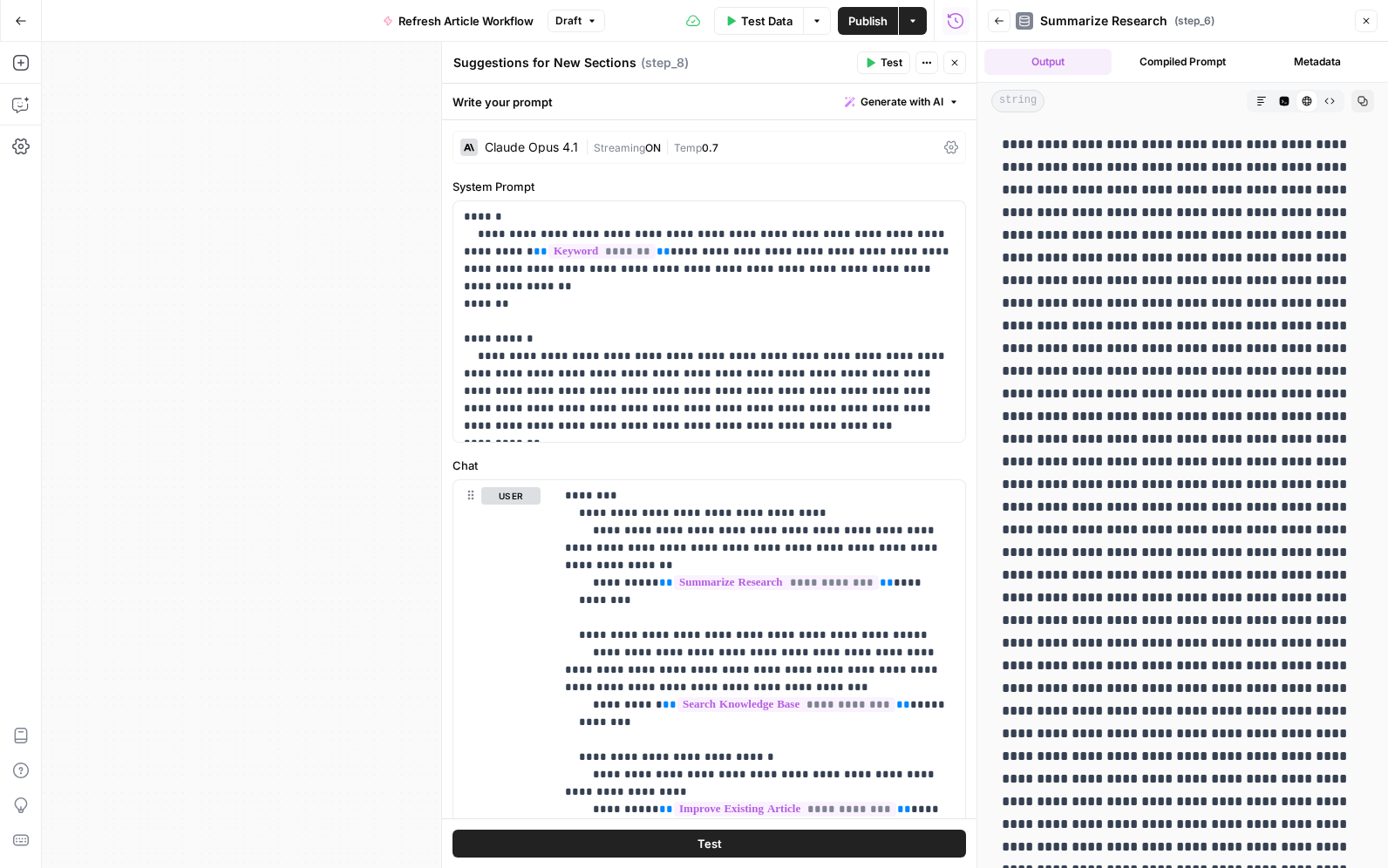
click at [962, 65] on button "Close" at bounding box center [954, 63] width 23 height 23
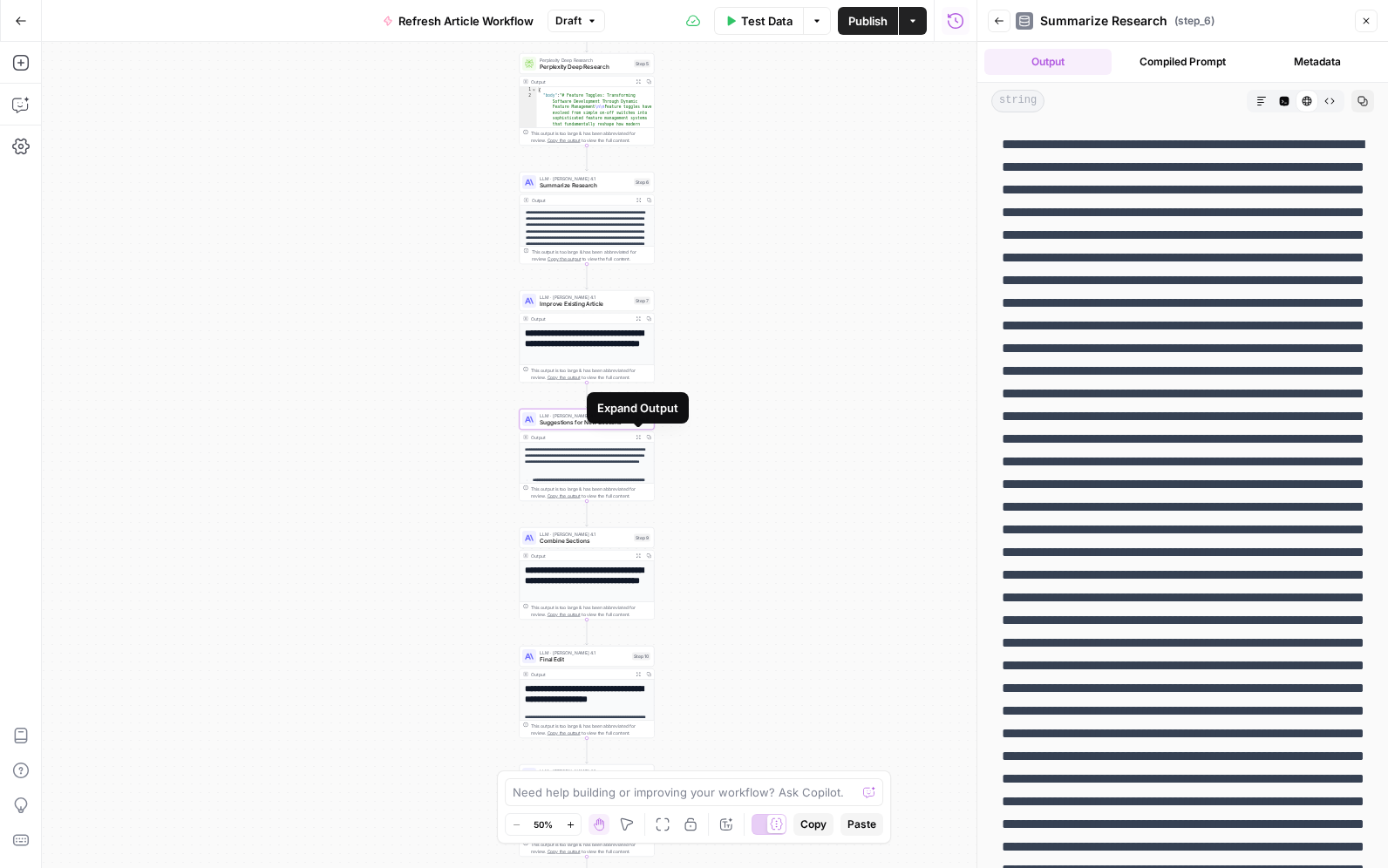
click at [636, 435] on icon "button" at bounding box center [638, 438] width 5 height 5
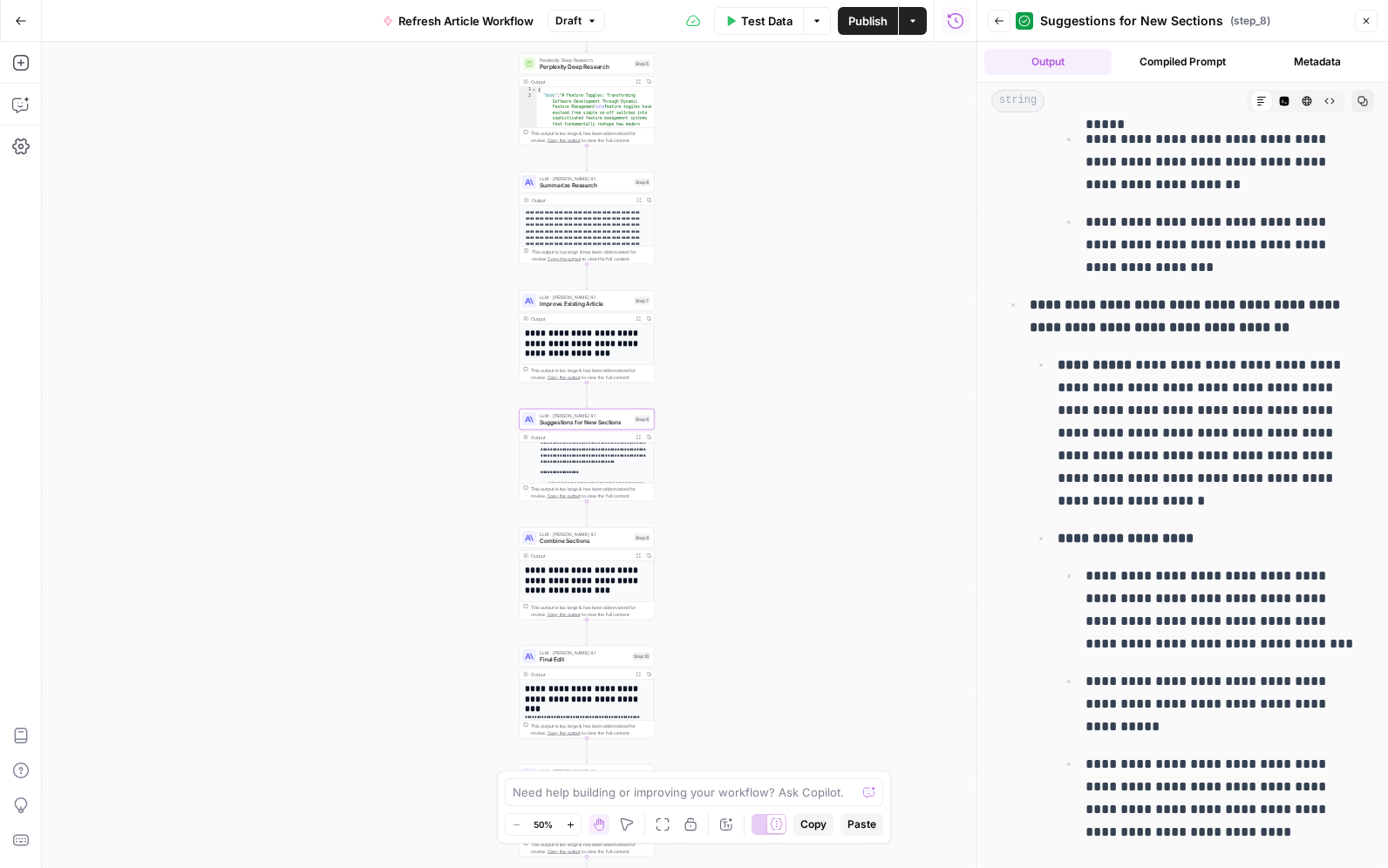
scroll to position [148, 0]
click at [577, 548] on div "**********" at bounding box center [586, 573] width 135 height 93
click at [572, 542] on span "Combine Sections" at bounding box center [585, 541] width 91 height 9
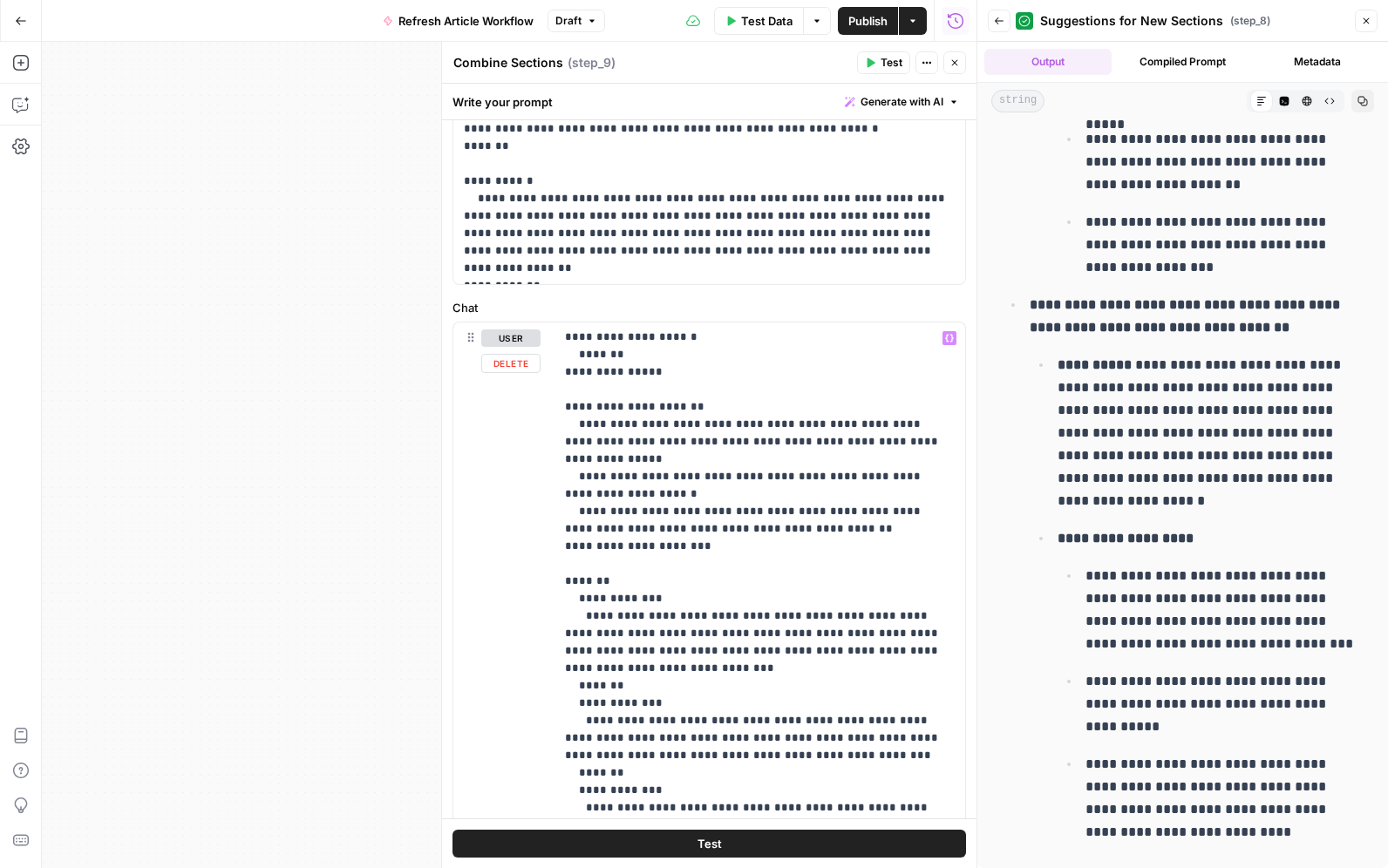
scroll to position [151, 0]
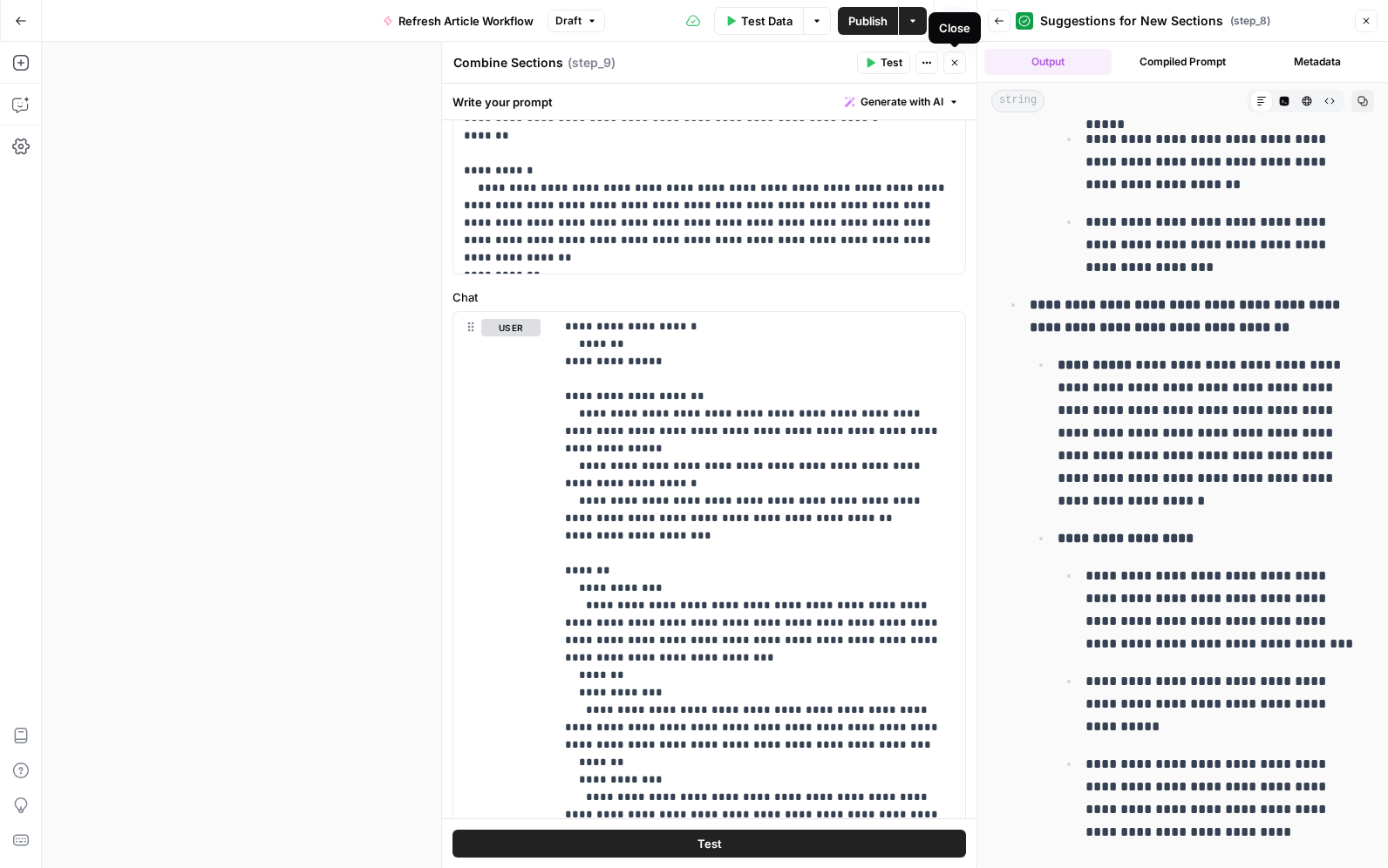
click at [959, 69] on button "Close" at bounding box center [954, 63] width 23 height 23
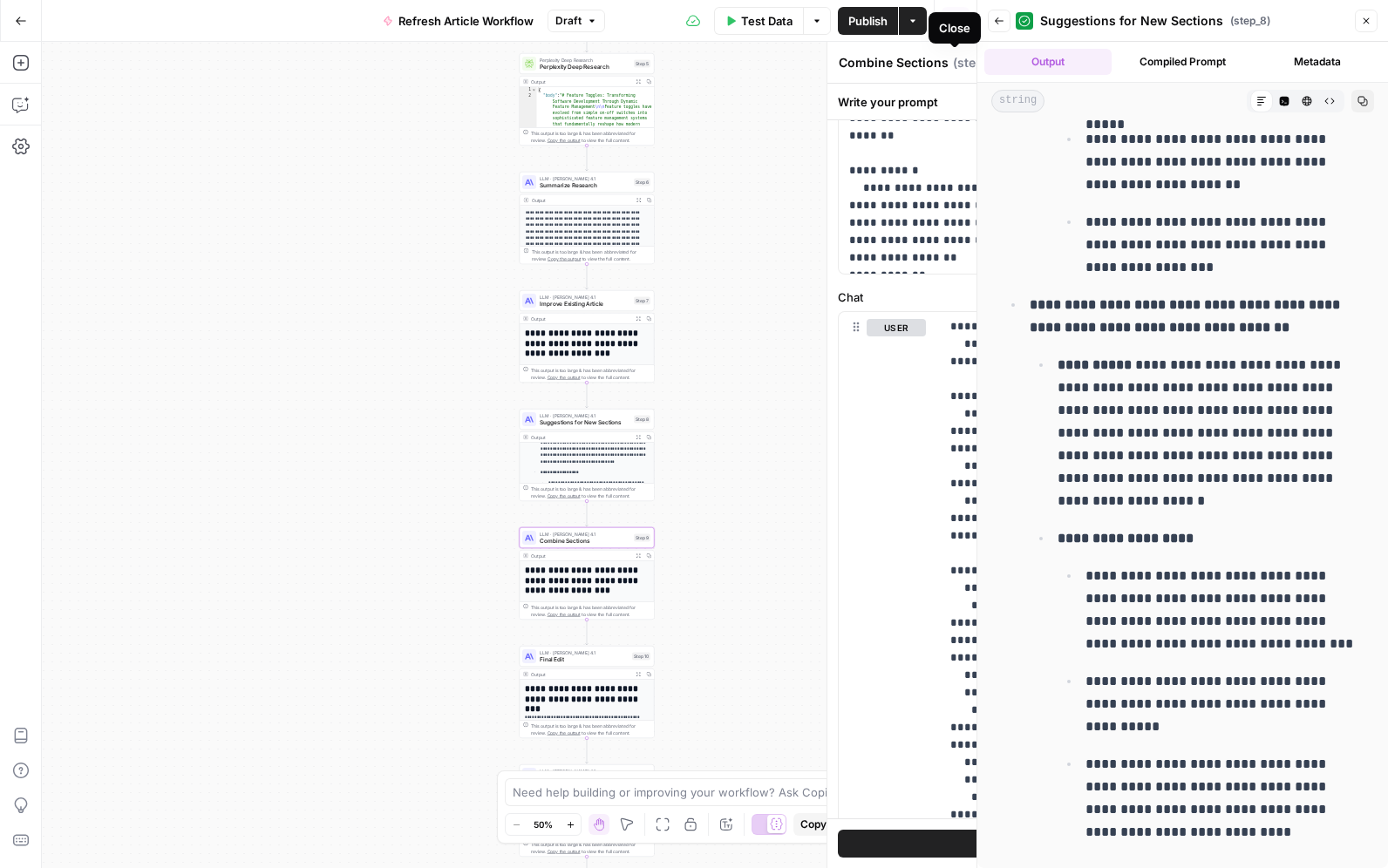
scroll to position [2140, 0]
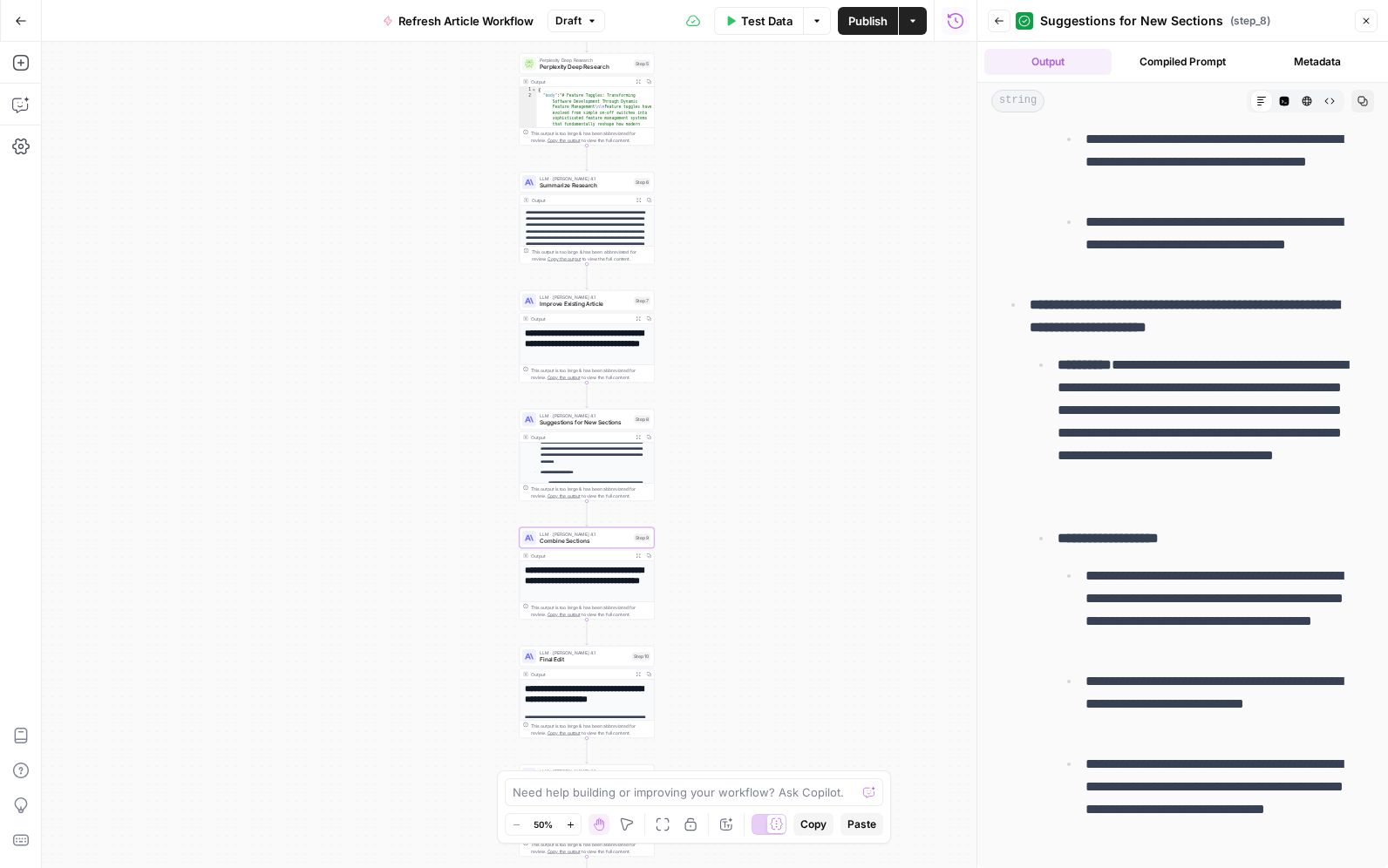
click at [636, 555] on icon "button" at bounding box center [638, 556] width 5 height 5
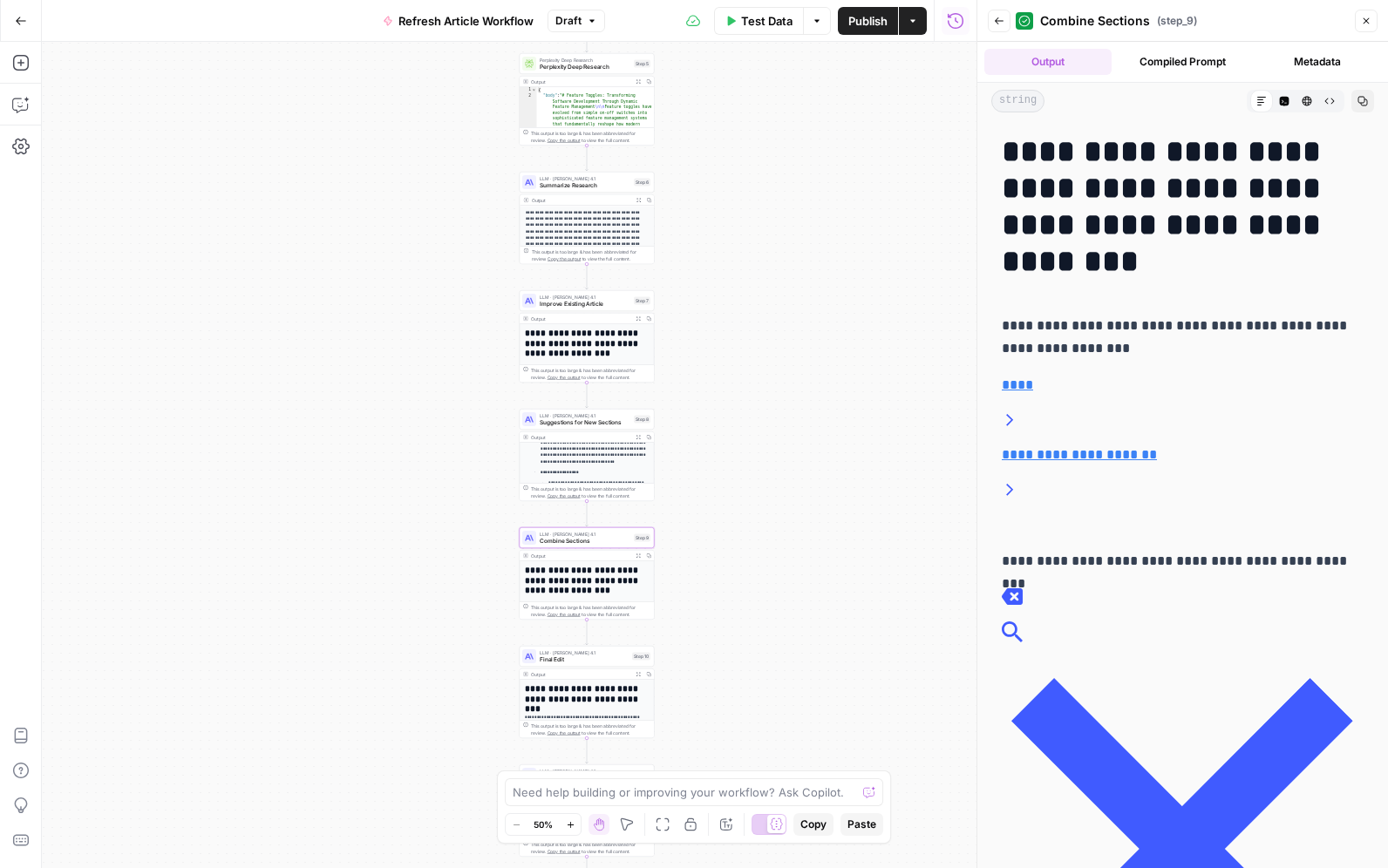
drag, startPoint x: 1000, startPoint y: 152, endPoint x: 1181, endPoint y: 181, distance: 183.3
copy h1 "**********"
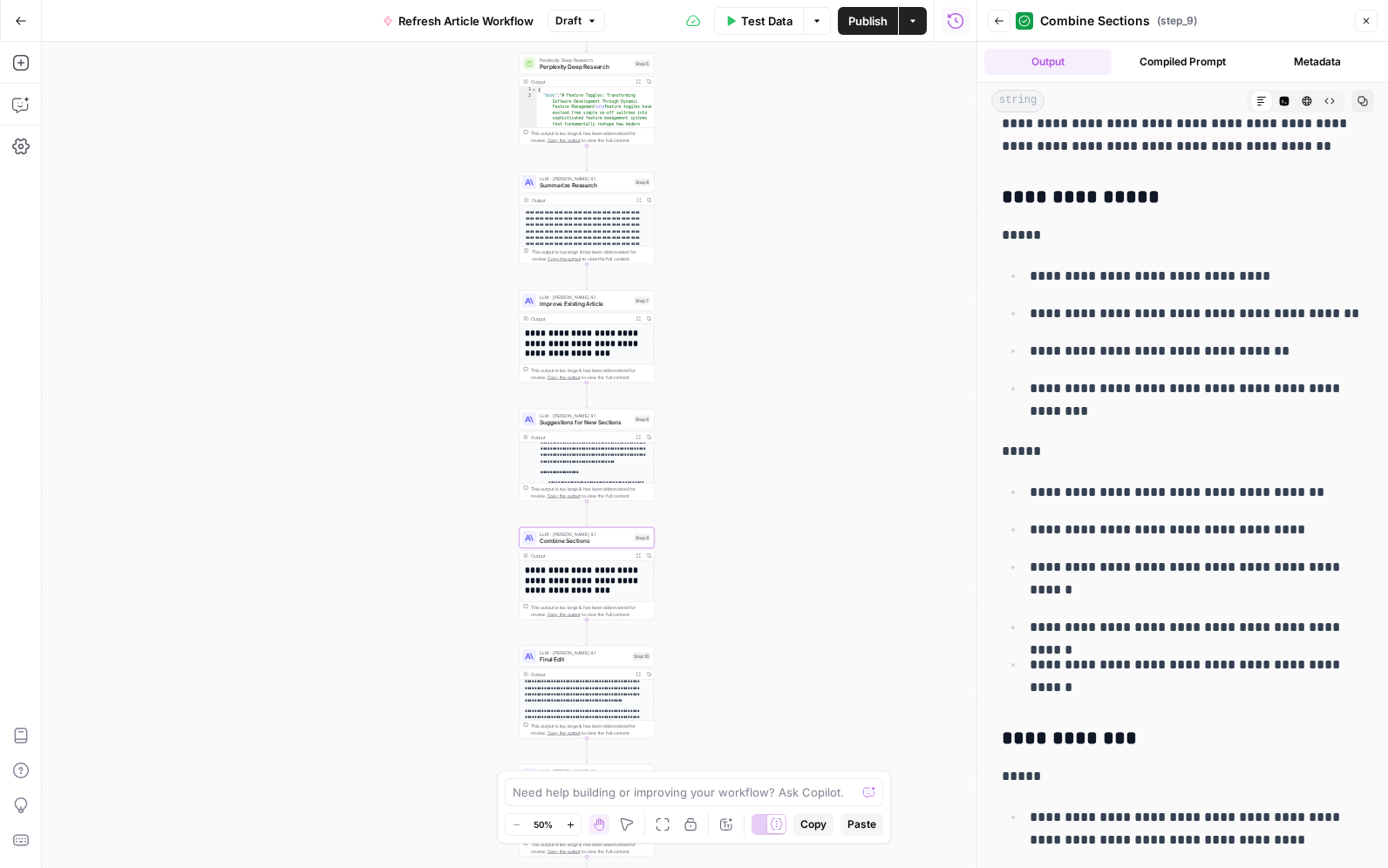
scroll to position [94, 0]
click at [576, 664] on div "LLM · Claude Opus 4.1 Final Edit Step 10 Copy step Delete step Add Note Test" at bounding box center [586, 656] width 135 height 21
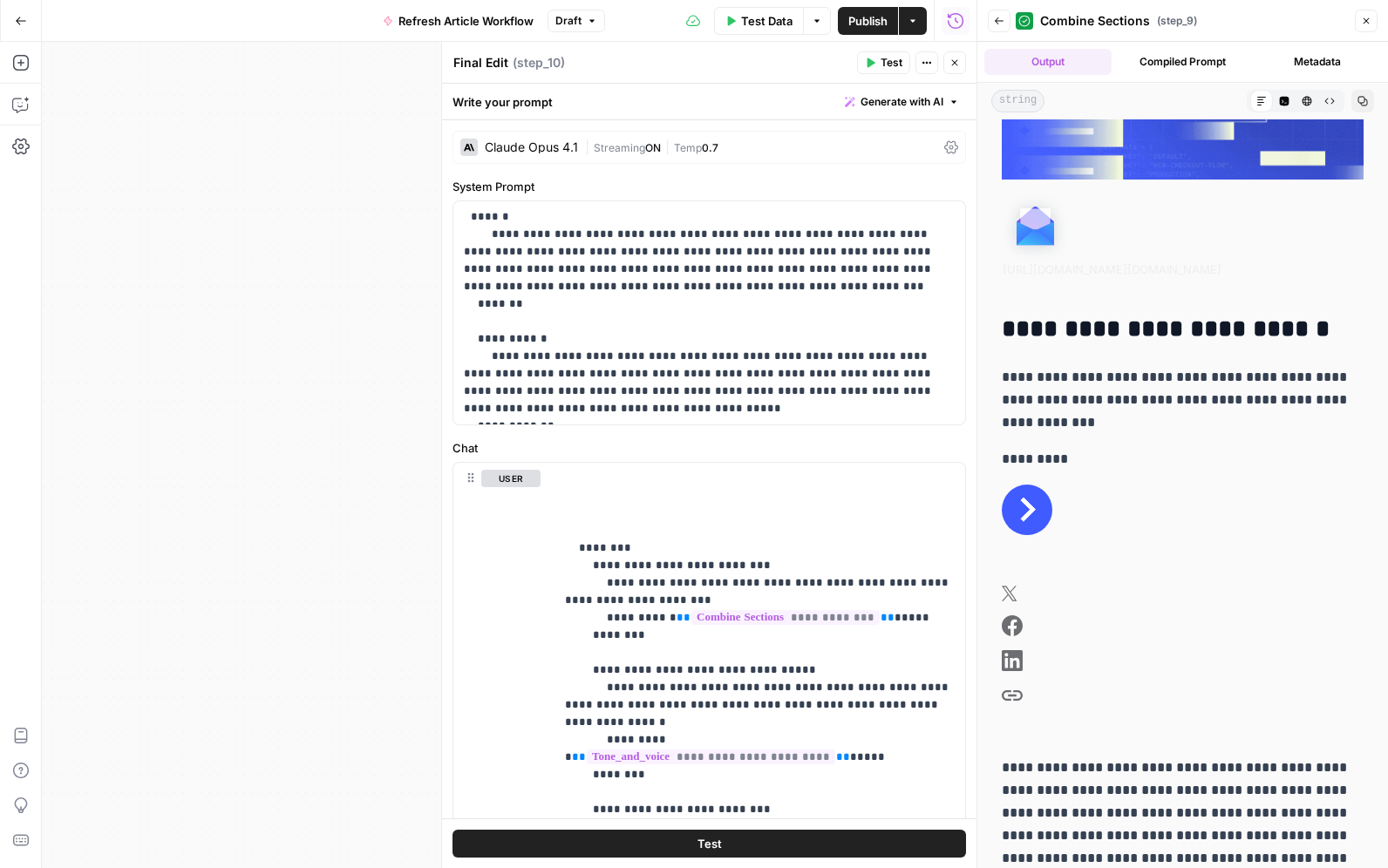
scroll to position [0, 0]
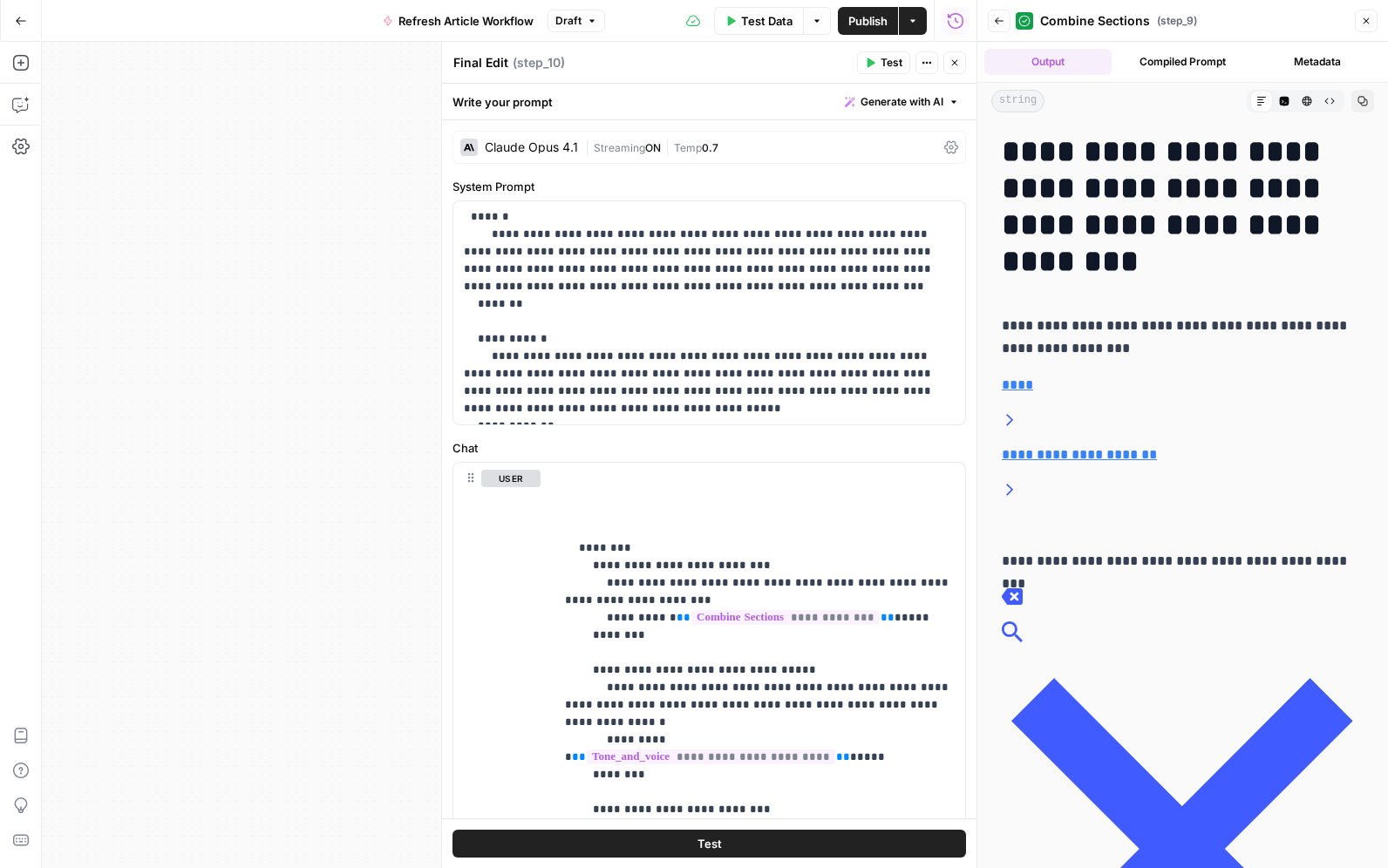
click at [1006, 22] on button "Back" at bounding box center [999, 21] width 23 height 23
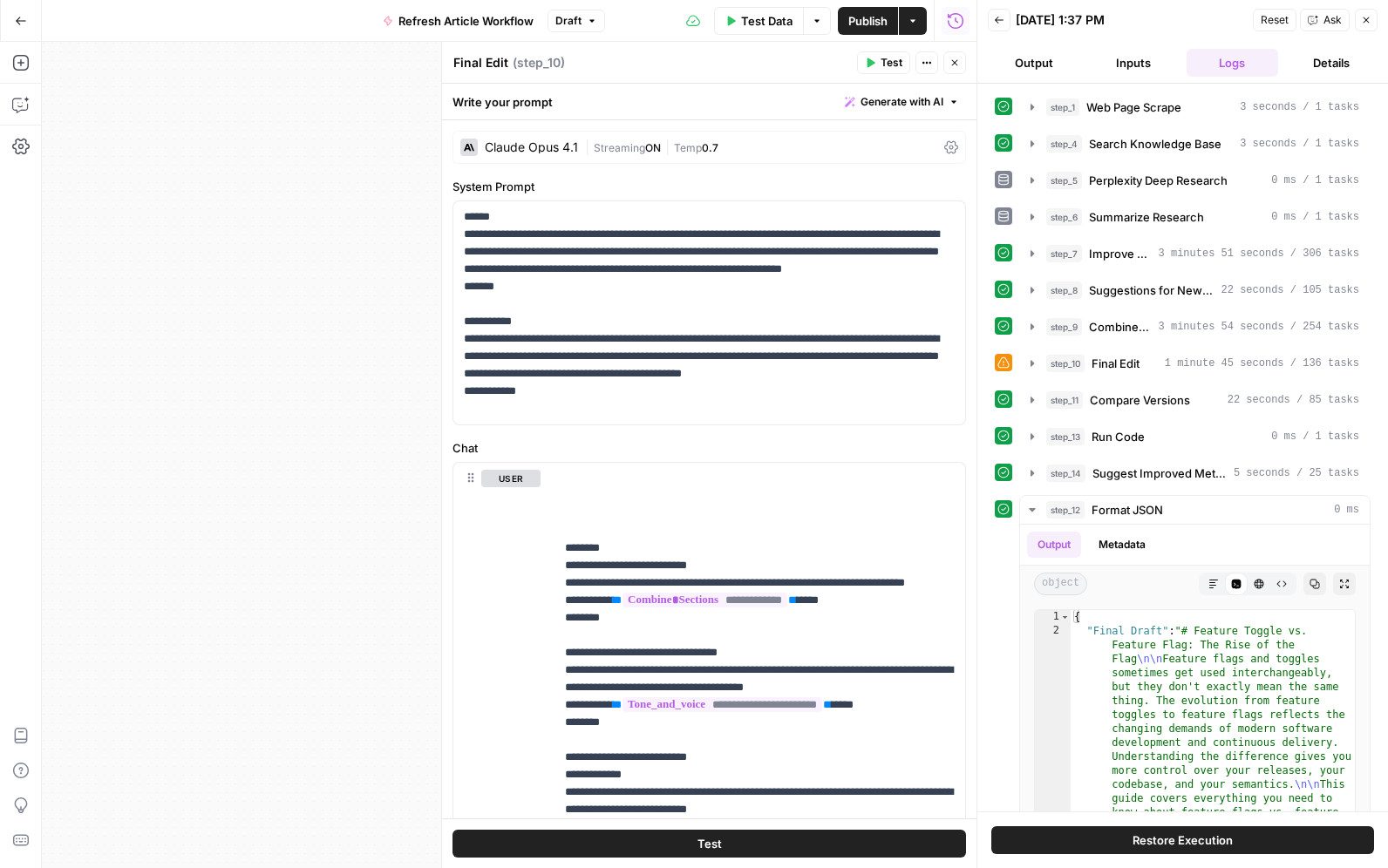
click at [1139, 66] on button "Inputs" at bounding box center [1133, 63] width 93 height 28
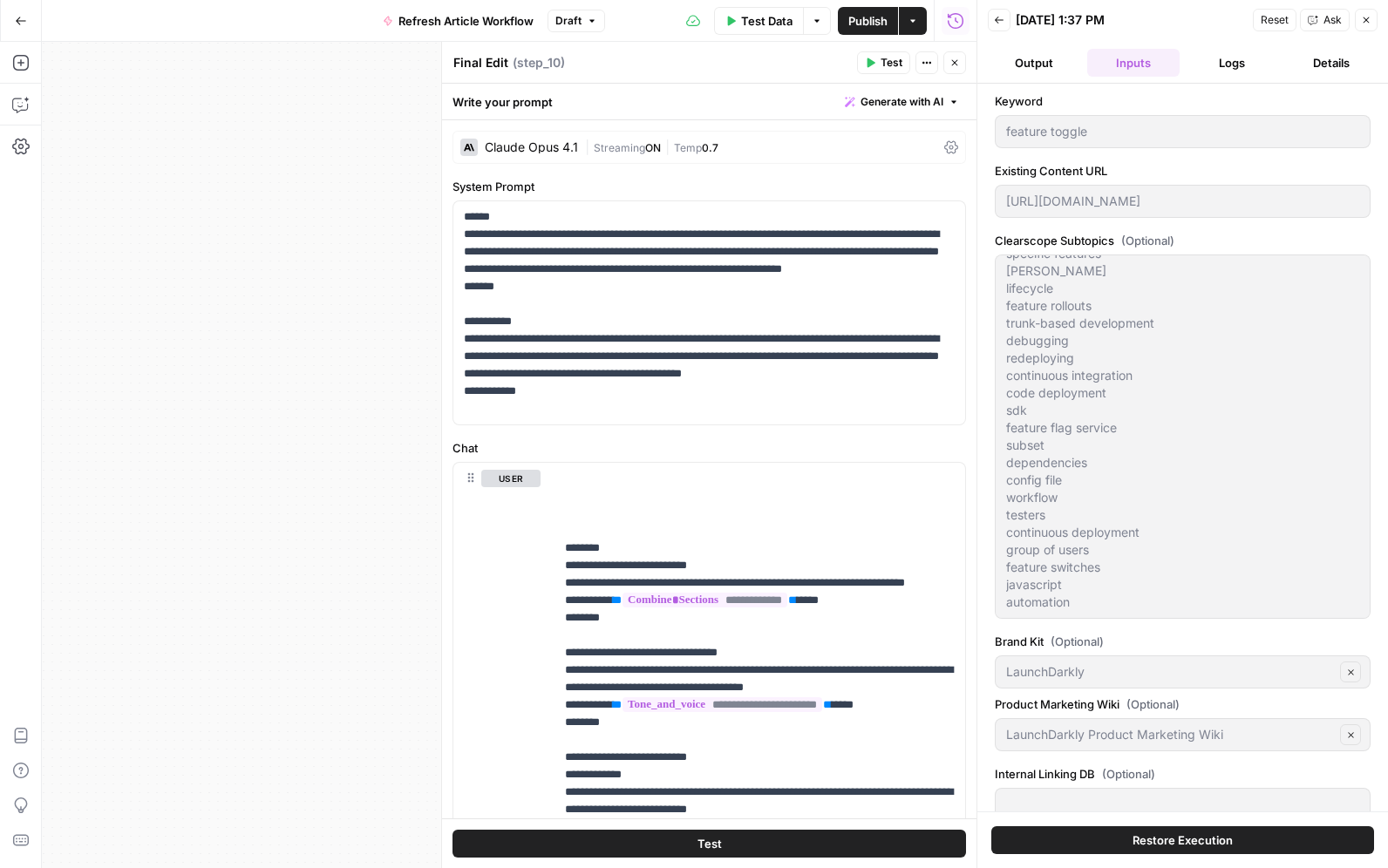
scroll to position [26, 0]
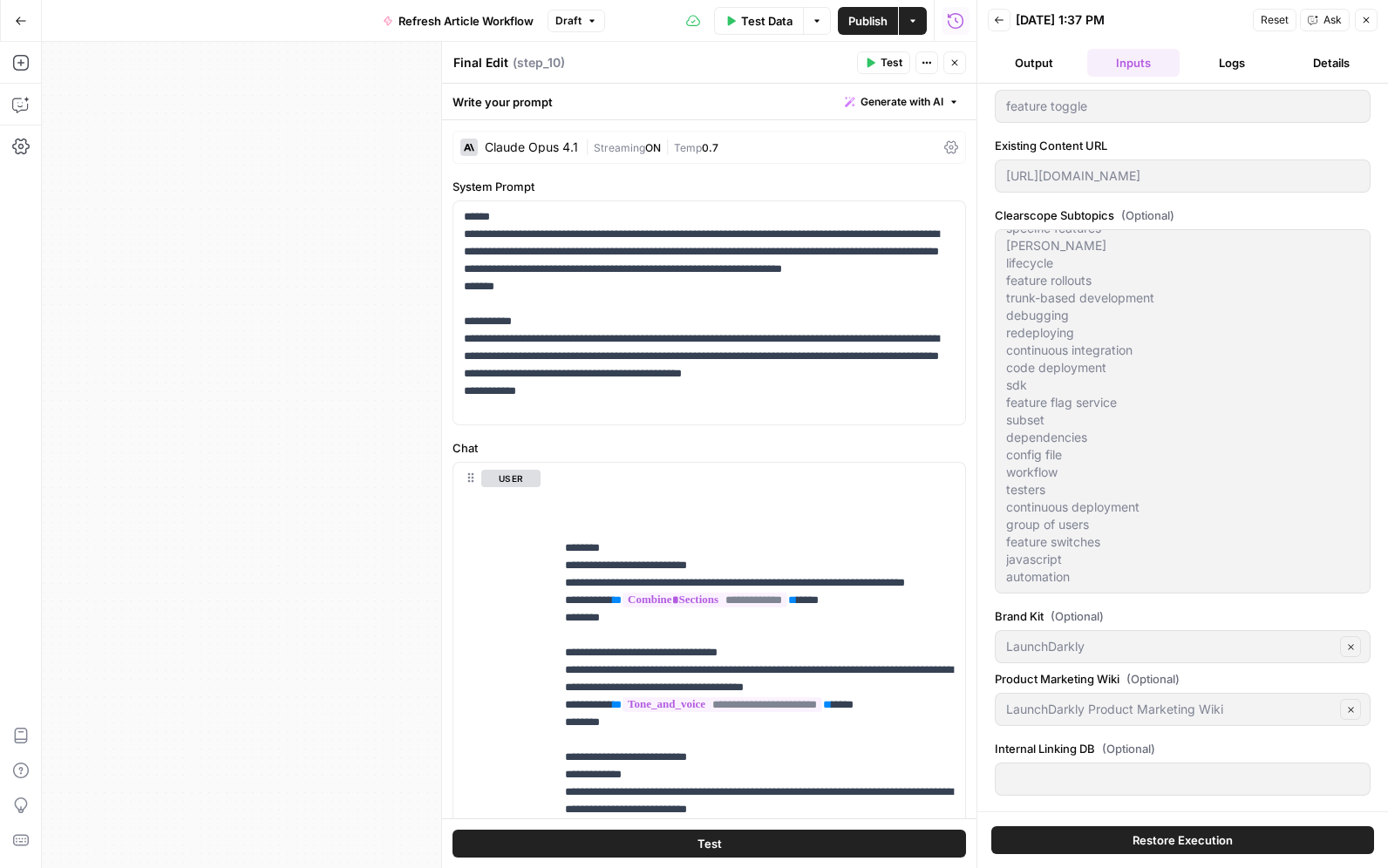
click at [1029, 64] on button "Output" at bounding box center [1033, 63] width 93 height 28
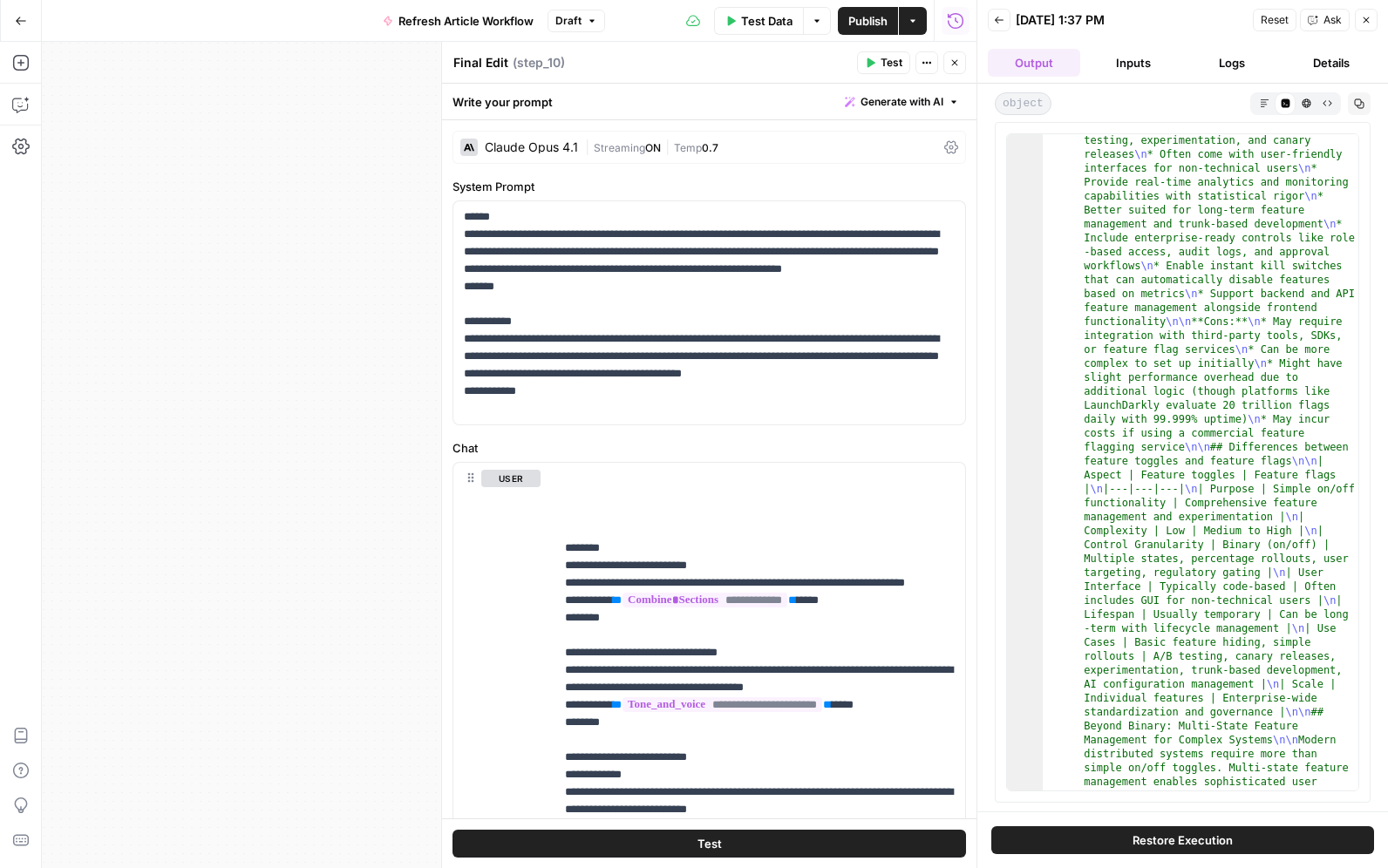
scroll to position [2020, 0]
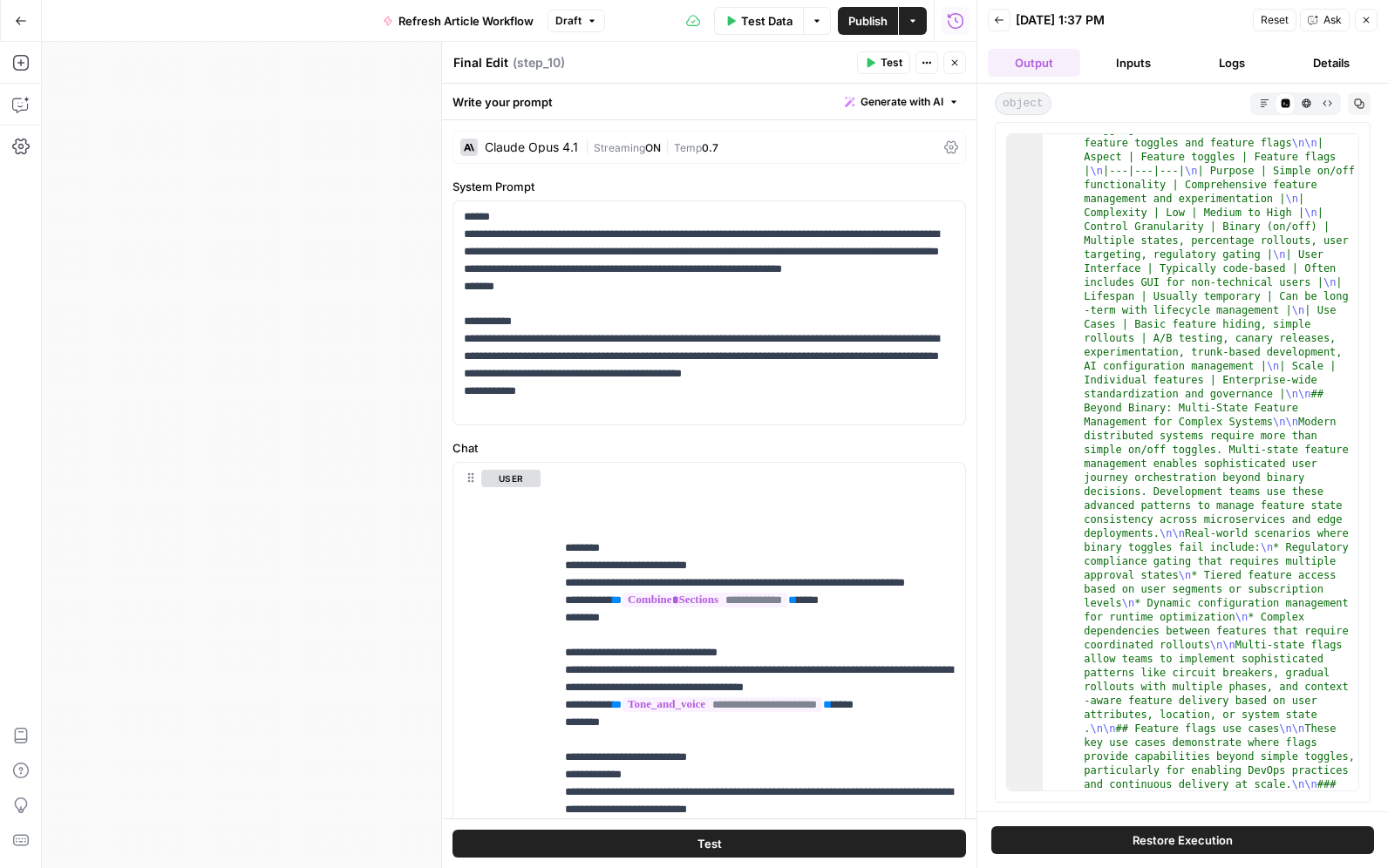
click at [956, 60] on icon "button" at bounding box center [954, 63] width 6 height 6
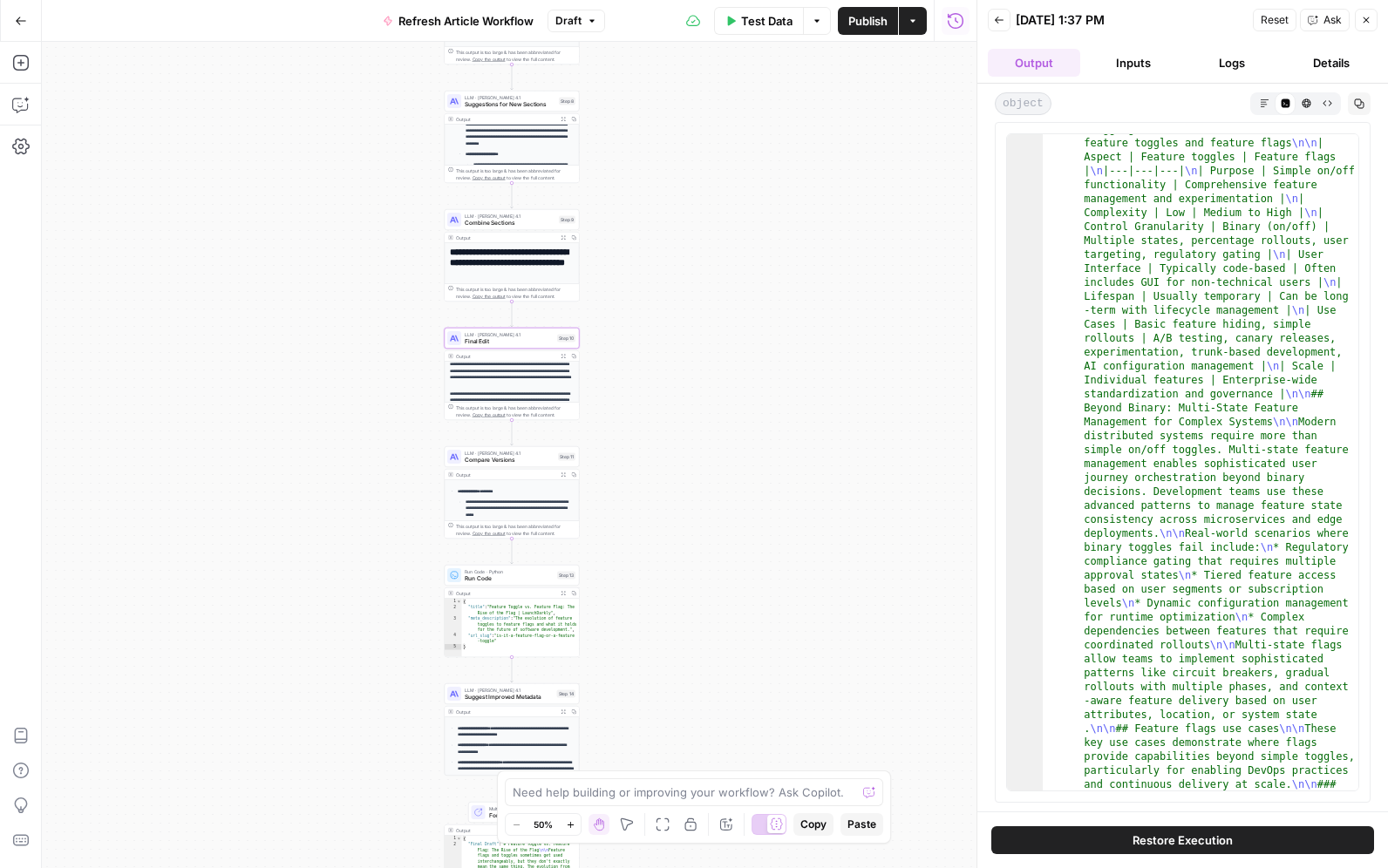
drag, startPoint x: 475, startPoint y: 502, endPoint x: 401, endPoint y: 117, distance: 392.0
click at [401, 117] on div "**********" at bounding box center [509, 455] width 934 height 826
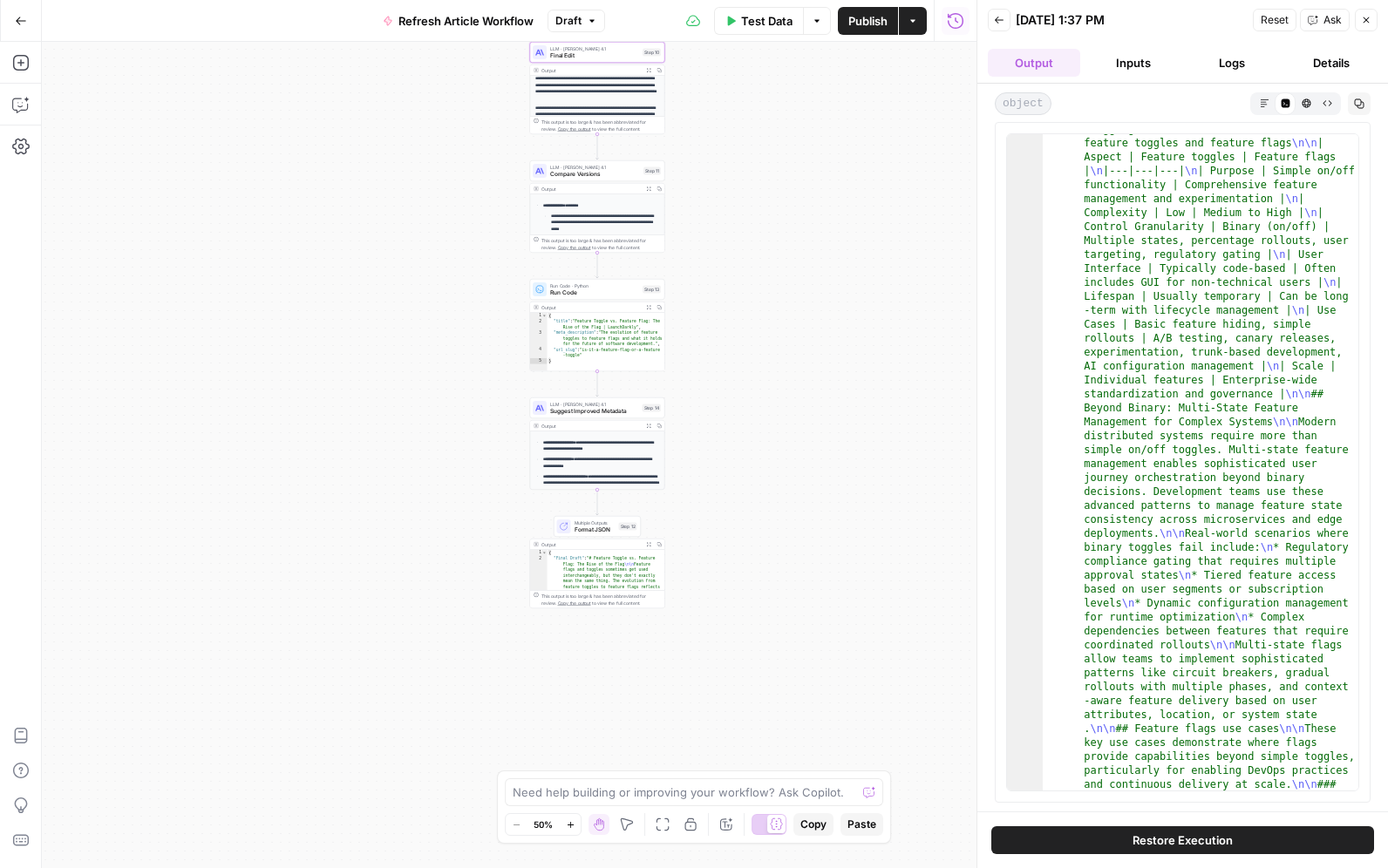
drag, startPoint x: 344, startPoint y: 540, endPoint x: 431, endPoint y: 324, distance: 232.9
click at [431, 324] on div "**********" at bounding box center [509, 455] width 934 height 826
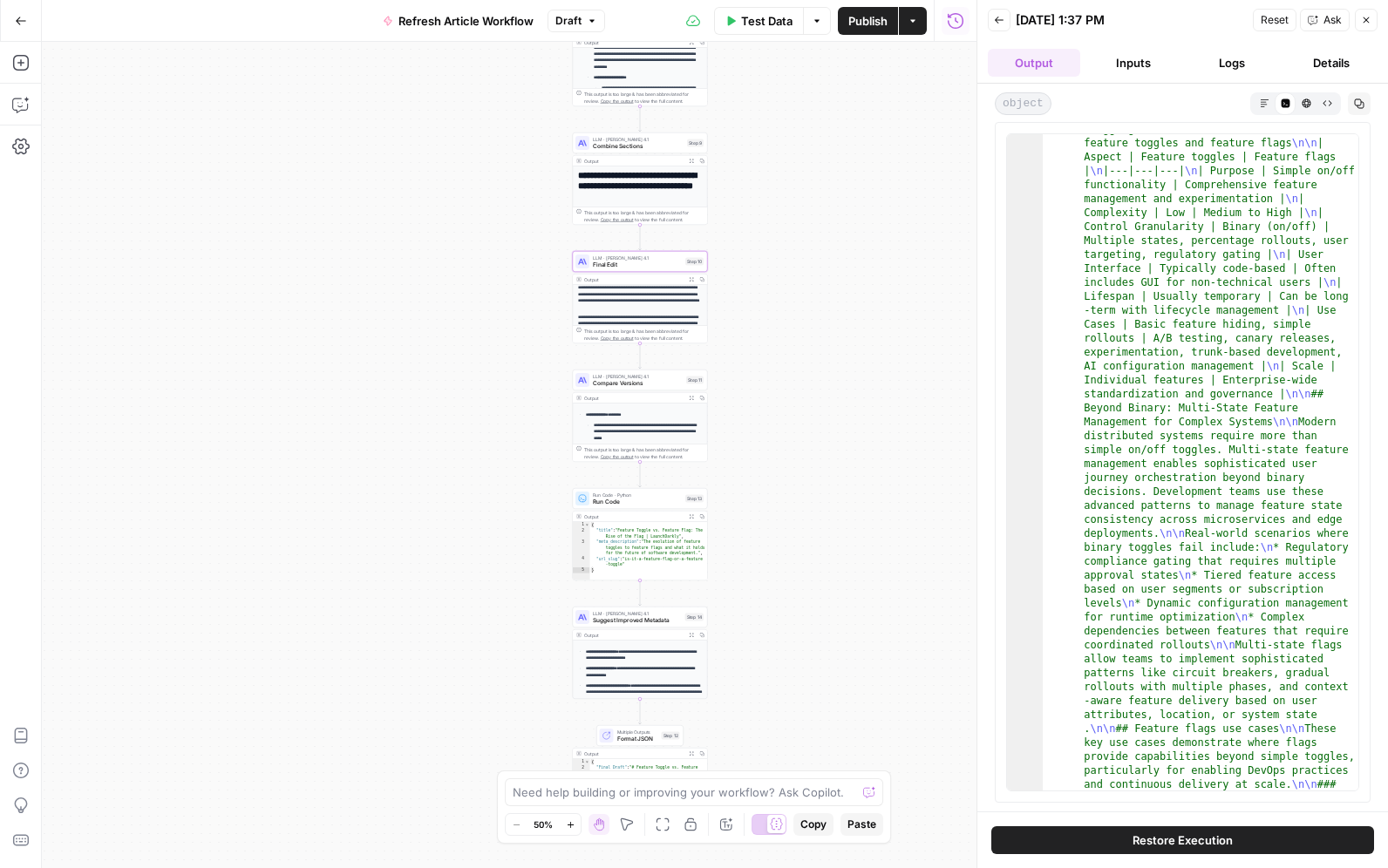
drag, startPoint x: 741, startPoint y: 399, endPoint x: 765, endPoint y: 475, distance: 79.7
click at [765, 475] on div "**********" at bounding box center [509, 455] width 934 height 826
click at [692, 399] on icon "button" at bounding box center [692, 400] width 5 height 5
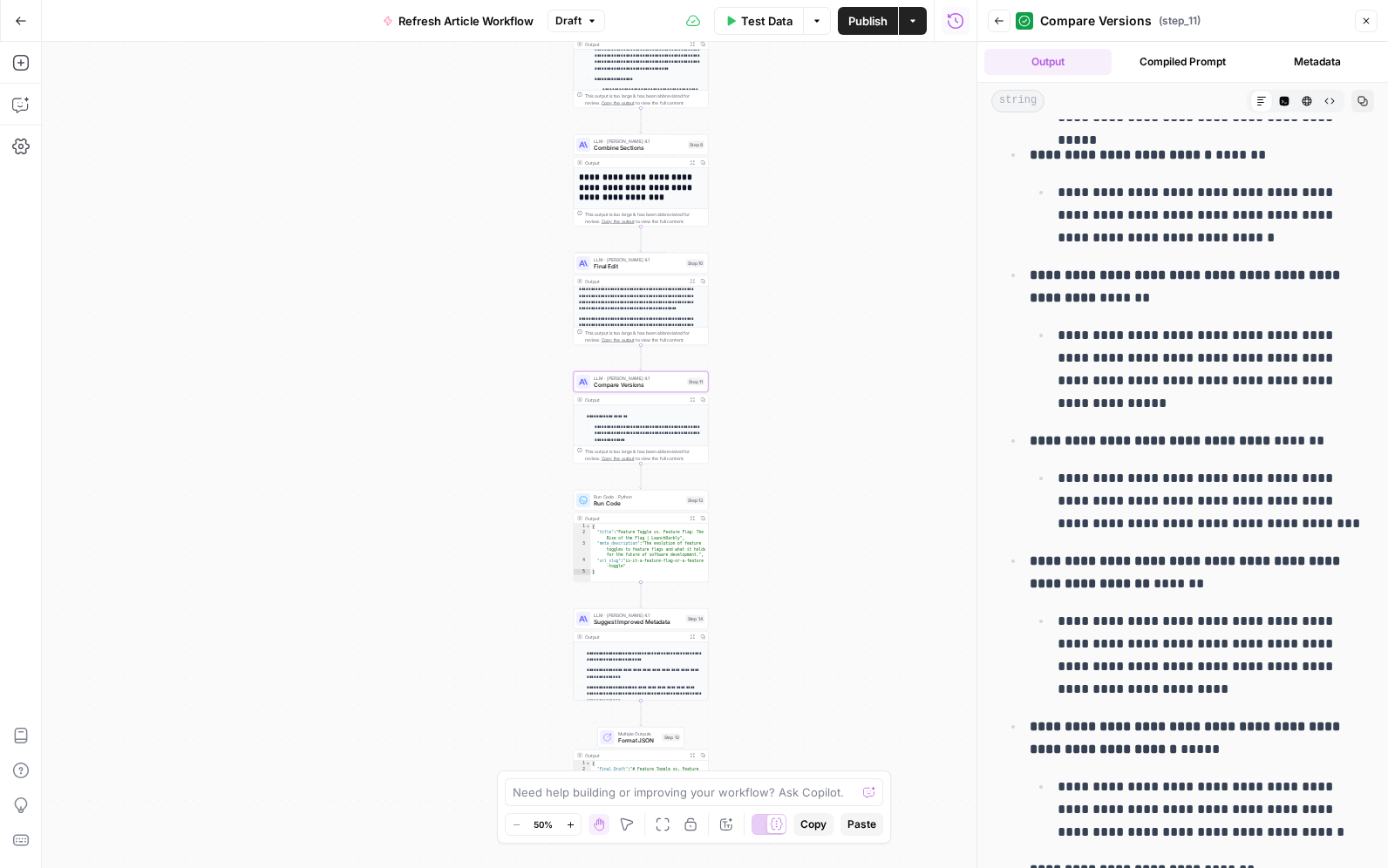
scroll to position [0, 0]
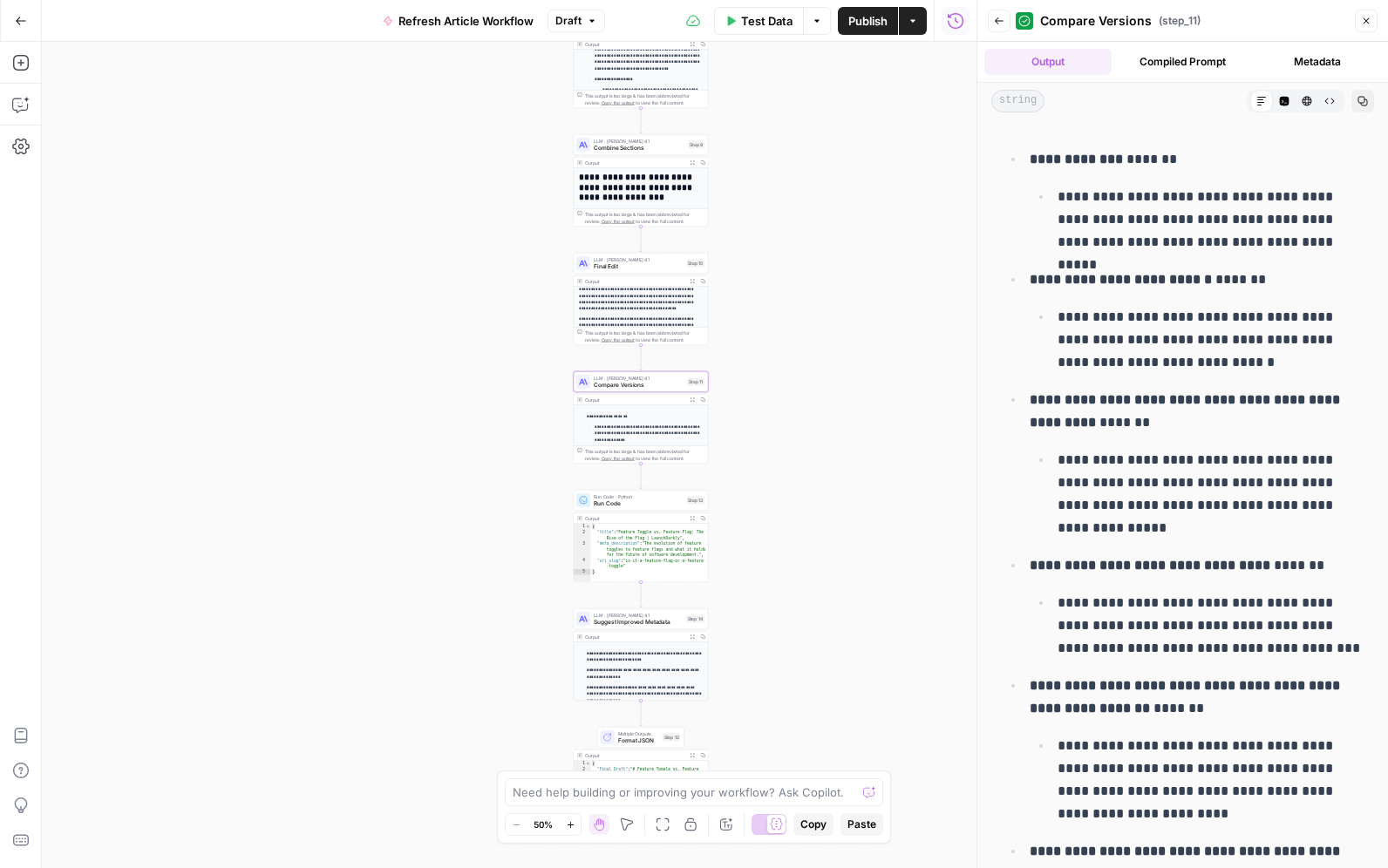
click at [692, 283] on icon "button" at bounding box center [692, 282] width 5 height 5
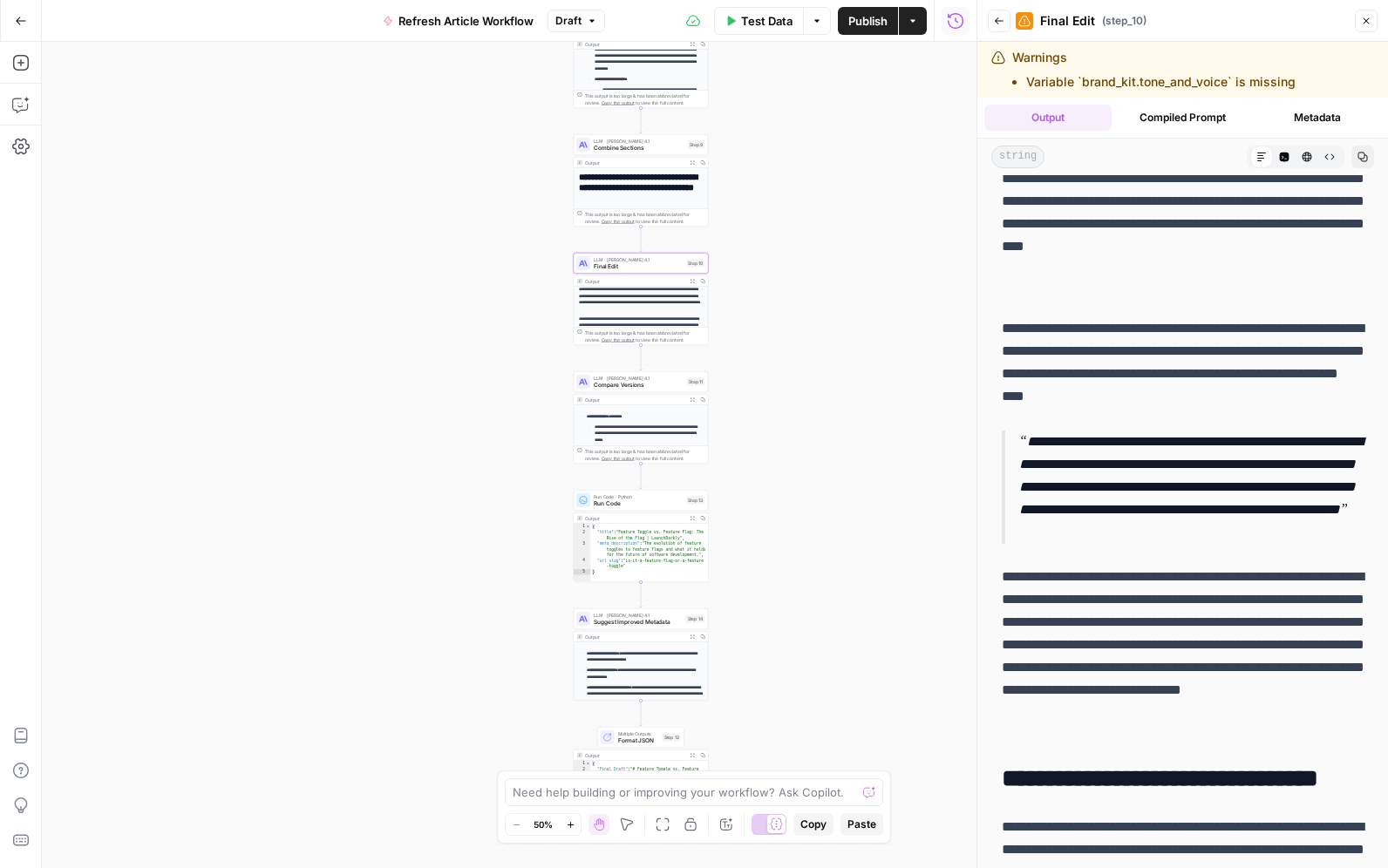
scroll to position [2443, 0]
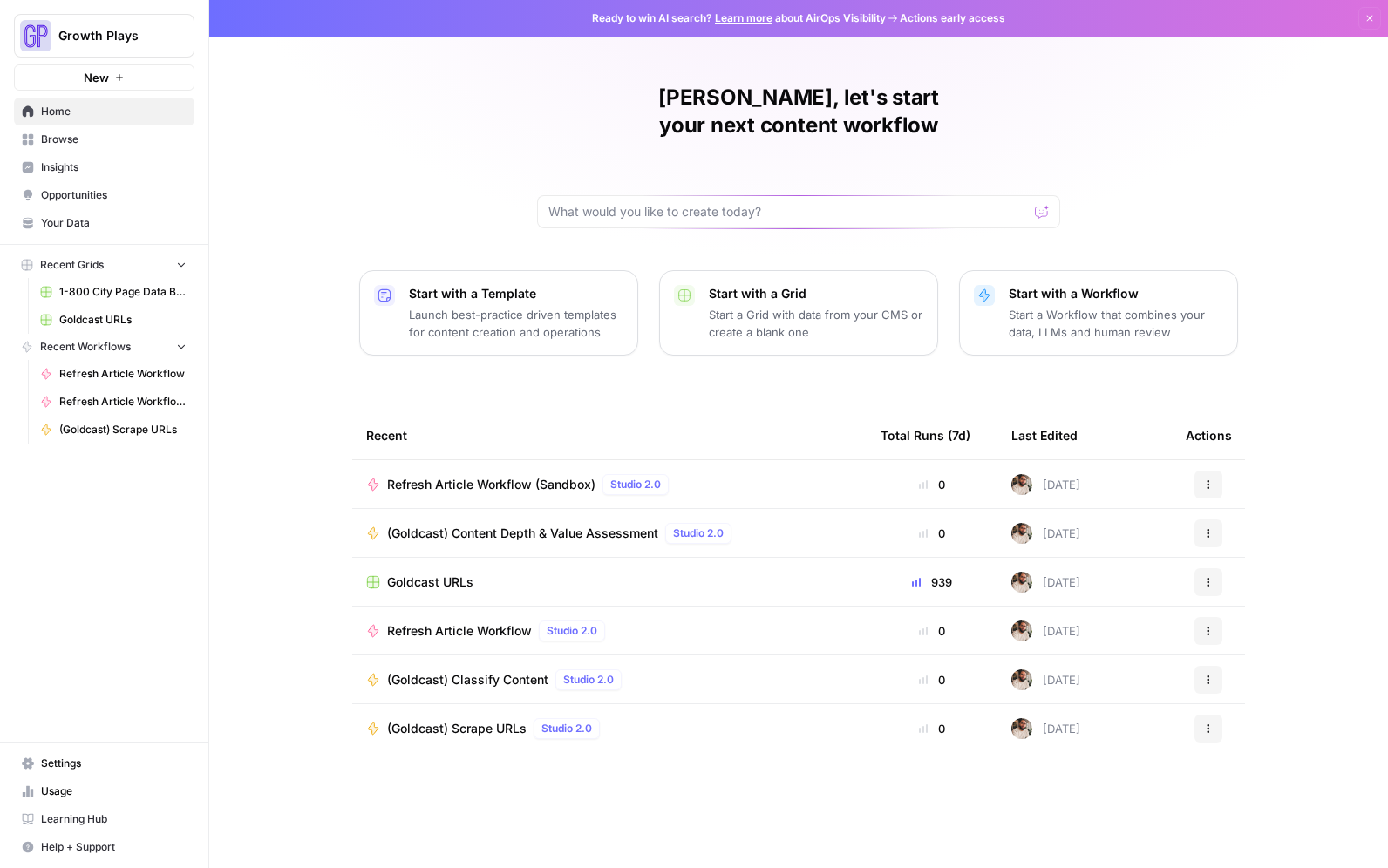
click at [65, 225] on span "Your Data" at bounding box center [113, 223] width 146 height 16
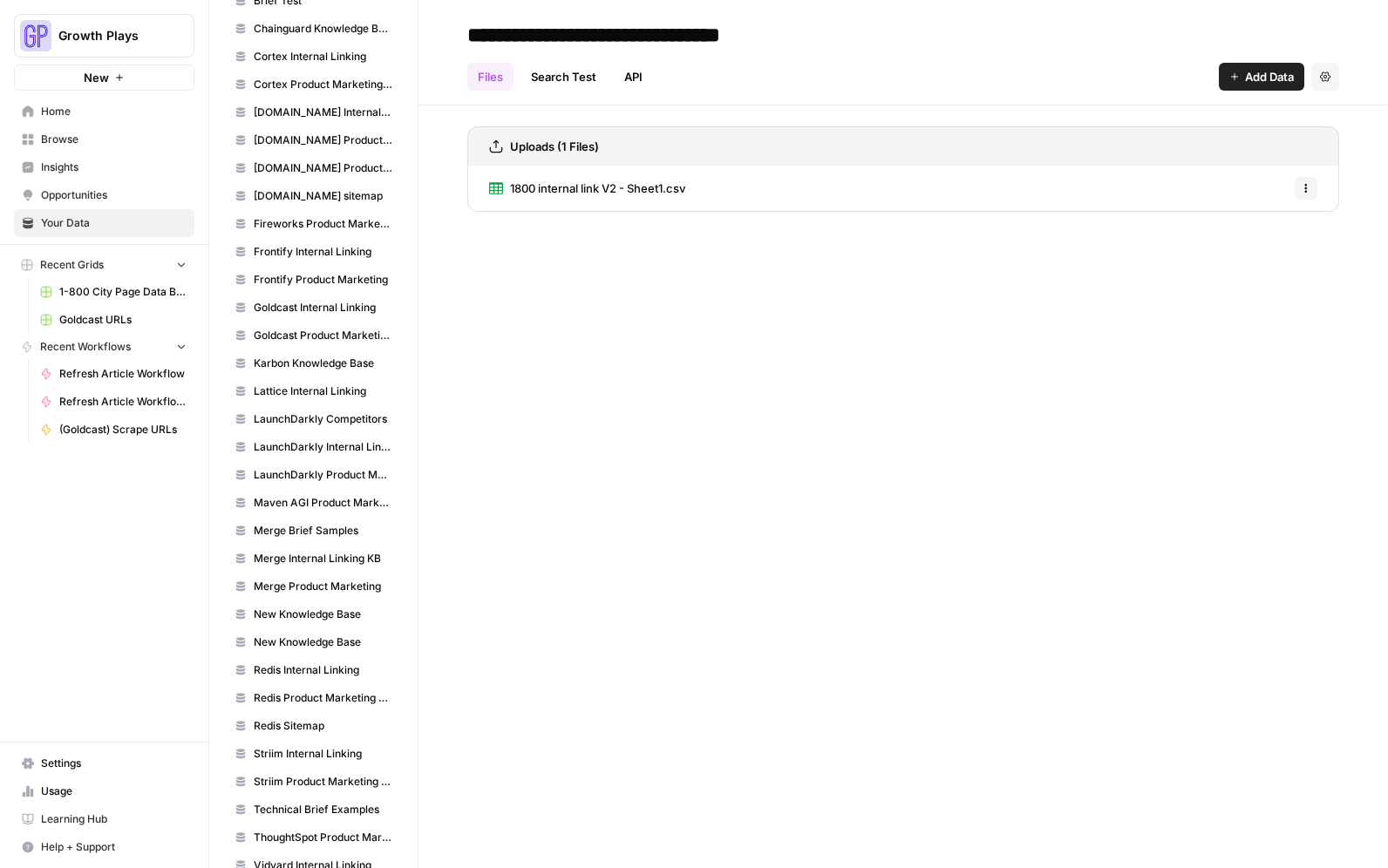
scroll to position [1297, 0]
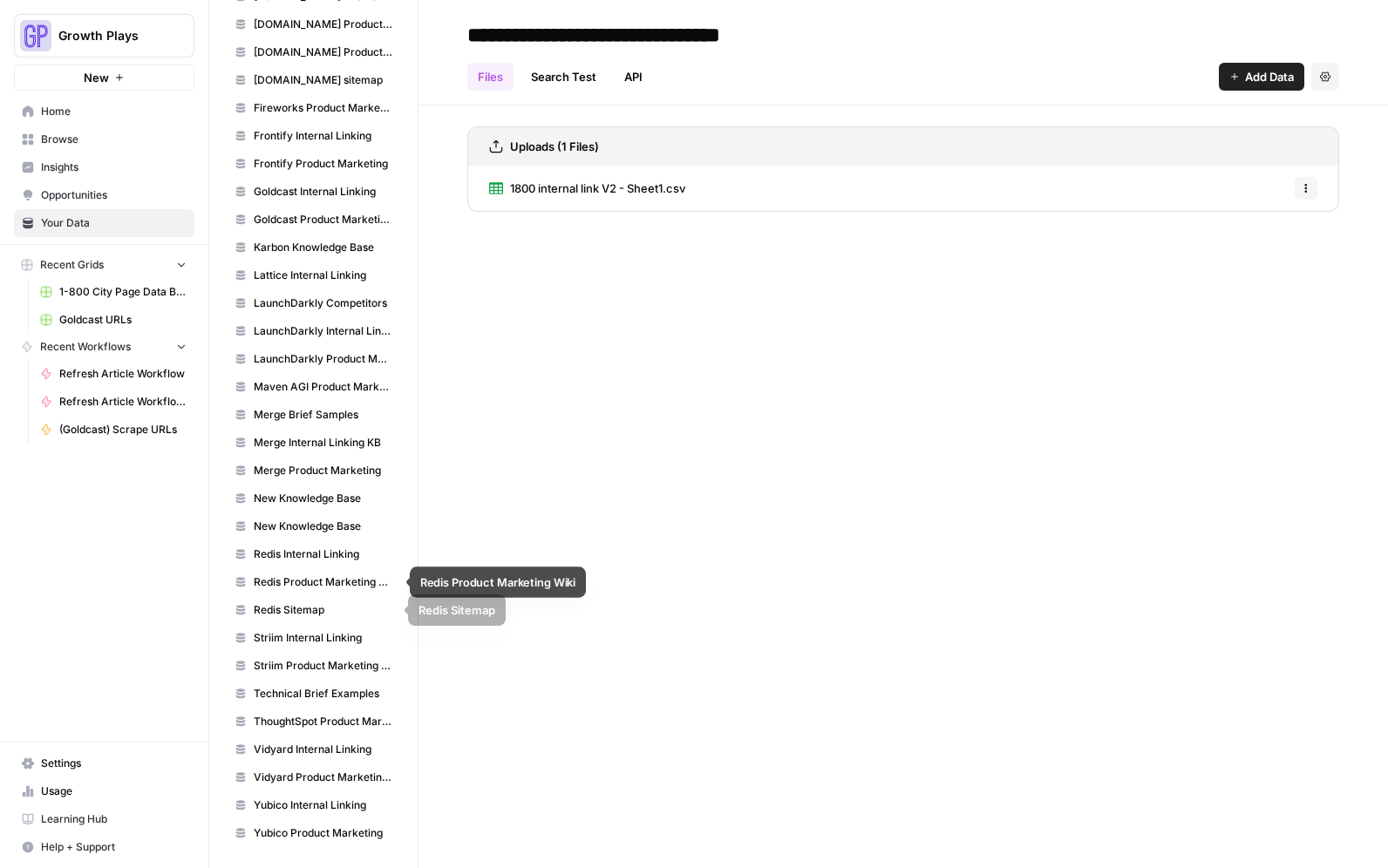
click at [315, 590] on link "Redis Product Marketing Wiki" at bounding box center [313, 583] width 173 height 28
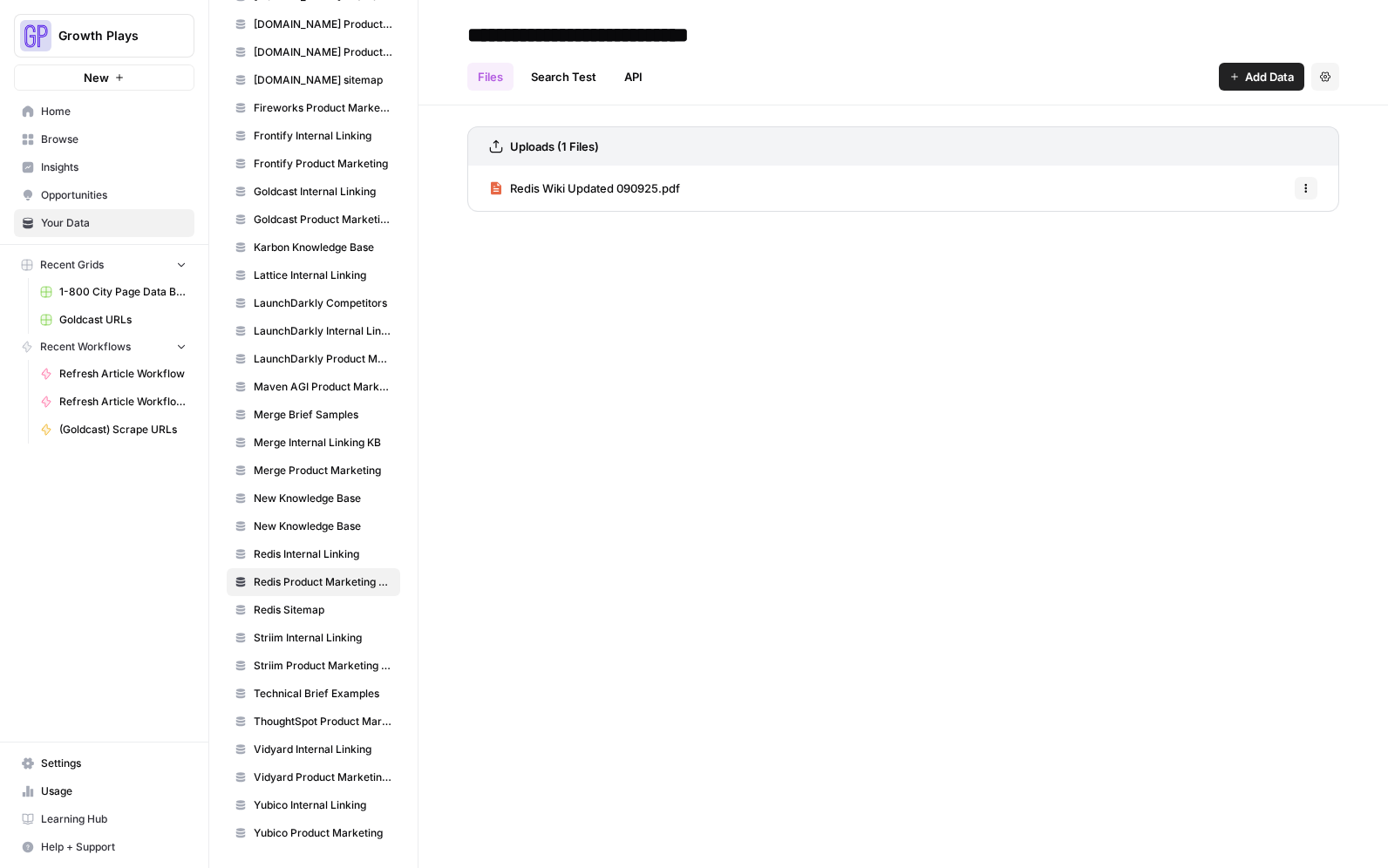
click at [555, 84] on link "Search Test" at bounding box center [563, 77] width 87 height 28
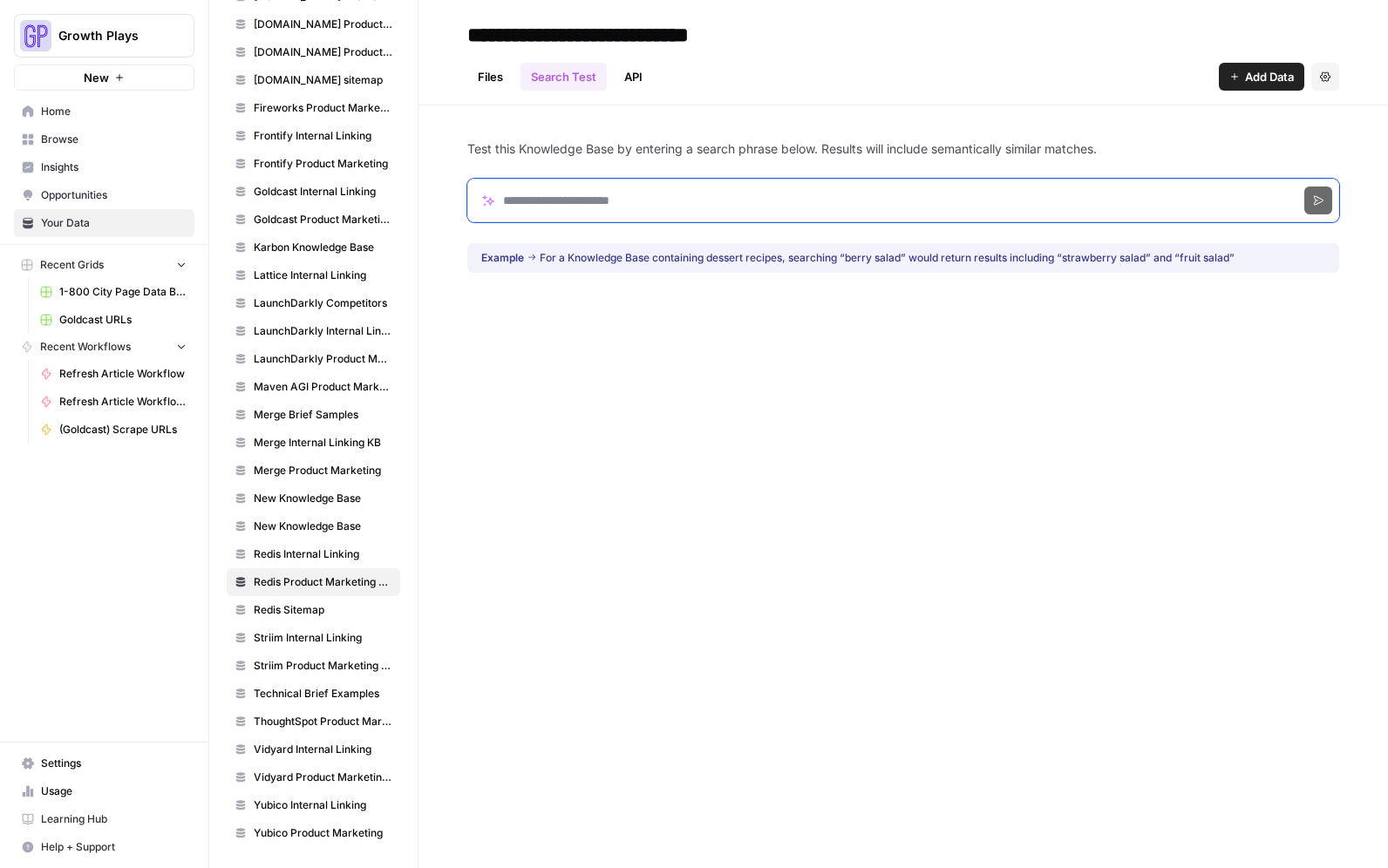
click at [562, 200] on input "Search phrase" at bounding box center [902, 200] width 871 height 43
drag, startPoint x: 1333, startPoint y: 202, endPoint x: 1324, endPoint y: 204, distance: 9.2
click at [1326, 203] on form "**********" at bounding box center [902, 200] width 871 height 86
type input "**********"
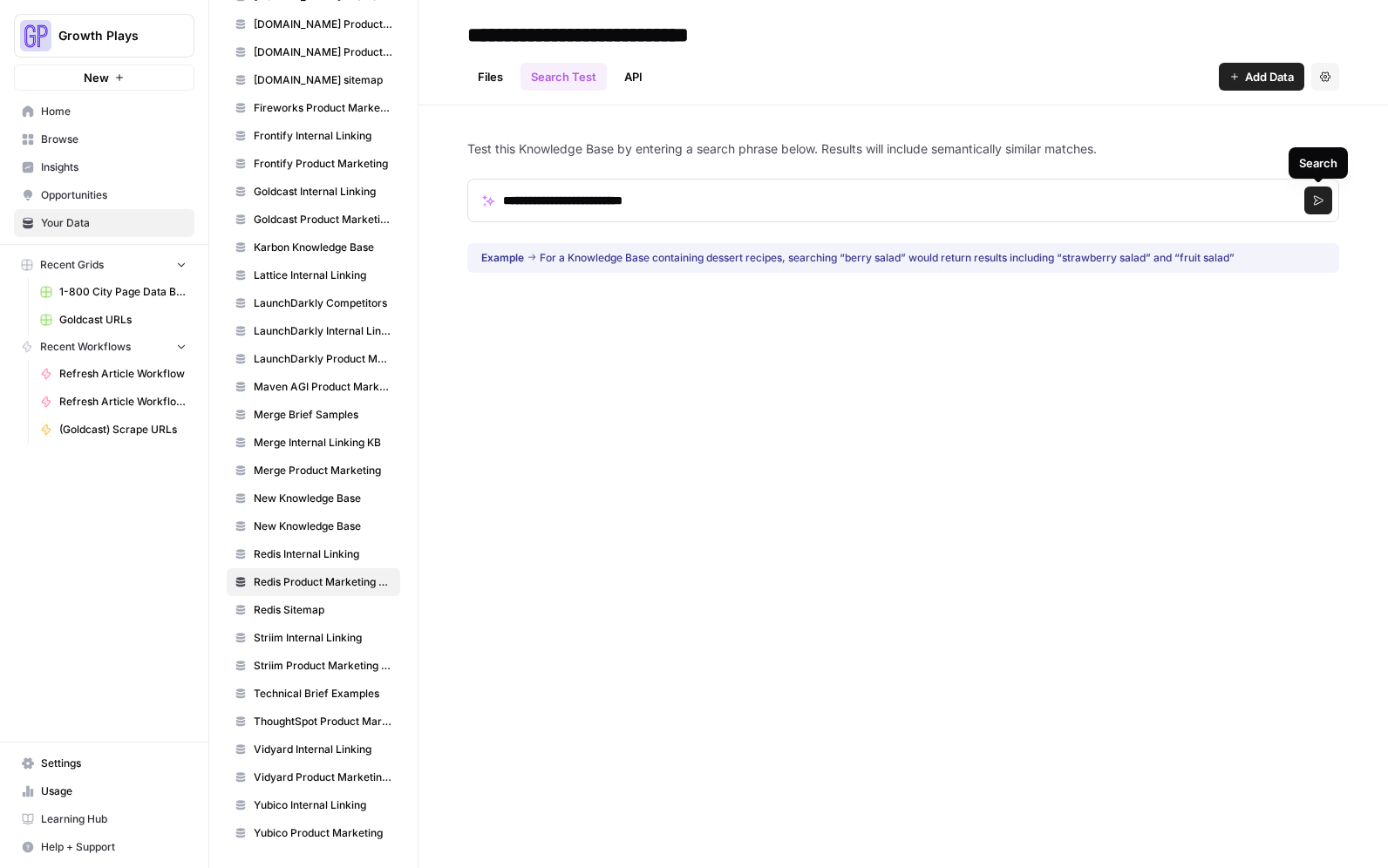
click at [1320, 205] on icon "submit" at bounding box center [1318, 200] width 11 height 11
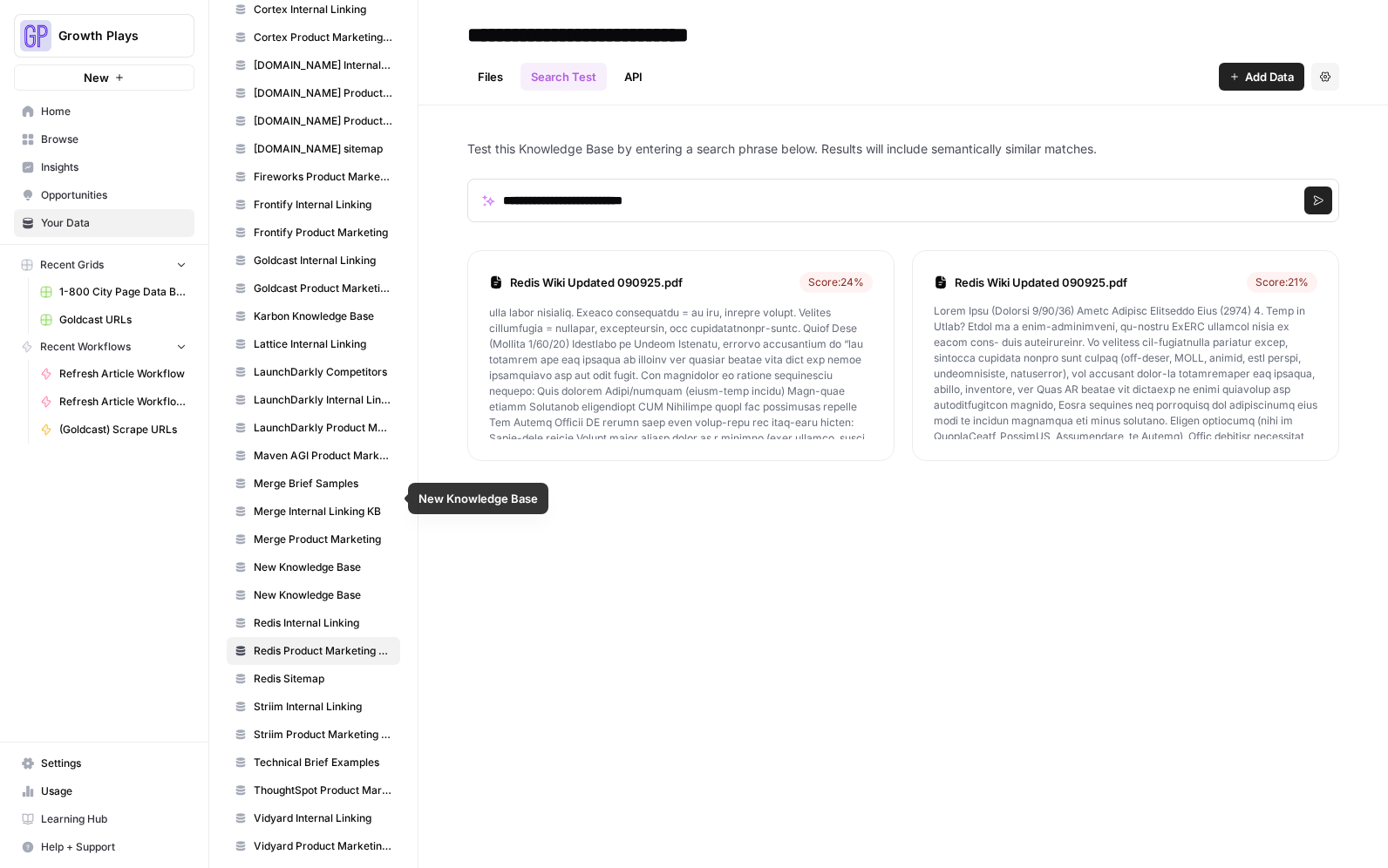
scroll to position [1198, 0]
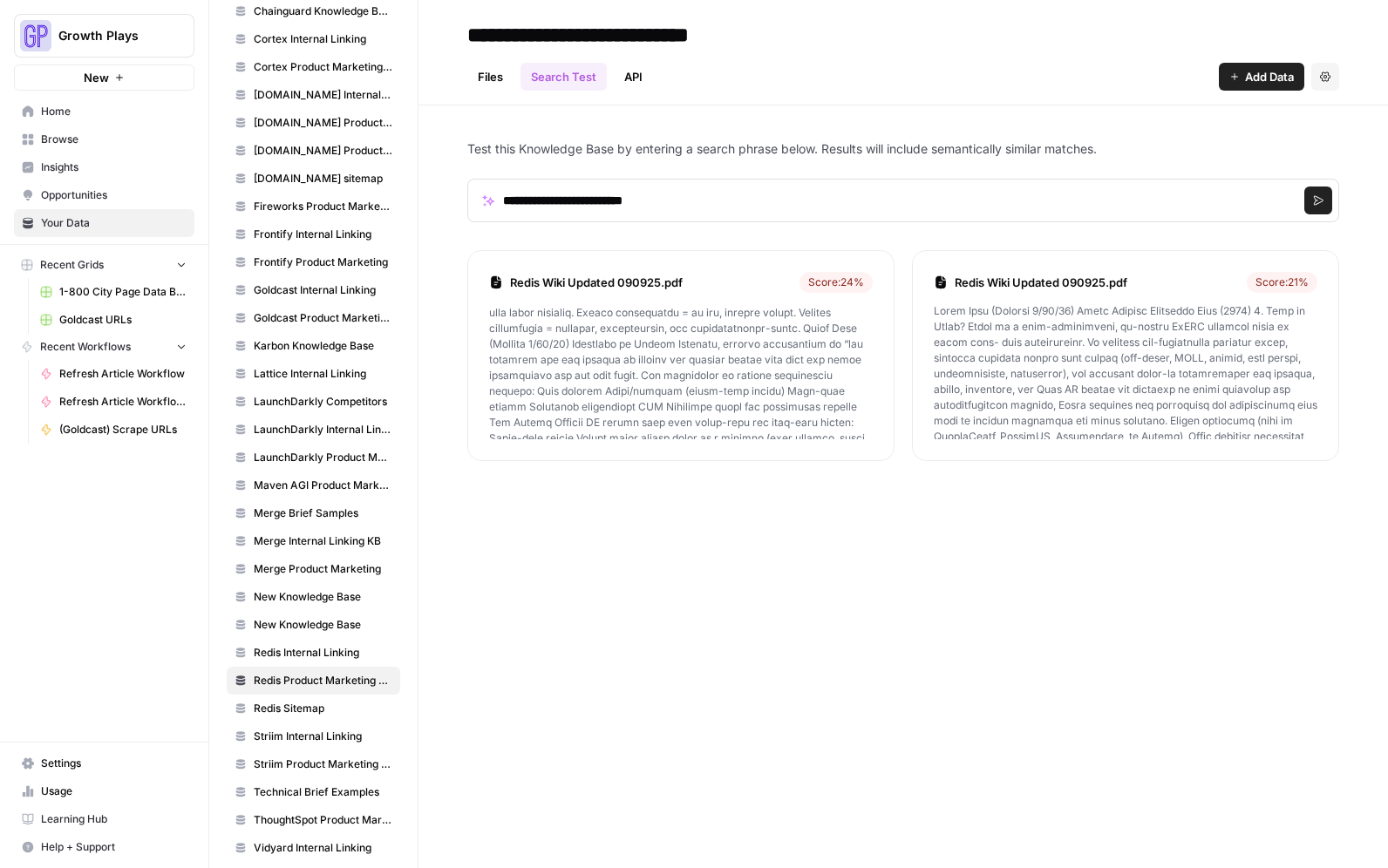
click at [321, 457] on span "LaunchDarkly Product Marketing Wiki" at bounding box center [322, 457] width 139 height 16
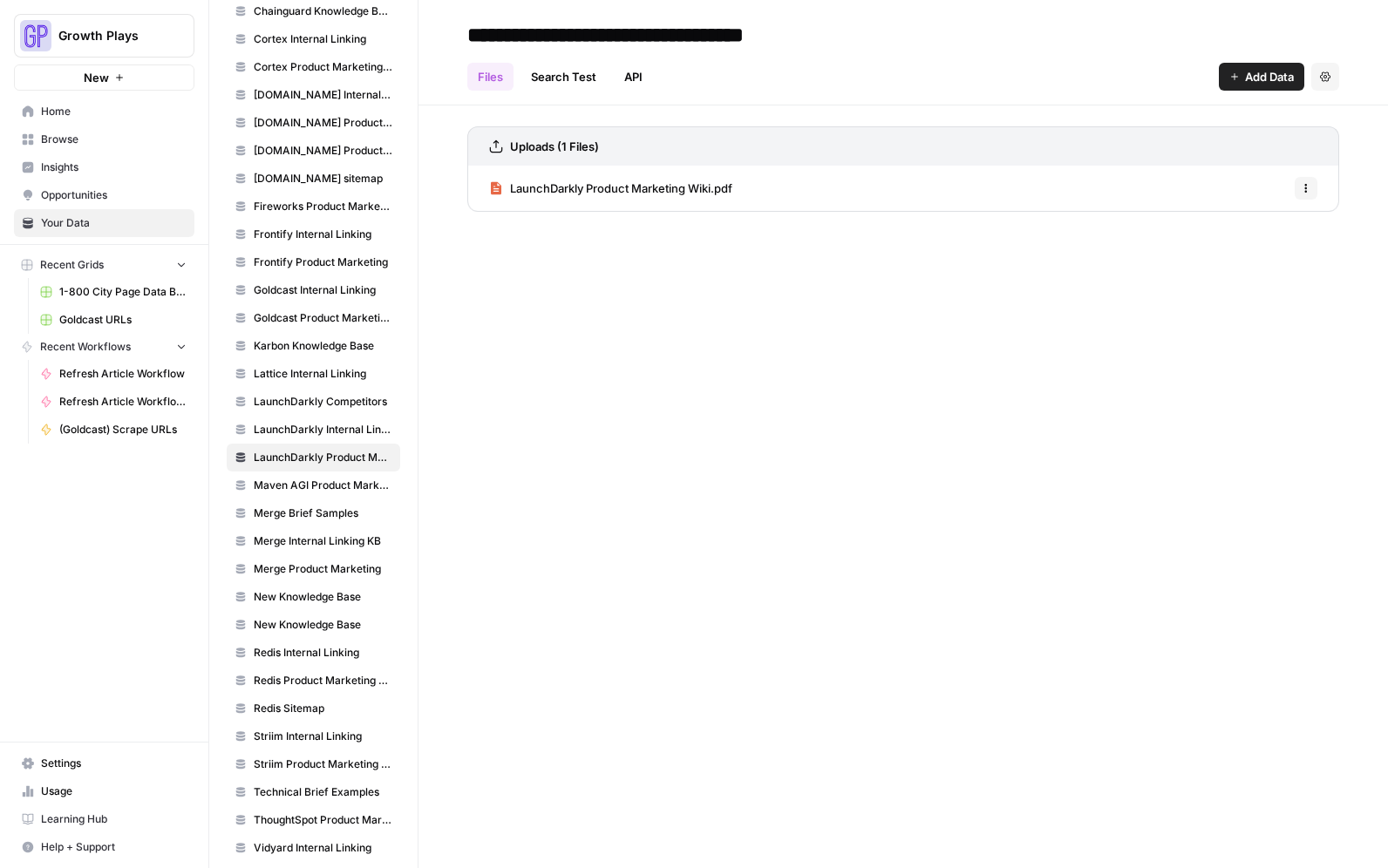
click at [544, 76] on link "Search Test" at bounding box center [563, 77] width 87 height 28
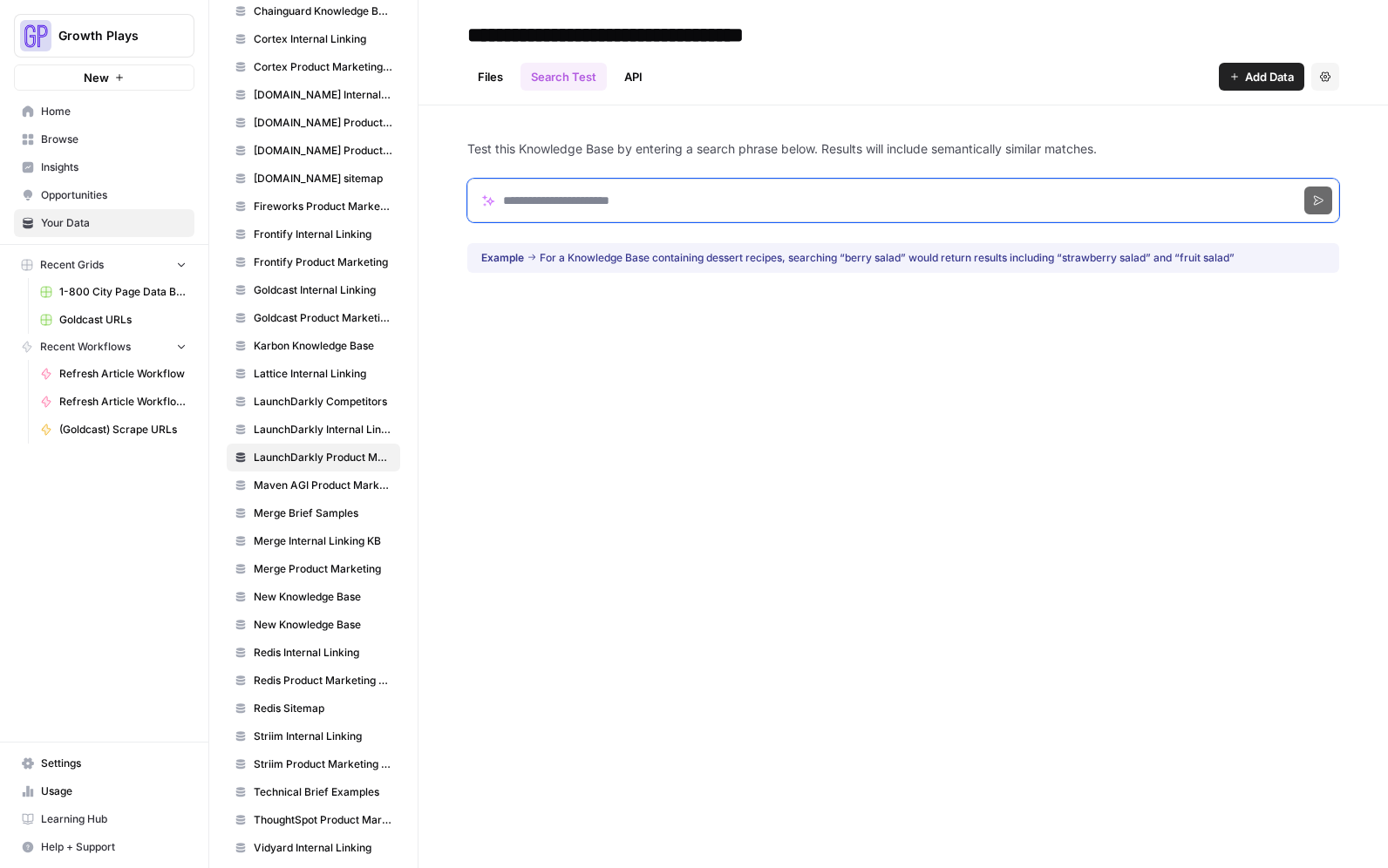
click at [592, 201] on input "Search phrase" at bounding box center [902, 200] width 871 height 43
type input "**********"
click button "Search" at bounding box center [1318, 200] width 28 height 28
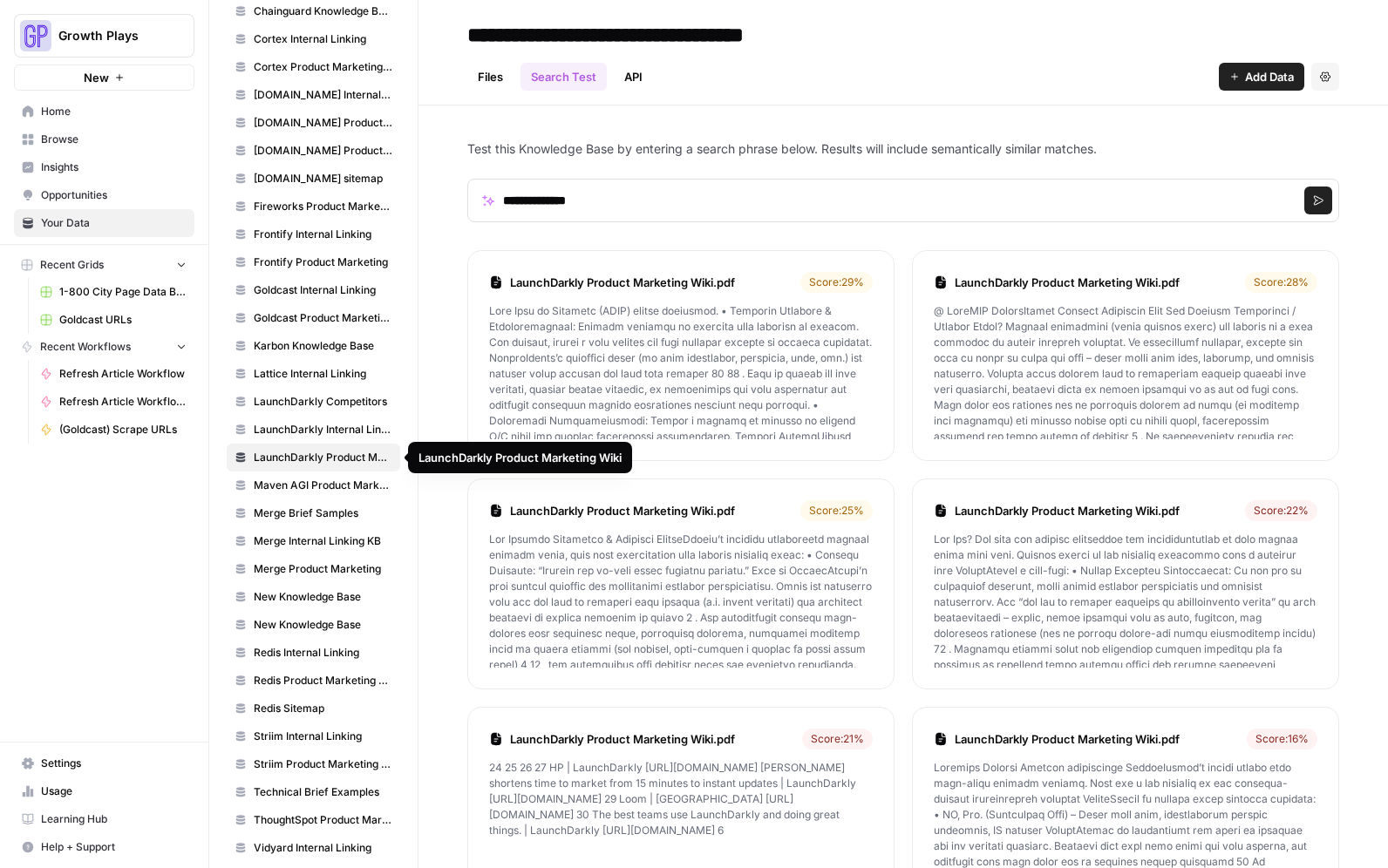
click at [334, 460] on span "LaunchDarkly Product Marketing Wiki" at bounding box center [322, 457] width 139 height 16
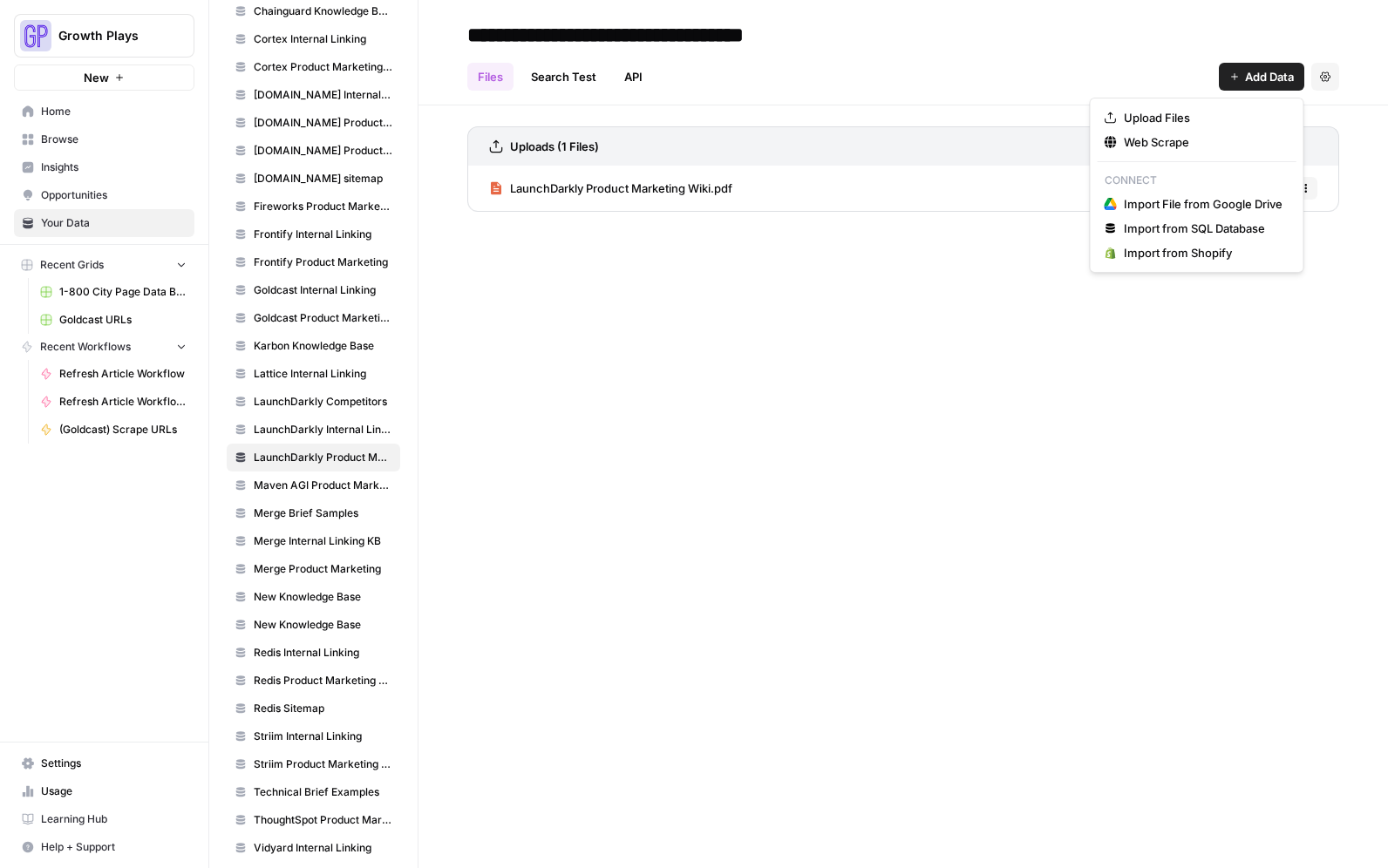
click at [1250, 84] on span "Add Data" at bounding box center [1269, 77] width 49 height 18
click at [1196, 119] on span "Upload Files" at bounding box center [1203, 117] width 159 height 18
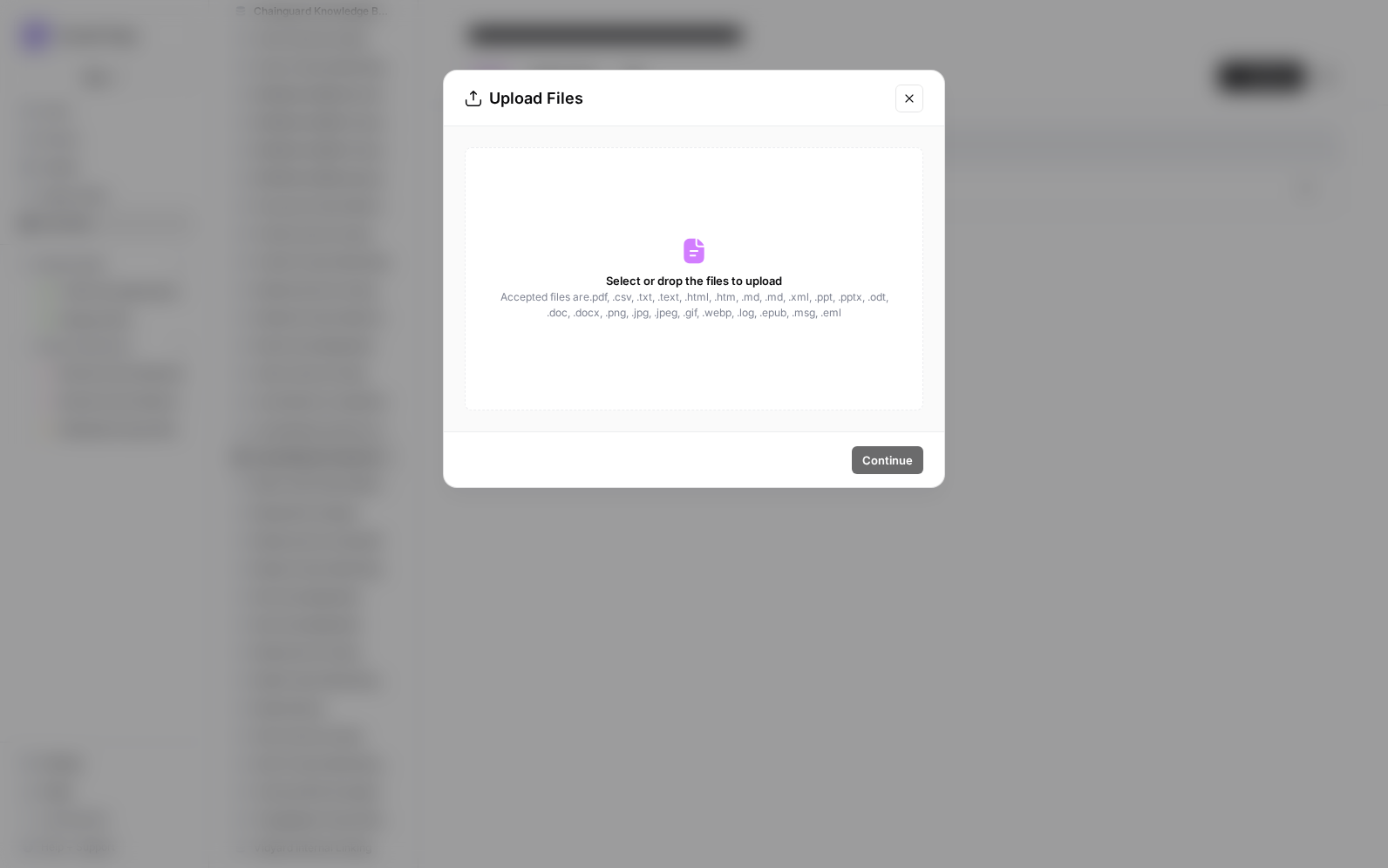
click at [645, 292] on span "Accepted files are .pdf, .csv, .txt, .text, .html, .htm, .md, .md, .xml, .ppt, …" at bounding box center [694, 306] width 390 height 32
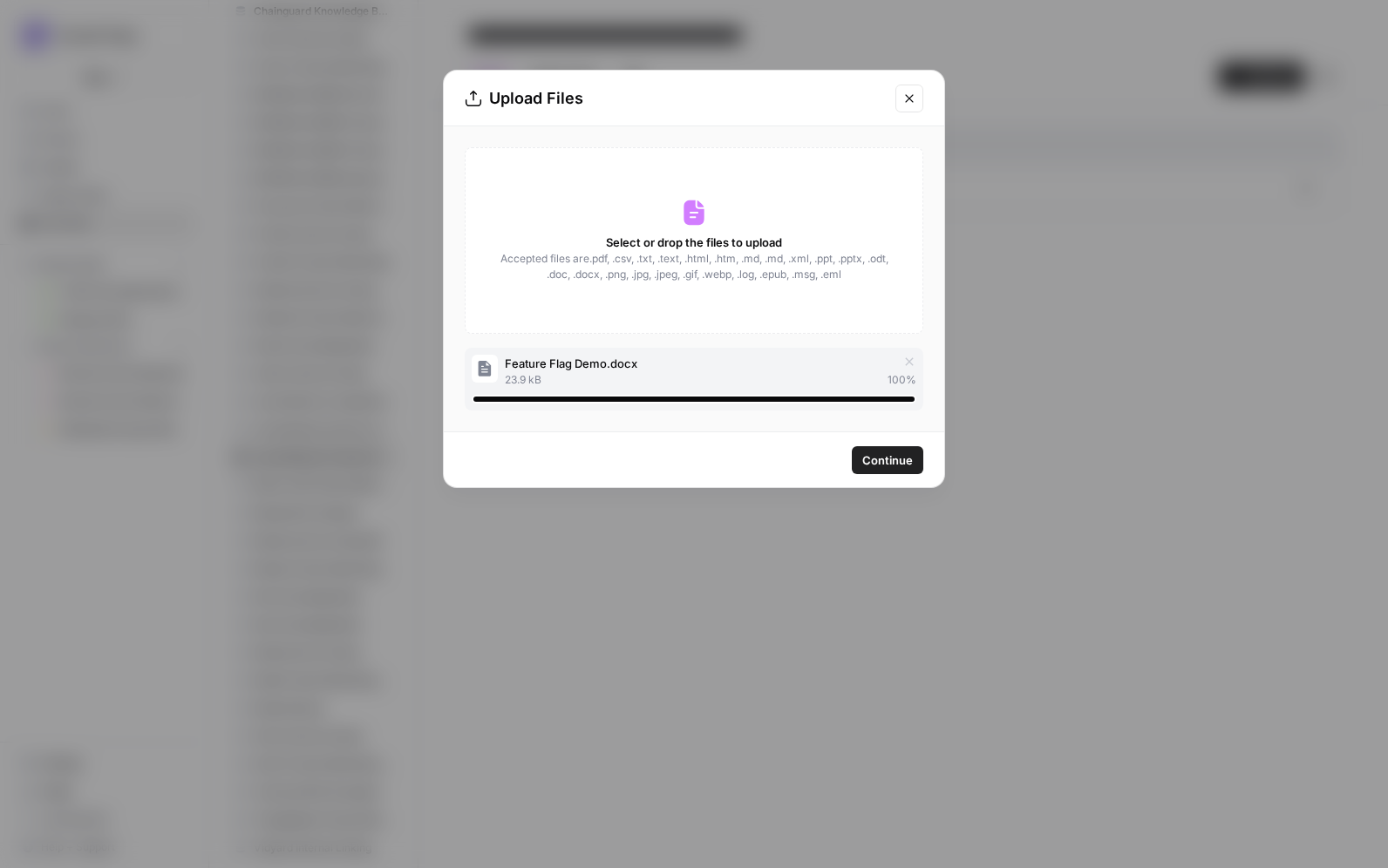
click at [900, 457] on span "Continue" at bounding box center [886, 460] width 50 height 18
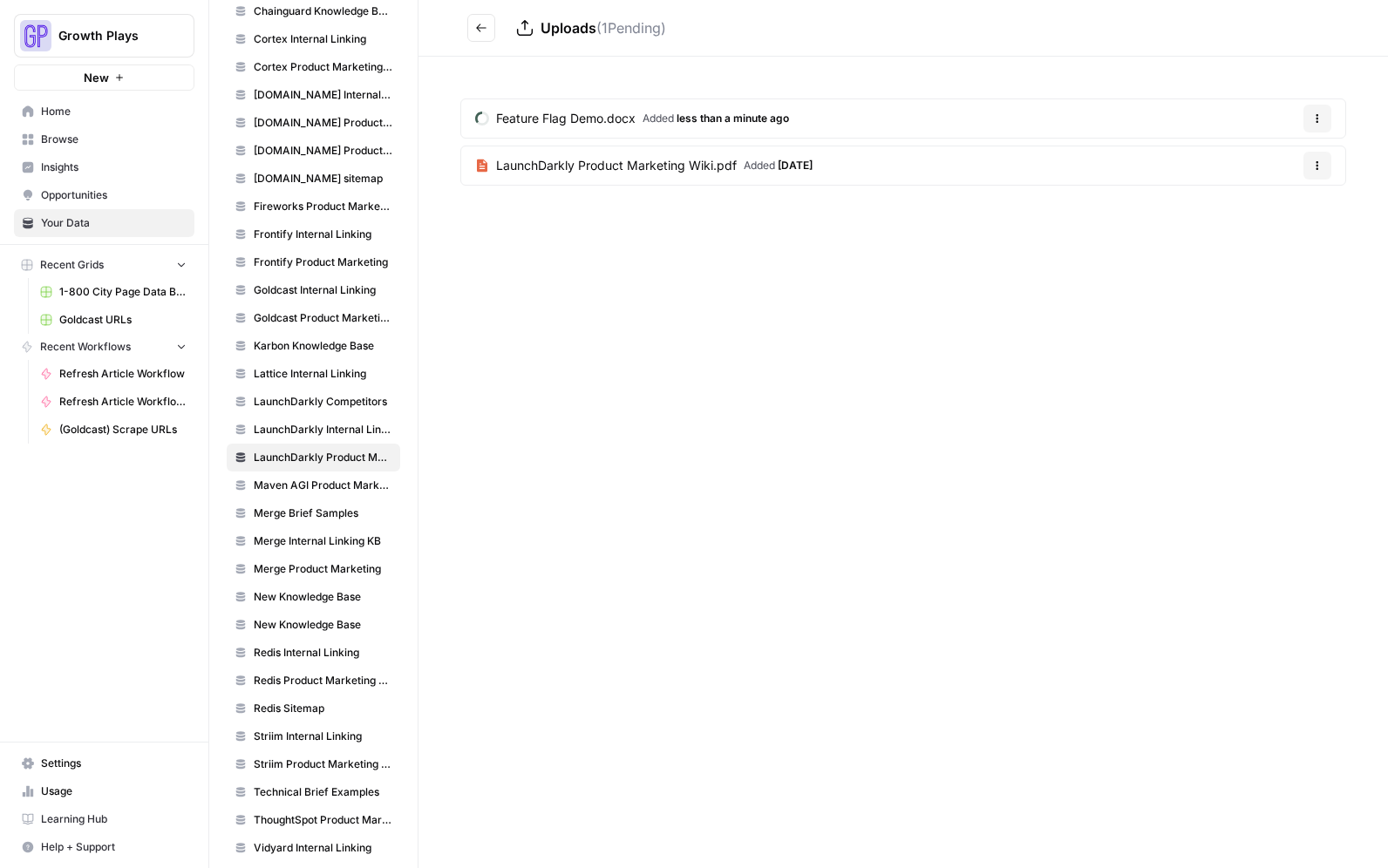
click at [485, 33] on icon "Go back" at bounding box center [481, 28] width 12 height 12
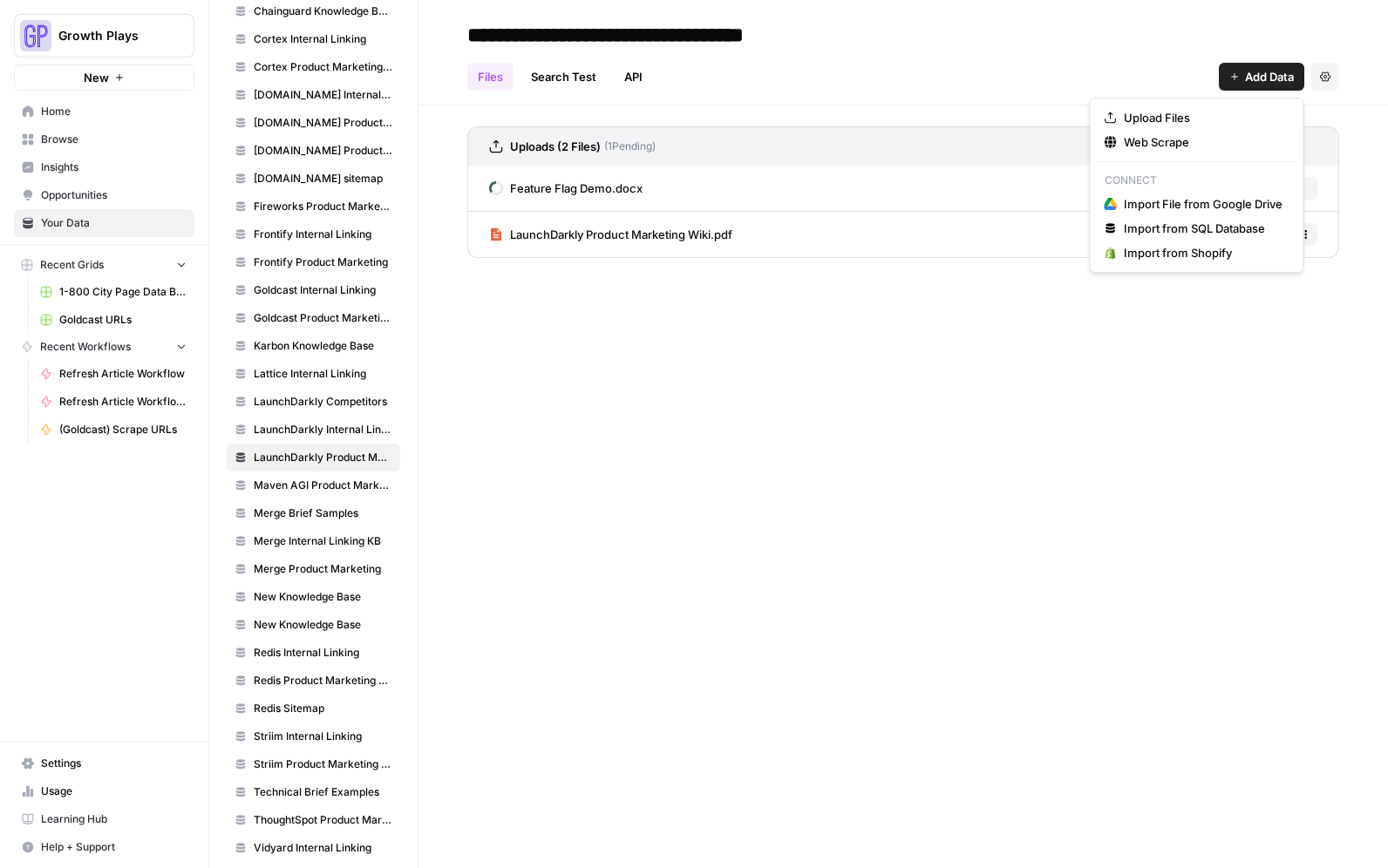
click at [1242, 82] on button "Add Data" at bounding box center [1261, 77] width 86 height 28
click at [1196, 122] on span "Upload Files" at bounding box center [1203, 117] width 159 height 18
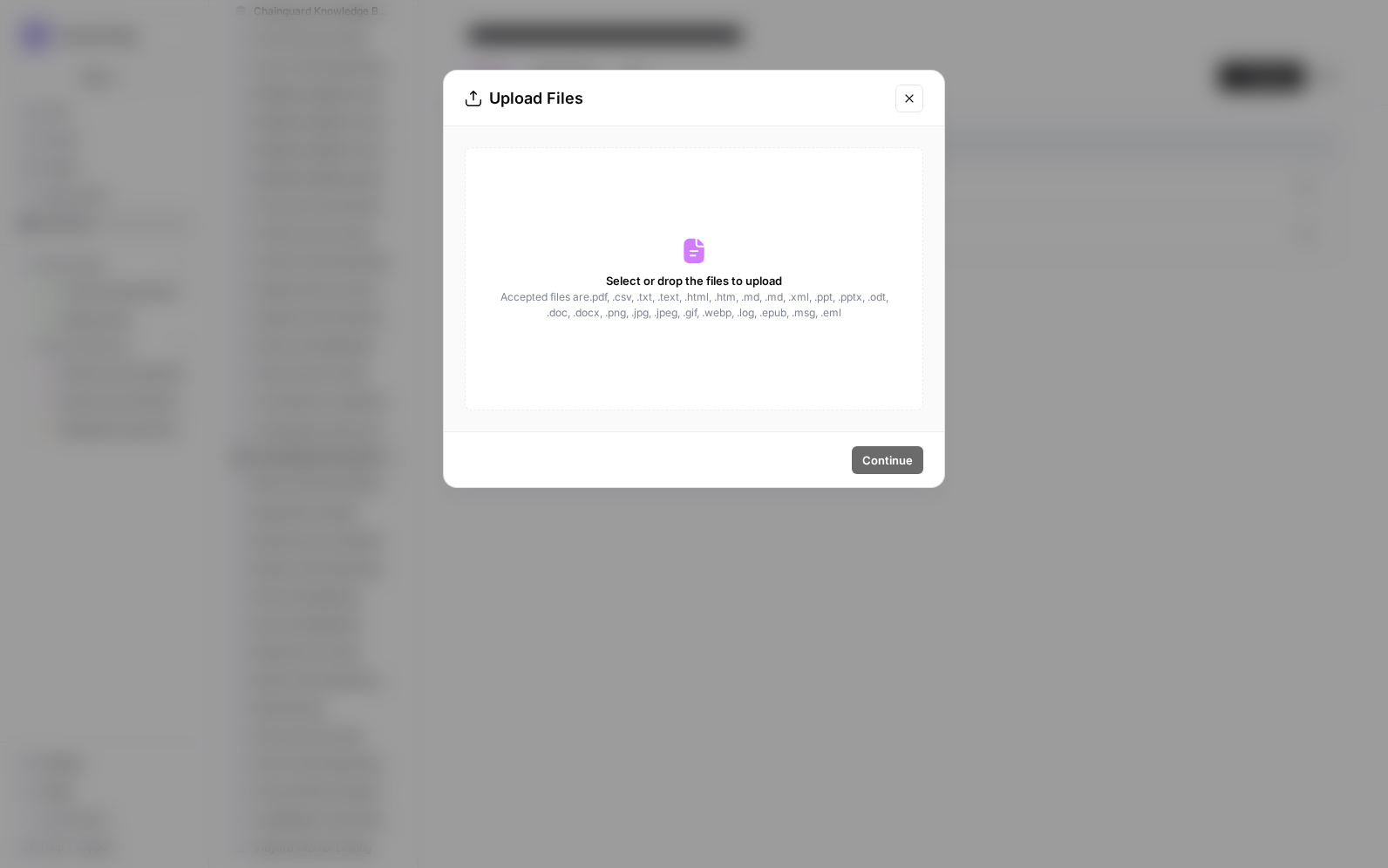
click at [707, 268] on div "Select or drop the files to upload Accepted files are .pdf, .csv, .txt, .text, …" at bounding box center [693, 279] width 458 height 263
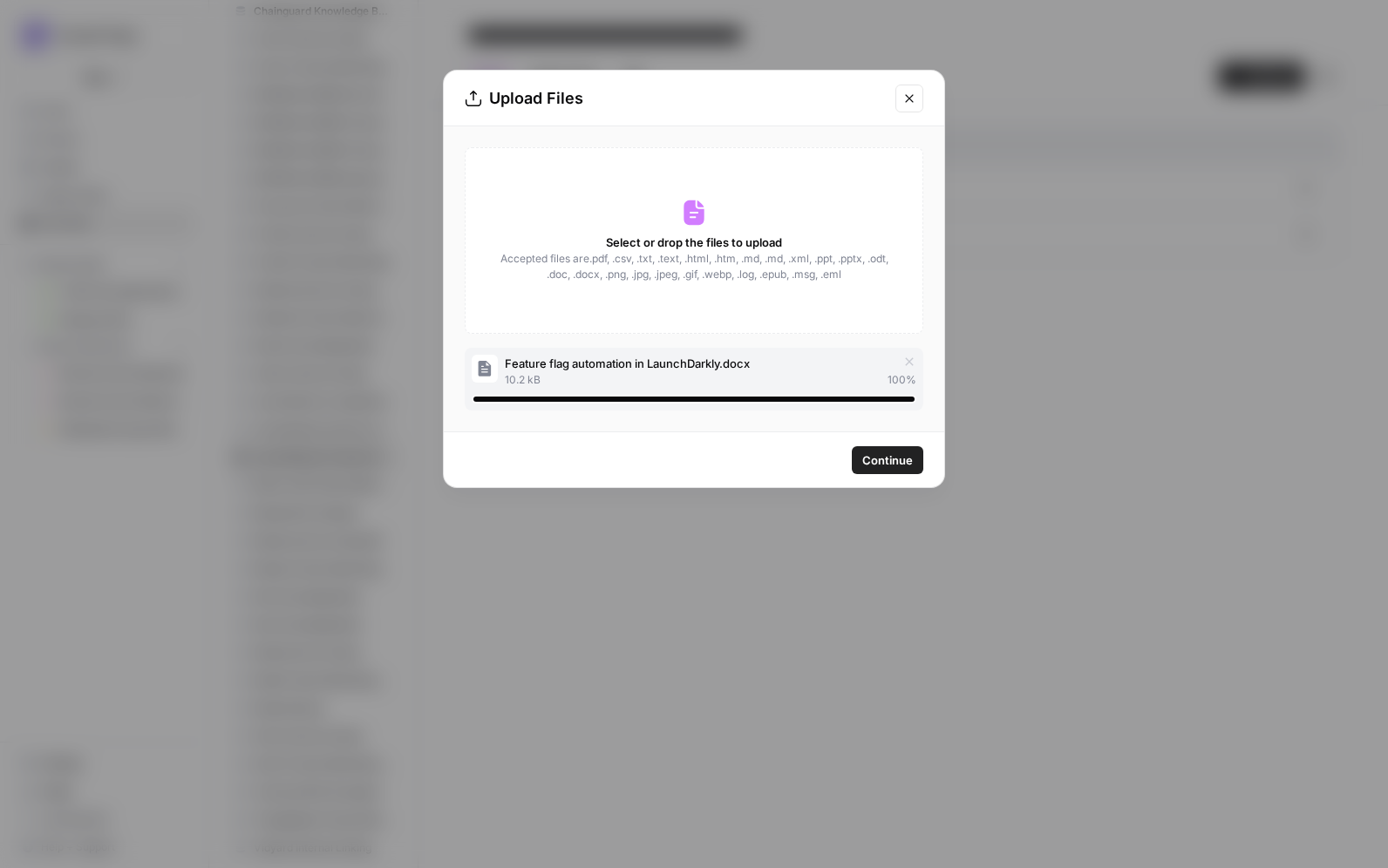
click at [888, 465] on span "Continue" at bounding box center [886, 460] width 50 height 18
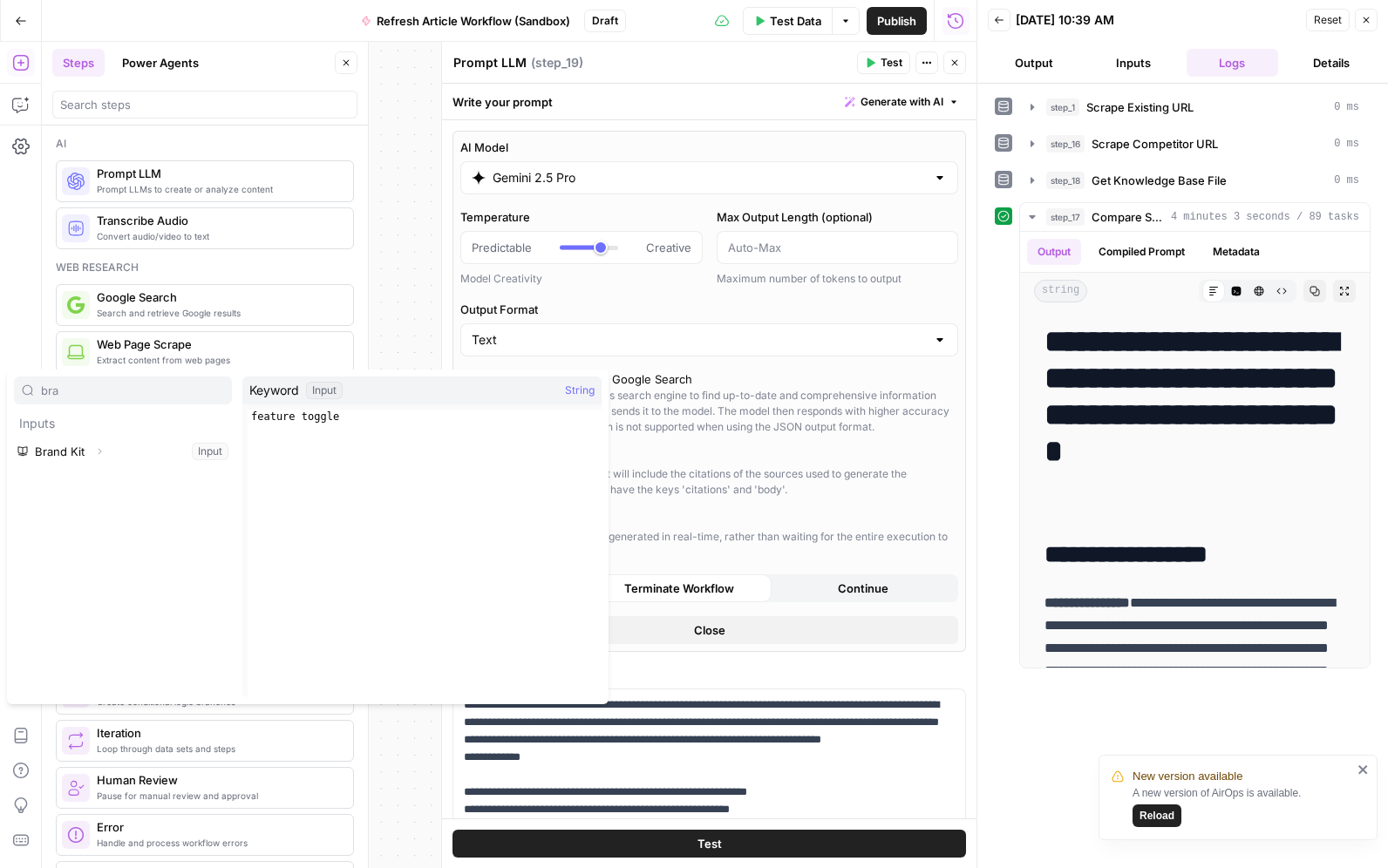
scroll to position [581, 0]
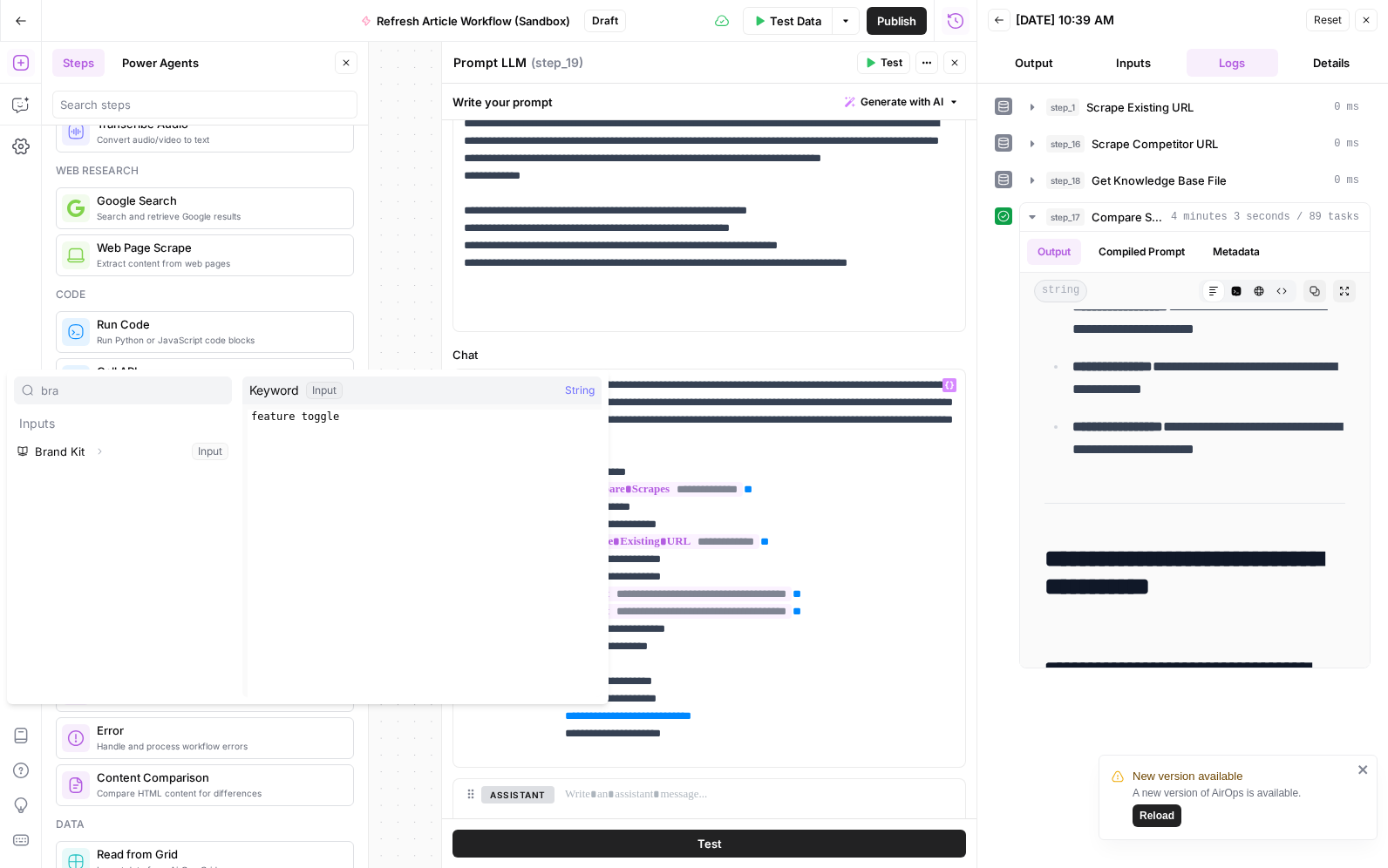
type input "bra"
click at [98, 451] on icon "button" at bounding box center [100, 451] width 11 height 11
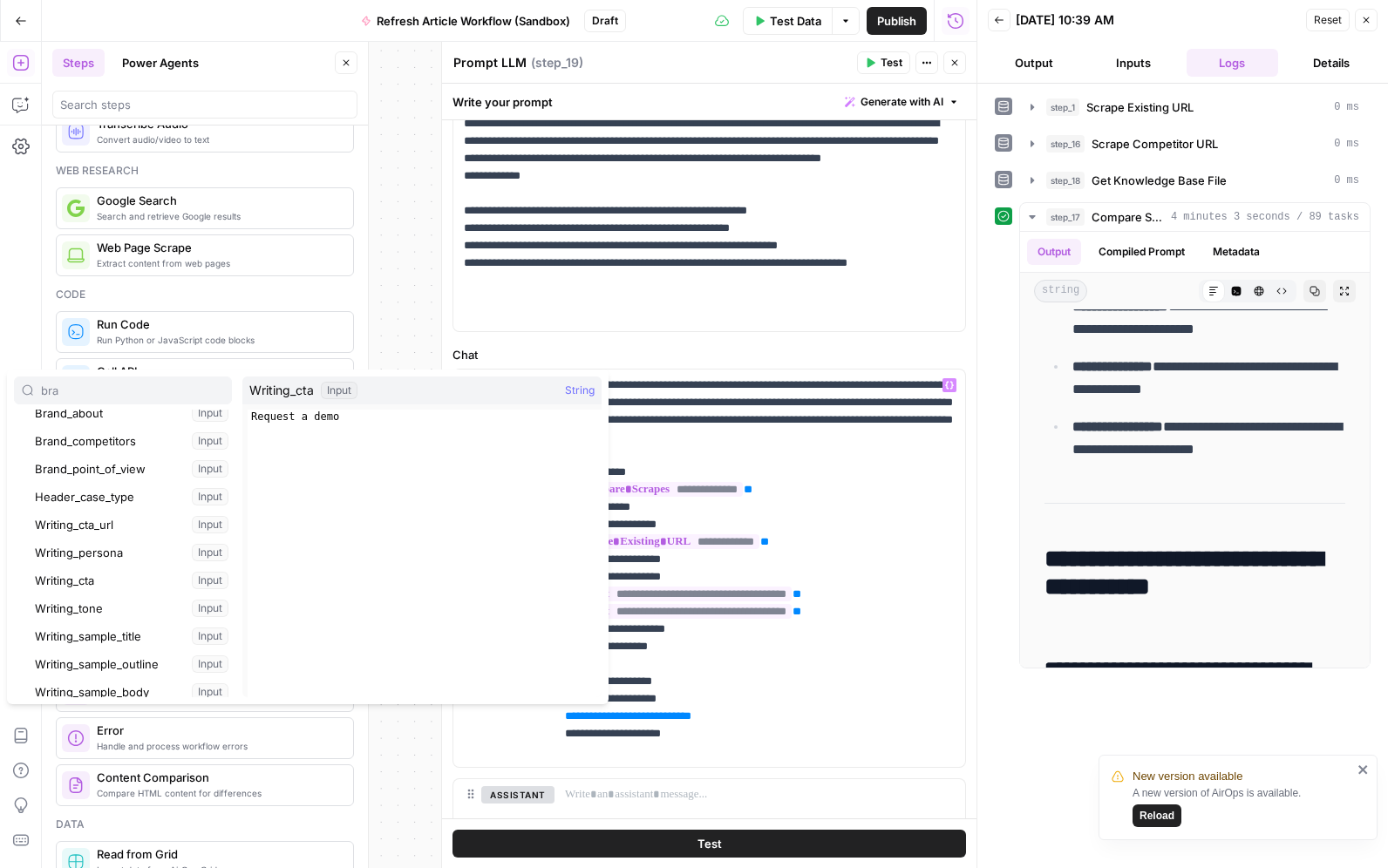
scroll to position [357, 0]
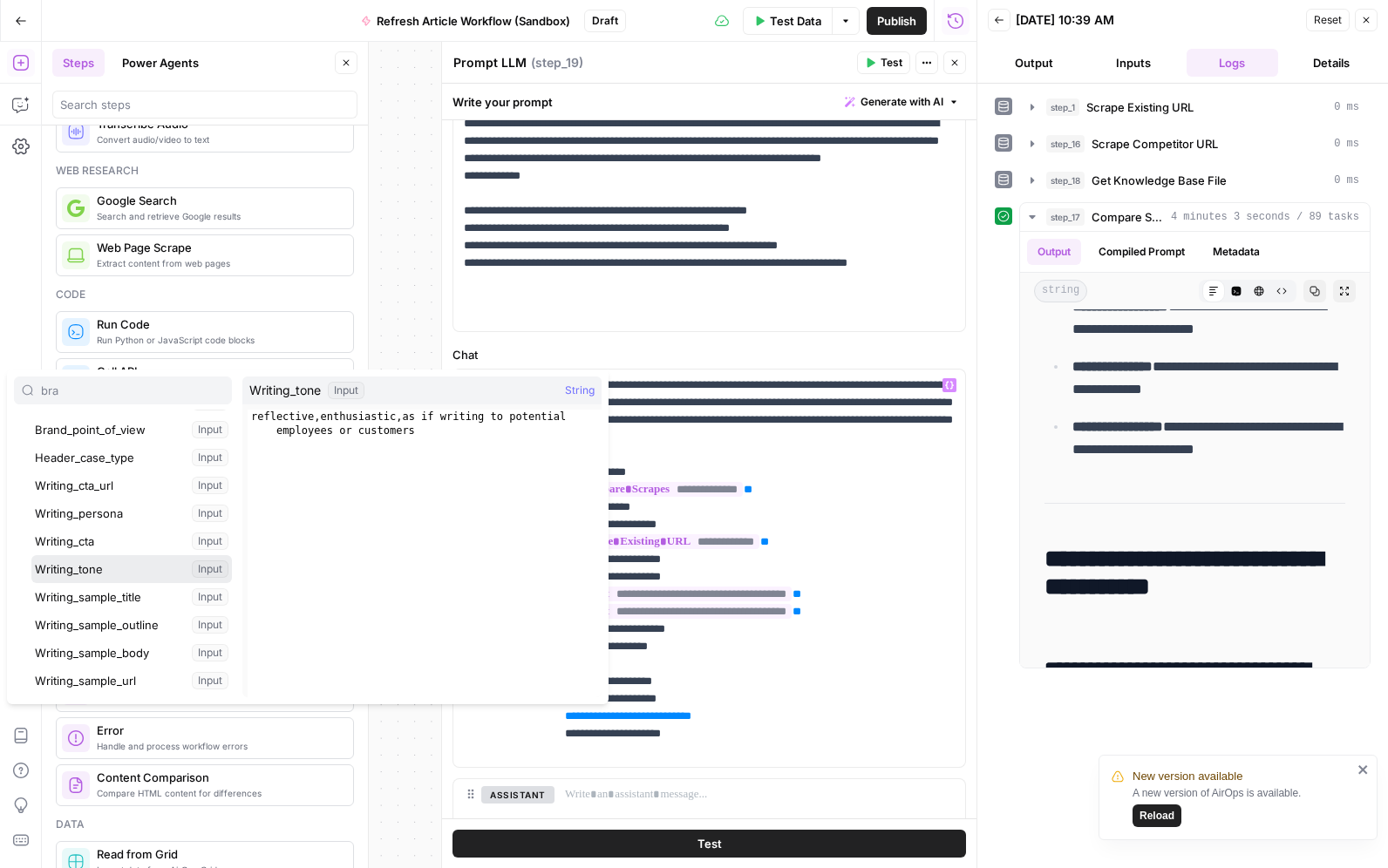
click at [143, 570] on button "Select variable Writing_tone" at bounding box center [132, 570] width 200 height 28
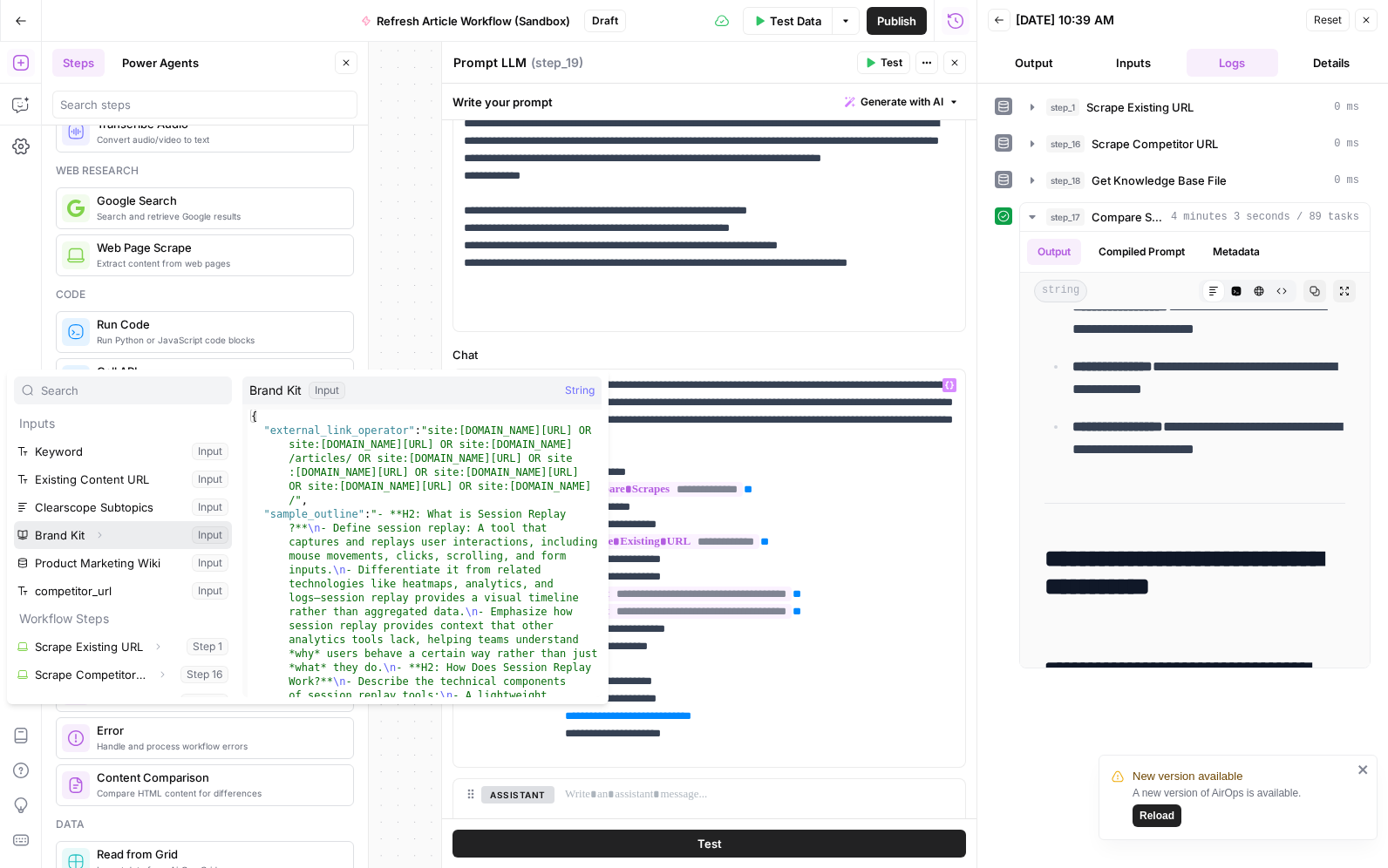
click at [102, 537] on icon "button" at bounding box center [100, 535] width 11 height 11
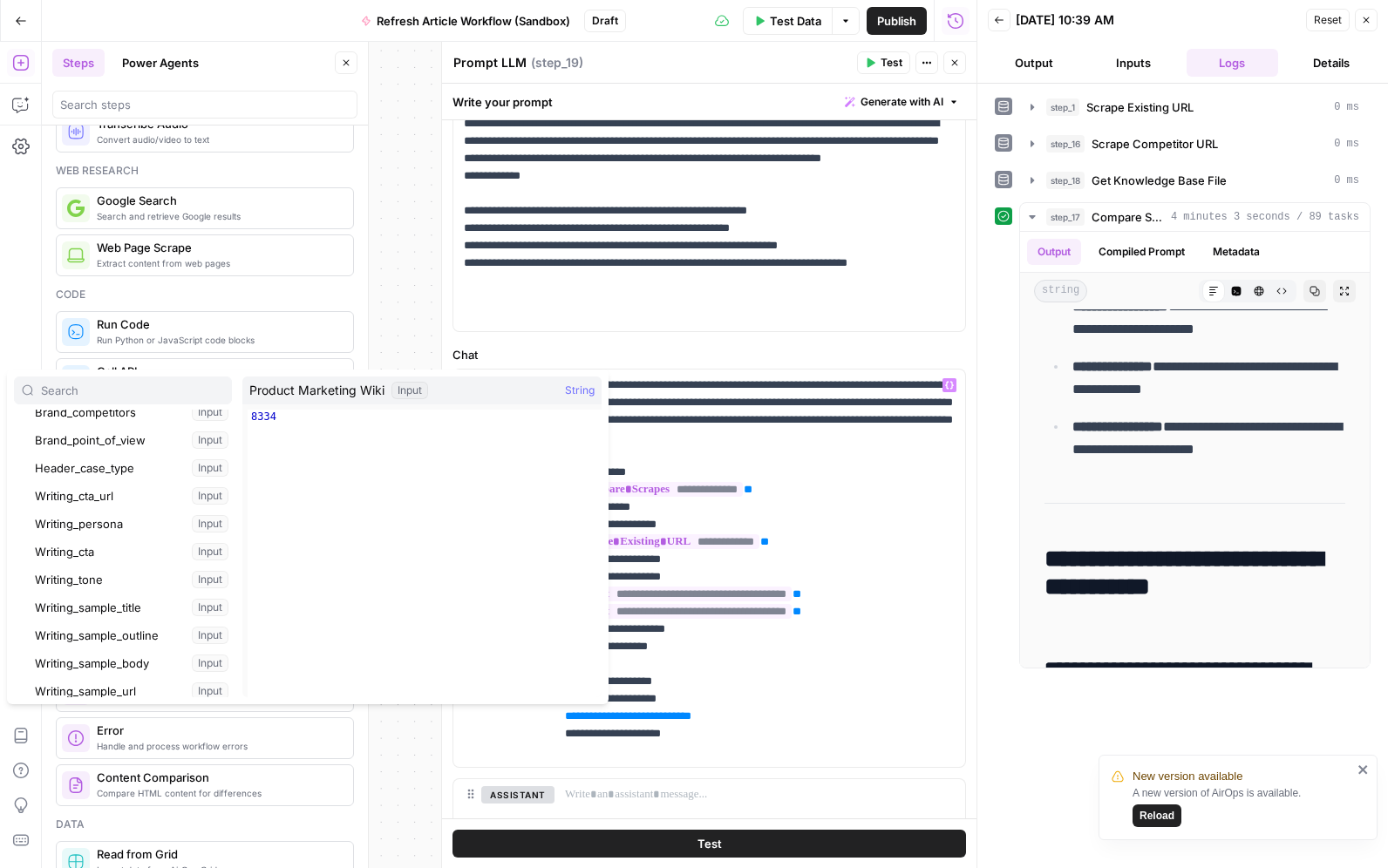
scroll to position [333, 0]
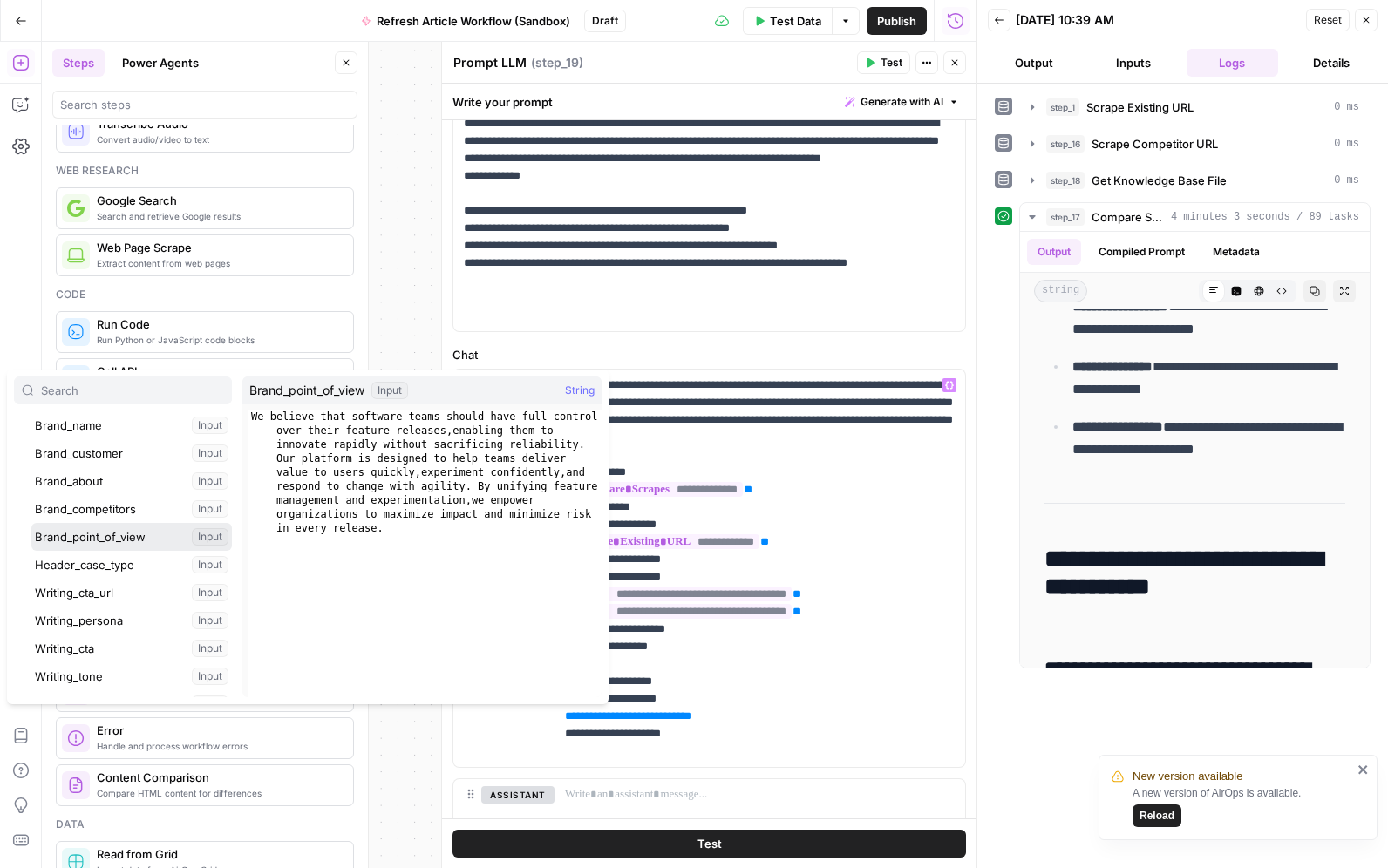
click at [102, 534] on button "Select variable Brand_point_of_view" at bounding box center [132, 537] width 200 height 28
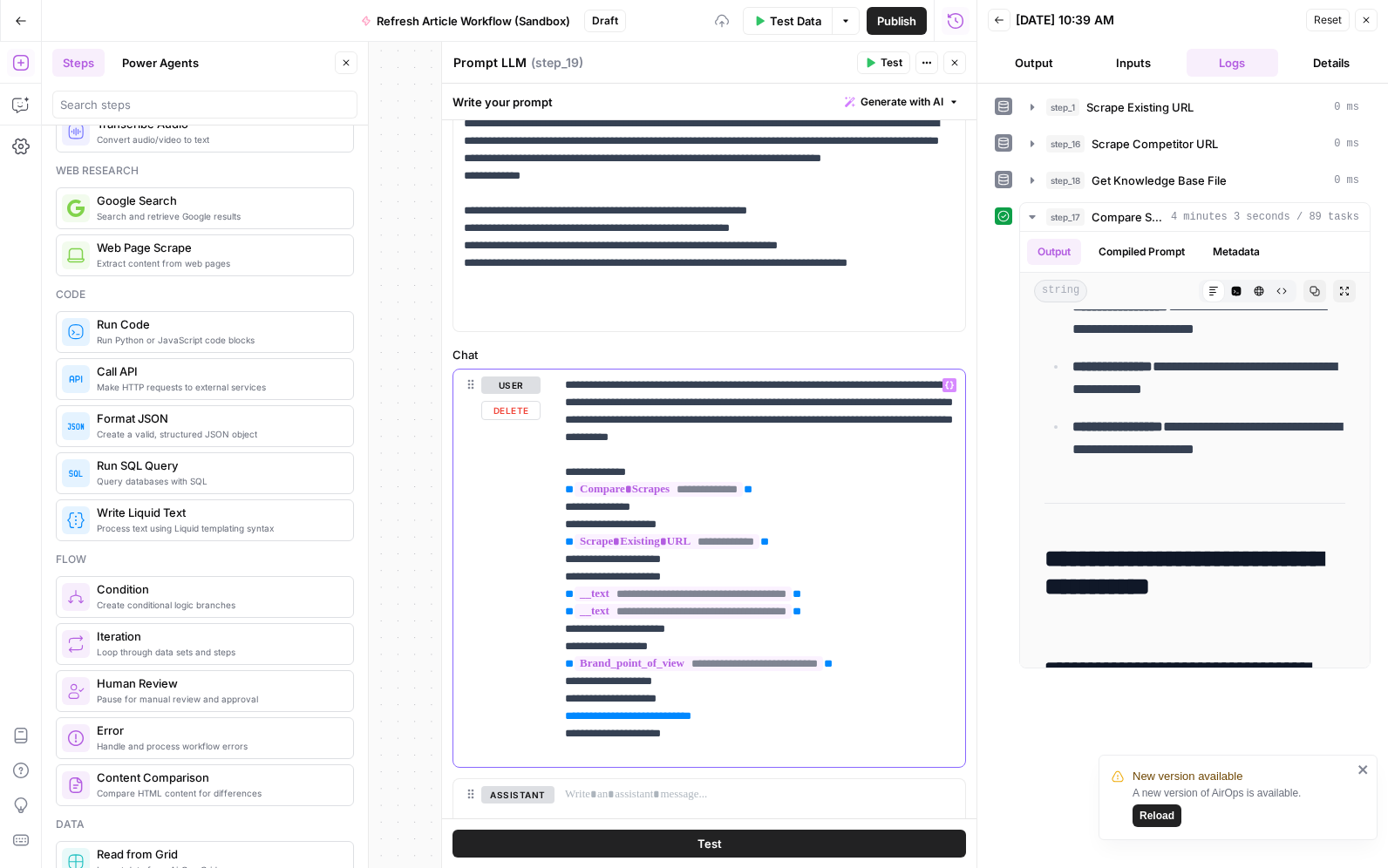
scroll to position [634, 0]
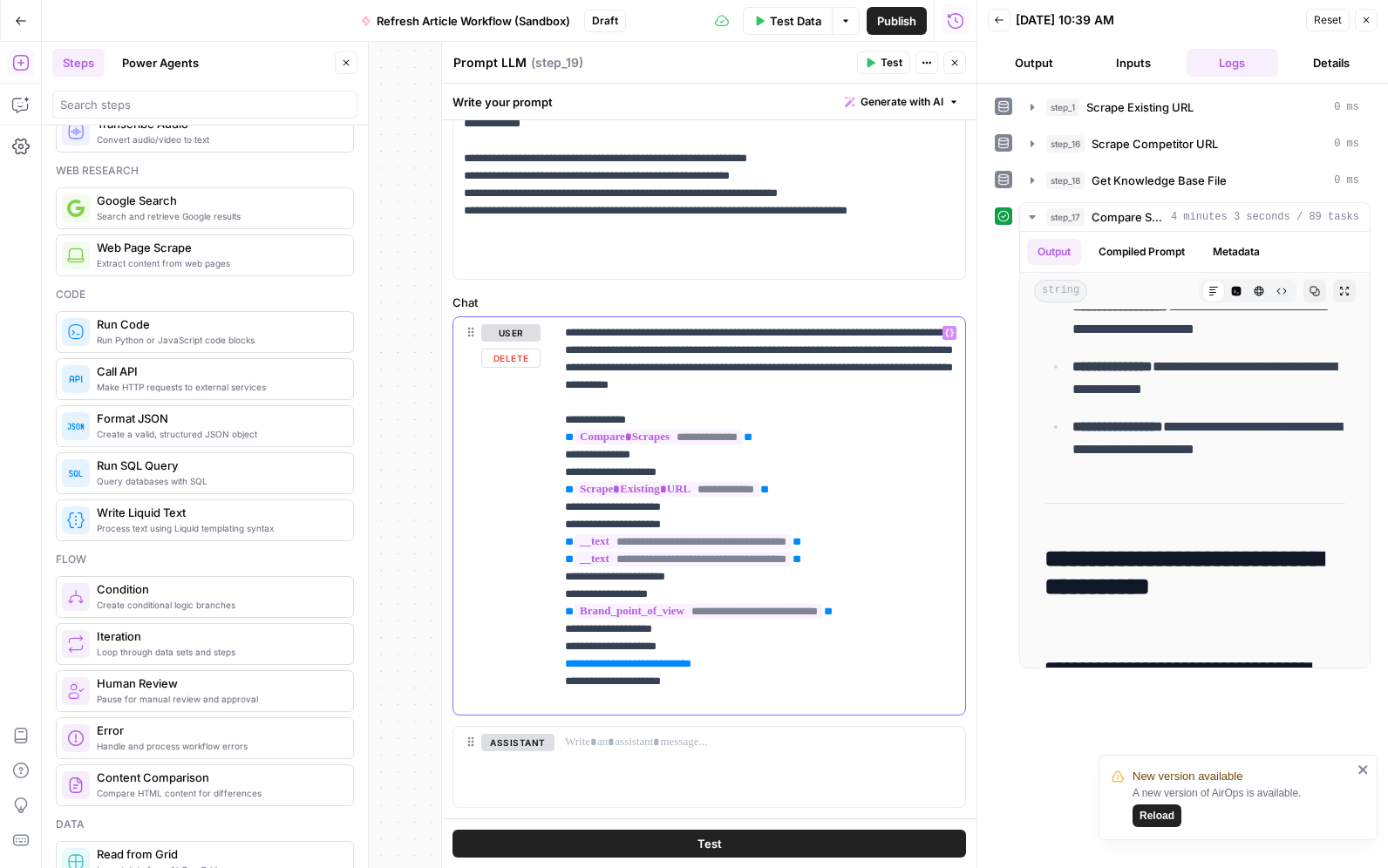
click at [785, 669] on p "**********" at bounding box center [759, 516] width 389 height 383
drag, startPoint x: 862, startPoint y: 564, endPoint x: 556, endPoint y: 534, distance: 307.5
click at [555, 534] on div "**********" at bounding box center [759, 516] width 411 height 397
copy p "**********"
click at [788, 665] on p "**********" at bounding box center [759, 516] width 389 height 383
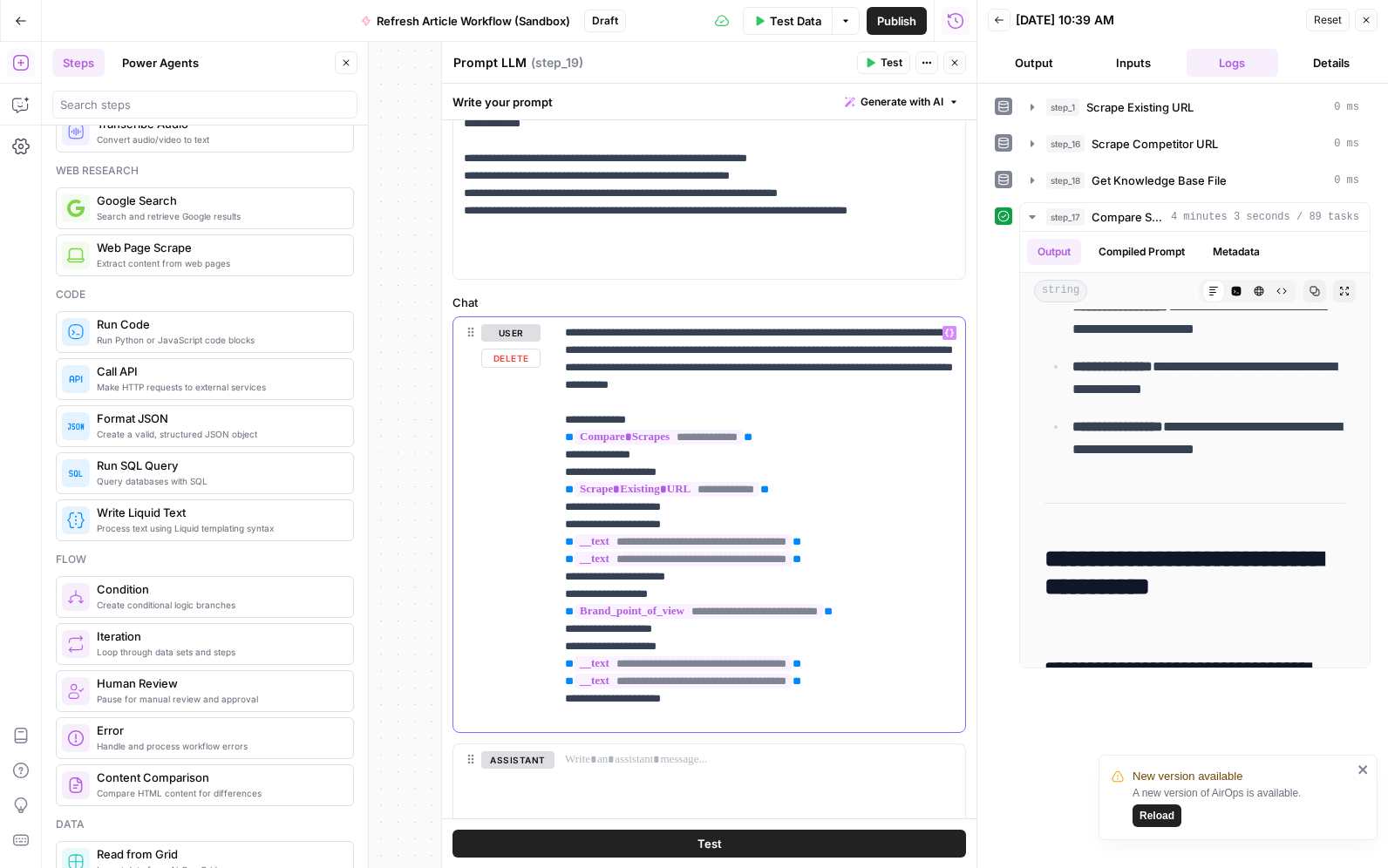
scroll to position [691, 0]
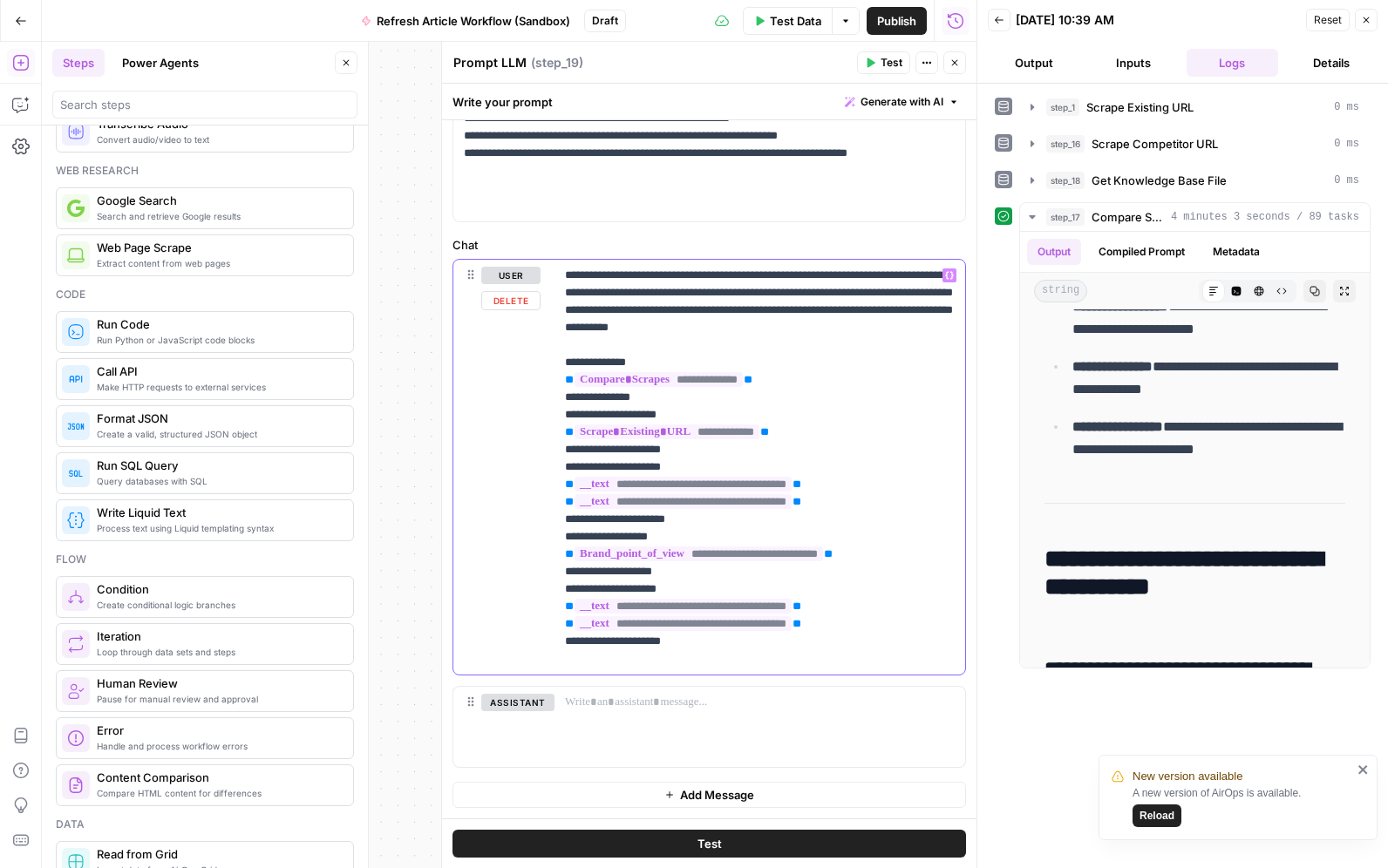
click at [779, 656] on p "**********" at bounding box center [759, 467] width 389 height 401
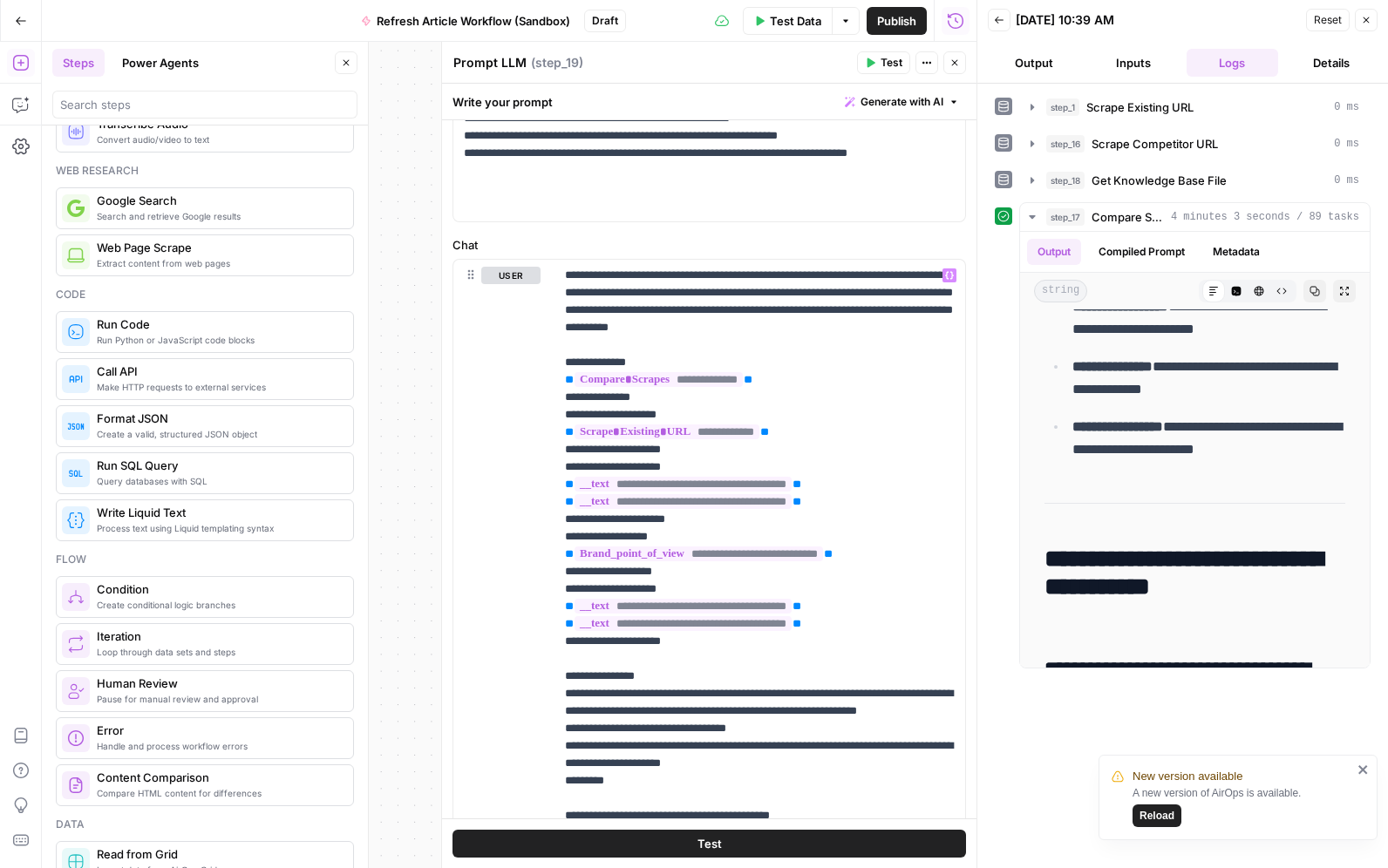
click at [1010, 665] on div "**********" at bounding box center [1181, 435] width 375 height 466
click at [781, 847] on button "Test" at bounding box center [708, 844] width 513 height 28
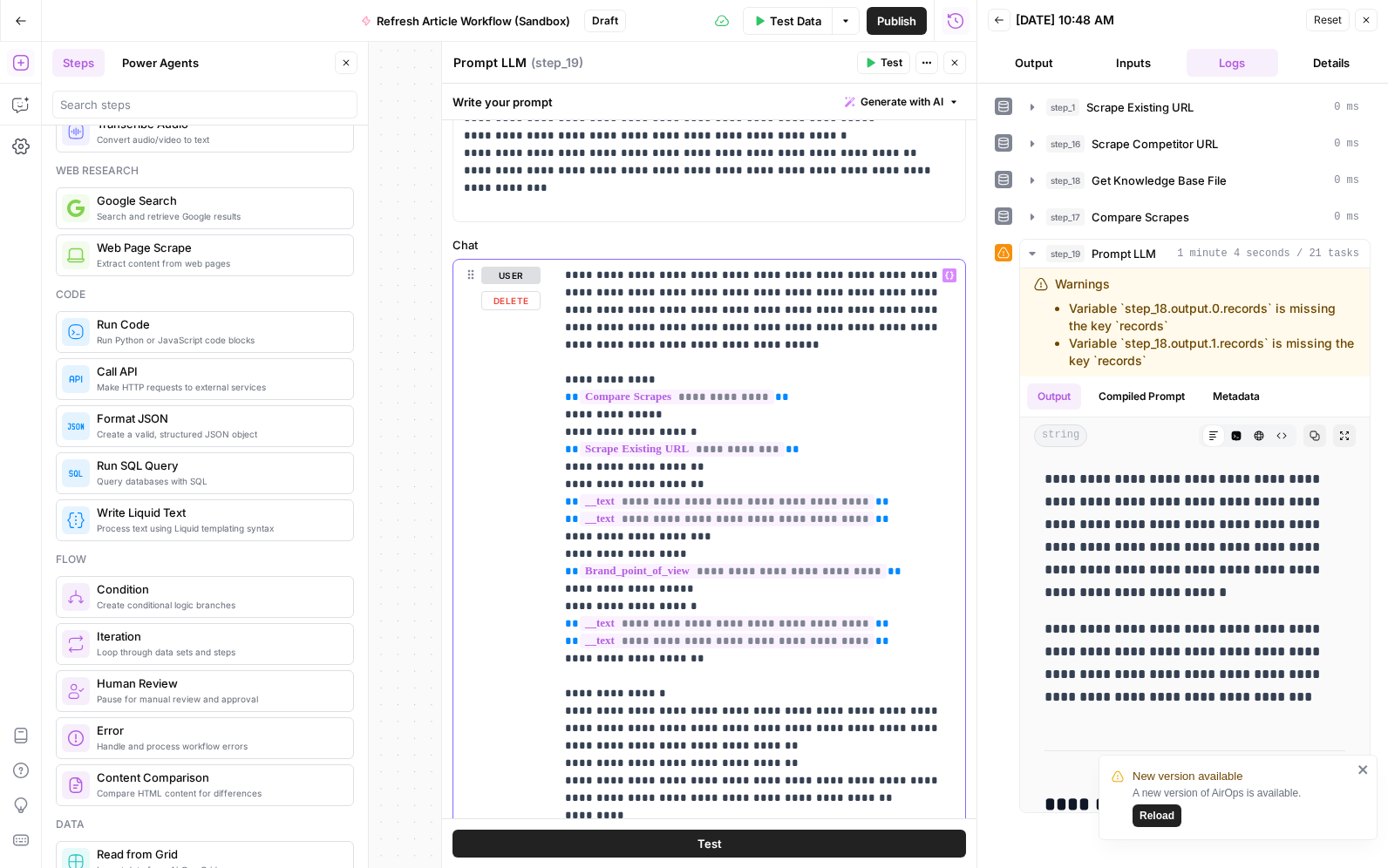
drag, startPoint x: 863, startPoint y: 502, endPoint x: 566, endPoint y: 482, distance: 297.7
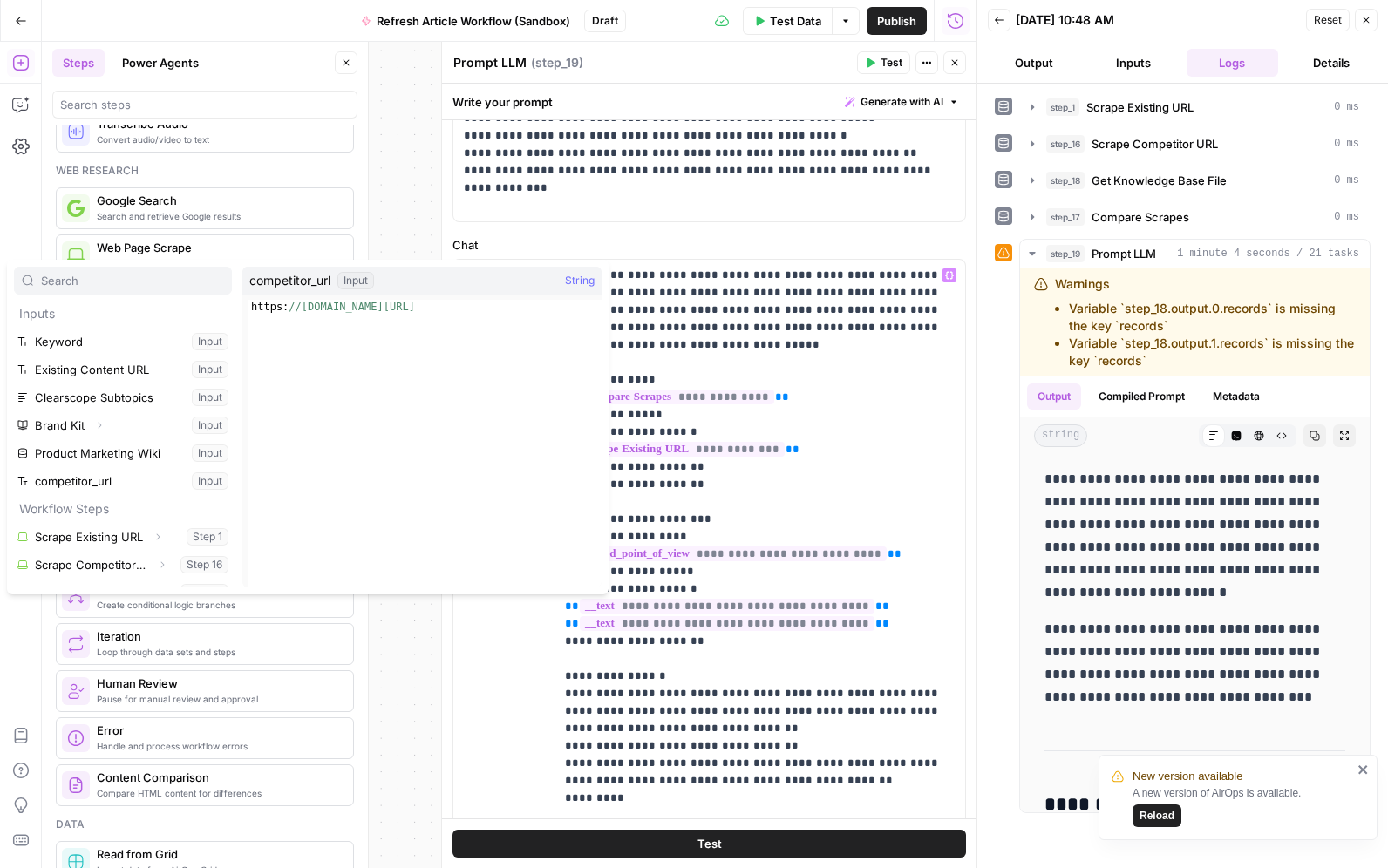
scroll to position [47, 0]
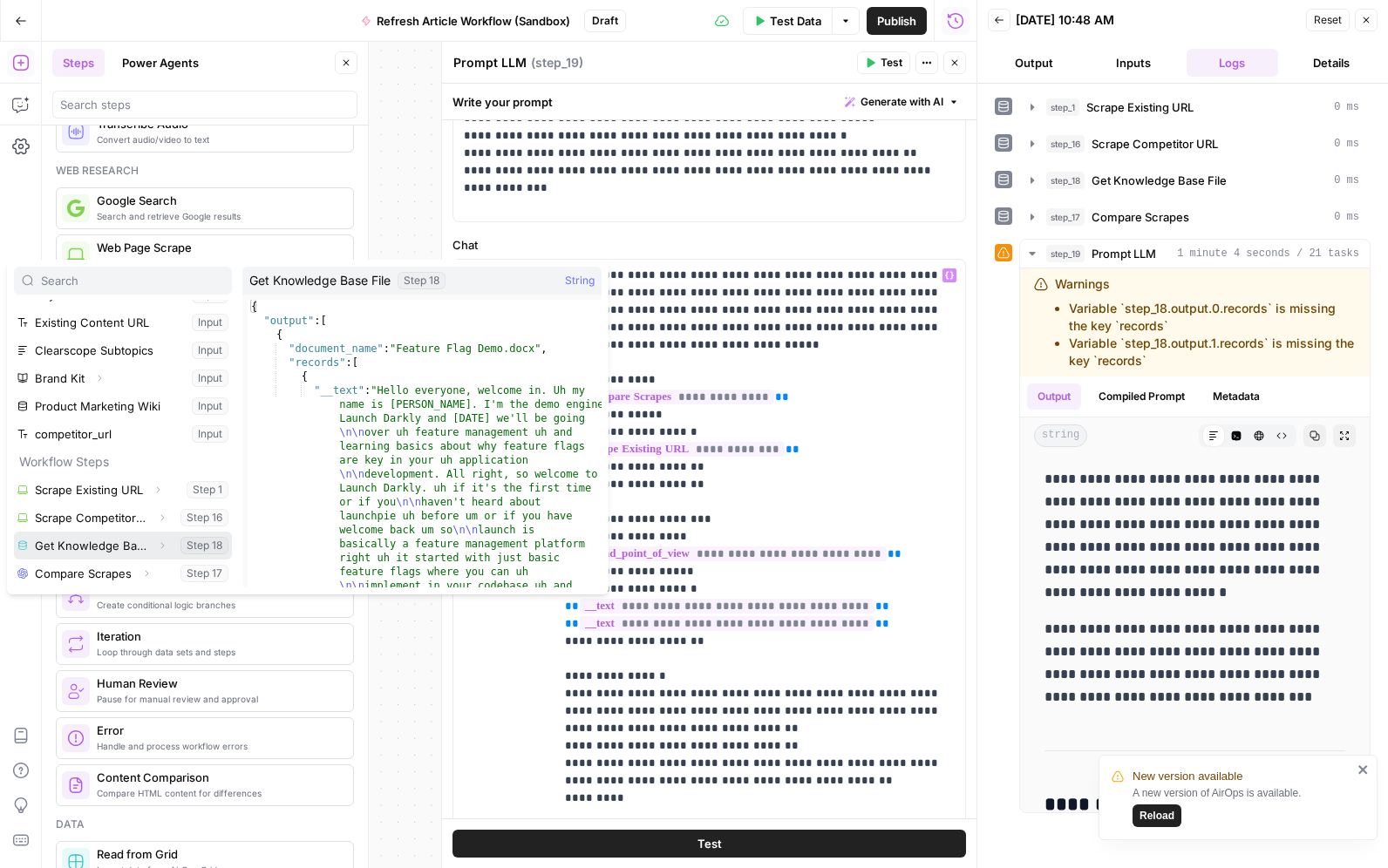
click at [102, 541] on button "Select variable Get Knowledge Base File" at bounding box center [123, 546] width 218 height 28
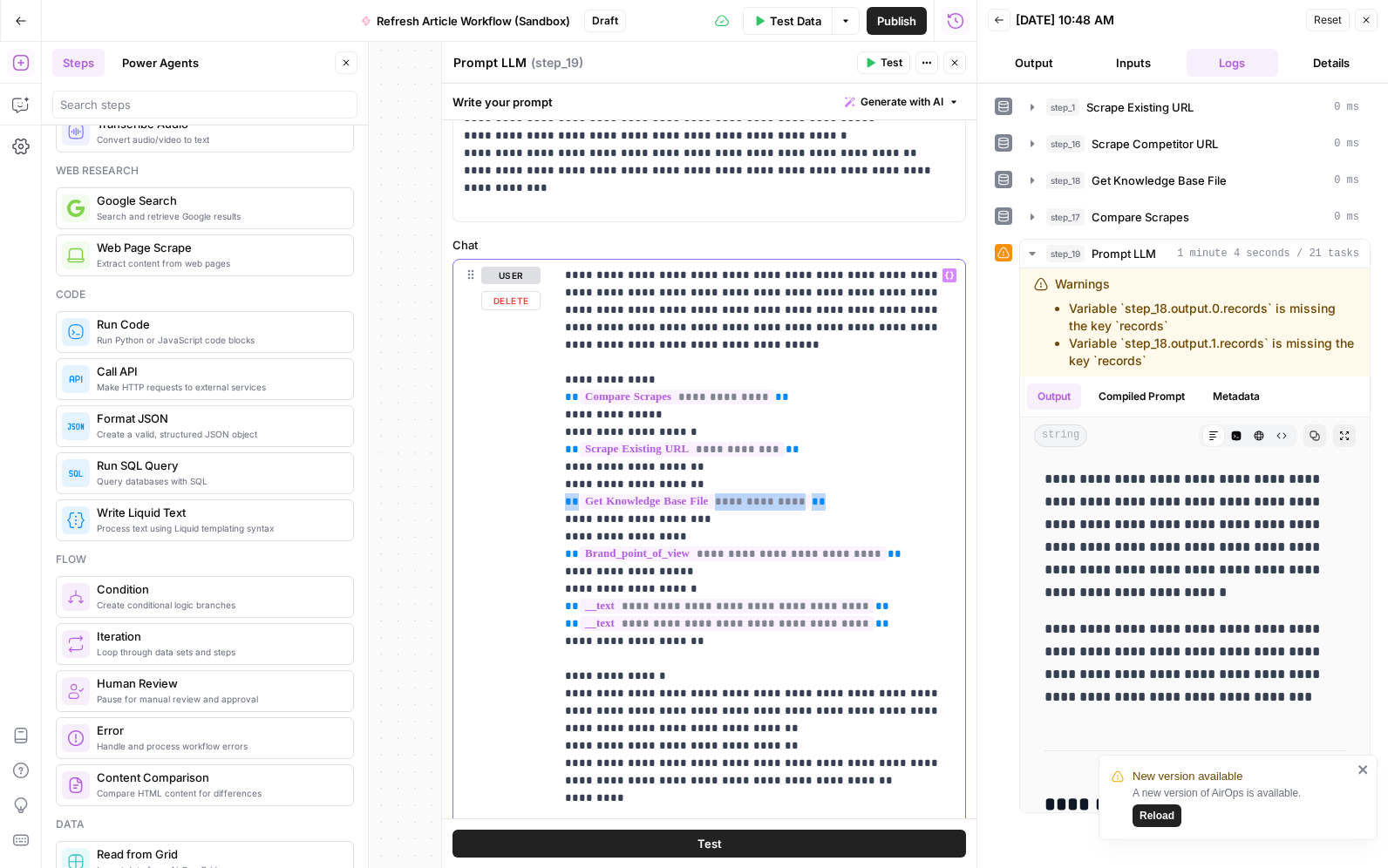
copy p "**********"
drag, startPoint x: 871, startPoint y: 602, endPoint x: 547, endPoint y: 586, distance: 324.4
click at [547, 586] on div "**********" at bounding box center [708, 615] width 511 height 711
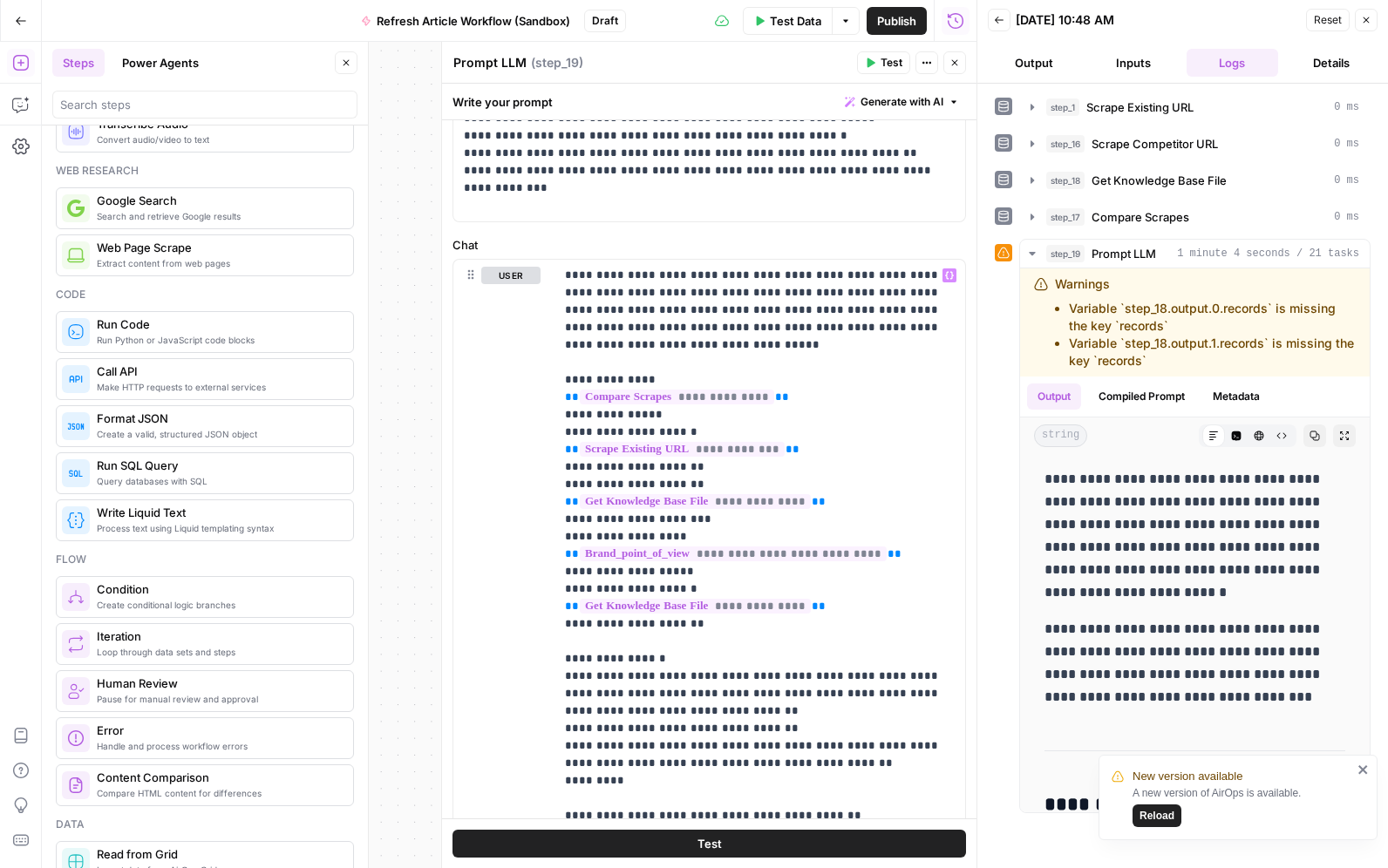
click at [743, 832] on button "Test" at bounding box center [708, 844] width 513 height 28
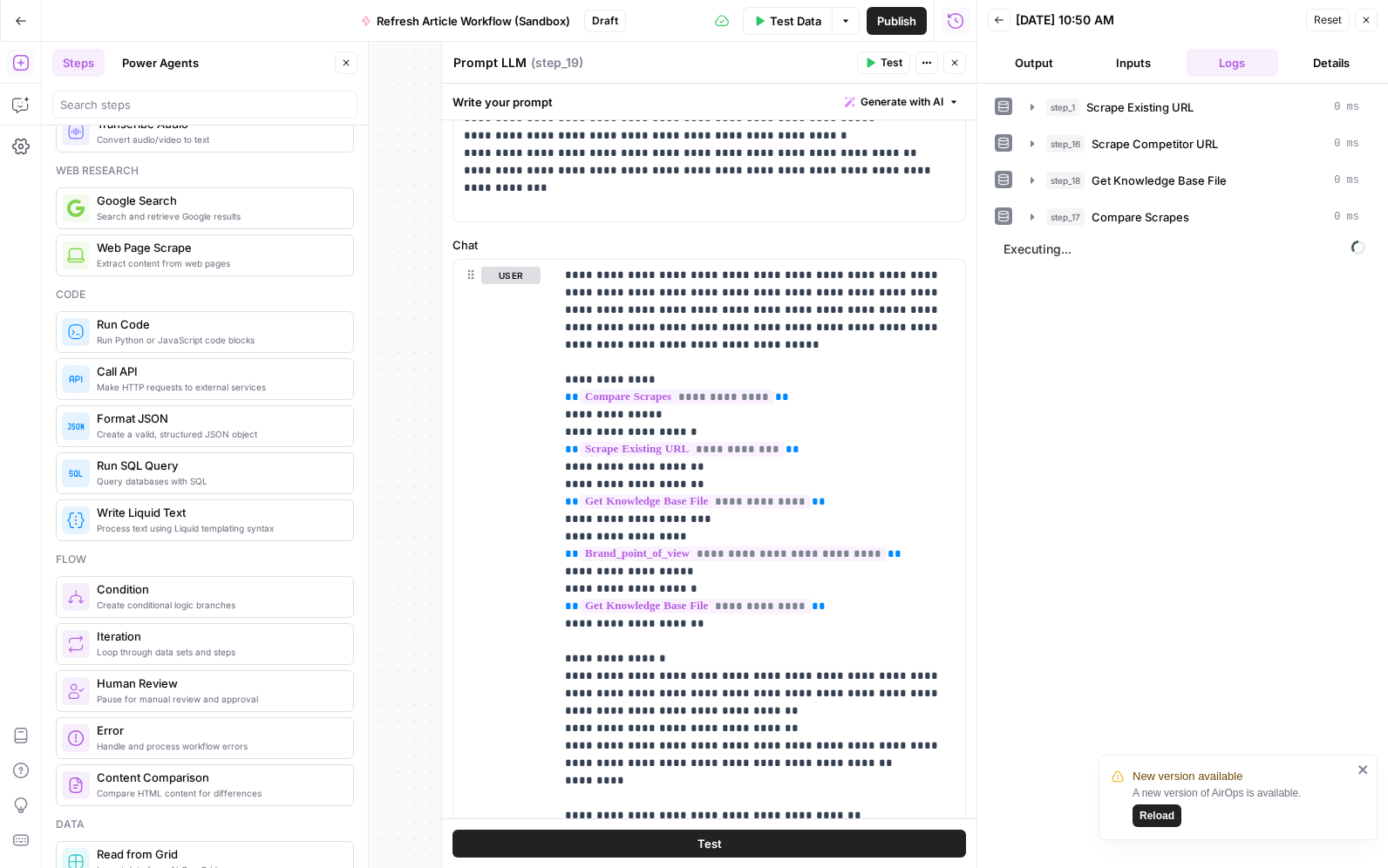
click at [743, 832] on button "Test" at bounding box center [708, 844] width 513 height 28
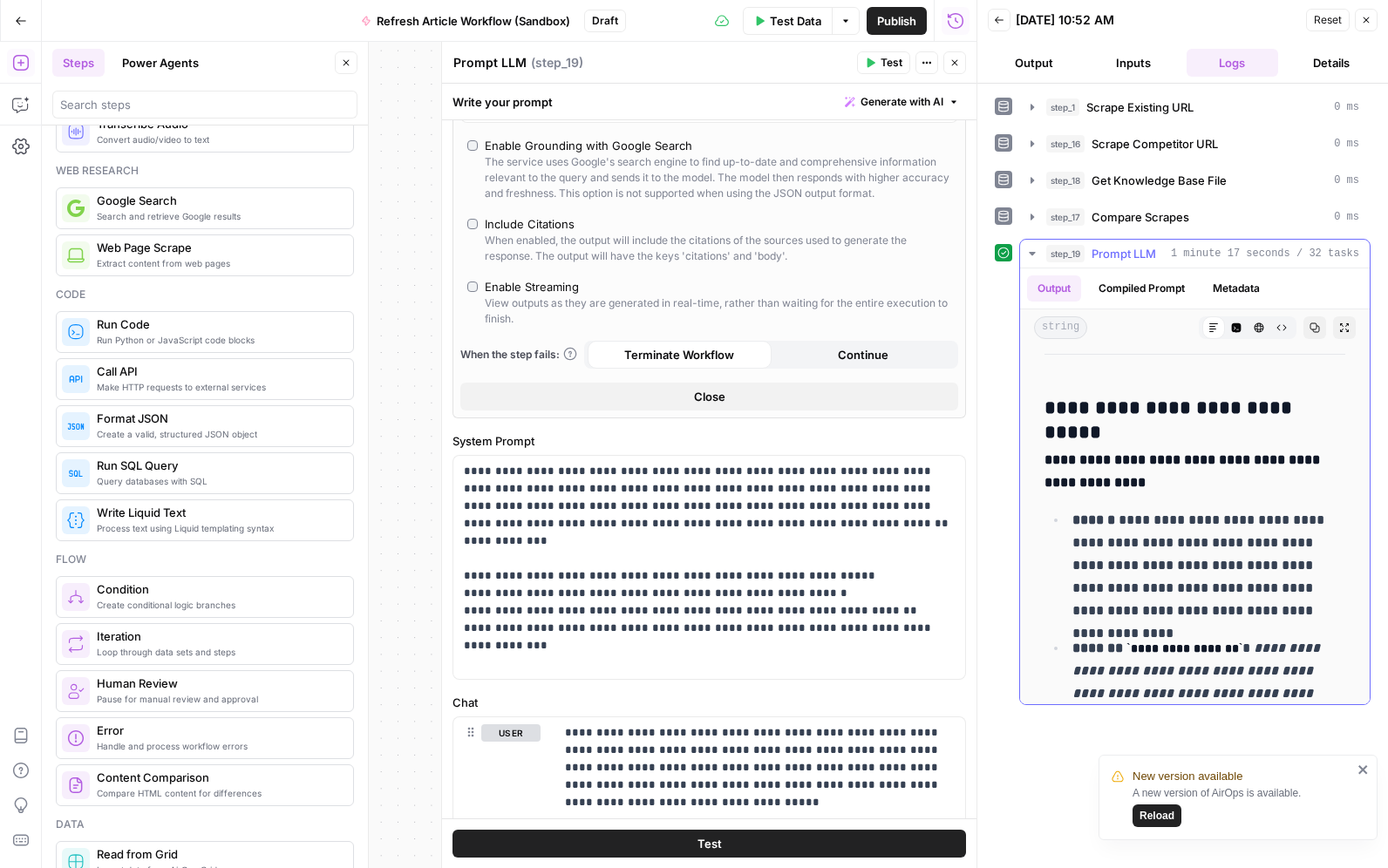
scroll to position [1364, 0]
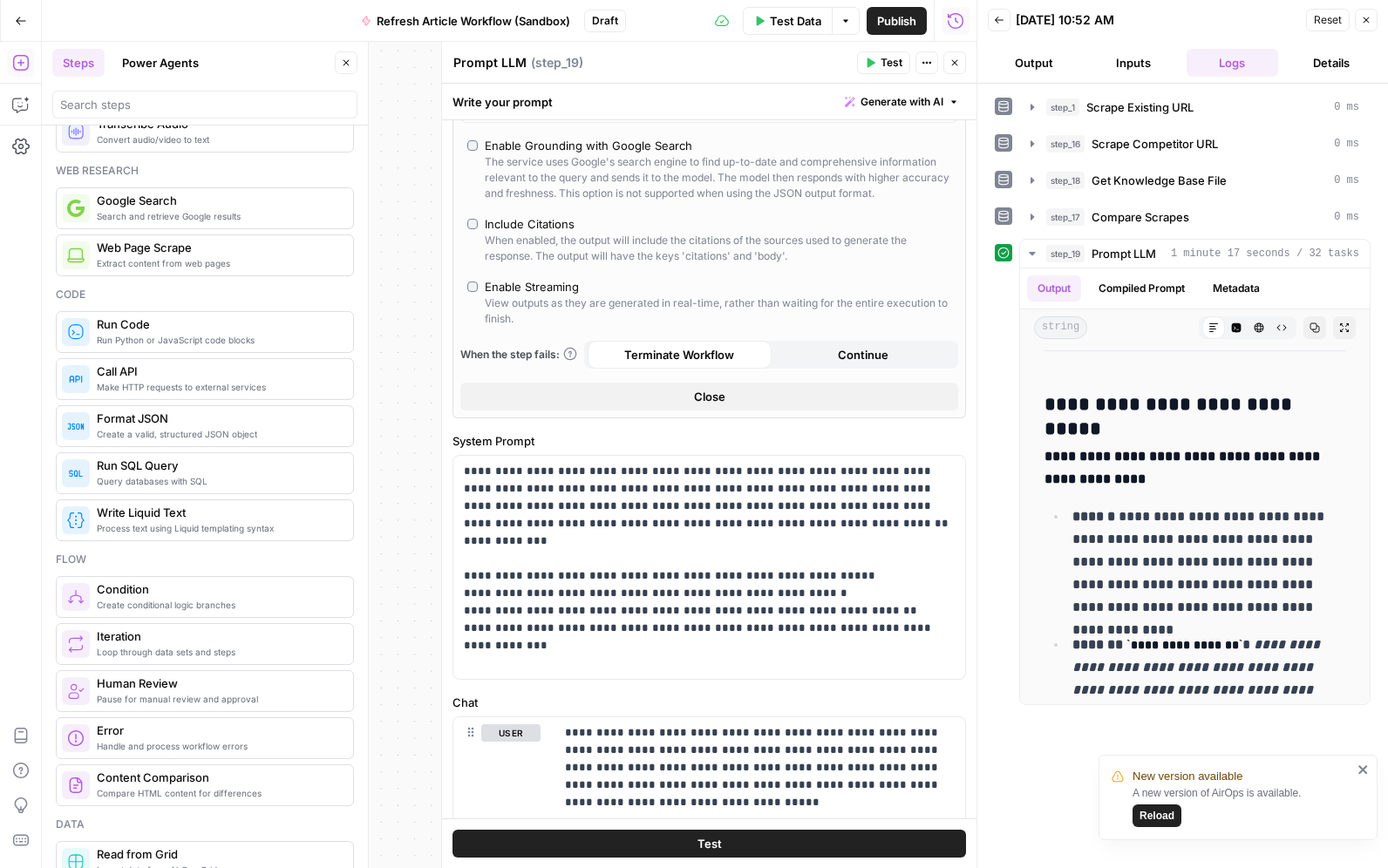
click at [955, 70] on button "Close" at bounding box center [954, 63] width 23 height 23
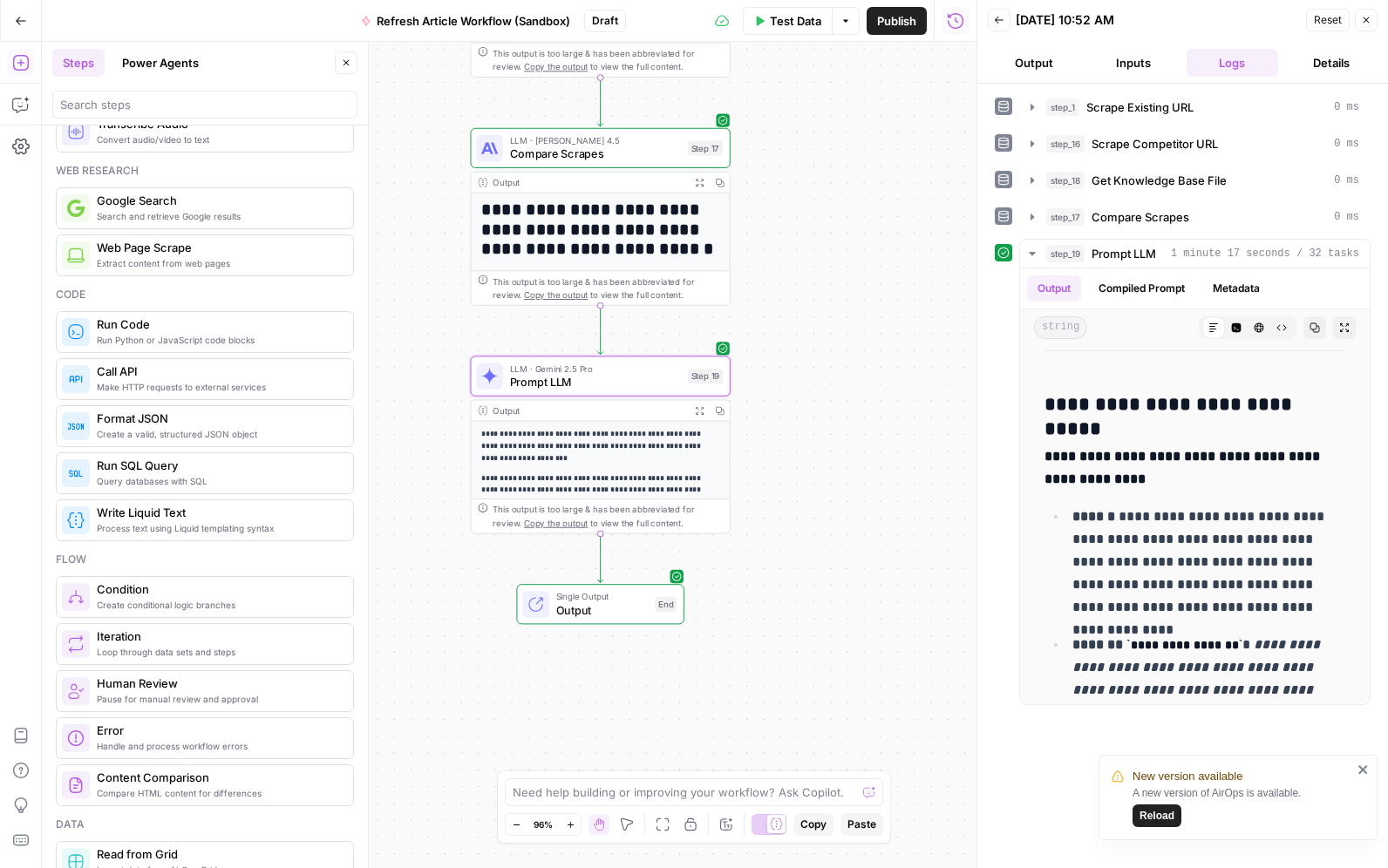
drag, startPoint x: 903, startPoint y: 630, endPoint x: 833, endPoint y: 449, distance: 194.1
click at [818, 437] on div "**********" at bounding box center [509, 455] width 934 height 826
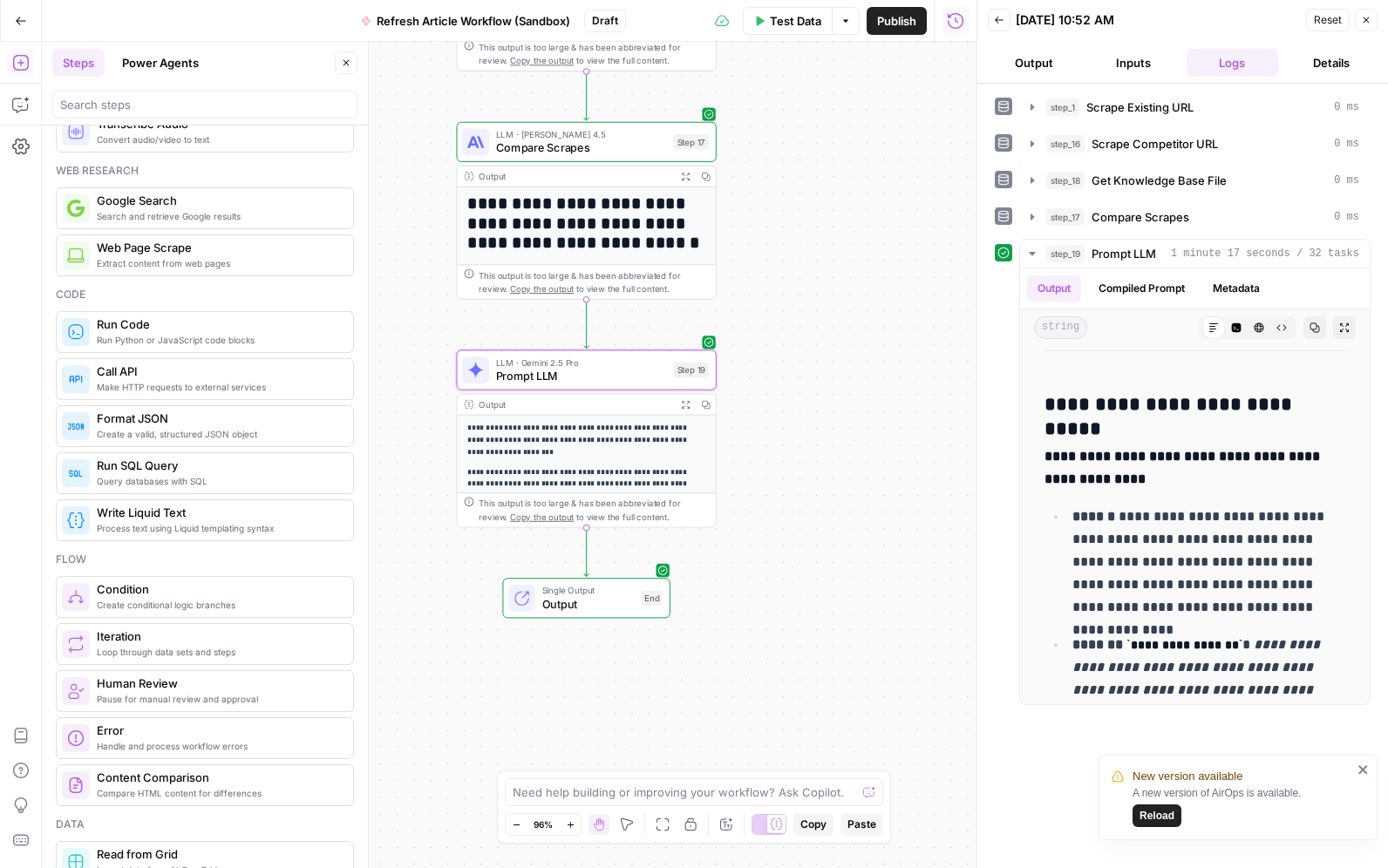
scroll to position [0, 0]
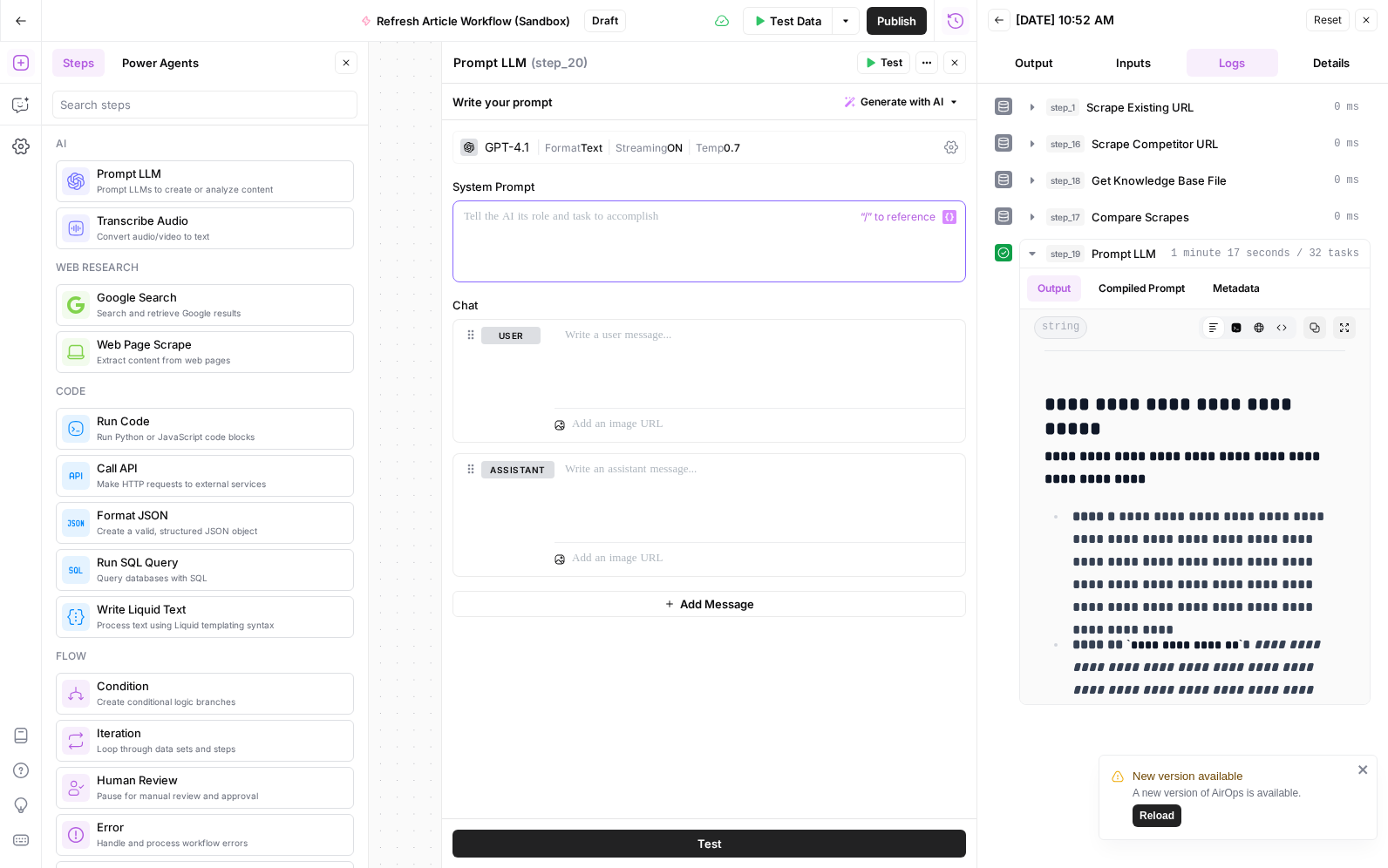
drag, startPoint x: 596, startPoint y: 227, endPoint x: 528, endPoint y: 152, distance: 101.2
click at [596, 227] on div at bounding box center [708, 241] width 511 height 80
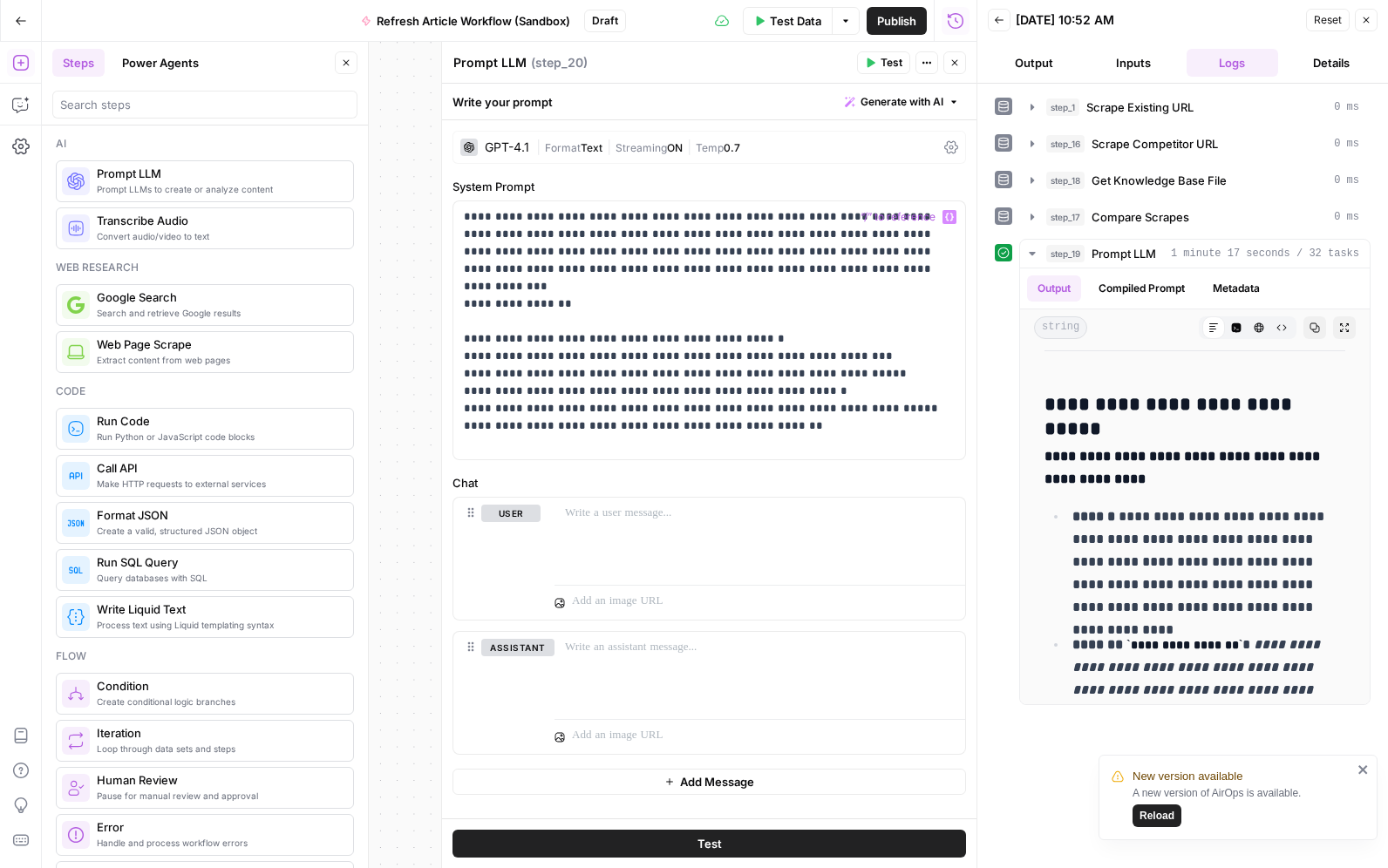
click at [523, 144] on div "GPT-4.1" at bounding box center [507, 147] width 44 height 12
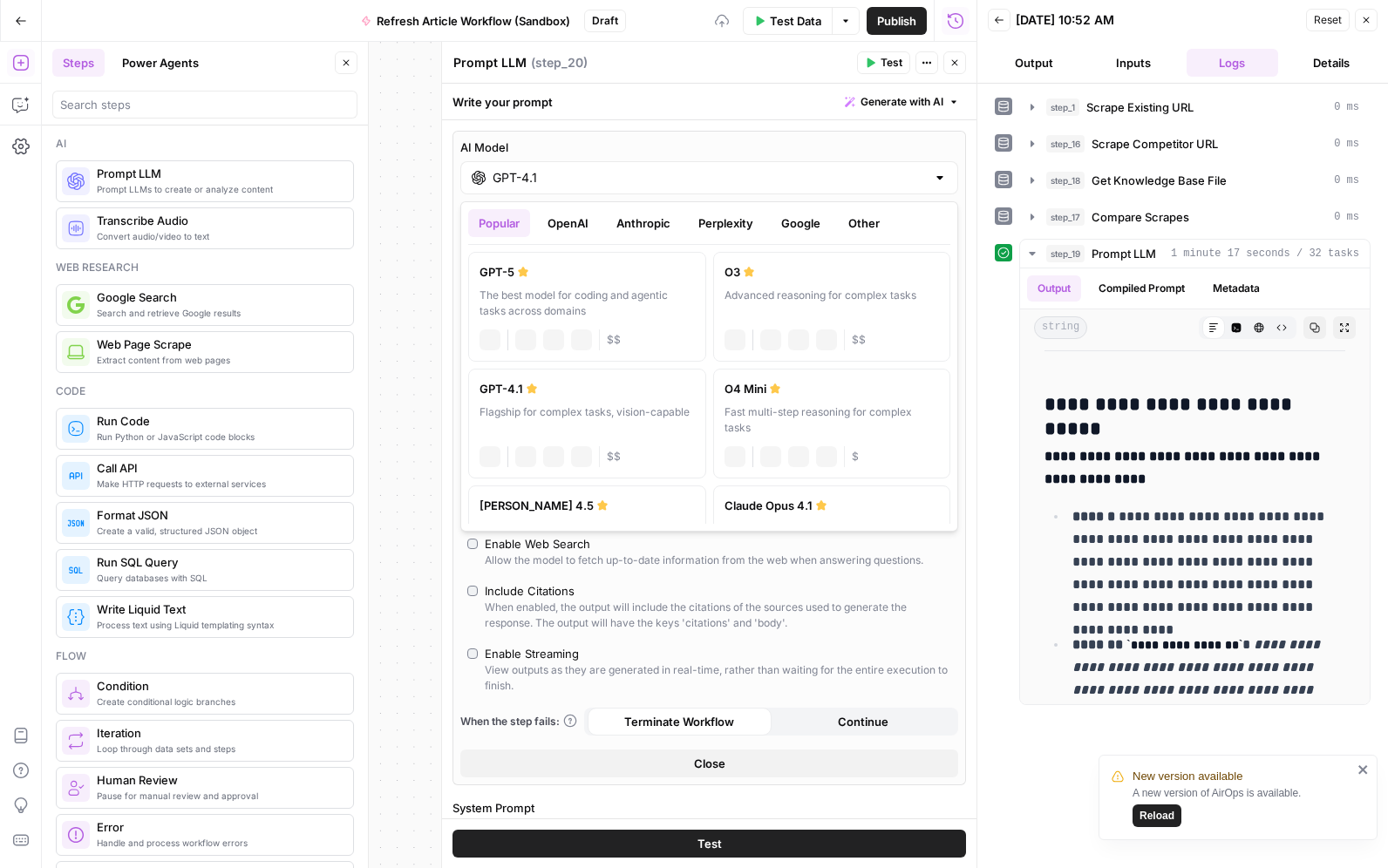
click at [542, 157] on div "AI Model GPT-4.1" at bounding box center [709, 166] width 498 height 56
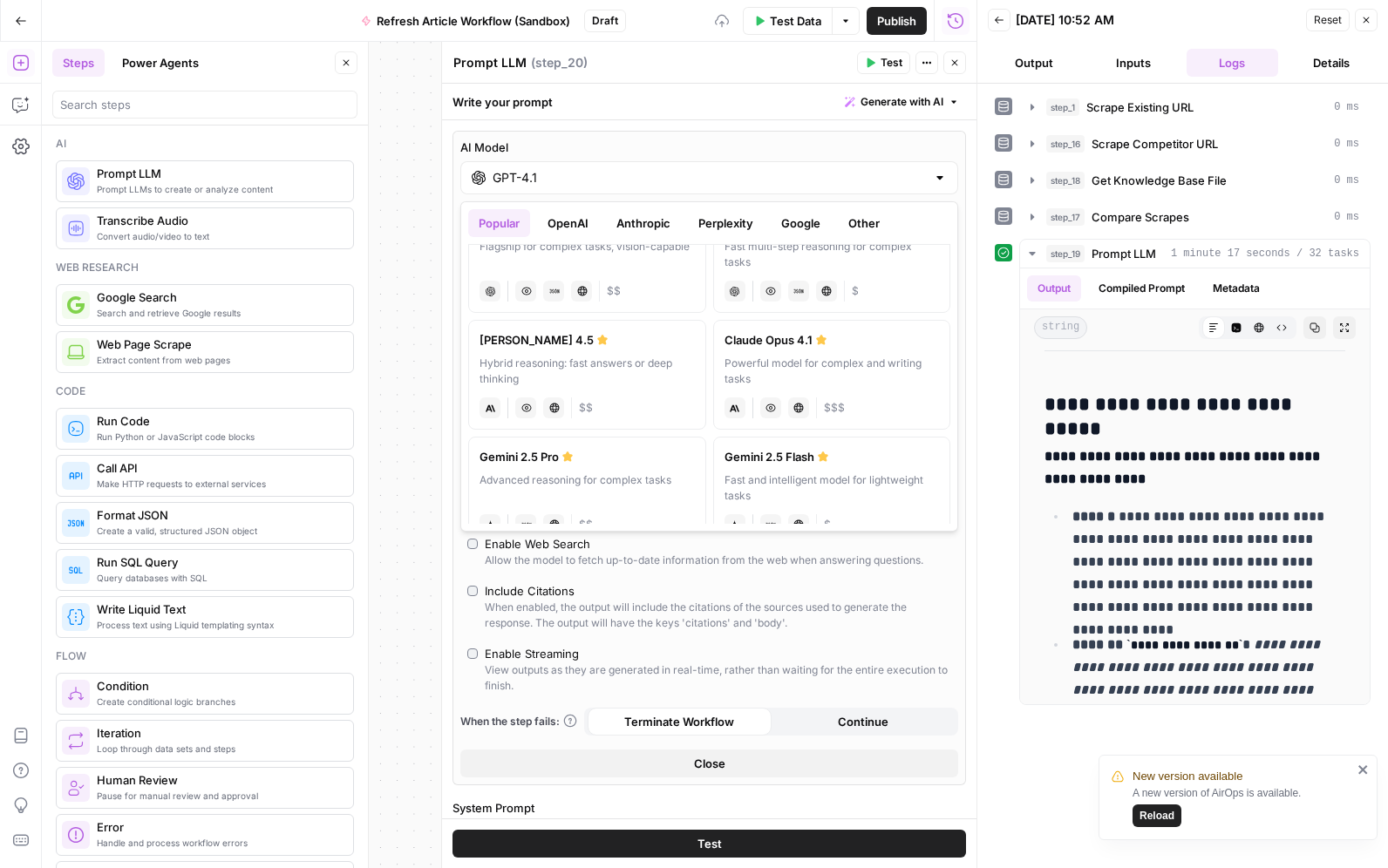
scroll to position [167, 0]
click at [587, 366] on div "Hybrid reasoning: fast answers or deep thinking" at bounding box center [587, 371] width 215 height 32
type input "Claude Sonnet 4.5"
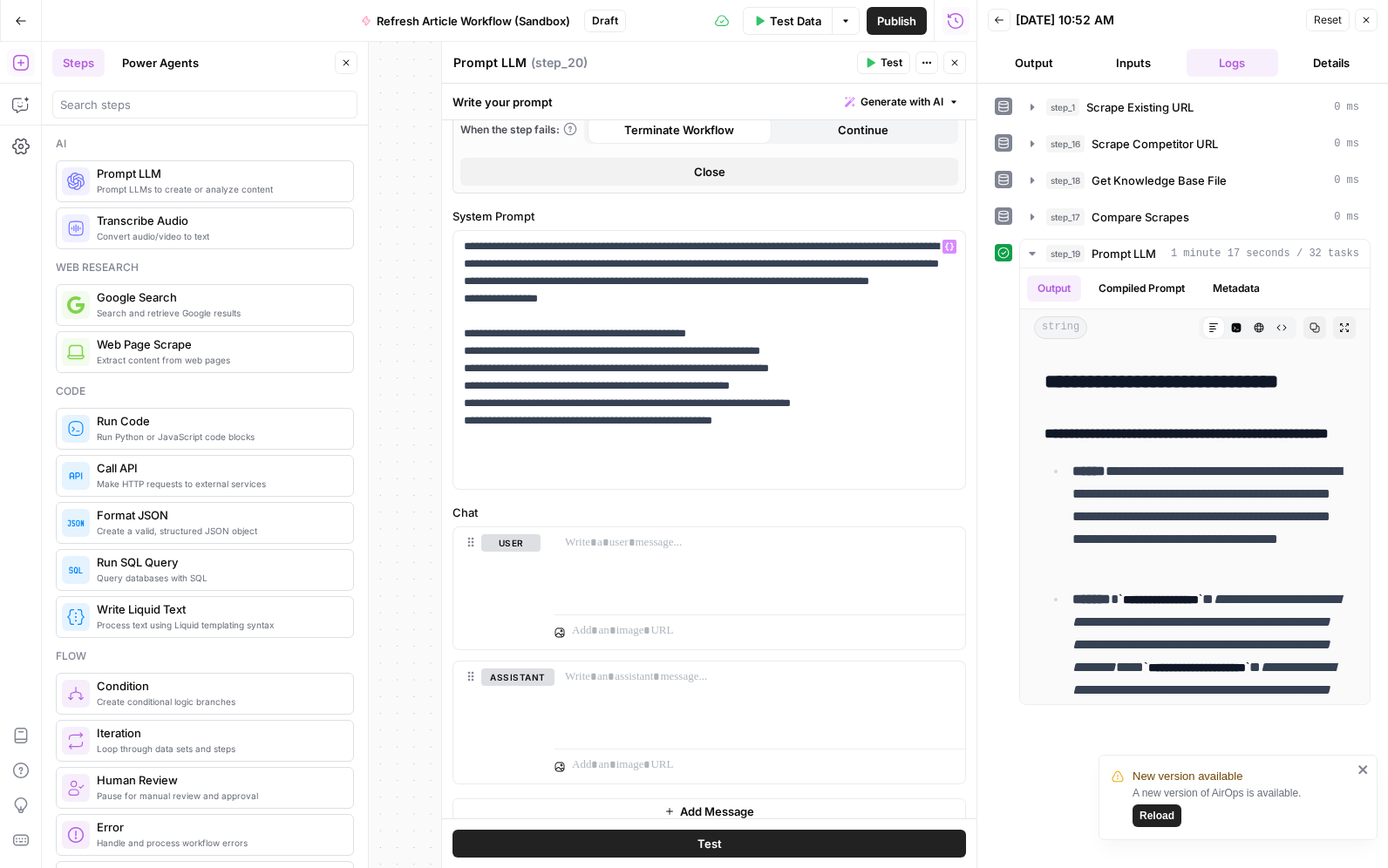
scroll to position [484, 0]
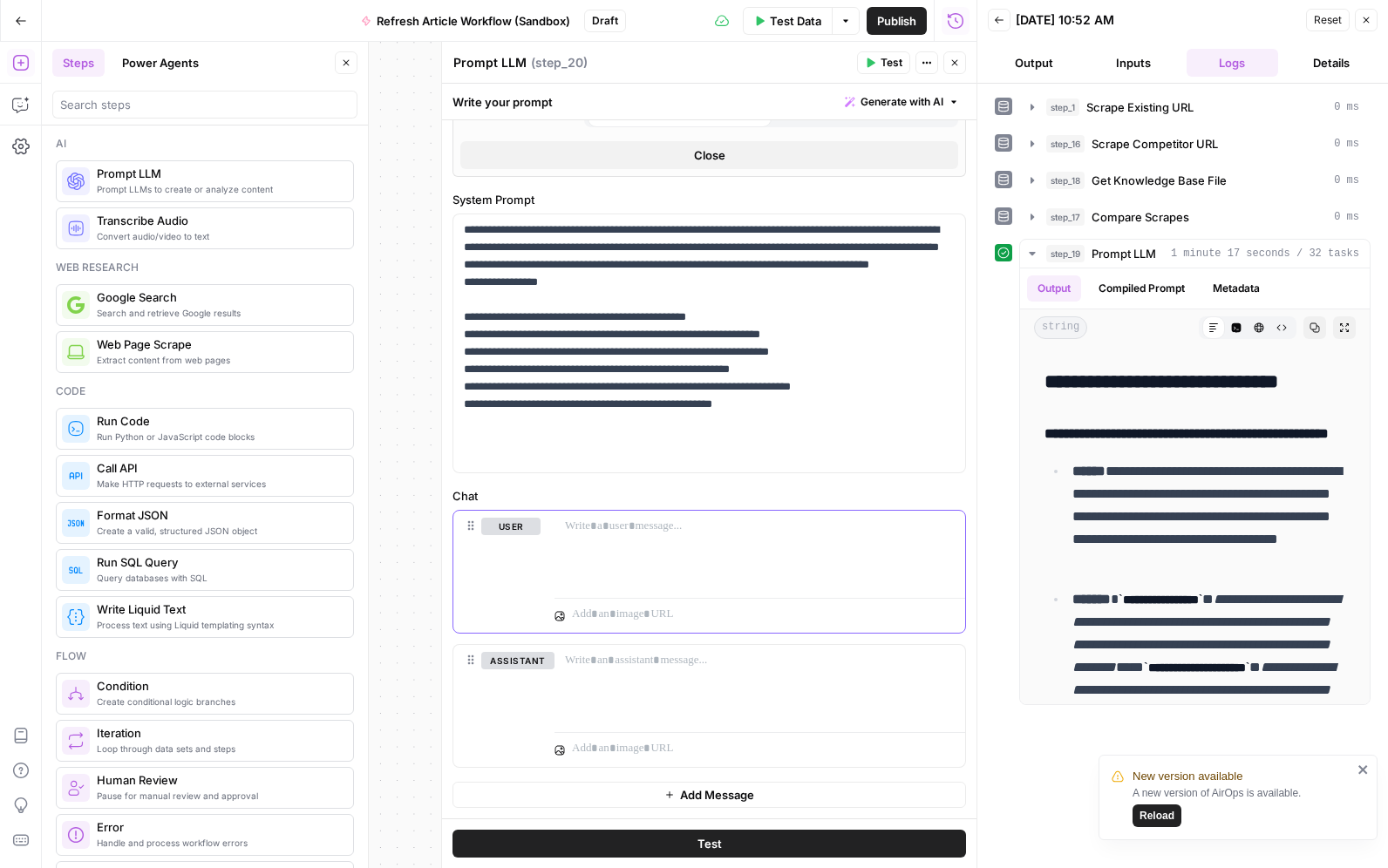
click at [646, 538] on div at bounding box center [759, 550] width 411 height 80
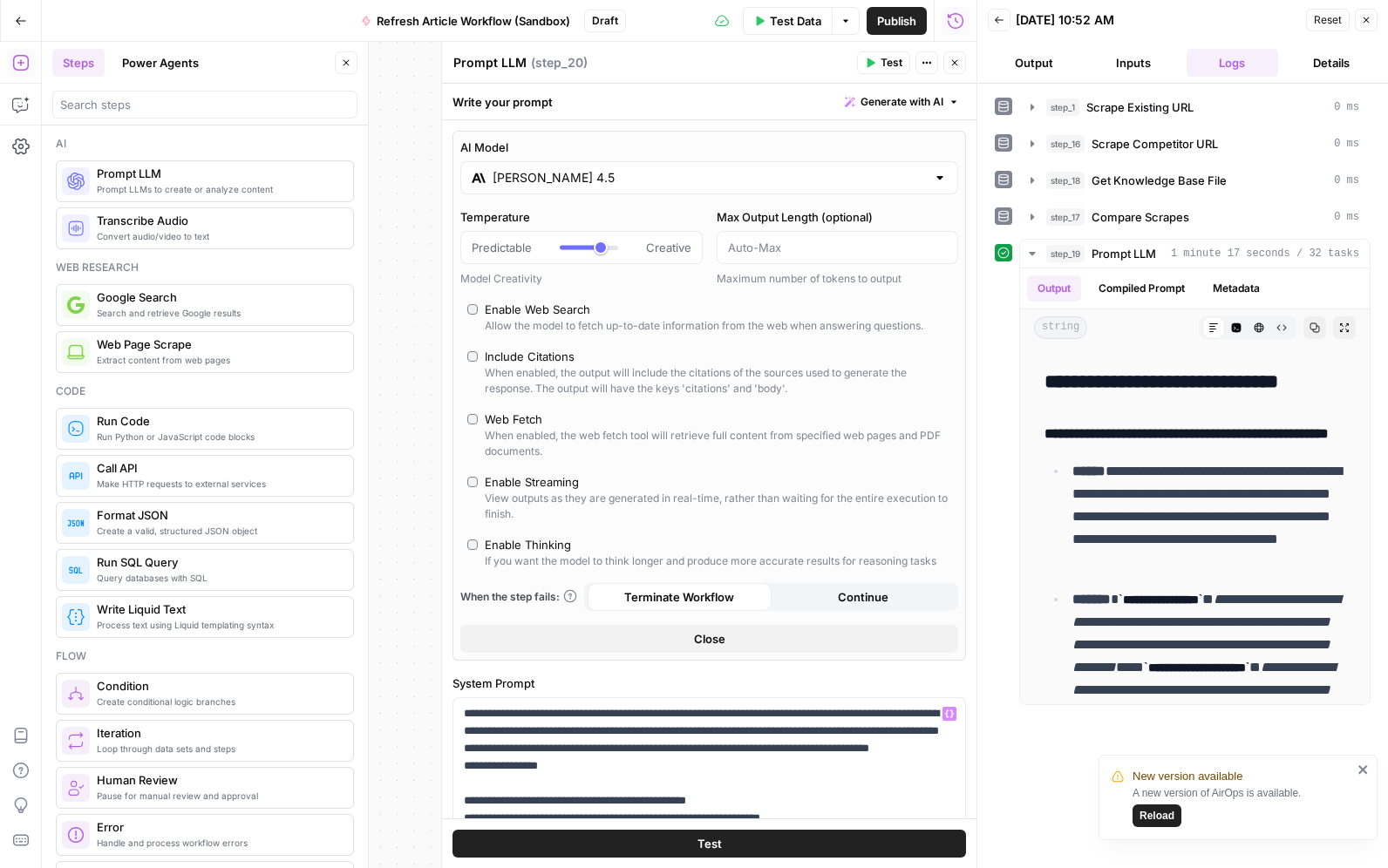
scroll to position [108, 0]
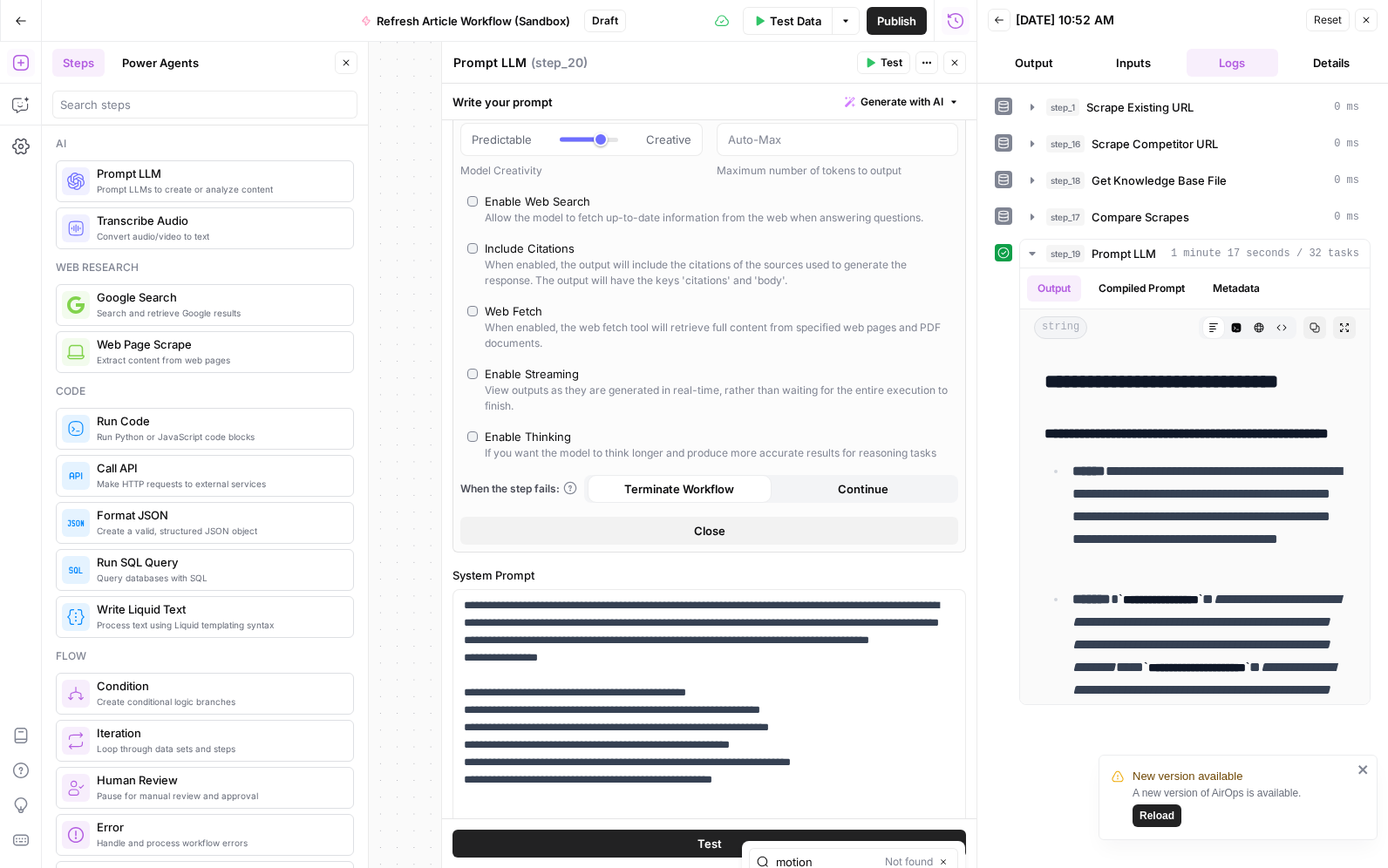
type input "motion"
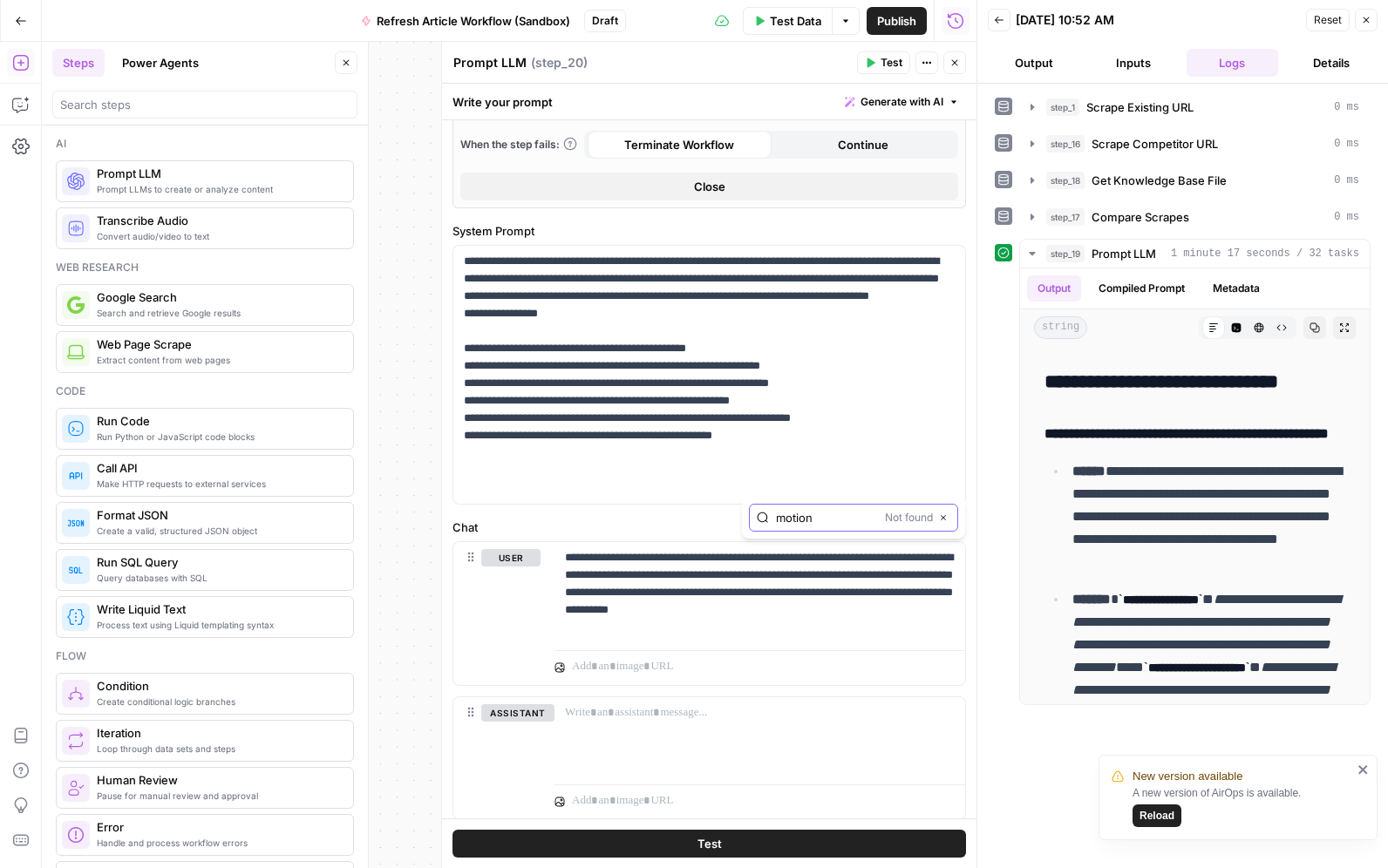
scroll to position [505, 0]
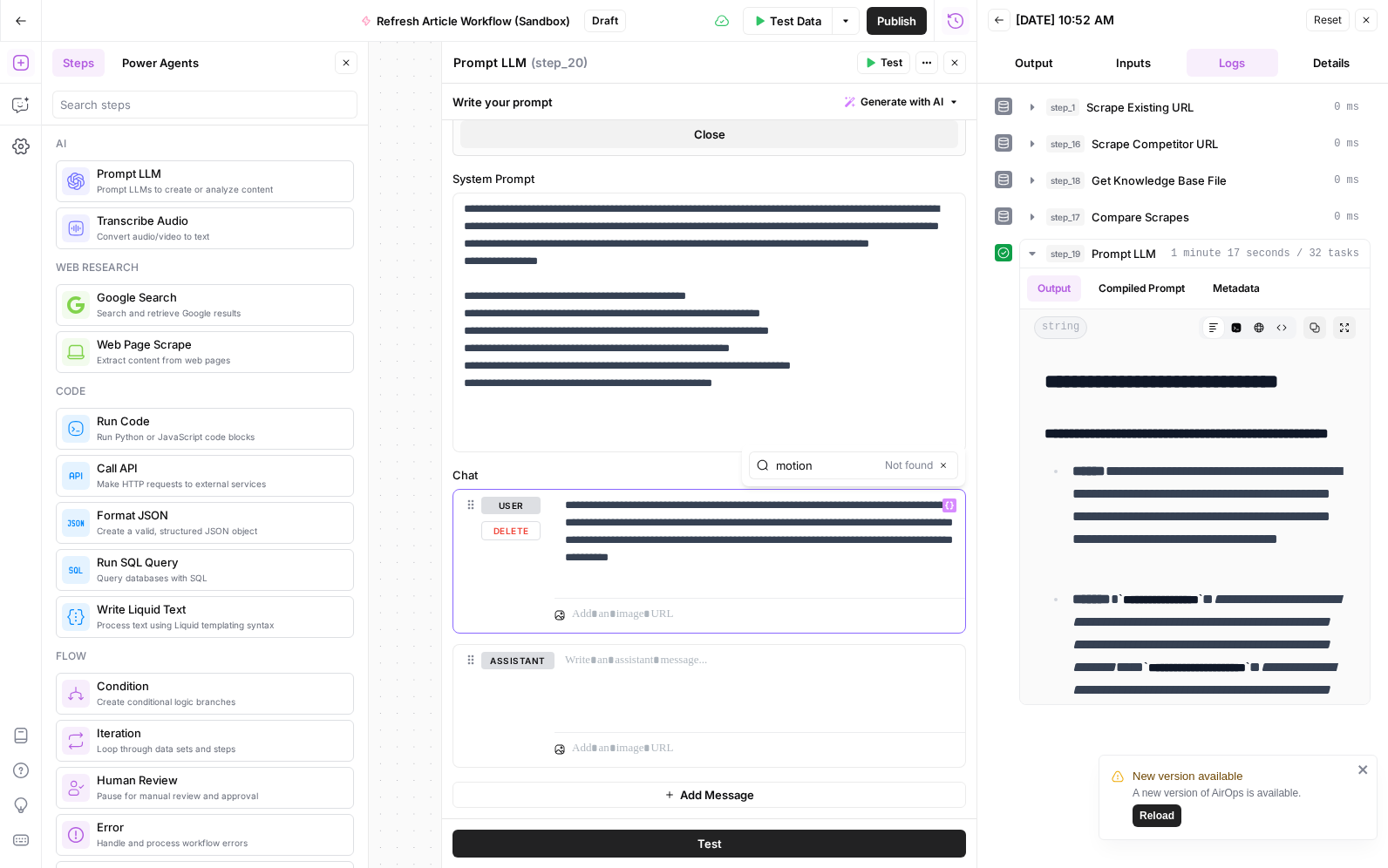
click at [777, 580] on p "**********" at bounding box center [759, 540] width 389 height 87
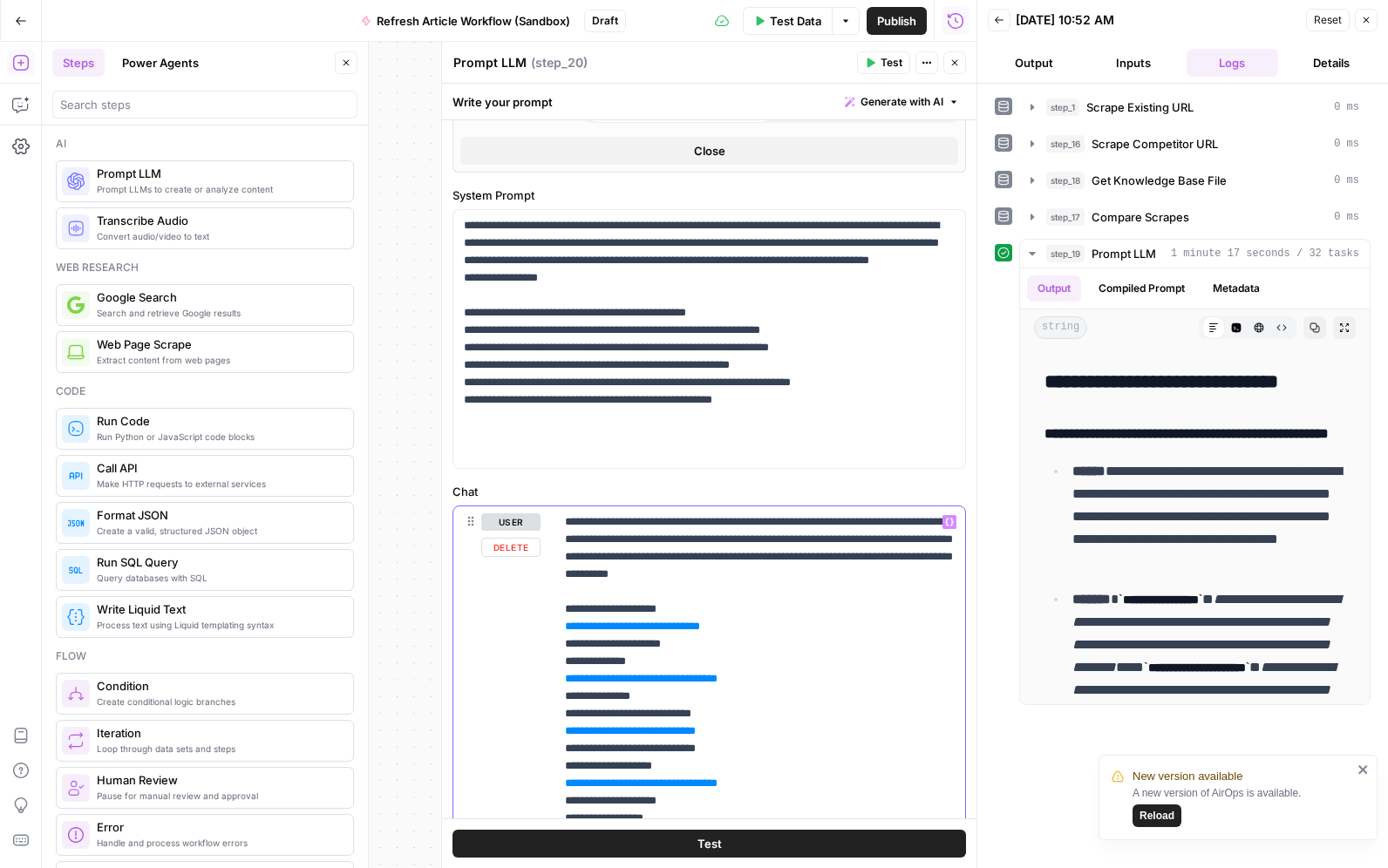
scroll to position [411, 0]
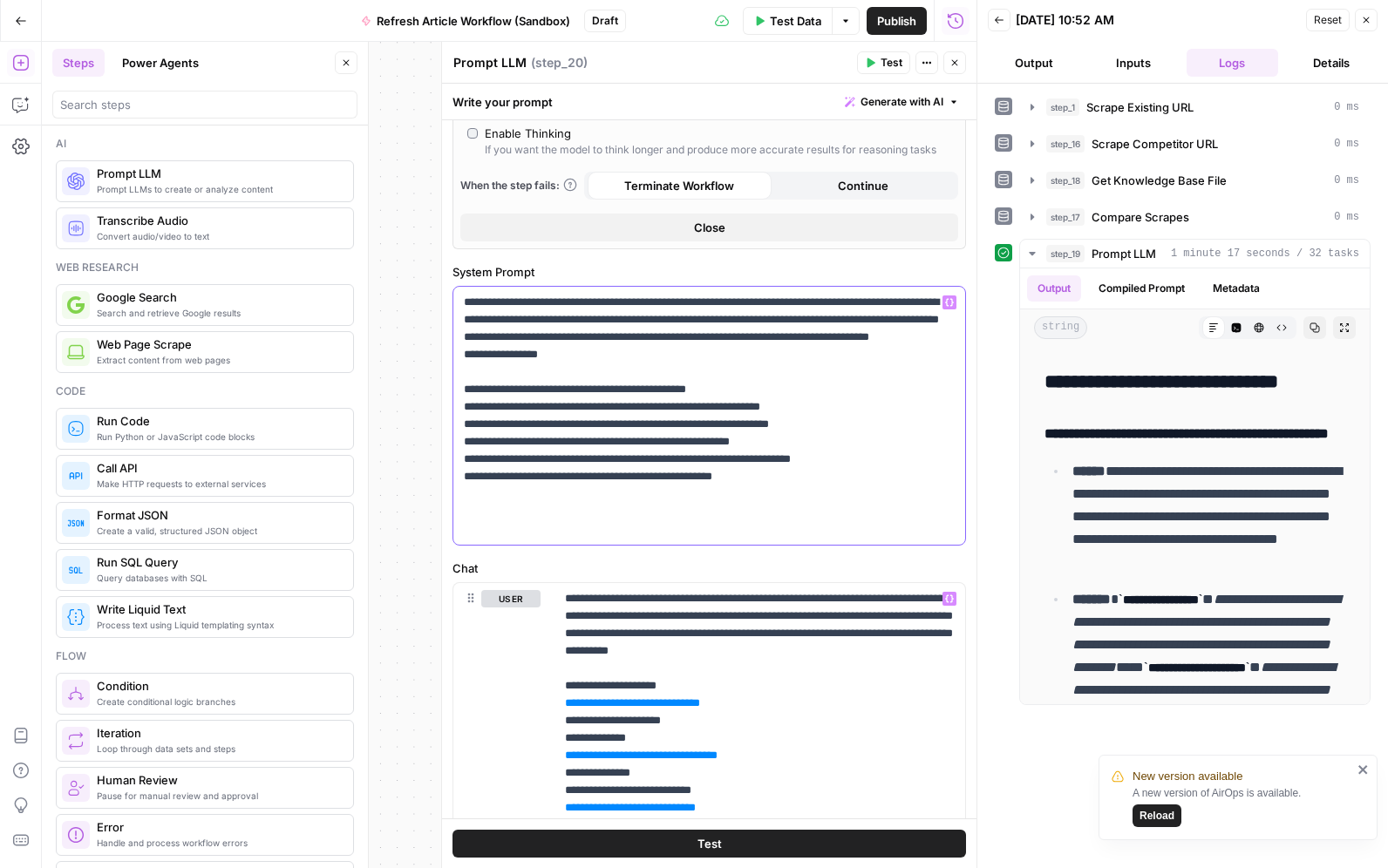
click at [590, 382] on p "**********" at bounding box center [709, 416] width 491 height 244
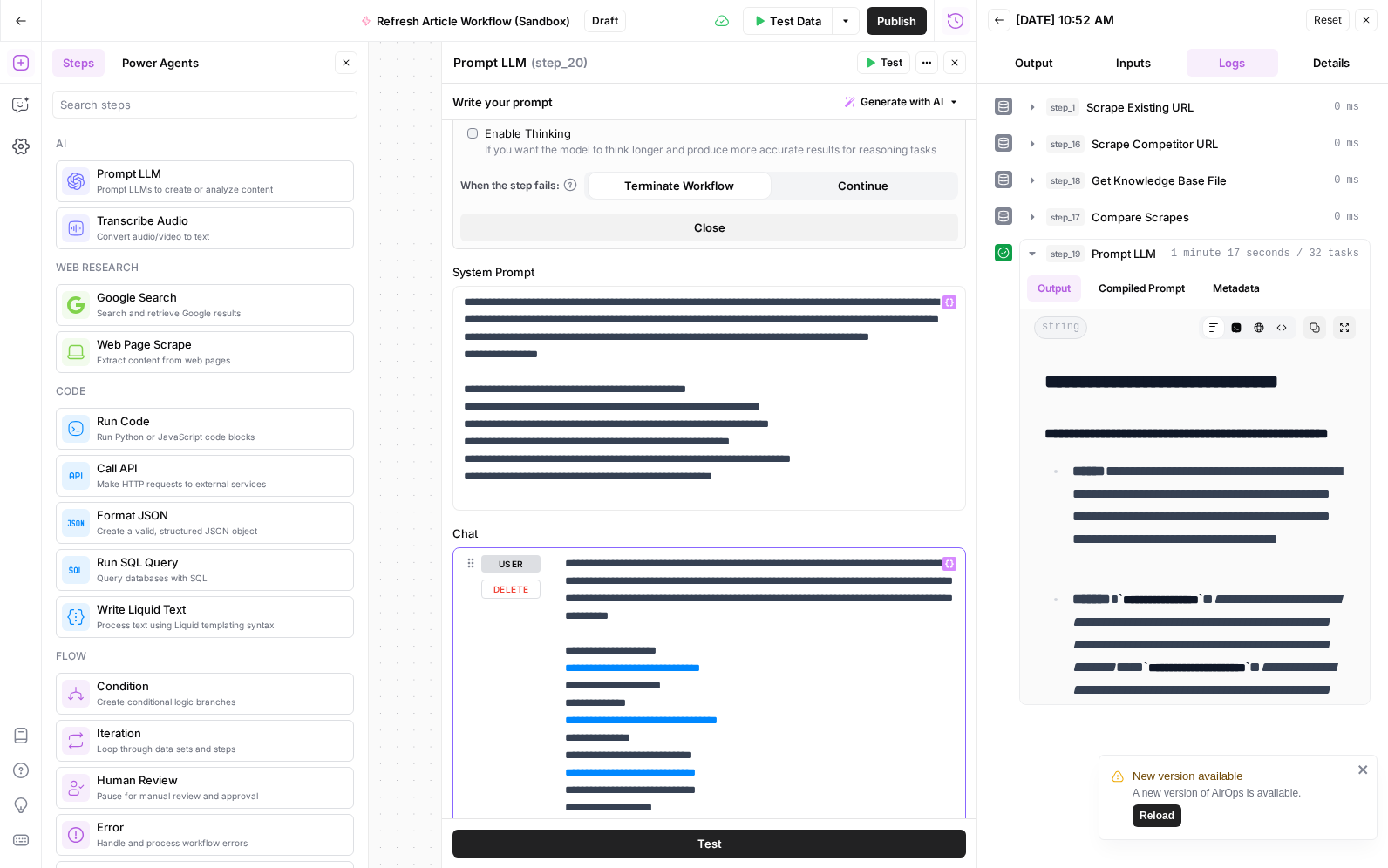
click at [717, 582] on p "**********" at bounding box center [759, 826] width 389 height 540
click at [718, 582] on p "**********" at bounding box center [759, 826] width 389 height 540
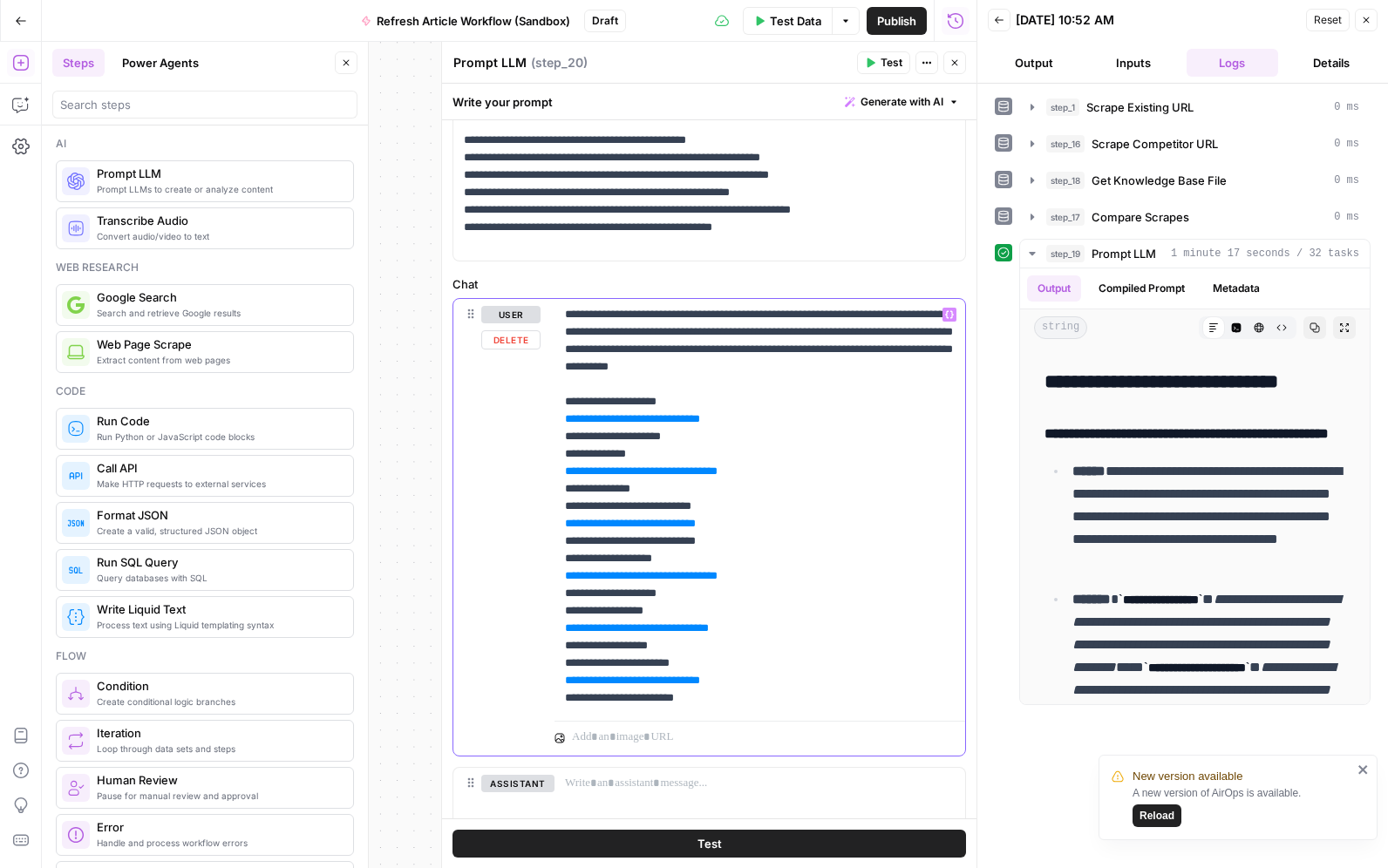
scroll to position [662, 0]
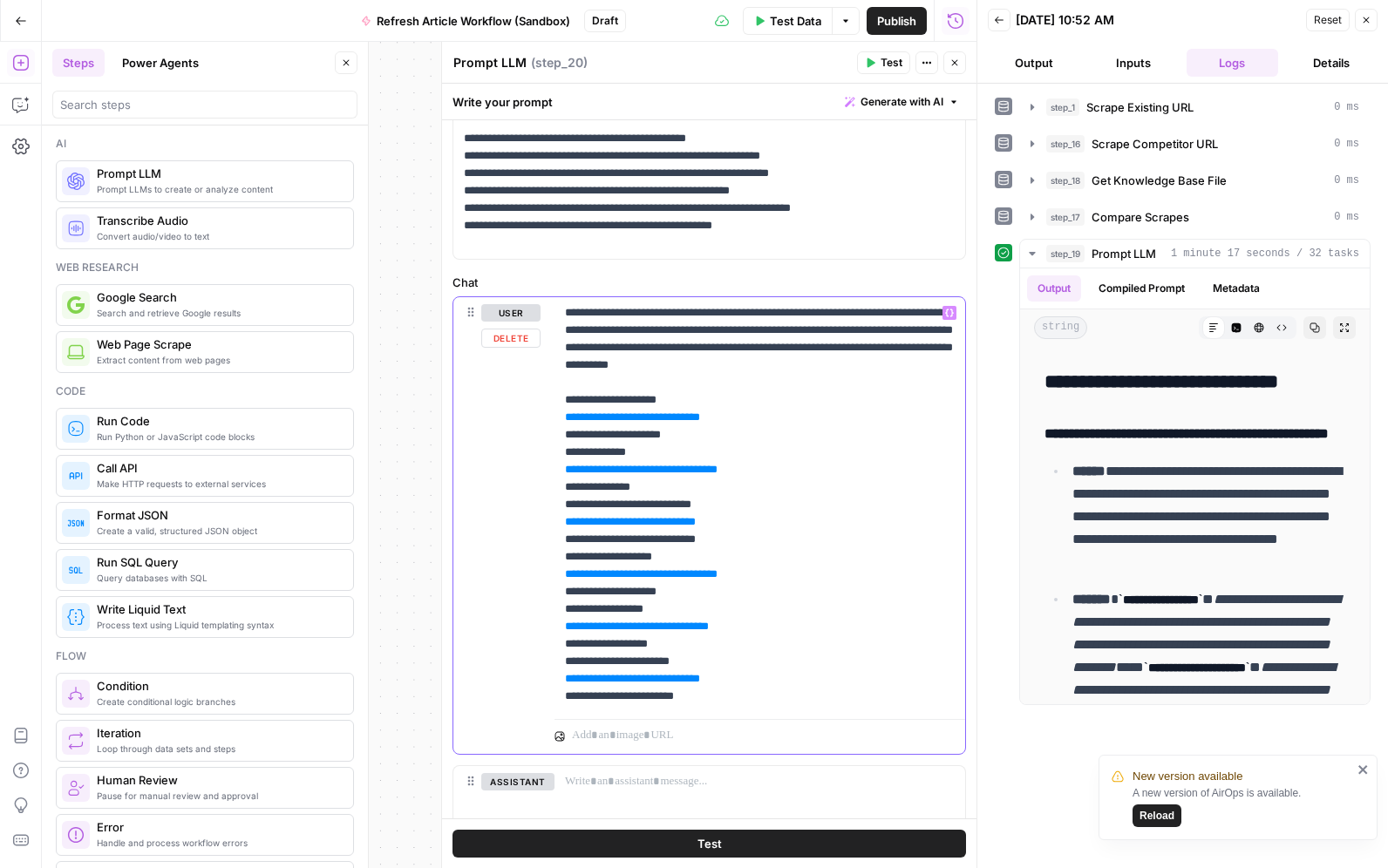
drag, startPoint x: 783, startPoint y: 420, endPoint x: 564, endPoint y: 419, distance: 219.0
click at [563, 420] on div "**********" at bounding box center [759, 505] width 411 height 415
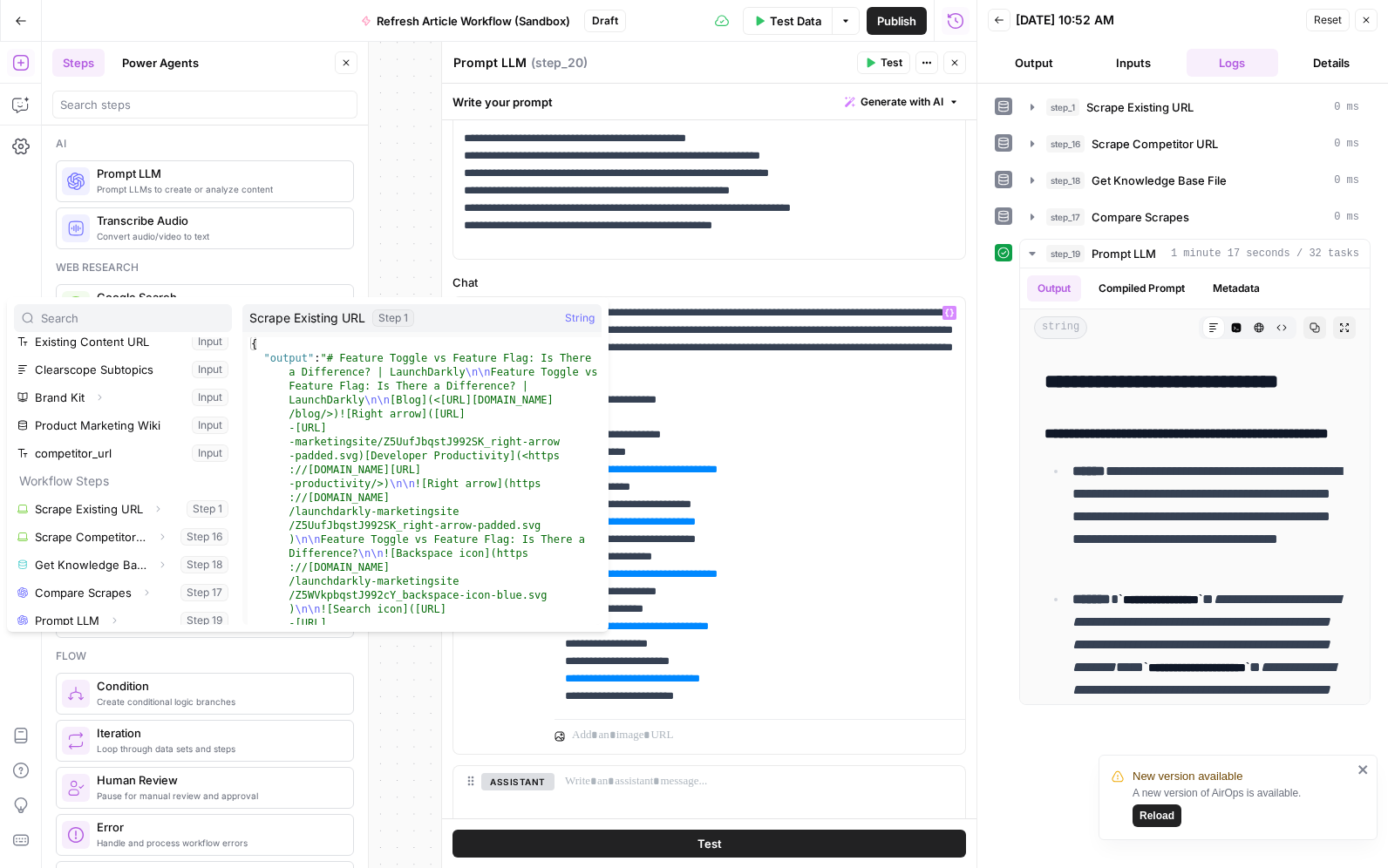
scroll to position [75, 0]
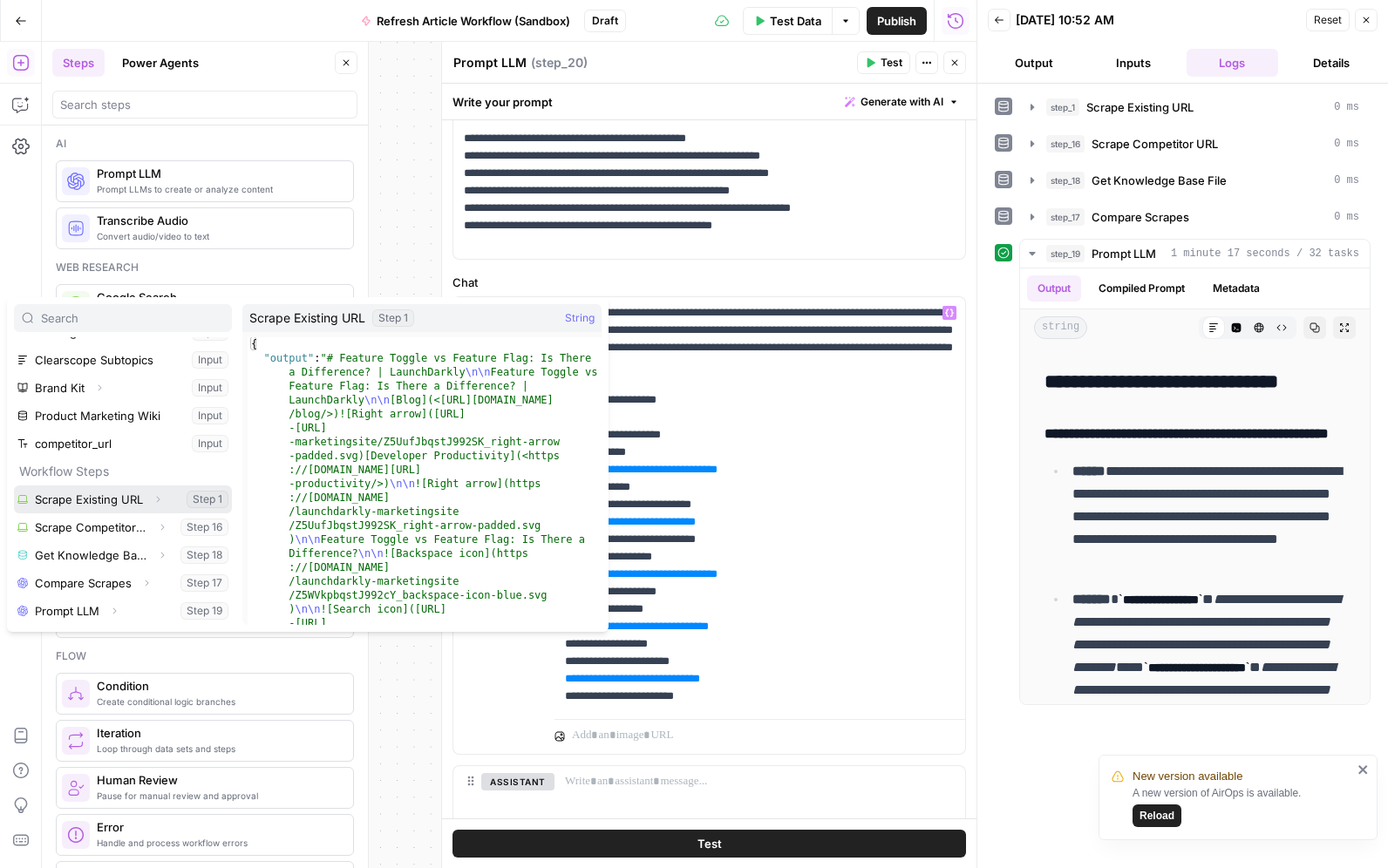
click at [120, 499] on button "Select variable Scrape Existing URL" at bounding box center [123, 500] width 218 height 28
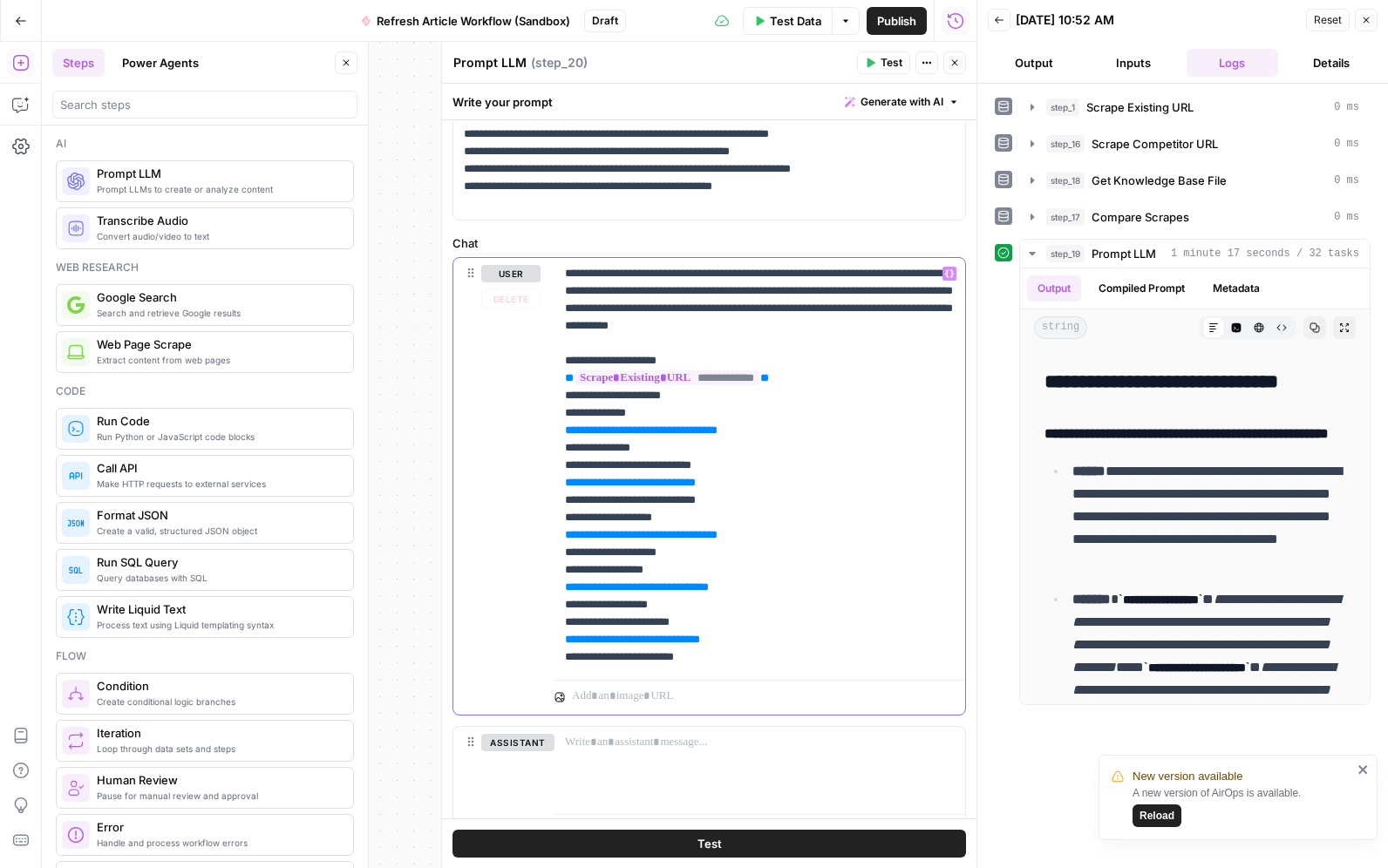
scroll to position [730, 0]
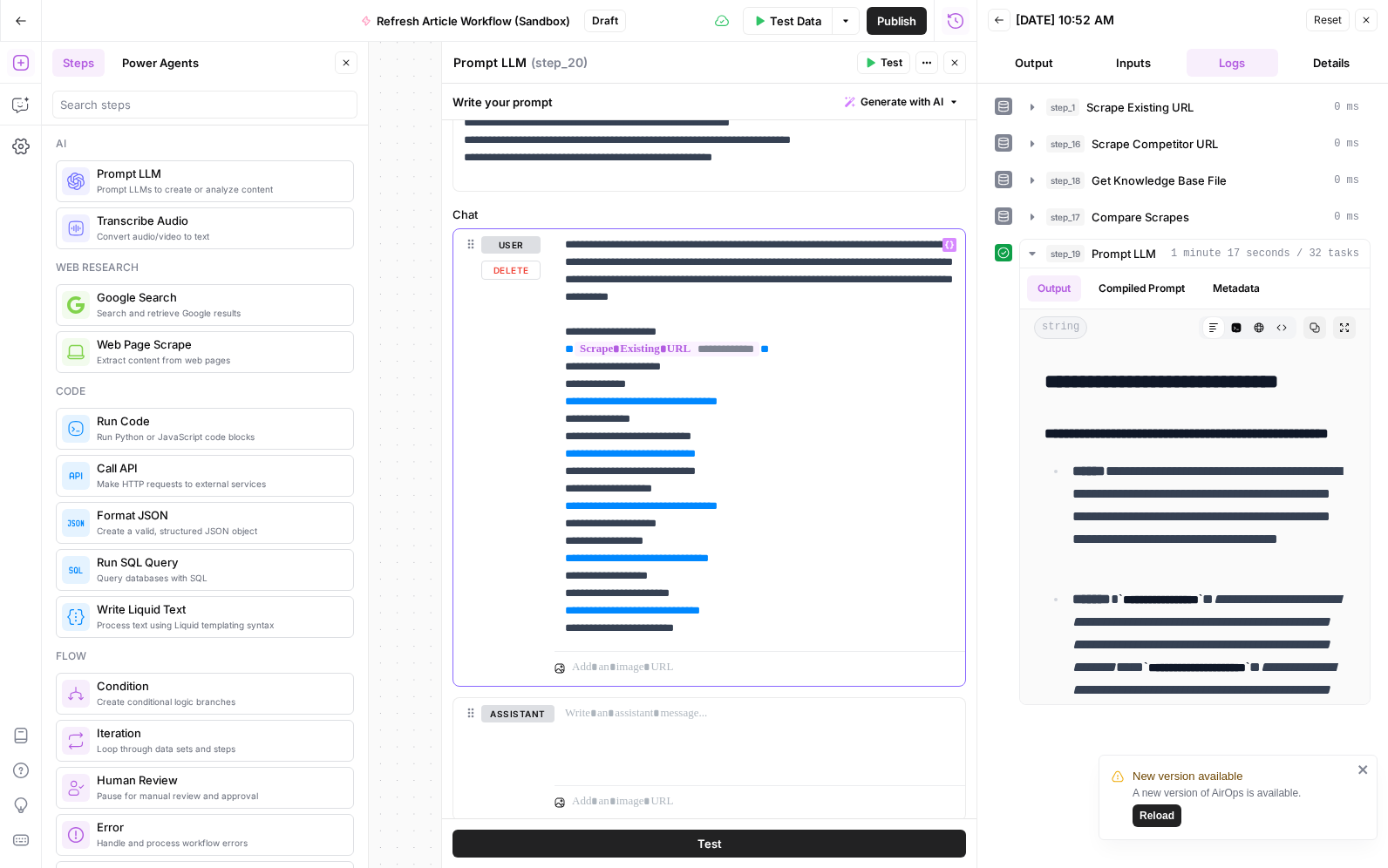
drag, startPoint x: 826, startPoint y: 404, endPoint x: 550, endPoint y: 402, distance: 276.0
click at [550, 401] on div "**********" at bounding box center [708, 457] width 511 height 457
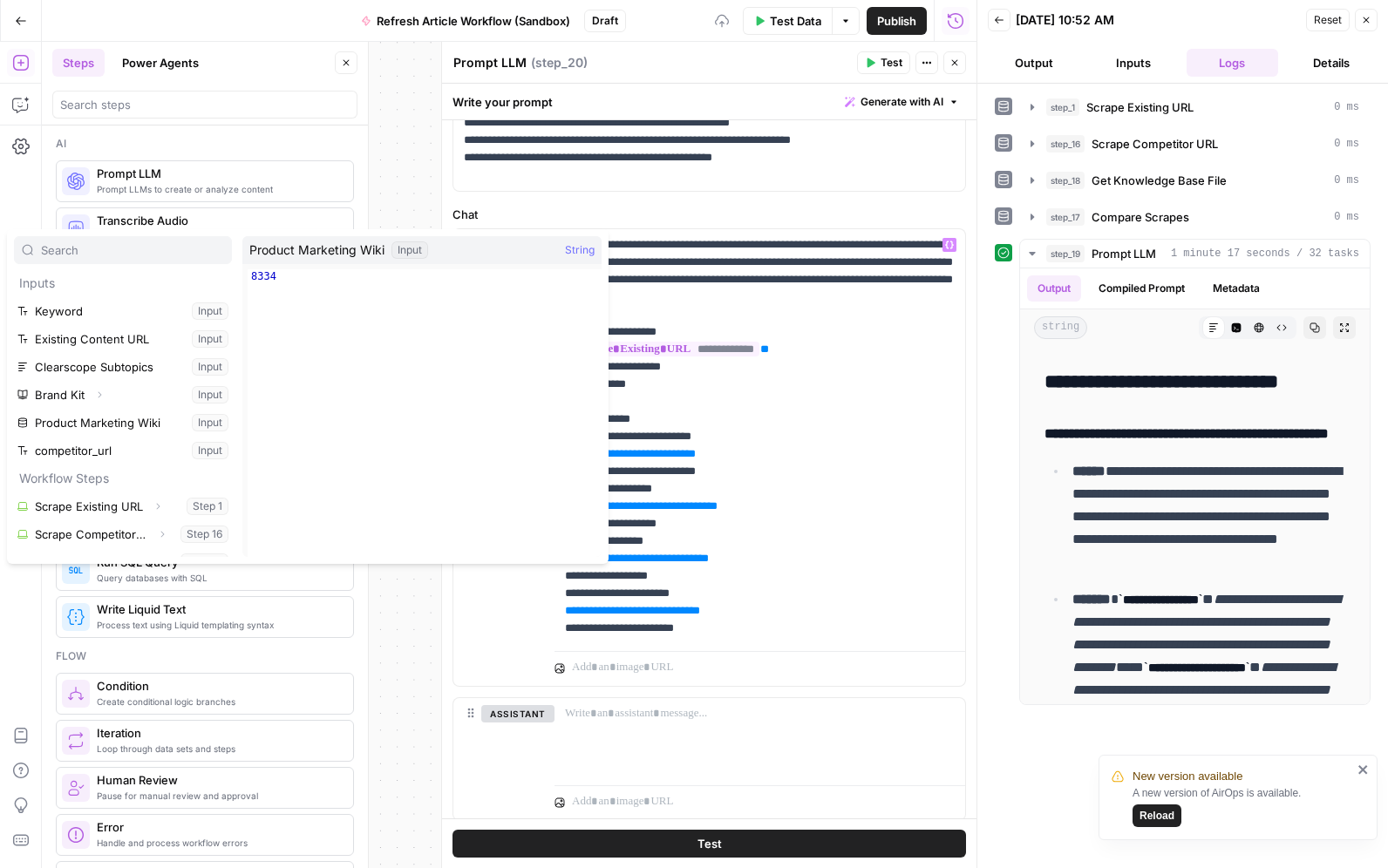
scroll to position [75, 0]
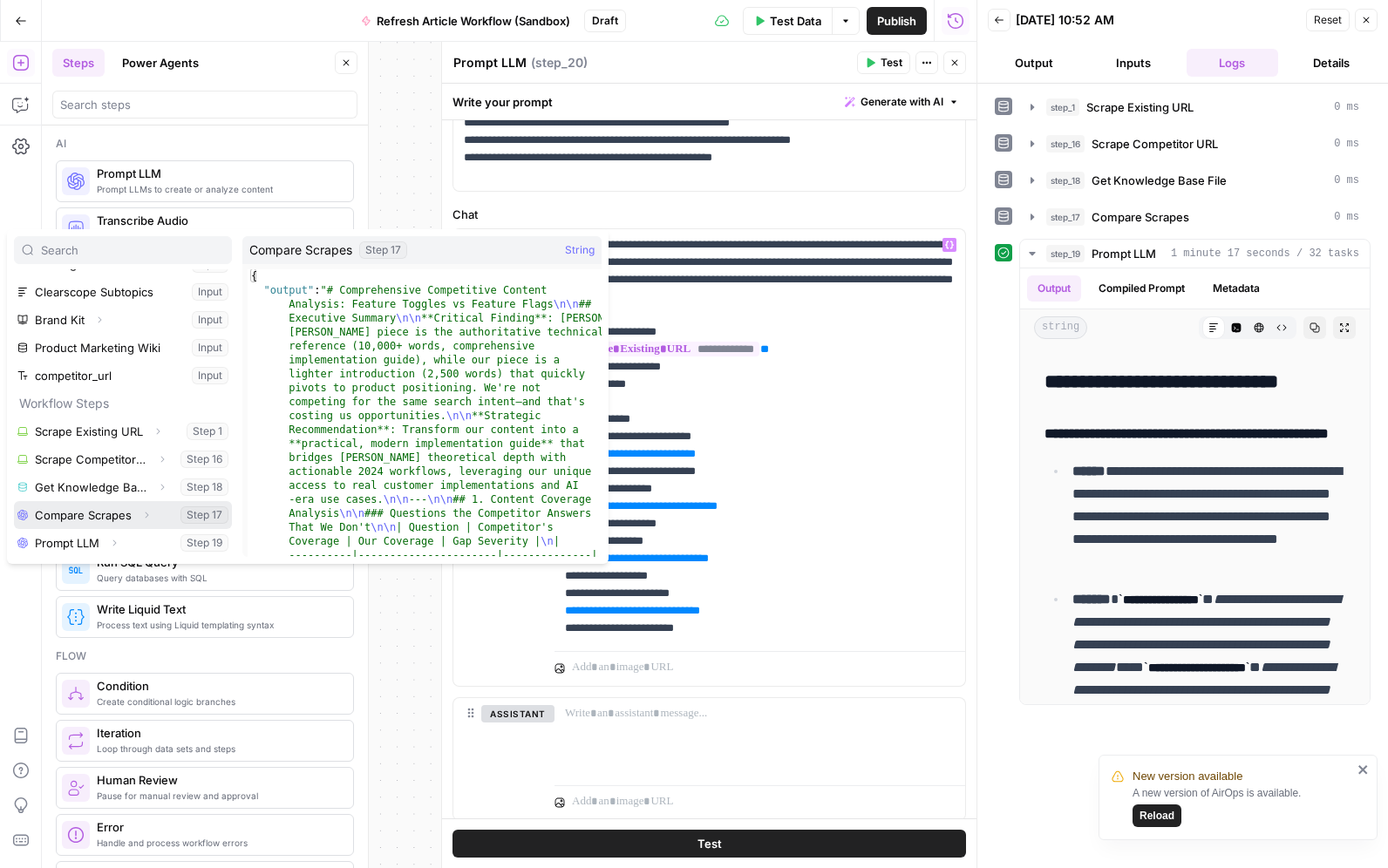
click at [104, 518] on button "Select variable Compare Scrapes" at bounding box center [123, 516] width 218 height 28
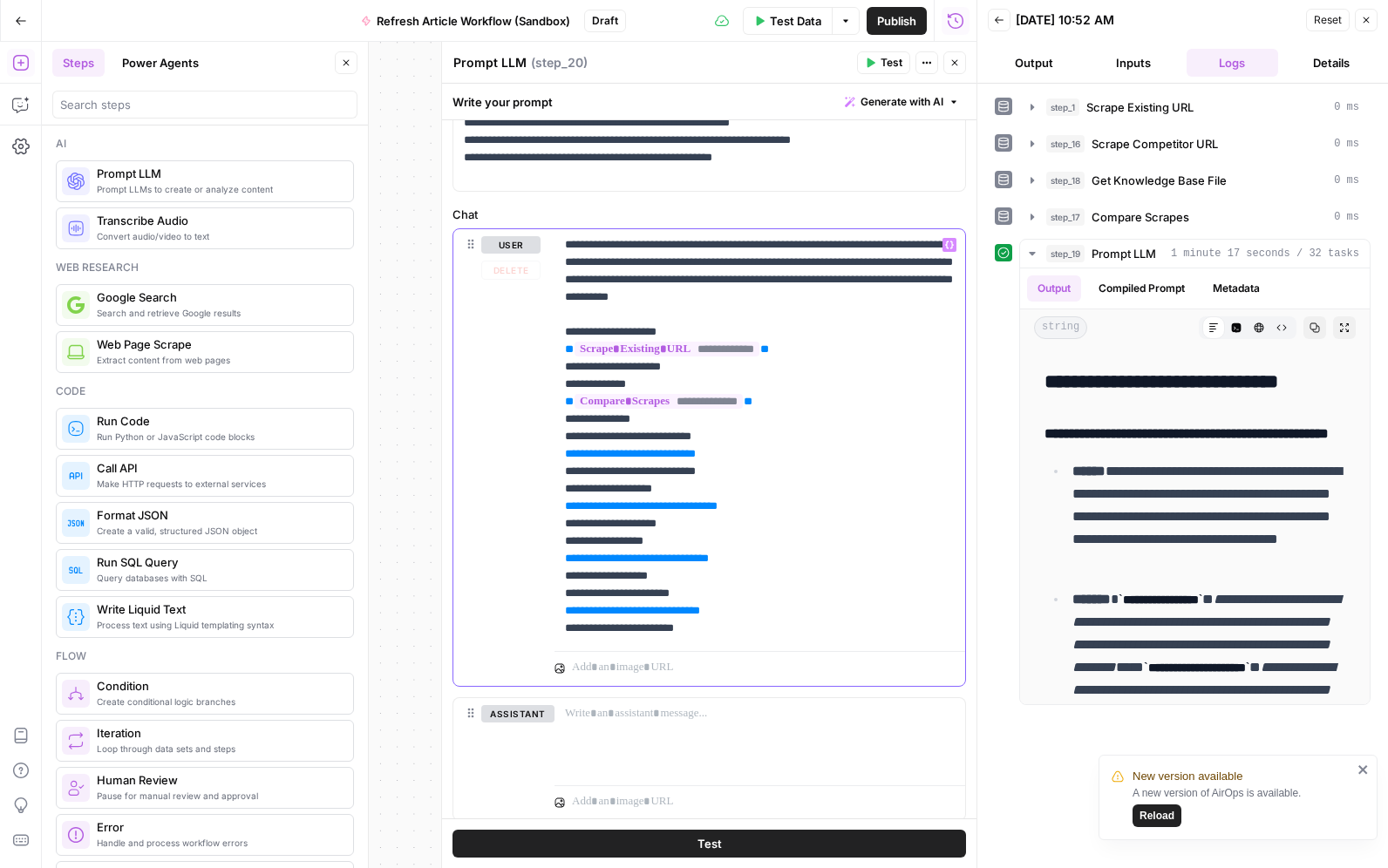
scroll to position [783, 0]
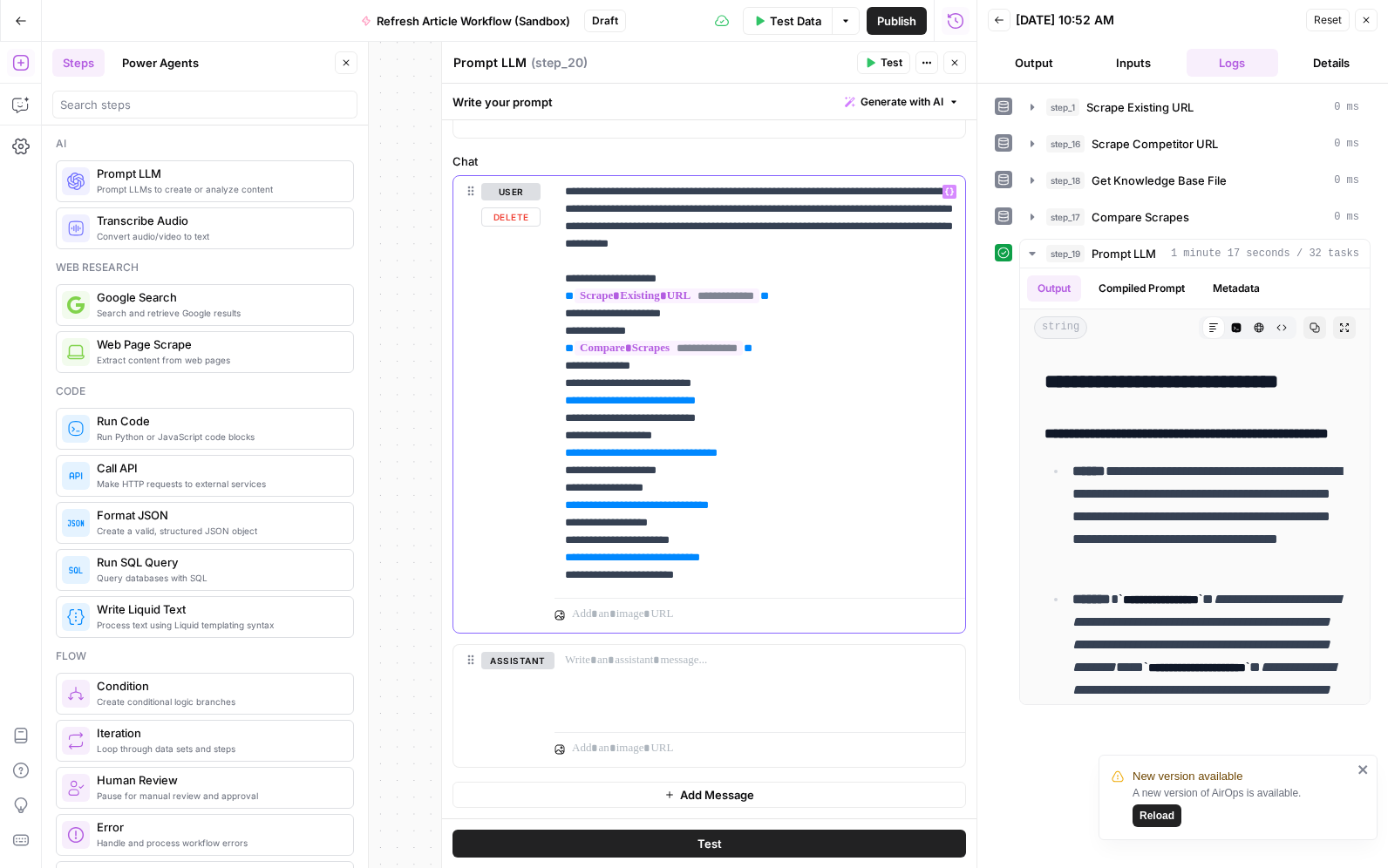
drag, startPoint x: 791, startPoint y: 401, endPoint x: 545, endPoint y: 399, distance: 246.0
click at [545, 399] on div "**********" at bounding box center [708, 404] width 511 height 457
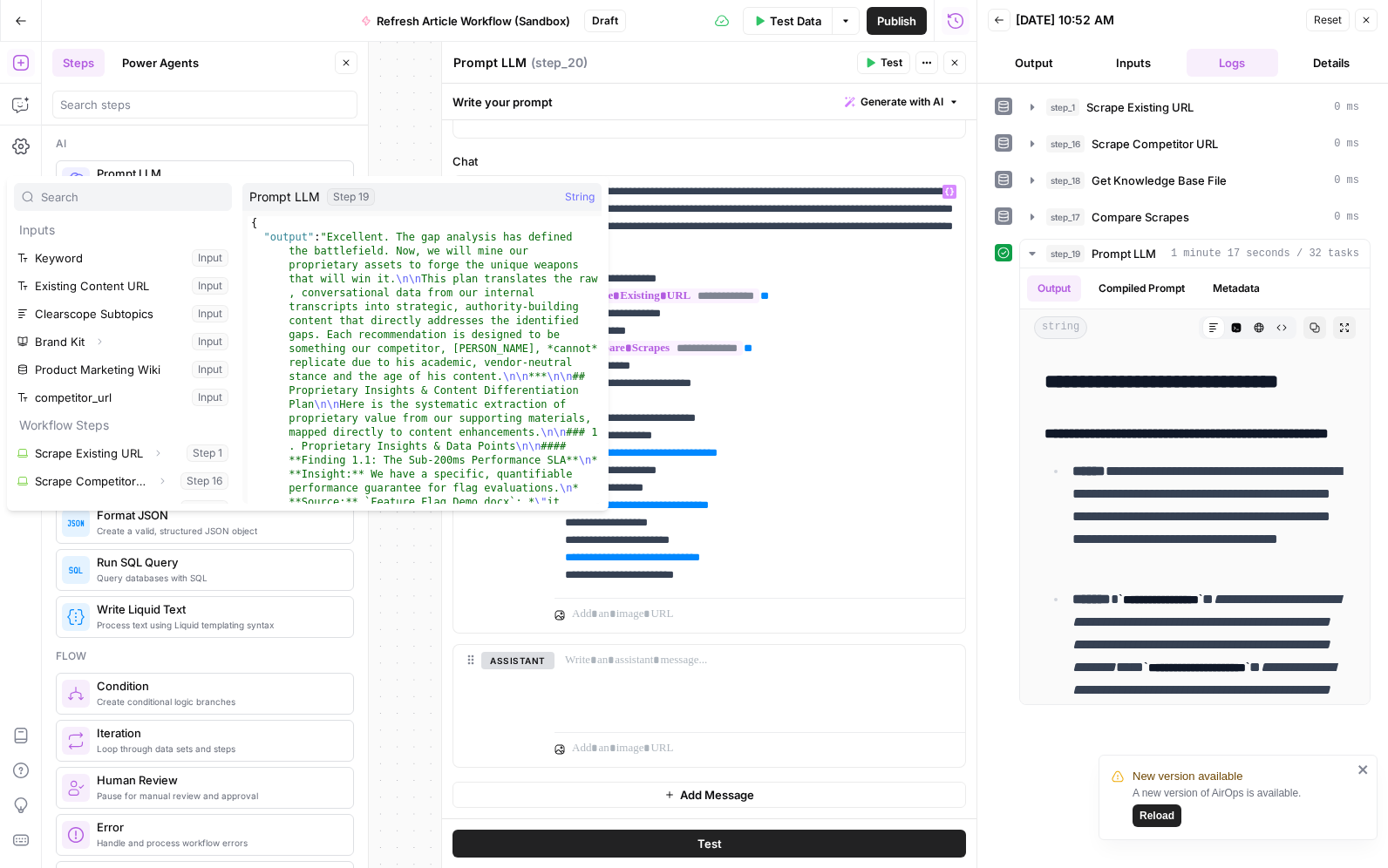
scroll to position [75, 0]
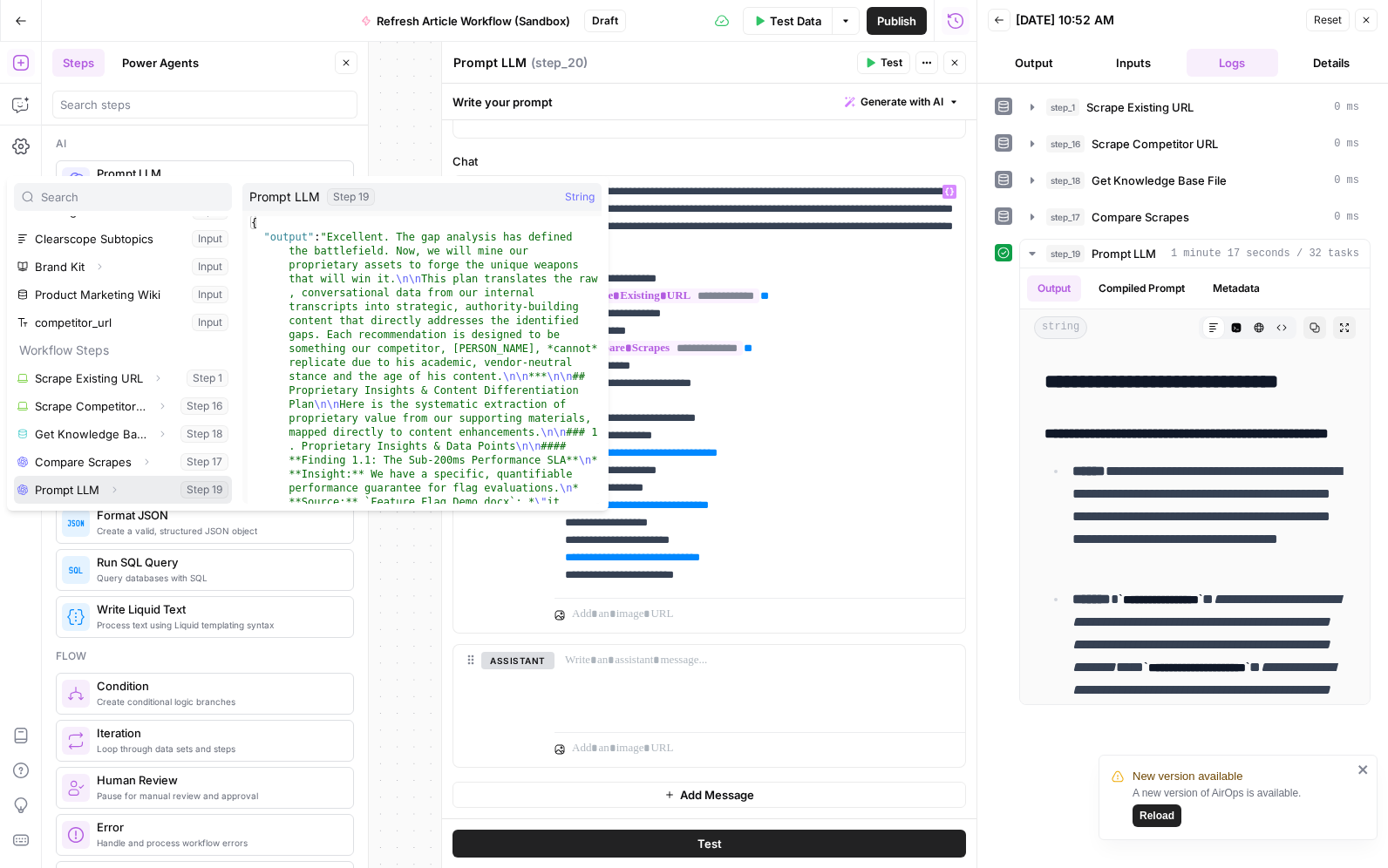
click at [88, 488] on button "Select variable Prompt LLM" at bounding box center [123, 490] width 218 height 28
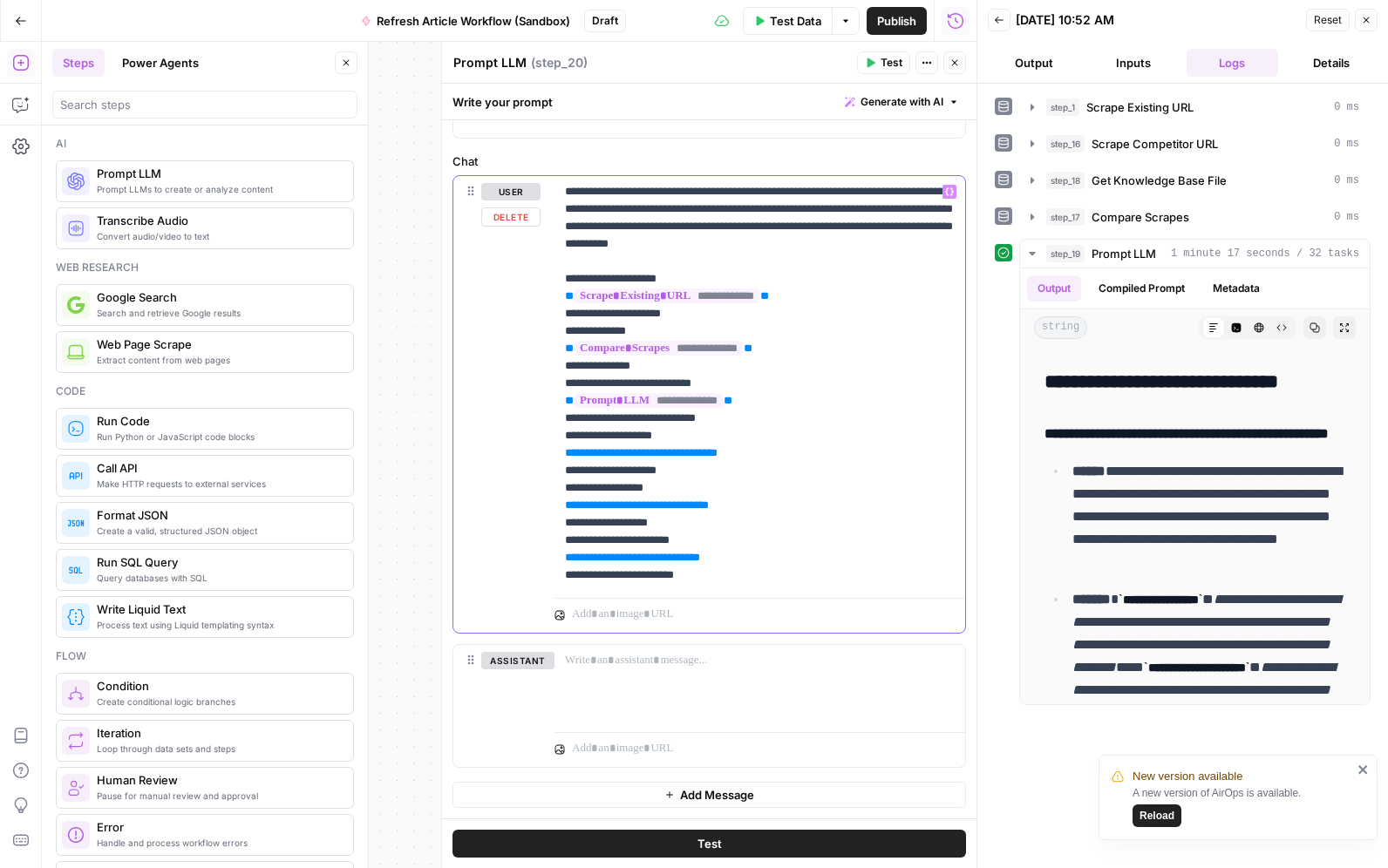
drag, startPoint x: 815, startPoint y: 453, endPoint x: 566, endPoint y: 454, distance: 249.0
click at [565, 454] on p "**********" at bounding box center [759, 383] width 389 height 401
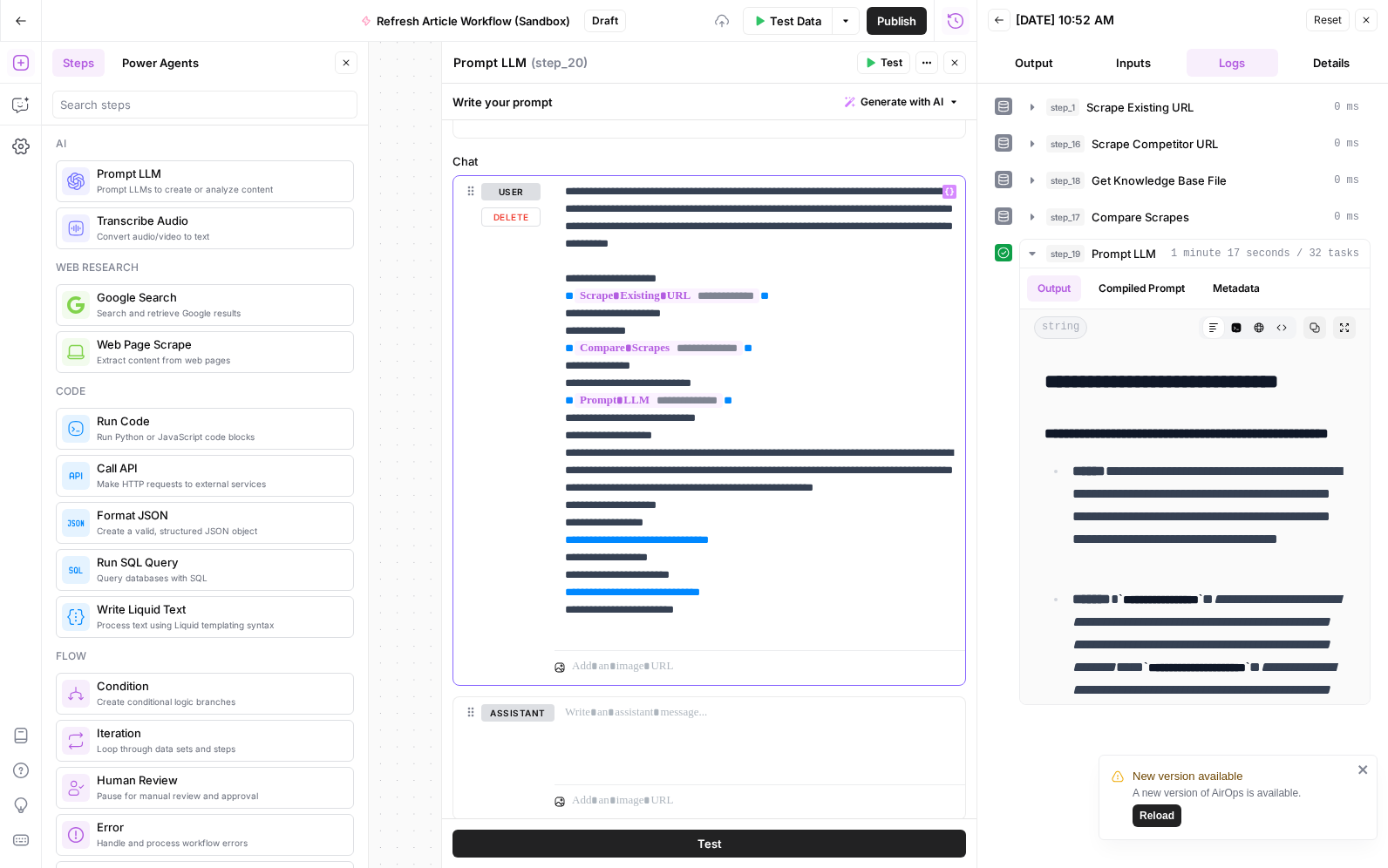
scroll to position [836, 0]
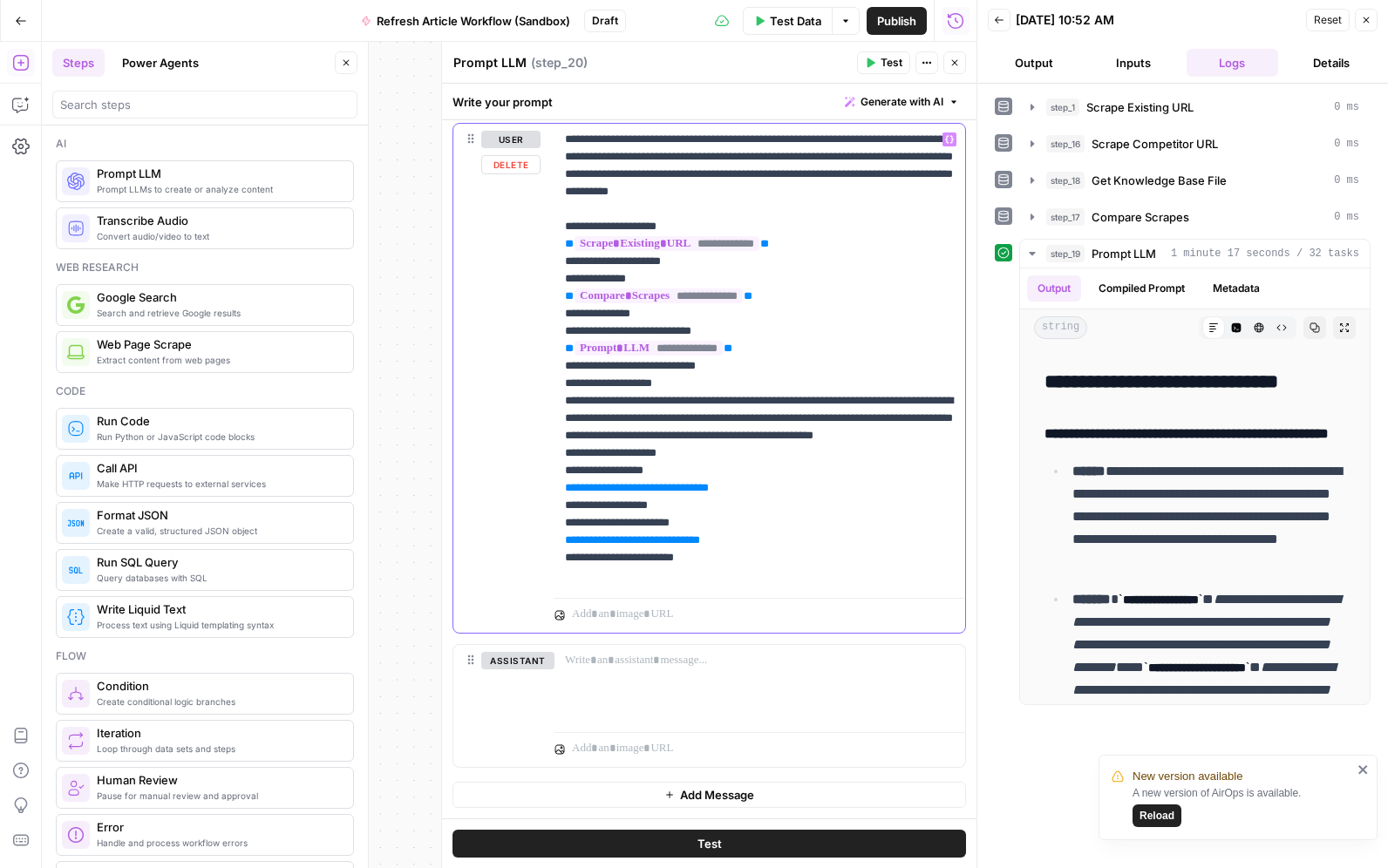
drag, startPoint x: 819, startPoint y: 506, endPoint x: 565, endPoint y: 508, distance: 254.0
click at [564, 508] on div "**********" at bounding box center [759, 357] width 411 height 467
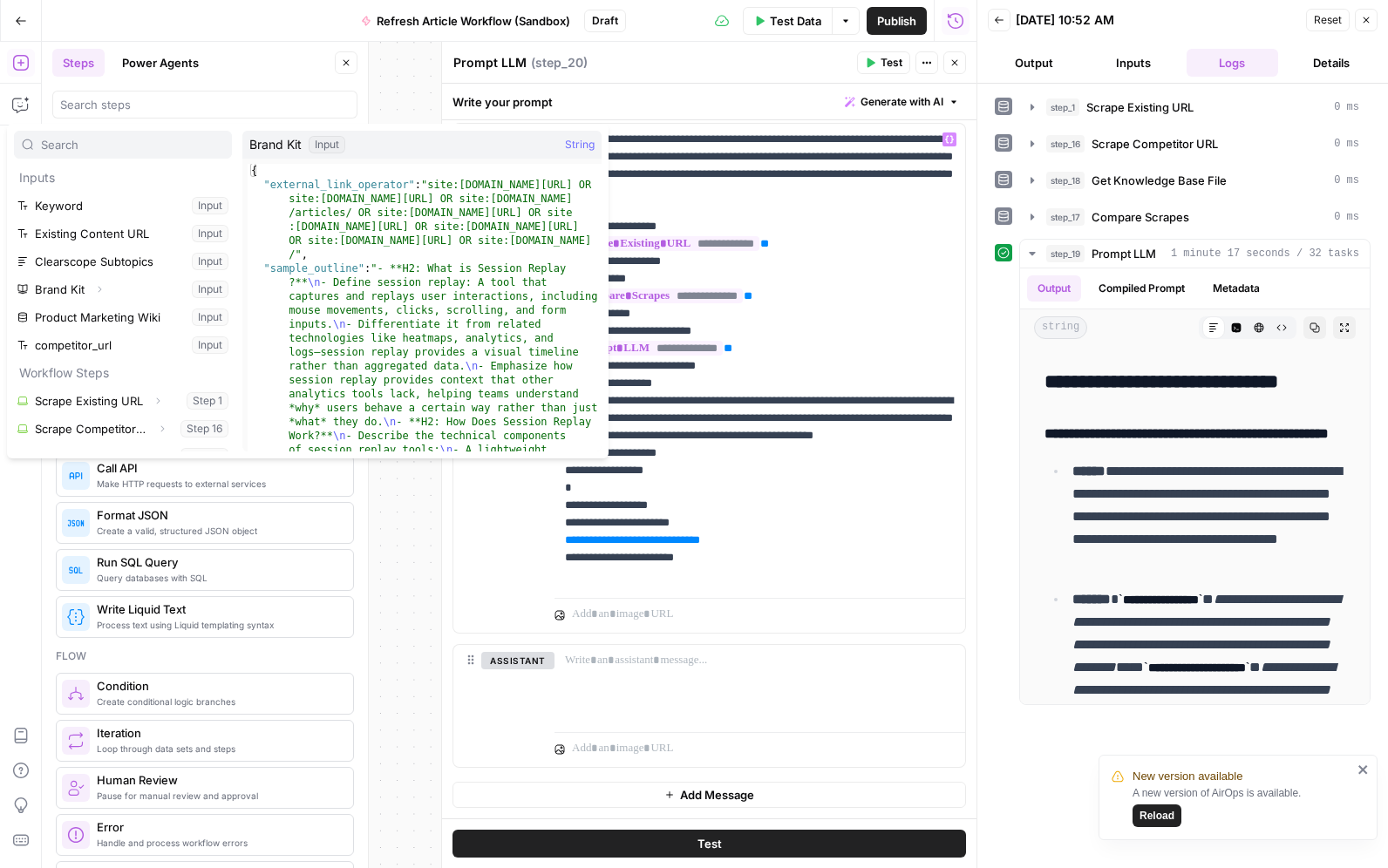
scroll to position [75, 0]
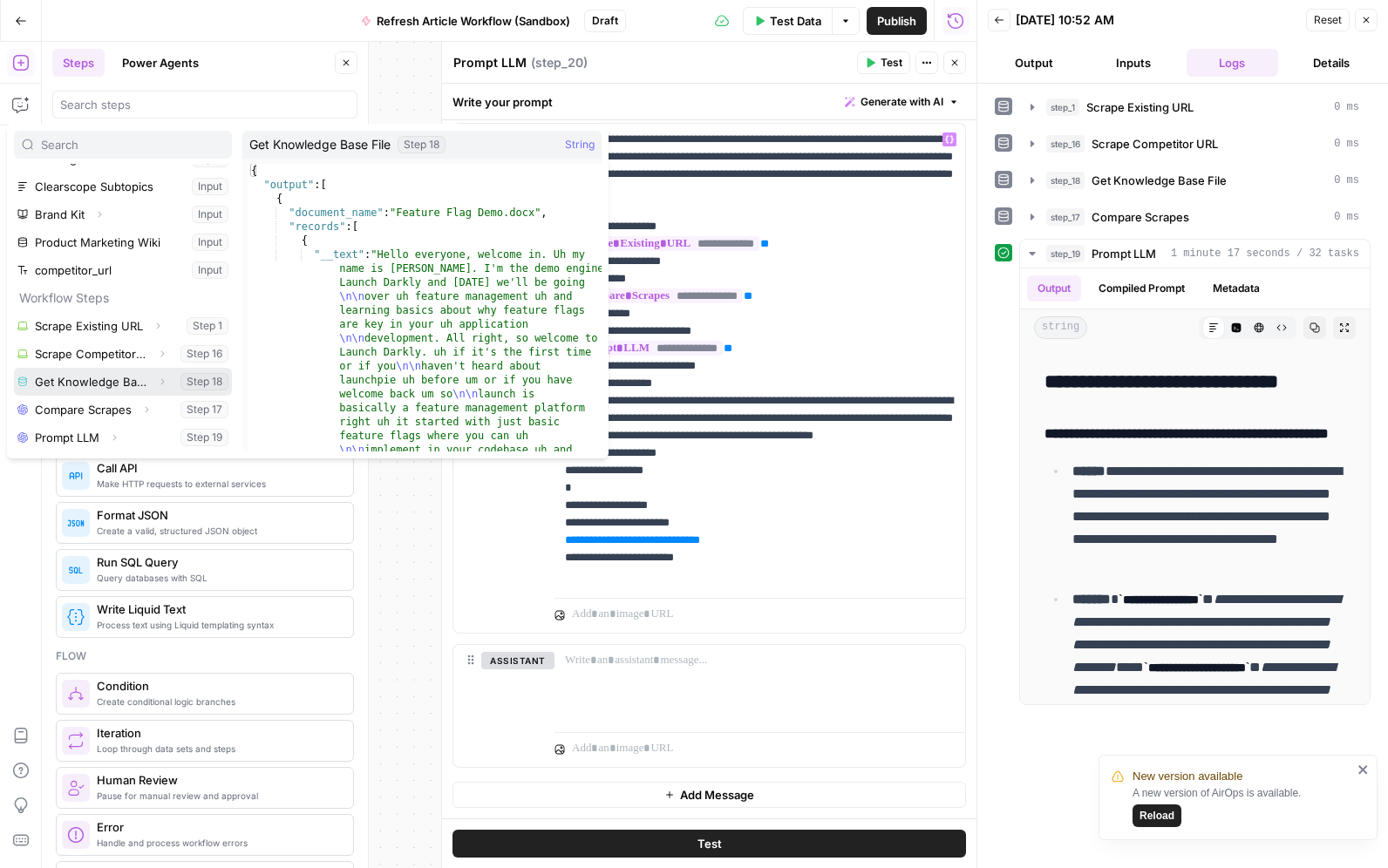
click at [102, 383] on button "Select variable Get Knowledge Base File" at bounding box center [123, 382] width 218 height 28
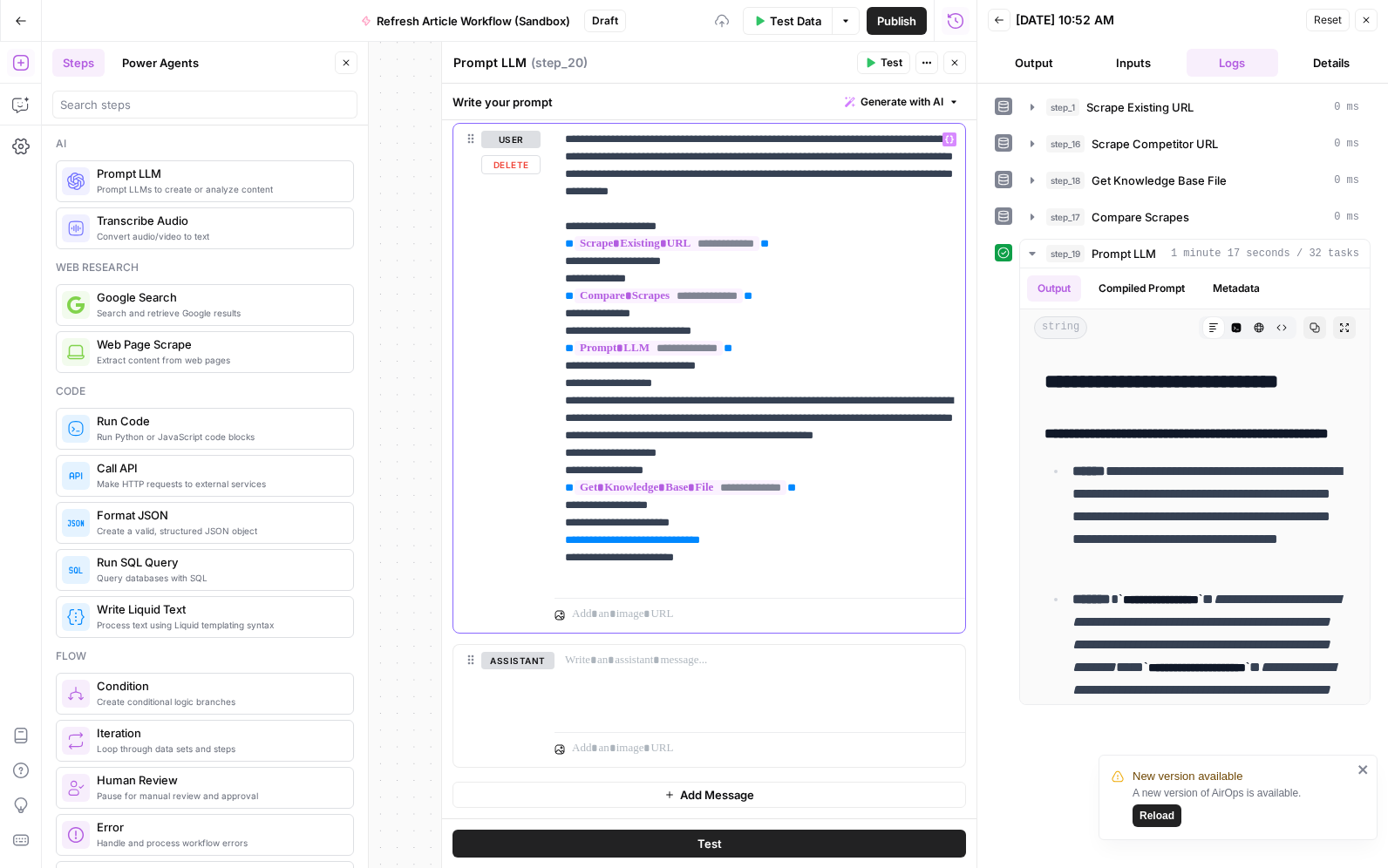
drag, startPoint x: 798, startPoint y: 556, endPoint x: 557, endPoint y: 551, distance: 241.1
click at [557, 551] on div "**********" at bounding box center [759, 357] width 411 height 467
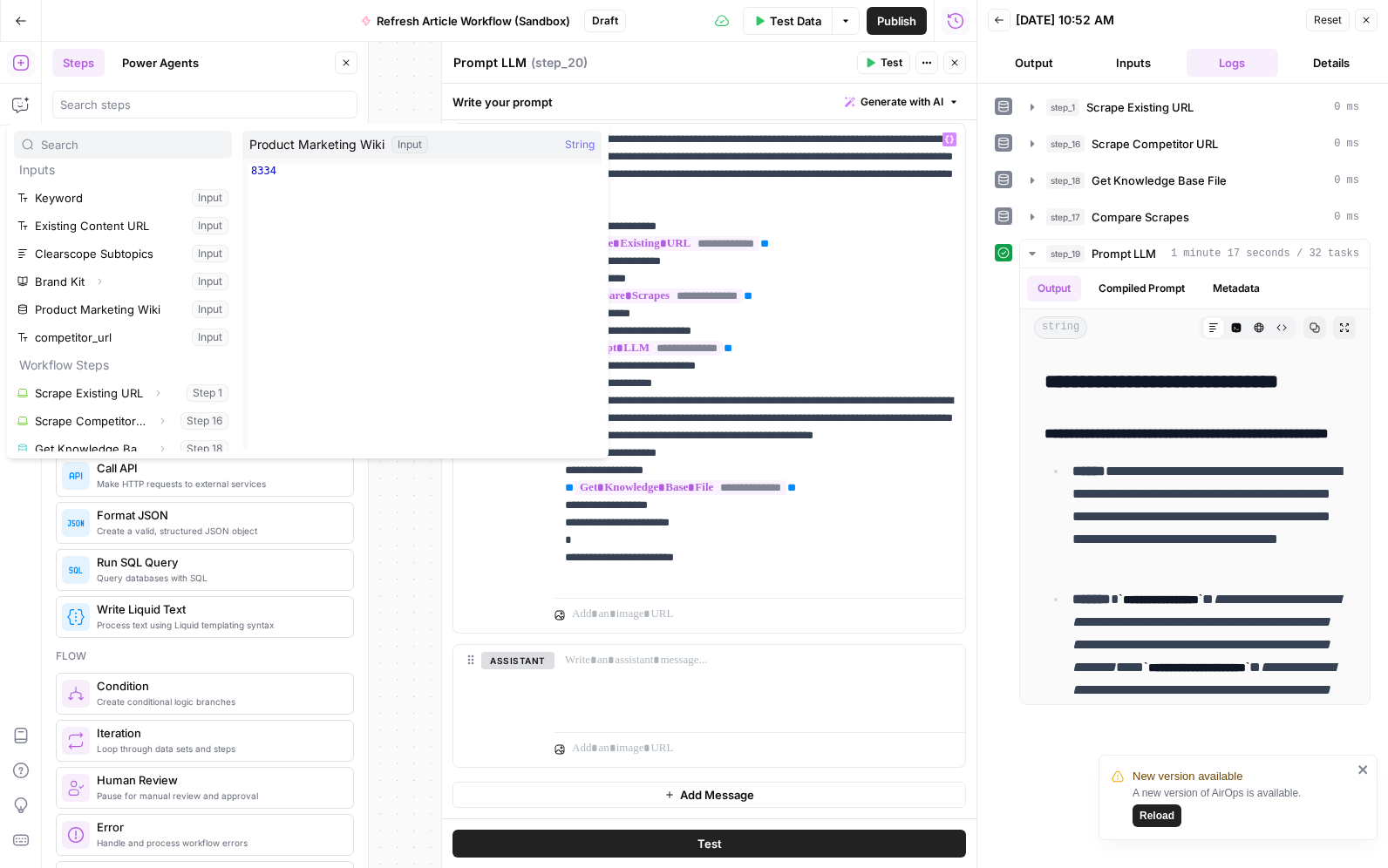
scroll to position [5, 0]
click at [99, 282] on icon "button" at bounding box center [101, 284] width 4 height 6
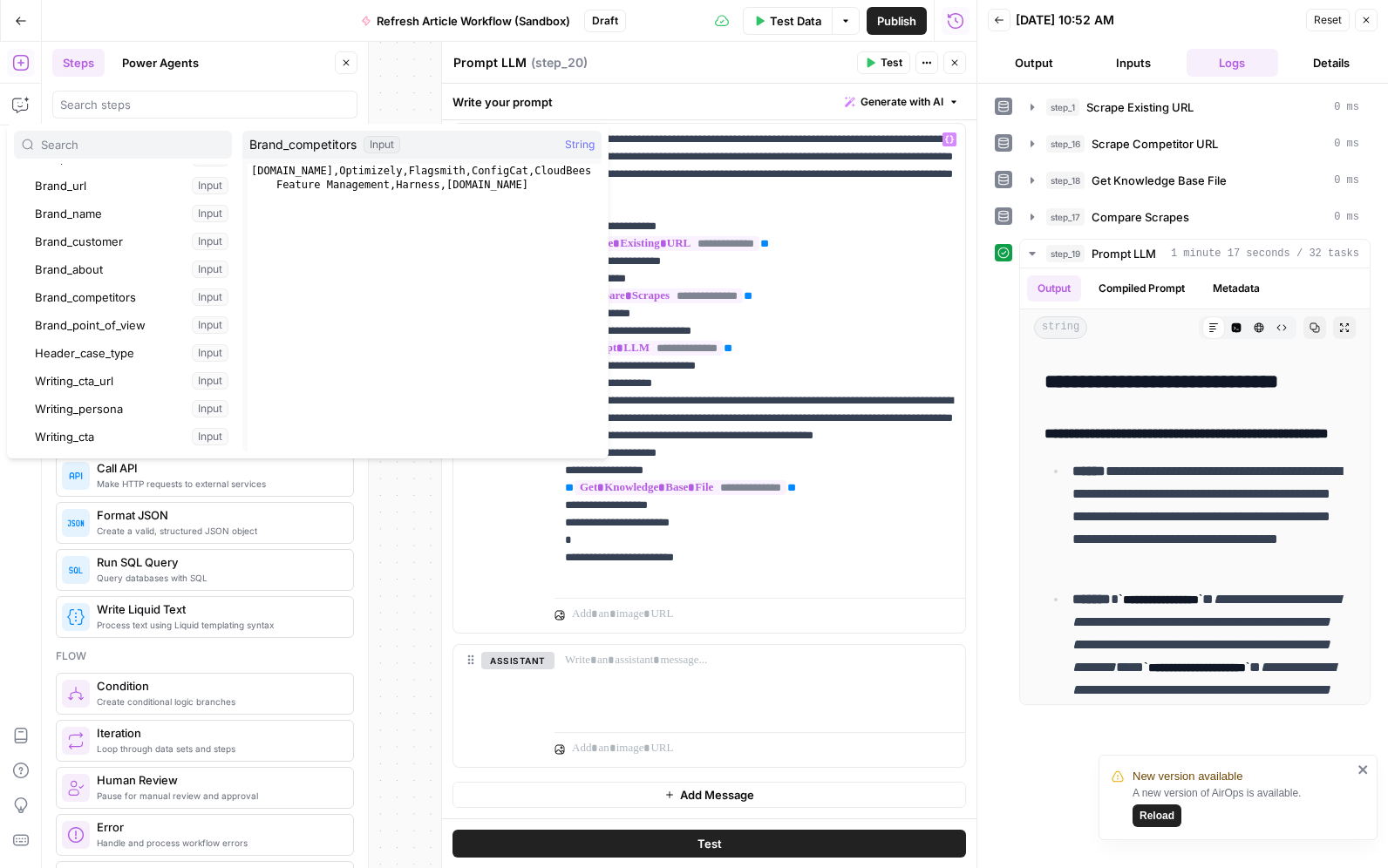
scroll to position [313, 0]
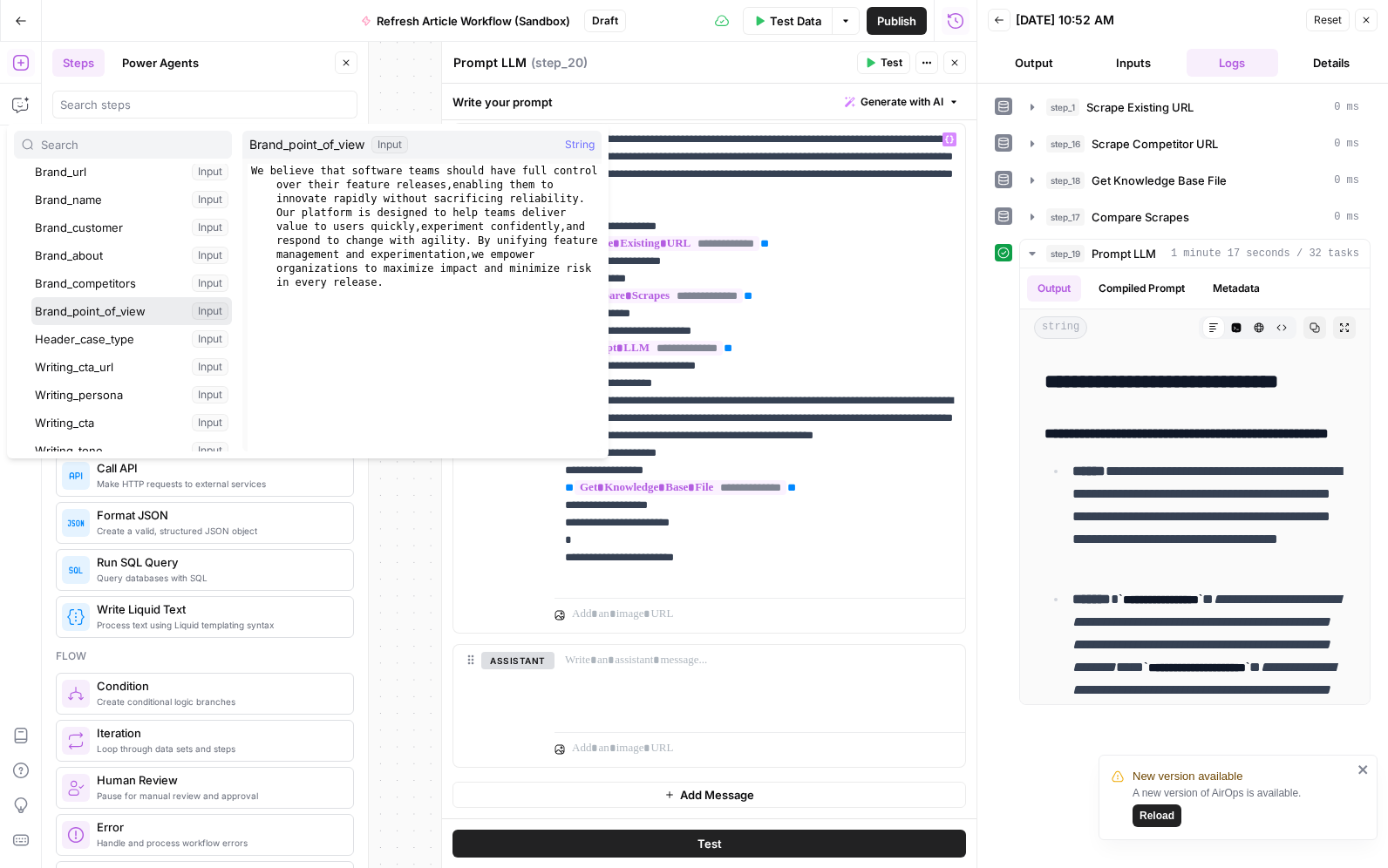
click at [136, 314] on button "Select variable Brand_point_of_view" at bounding box center [132, 312] width 200 height 28
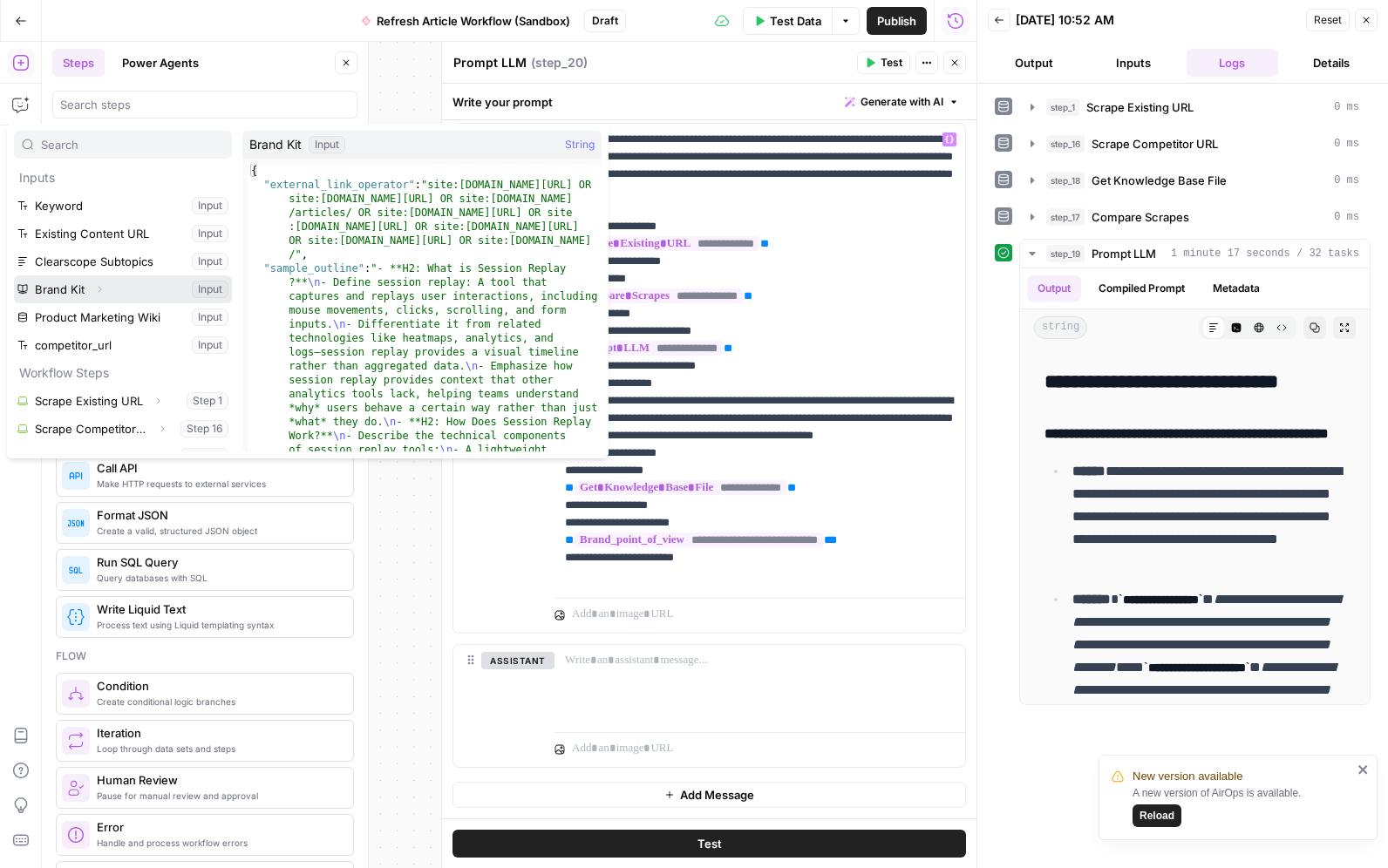
click at [99, 291] on icon "button" at bounding box center [101, 290] width 4 height 6
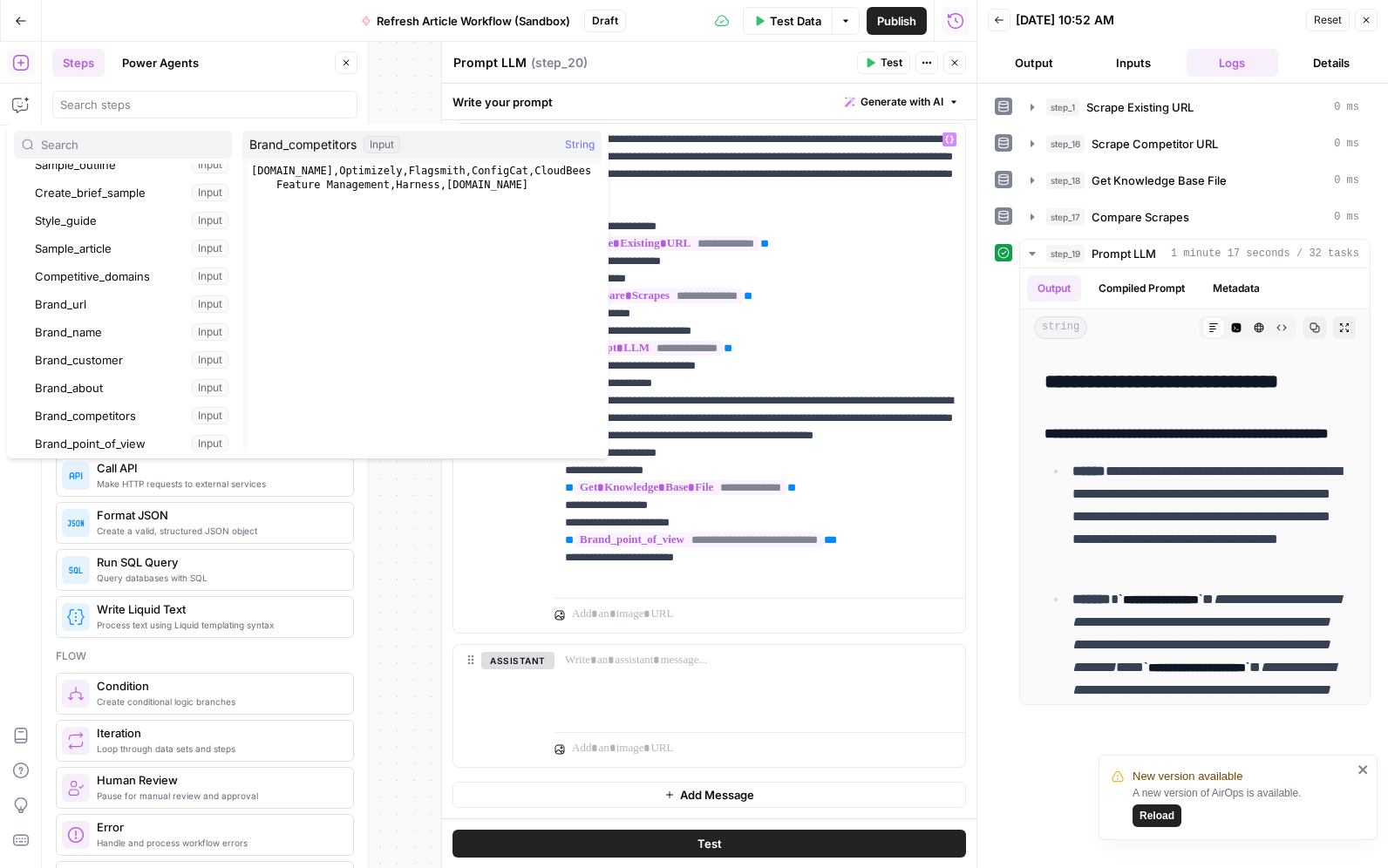
scroll to position [176, 0]
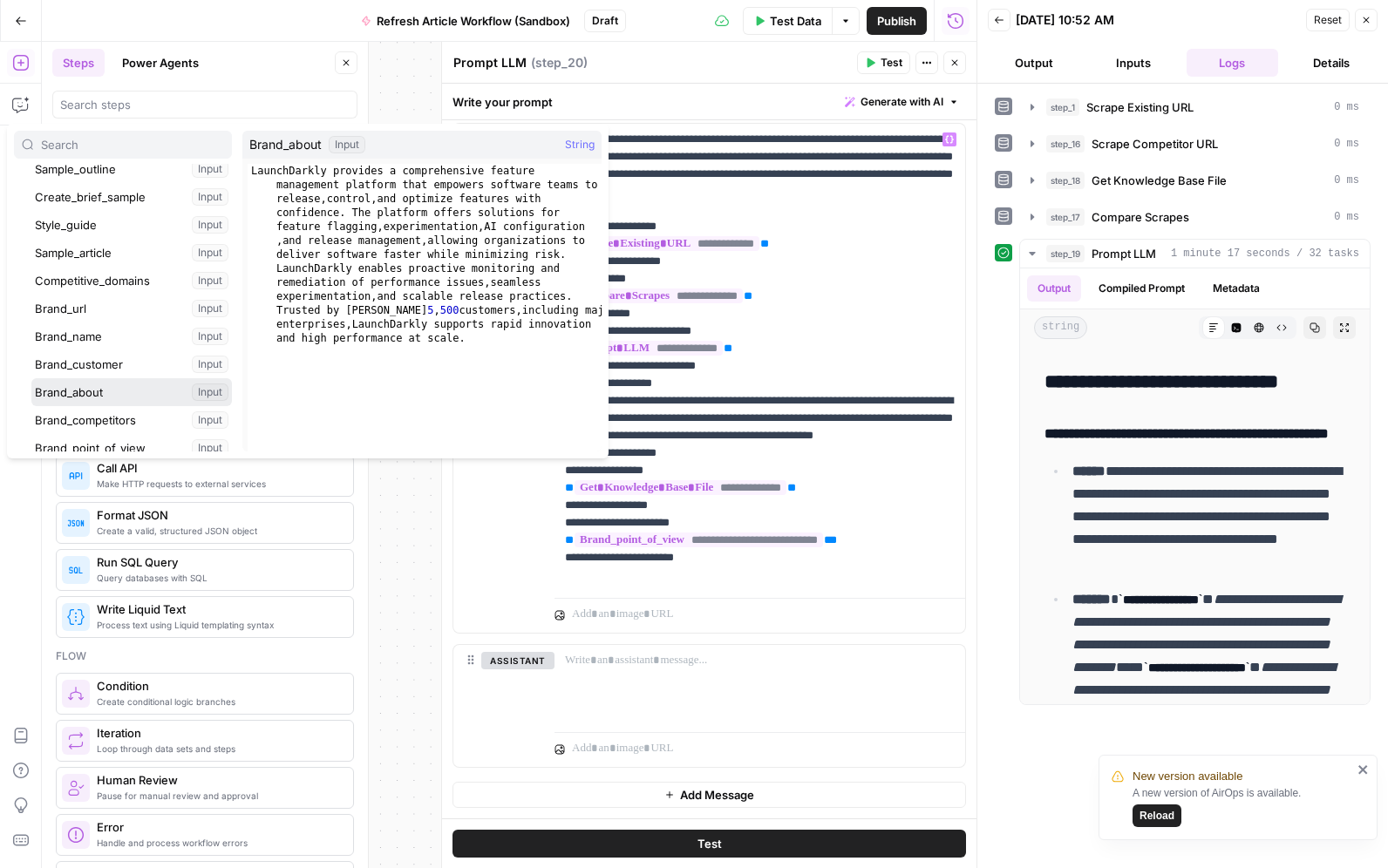
click at [101, 390] on button "Select variable Brand_about" at bounding box center [132, 392] width 200 height 28
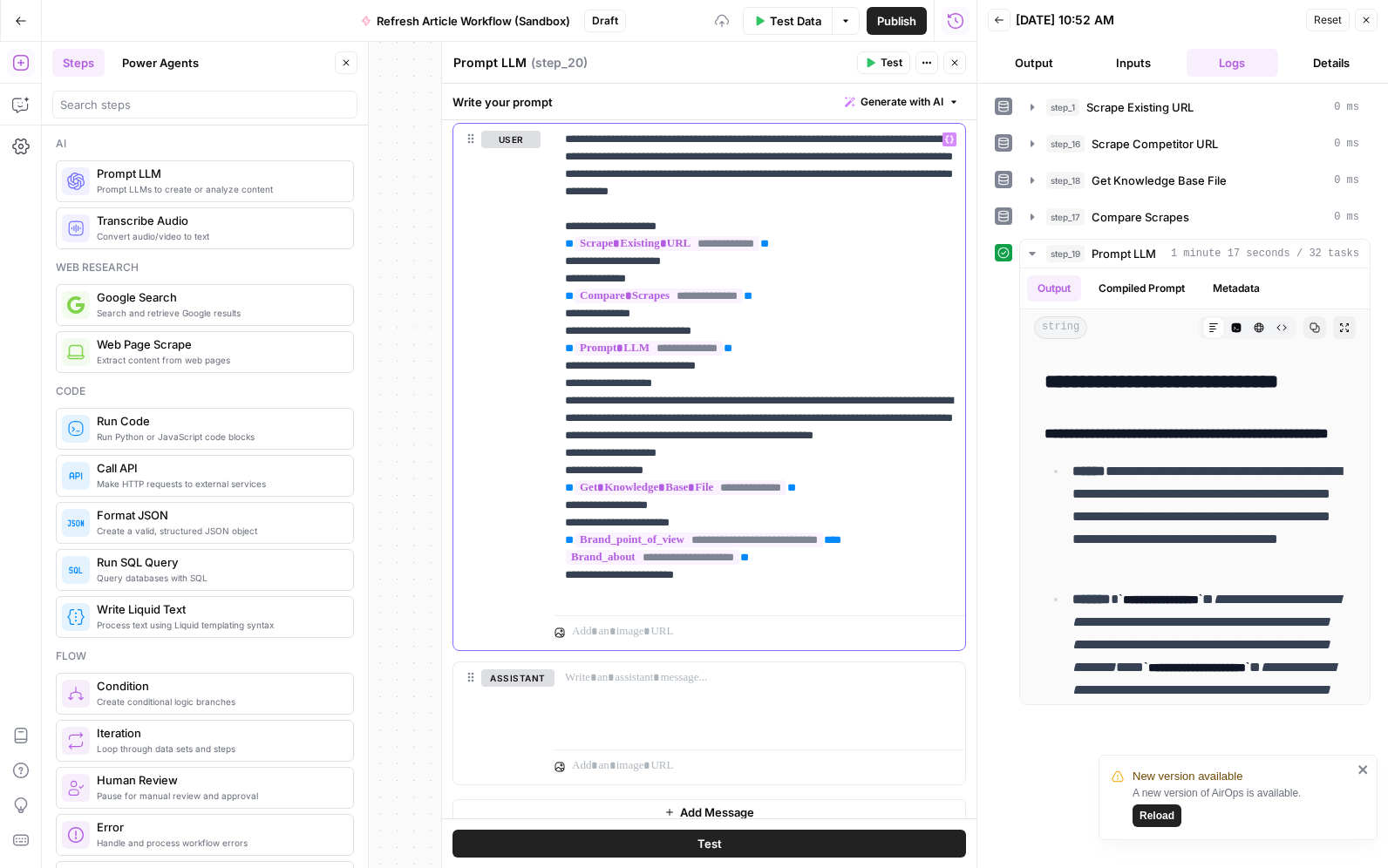
scroll to position [853, 0]
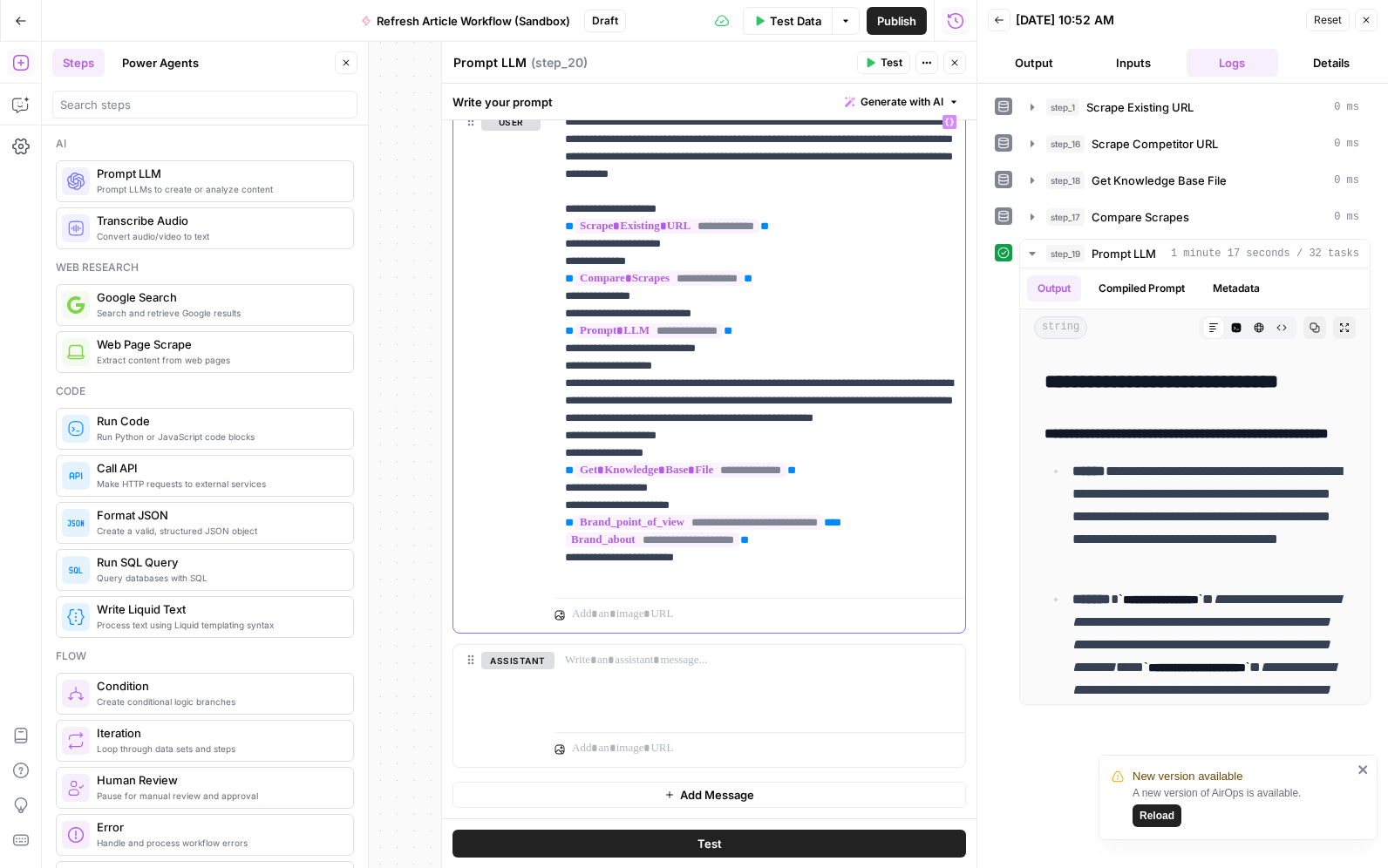
click at [777, 579] on p "**********" at bounding box center [759, 348] width 389 height 471
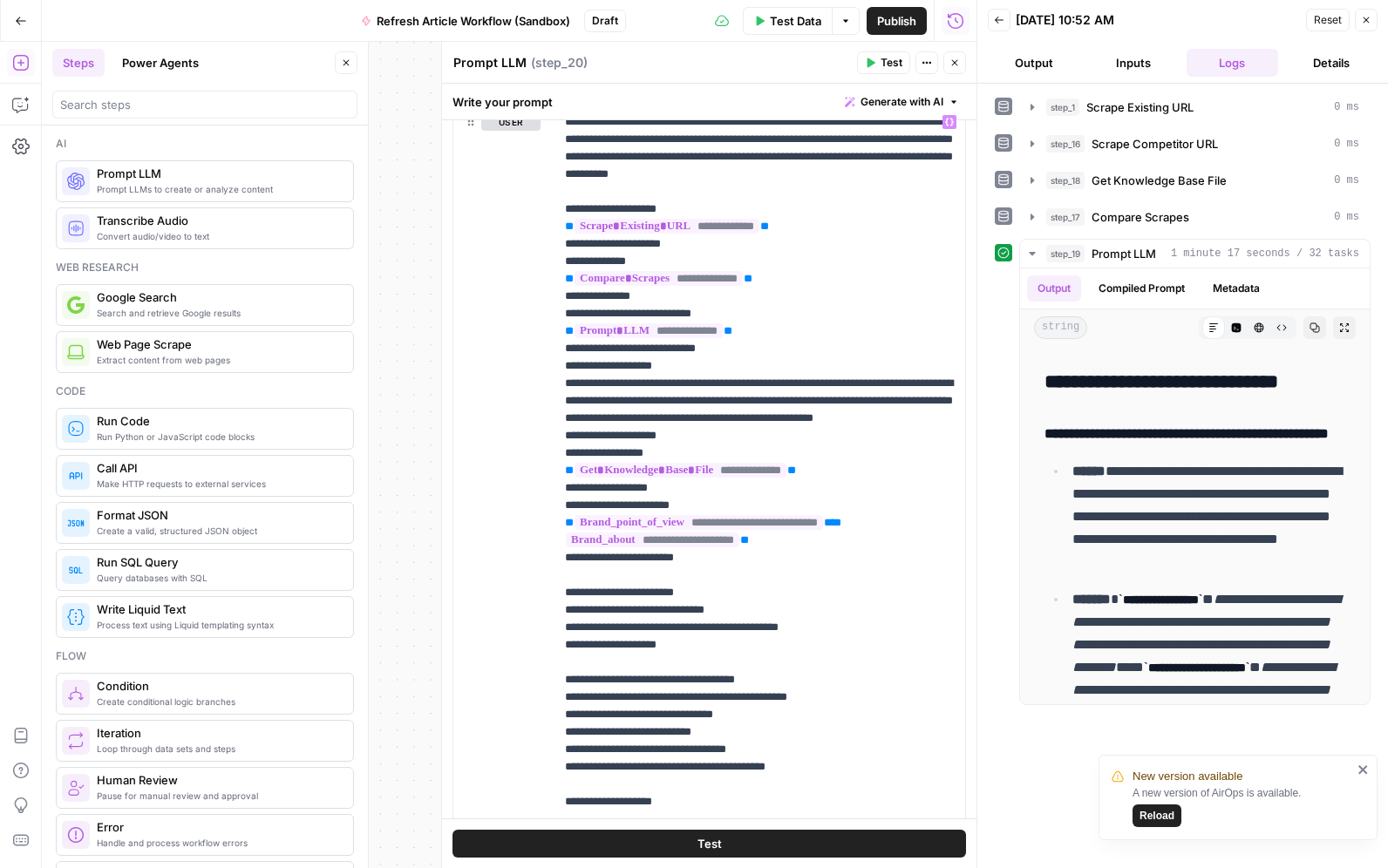
click at [743, 848] on button "Test" at bounding box center [708, 844] width 513 height 28
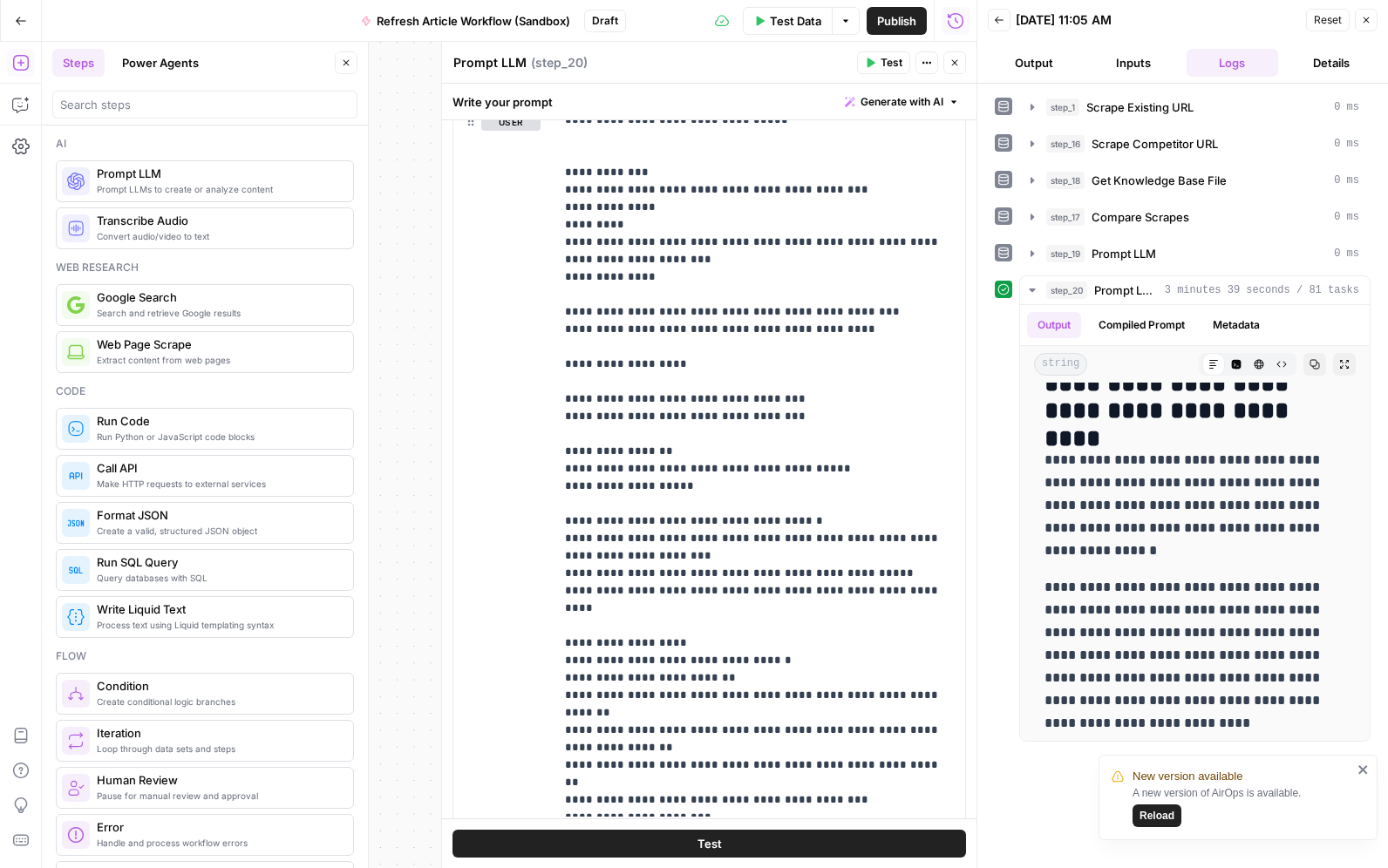
scroll to position [2821, 0]
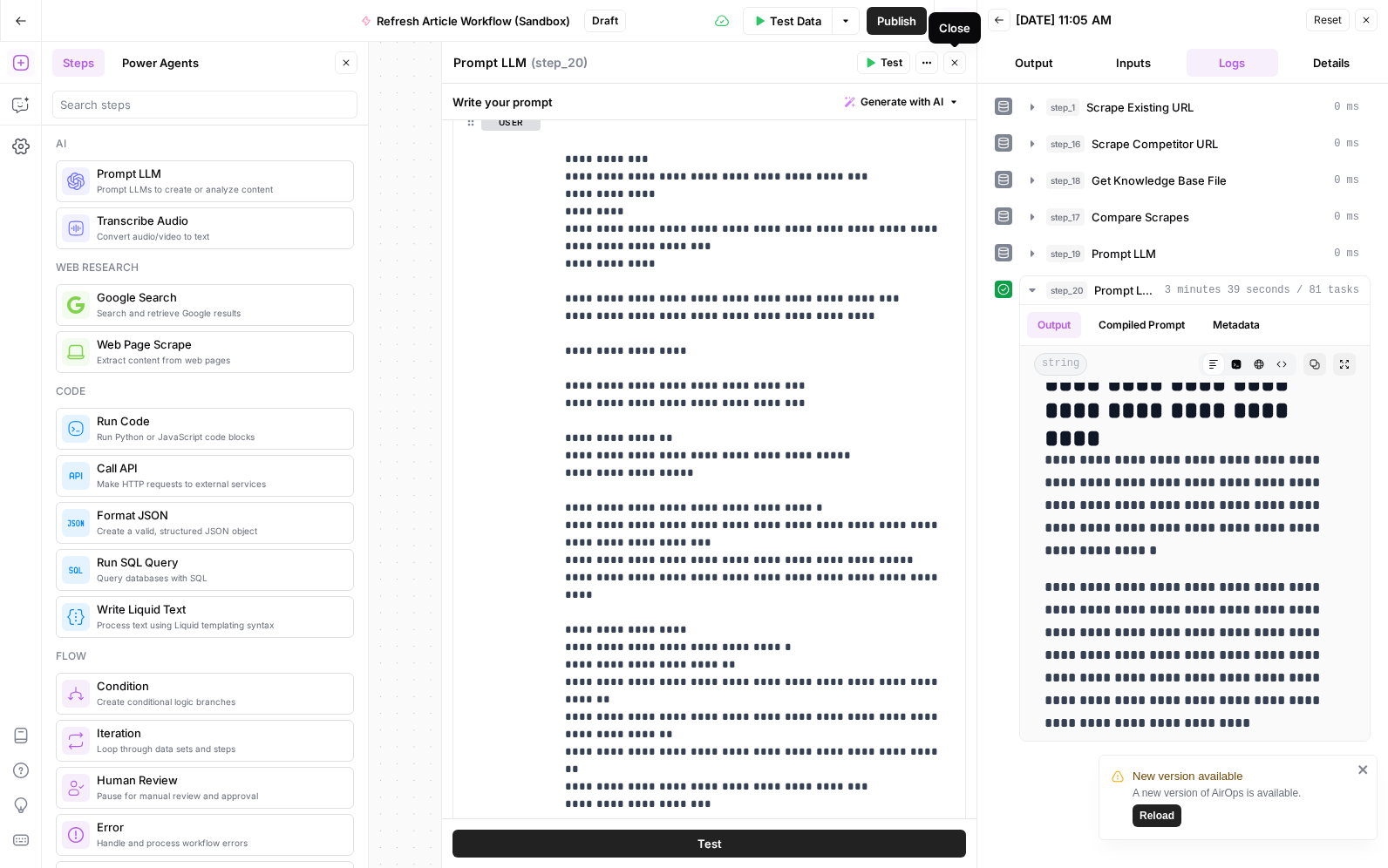
click at [956, 66] on icon "button" at bounding box center [954, 63] width 11 height 11
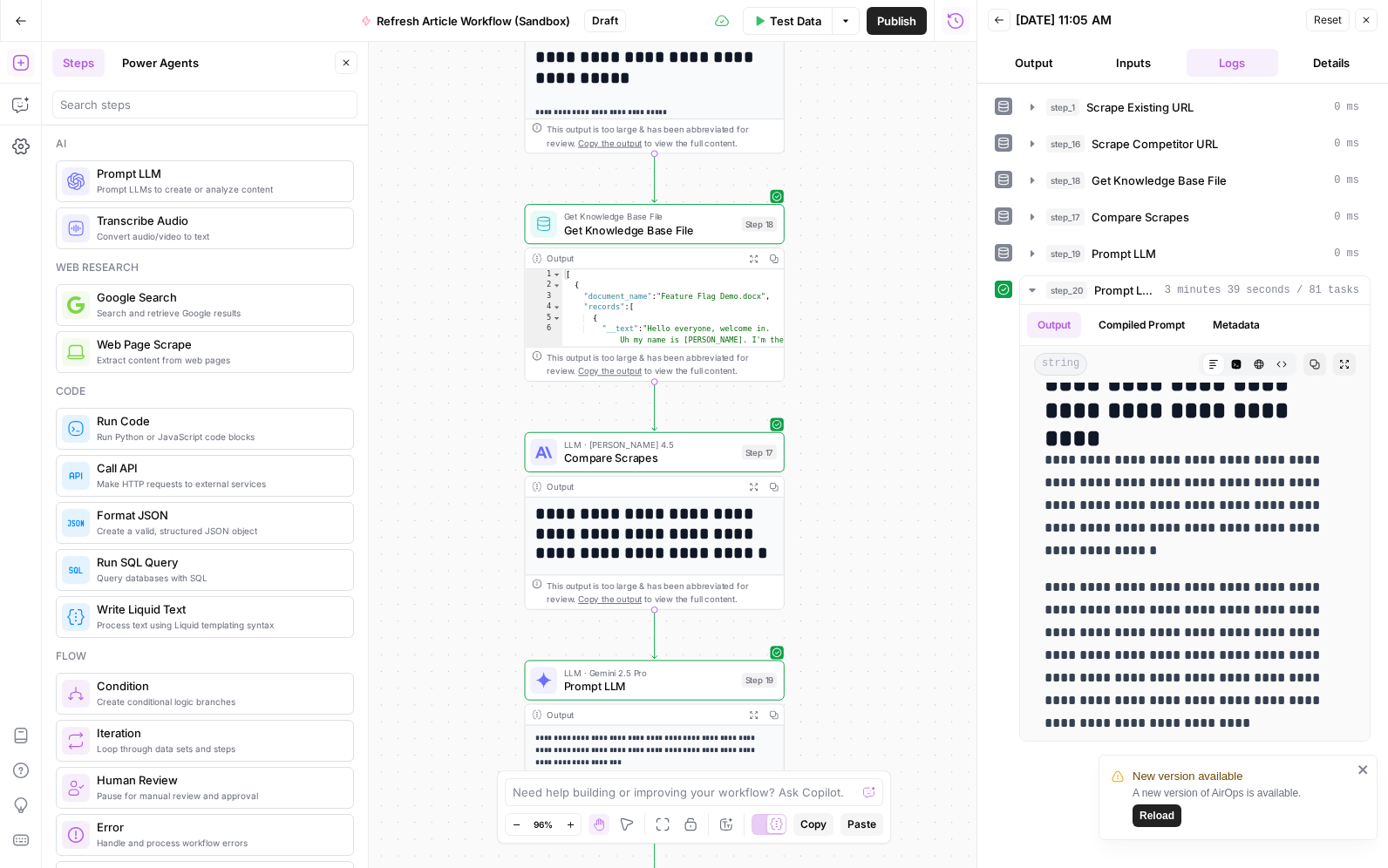
drag, startPoint x: 856, startPoint y: 186, endPoint x: 917, endPoint y: 490, distance: 310.1
click at [923, 499] on div "**********" at bounding box center [509, 455] width 934 height 826
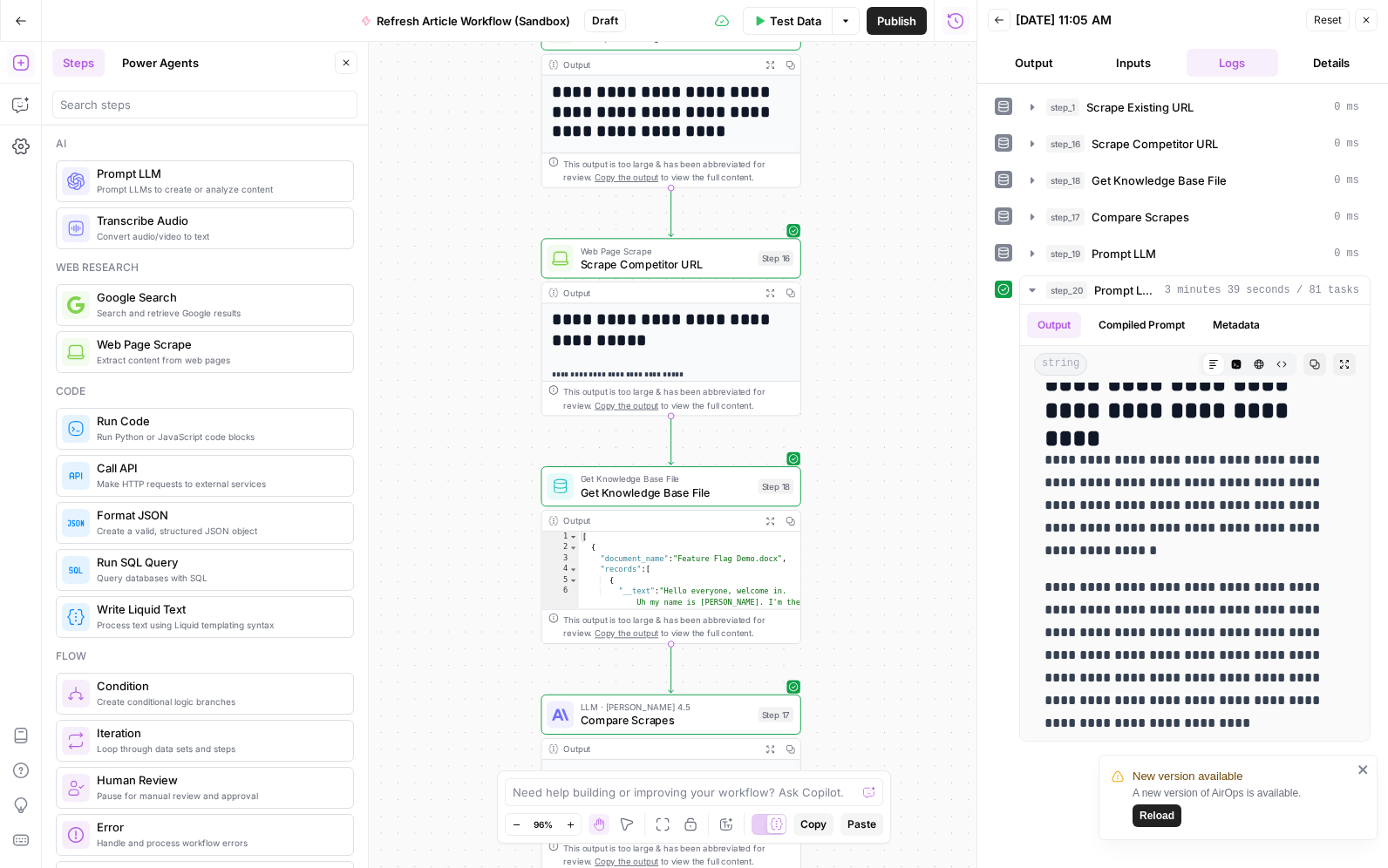
drag, startPoint x: 864, startPoint y: 221, endPoint x: 883, endPoint y: 442, distance: 221.8
click at [887, 447] on div "**********" at bounding box center [509, 455] width 934 height 826
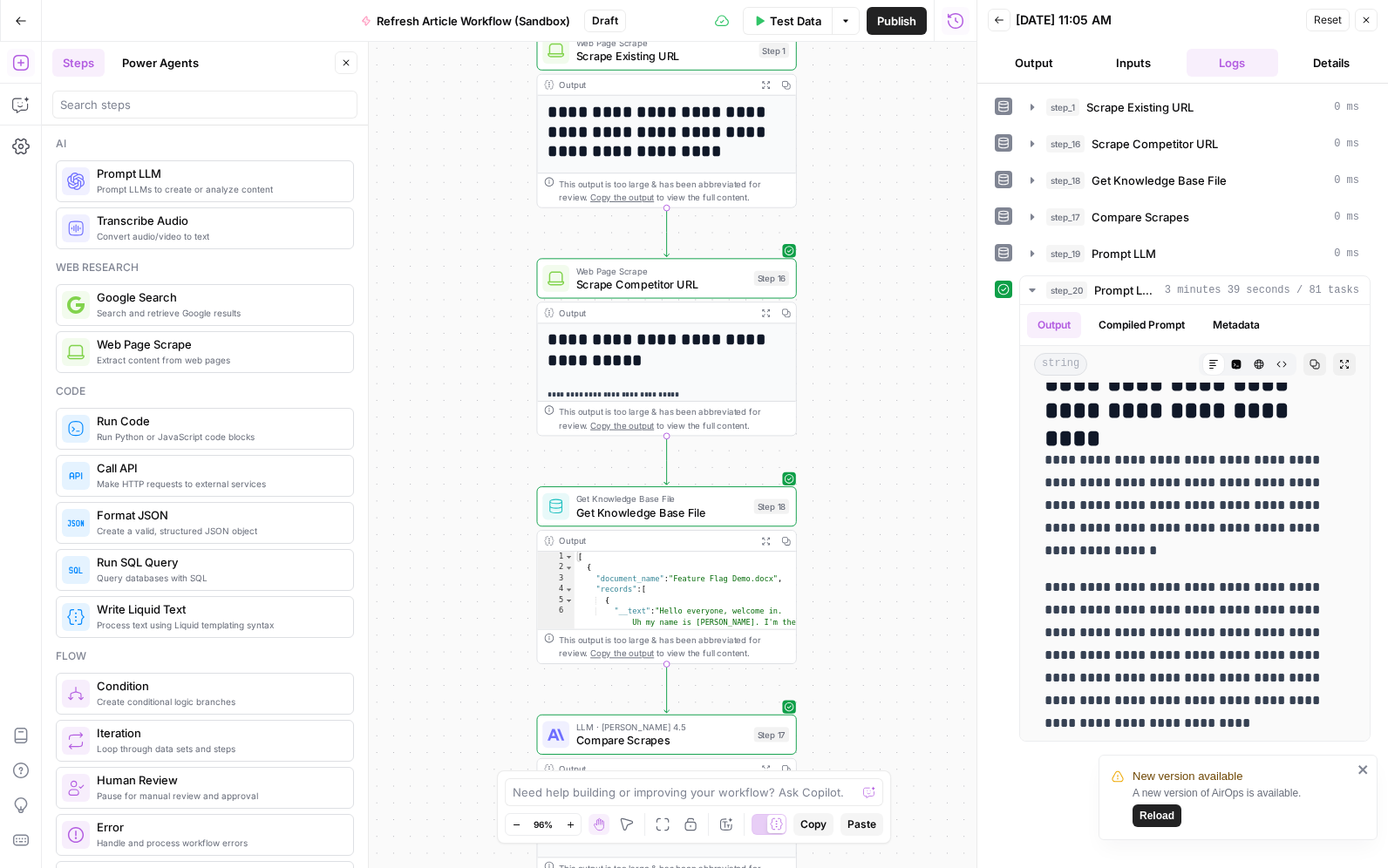
drag, startPoint x: 894, startPoint y: 214, endPoint x: 890, endPoint y: 404, distance: 190.0
click at [890, 404] on div "**********" at bounding box center [509, 455] width 934 height 826
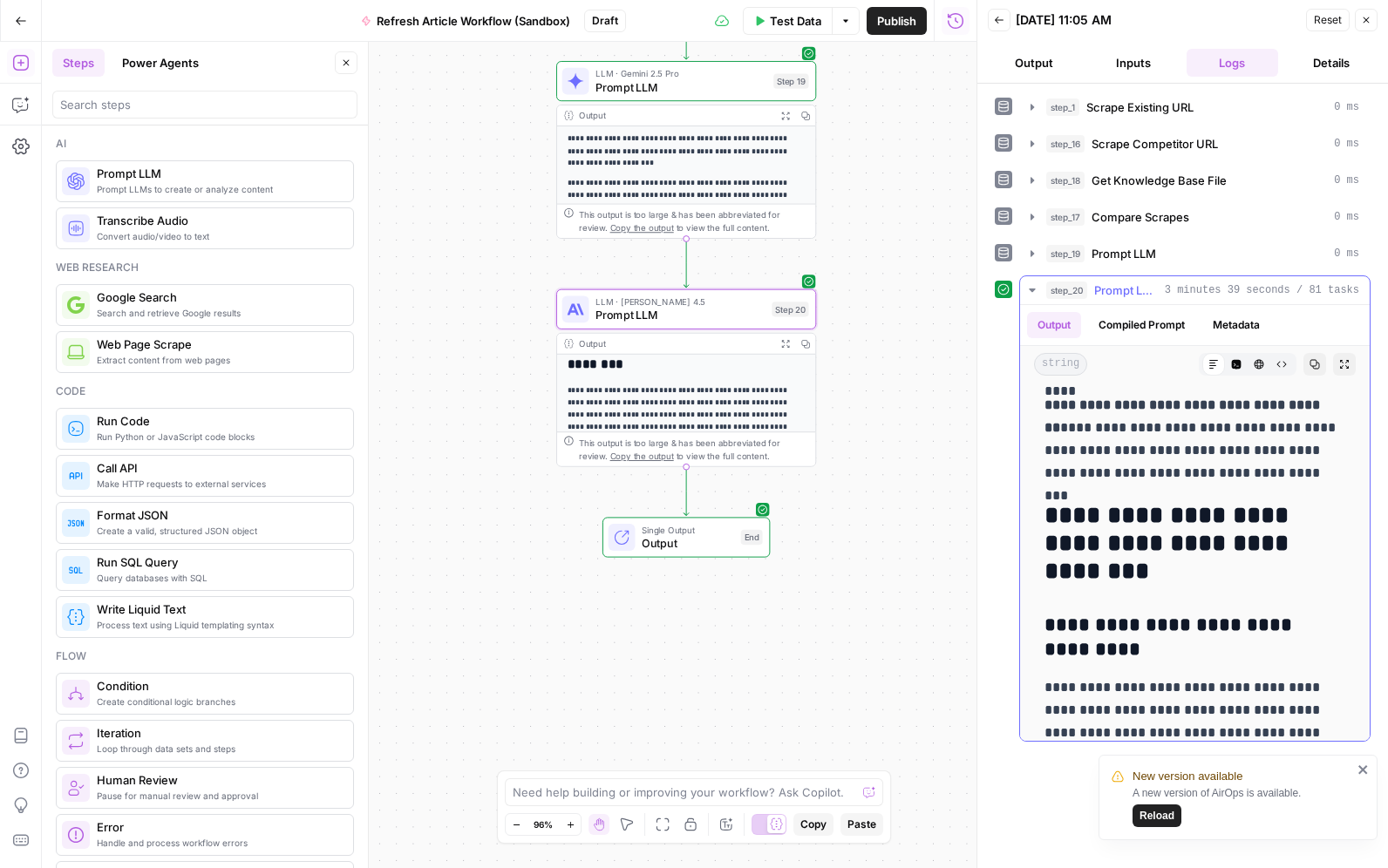
scroll to position [18398, 0]
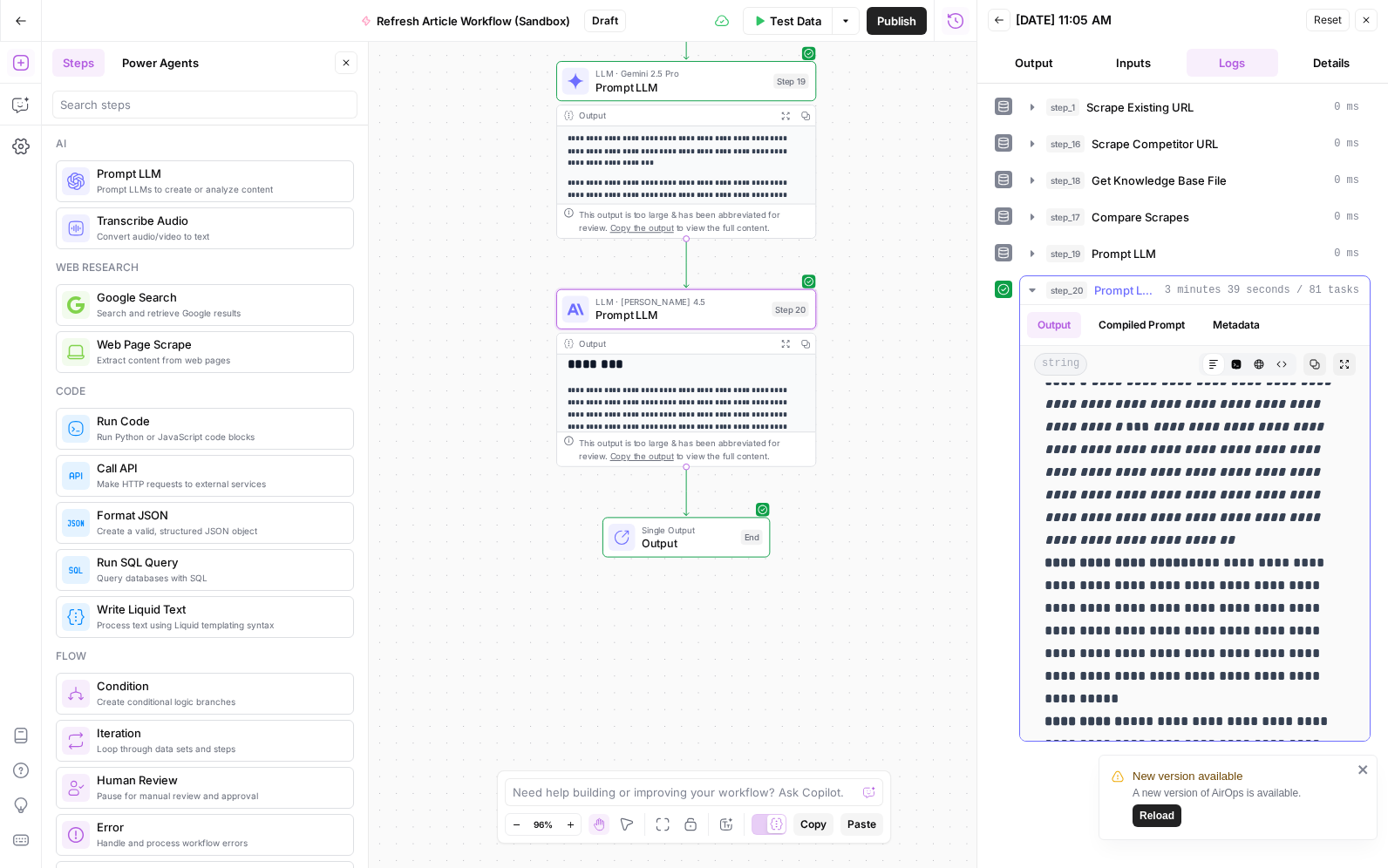
scroll to position [24368, 0]
